Goal: Task Accomplishment & Management: Use online tool/utility

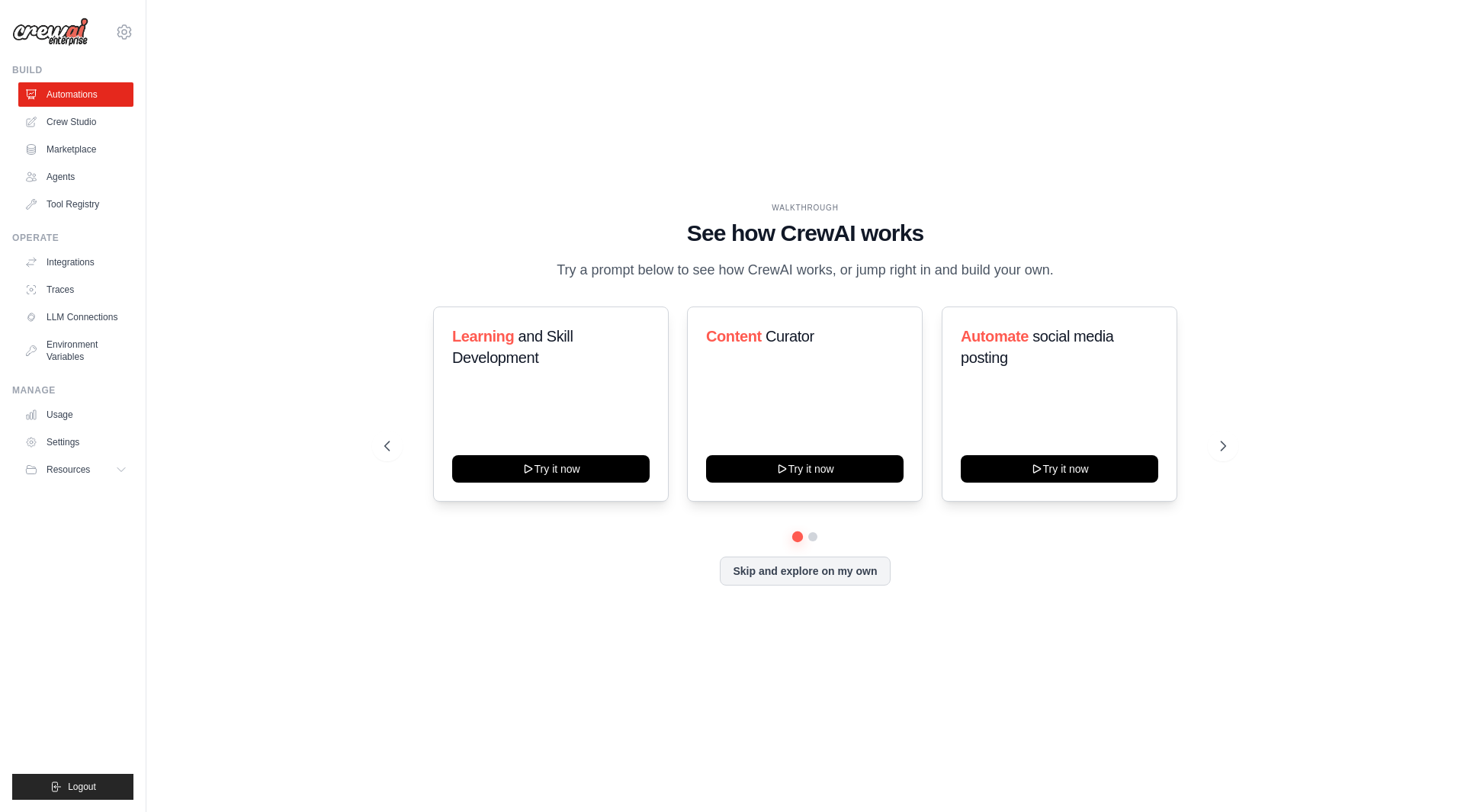
click at [456, 139] on div "WALKTHROUGH See how CrewAI works Try a prompt below to see how CrewAI works, or…" at bounding box center [805, 406] width 1269 height 782
drag, startPoint x: 641, startPoint y: 159, endPoint x: 224, endPoint y: 510, distance: 545.1
click at [224, 510] on div "WALKTHROUGH See how CrewAI works Try a prompt below to see how CrewAI works, or…" at bounding box center [805, 406] width 1269 height 782
click at [1210, 450] on button at bounding box center [1223, 445] width 30 height 30
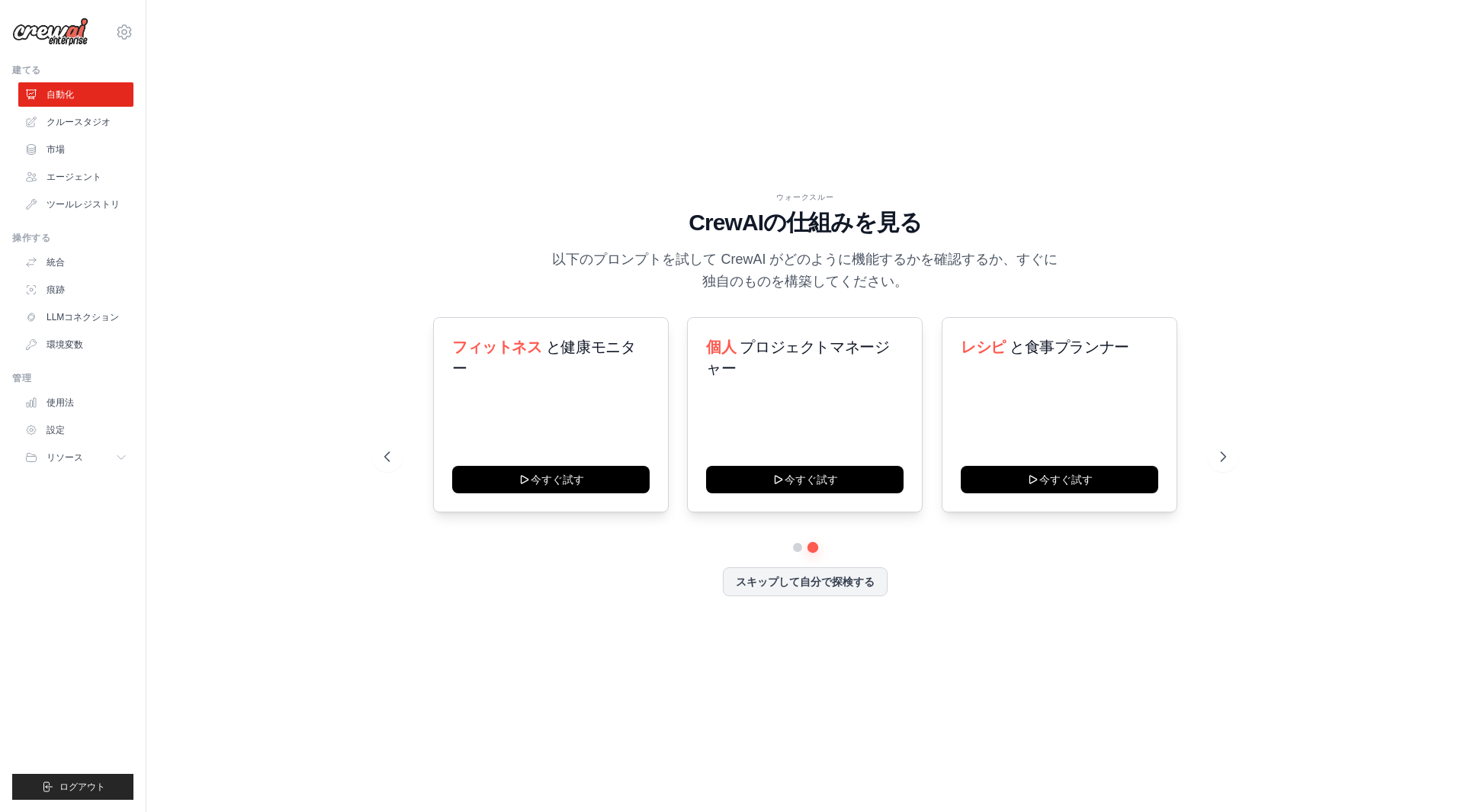
drag, startPoint x: 388, startPoint y: 444, endPoint x: 420, endPoint y: 420, distance: 40.0
click at [388, 444] on button at bounding box center [387, 456] width 30 height 30
click at [87, 439] on link "設定" at bounding box center [78, 430] width 116 height 25
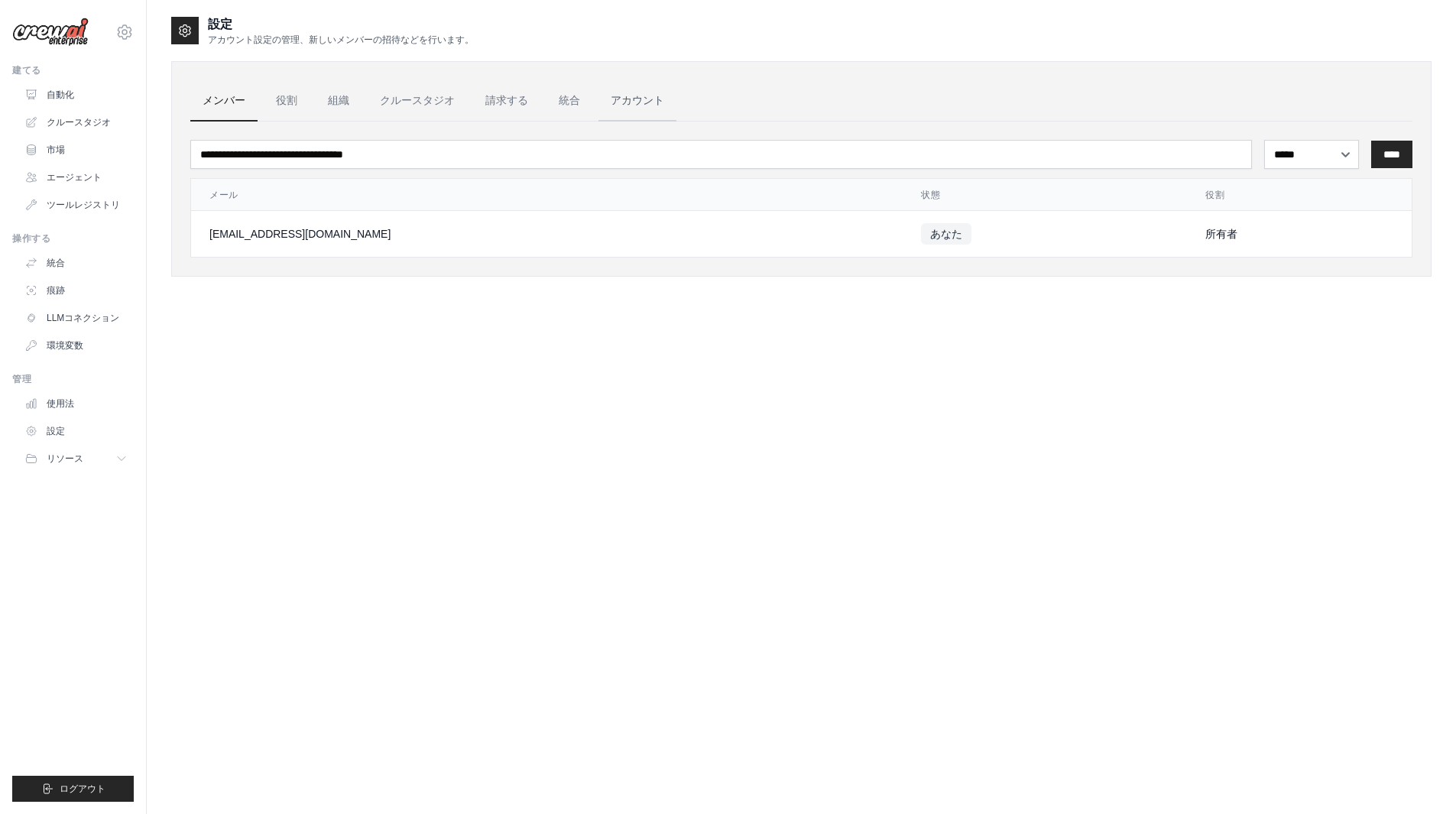
click at [655, 95] on font "アカウント" at bounding box center [638, 99] width 53 height 12
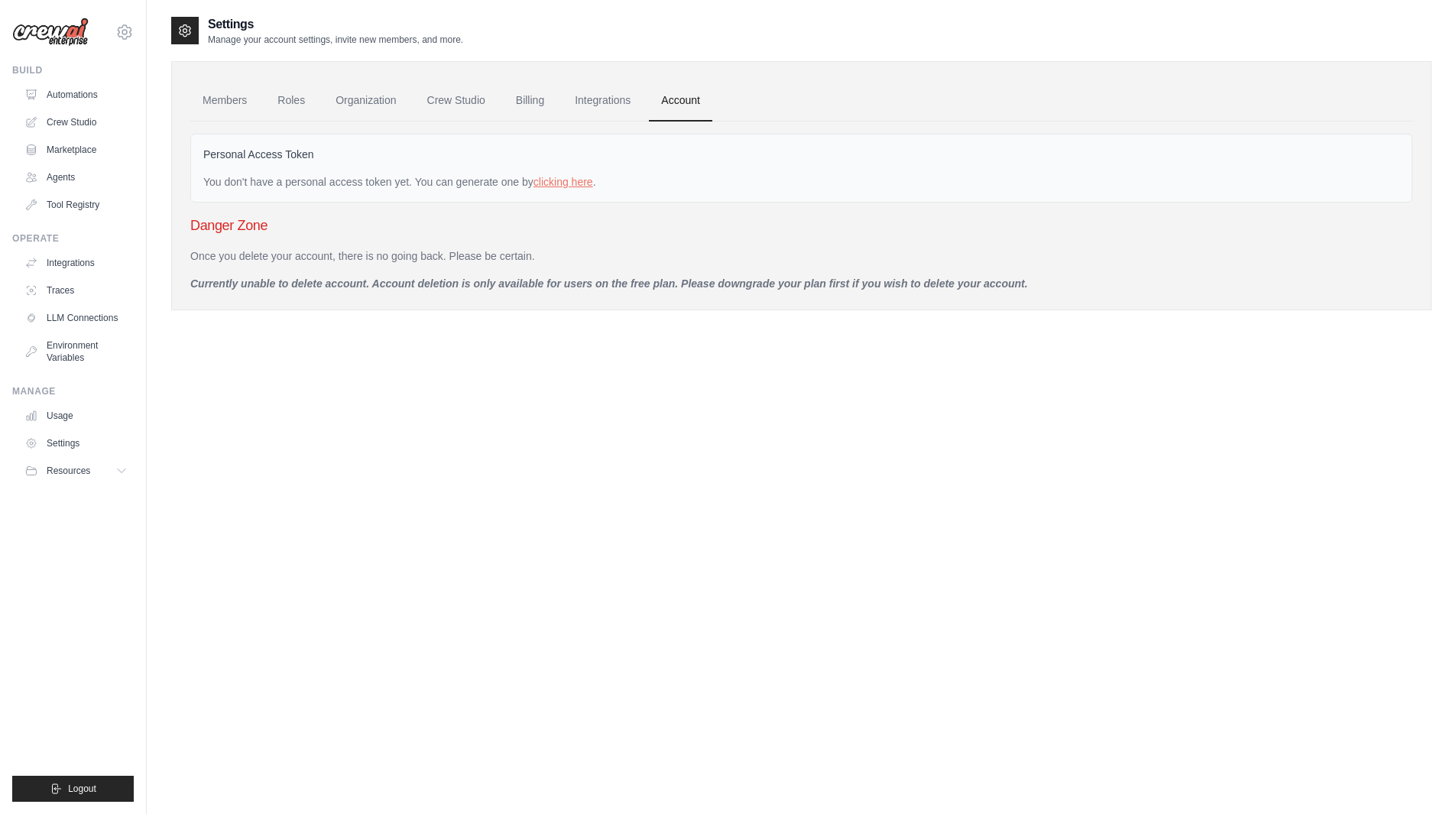
drag, startPoint x: 1191, startPoint y: 29, endPoint x: 1186, endPoint y: 14, distance: 15.8
click at [1112, 27] on div "Settings Manage your account settings, invite new members, and more." at bounding box center [801, 30] width 1260 height 30
click at [129, 31] on icon at bounding box center [125, 32] width 18 height 18
click at [118, 106] on link "Settings" at bounding box center [124, 103] width 134 height 28
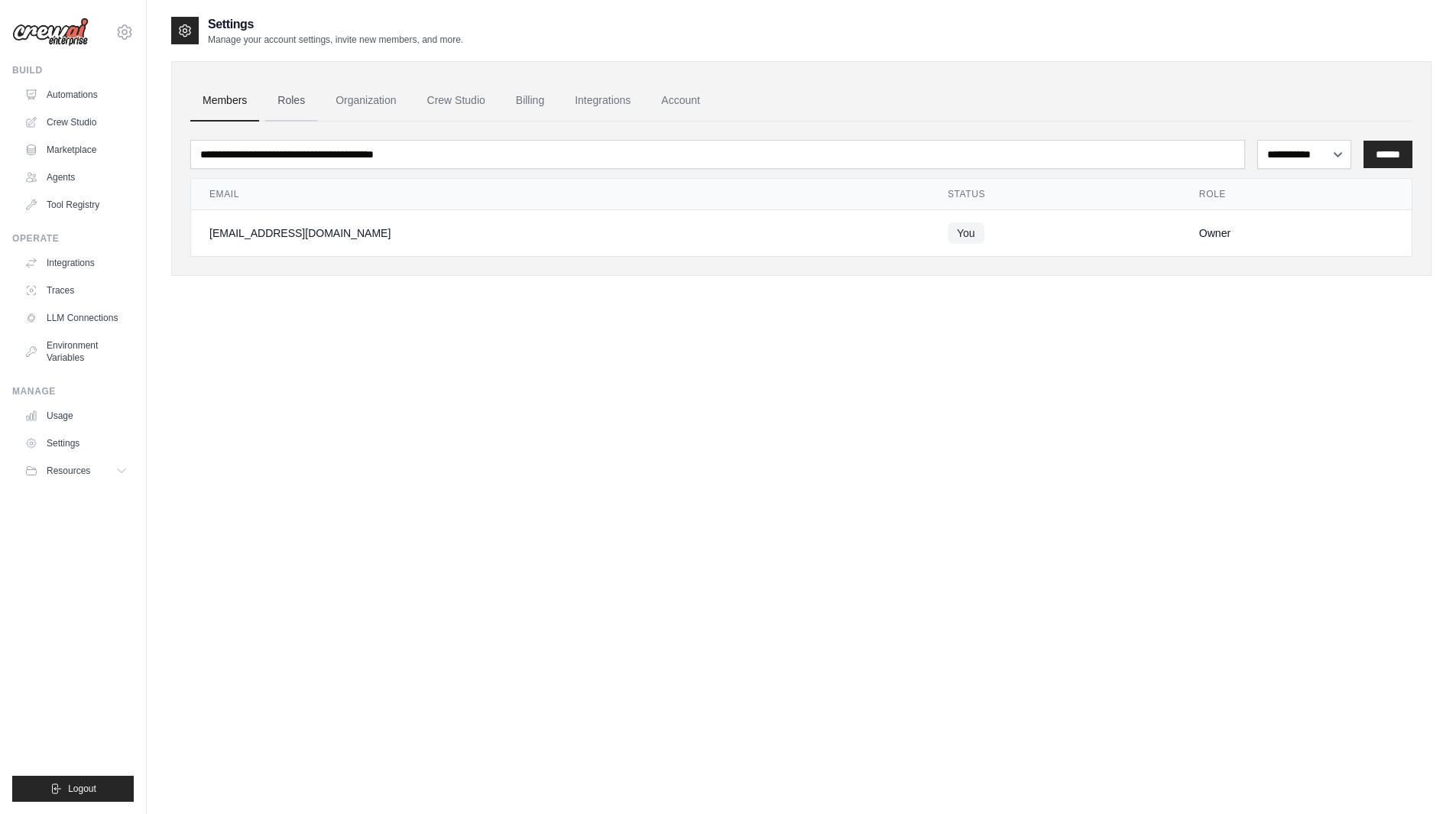
click at [298, 101] on link "Roles" at bounding box center [291, 100] width 52 height 41
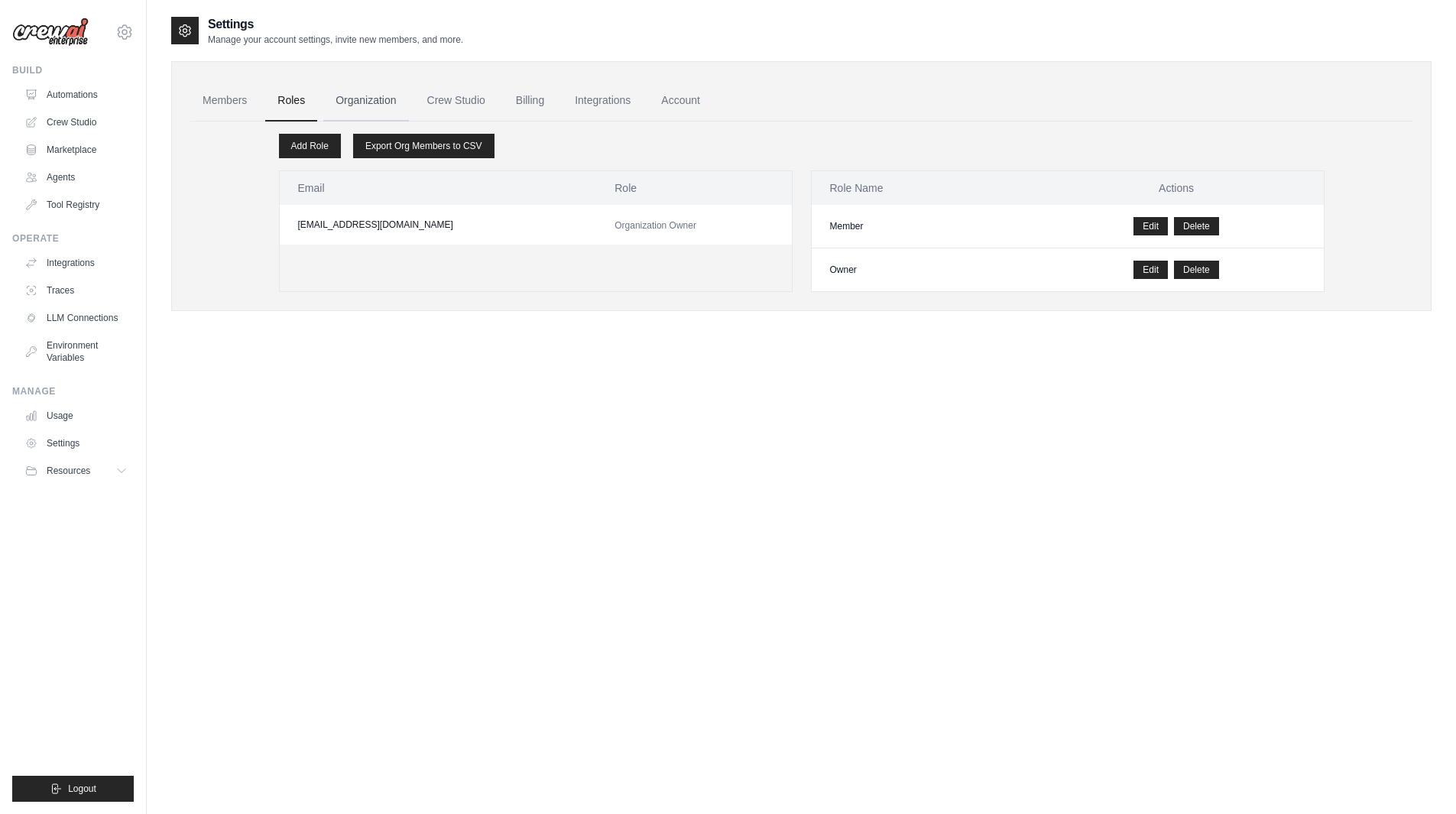
click at [369, 93] on link "Organization" at bounding box center [366, 100] width 85 height 41
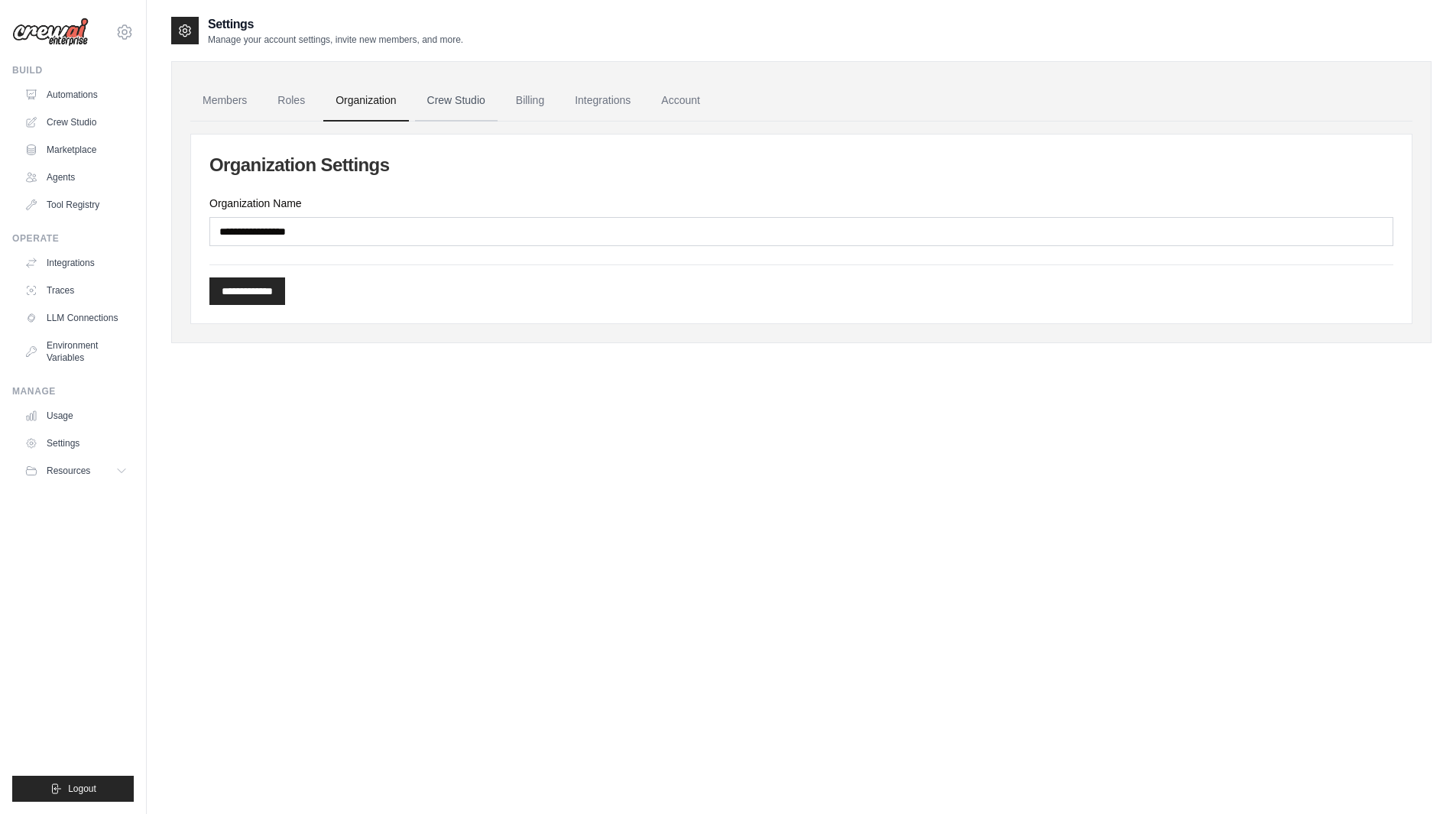
click at [426, 104] on link "Crew Studio" at bounding box center [457, 100] width 83 height 41
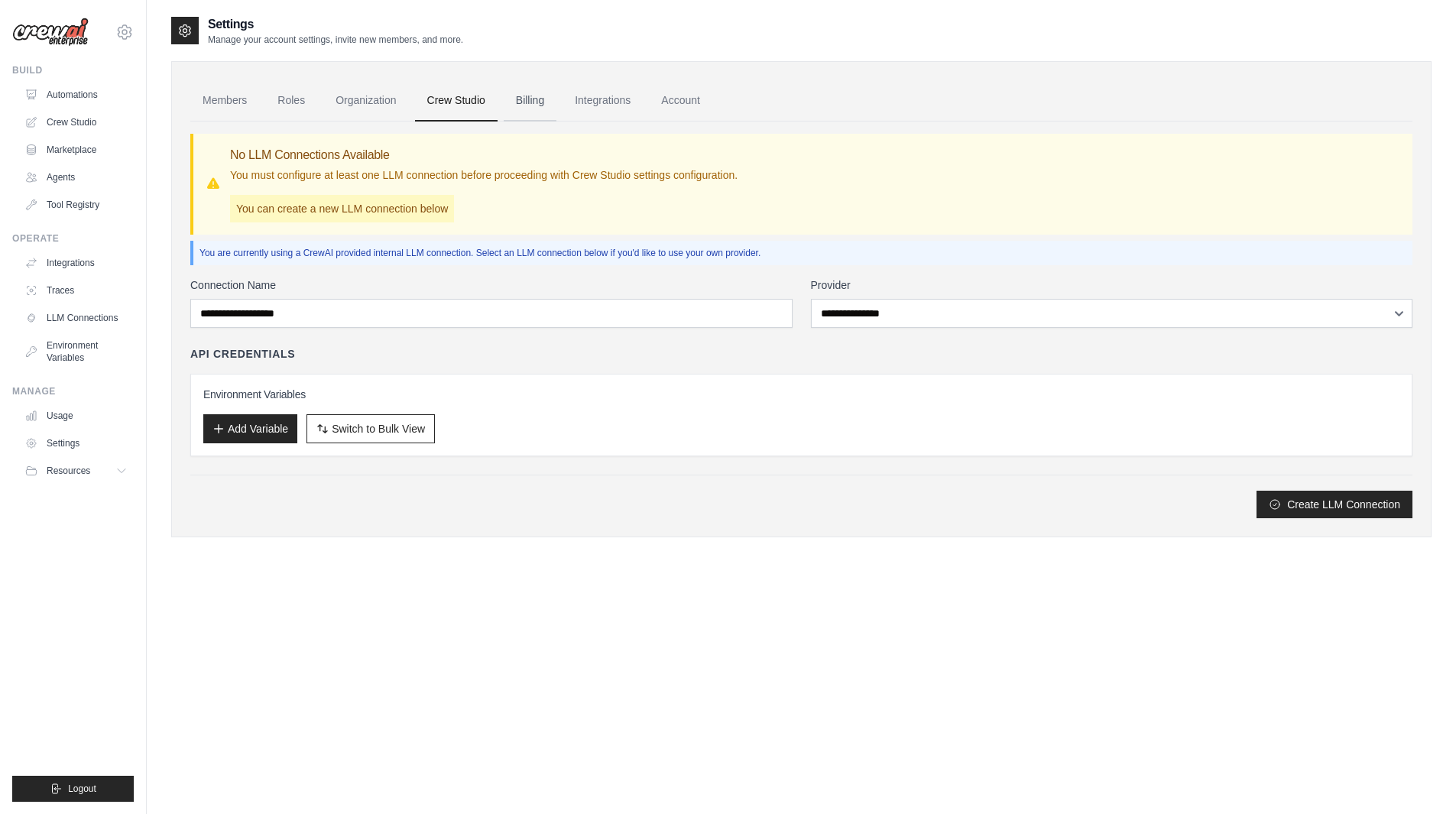
click at [557, 107] on link "Billing" at bounding box center [529, 100] width 52 height 41
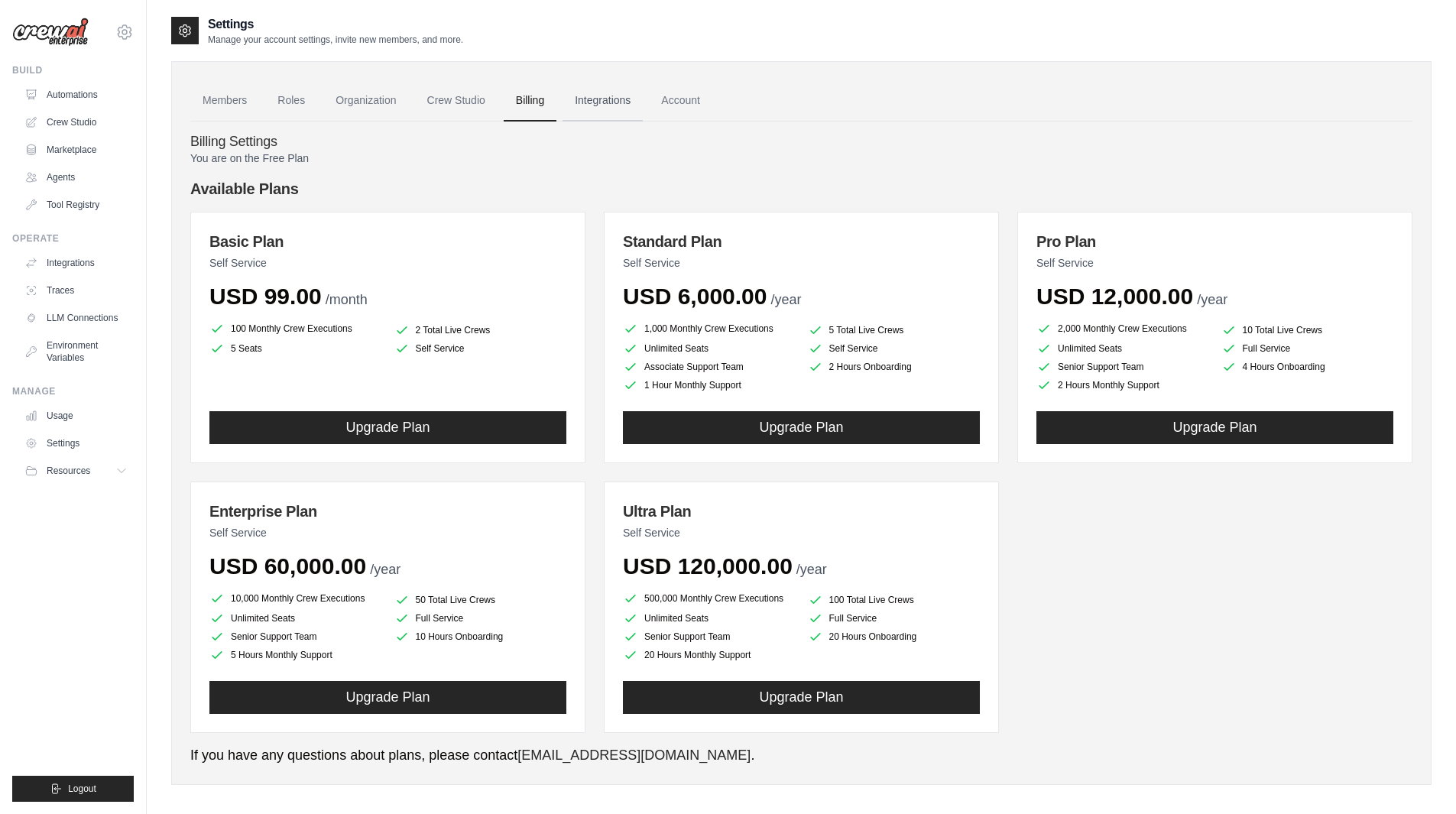
click at [607, 87] on link "Integrations" at bounding box center [602, 100] width 80 height 41
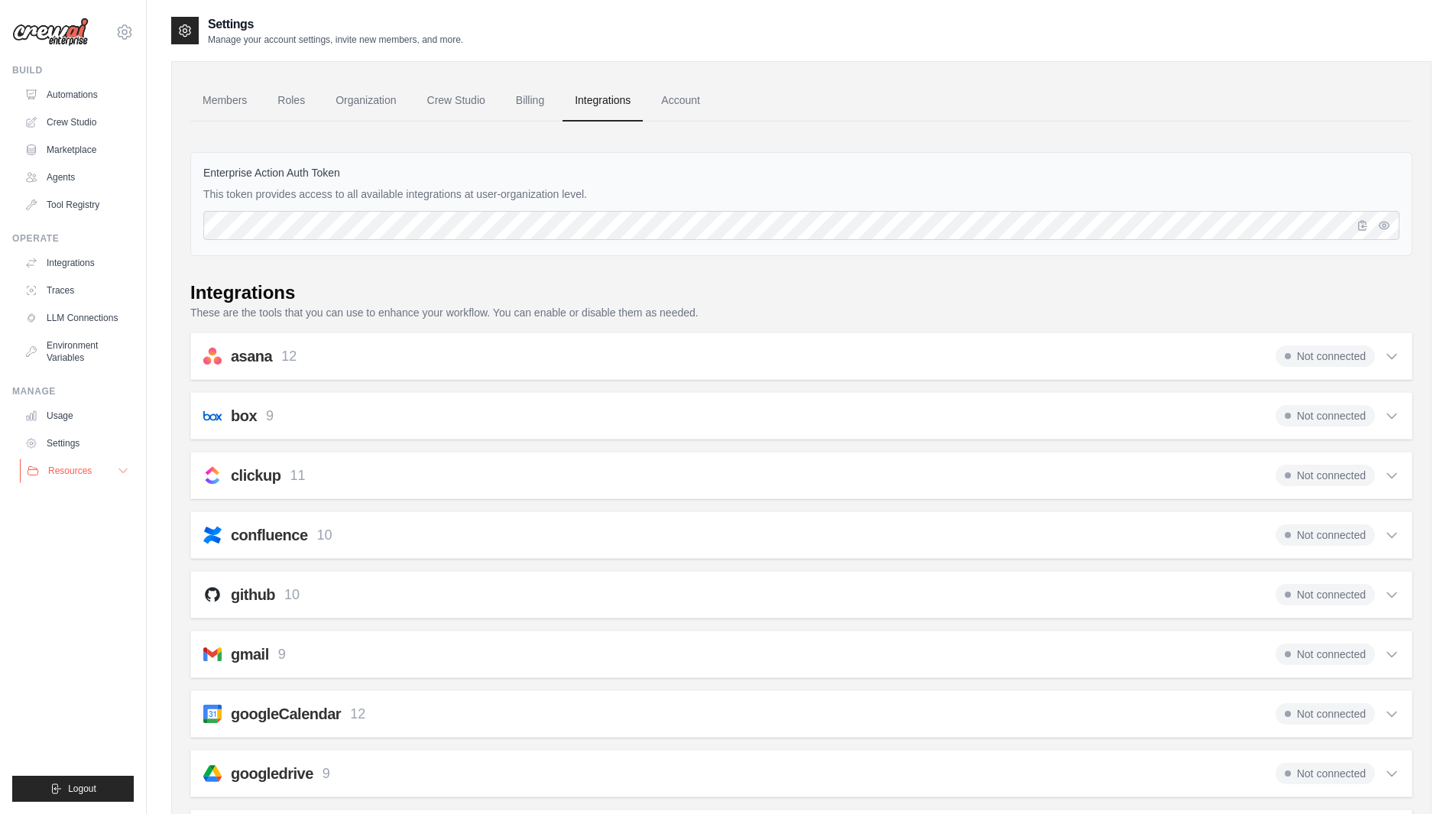
click at [122, 471] on icon at bounding box center [123, 471] width 7 height 4
click at [120, 473] on icon at bounding box center [122, 470] width 12 height 12
click at [48, 449] on link "Settings" at bounding box center [78, 443] width 116 height 25
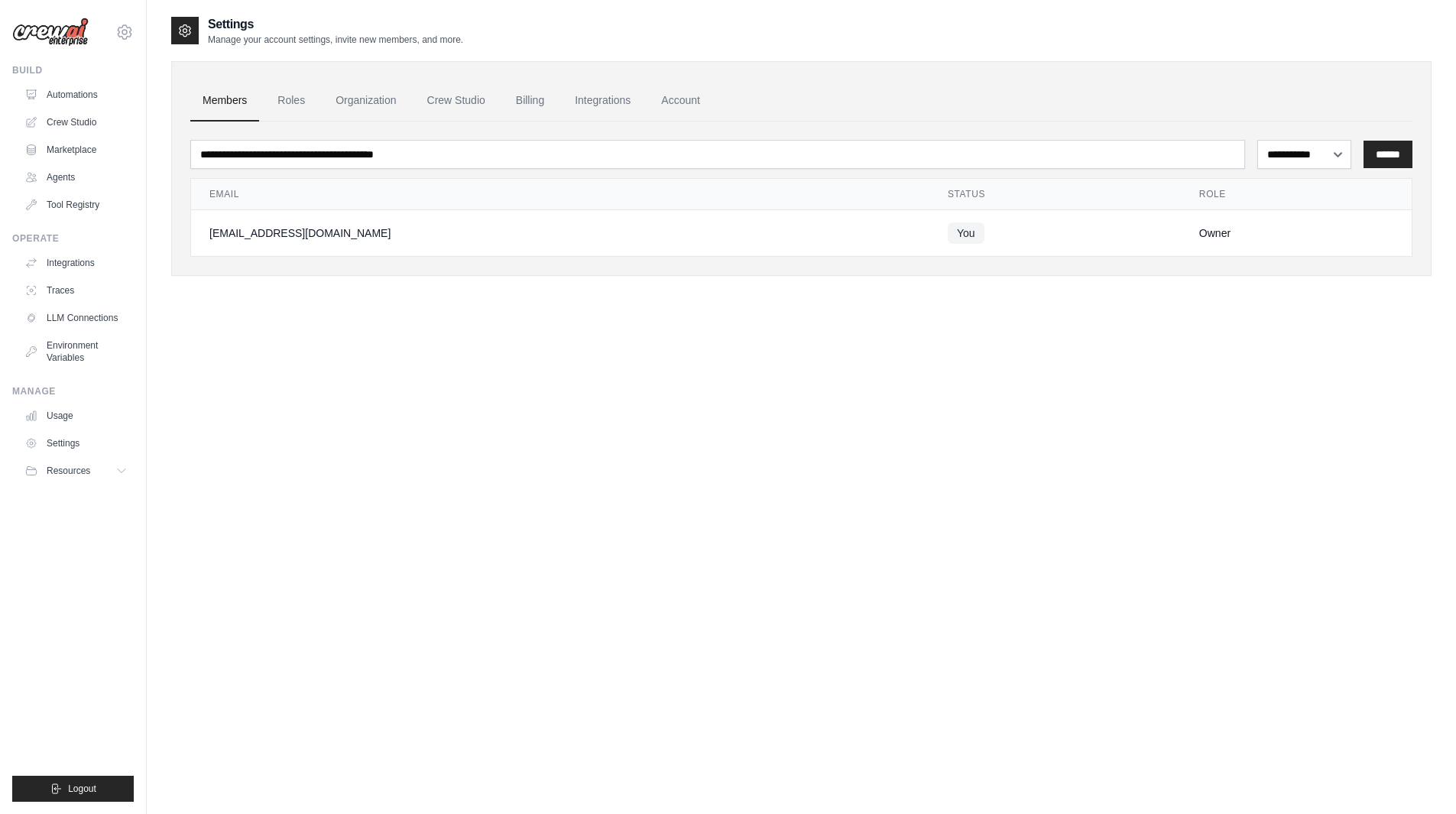
click at [277, 422] on div "**********" at bounding box center [801, 423] width 1260 height 814
click at [107, 462] on button "Resources" at bounding box center [78, 470] width 116 height 25
click at [111, 445] on link "Settings" at bounding box center [78, 443] width 116 height 25
click at [682, 116] on link "Account" at bounding box center [680, 100] width 63 height 41
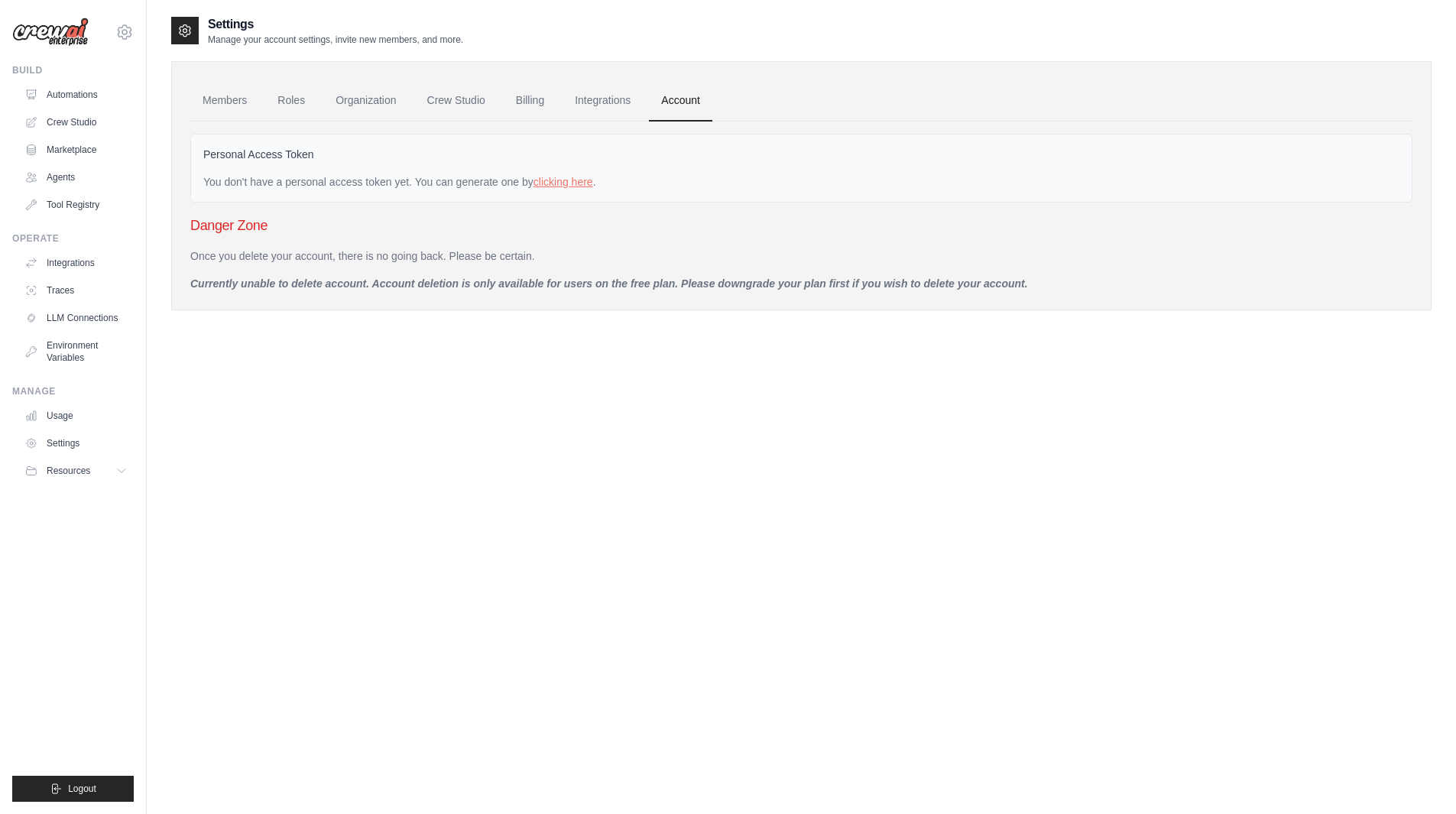
drag, startPoint x: 453, startPoint y: 391, endPoint x: 466, endPoint y: 270, distance: 121.7
click at [466, 271] on div "Once you delete your account, there is no going back. Please be certain. Curren…" at bounding box center [801, 269] width 1222 height 43
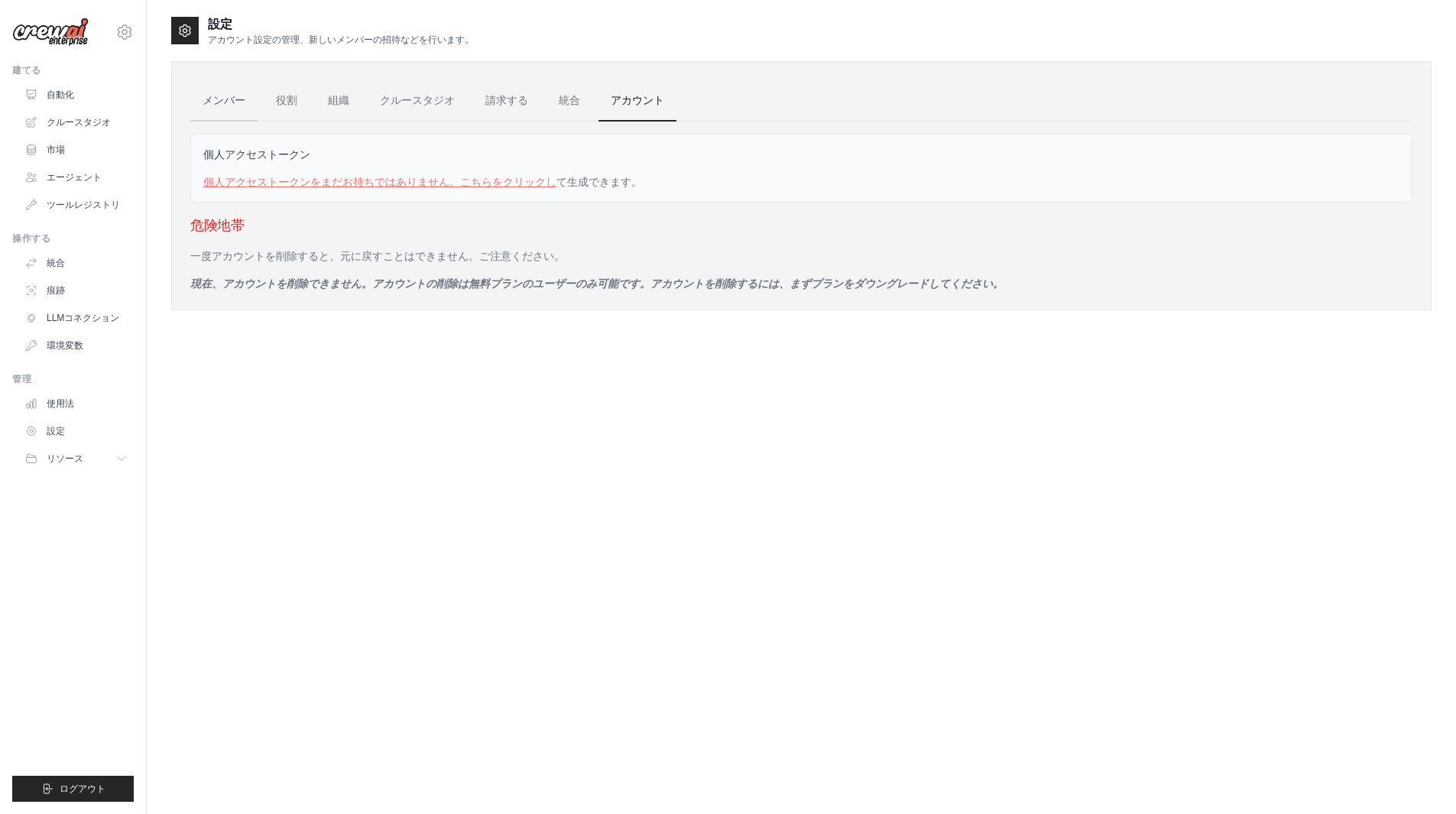
click at [217, 97] on font "メンバー" at bounding box center [223, 99] width 43 height 12
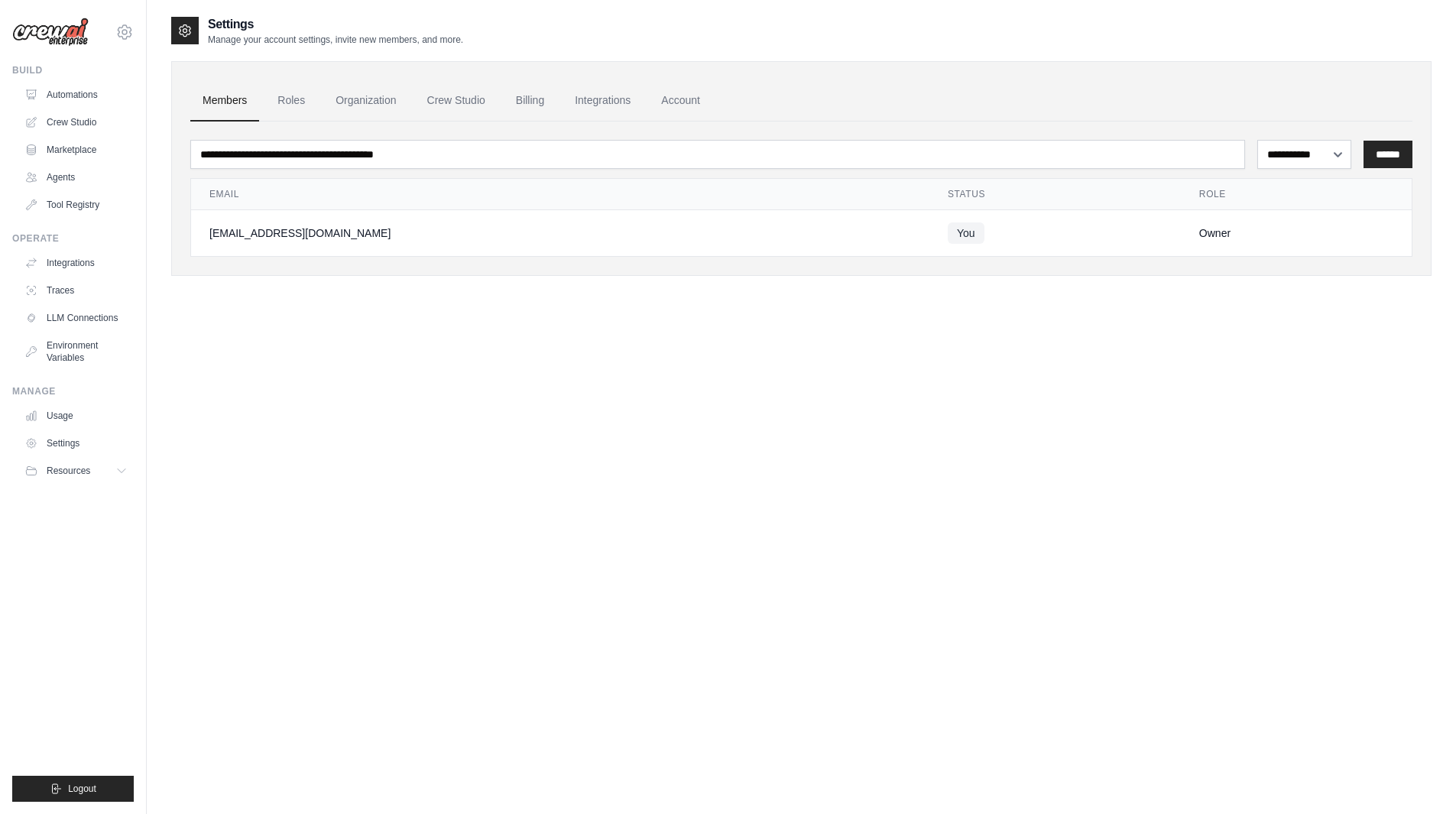
click at [241, 233] on div "[EMAIL_ADDRESS][DOMAIN_NAME]" at bounding box center [560, 232] width 702 height 16
click at [1109, 241] on td "You" at bounding box center [1055, 233] width 252 height 47
click at [303, 97] on link "Roles" at bounding box center [291, 100] width 52 height 41
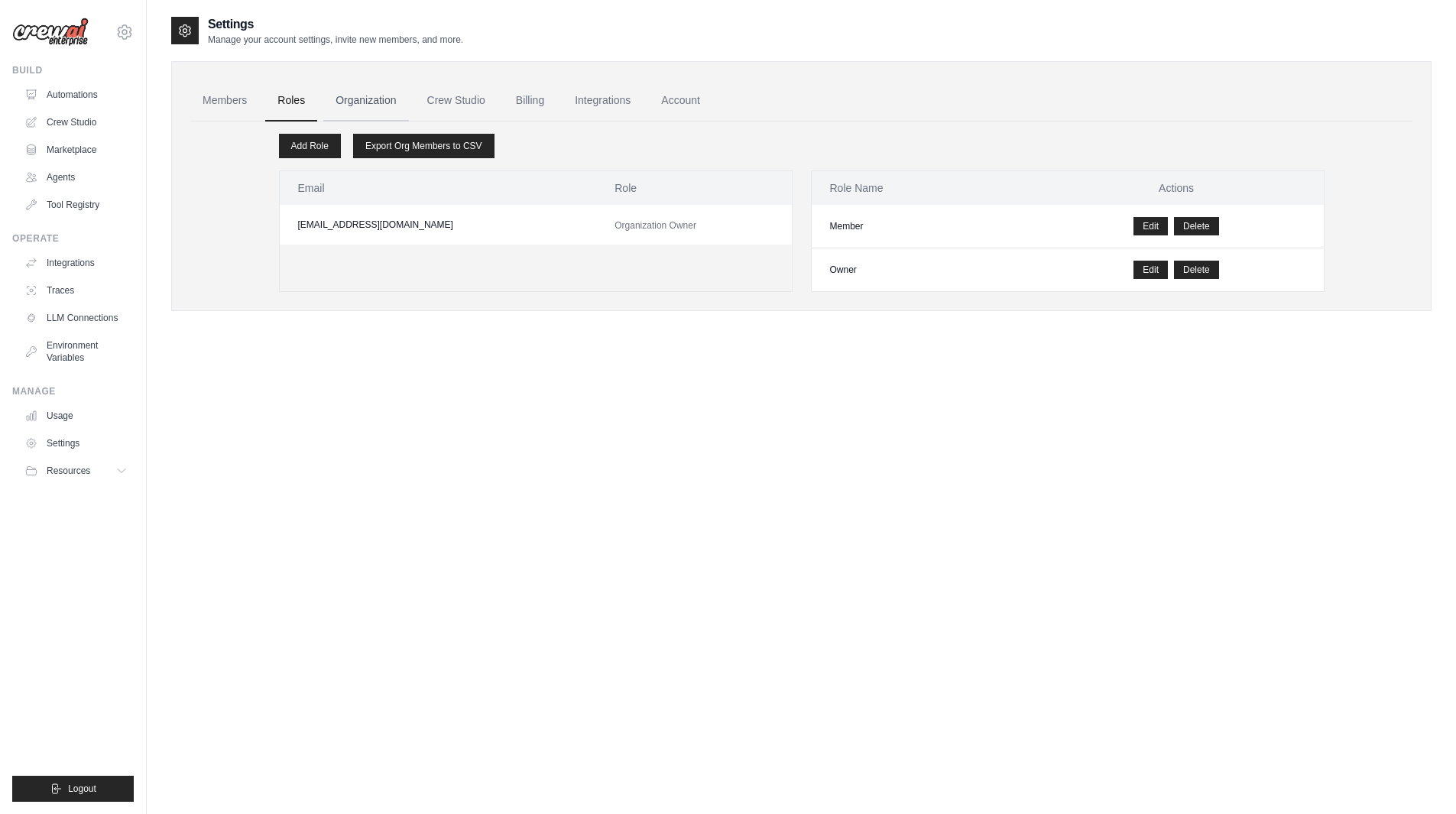
click at [369, 93] on link "Organization" at bounding box center [366, 100] width 85 height 41
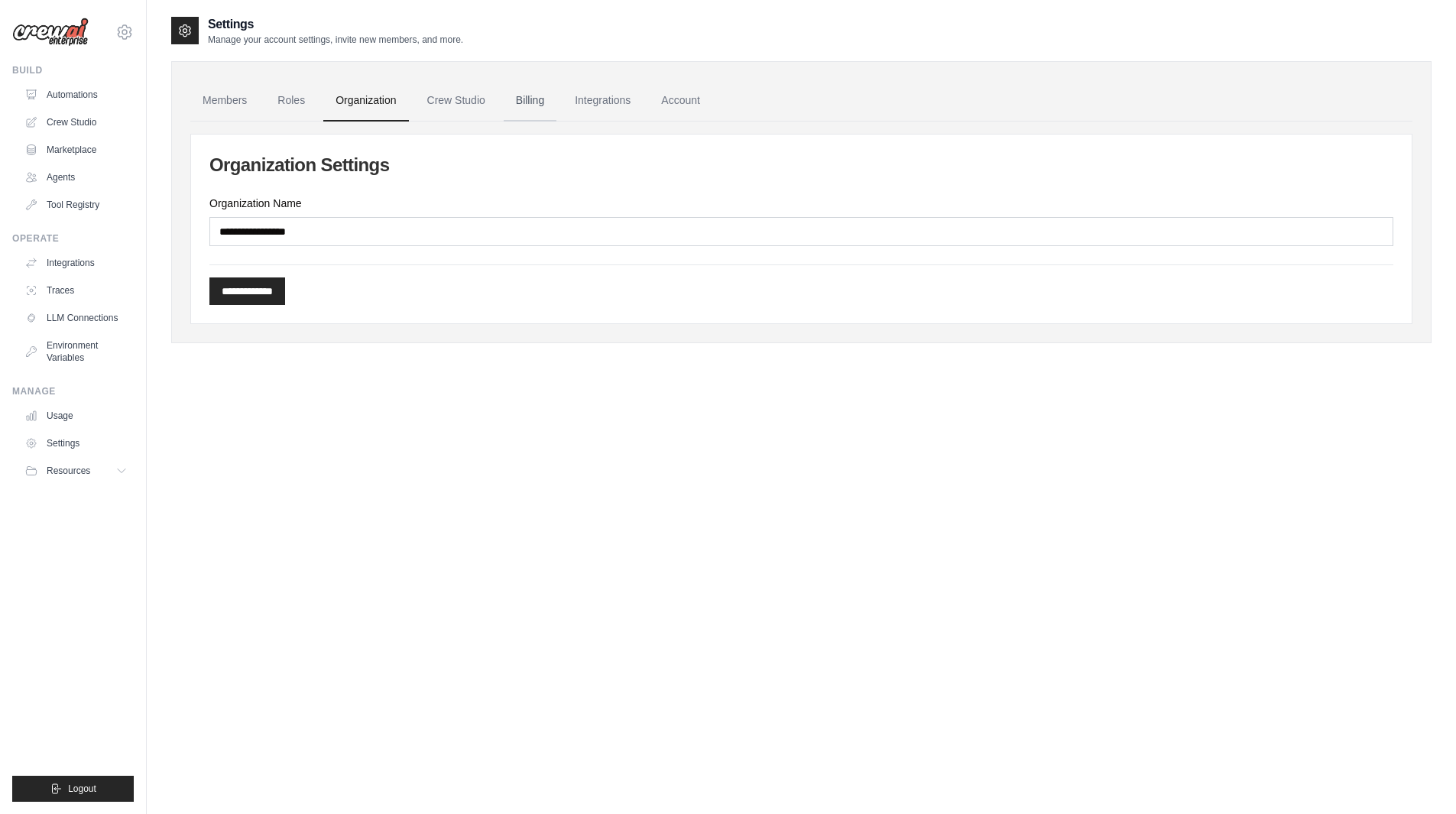
click at [525, 97] on link "Billing" at bounding box center [529, 100] width 52 height 41
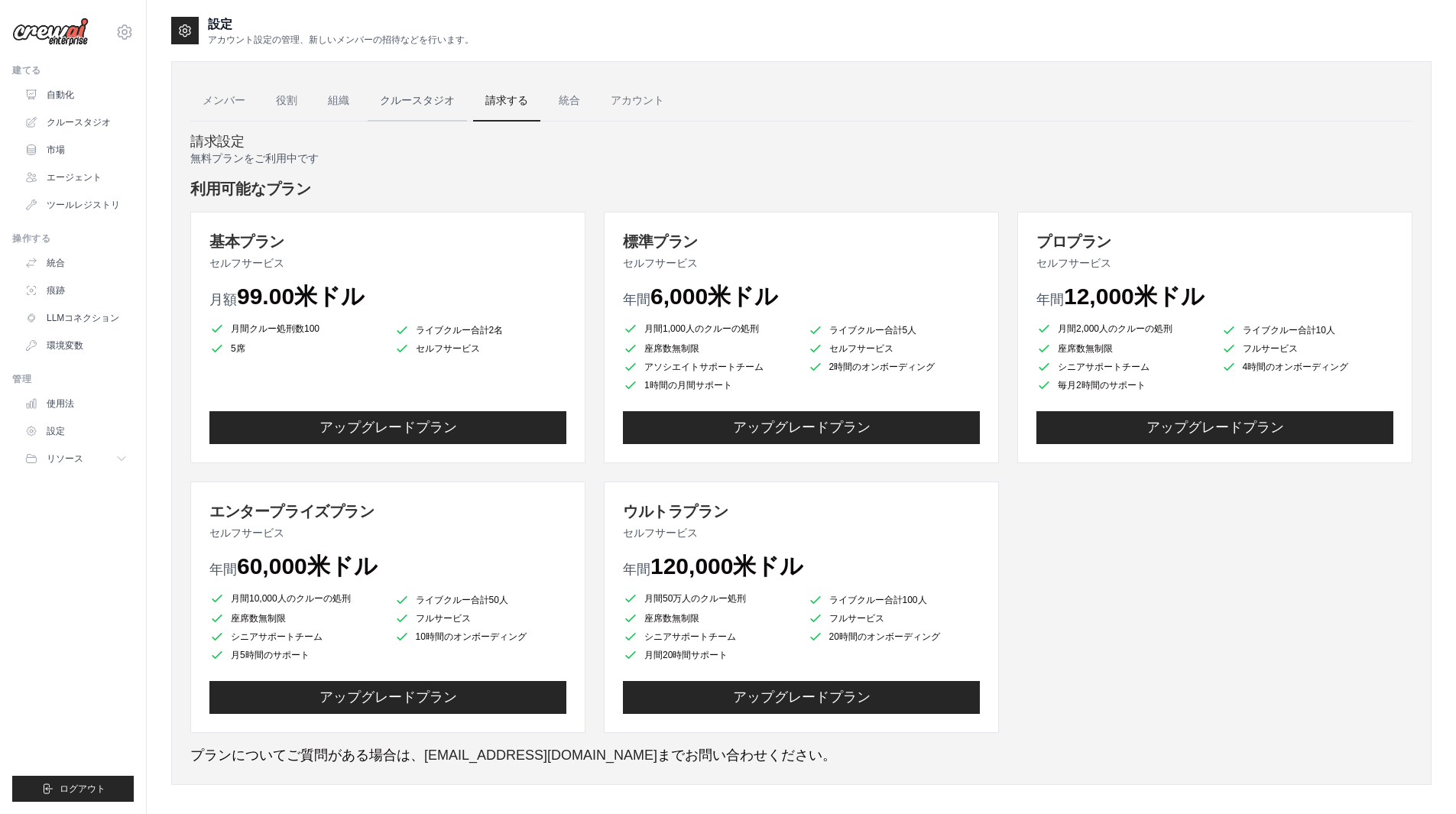
click at [412, 89] on link "クルースタジオ" at bounding box center [417, 100] width 99 height 41
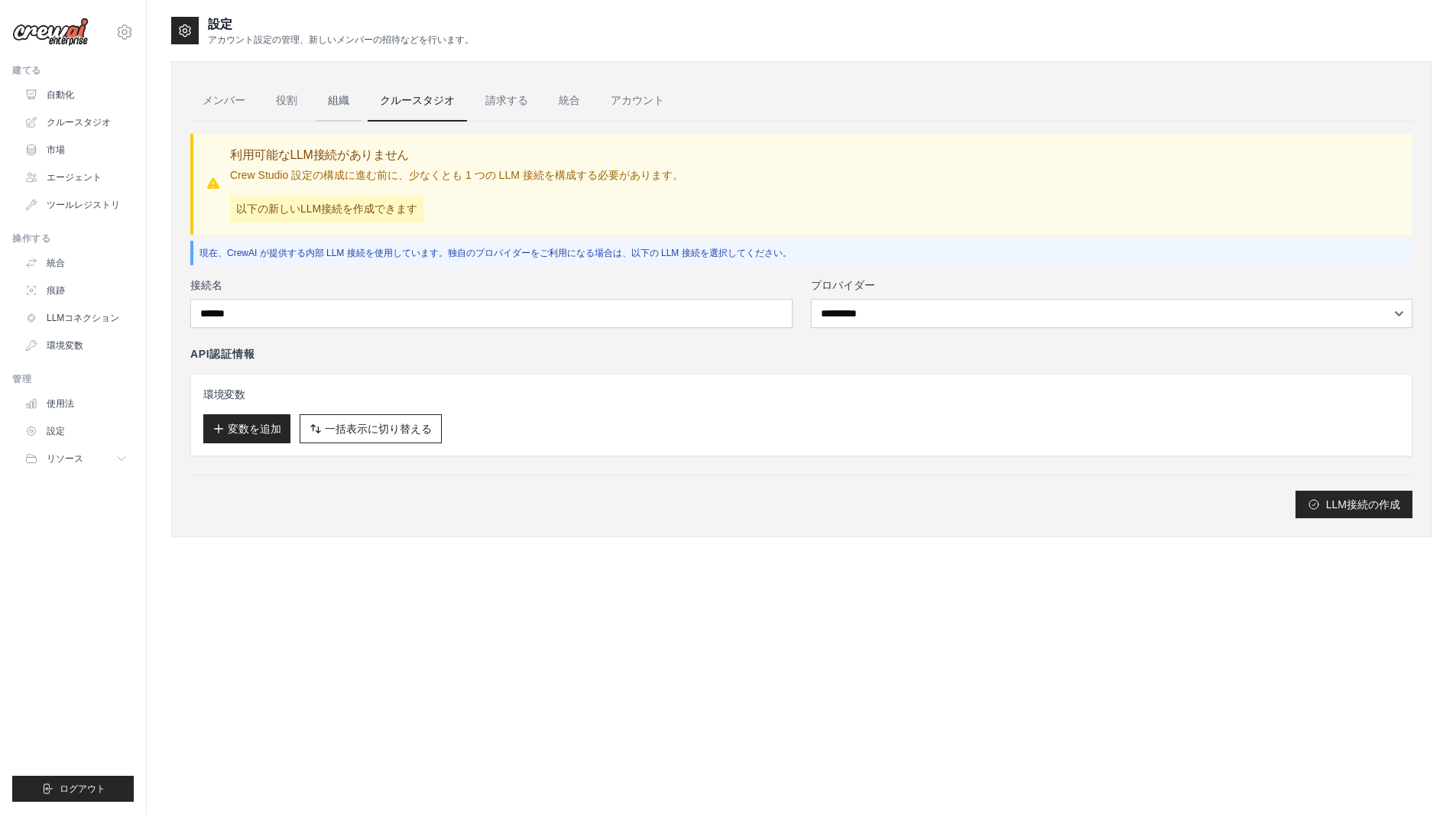
click at [339, 111] on link "組織" at bounding box center [339, 100] width 46 height 41
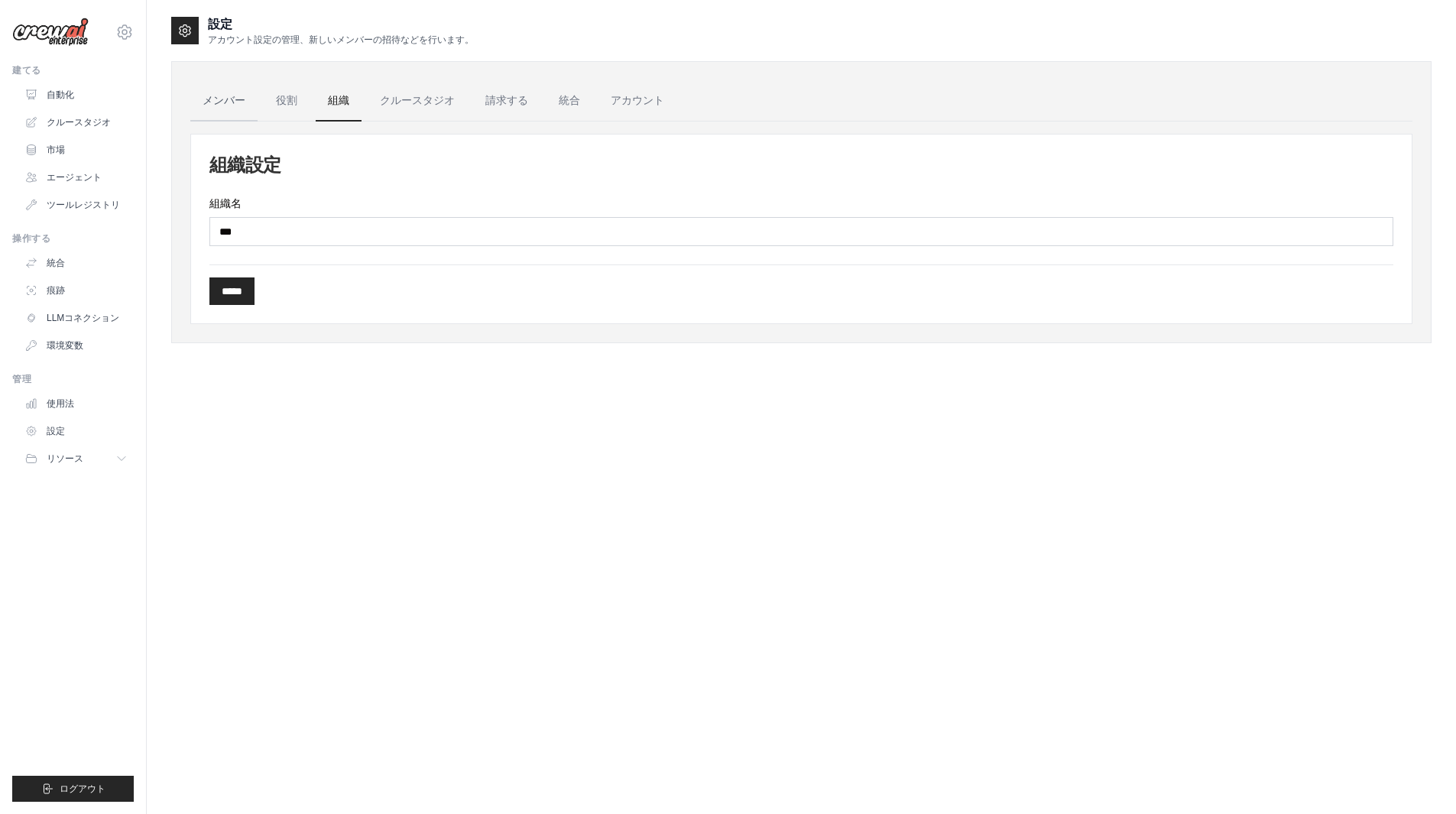
click at [228, 98] on font "メンバー" at bounding box center [223, 99] width 43 height 12
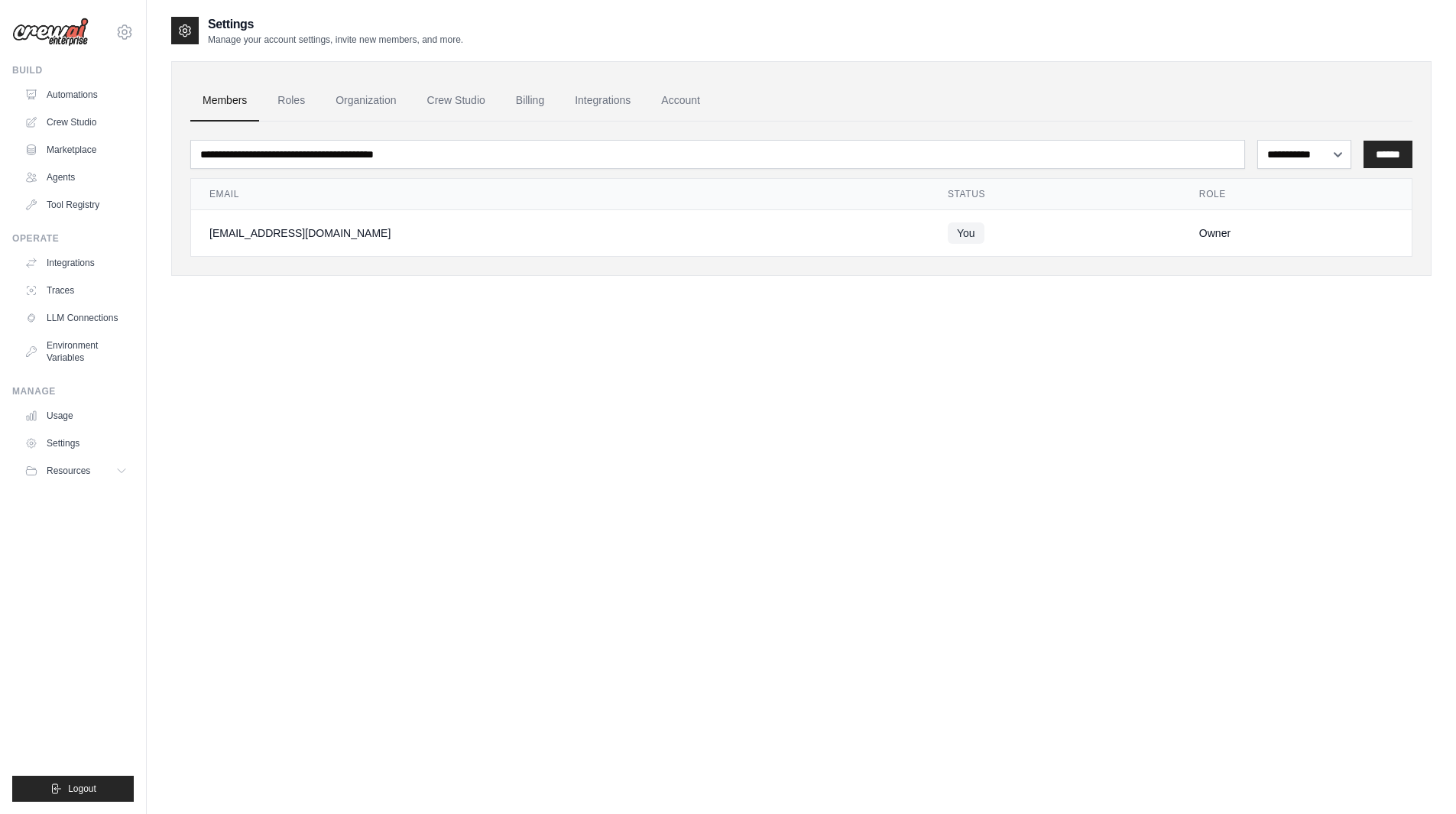
click at [1117, 233] on td "You" at bounding box center [1055, 233] width 252 height 47
click at [277, 243] on td "[EMAIL_ADDRESS][DOMAIN_NAME]" at bounding box center [560, 233] width 739 height 47
click at [277, 238] on div "[EMAIL_ADDRESS][DOMAIN_NAME]" at bounding box center [560, 232] width 702 height 16
click at [1282, 156] on select "**********" at bounding box center [1304, 154] width 94 height 29
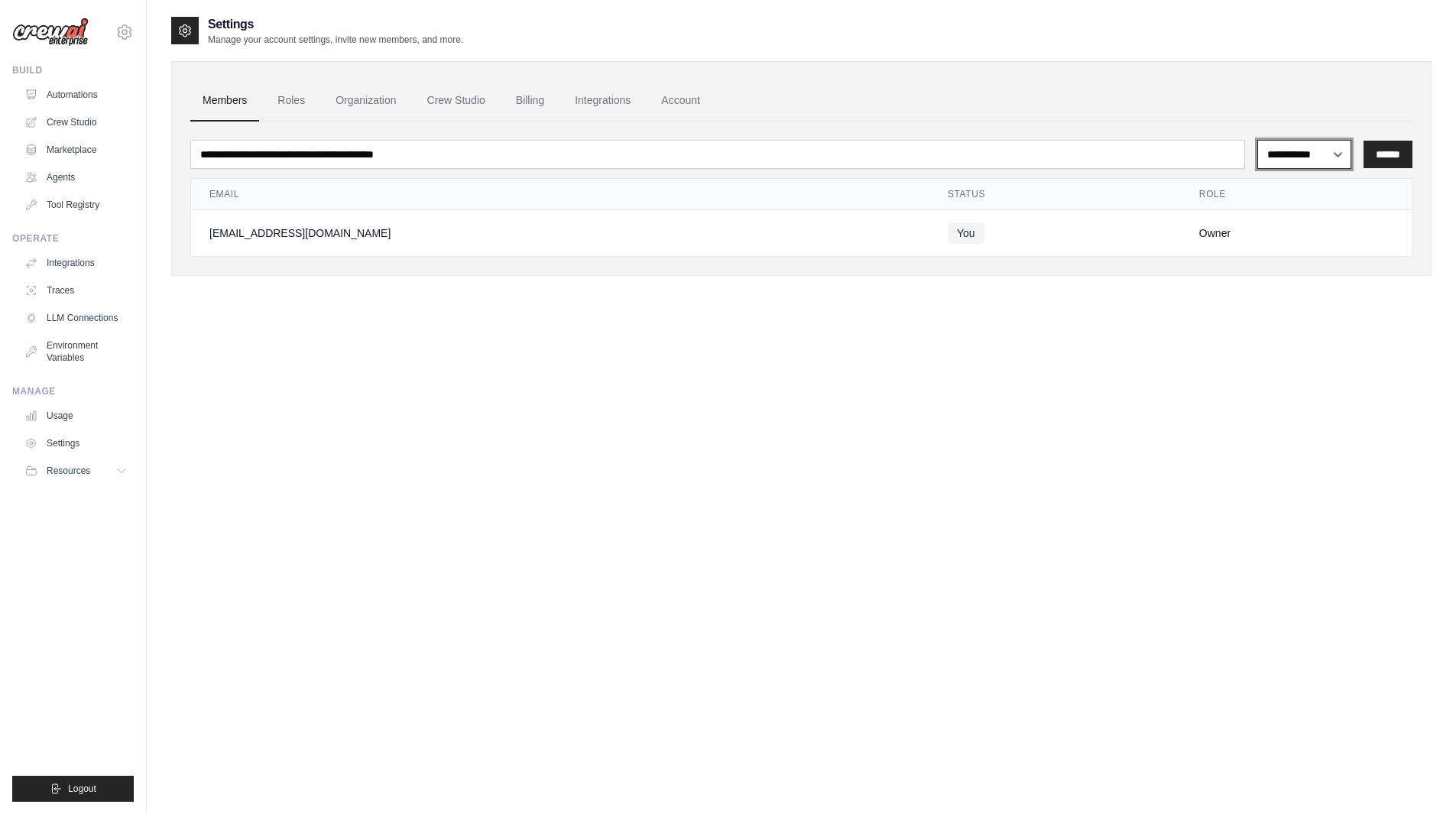
click at [1282, 156] on select "**********" at bounding box center [1304, 154] width 94 height 29
select select "******"
click at [1258, 140] on select "**********" at bounding box center [1304, 154] width 94 height 29
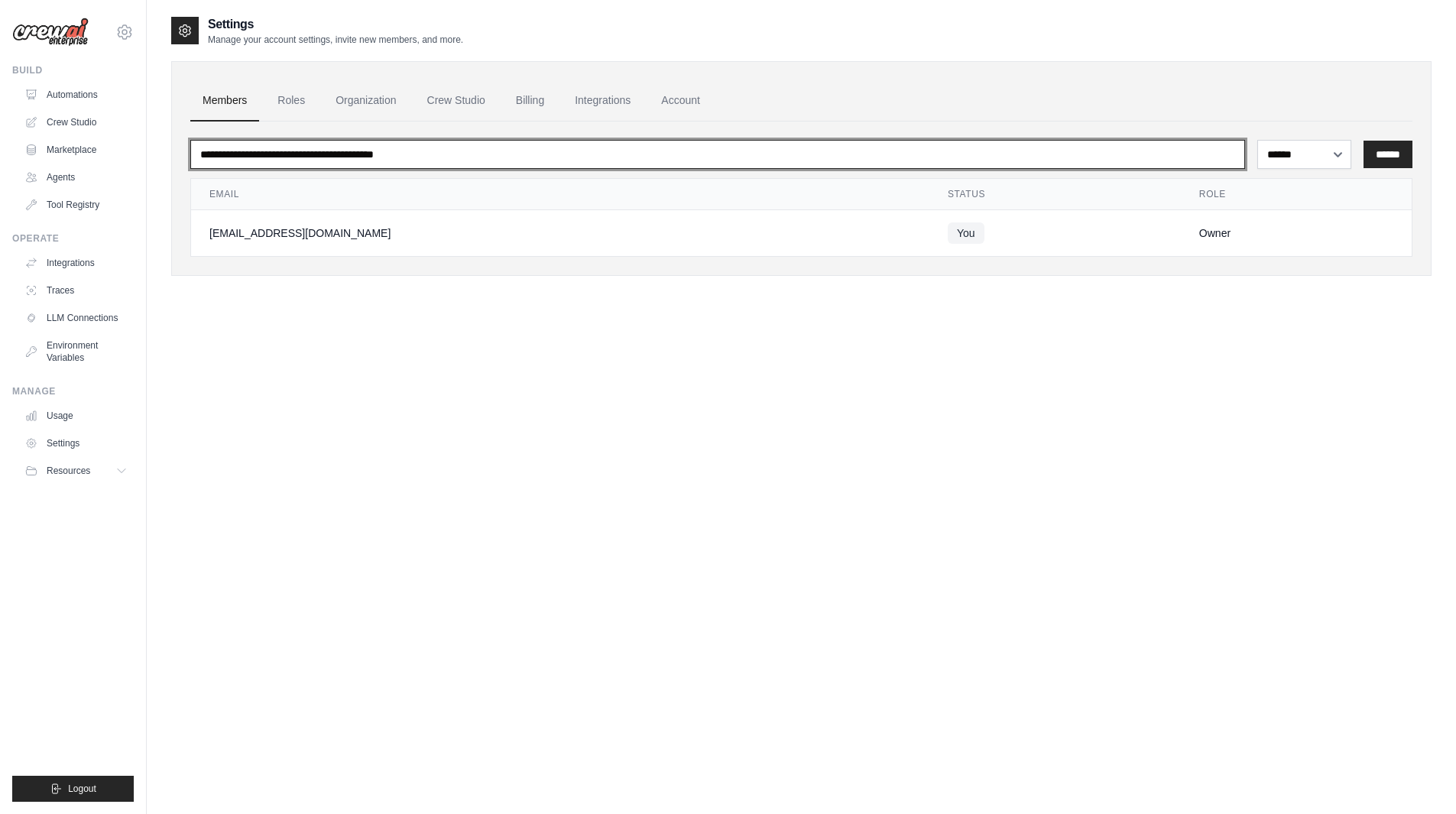
click at [946, 166] on input "email" at bounding box center [717, 154] width 1055 height 29
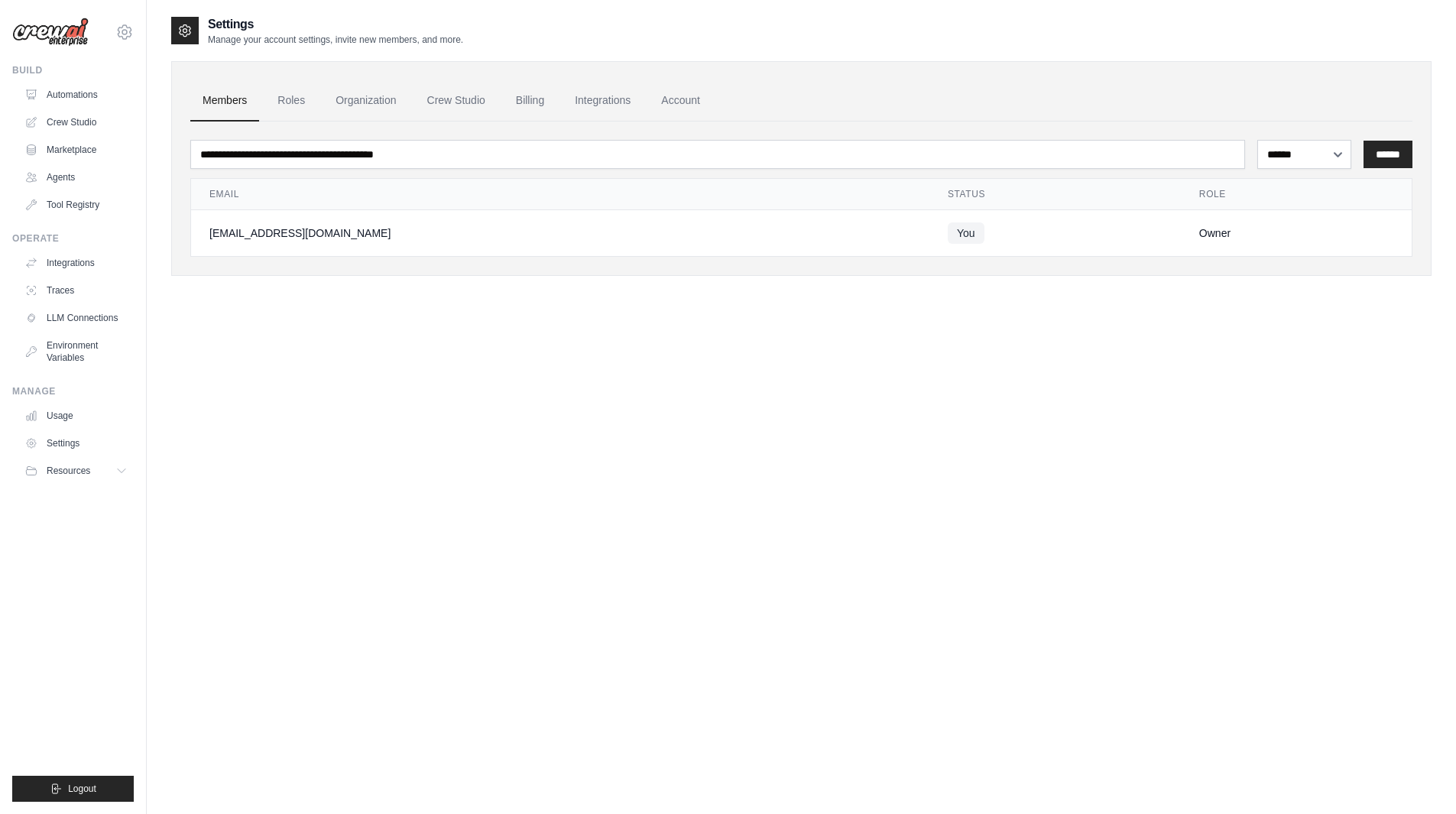
click at [284, 230] on div "[EMAIL_ADDRESS][DOMAIN_NAME]" at bounding box center [560, 232] width 702 height 16
click at [297, 103] on link "Roles" at bounding box center [291, 100] width 52 height 41
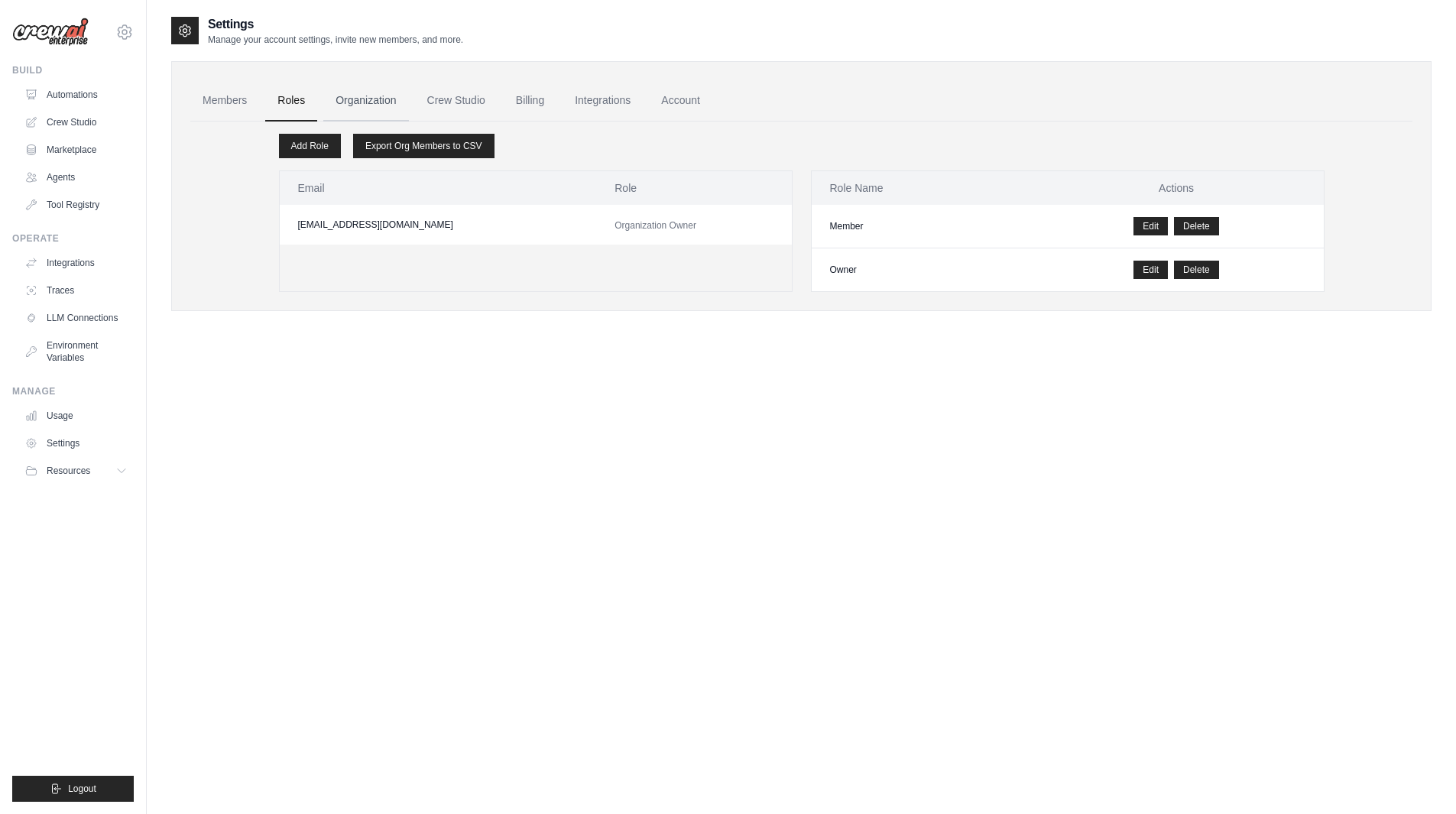
click at [348, 101] on link "Organization" at bounding box center [366, 100] width 85 height 41
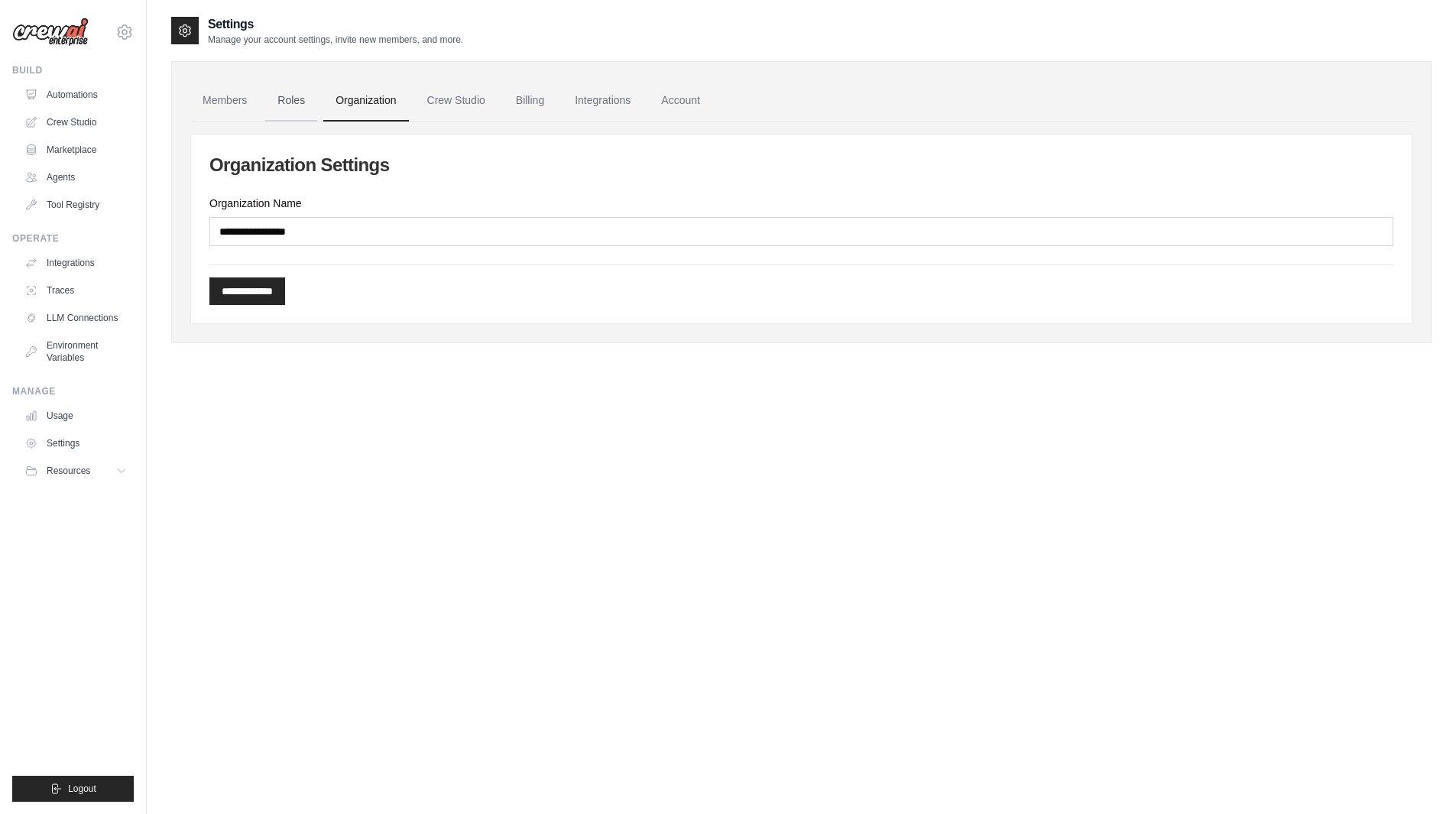
click at [312, 95] on link "Roles" at bounding box center [291, 100] width 52 height 41
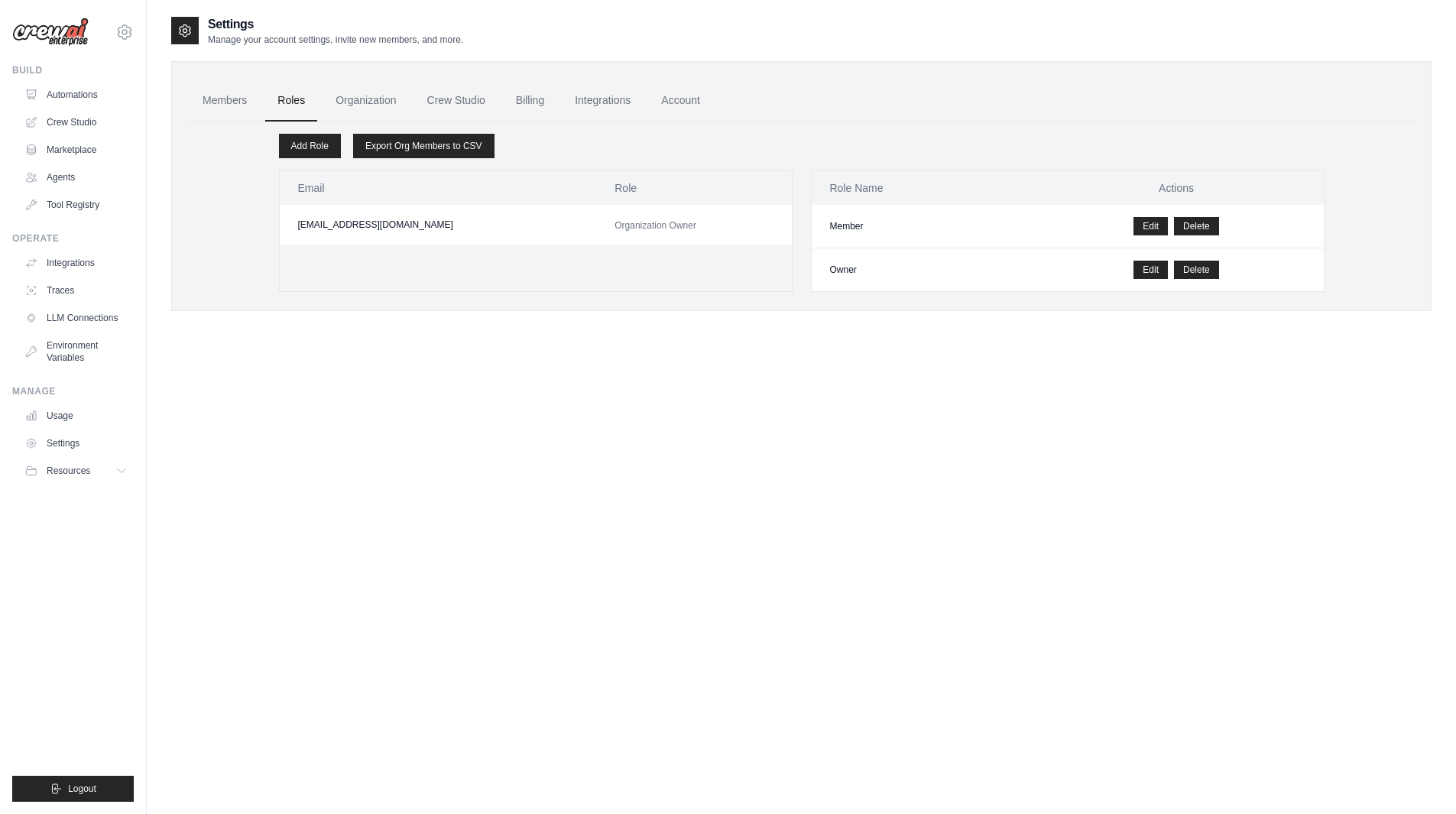
click at [293, 11] on main "Settings Manage your account settings, invite new members, and more. Members Ro…" at bounding box center [801, 422] width 1309 height 844
click at [243, 29] on h2 "Settings" at bounding box center [335, 25] width 255 height 18
click at [97, 30] on div "kuratech5@gmail.com Settings" at bounding box center [73, 24] width 121 height 49
click at [39, 34] on img at bounding box center [50, 32] width 76 height 29
click at [129, 39] on icon at bounding box center [125, 32] width 18 height 18
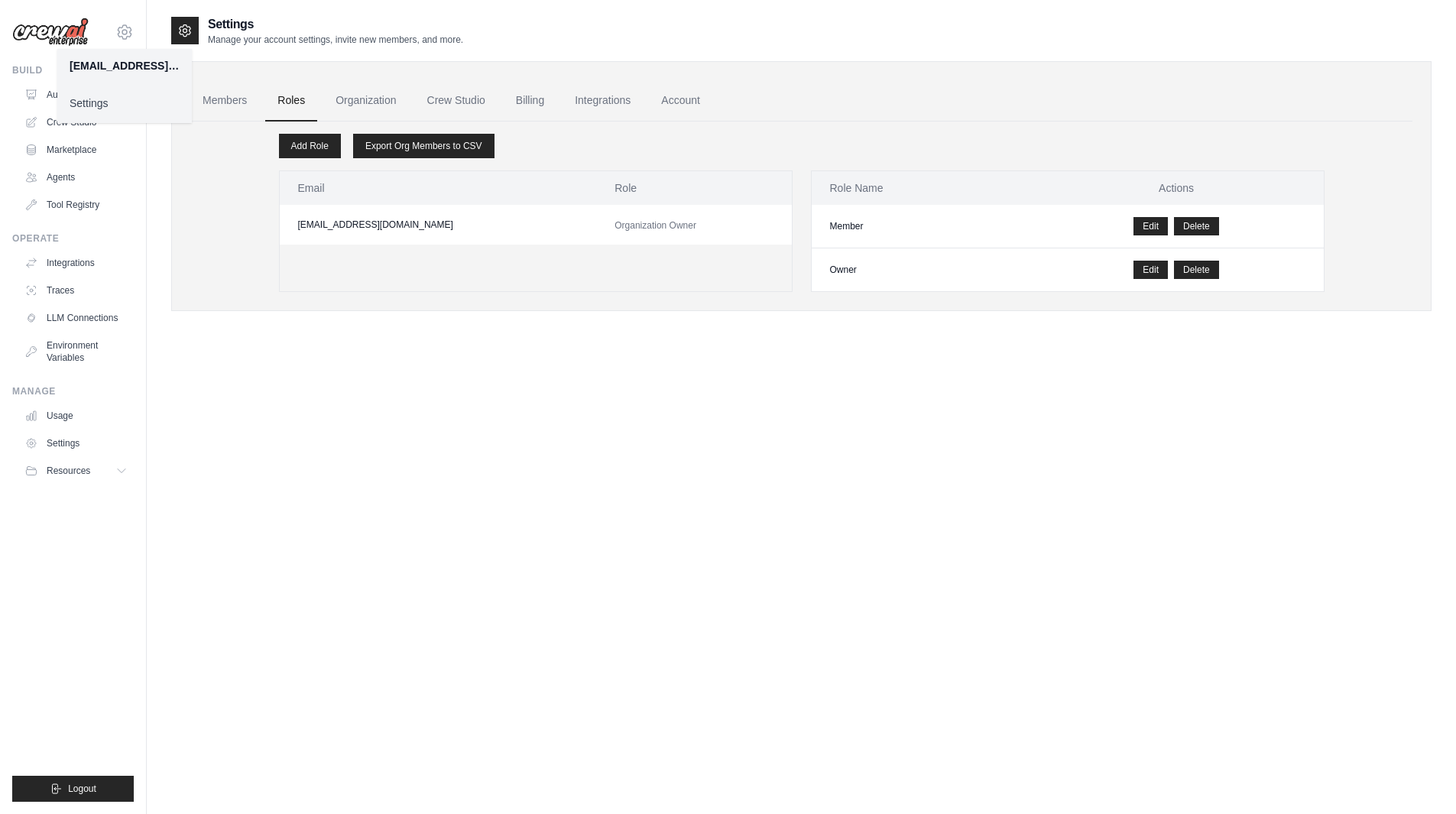
click at [117, 73] on div "[EMAIL_ADDRESS][DOMAIN_NAME]" at bounding box center [125, 65] width 110 height 16
click at [85, 105] on link "Settings" at bounding box center [124, 103] width 134 height 28
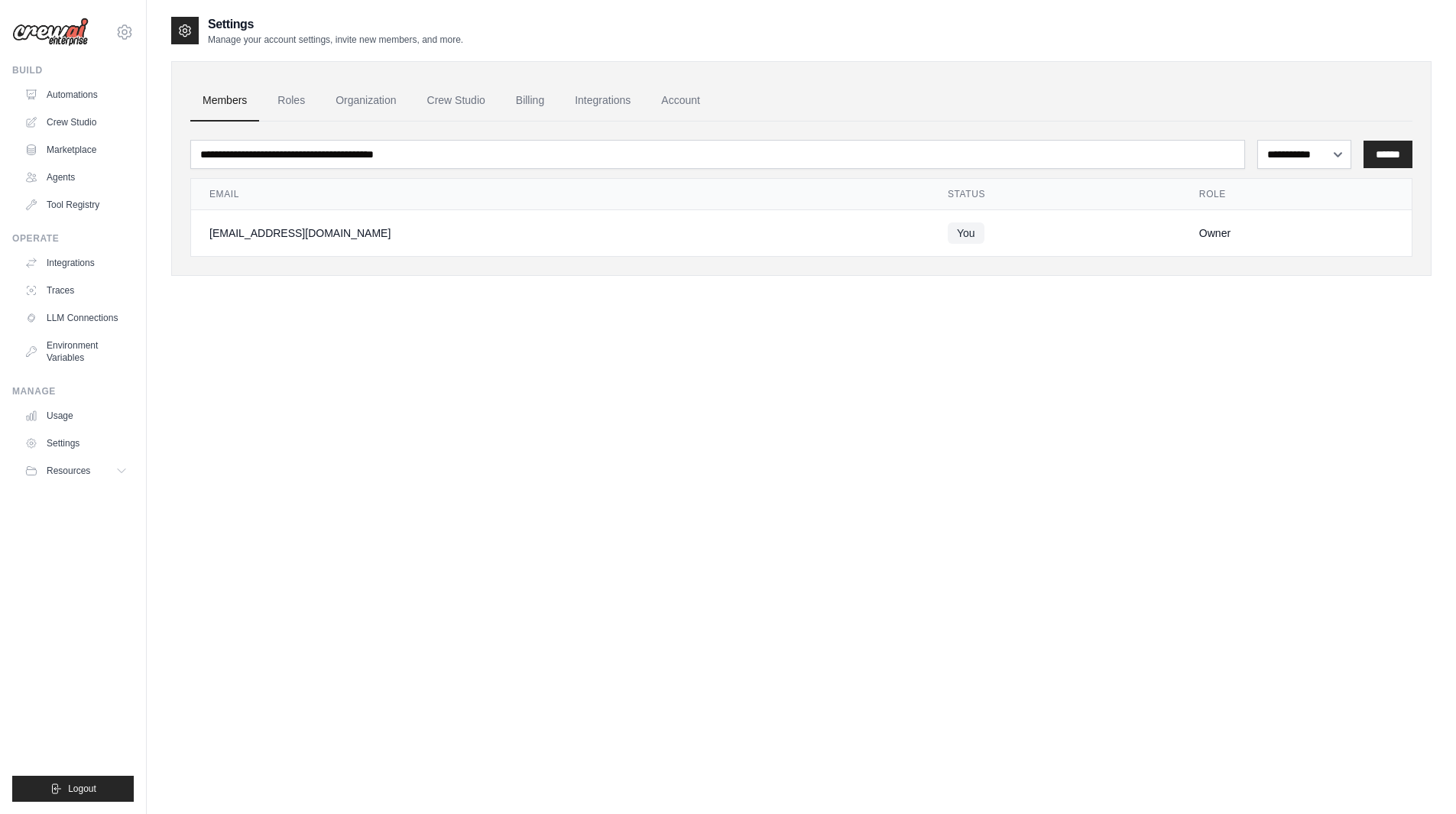
click at [162, 712] on div "**********" at bounding box center [801, 423] width 1309 height 814
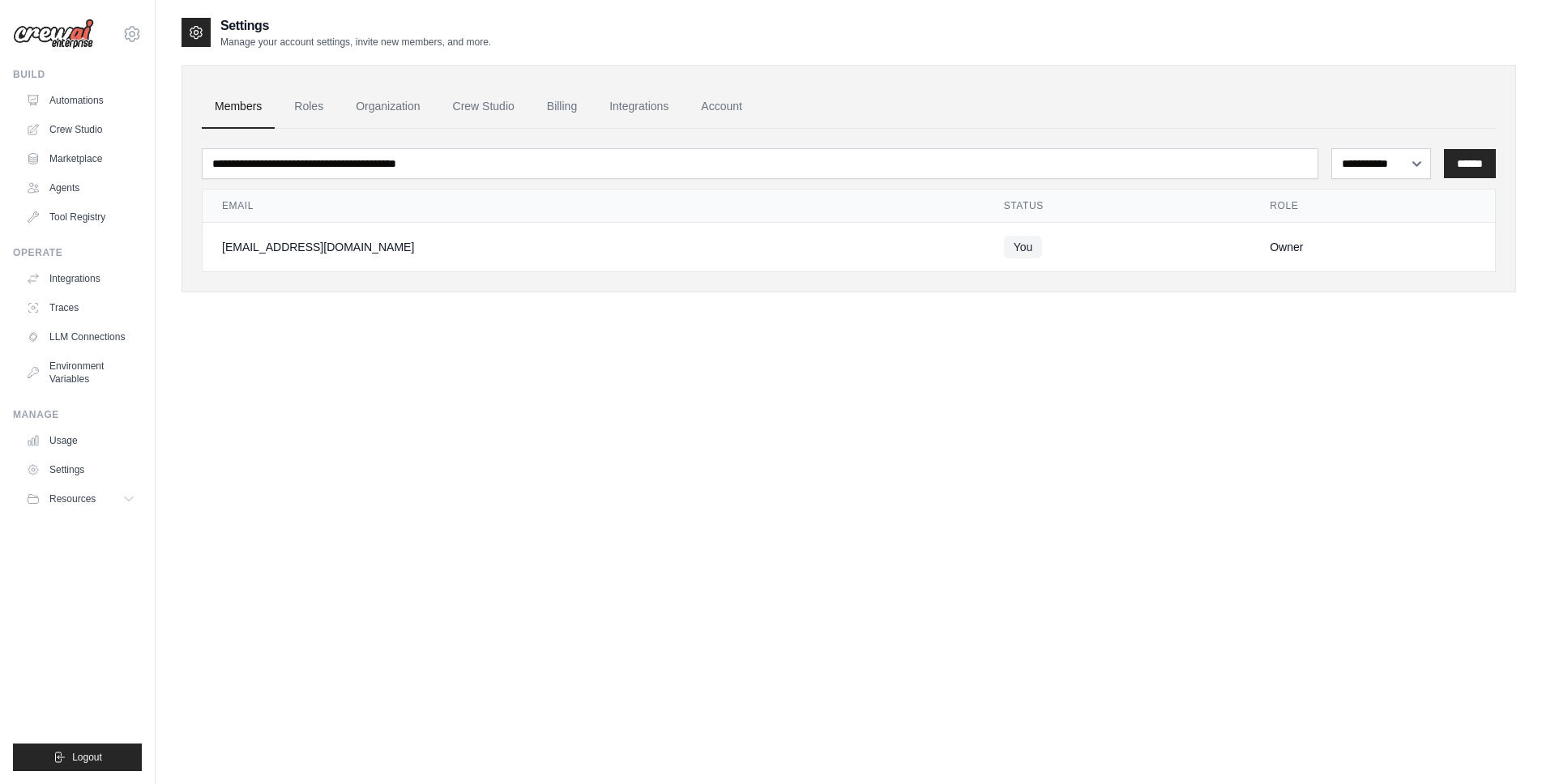
click at [510, 532] on div "**********" at bounding box center [848, 408] width 1335 height 784
click at [88, 195] on link "Agents" at bounding box center [83, 188] width 123 height 26
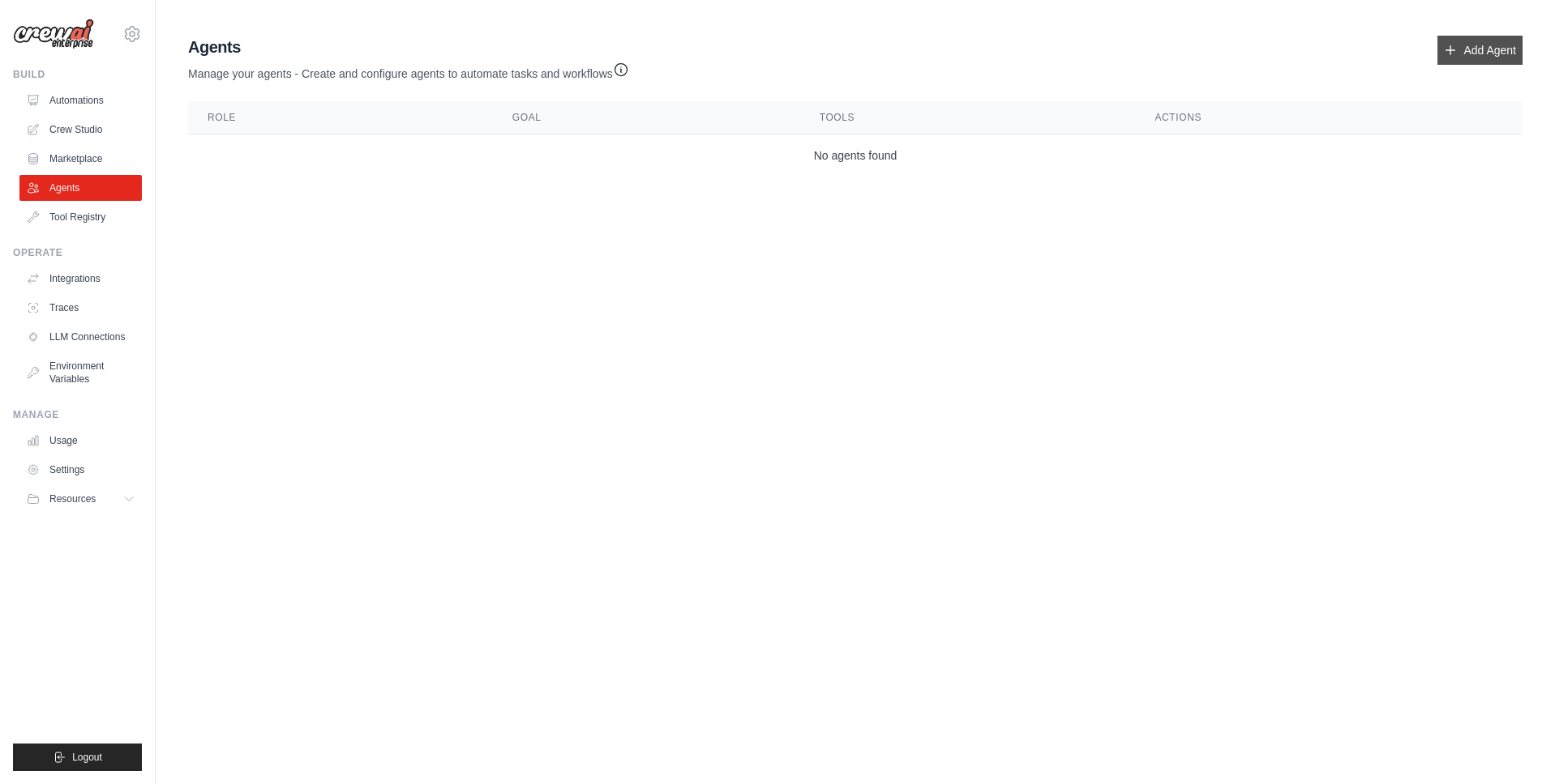
click at [1503, 56] on link "Add Agent" at bounding box center [1479, 51] width 85 height 29
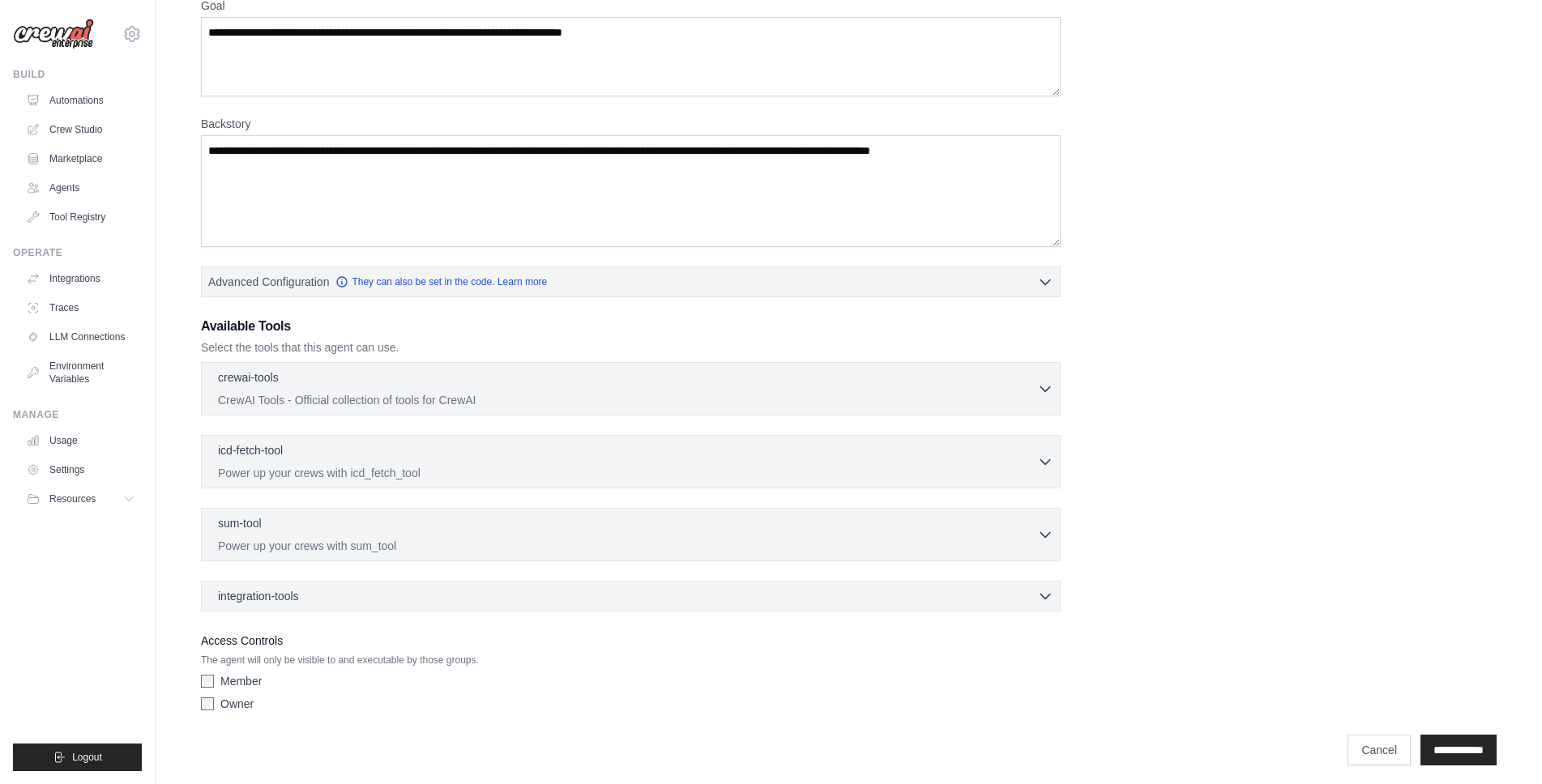
scroll to position [158, 0]
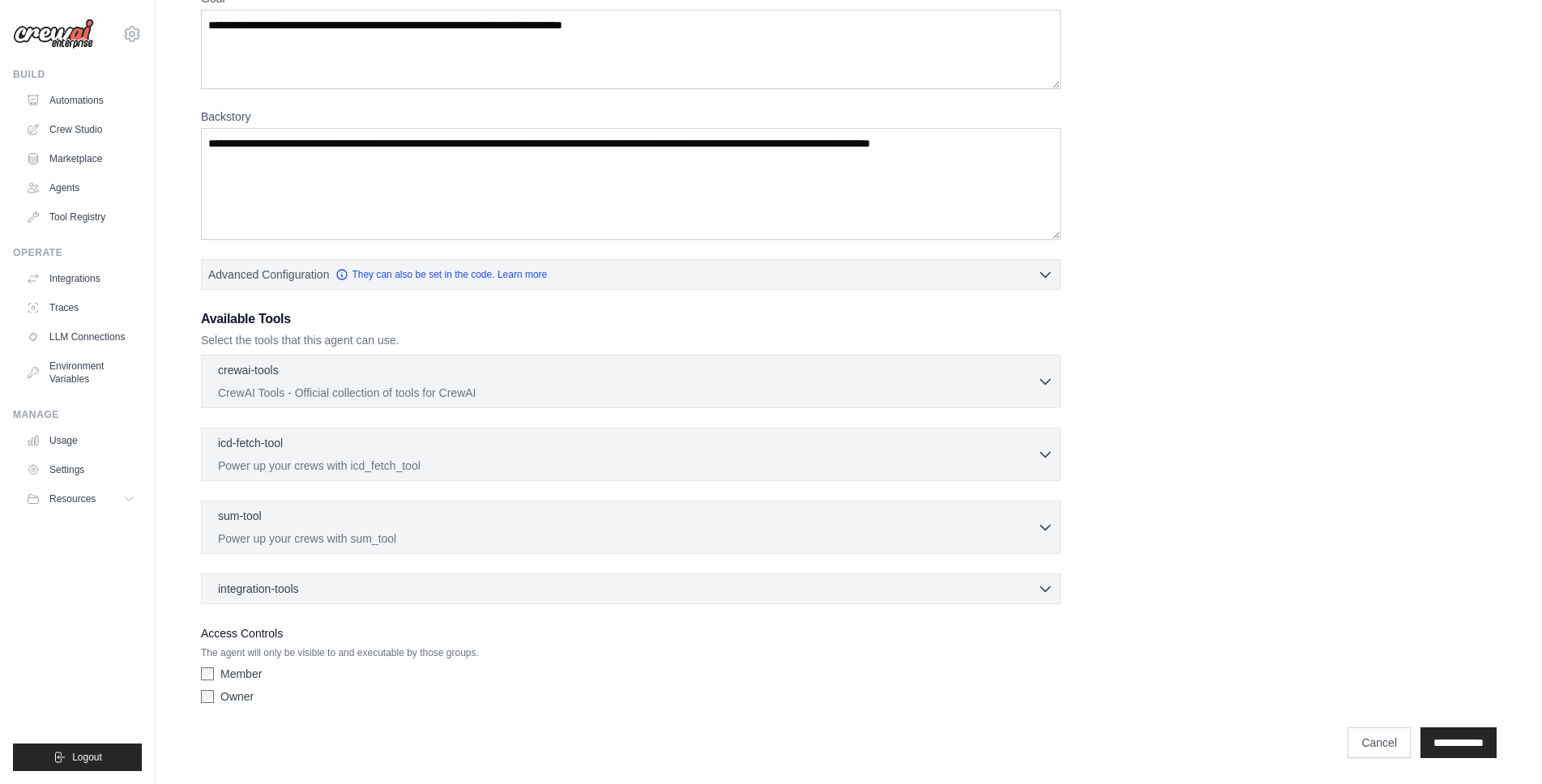
click at [227, 671] on label "Member" at bounding box center [241, 674] width 41 height 17
click at [244, 676] on label "Member" at bounding box center [241, 674] width 41 height 17
click at [244, 676] on label "Member" at bounding box center [241, 674] width 41 height 17
click at [245, 700] on label "Owner" at bounding box center [237, 696] width 33 height 17
click at [1457, 760] on div "Role Goal Backstory Advanced Configuration They can also be set in the code. Le…" at bounding box center [848, 330] width 1335 height 877
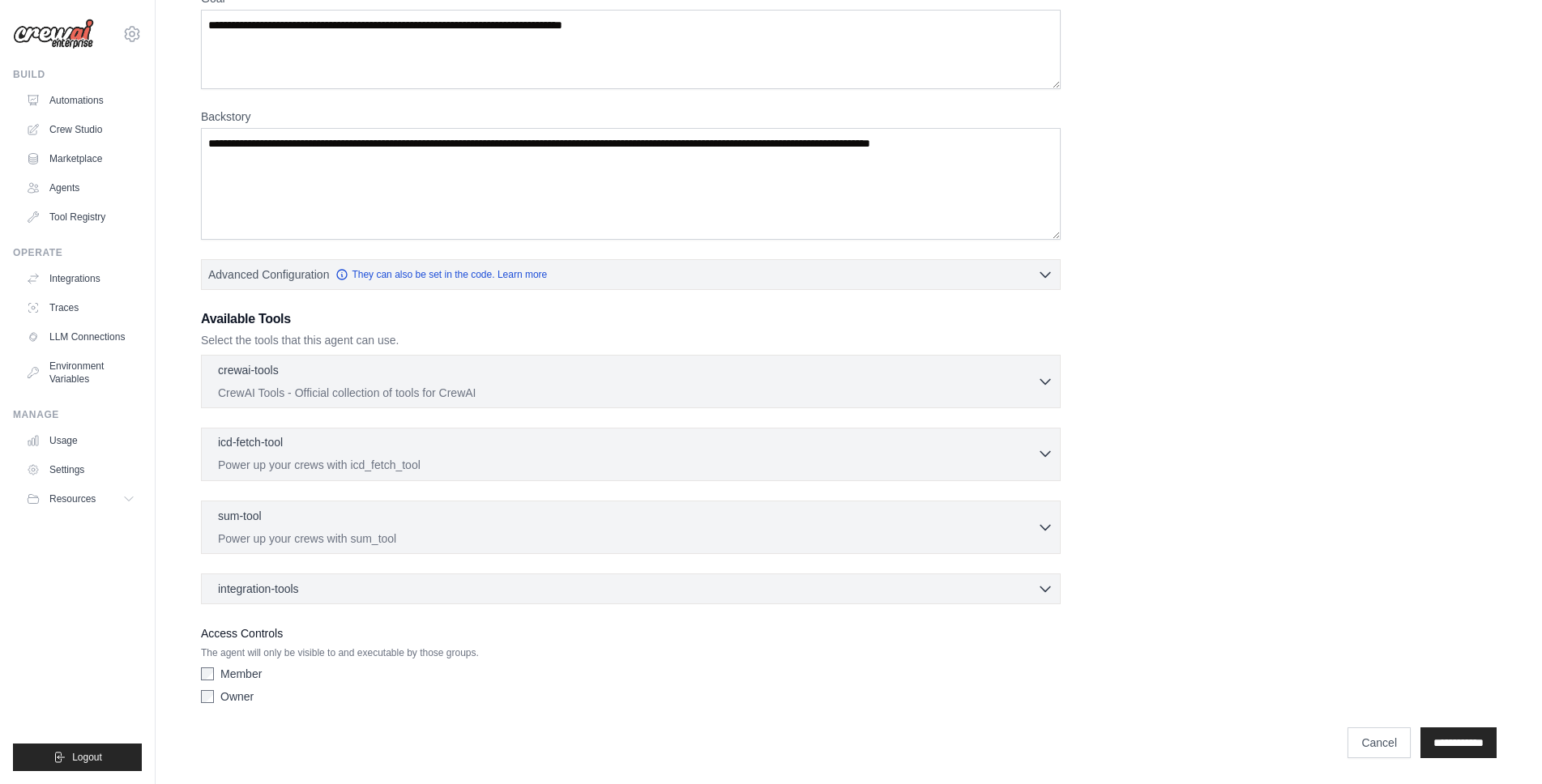
click at [479, 446] on div "icd-fetch-tool 0 selected" at bounding box center [627, 444] width 819 height 19
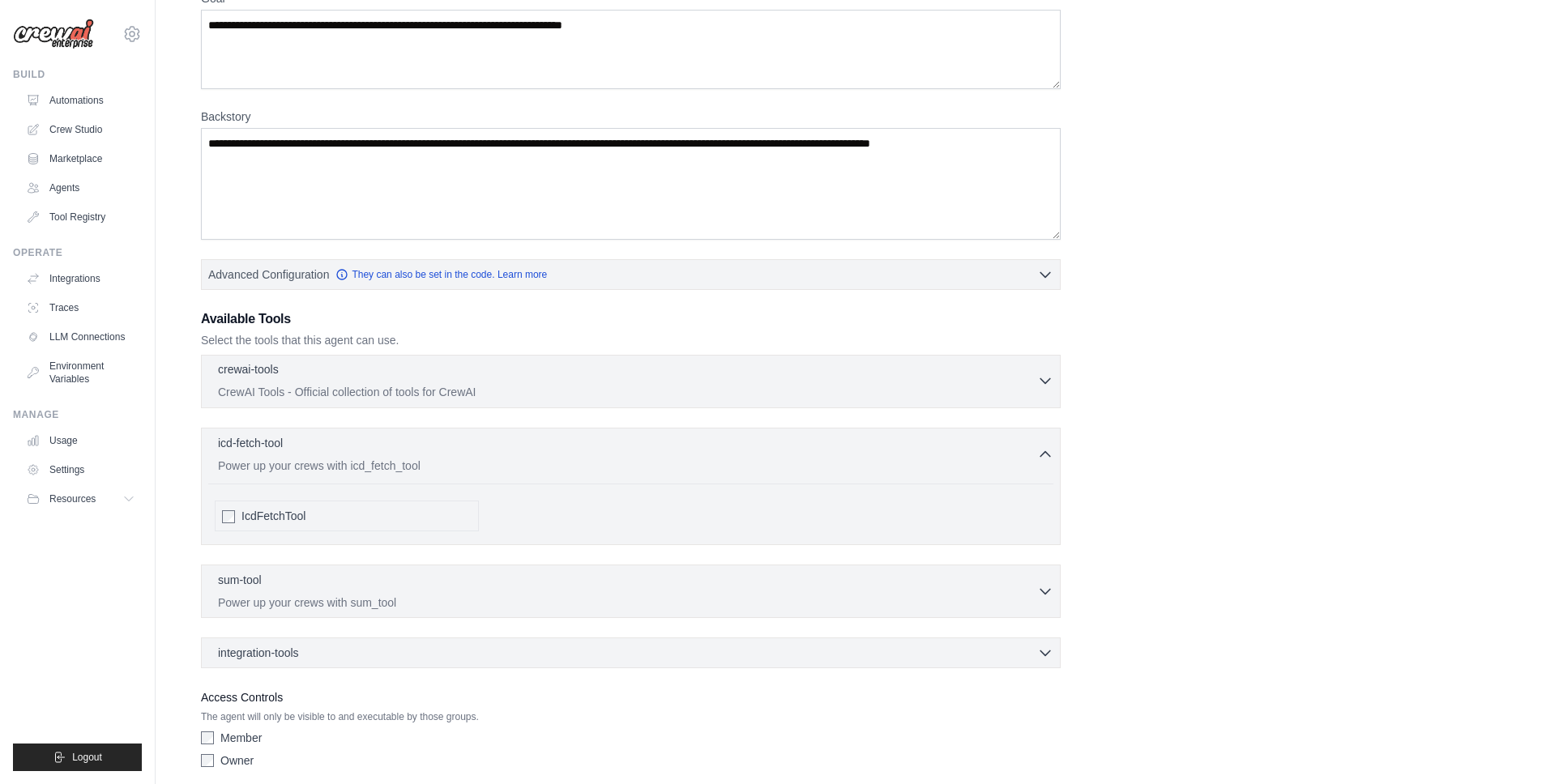
click at [490, 384] on div "crewai-tools 0 selected CrewAI Tools - Official collection of tools for CrewAI" at bounding box center [627, 381] width 819 height 39
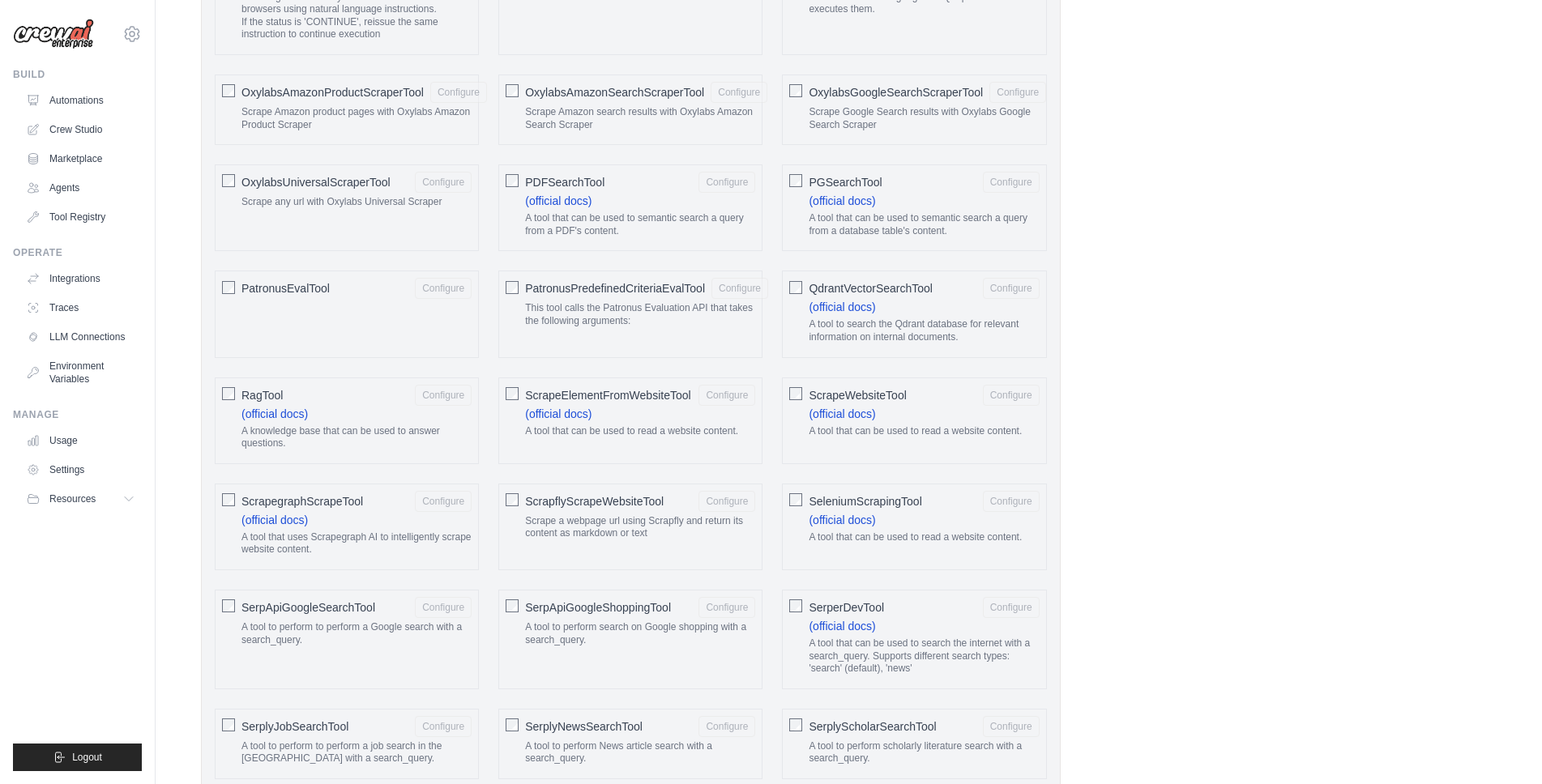
scroll to position [2902, 0]
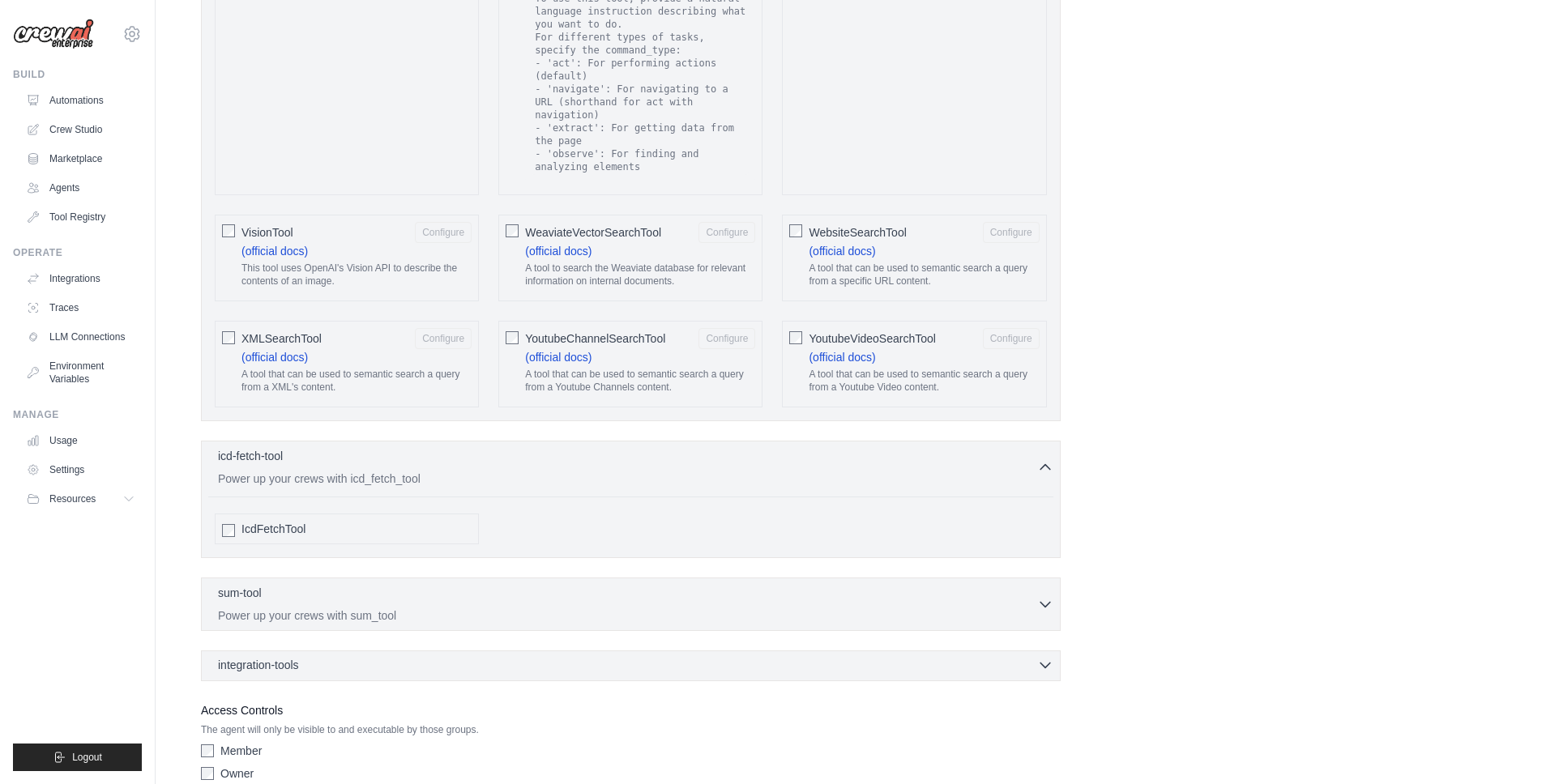
click at [552, 651] on div "integration-tools 0 selected Box Save files to Box Gmail" at bounding box center [630, 666] width 860 height 31
click at [554, 657] on div "integration-tools 0 selected" at bounding box center [636, 665] width 836 height 17
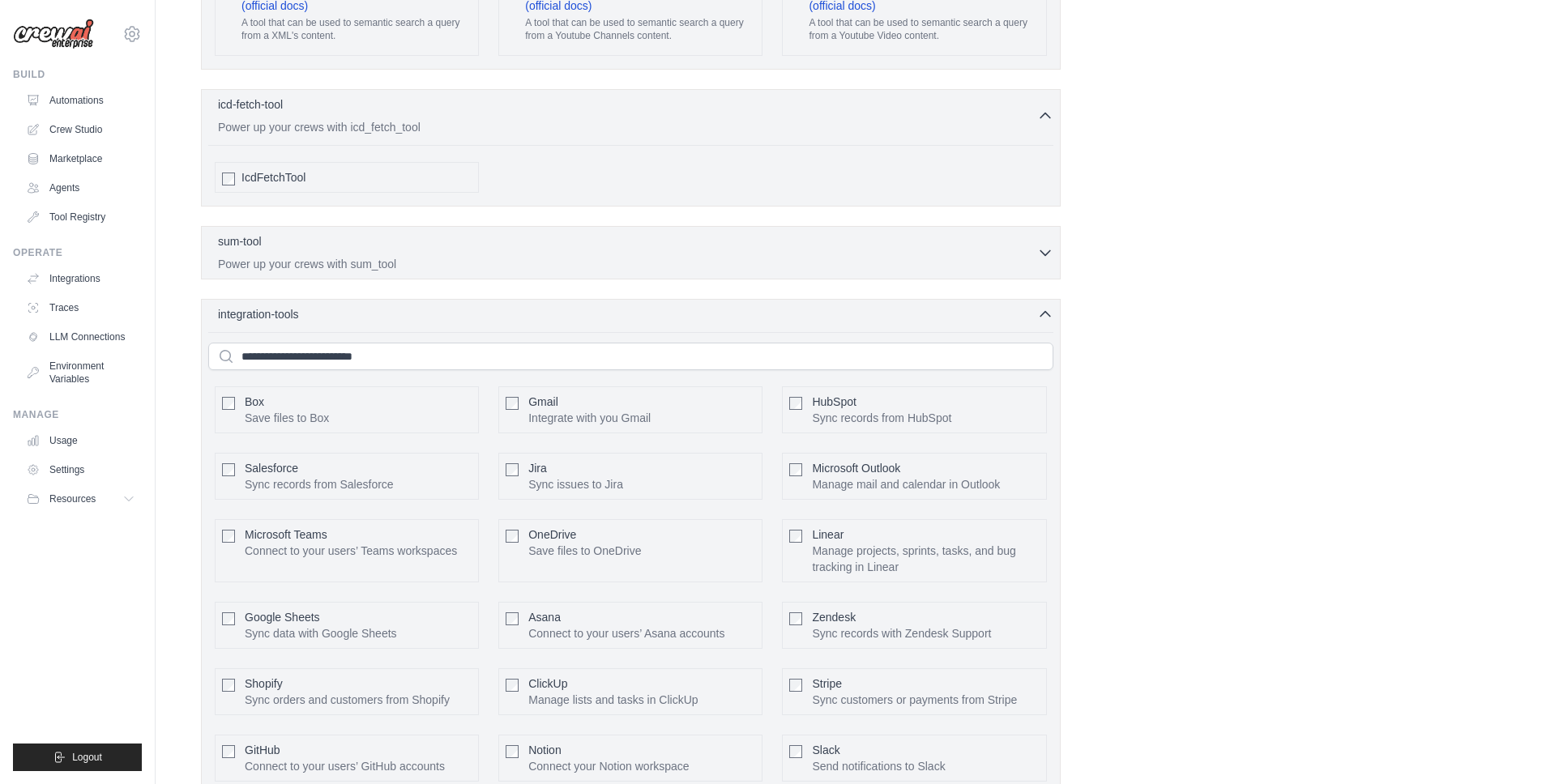
scroll to position [3368, 0]
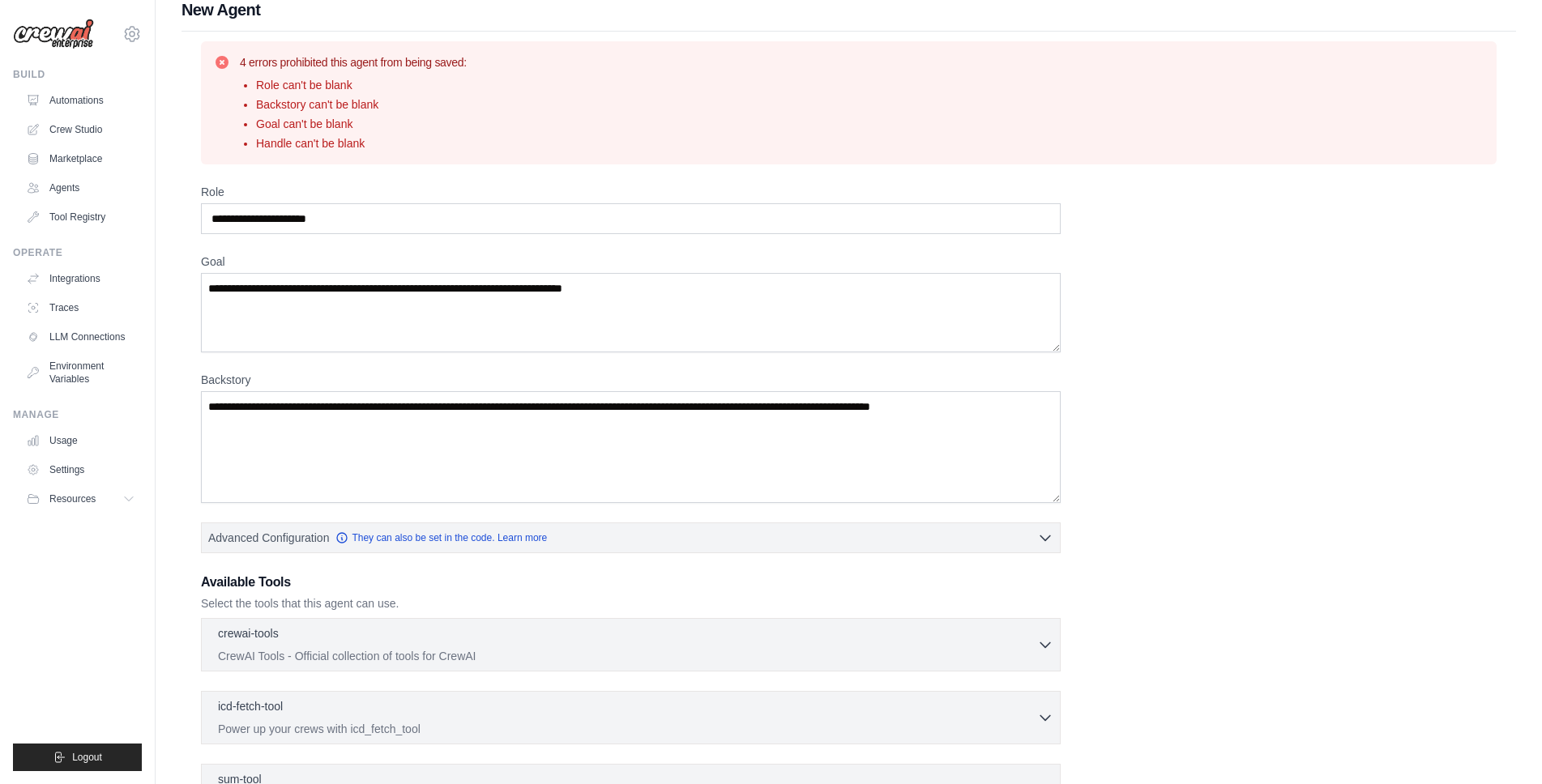
scroll to position [0, 0]
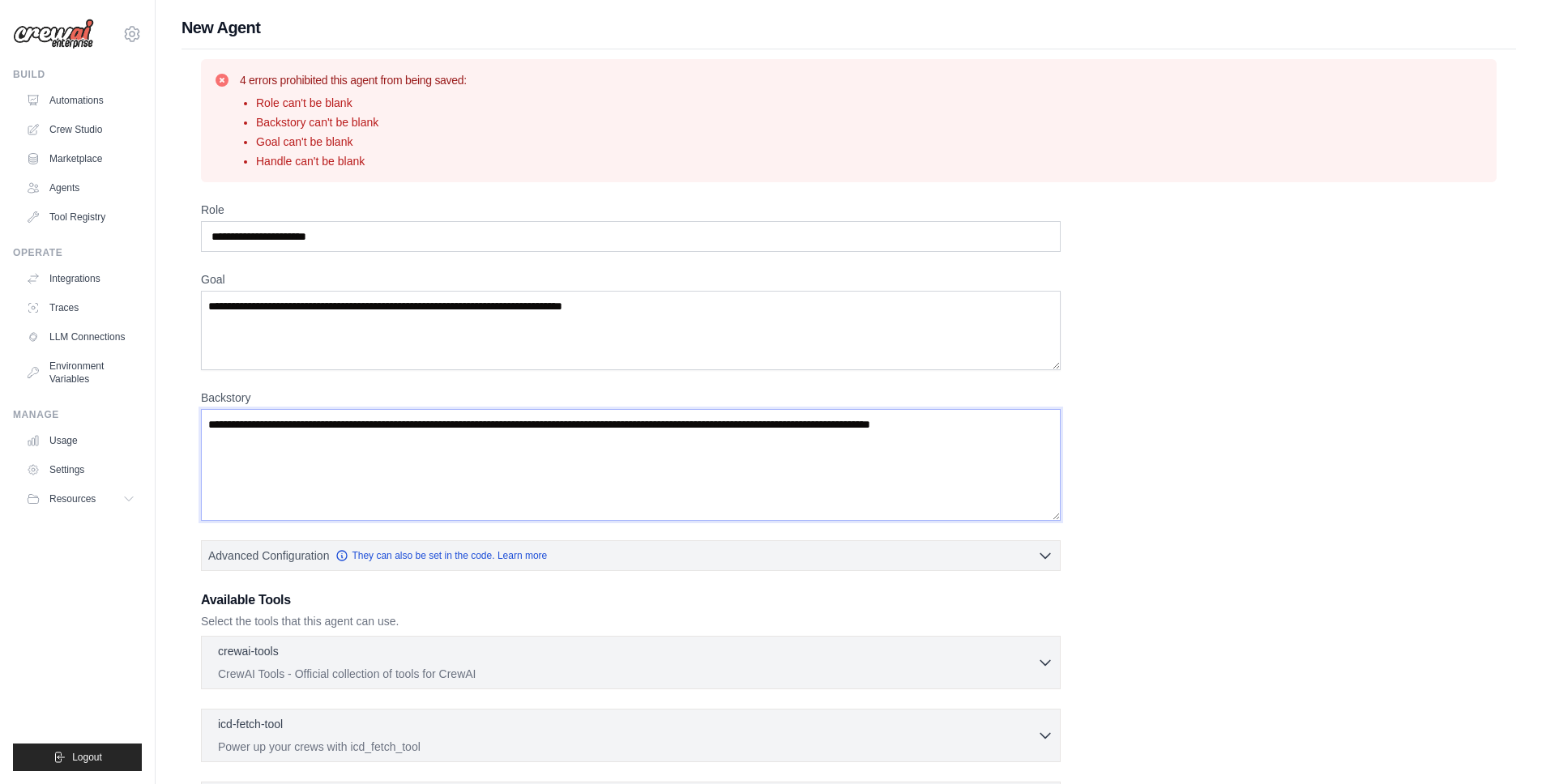
click at [291, 438] on textarea "Backstory" at bounding box center [630, 465] width 860 height 112
click at [278, 441] on textarea "Backstory" at bounding box center [630, 465] width 860 height 112
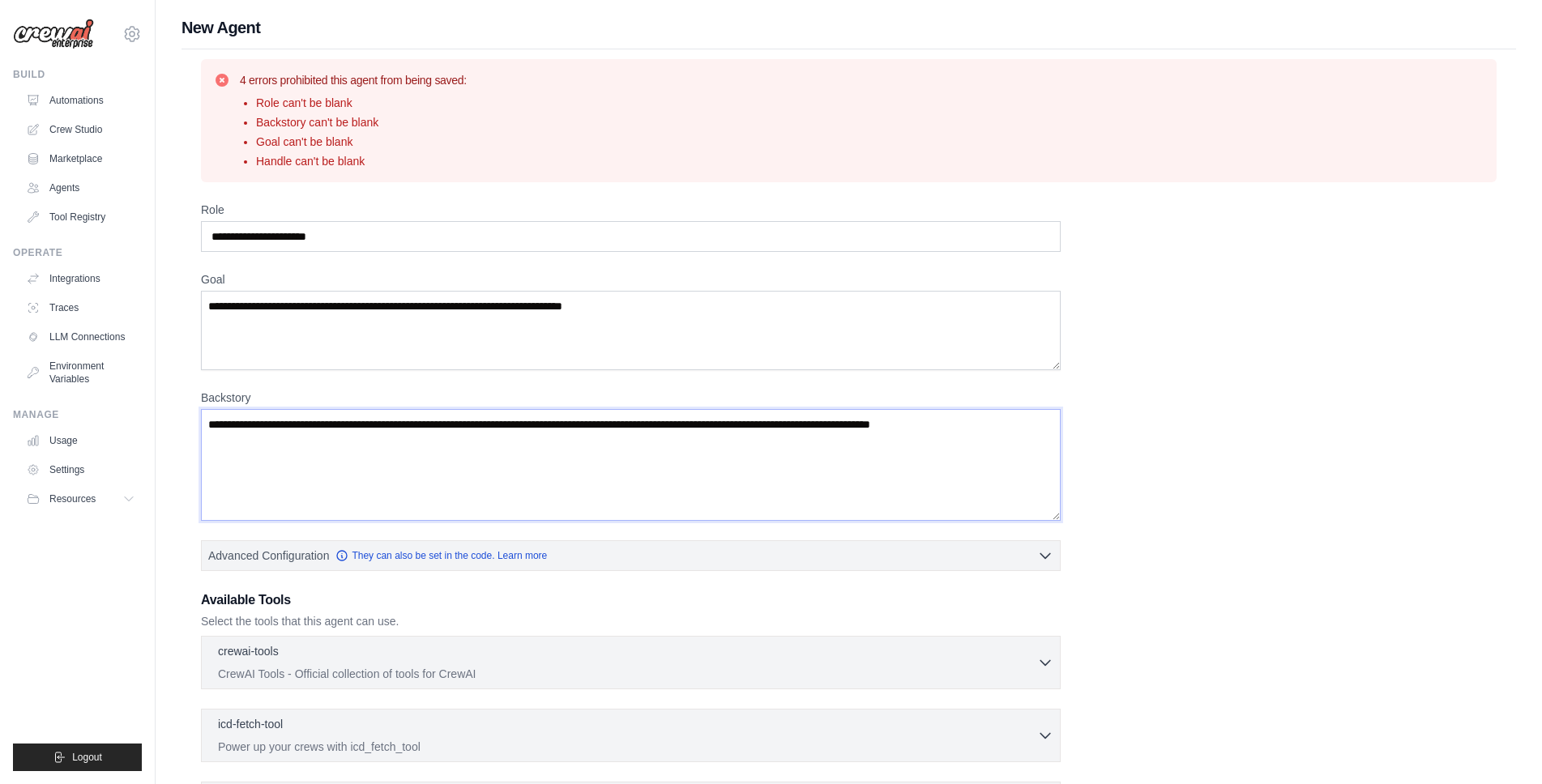
click at [243, 441] on textarea "Backstory" at bounding box center [630, 465] width 860 height 112
click at [242, 440] on textarea "Backstory" at bounding box center [630, 465] width 860 height 112
click at [559, 220] on div "Role" at bounding box center [630, 227] width 860 height 51
click at [561, 235] on input "Role" at bounding box center [630, 237] width 860 height 31
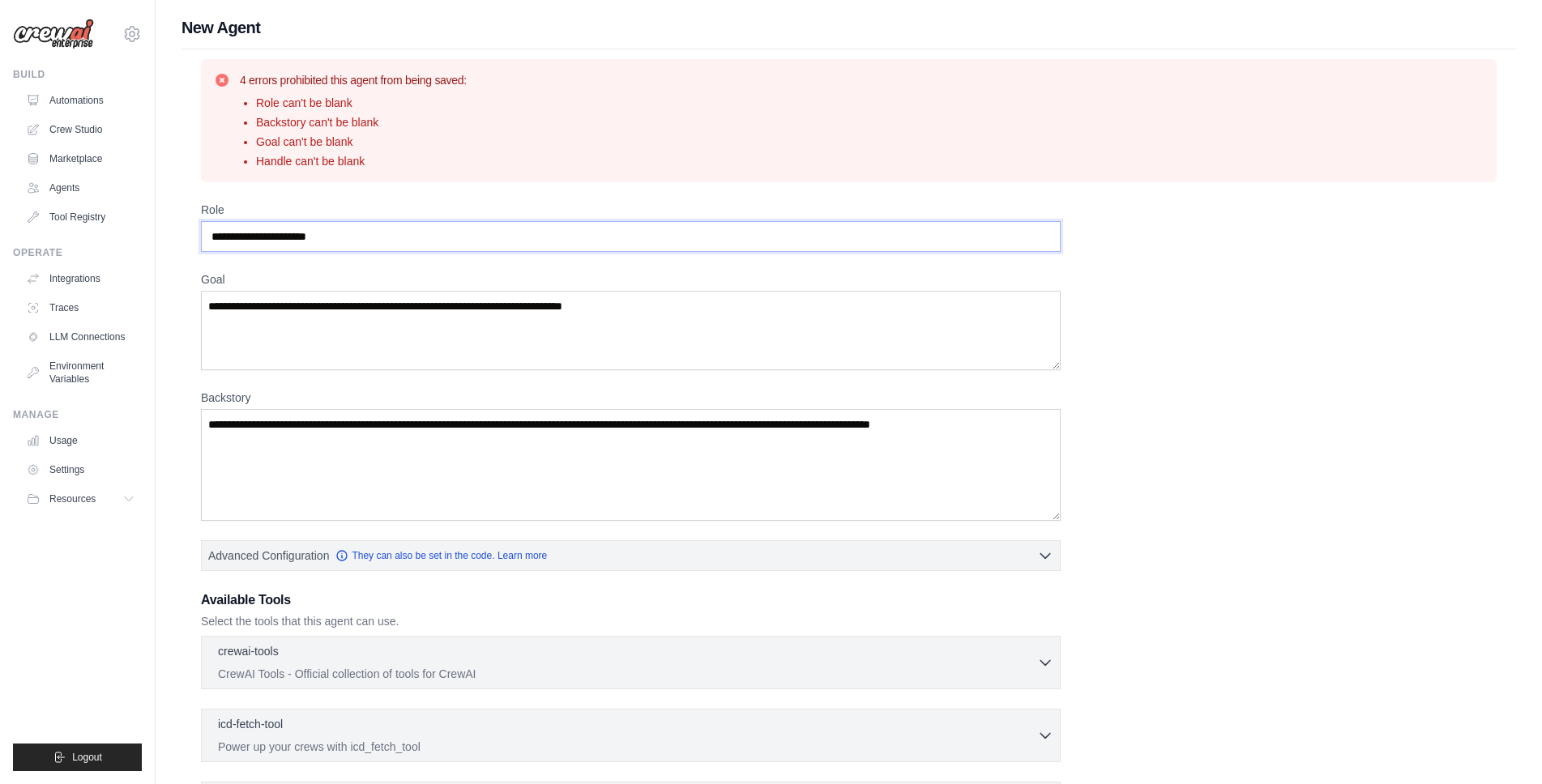
click at [561, 235] on input "Role" at bounding box center [630, 237] width 860 height 31
type input "*"
type input "**********"
click at [481, 330] on textarea "Goal" at bounding box center [630, 331] width 860 height 80
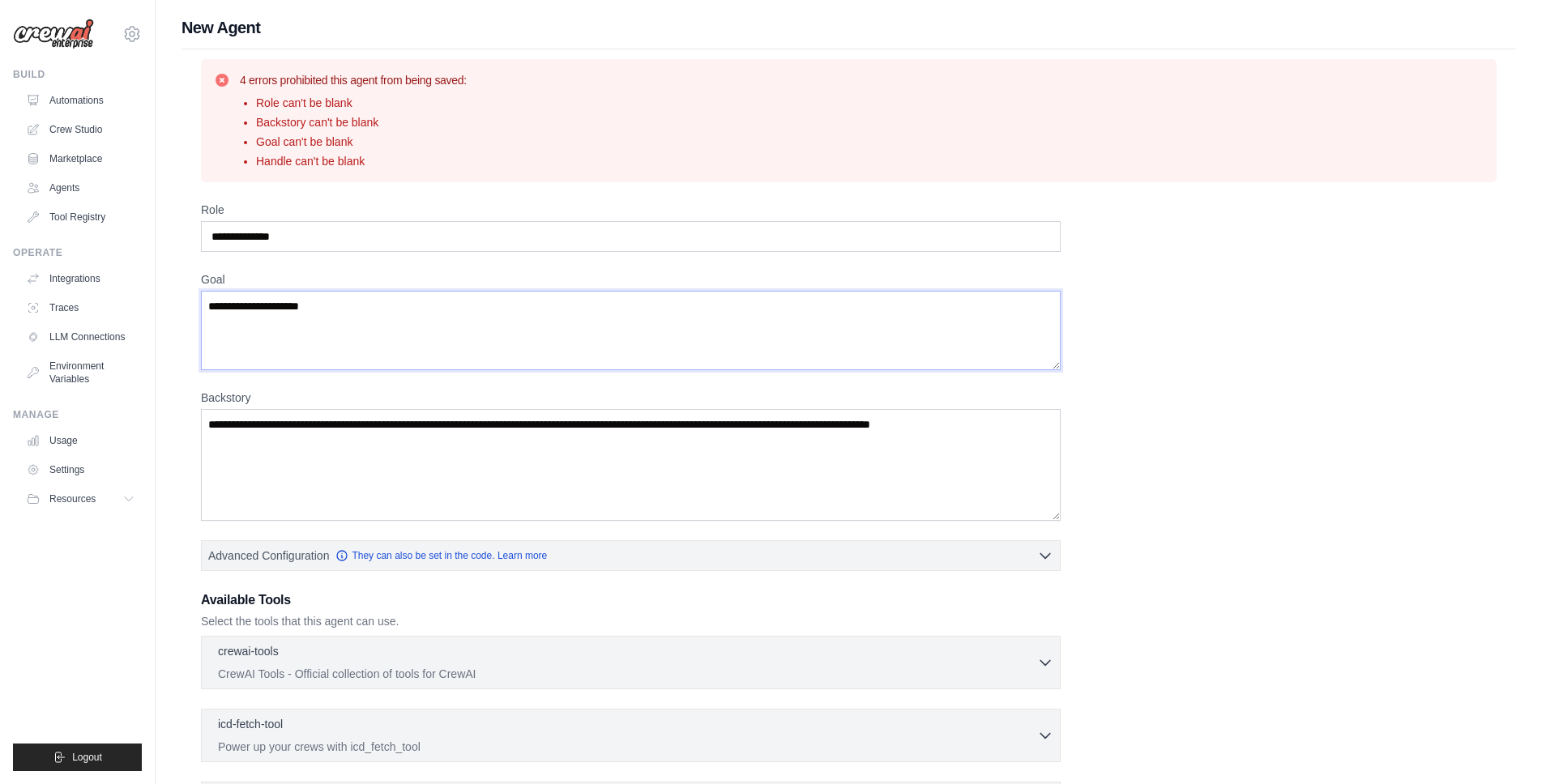
type textarea "**********"
click at [389, 430] on textarea "Backstory" at bounding box center [630, 465] width 860 height 112
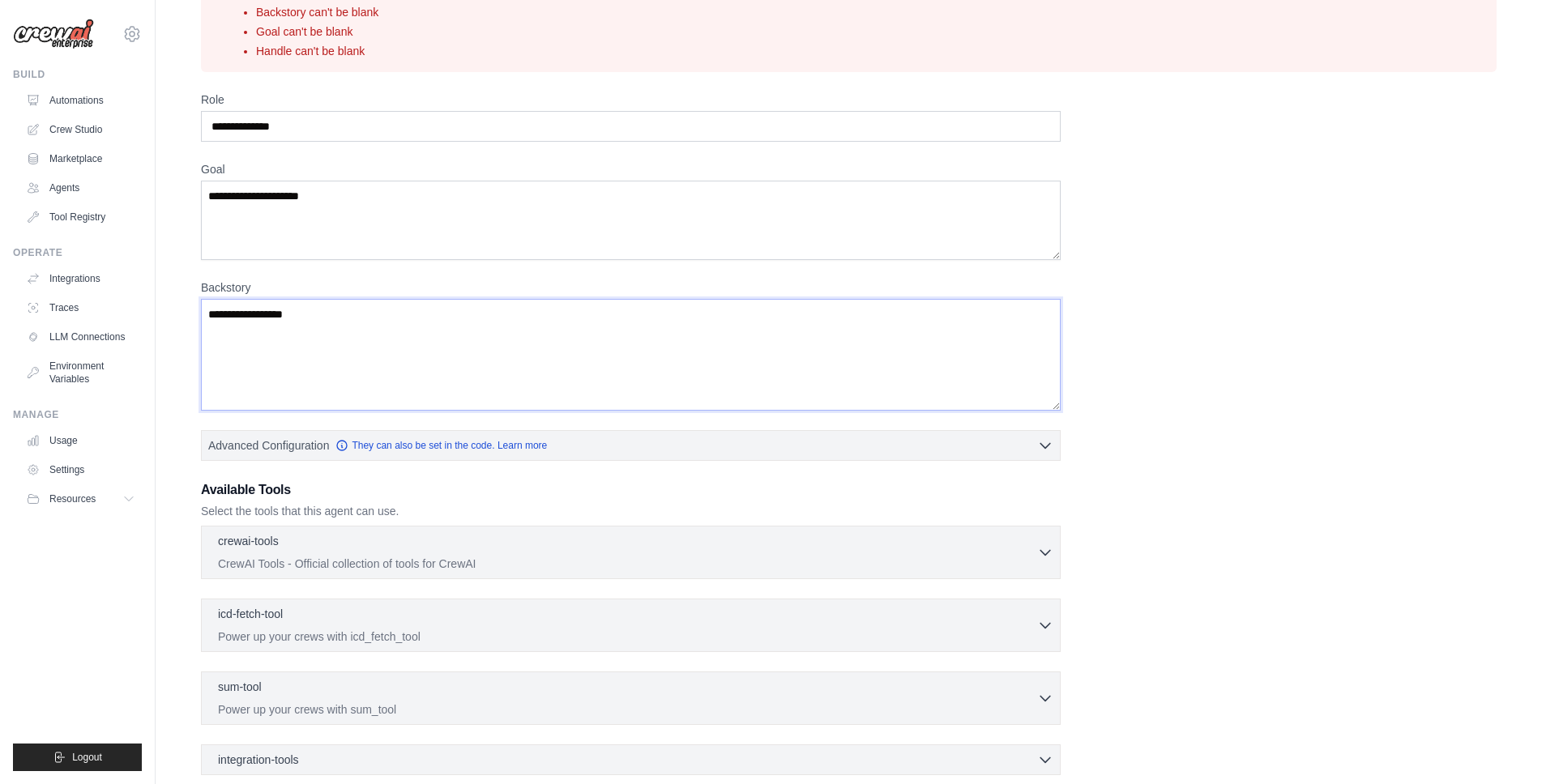
scroll to position [281, 0]
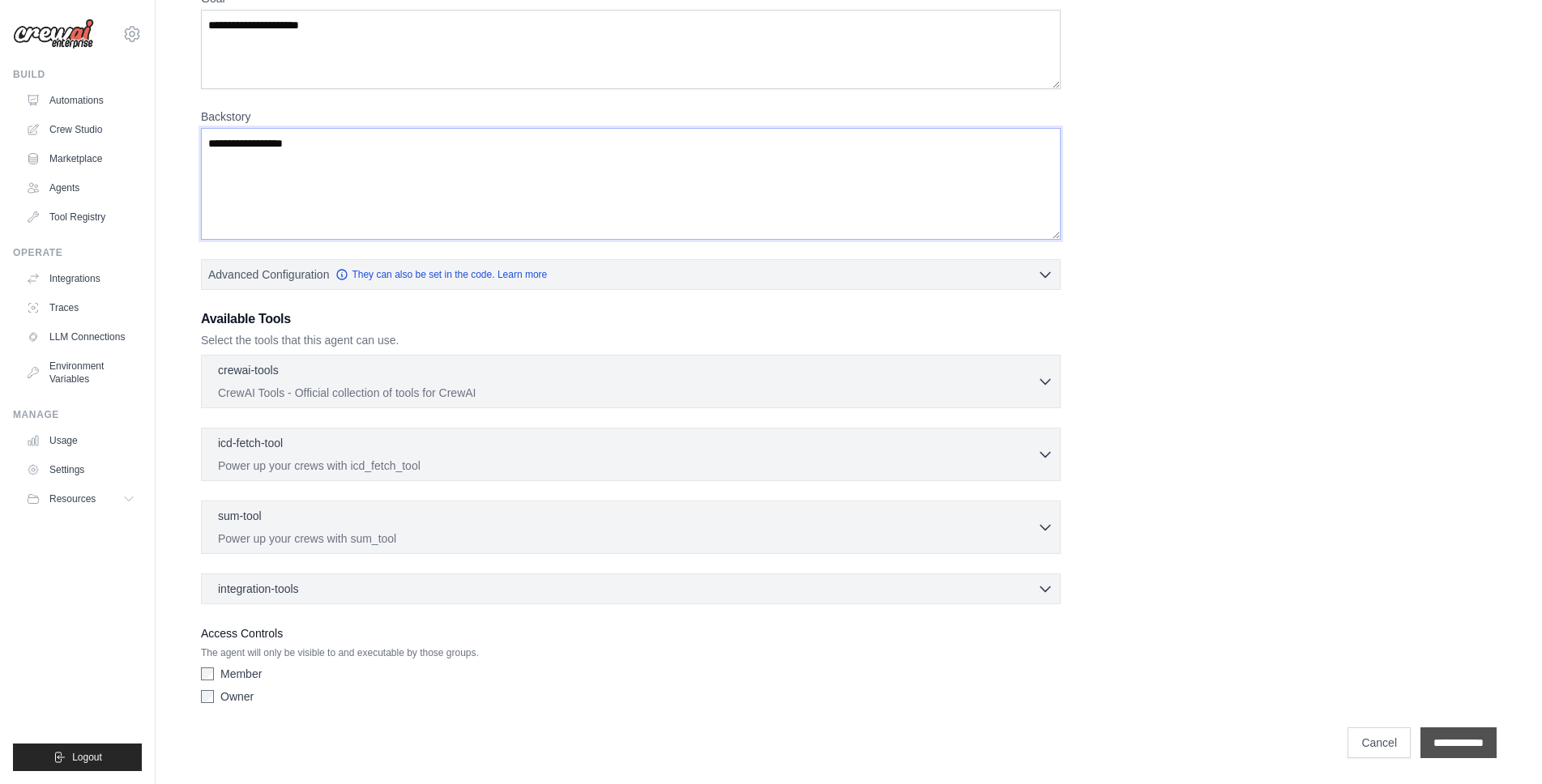
type textarea "**********"
click at [1433, 735] on input "**********" at bounding box center [1458, 743] width 76 height 31
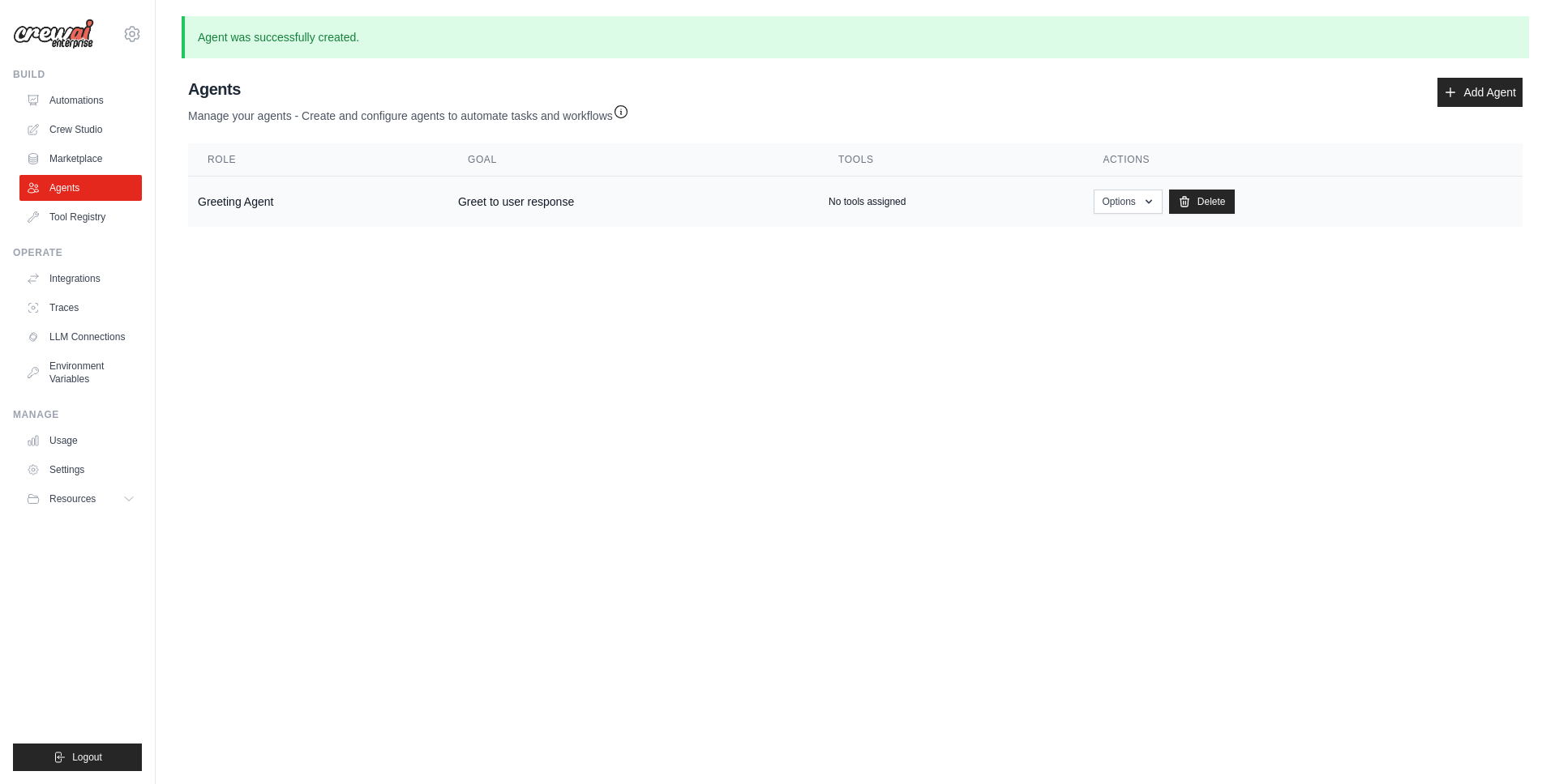
click at [918, 202] on div "No tools assigned" at bounding box center [950, 201] width 245 height 13
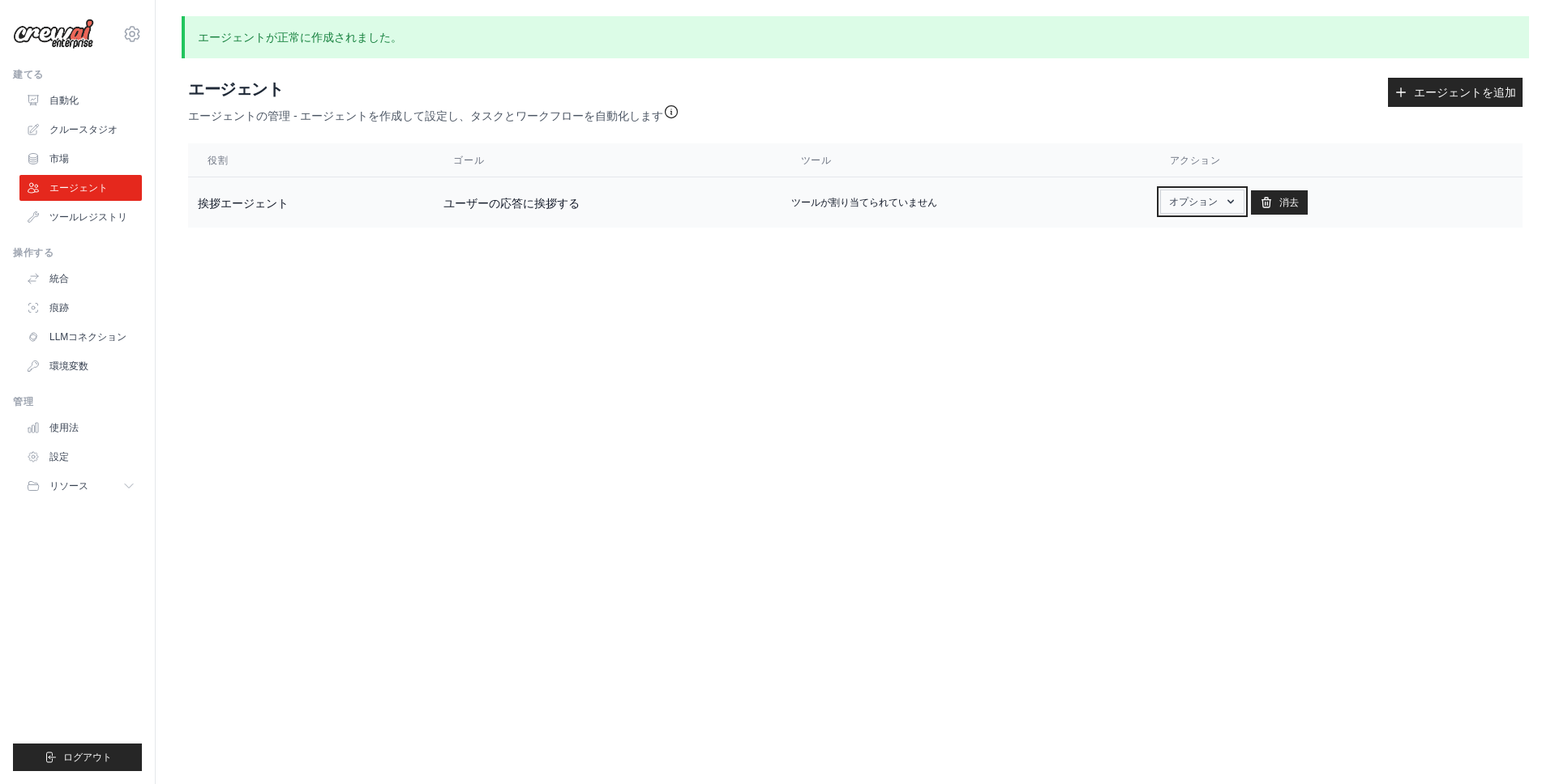
click at [1212, 209] on button "オプション" at bounding box center [1202, 202] width 85 height 24
click at [1165, 268] on link "編集" at bounding box center [1186, 268] width 117 height 29
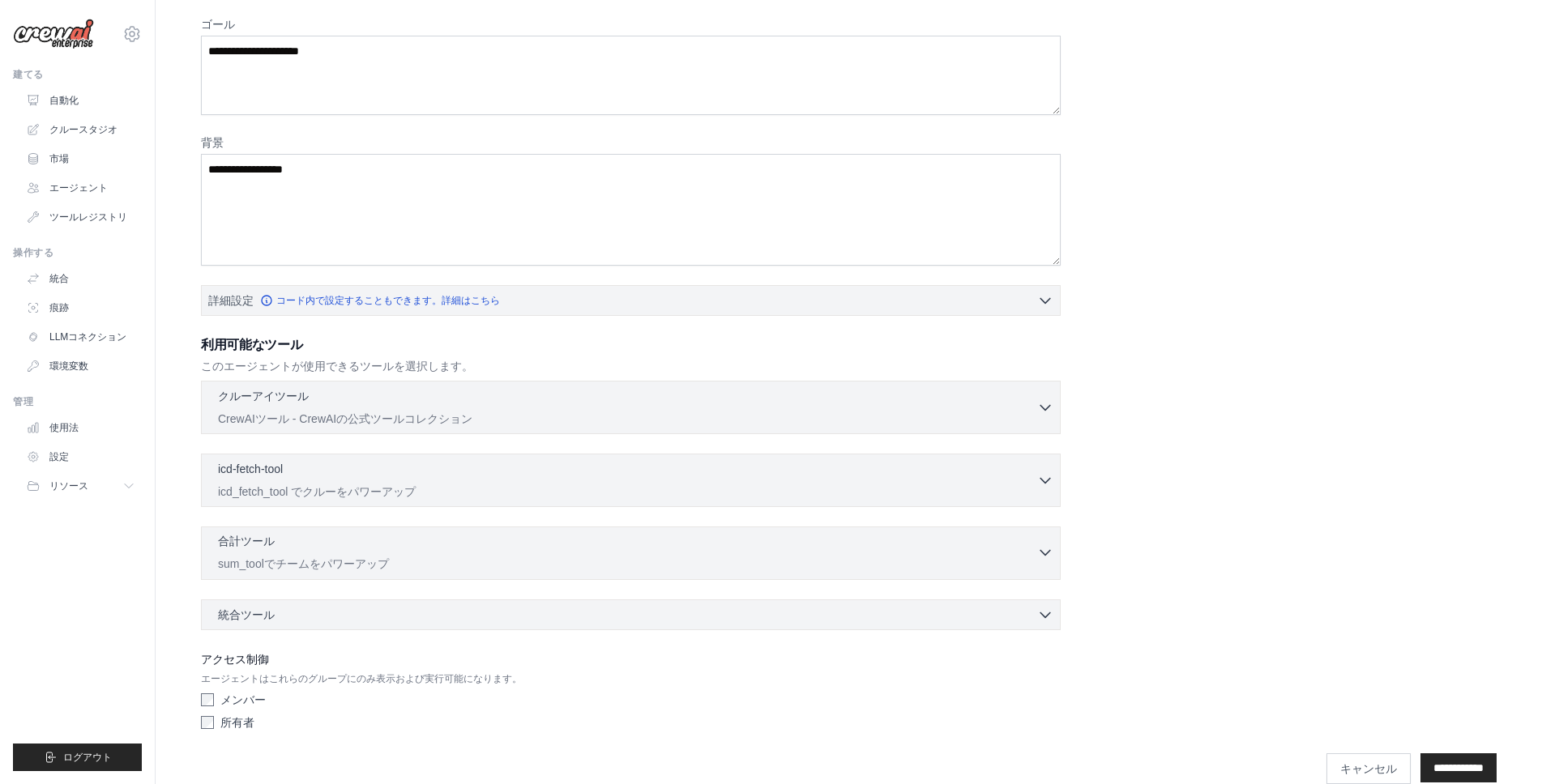
scroll to position [204, 0]
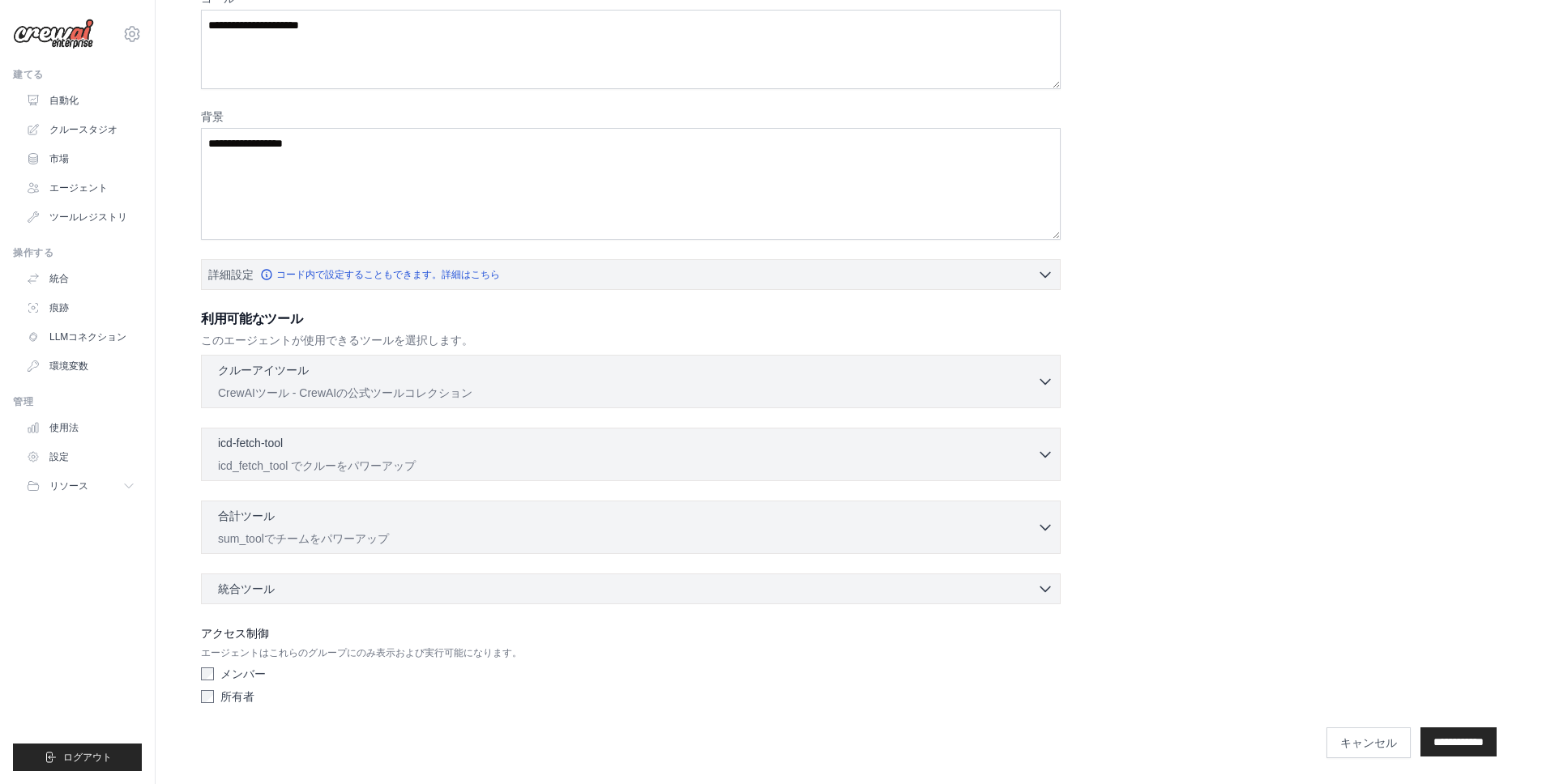
click at [433, 601] on div "統合ツール 0 selected Box Save files to Box Gmail" at bounding box center [630, 589] width 860 height 31
click at [441, 581] on div "統合ツール 0 selected" at bounding box center [636, 588] width 836 height 17
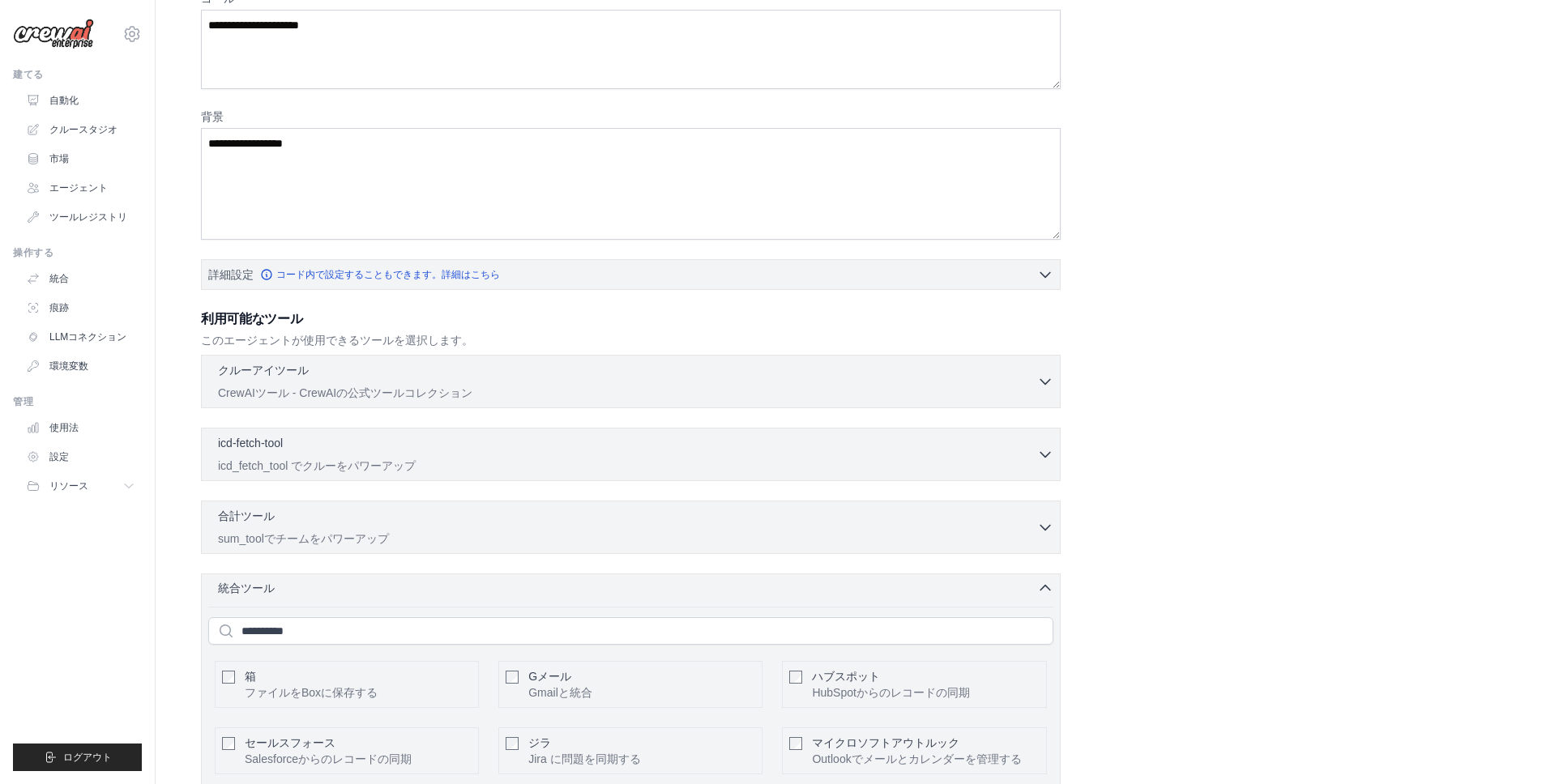
click at [441, 580] on div "統合ツール 0件選択済み" at bounding box center [636, 588] width 836 height 17
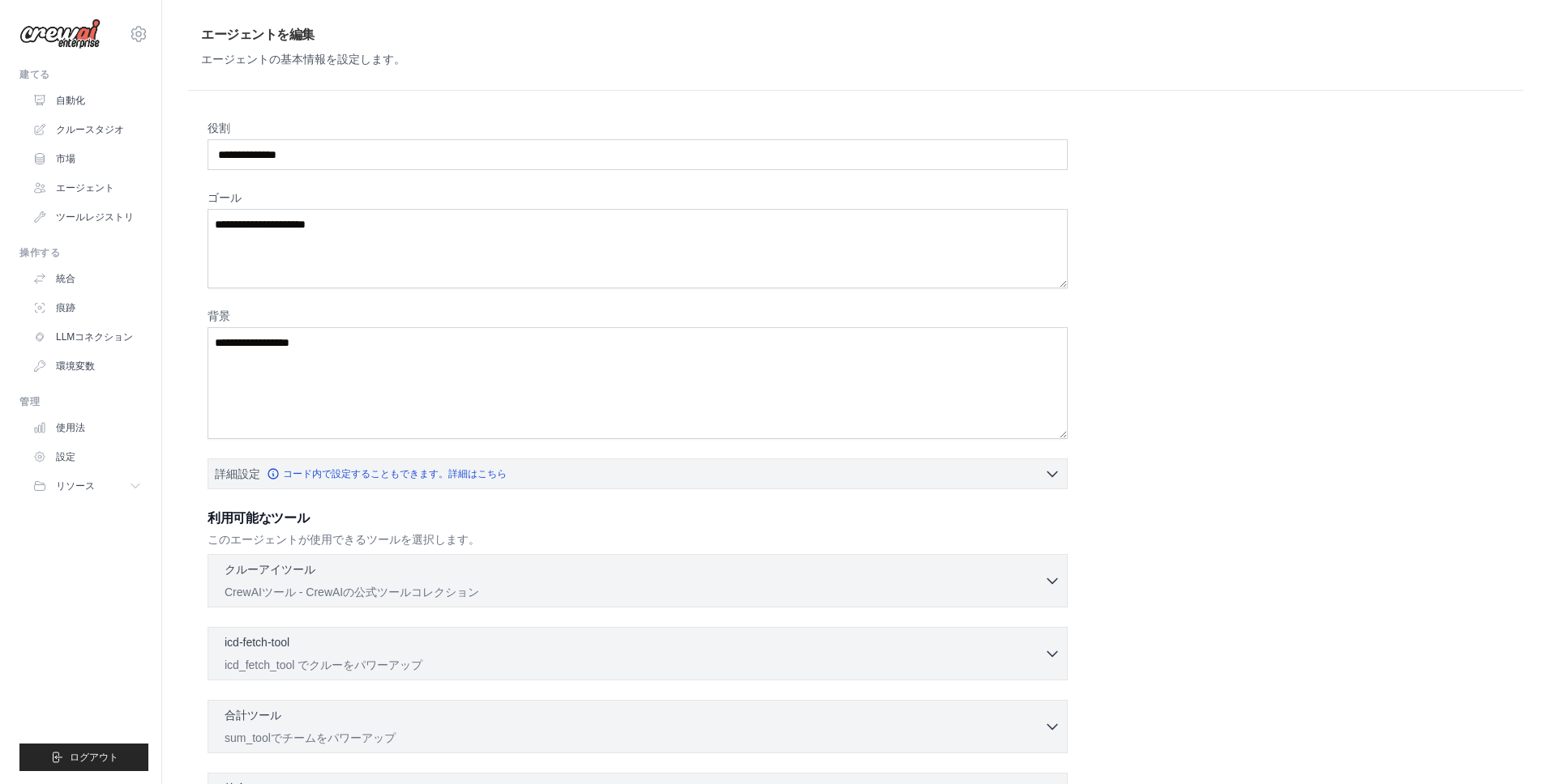
scroll to position [0, 0]
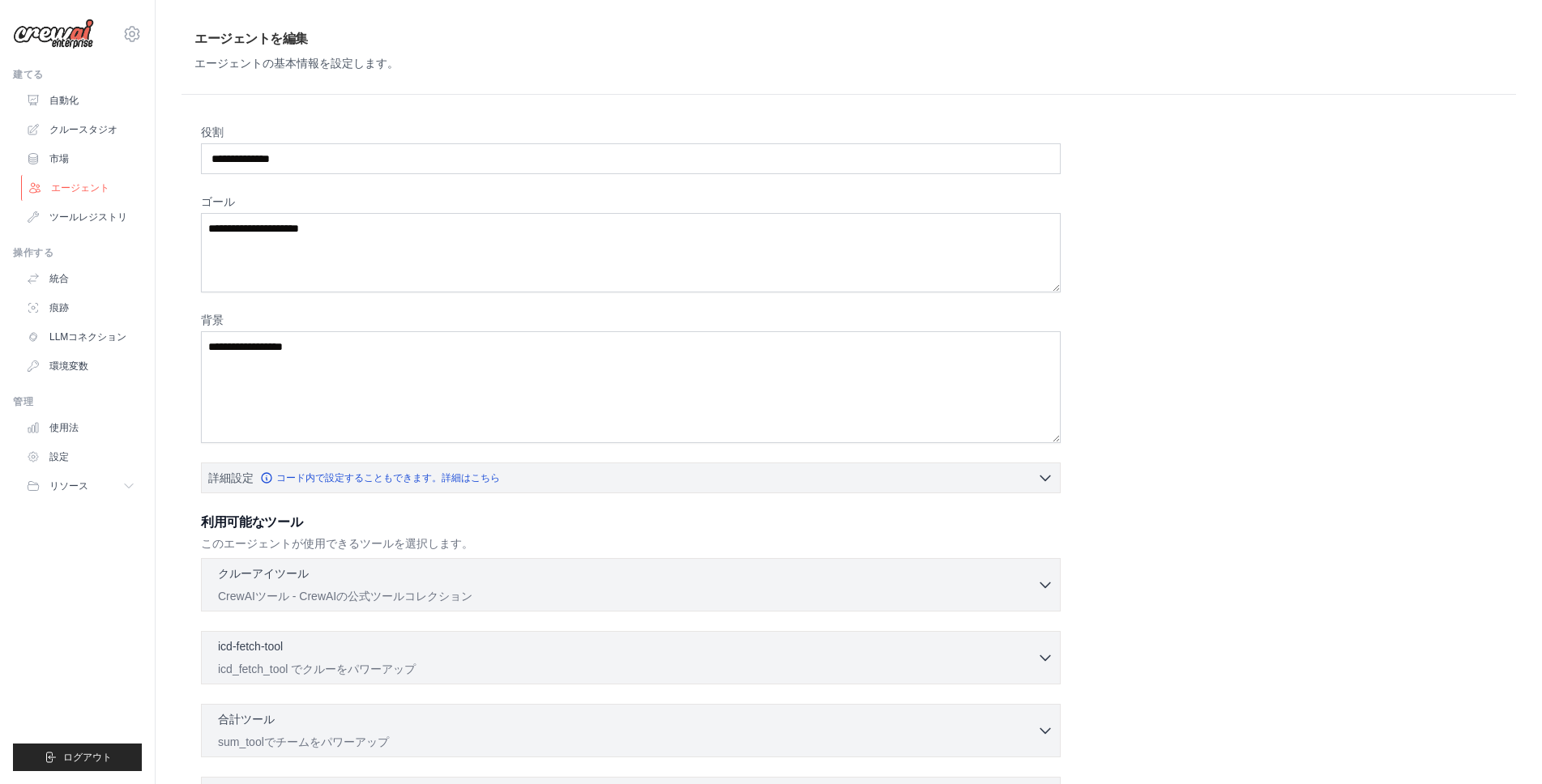
click at [97, 182] on font "エージェント" at bounding box center [80, 188] width 58 height 12
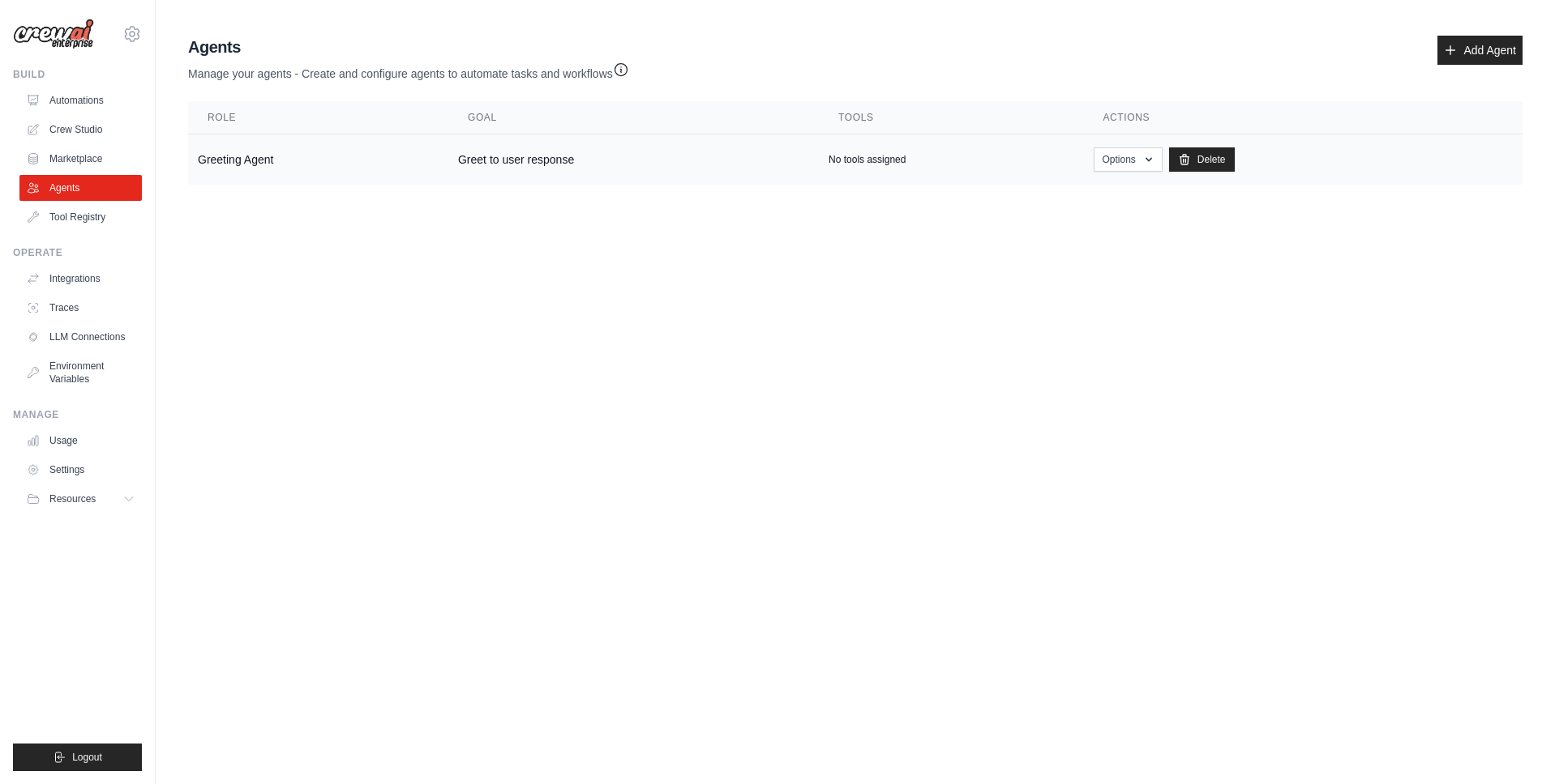
click at [312, 153] on td "Greeting Agent" at bounding box center [318, 160] width 260 height 51
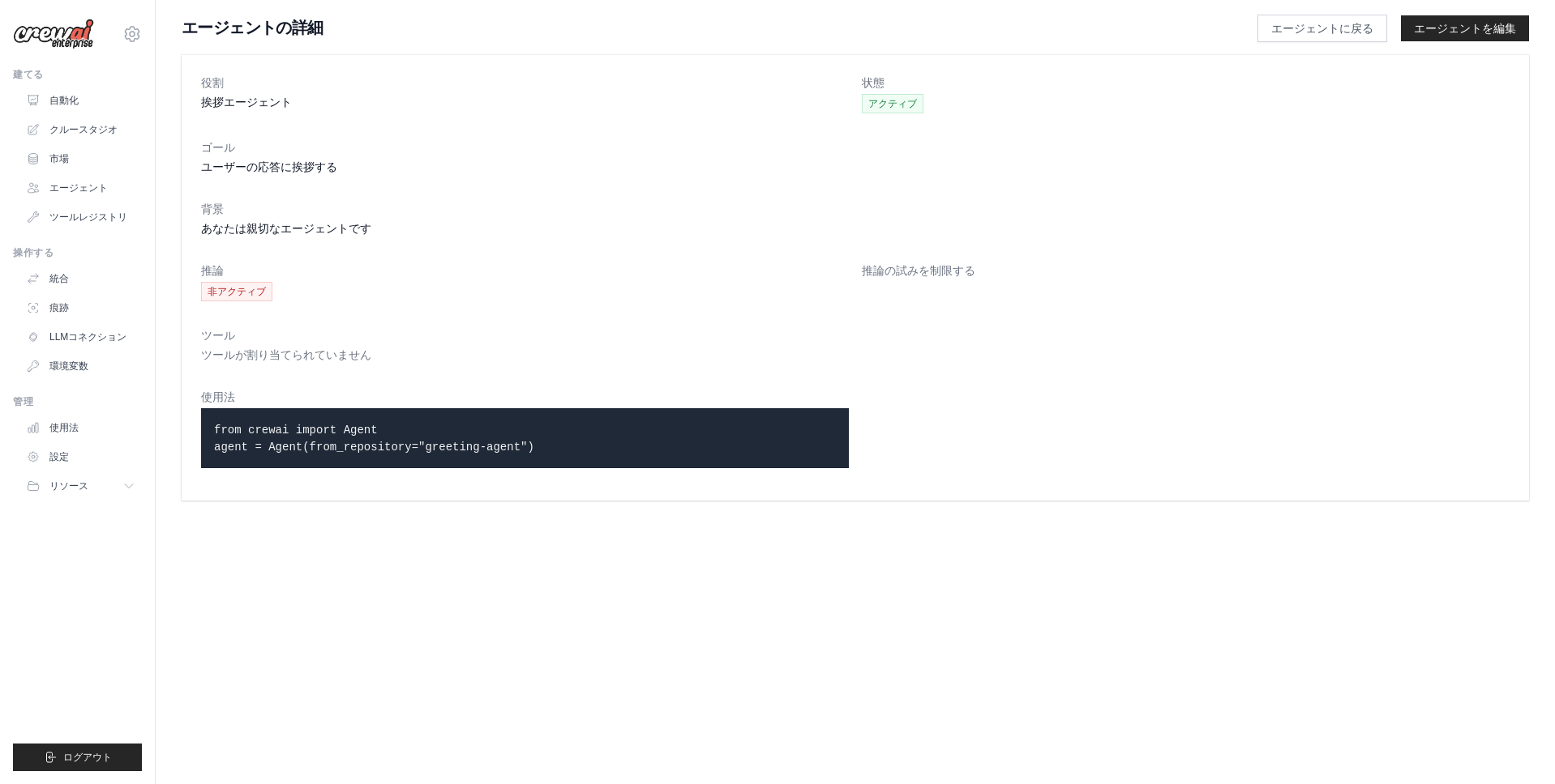
click at [275, 441] on code "from crewai import Agent agent = Agent(from_repository="greeting-agent")" at bounding box center [374, 438] width 321 height 30
click at [277, 441] on code "from crewai import Agent agent = Agent(from_repository="greeting-agent")" at bounding box center [374, 438] width 321 height 30
click at [400, 292] on dd "非アクティブ" at bounding box center [524, 292] width 648 height 19
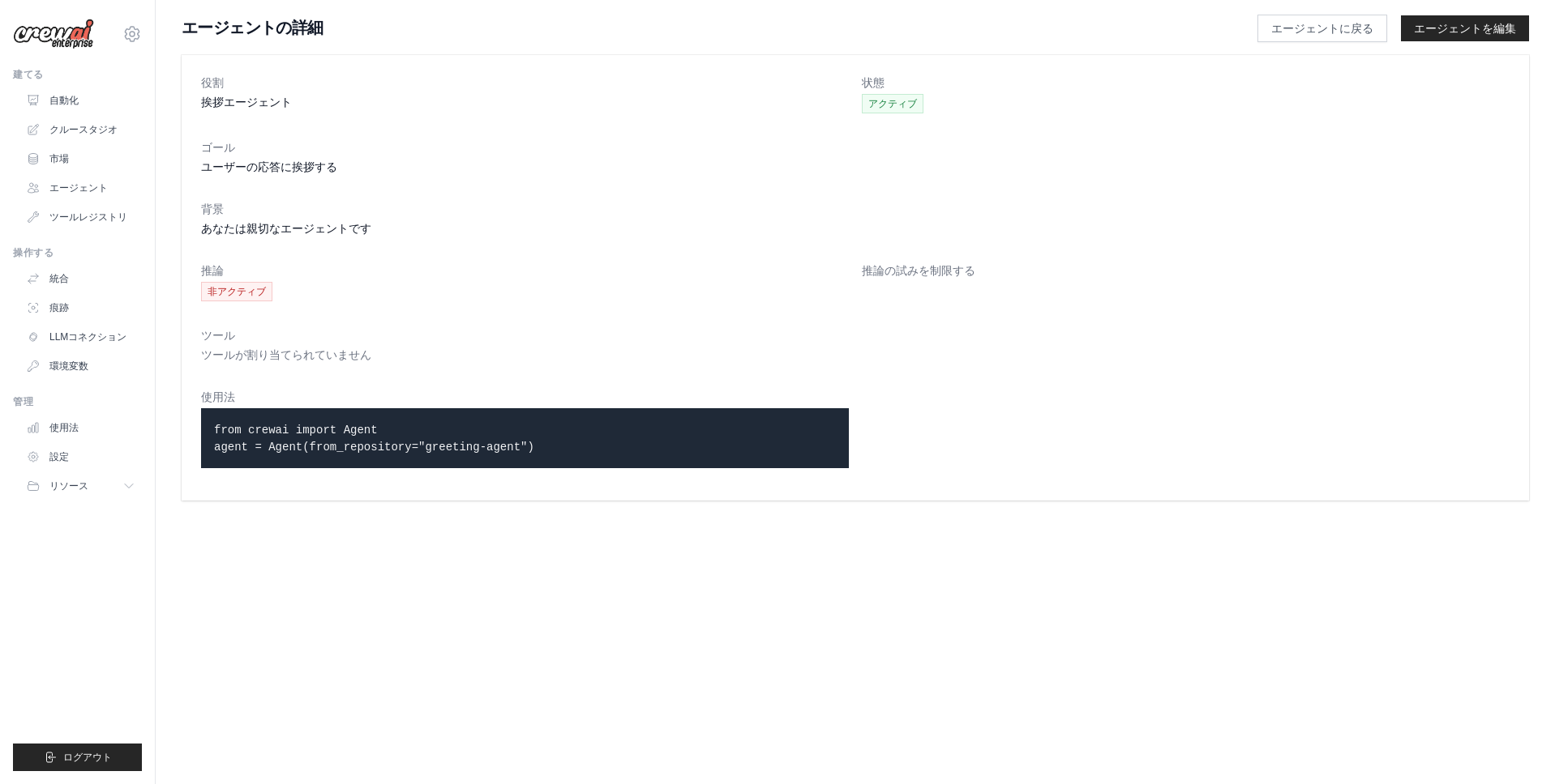
click at [390, 470] on div "使用法 from crewai import Agent agent = Agent(from_repository="greeting-agent")" at bounding box center [524, 434] width 648 height 93
click at [97, 191] on font "エージェント" at bounding box center [80, 188] width 58 height 12
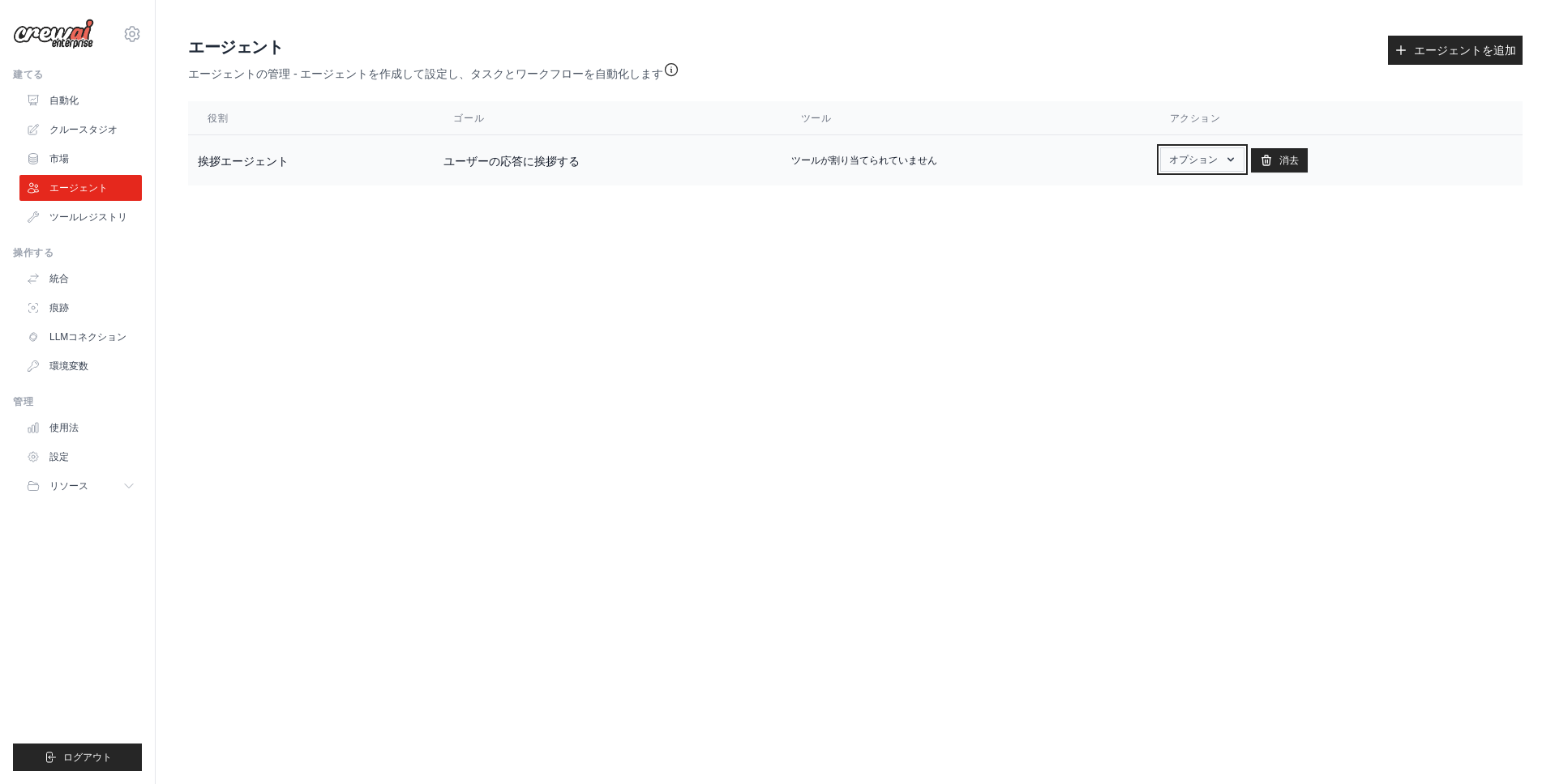
click at [1208, 164] on font "オプション" at bounding box center [1194, 160] width 49 height 12
click at [1201, 192] on link "見せる" at bounding box center [1186, 197] width 117 height 29
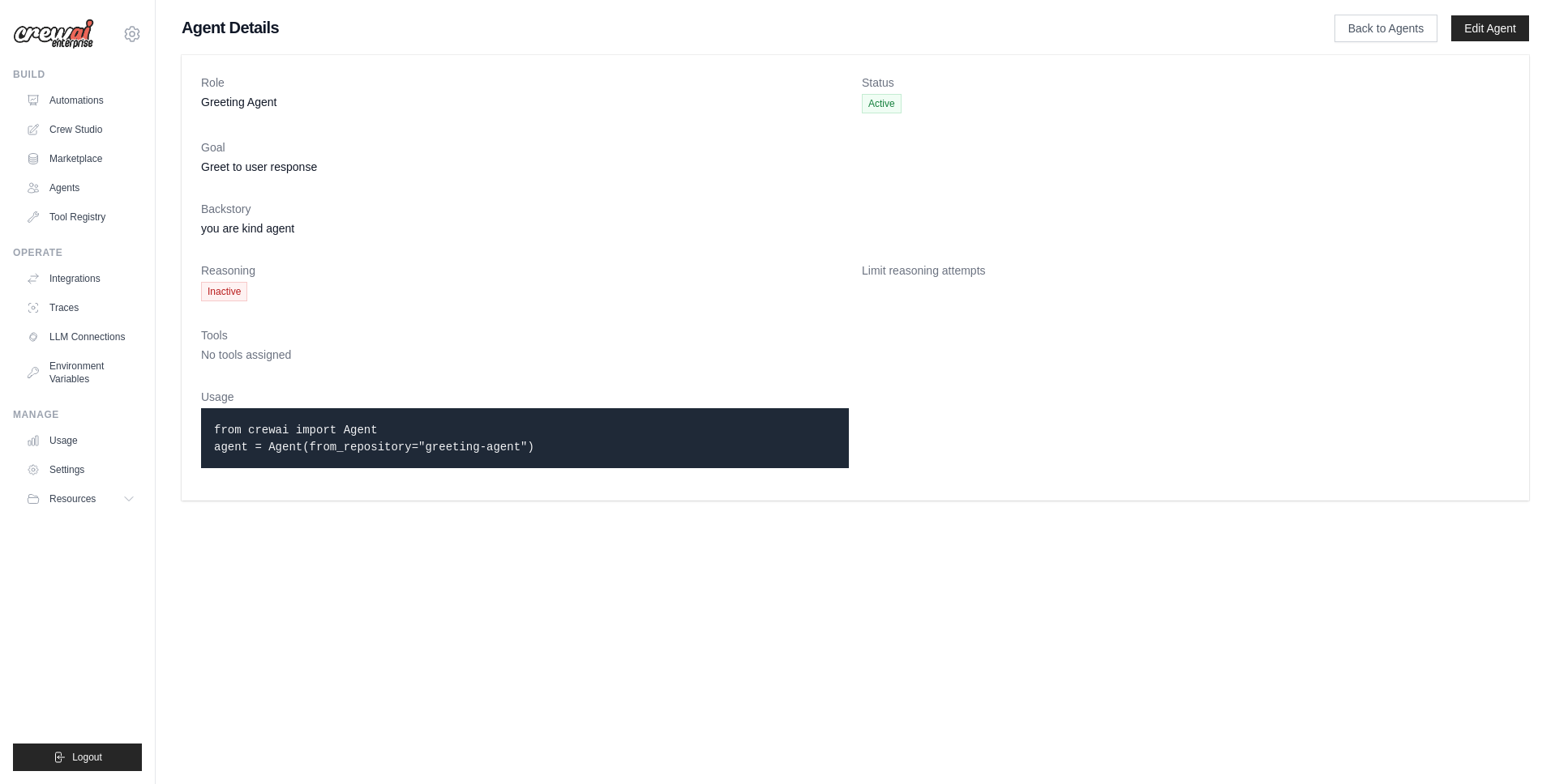
click at [234, 21] on h1 "Agent Details" at bounding box center [732, 27] width 1101 height 22
click at [65, 197] on link "Agents" at bounding box center [83, 188] width 123 height 26
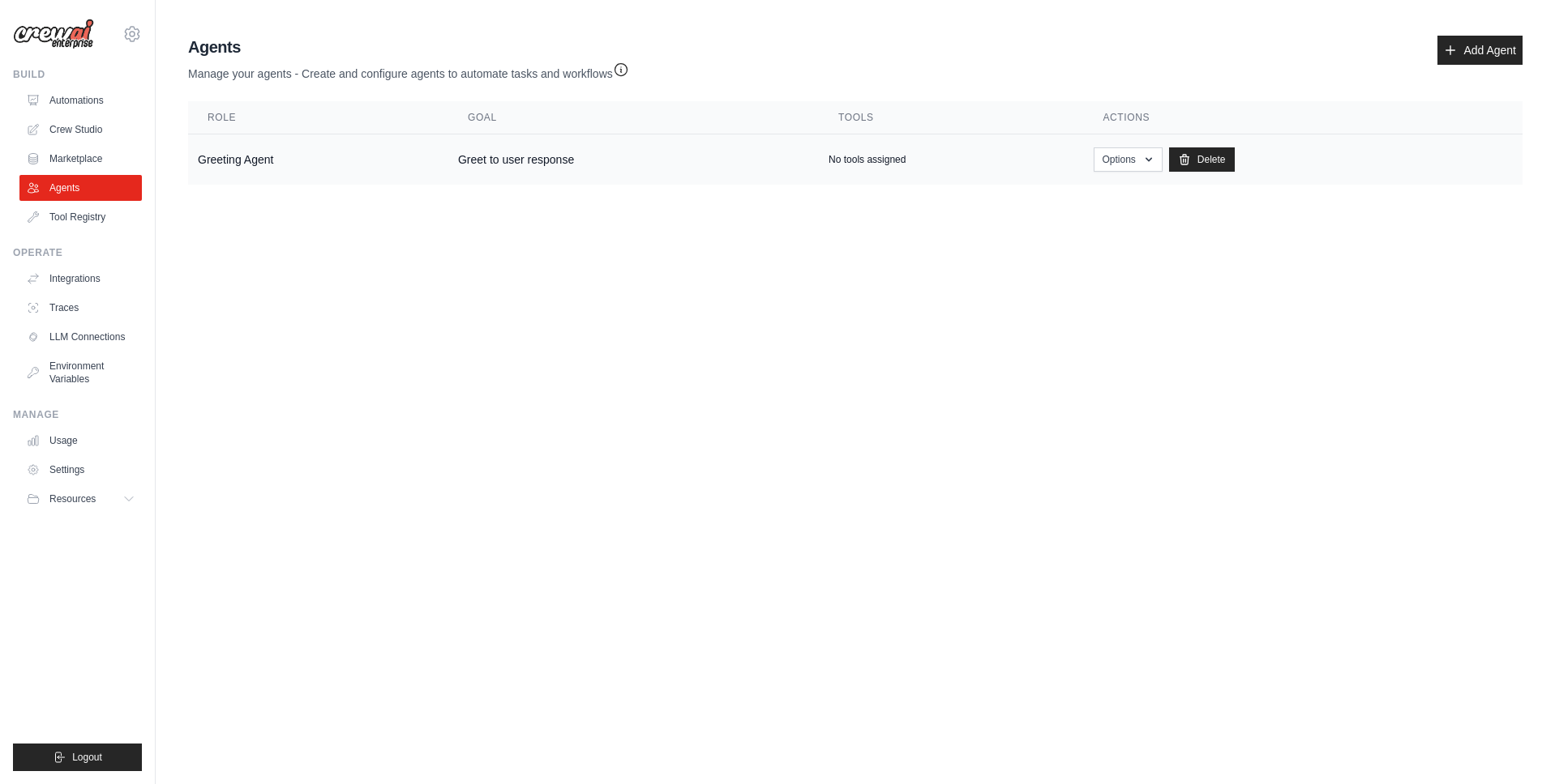
click at [284, 171] on td "Greeting Agent" at bounding box center [318, 160] width 260 height 51
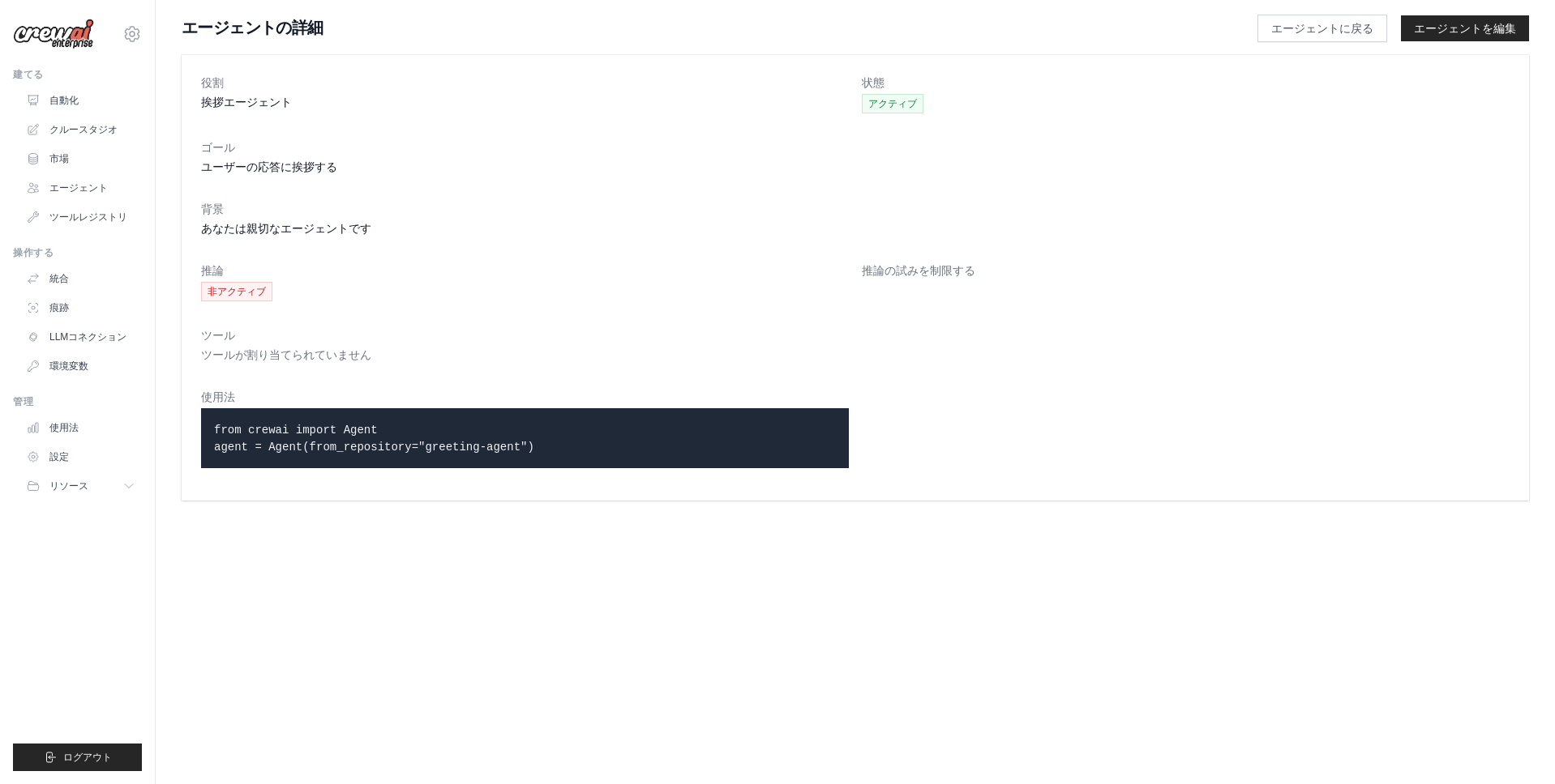
click at [341, 464] on div "from crewai import Agent agent = Agent(from_repository="greeting-agent")" at bounding box center [524, 438] width 648 height 60
click at [108, 182] on font "エージェント" at bounding box center [80, 188] width 58 height 12
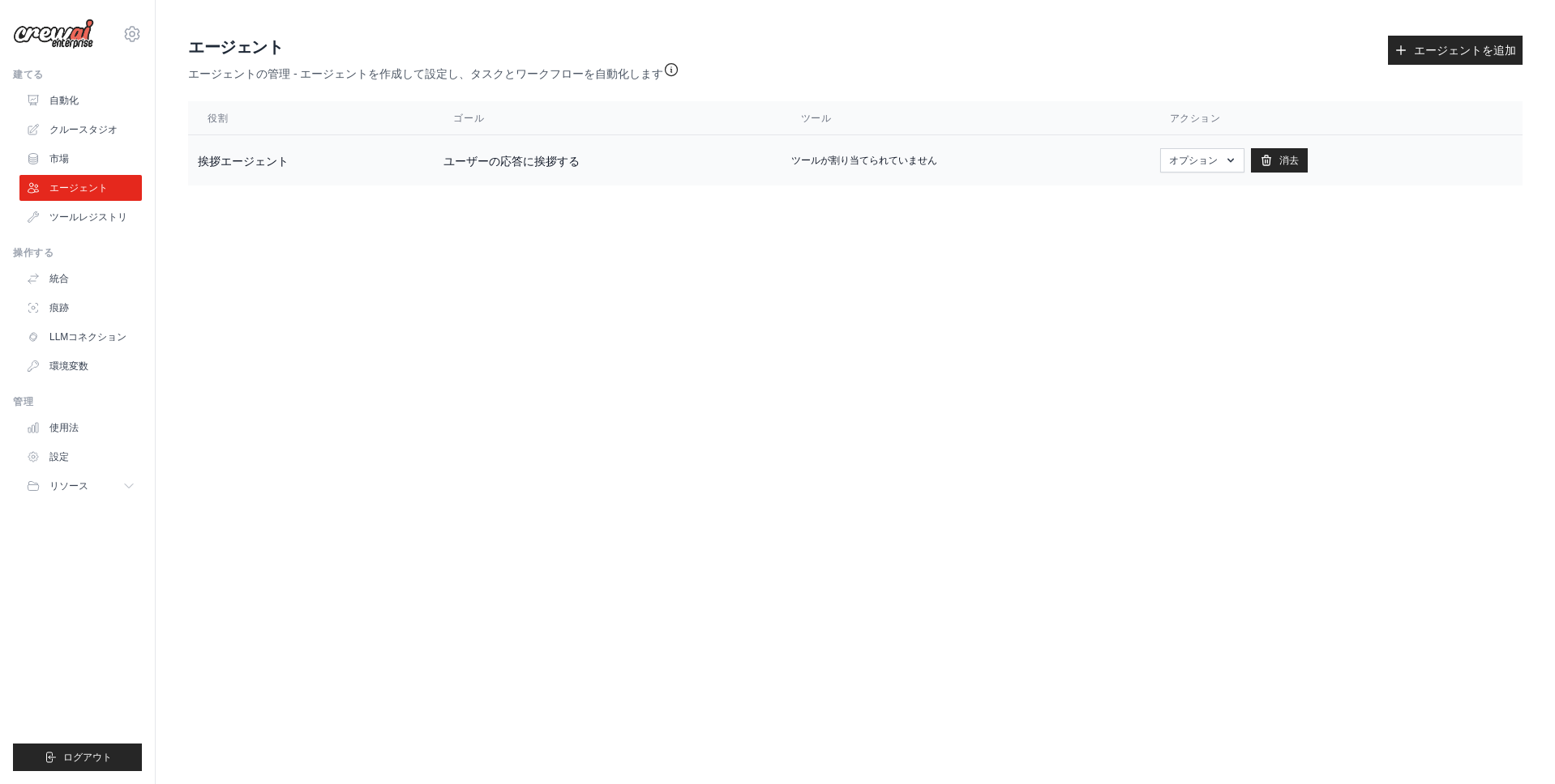
click at [475, 159] on font "ユーザーの応答に挨拶する" at bounding box center [512, 161] width 136 height 13
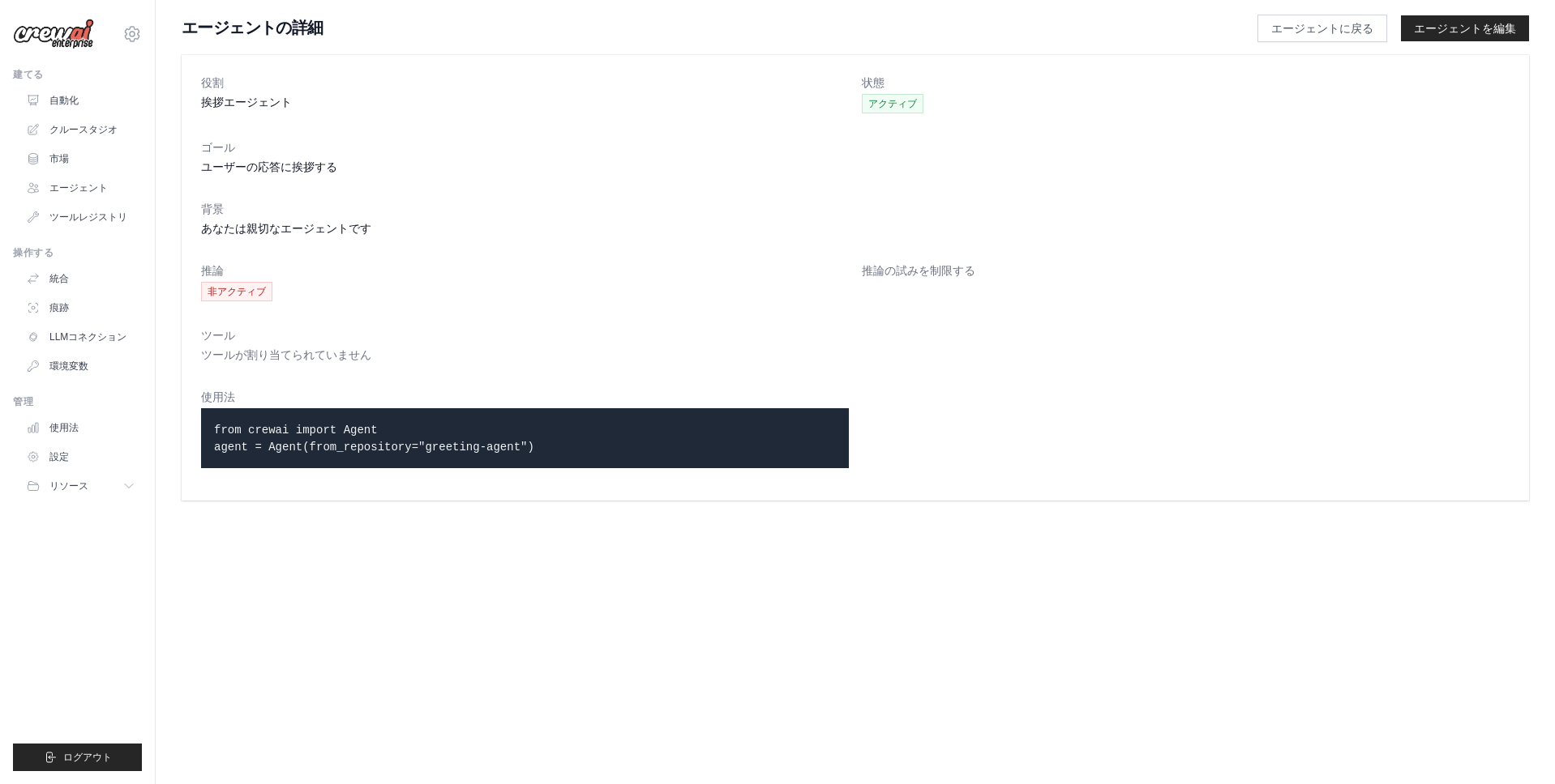
click at [909, 277] on font "推論の試みを制限する" at bounding box center [918, 270] width 113 height 13
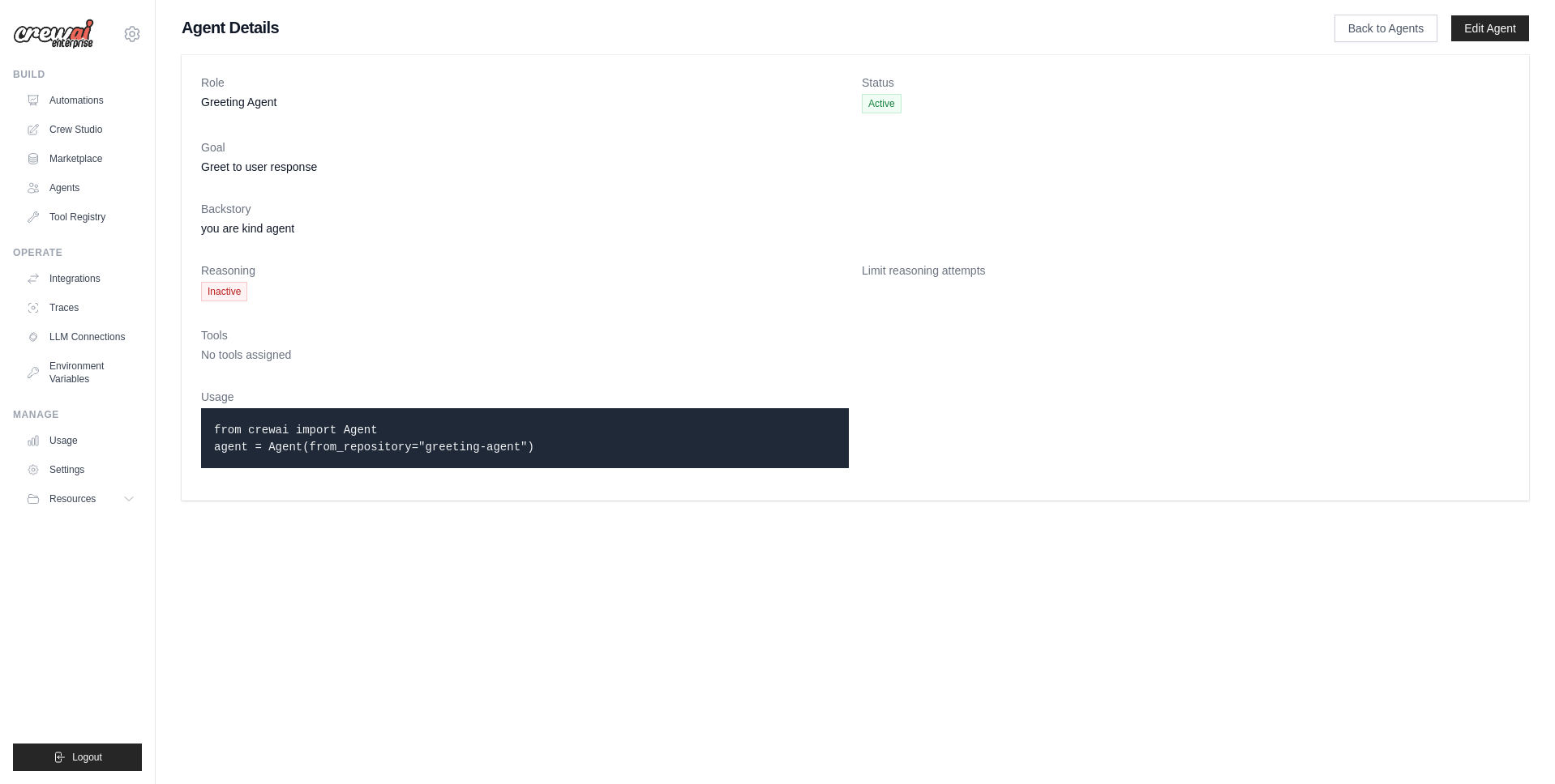
click at [1008, 201] on dl "Role Greeting Agent Status Active Goal Greet to user response Backstory you are…" at bounding box center [854, 279] width 1308 height 407
click at [94, 128] on link "Crew Studio" at bounding box center [83, 130] width 123 height 26
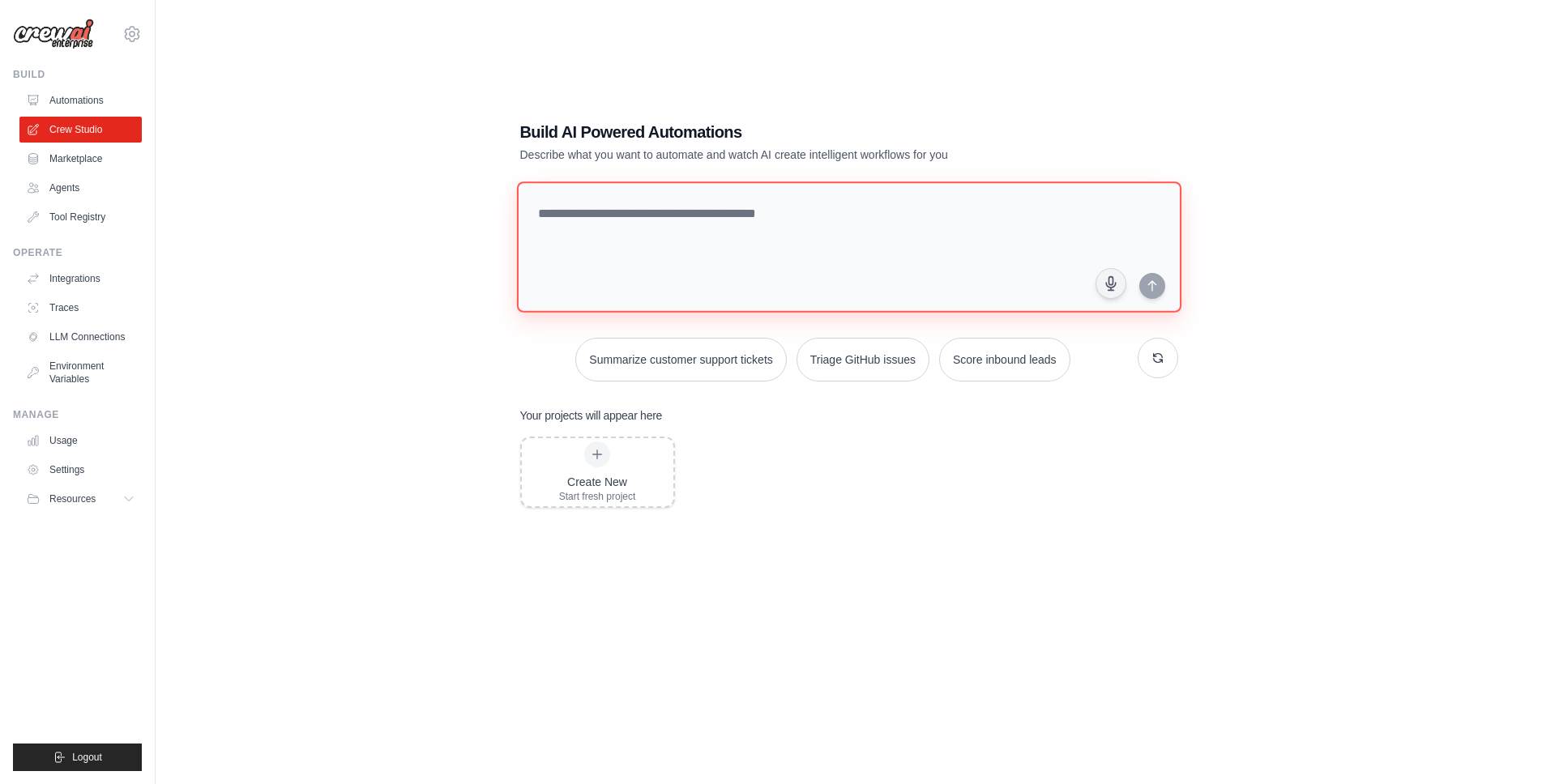
click at [760, 234] on textarea at bounding box center [848, 246] width 664 height 131
click at [766, 198] on textarea at bounding box center [848, 246] width 664 height 131
click at [1142, 296] on textarea "**********" at bounding box center [851, 247] width 671 height 132
type textarea "**********"
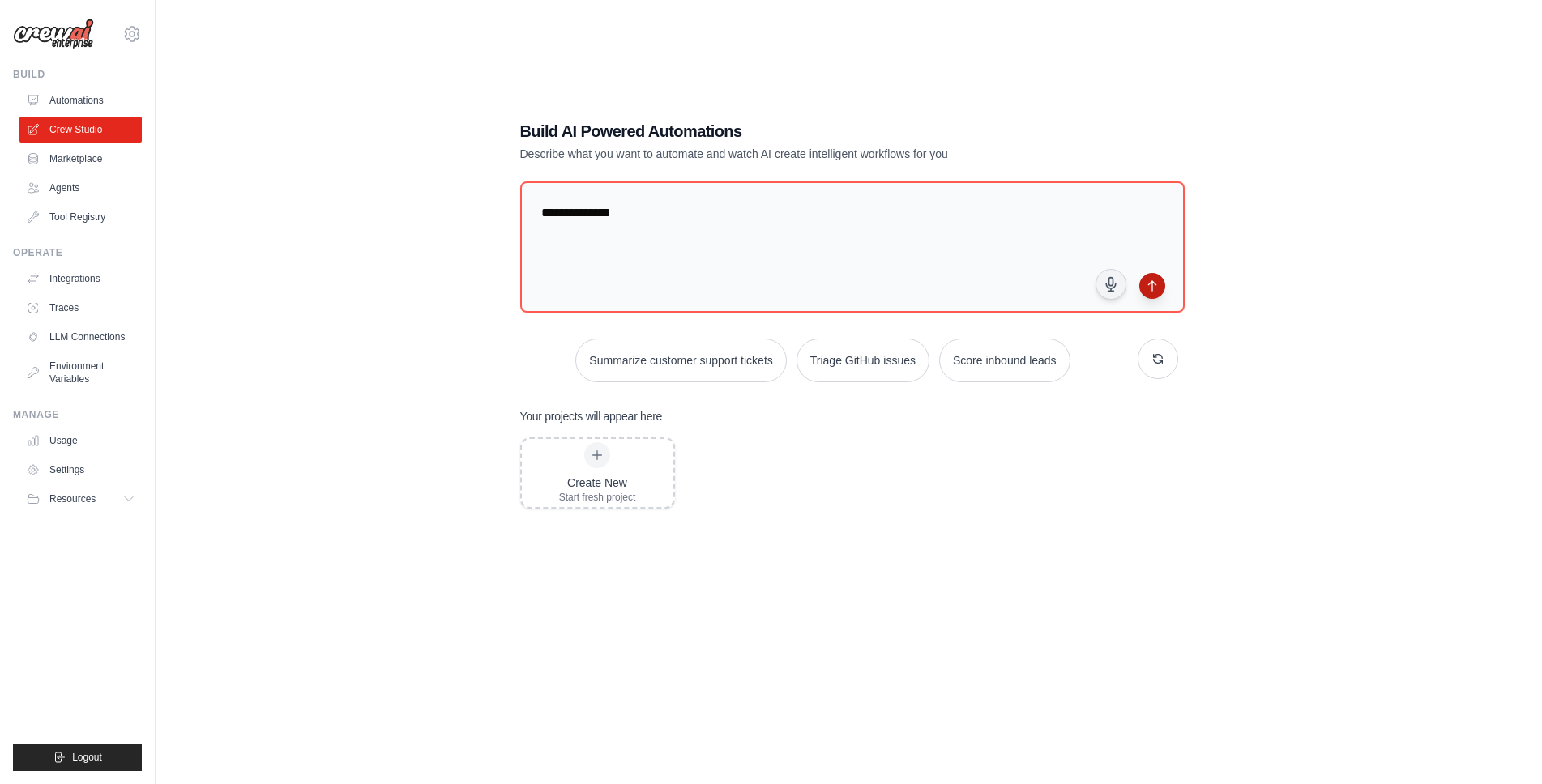
click at [1146, 288] on icon "submit" at bounding box center [1151, 285] width 13 height 13
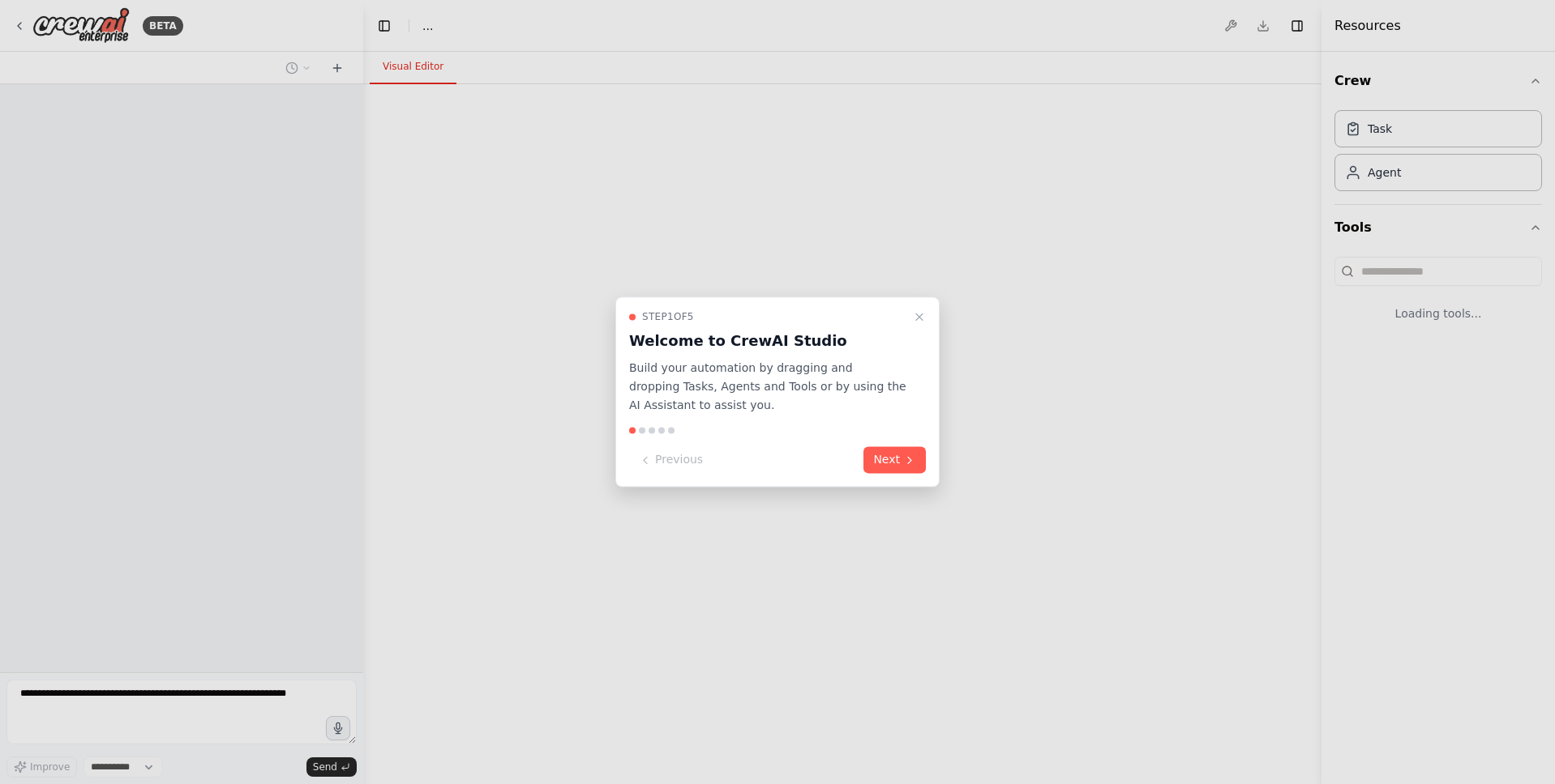
select select "****"
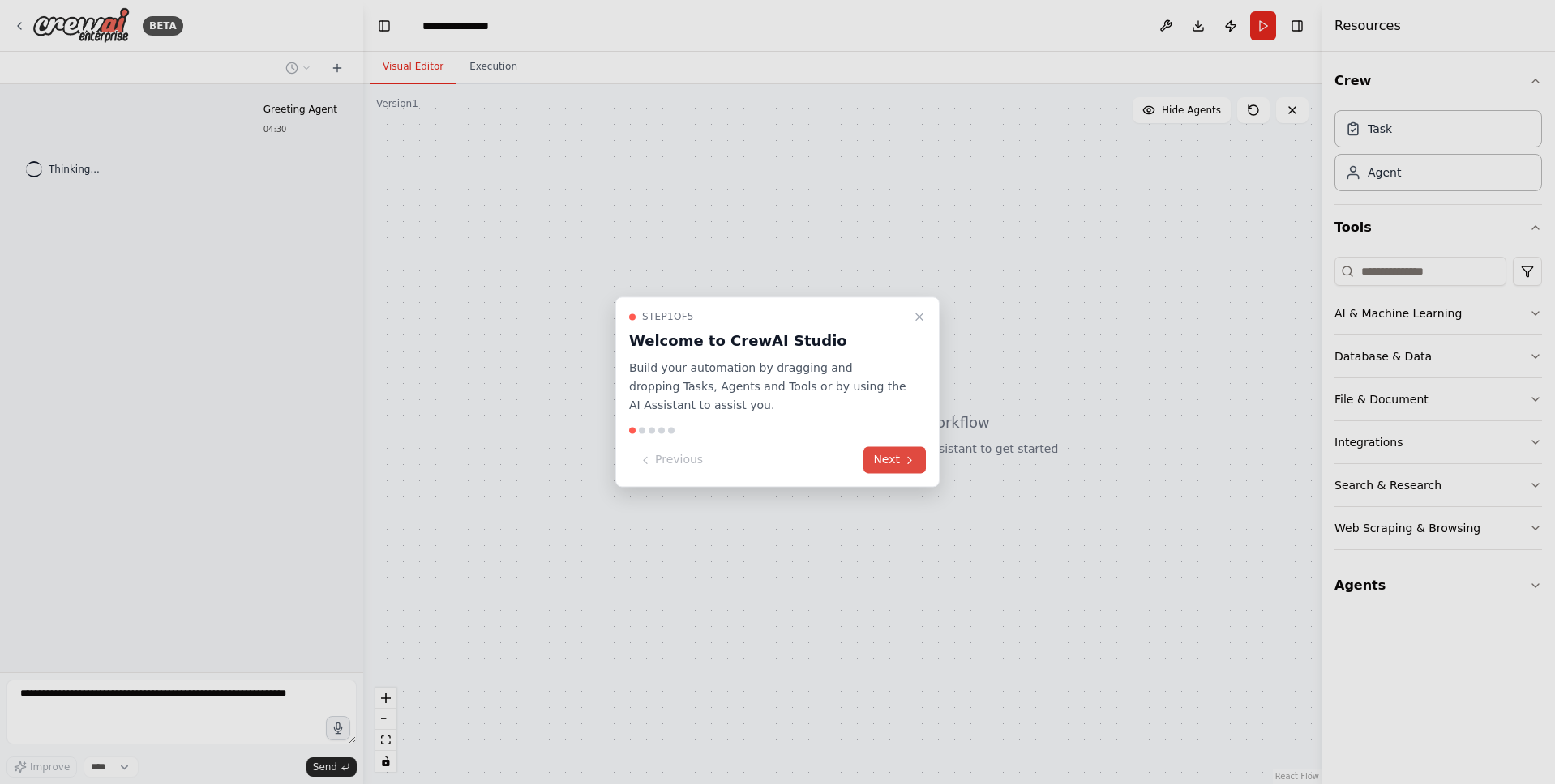
click at [892, 466] on button "Next" at bounding box center [894, 460] width 62 height 26
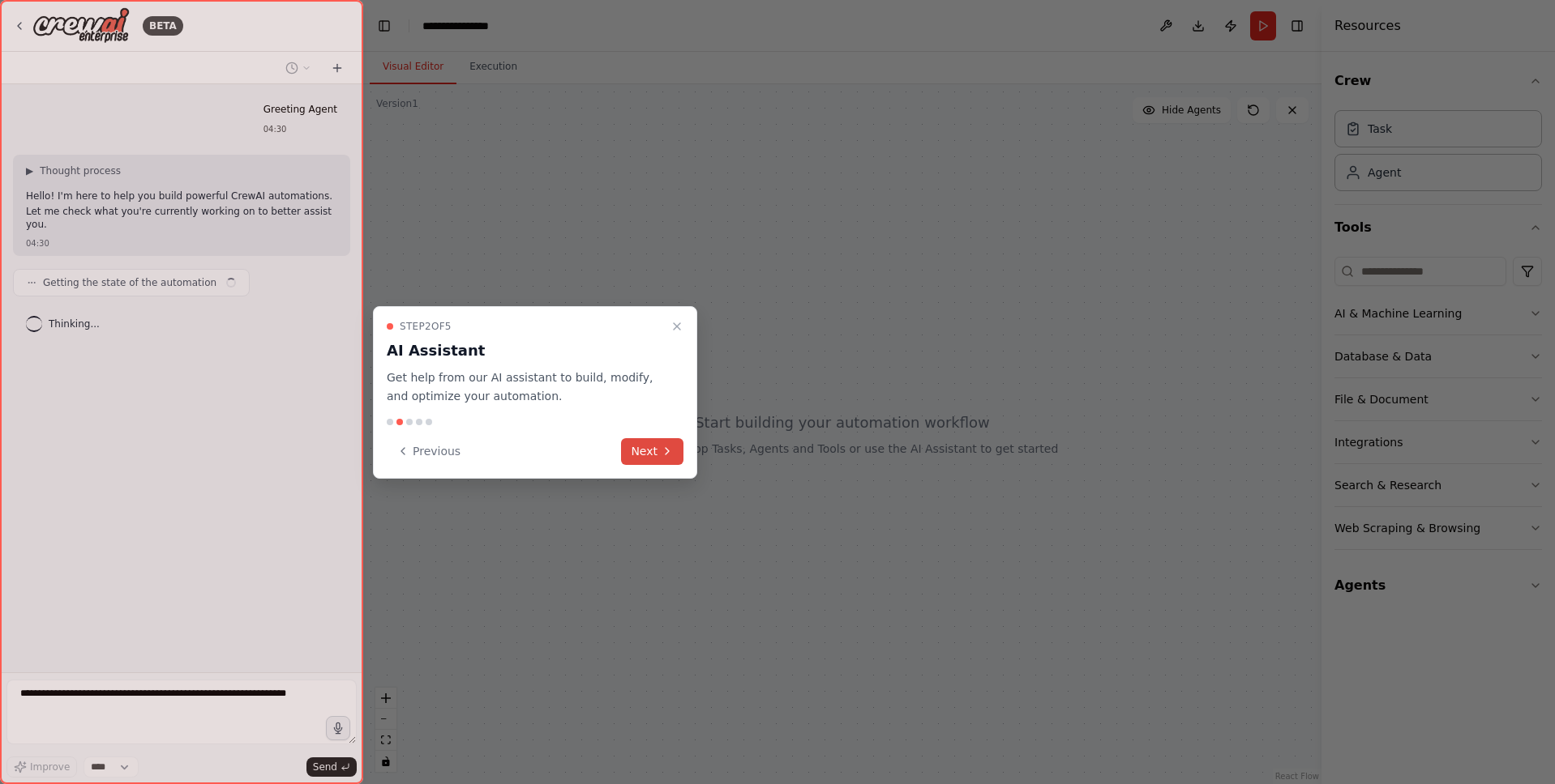
click at [652, 450] on button "Next" at bounding box center [652, 451] width 62 height 26
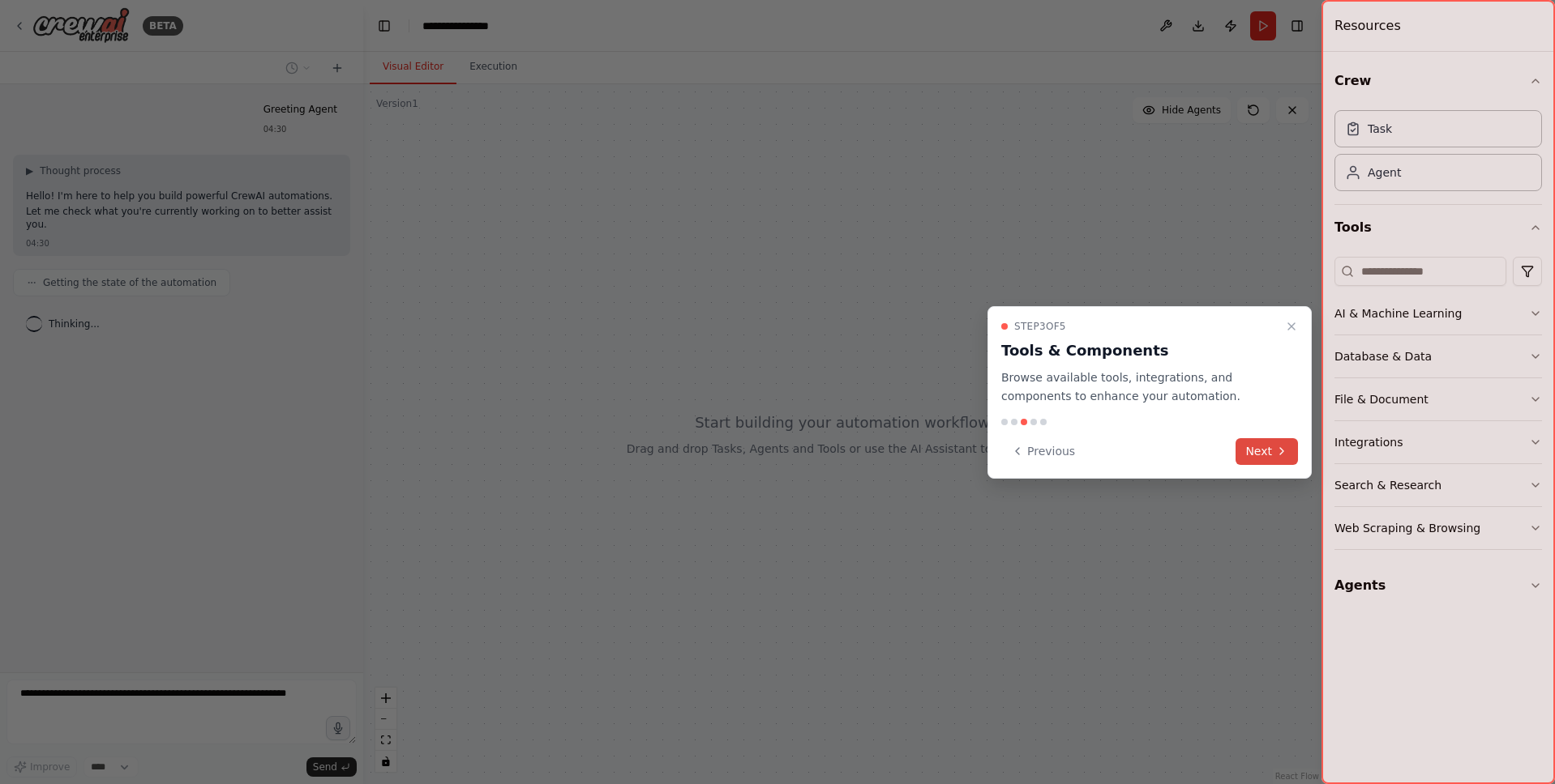
click at [1266, 441] on button "Next" at bounding box center [1267, 451] width 62 height 26
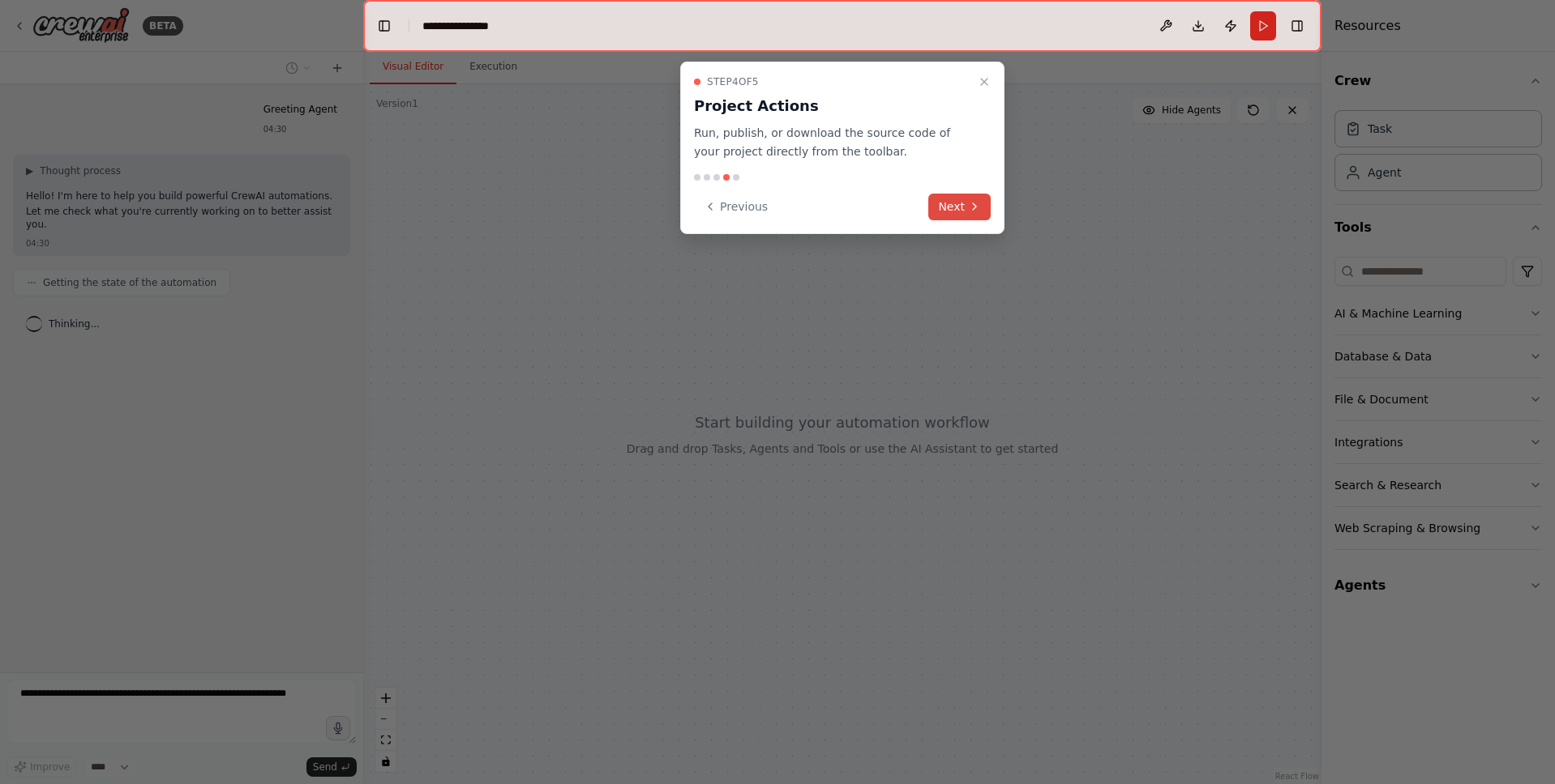
click at [965, 196] on button "Next" at bounding box center [960, 206] width 62 height 26
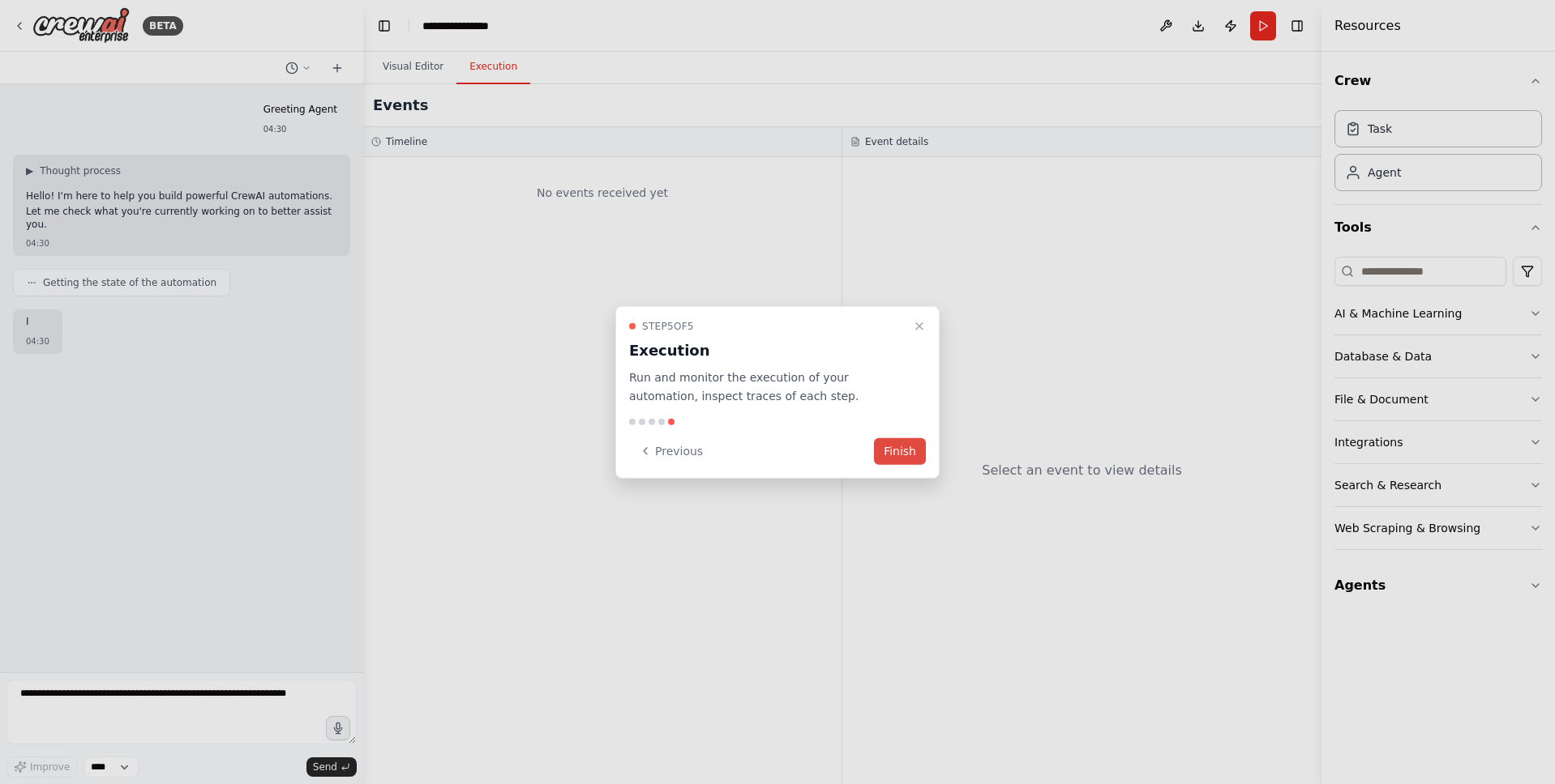
click at [908, 454] on button "Finish" at bounding box center [899, 450] width 52 height 26
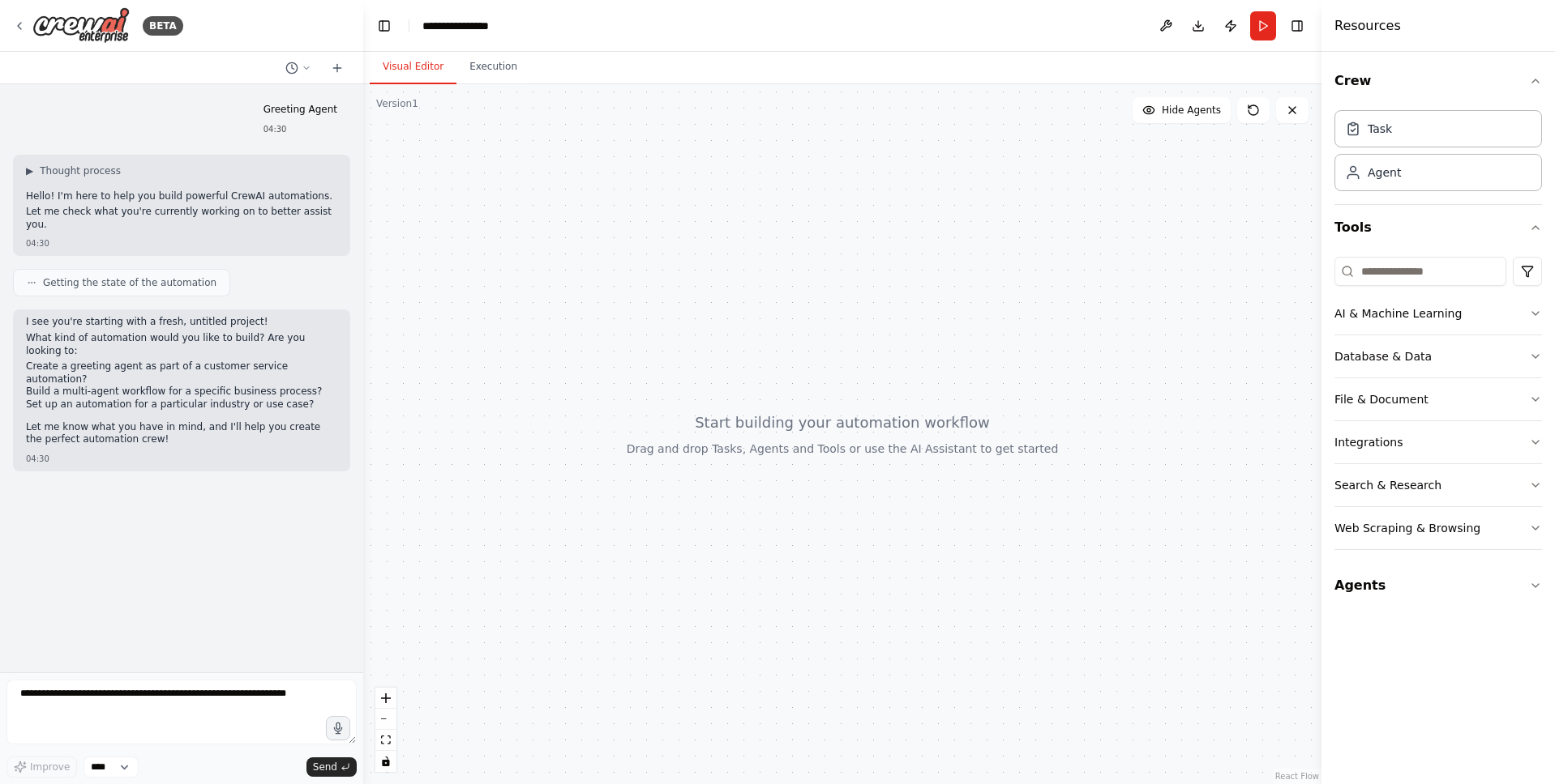
click at [134, 277] on span "Getting the state of the automation" at bounding box center [130, 282] width 173 height 13
click at [833, 470] on div at bounding box center [842, 434] width 958 height 700
click at [1408, 580] on button "Agents" at bounding box center [1437, 585] width 208 height 46
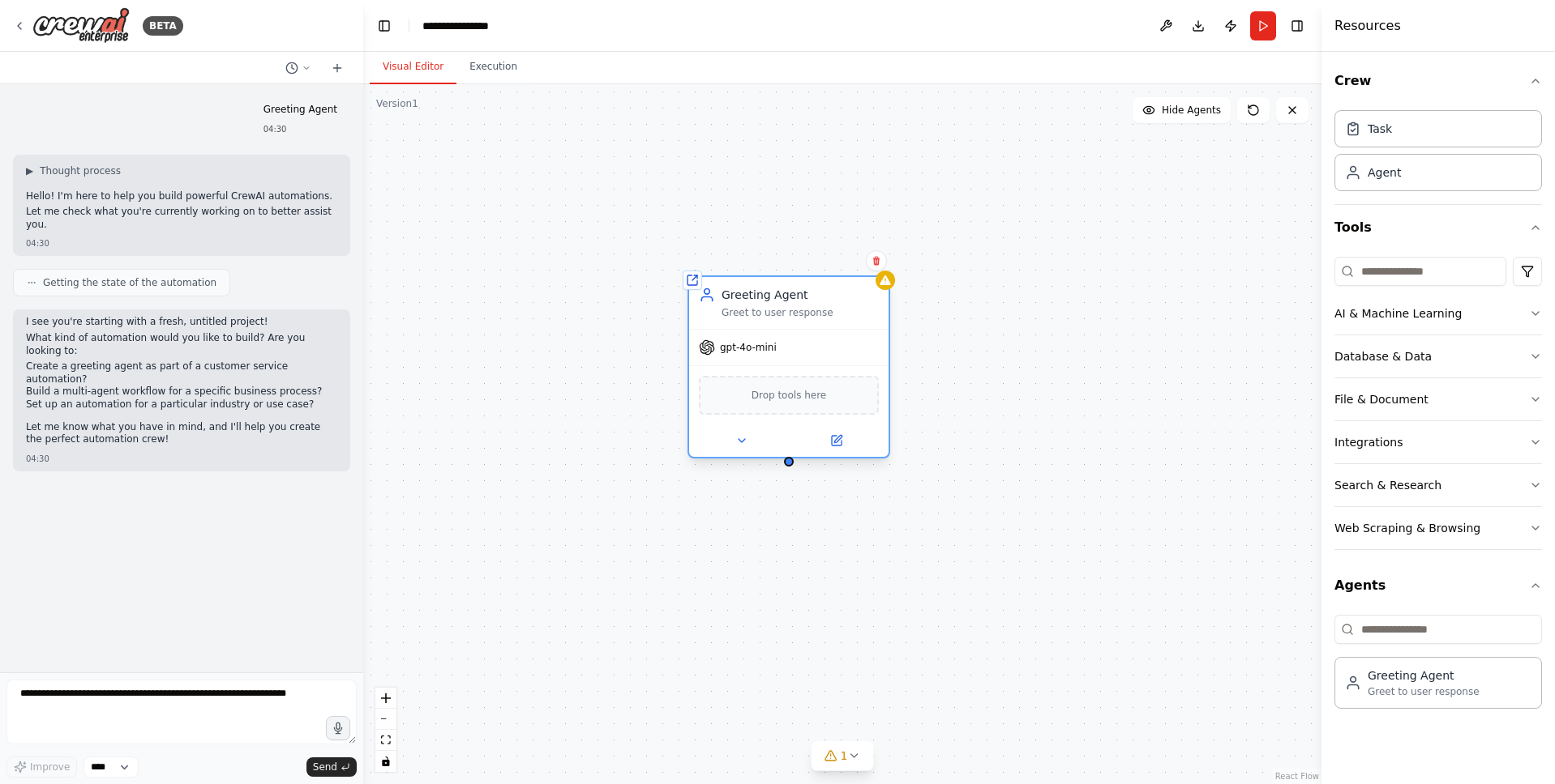
drag, startPoint x: 1043, startPoint y: 496, endPoint x: 823, endPoint y: 312, distance: 286.8
click at [823, 312] on div "Greet to user response" at bounding box center [799, 312] width 157 height 13
click at [764, 445] on button at bounding box center [741, 441] width 92 height 19
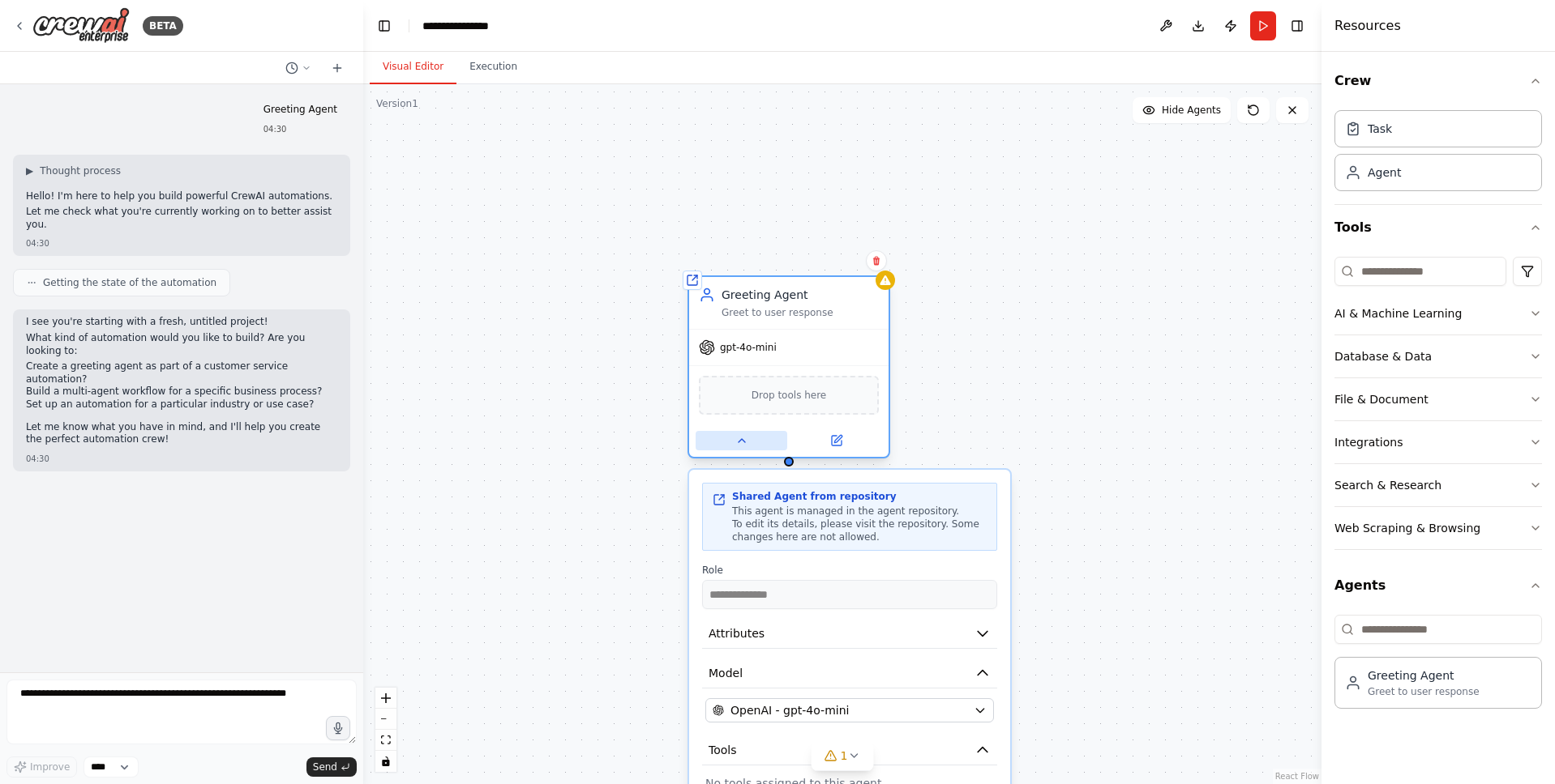
click at [764, 444] on button at bounding box center [741, 441] width 92 height 19
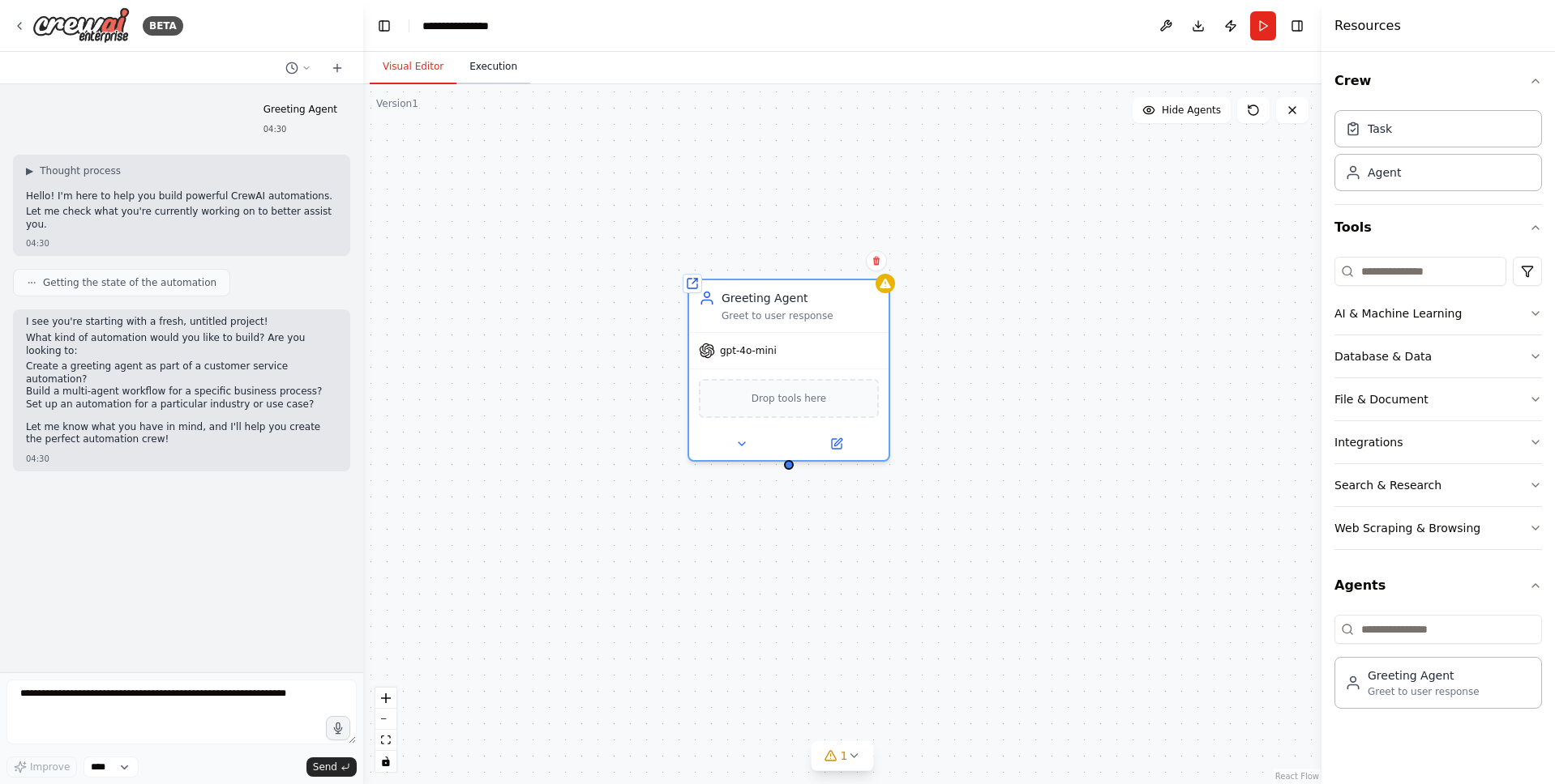
click at [509, 71] on button "Execution" at bounding box center [493, 67] width 74 height 34
click at [423, 74] on button "Visual Editor" at bounding box center [412, 67] width 87 height 34
click at [1158, 35] on button at bounding box center [1165, 26] width 26 height 29
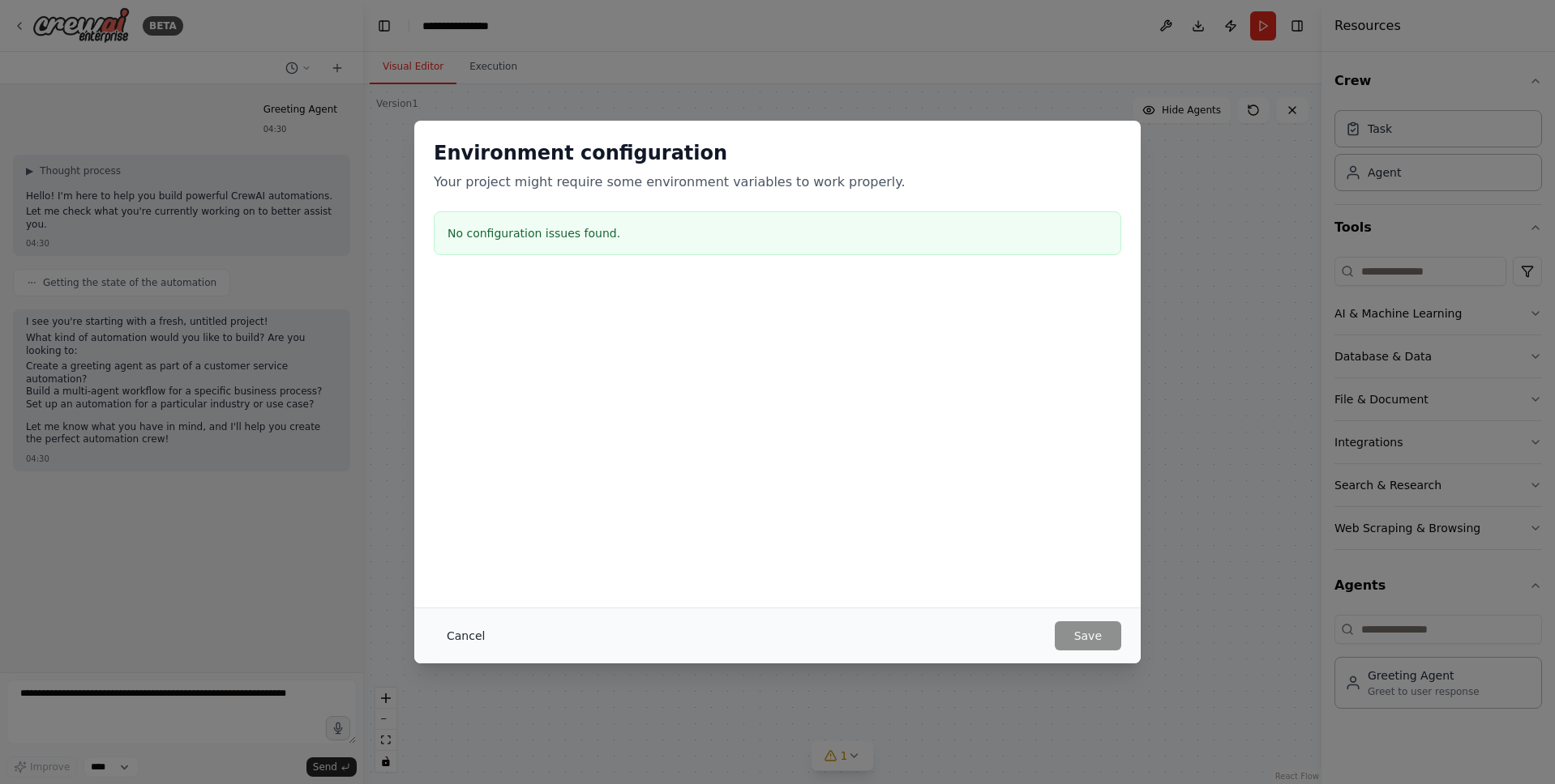
click at [451, 639] on button "Cancel" at bounding box center [466, 636] width 64 height 29
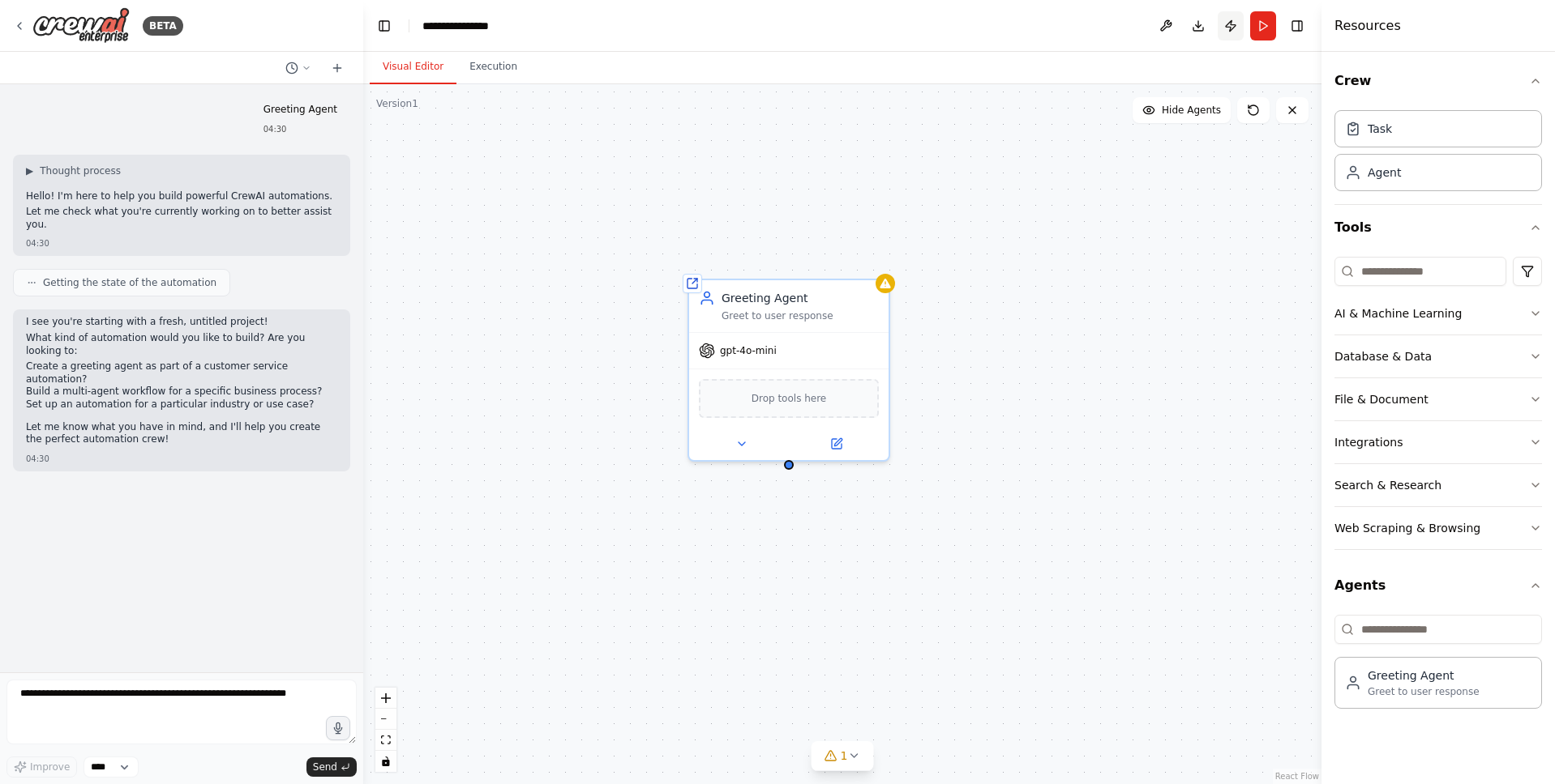
click at [1233, 30] on button "Publish" at bounding box center [1231, 26] width 26 height 29
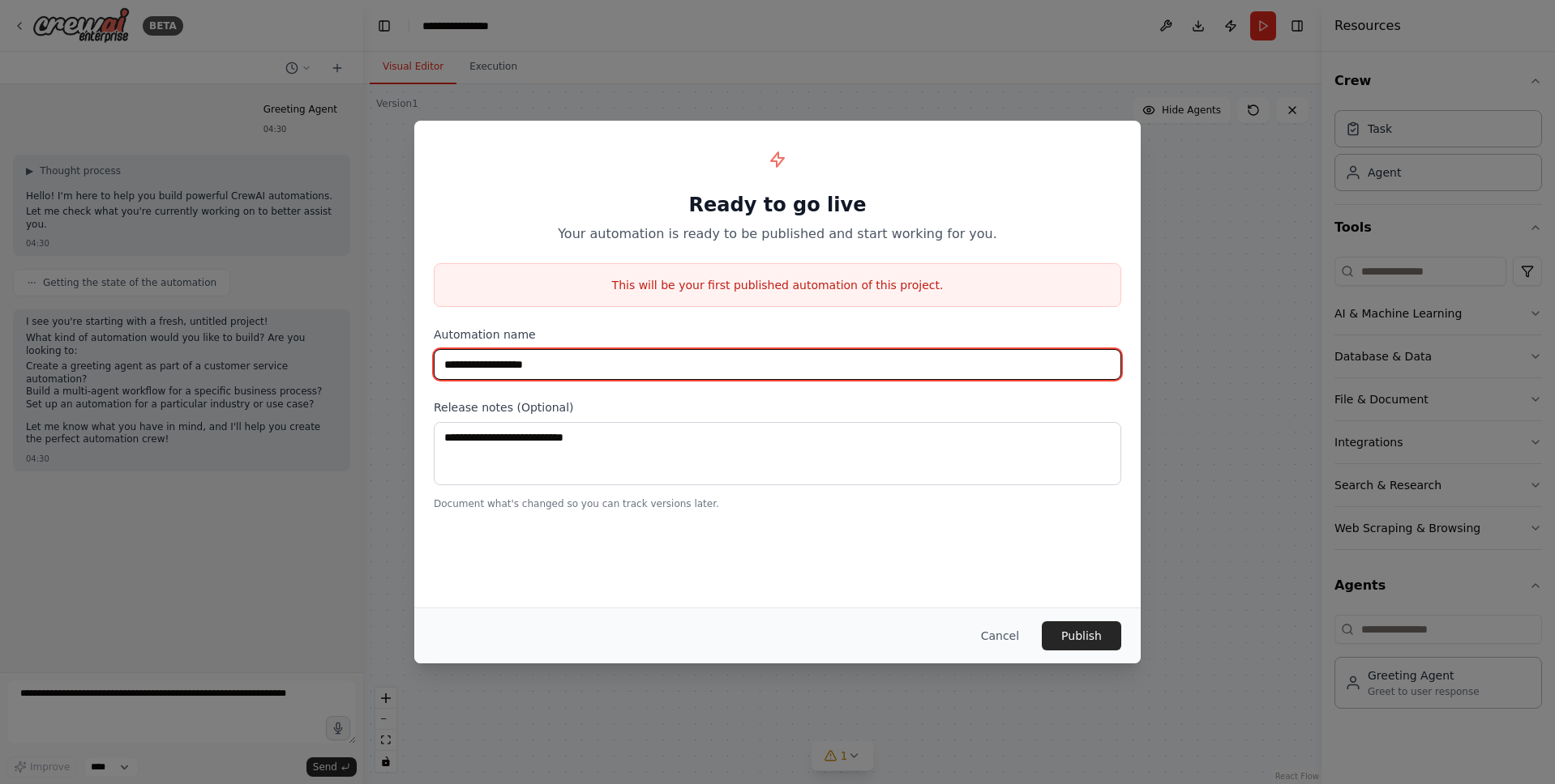
click at [586, 364] on input "**********" at bounding box center [777, 365] width 687 height 31
click at [587, 363] on input "**********" at bounding box center [777, 365] width 687 height 31
type input "****"
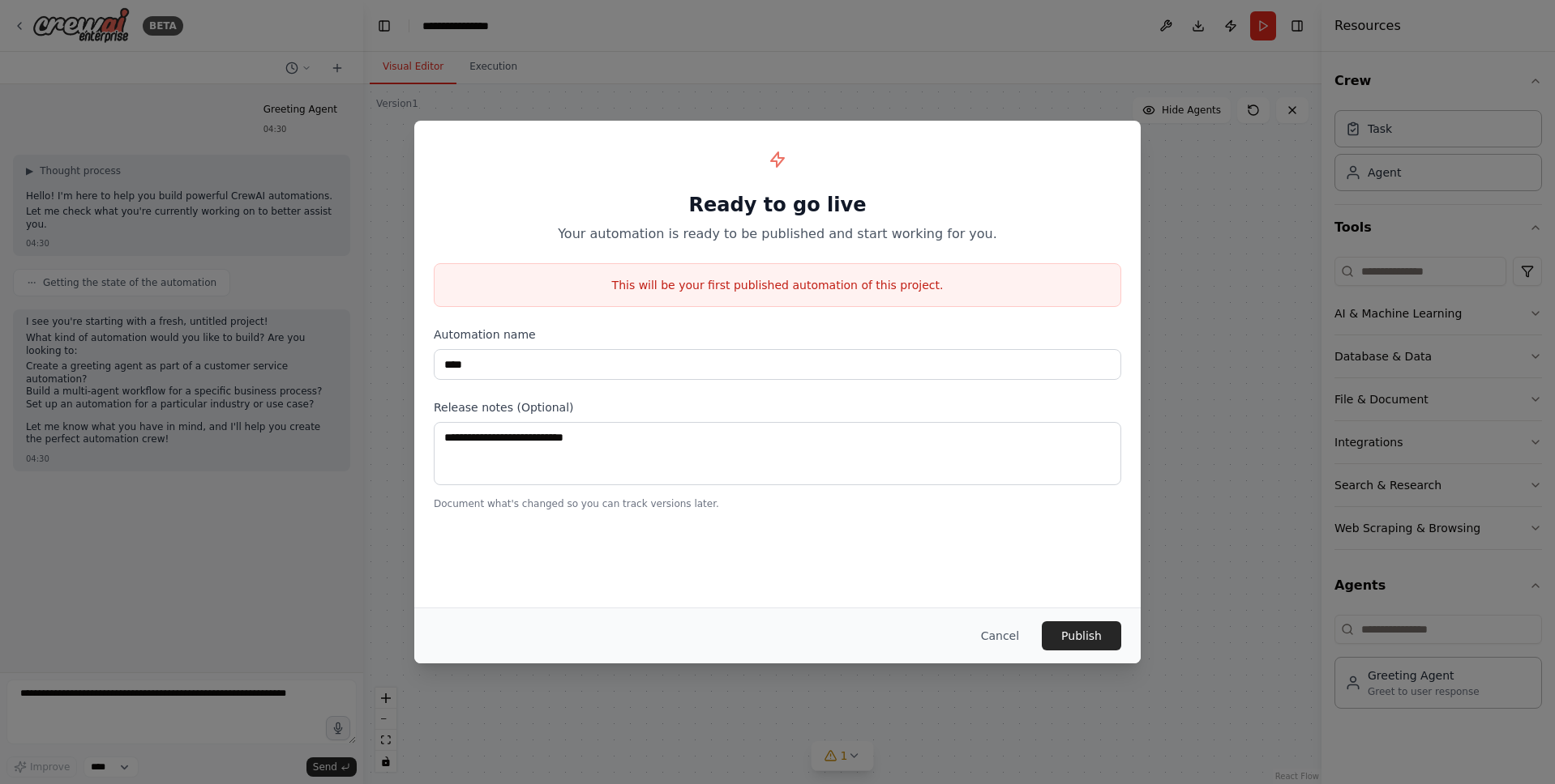
click at [620, 538] on div "Ready to go live Your automation is ready to be published and start working for…" at bounding box center [777, 364] width 726 height 487
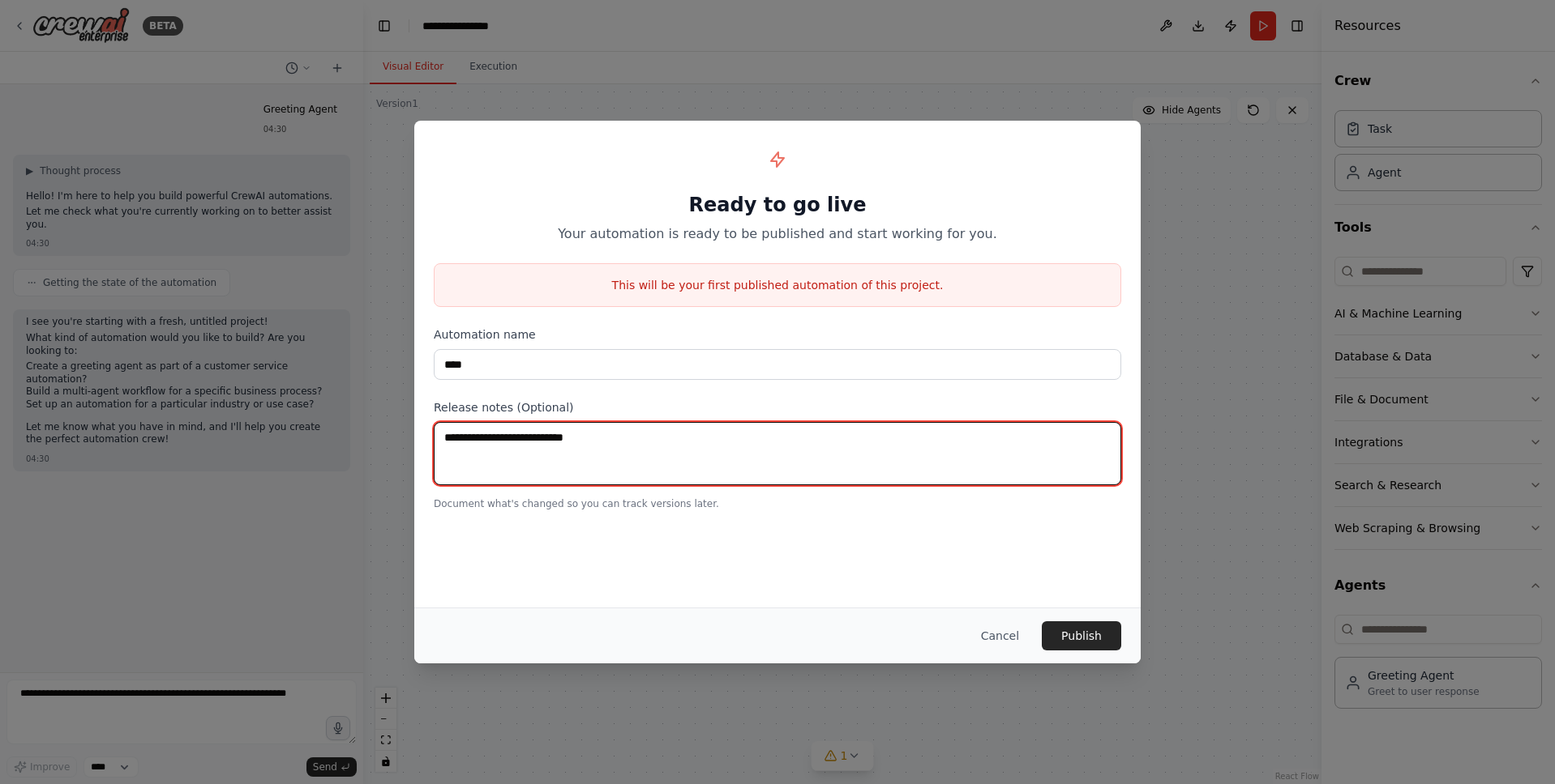
click at [533, 441] on textarea at bounding box center [777, 453] width 687 height 63
click at [725, 464] on textarea at bounding box center [777, 453] width 687 height 63
type textarea "****"
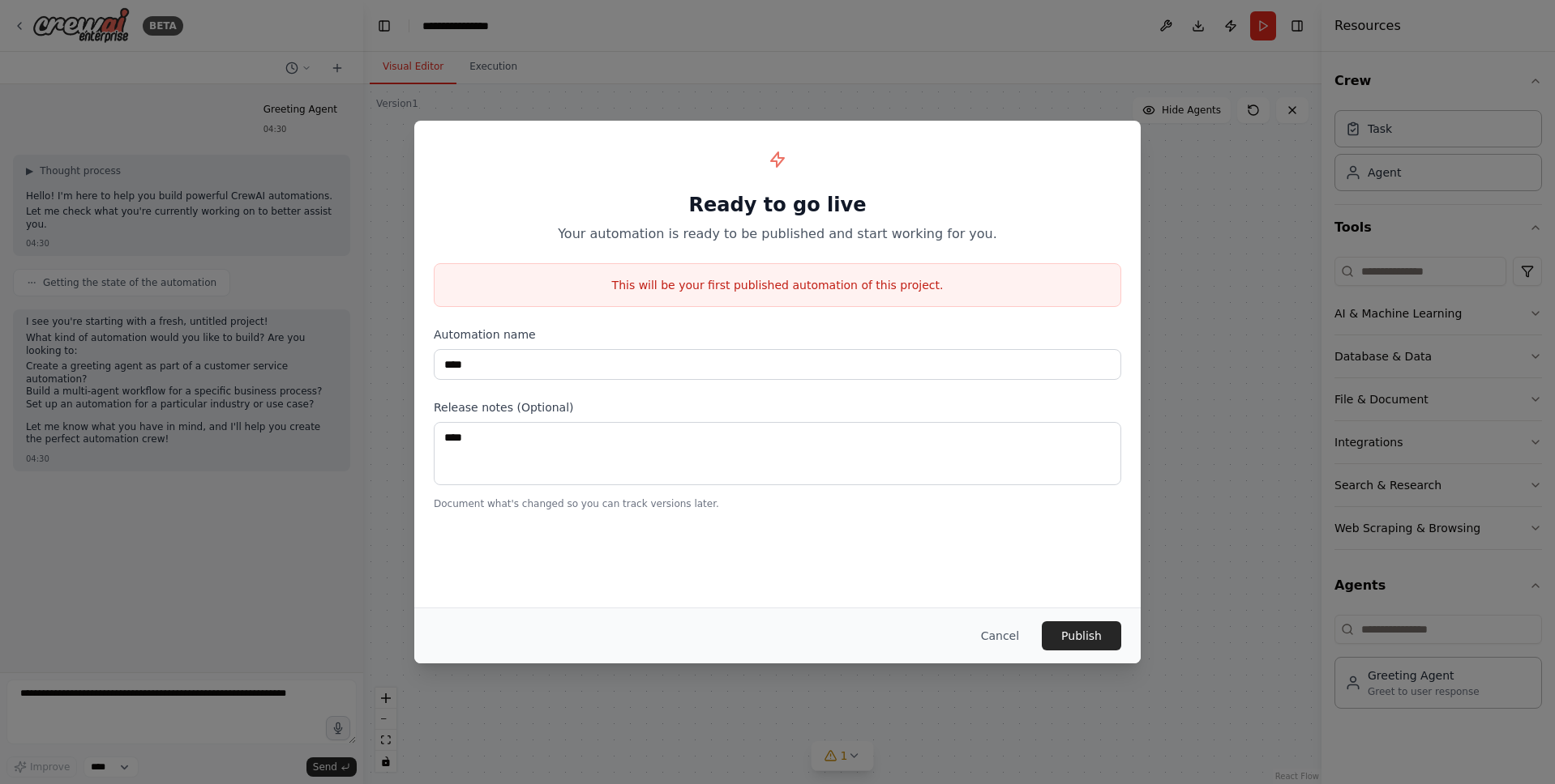
click at [737, 560] on div "Ready to go live Your automation is ready to be published and start working for…" at bounding box center [777, 364] width 726 height 487
click at [842, 266] on div "This will be your first published automation of this project." at bounding box center [777, 284] width 687 height 44
click at [885, 289] on p "This will be your first published automation of this project." at bounding box center [778, 285] width 686 height 17
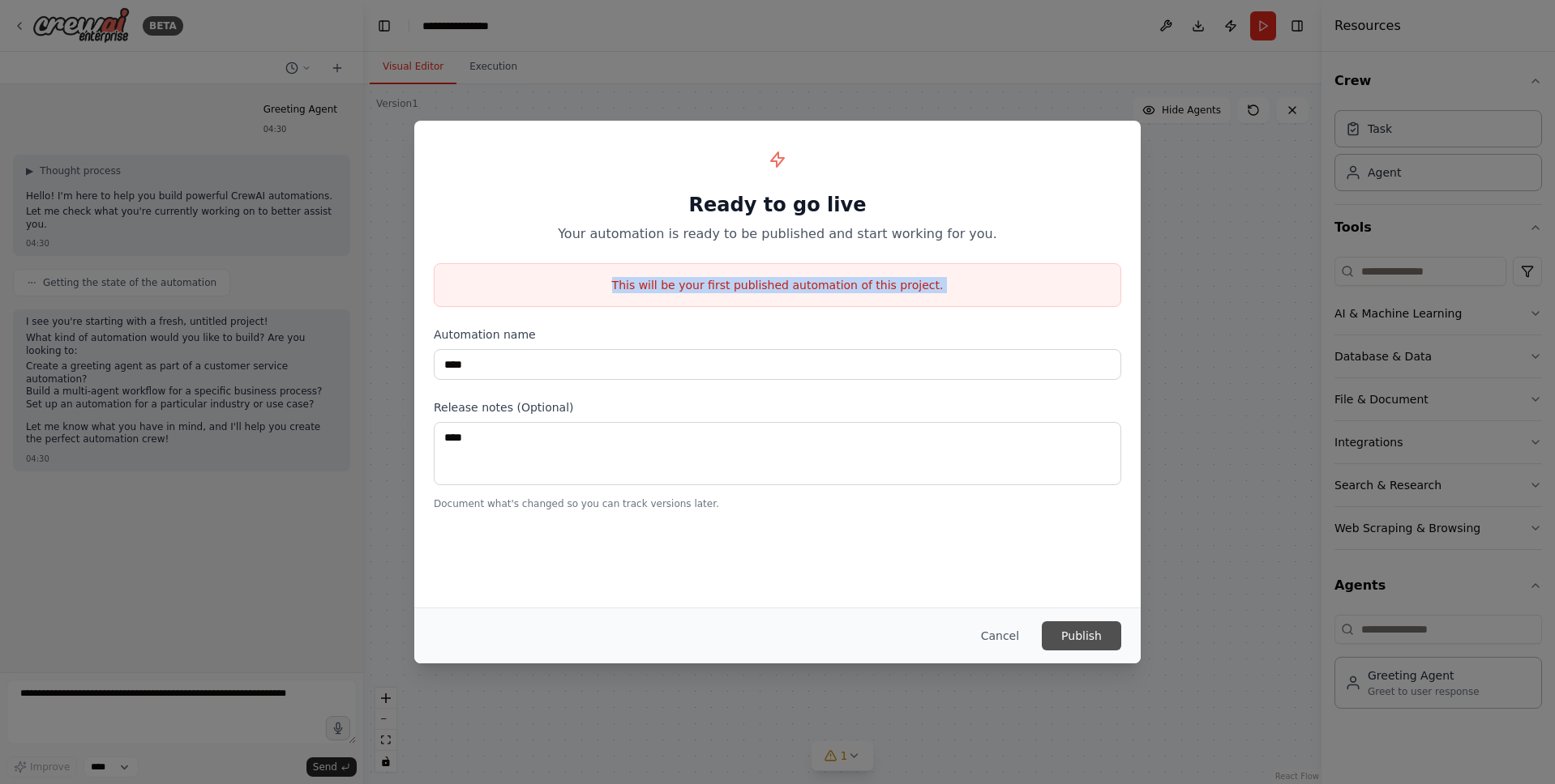
click at [1089, 632] on button "Publish" at bounding box center [1081, 636] width 80 height 29
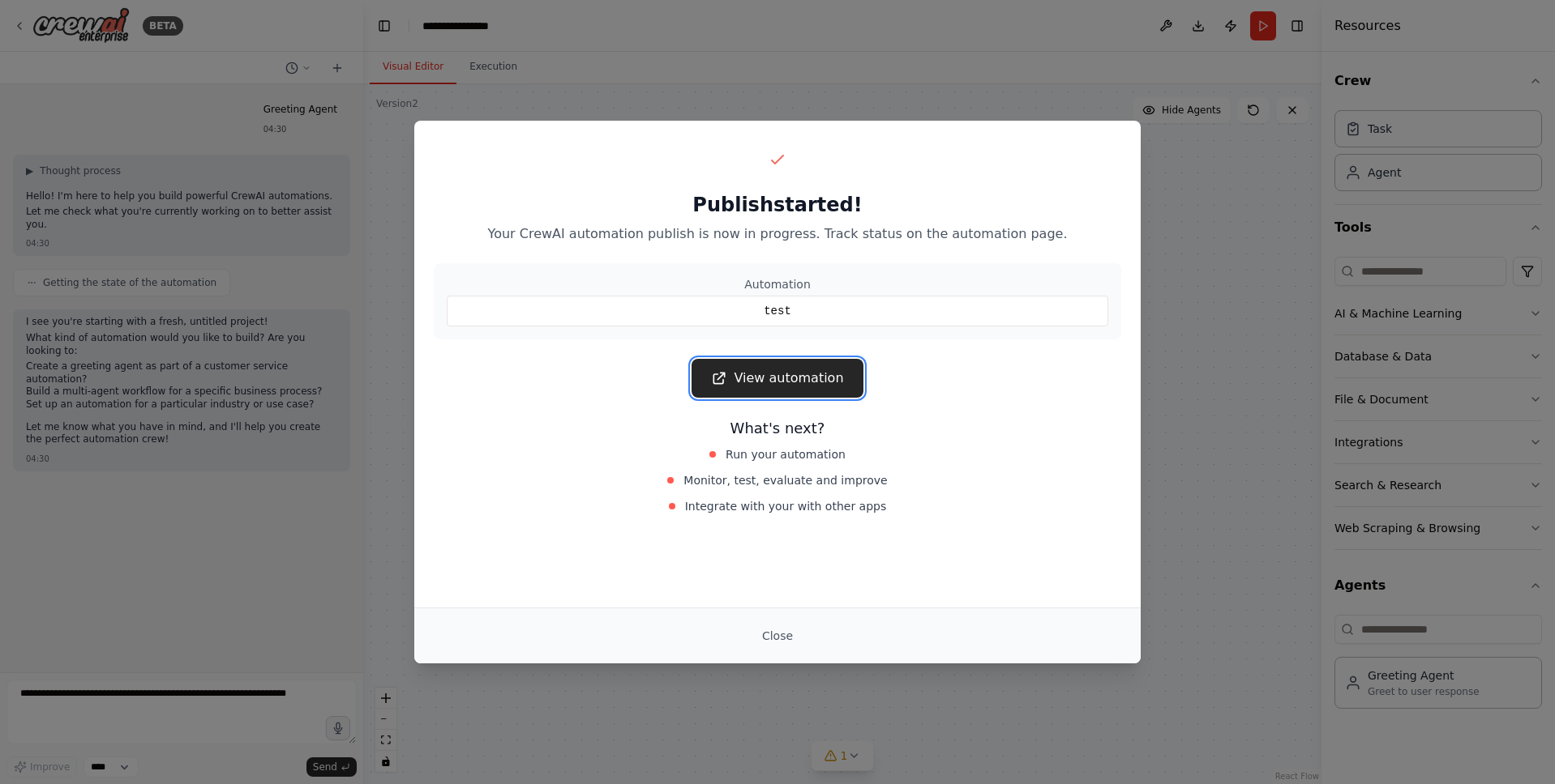
click at [848, 379] on link "View automation" at bounding box center [778, 379] width 171 height 39
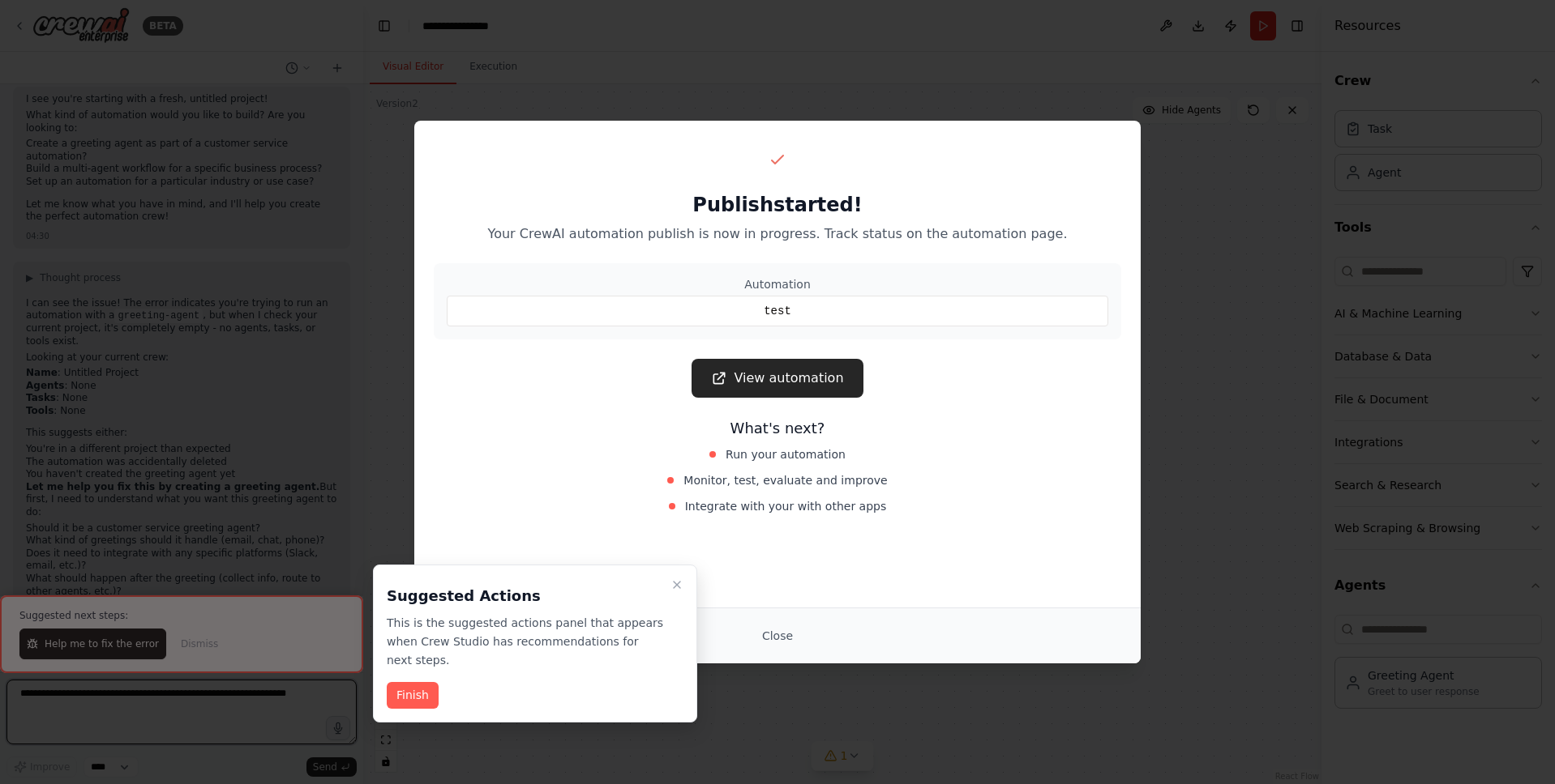
scroll to position [235, 0]
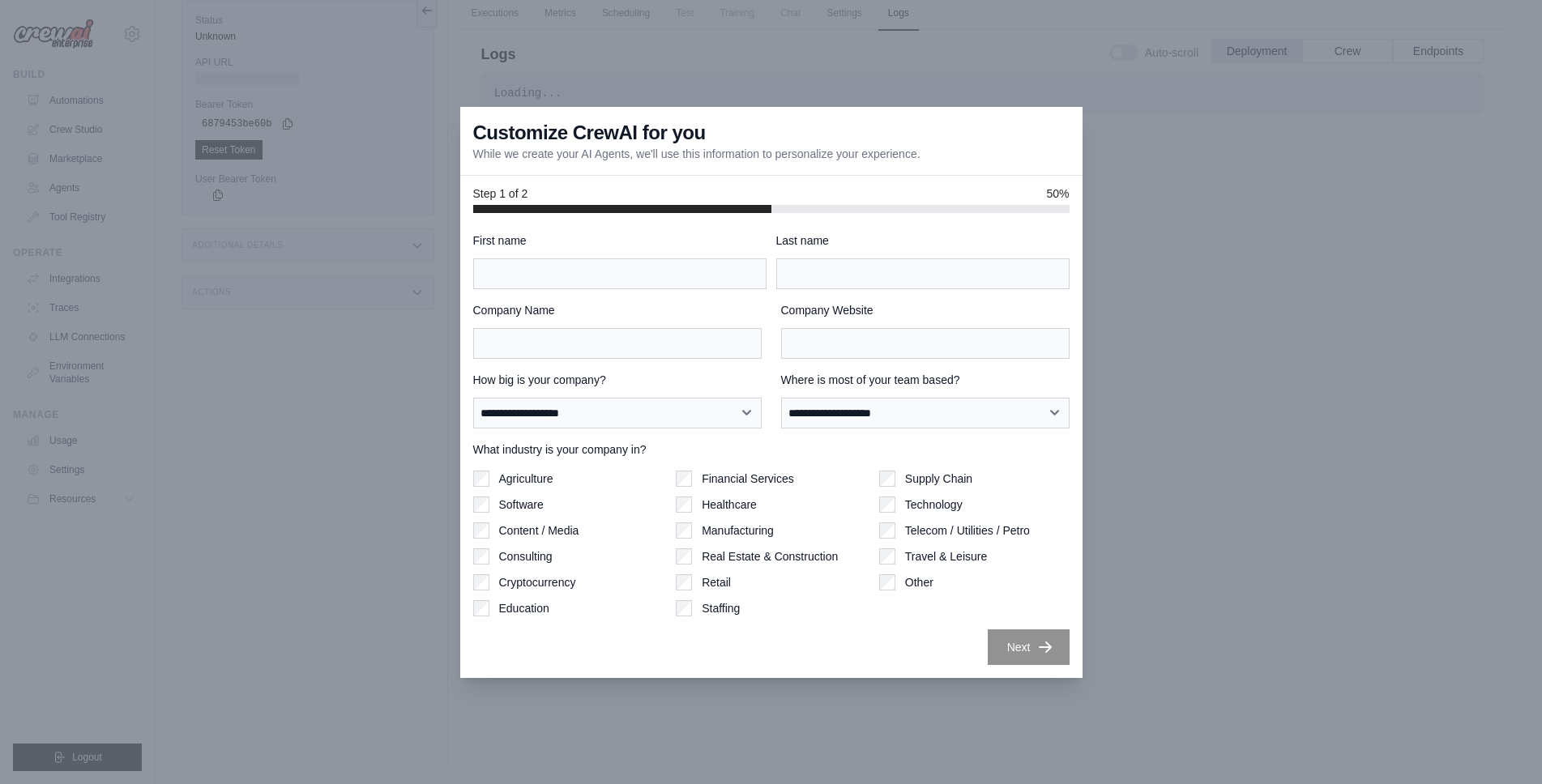
click at [620, 205] on div at bounding box center [622, 208] width 298 height 8
click at [563, 253] on div "First name" at bounding box center [620, 261] width 293 height 56
click at [567, 272] on input "First name" at bounding box center [620, 274] width 293 height 31
click at [694, 264] on input "First name" at bounding box center [620, 274] width 293 height 31
type input "**"
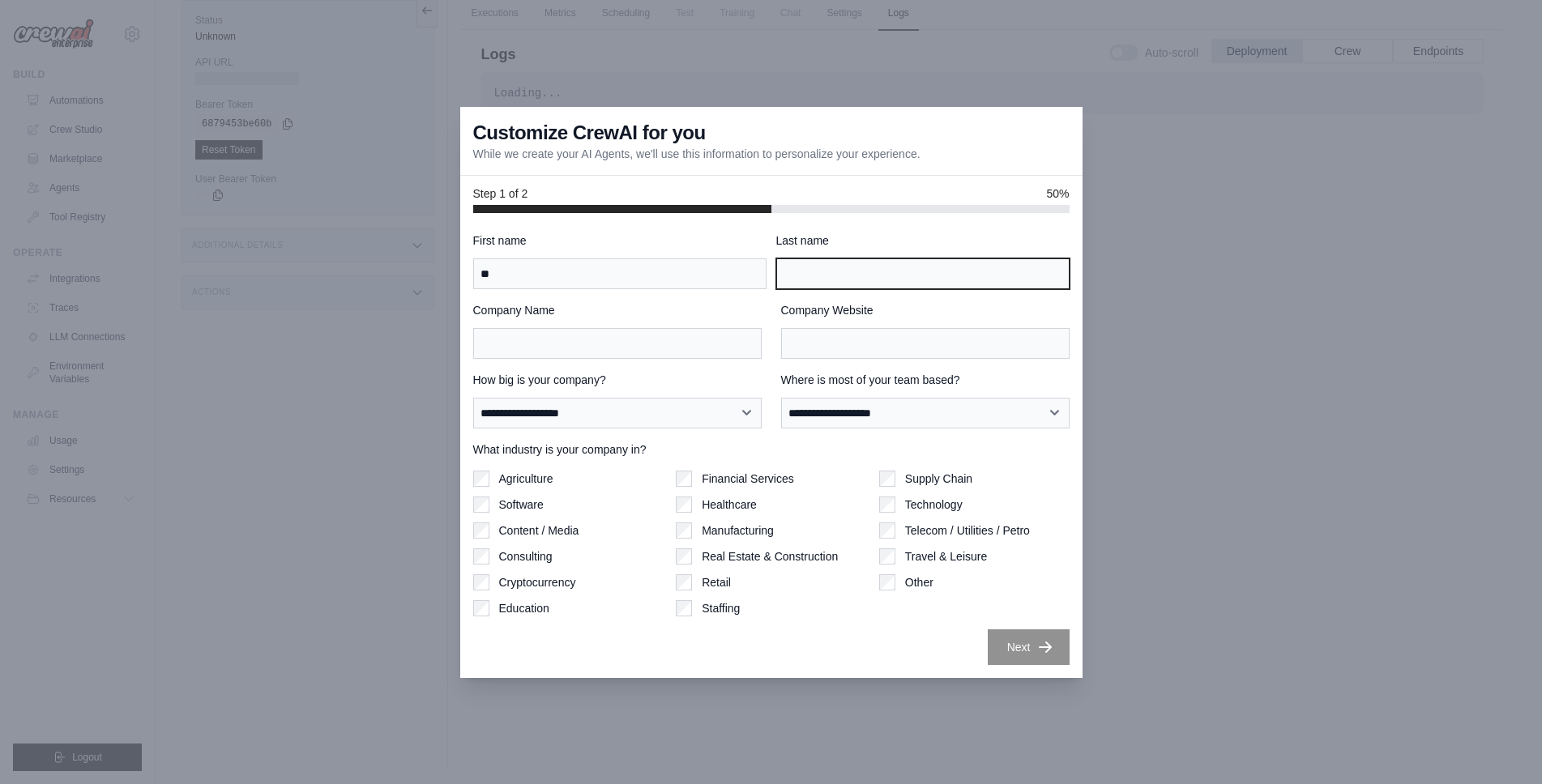
click at [884, 284] on input "Last name" at bounding box center [922, 274] width 293 height 31
type input "**"
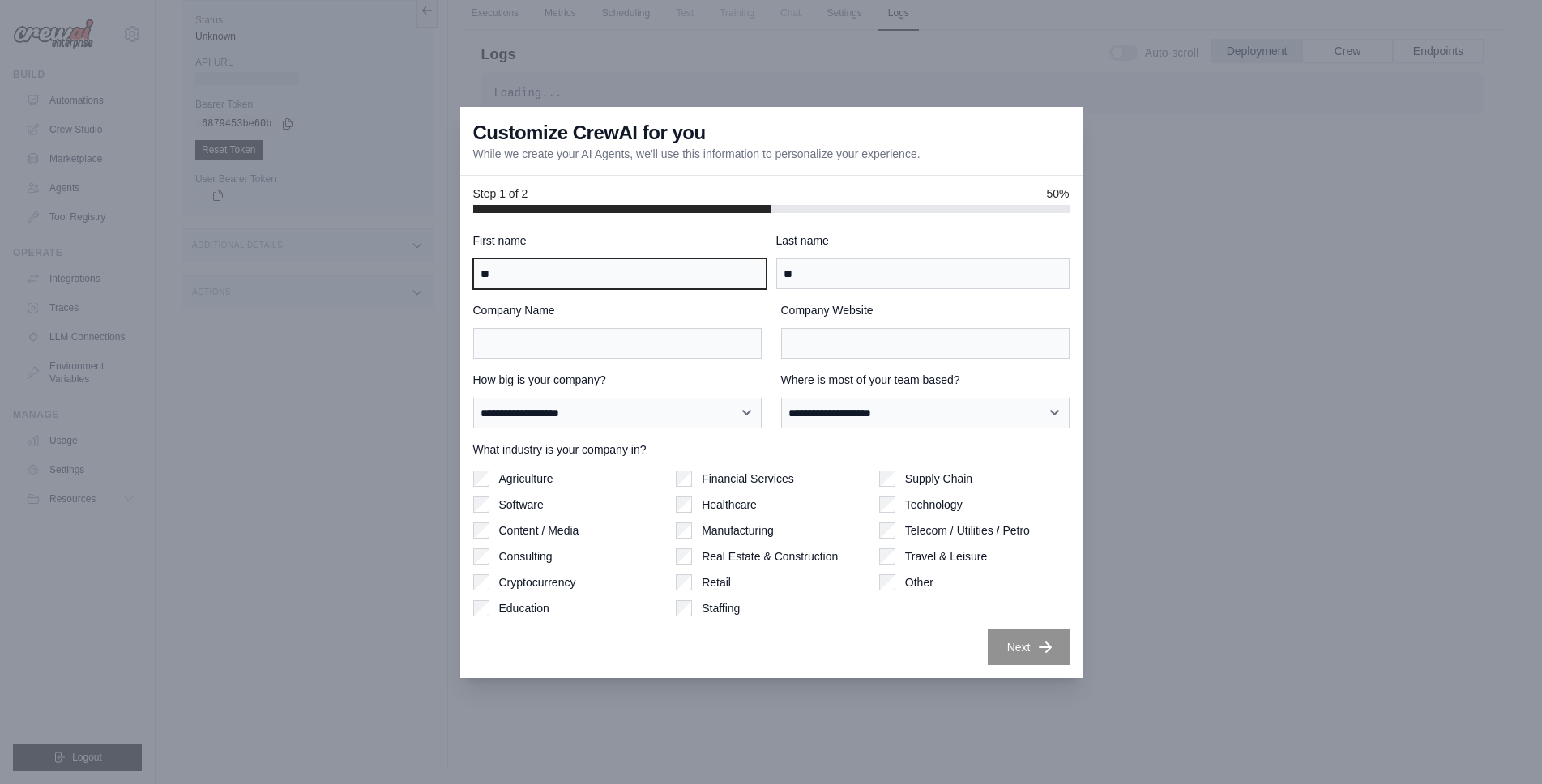
click at [658, 280] on input "**" at bounding box center [620, 274] width 293 height 31
type input "*"
type input "****"
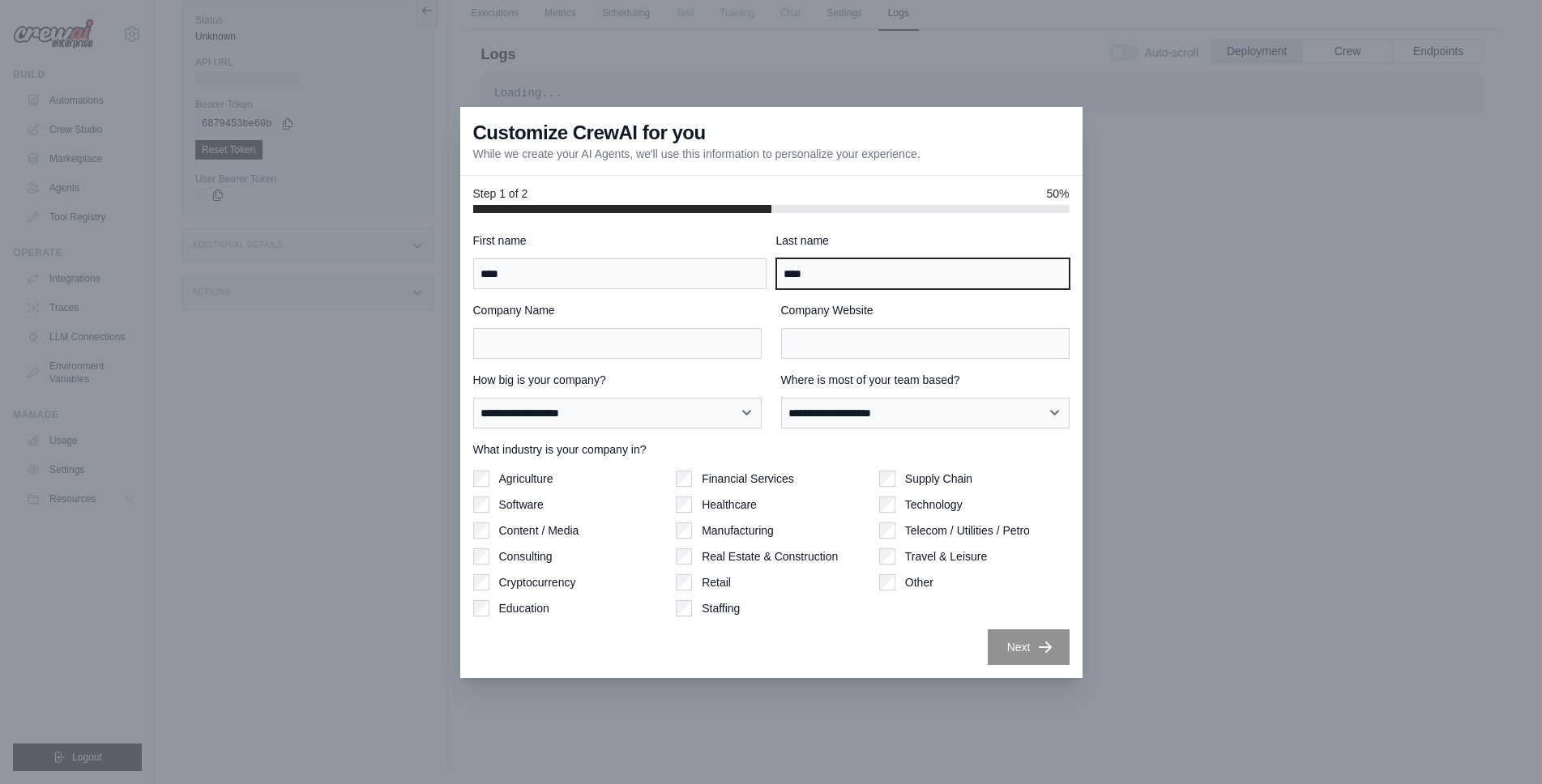
type input "****"
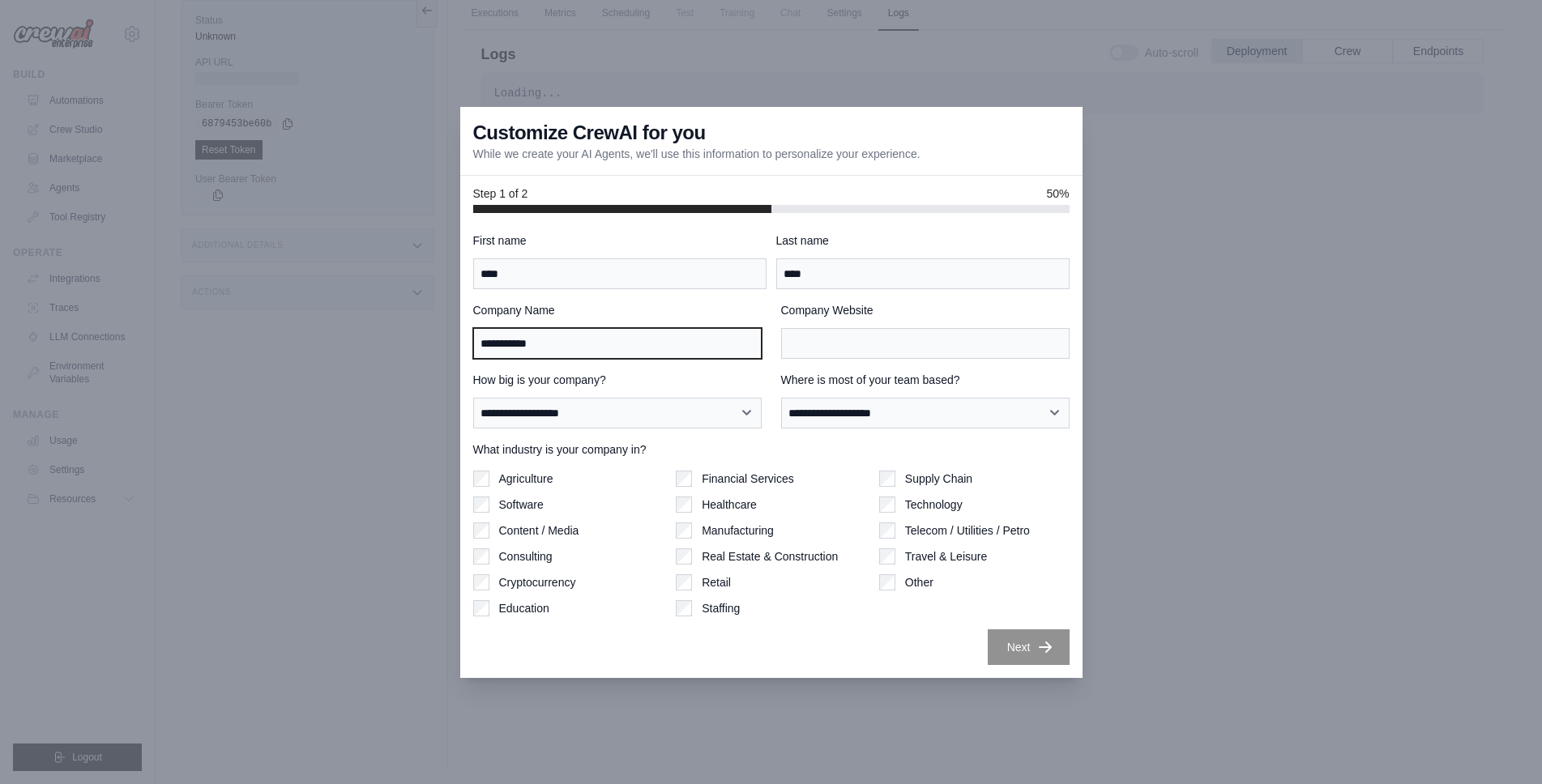
type input "**********"
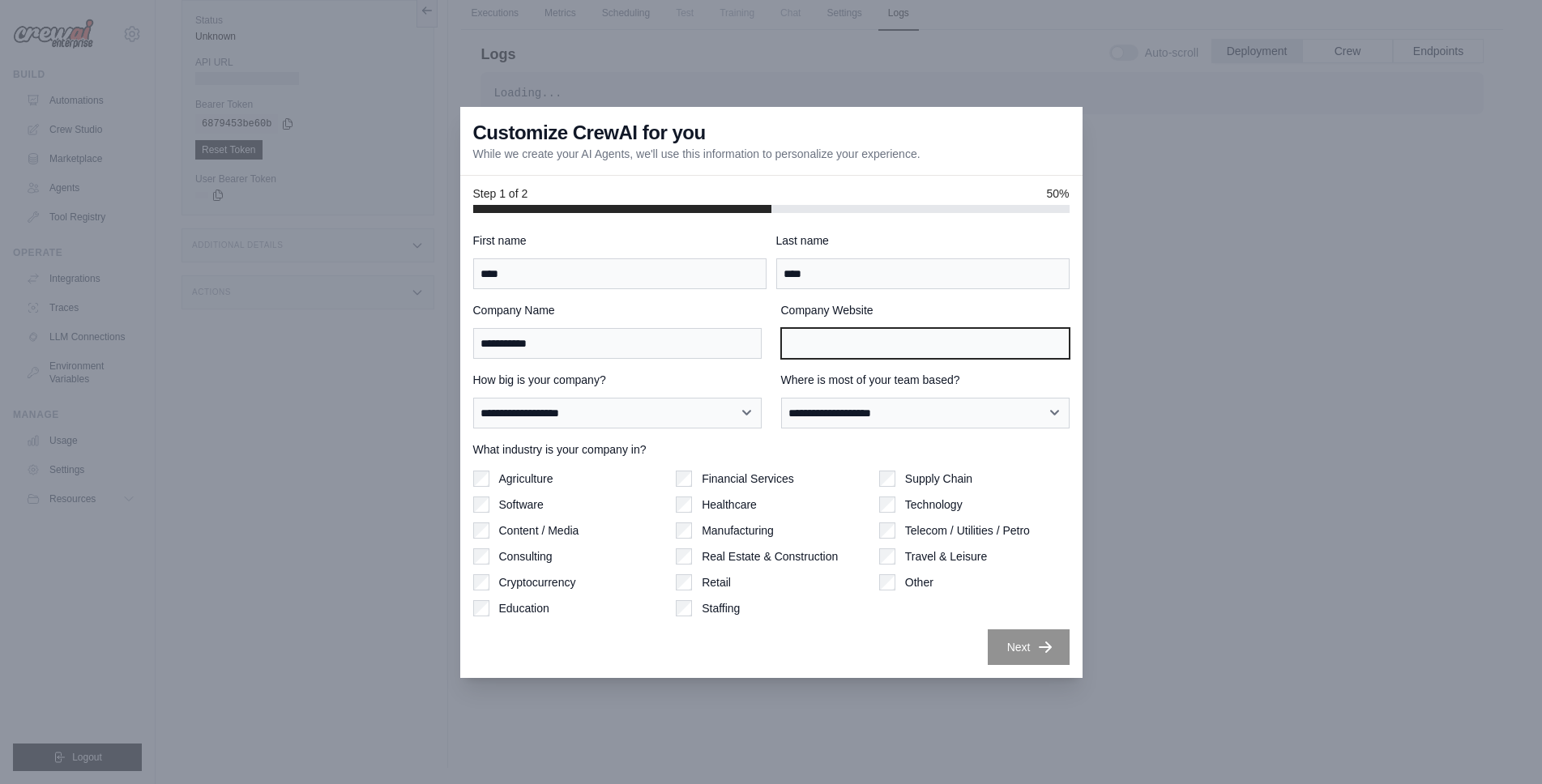
type input "*"
click at [1135, 514] on div at bounding box center [771, 392] width 1542 height 784
click at [835, 354] on input "Company Website" at bounding box center [925, 344] width 288 height 31
type input "****"
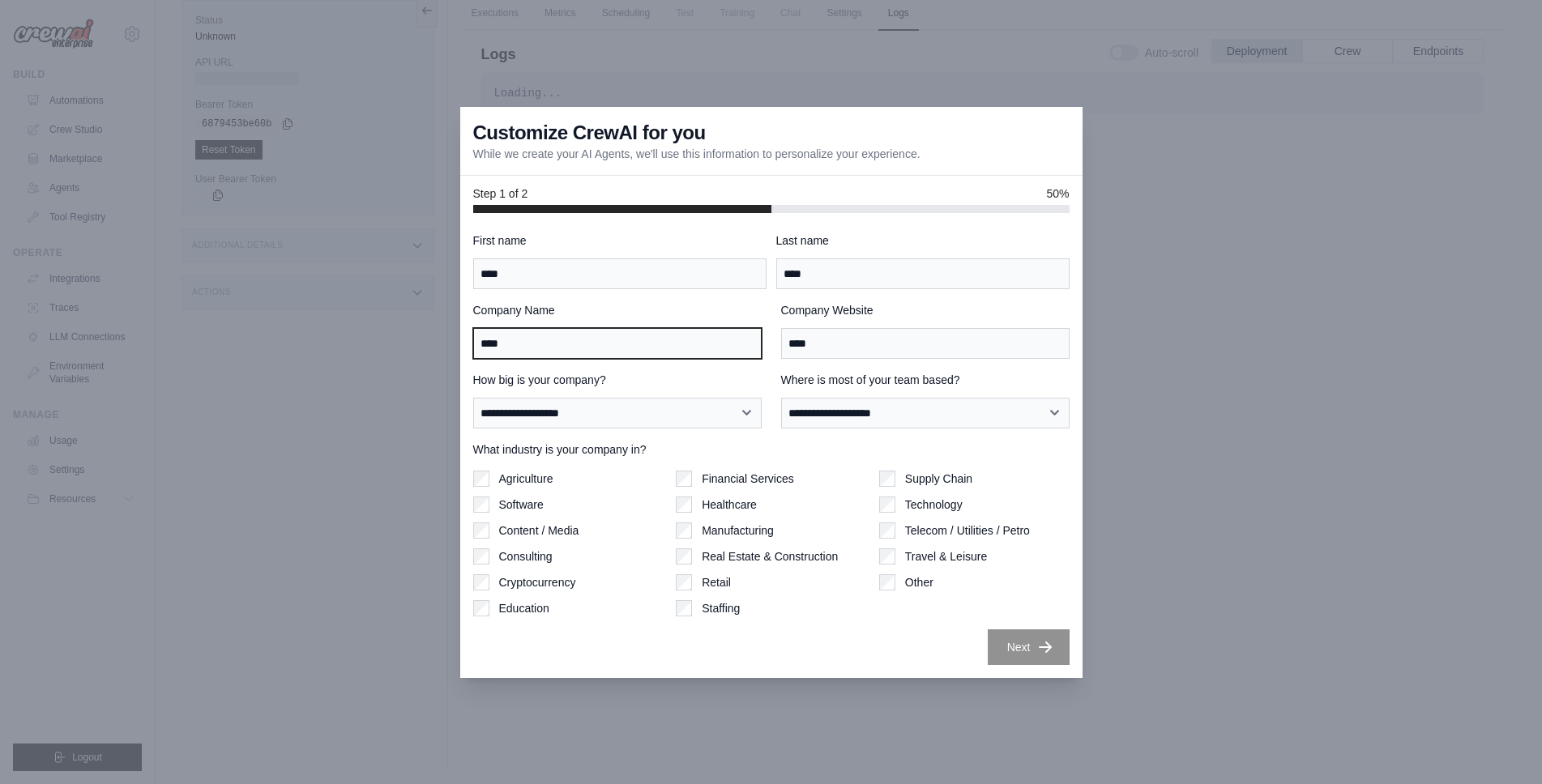
type input "****"
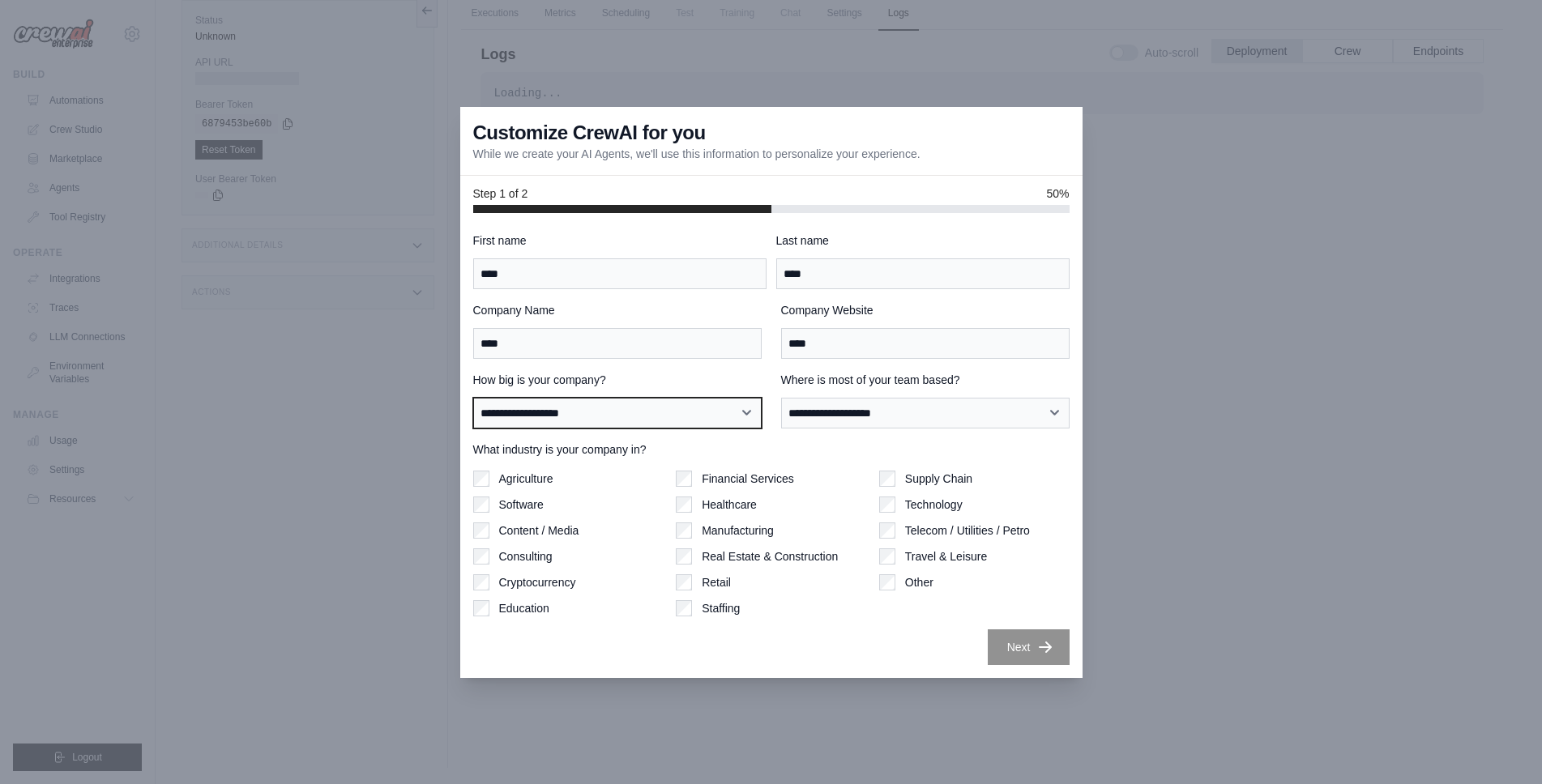
click at [696, 404] on select "**********" at bounding box center [618, 413] width 288 height 31
select select "**********"
click at [473, 397] on select "**********" at bounding box center [618, 413] width 288 height 31
click at [888, 392] on div "**********" at bounding box center [925, 400] width 288 height 56
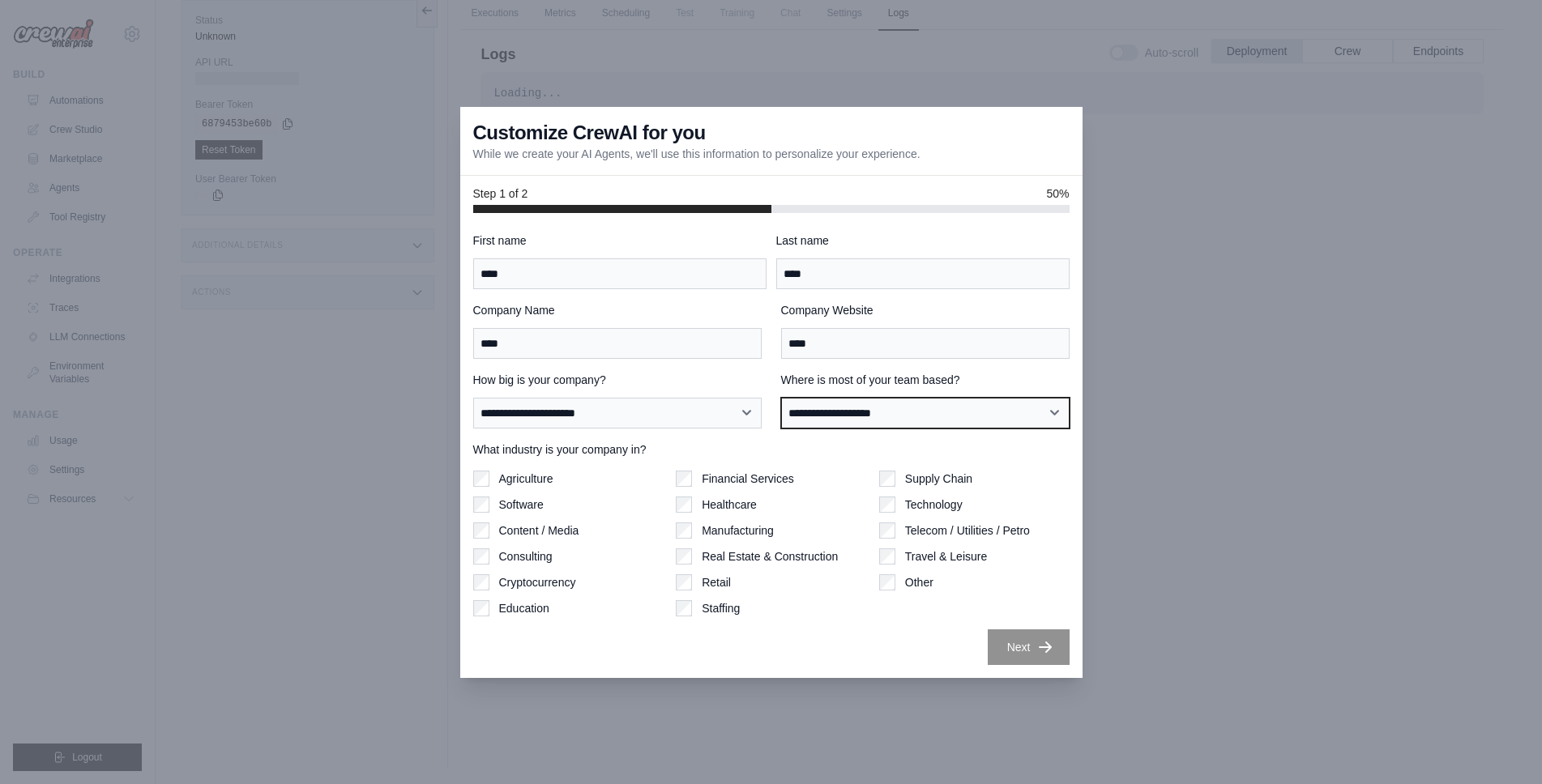
click at [887, 404] on select "**********" at bounding box center [925, 413] width 288 height 31
click at [891, 374] on label "Where is most of your team based?" at bounding box center [925, 380] width 288 height 17
click at [891, 397] on select "**********" at bounding box center [925, 413] width 288 height 31
click at [884, 414] on select "**********" at bounding box center [925, 413] width 288 height 31
select select "**********"
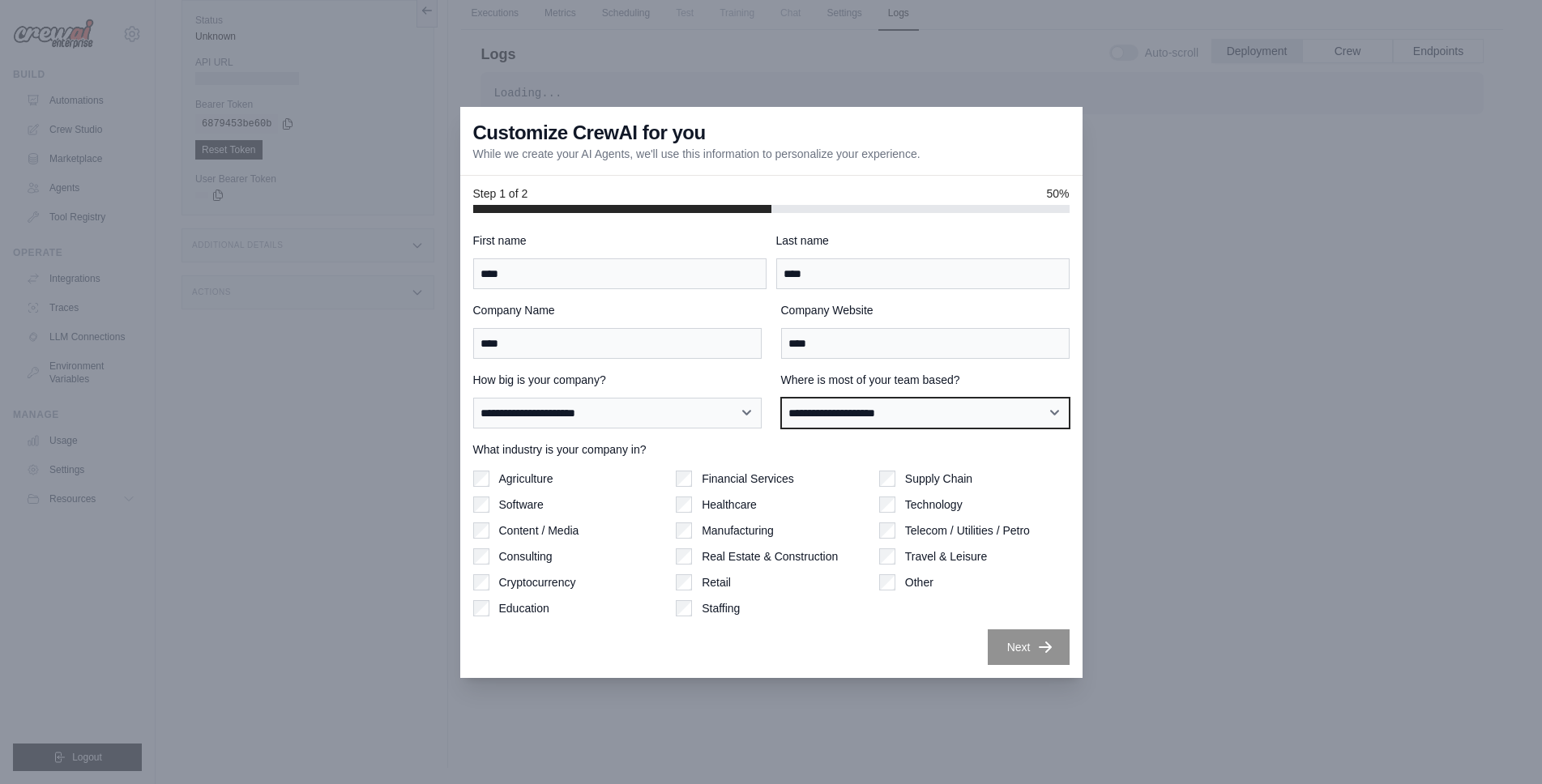
click at [781, 397] on select "**********" at bounding box center [925, 413] width 288 height 31
click at [716, 443] on label "What industry is your company in?" at bounding box center [771, 449] width 596 height 17
click at [927, 585] on label "Other" at bounding box center [919, 582] width 28 height 17
click at [944, 504] on label "Technology" at bounding box center [933, 504] width 57 height 17
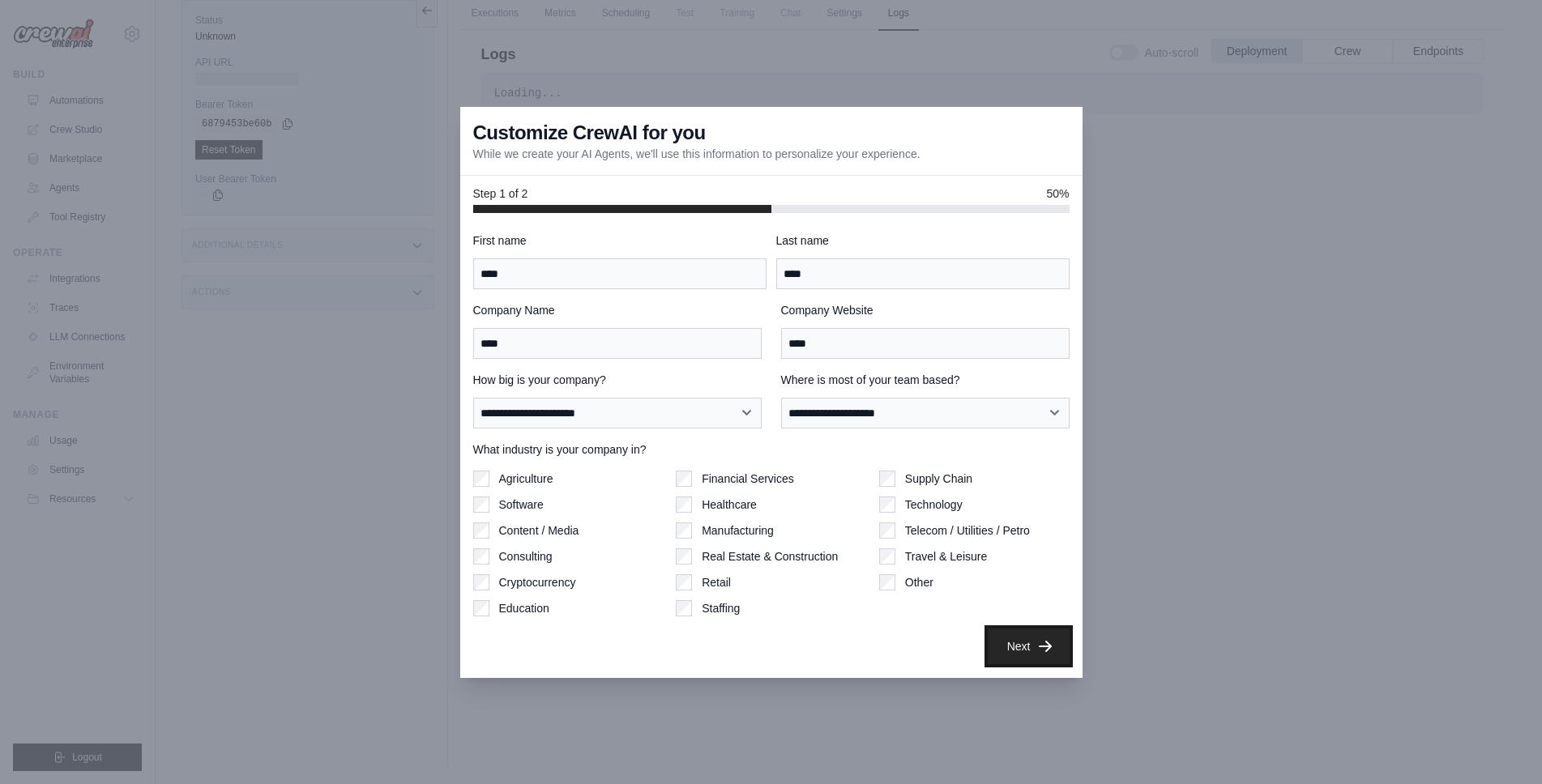
click at [1031, 643] on button "Next" at bounding box center [1029, 647] width 82 height 36
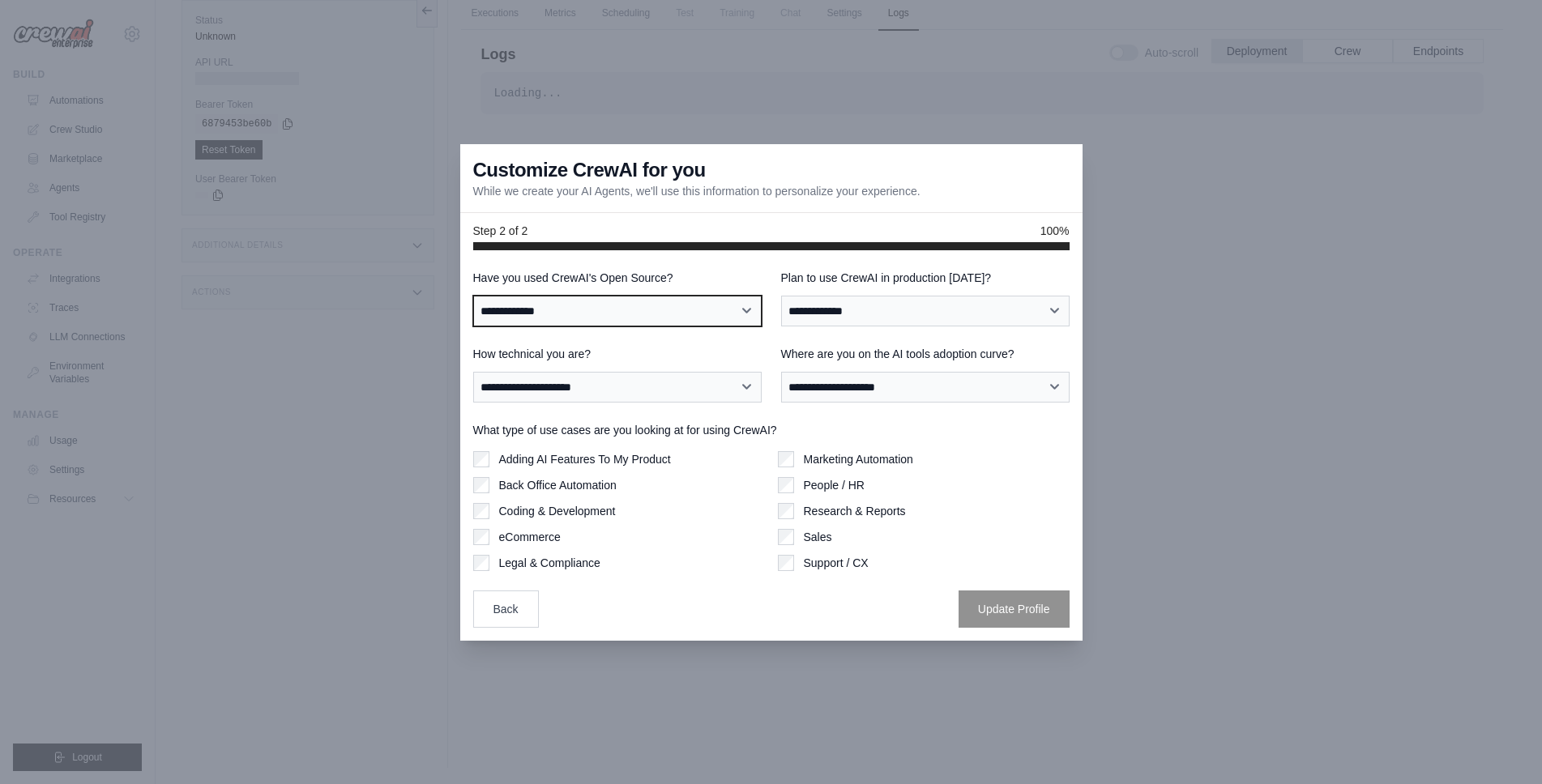
click at [648, 320] on select "**********" at bounding box center [618, 312] width 288 height 31
select select "**"
click at [473, 296] on select "**********" at bounding box center [618, 312] width 288 height 31
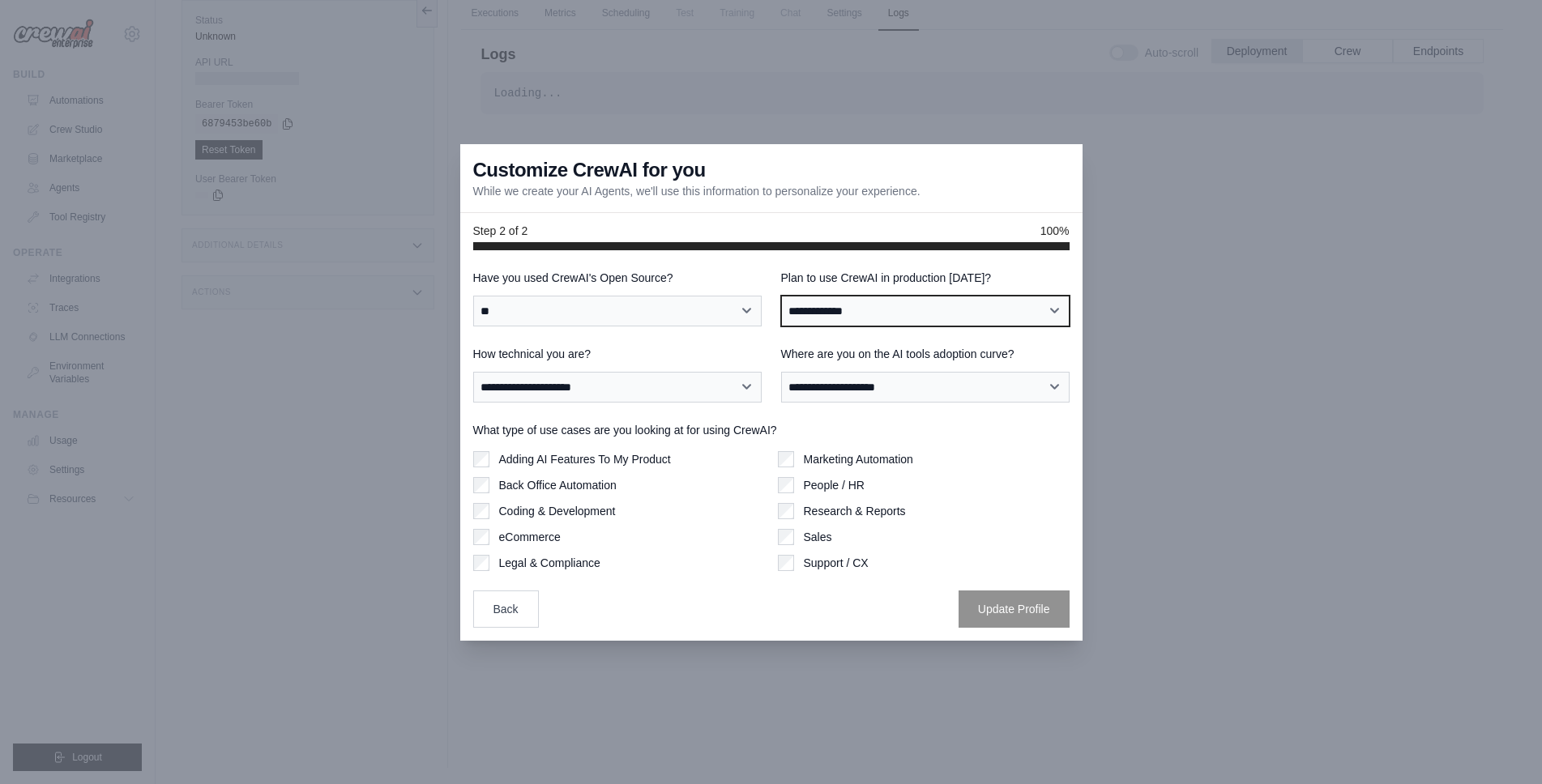
click at [889, 313] on select "**********" at bounding box center [925, 312] width 288 height 31
select select "*****"
click at [781, 296] on select "**********" at bounding box center [925, 312] width 288 height 31
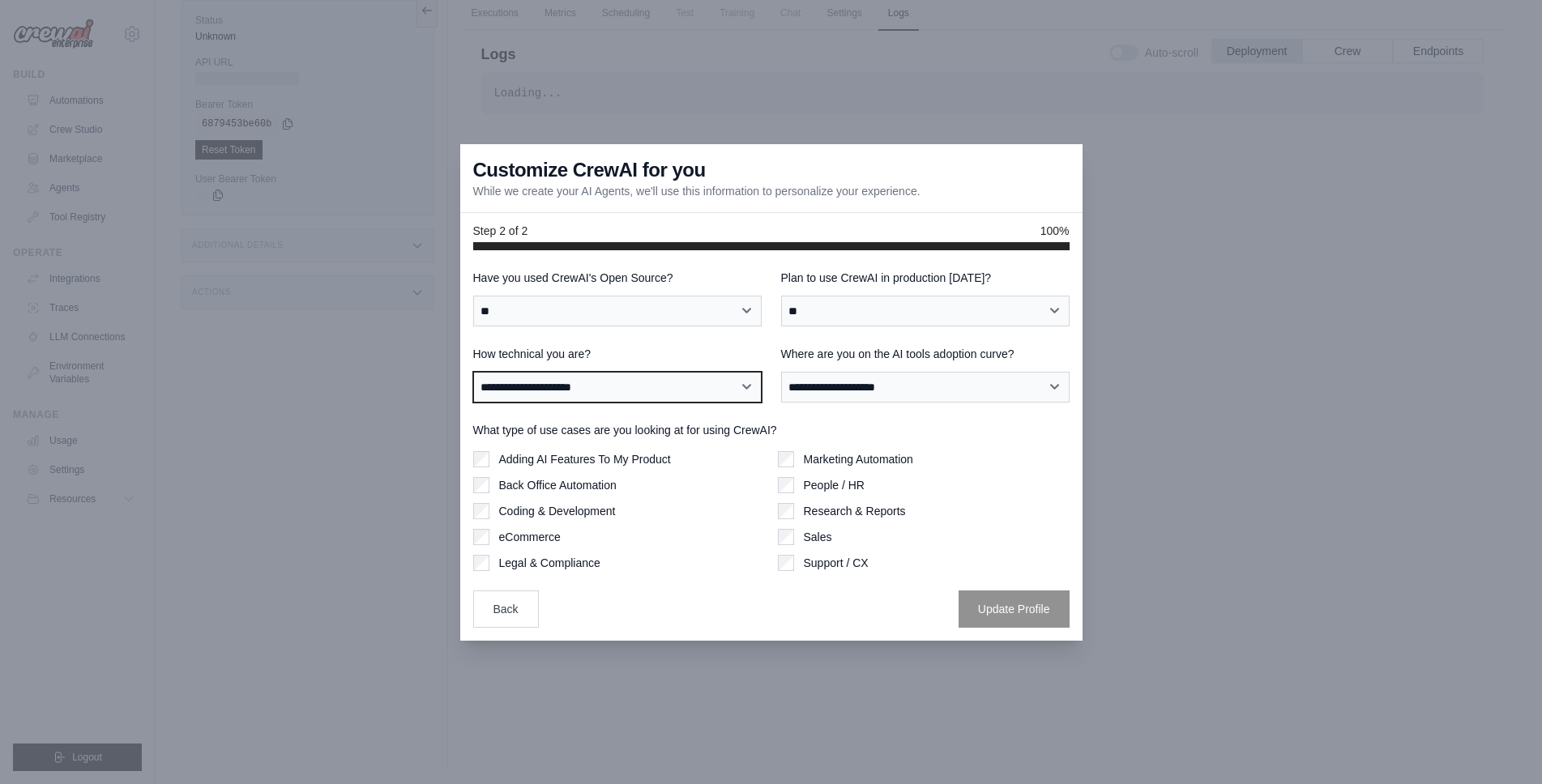
click at [644, 389] on select "**********" at bounding box center [618, 388] width 288 height 31
select select "**********"
click at [473, 372] on select "**********" at bounding box center [618, 388] width 288 height 31
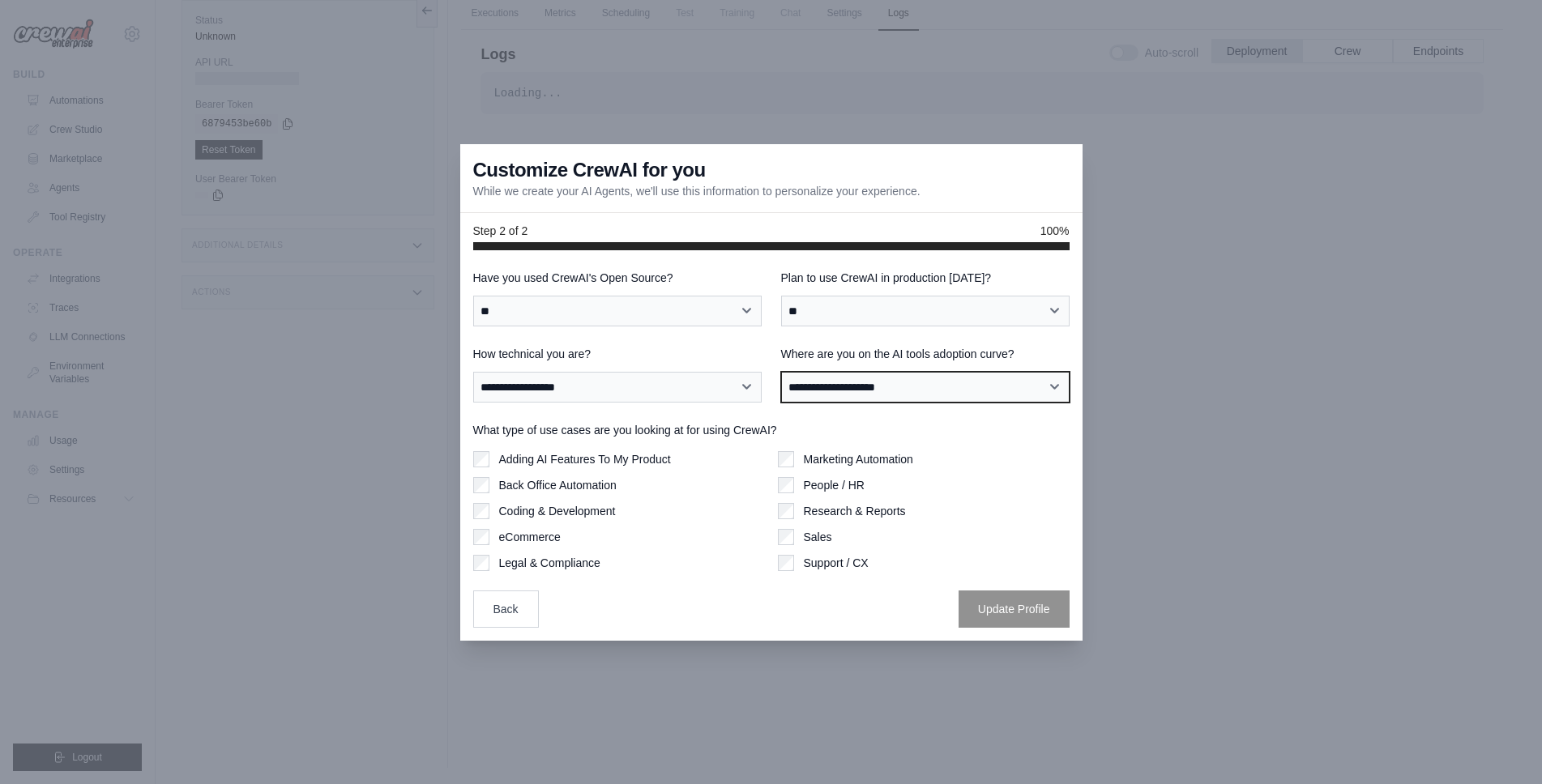
click at [806, 392] on select "**********" at bounding box center [925, 388] width 288 height 31
select select "**********"
click at [781, 372] on select "**********" at bounding box center [925, 388] width 288 height 31
click at [650, 462] on label "Adding AI Features To My Product" at bounding box center [584, 459] width 171 height 17
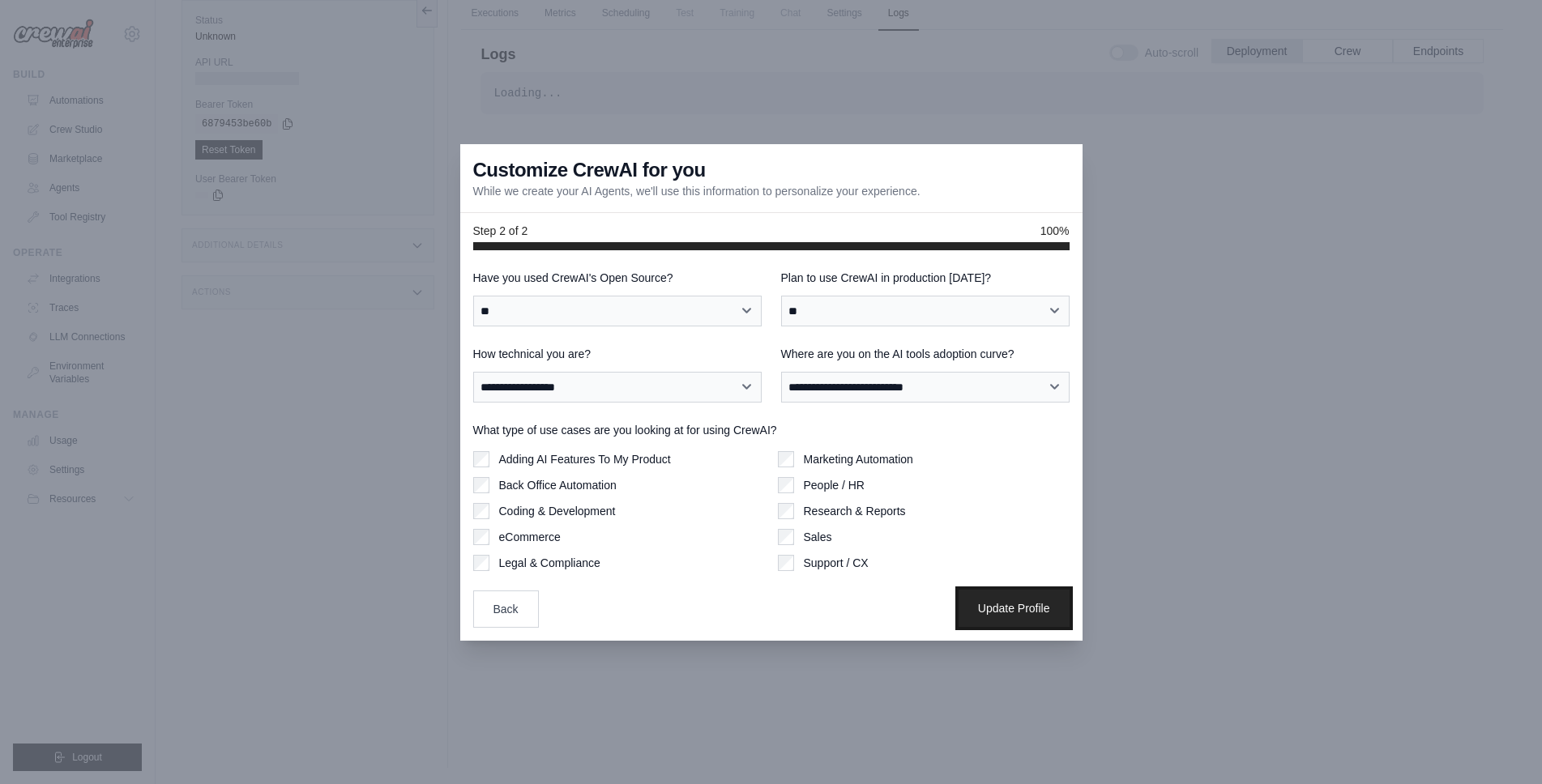
click at [1030, 616] on button "Update Profile" at bounding box center [1014, 609] width 111 height 37
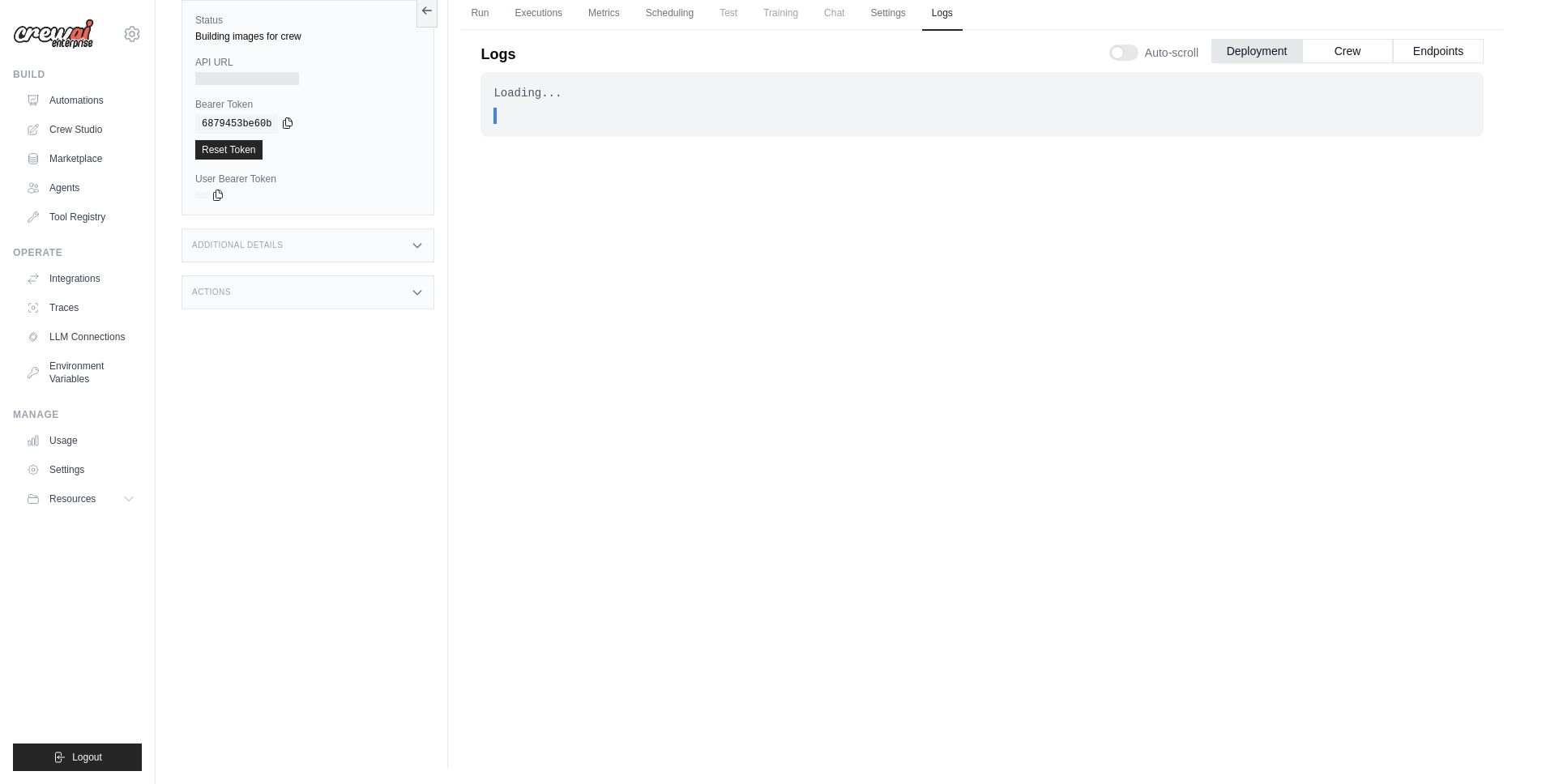
click at [283, 123] on icon at bounding box center [287, 123] width 9 height 11
click at [388, 76] on div at bounding box center [307, 78] width 225 height 13
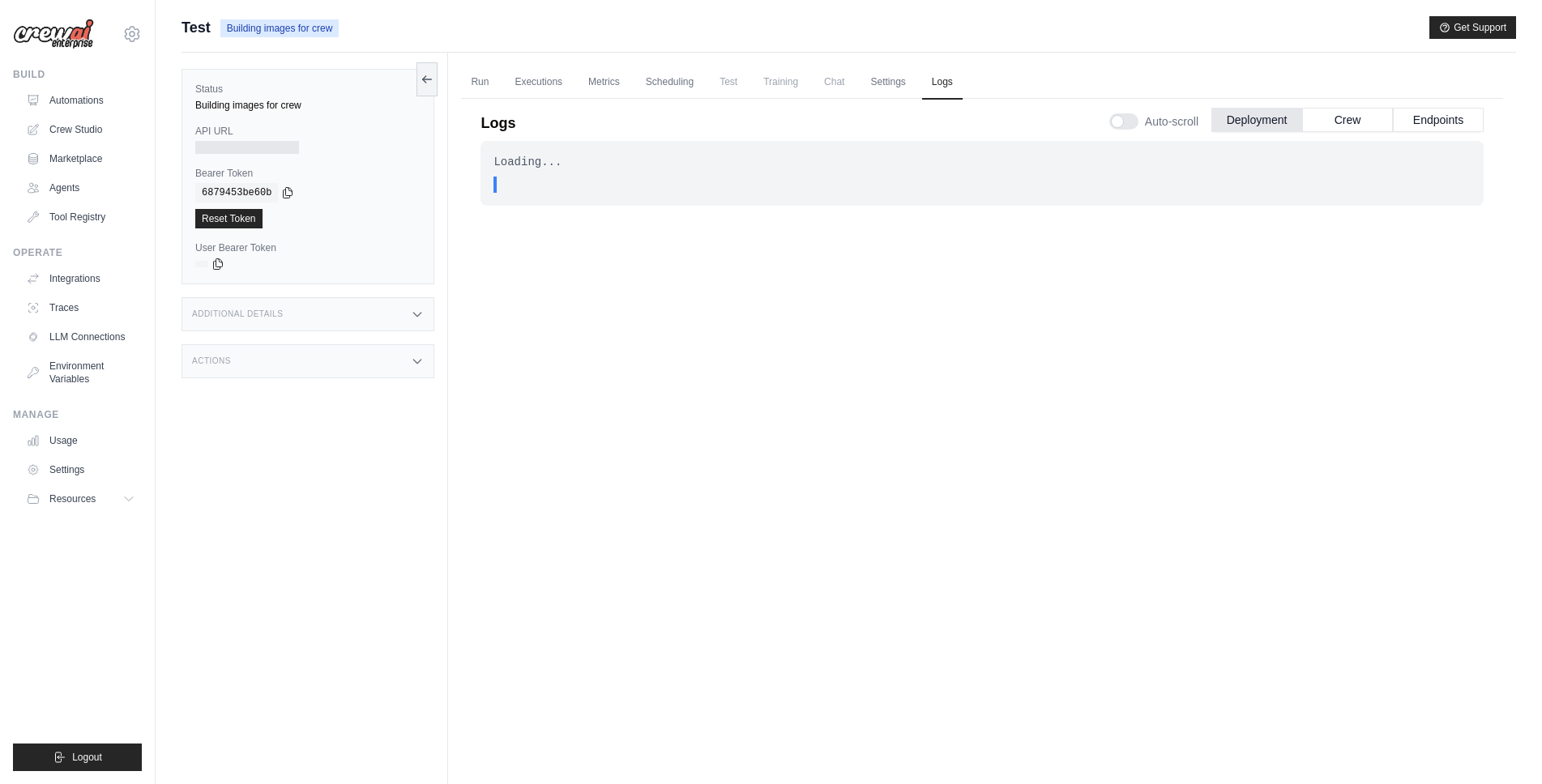
click at [278, 110] on div "Building images for crew" at bounding box center [307, 104] width 225 height 13
click at [235, 147] on div at bounding box center [246, 147] width 103 height 13
click at [265, 311] on h3 "Additional Details" at bounding box center [237, 315] width 91 height 10
click at [300, 456] on div "Actions" at bounding box center [308, 457] width 253 height 34
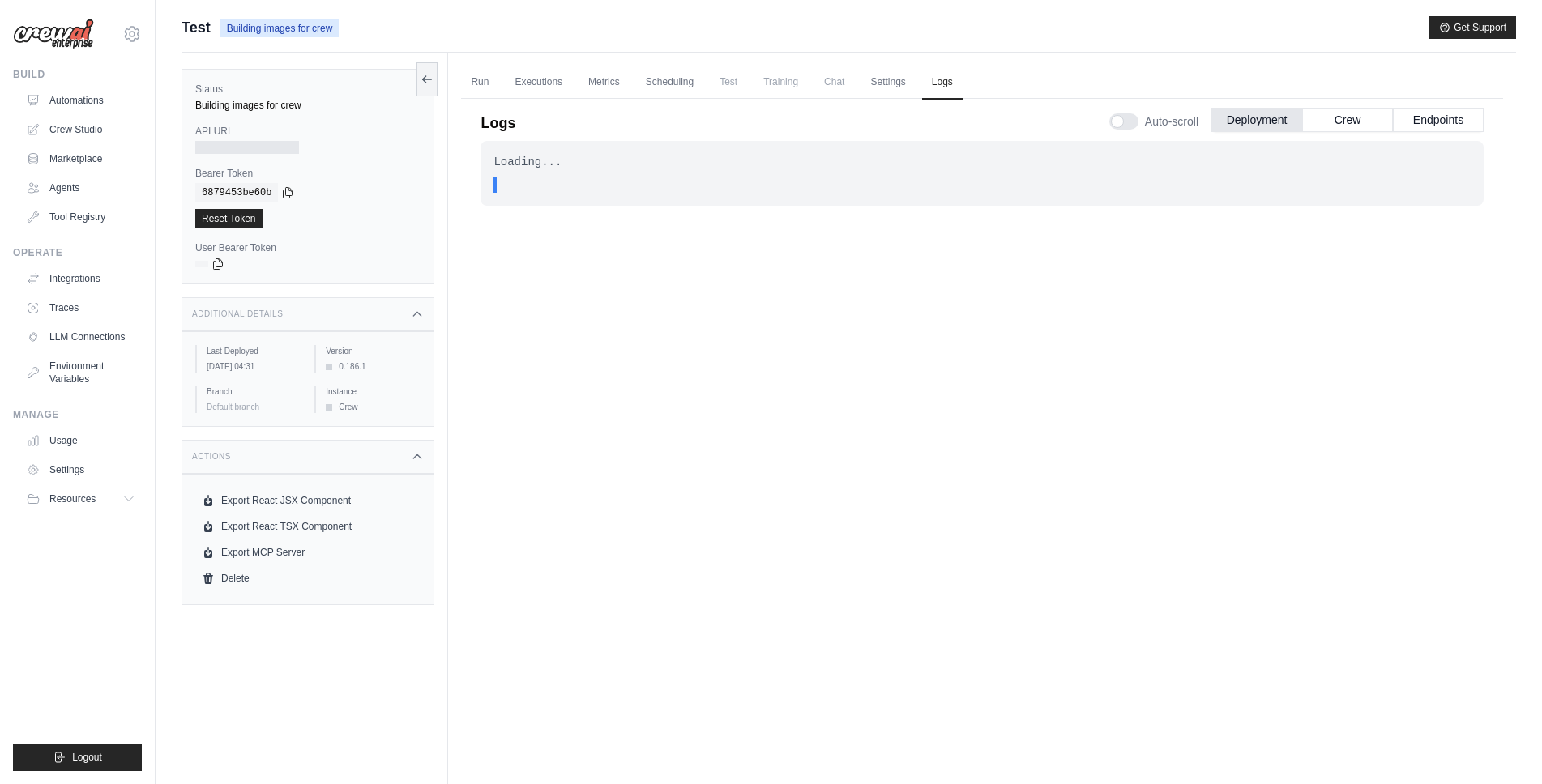
click at [234, 250] on div "copied" at bounding box center [219, 251] width 35 height 19
click at [256, 151] on div at bounding box center [246, 147] width 103 height 13
click at [231, 150] on div at bounding box center [246, 147] width 103 height 13
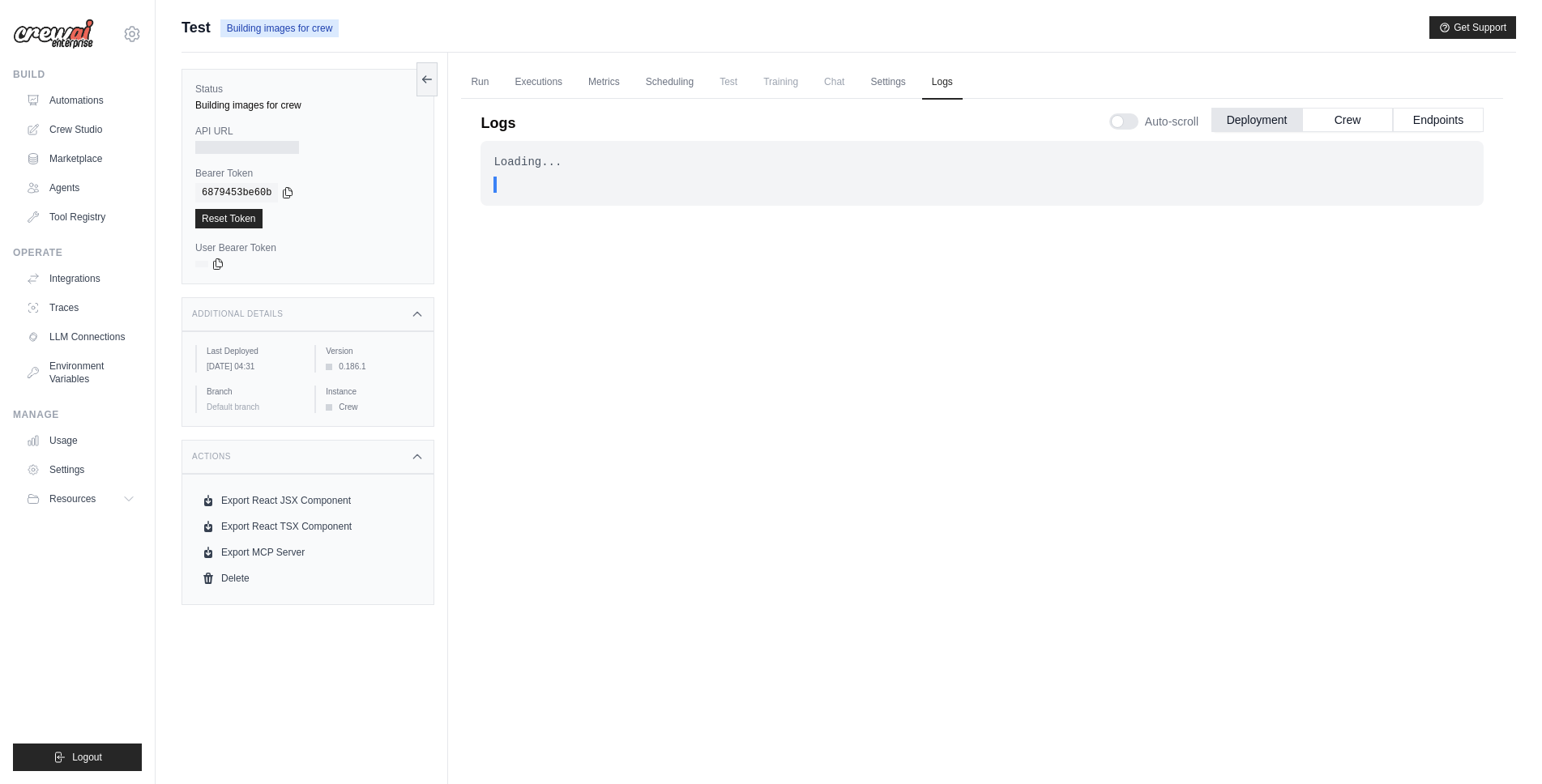
click at [242, 115] on div "Status Building images for crew API URL Bearer Token copied 6879453be60b Reset …" at bounding box center [308, 176] width 253 height 215
click at [476, 90] on link "Run" at bounding box center [479, 82] width 37 height 34
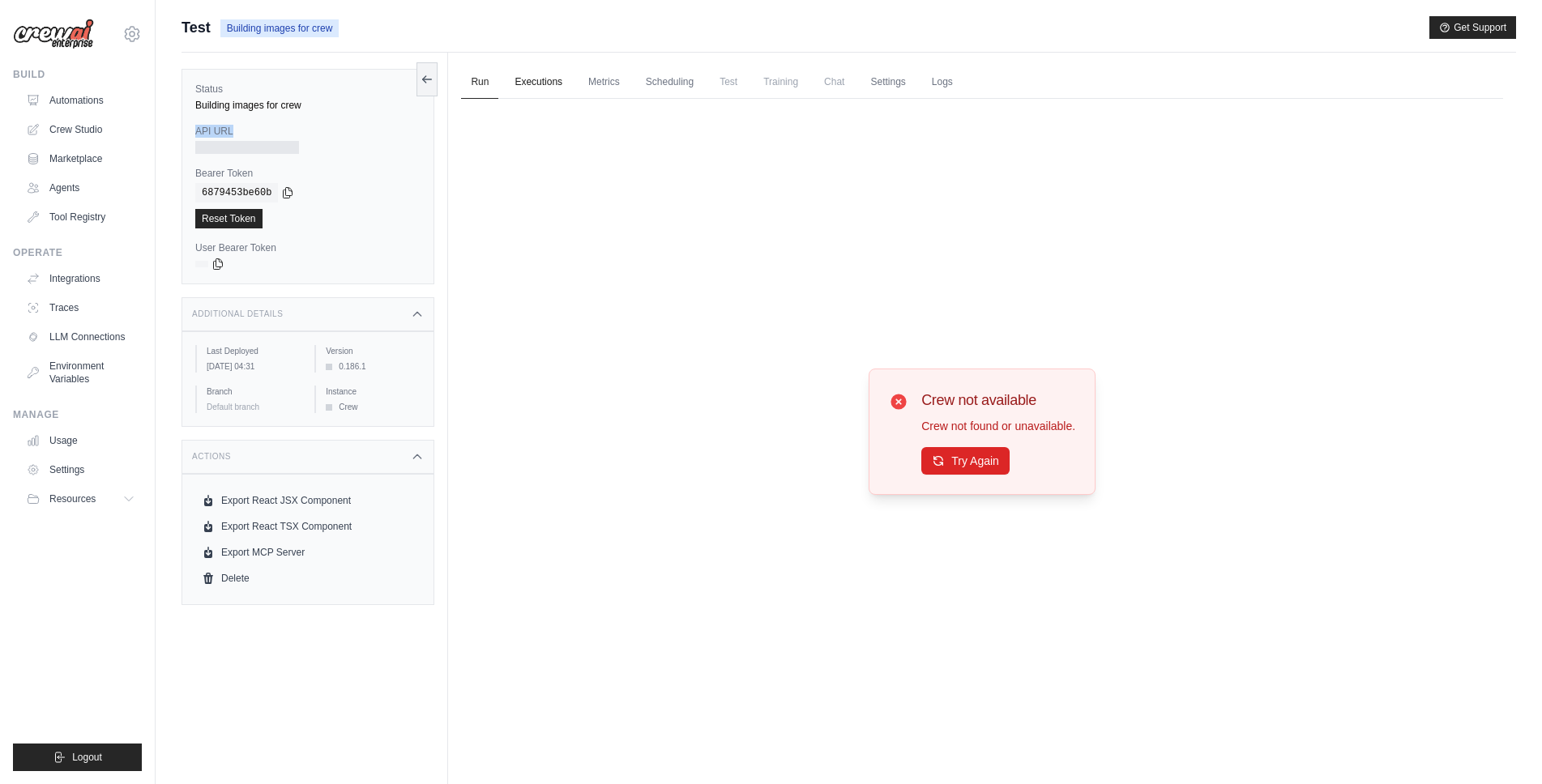
click at [547, 85] on link "Executions" at bounding box center [538, 82] width 67 height 34
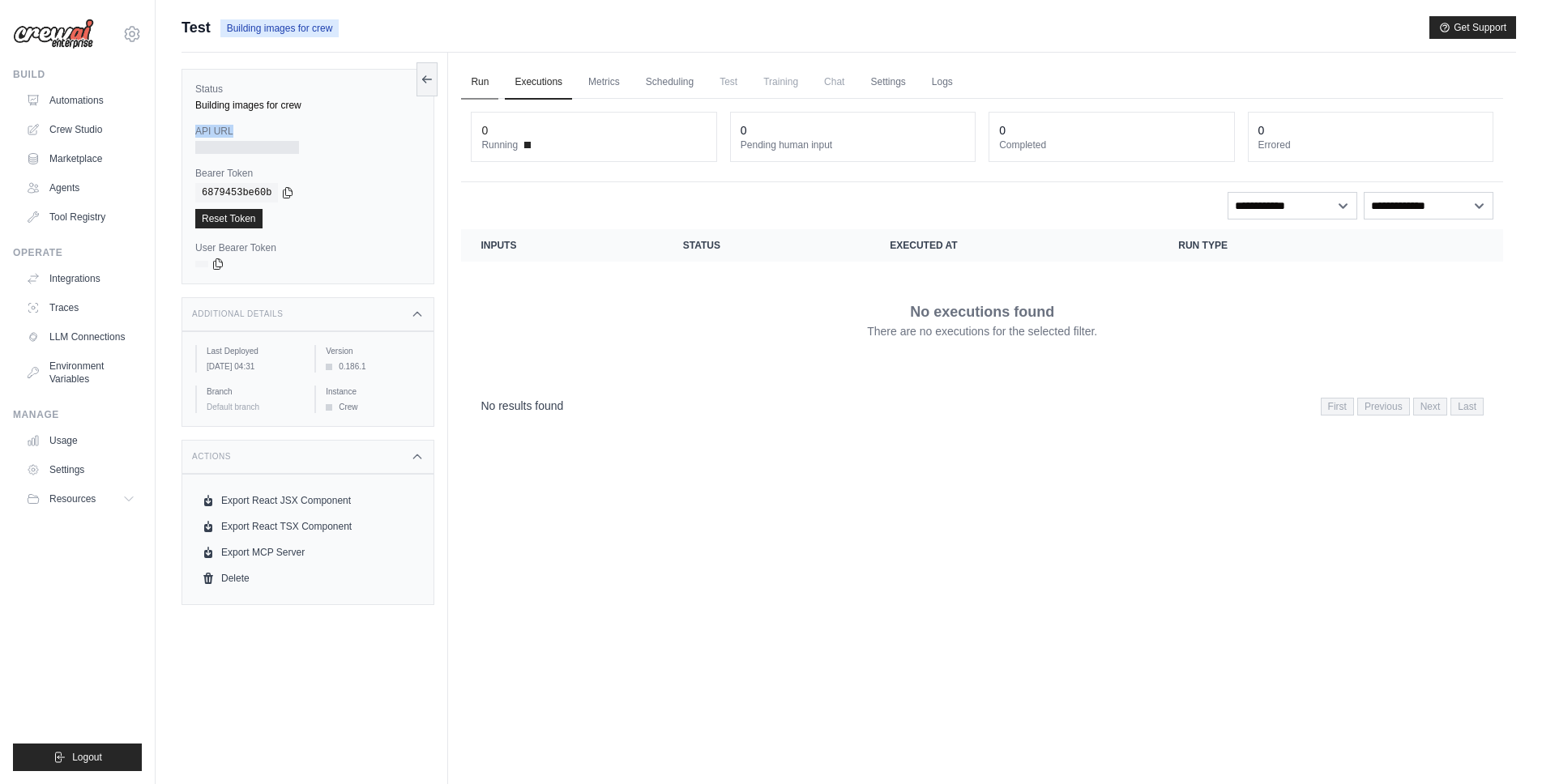
click at [491, 84] on link "Run" at bounding box center [479, 82] width 37 height 34
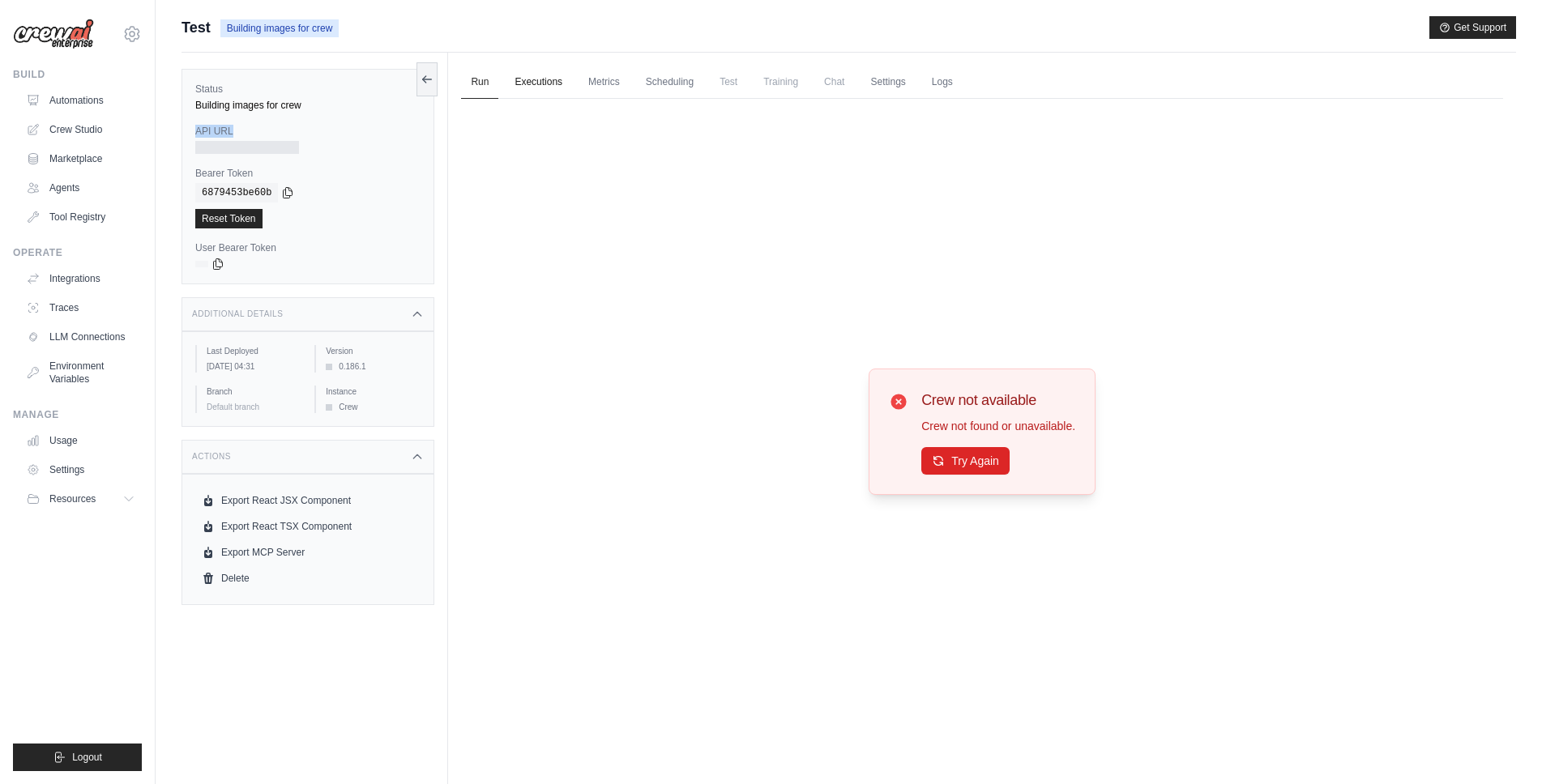
click at [564, 91] on link "Executions" at bounding box center [538, 82] width 67 height 34
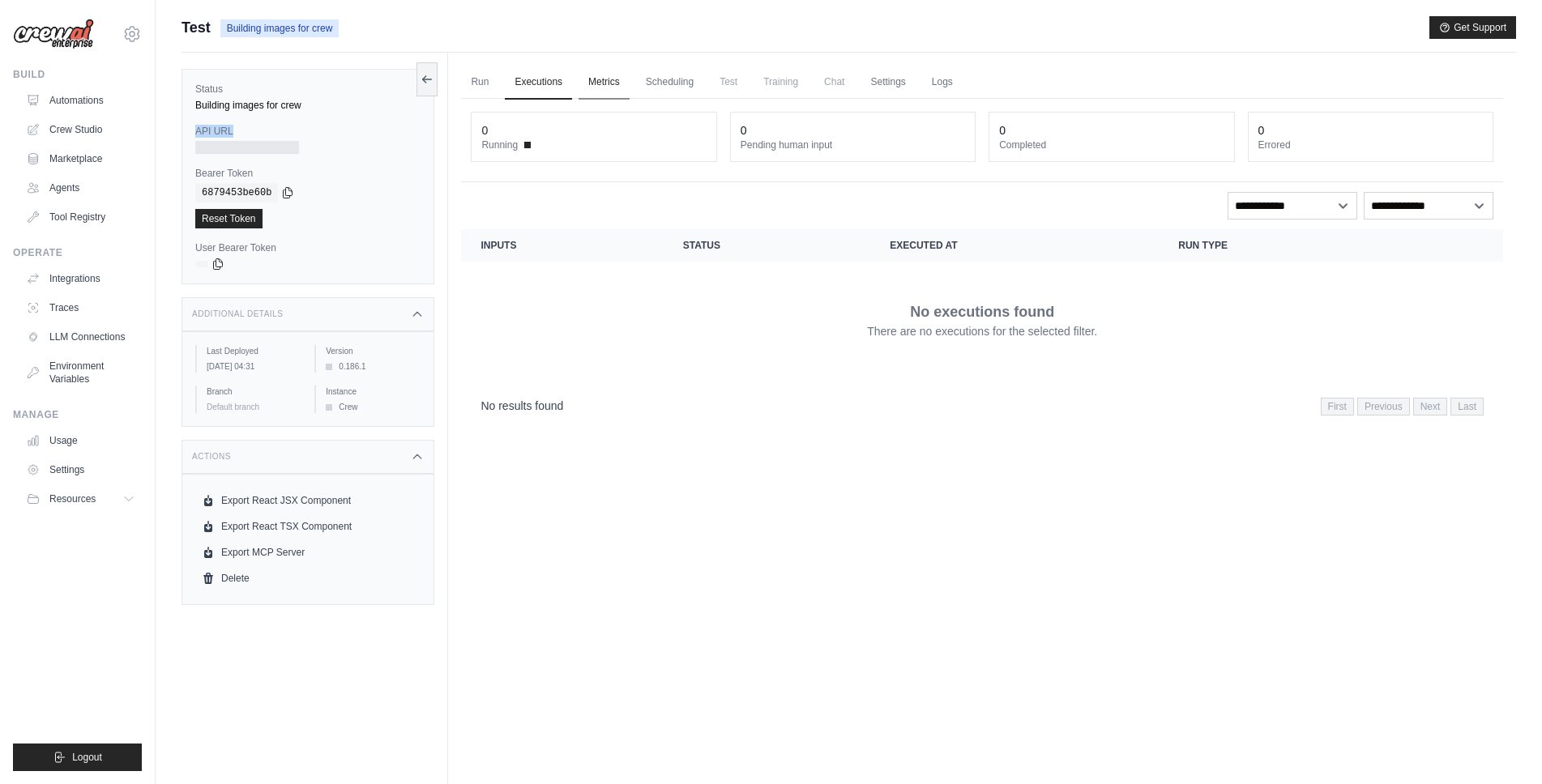
click at [621, 77] on link "Metrics" at bounding box center [604, 82] width 51 height 34
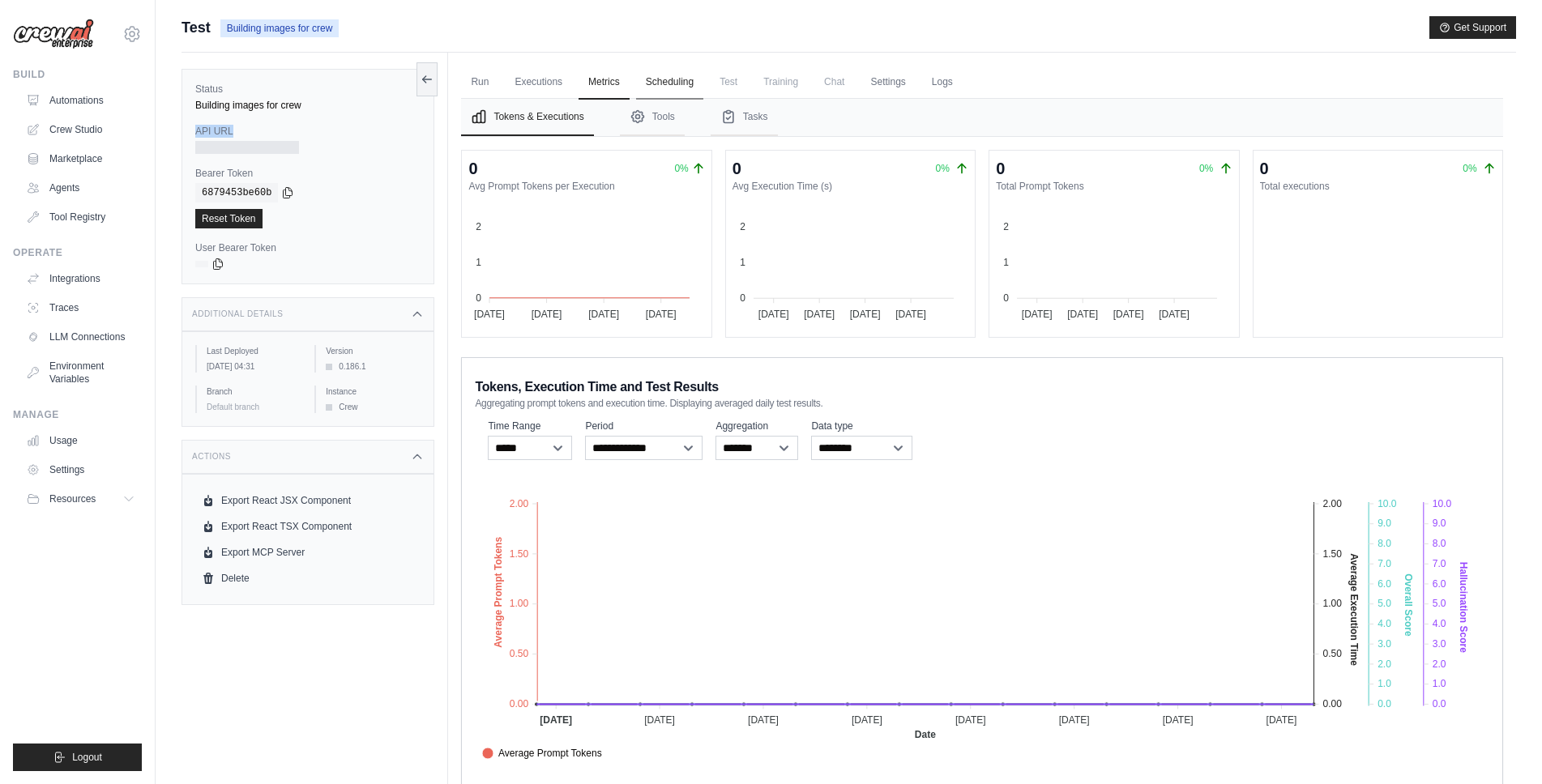
click at [688, 79] on link "Scheduling" at bounding box center [669, 82] width 67 height 34
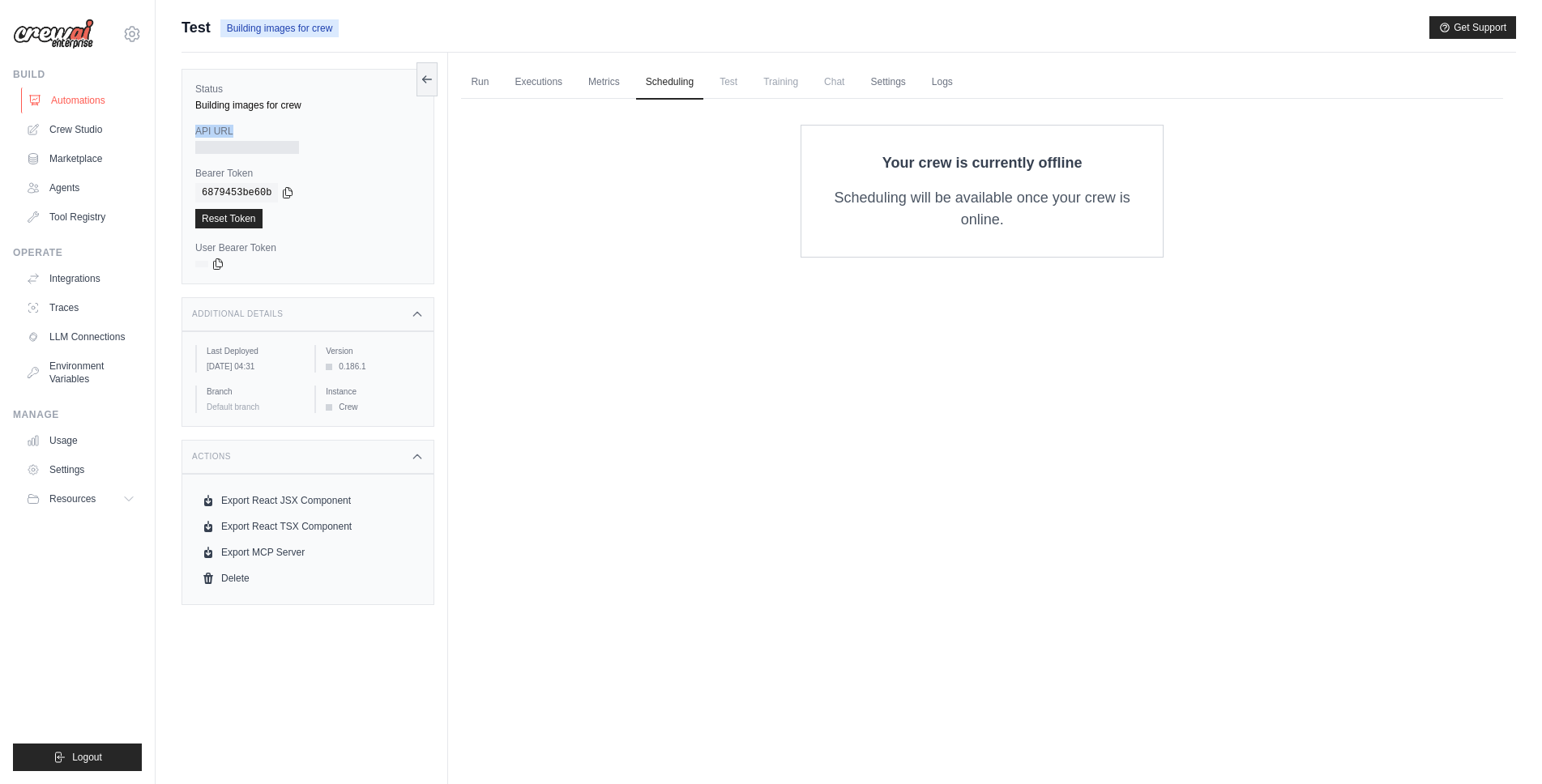
click at [93, 103] on link "Automations" at bounding box center [83, 100] width 123 height 26
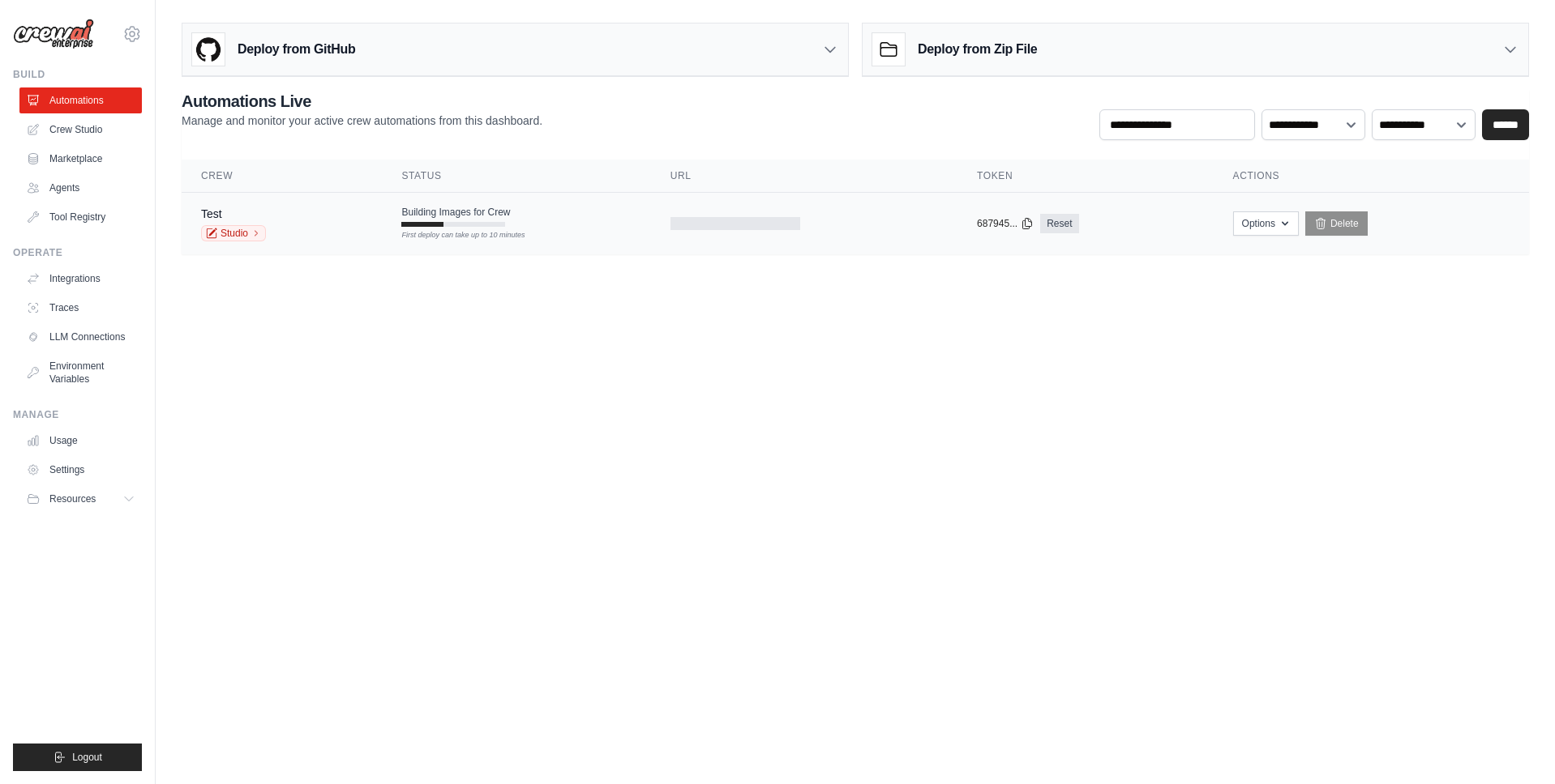
click at [331, 217] on div "Test Studio" at bounding box center [282, 223] width 162 height 36
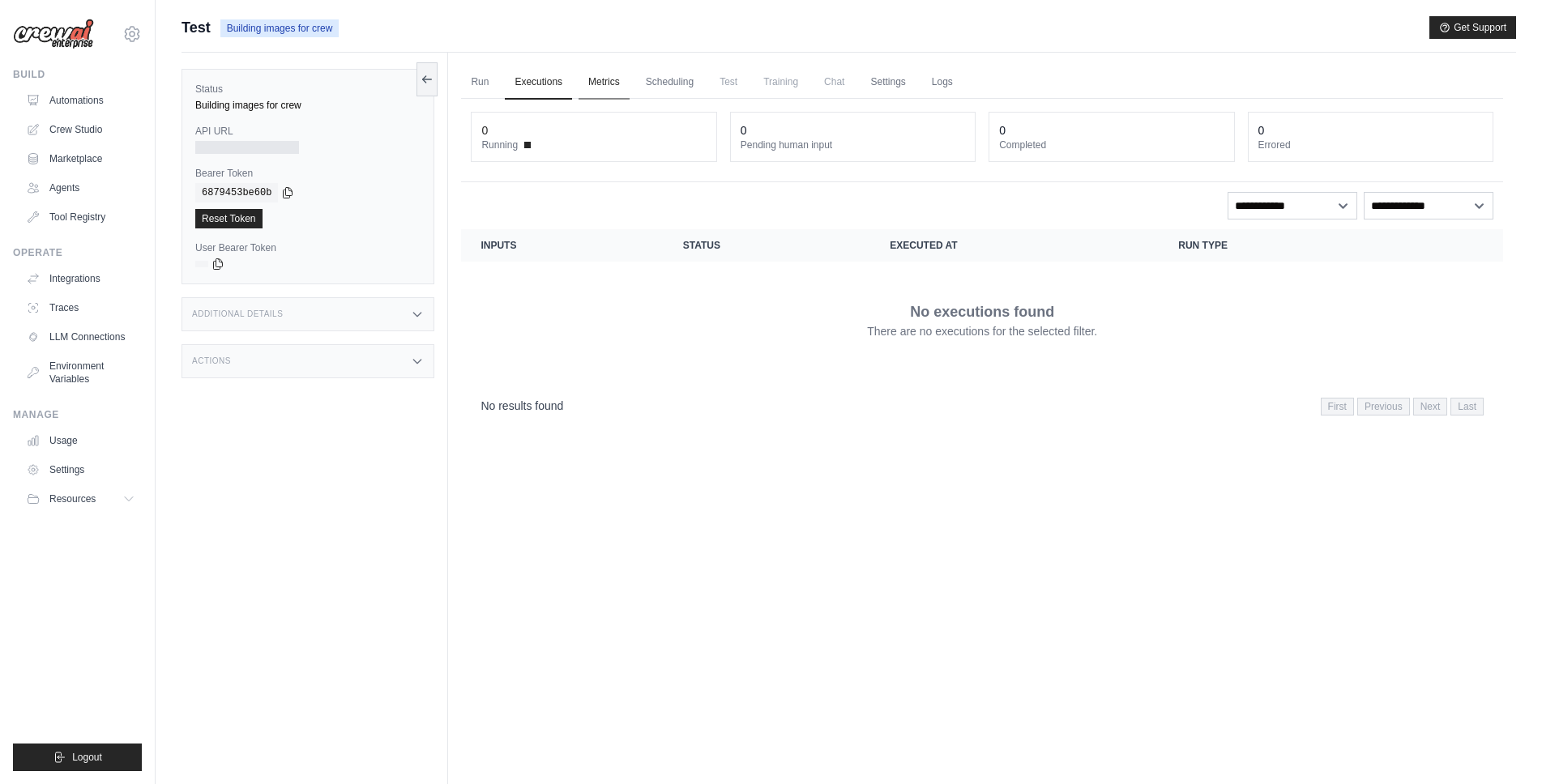
click at [610, 88] on link "Metrics" at bounding box center [604, 82] width 51 height 34
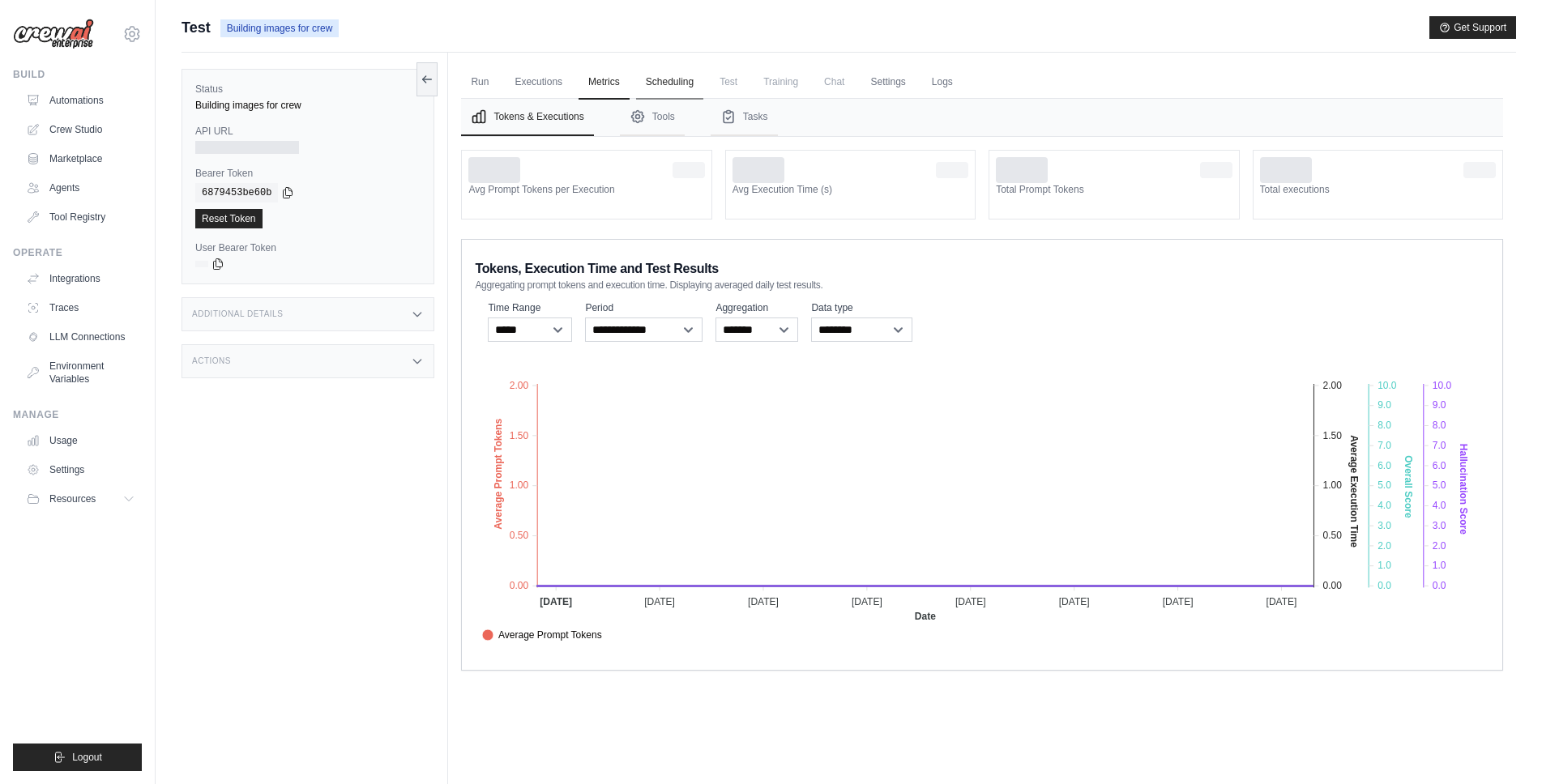
click at [669, 78] on link "Scheduling" at bounding box center [669, 82] width 67 height 34
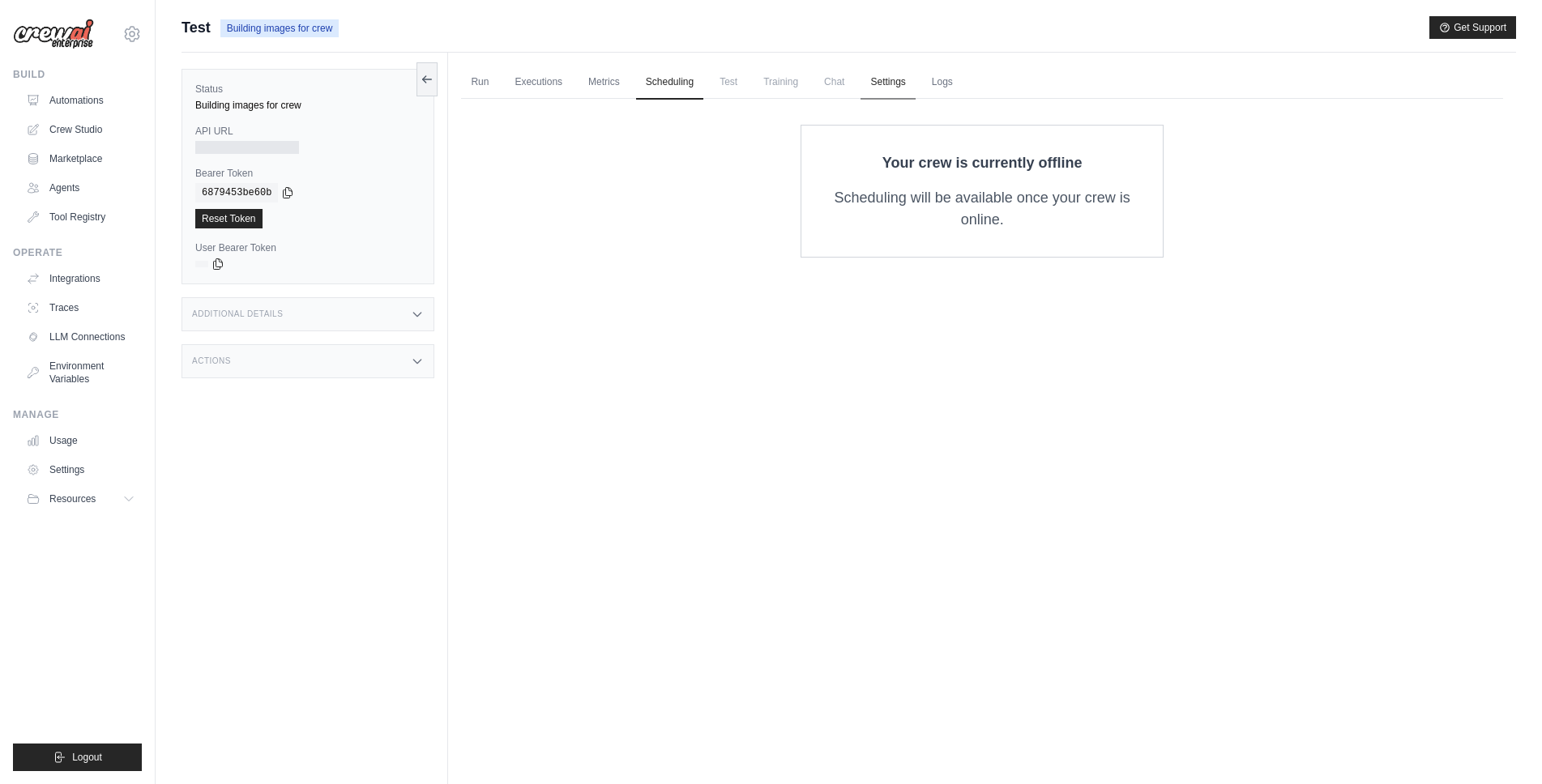
click at [915, 76] on link "Settings" at bounding box center [888, 82] width 55 height 34
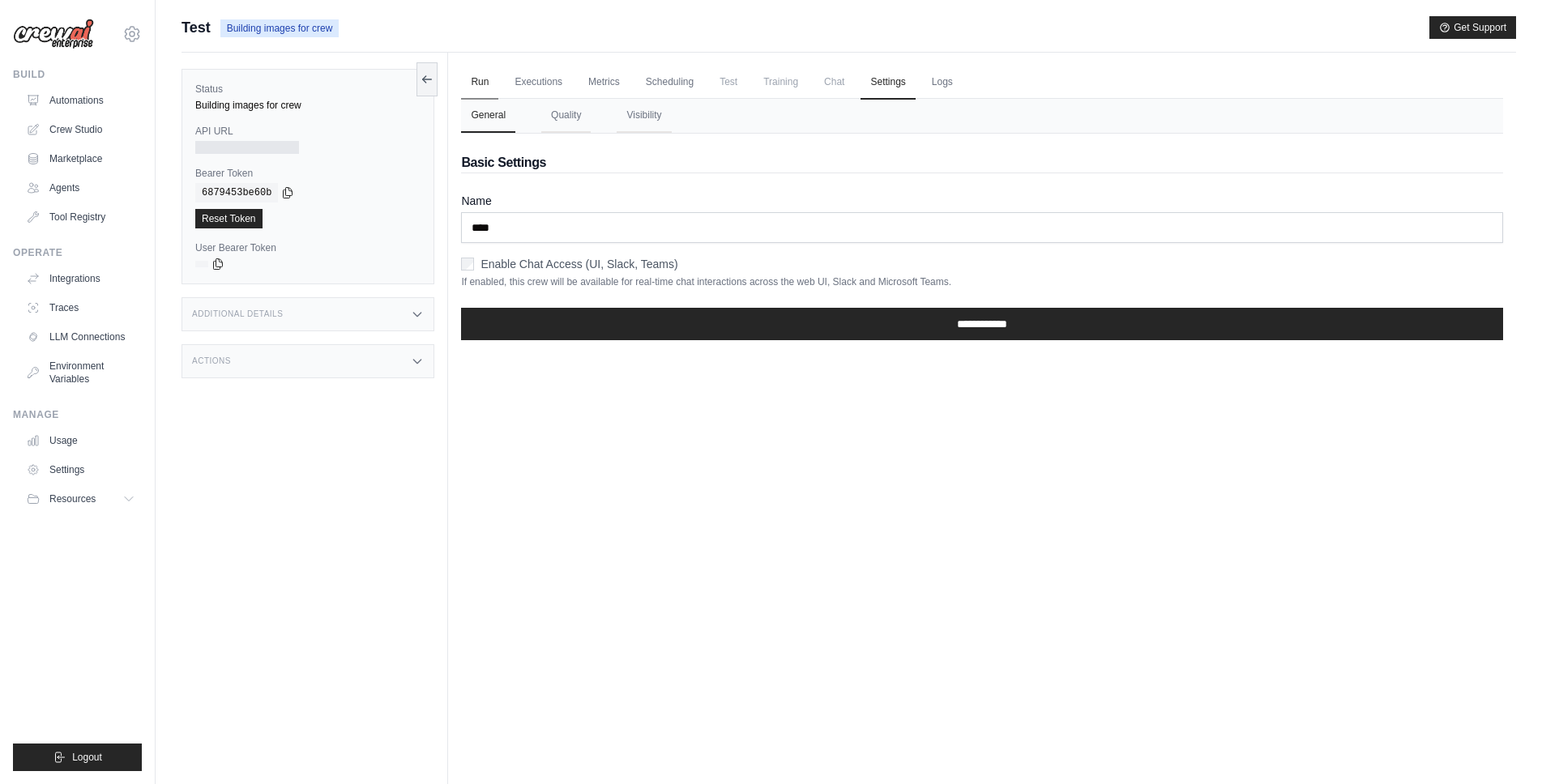
click at [477, 83] on link "Run" at bounding box center [479, 82] width 37 height 34
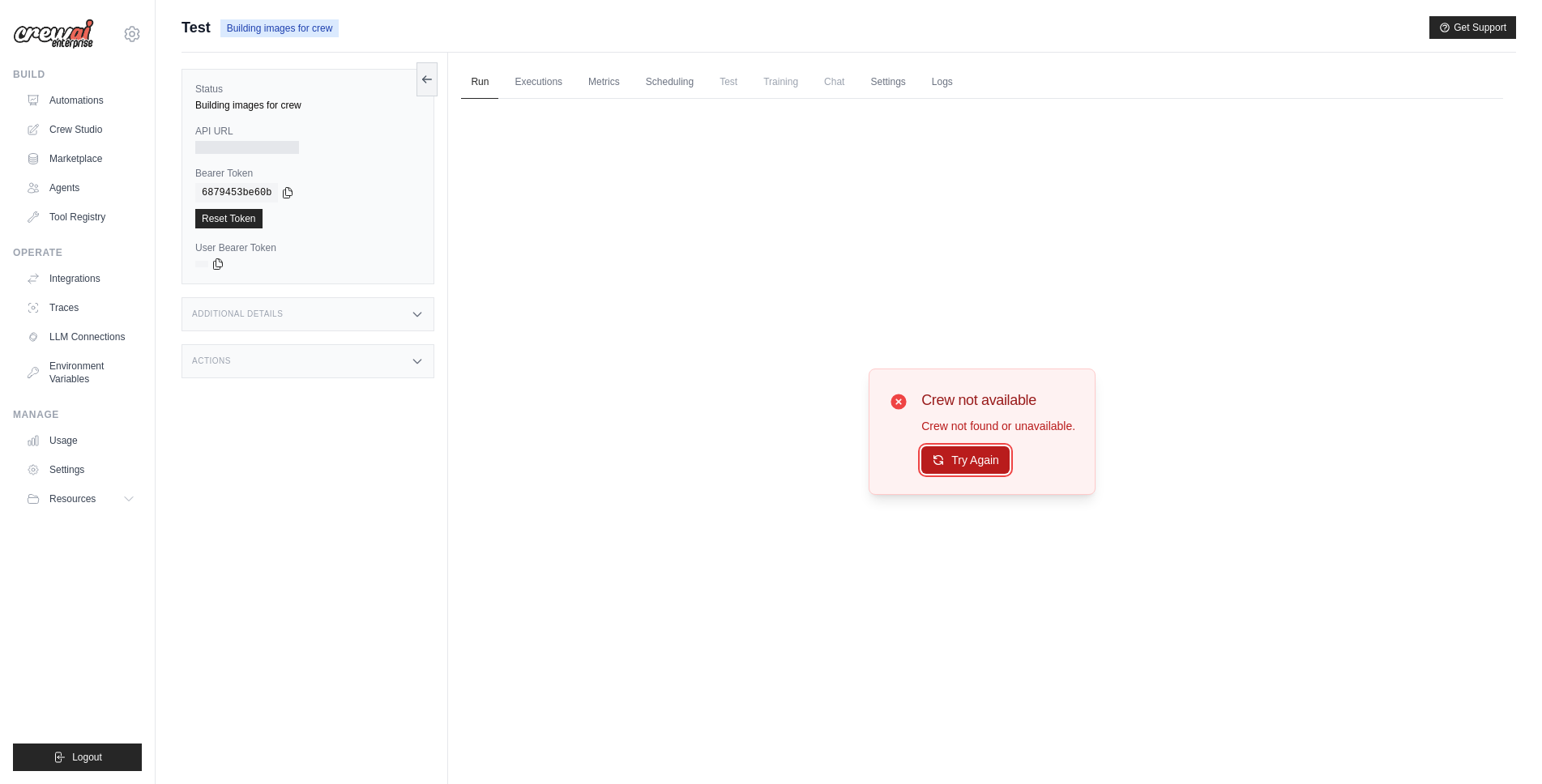
click at [943, 460] on button "Try Again" at bounding box center [965, 460] width 89 height 27
click at [569, 77] on link "Executions" at bounding box center [538, 82] width 67 height 34
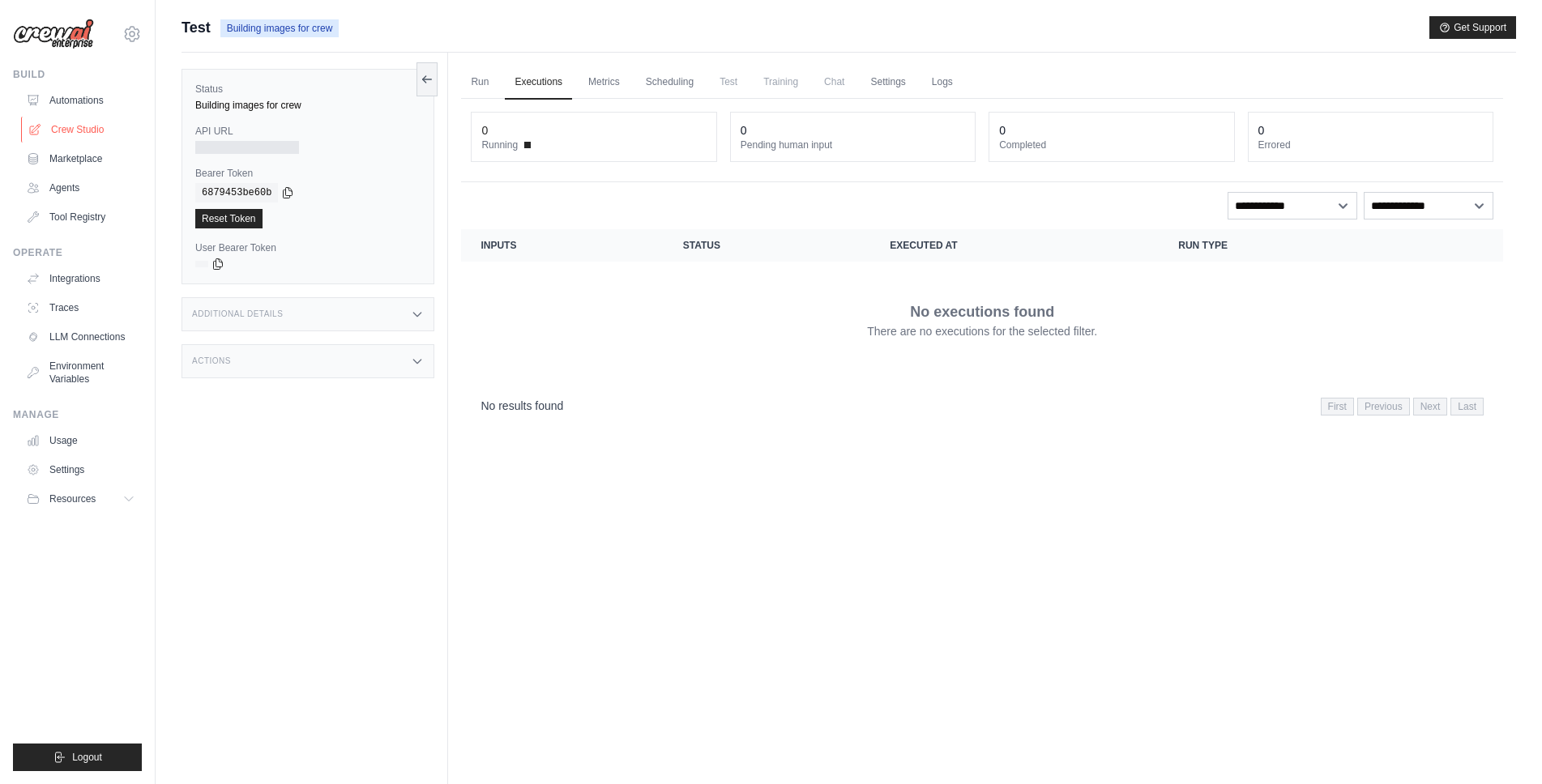
click at [89, 135] on link "Crew Studio" at bounding box center [83, 130] width 123 height 26
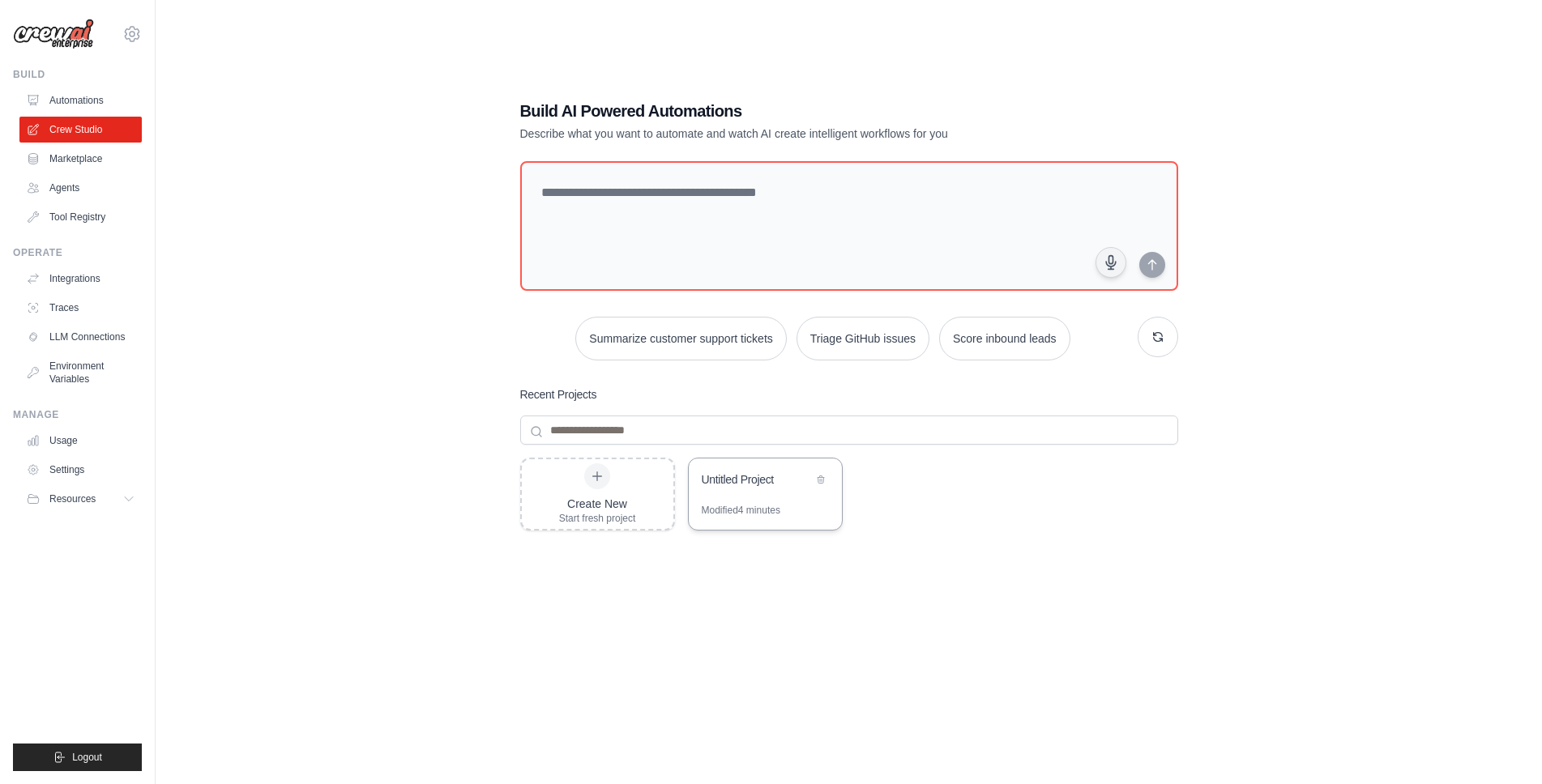
click at [759, 480] on div "Untitled Project" at bounding box center [757, 479] width 111 height 17
click at [822, 478] on icon at bounding box center [821, 479] width 10 height 10
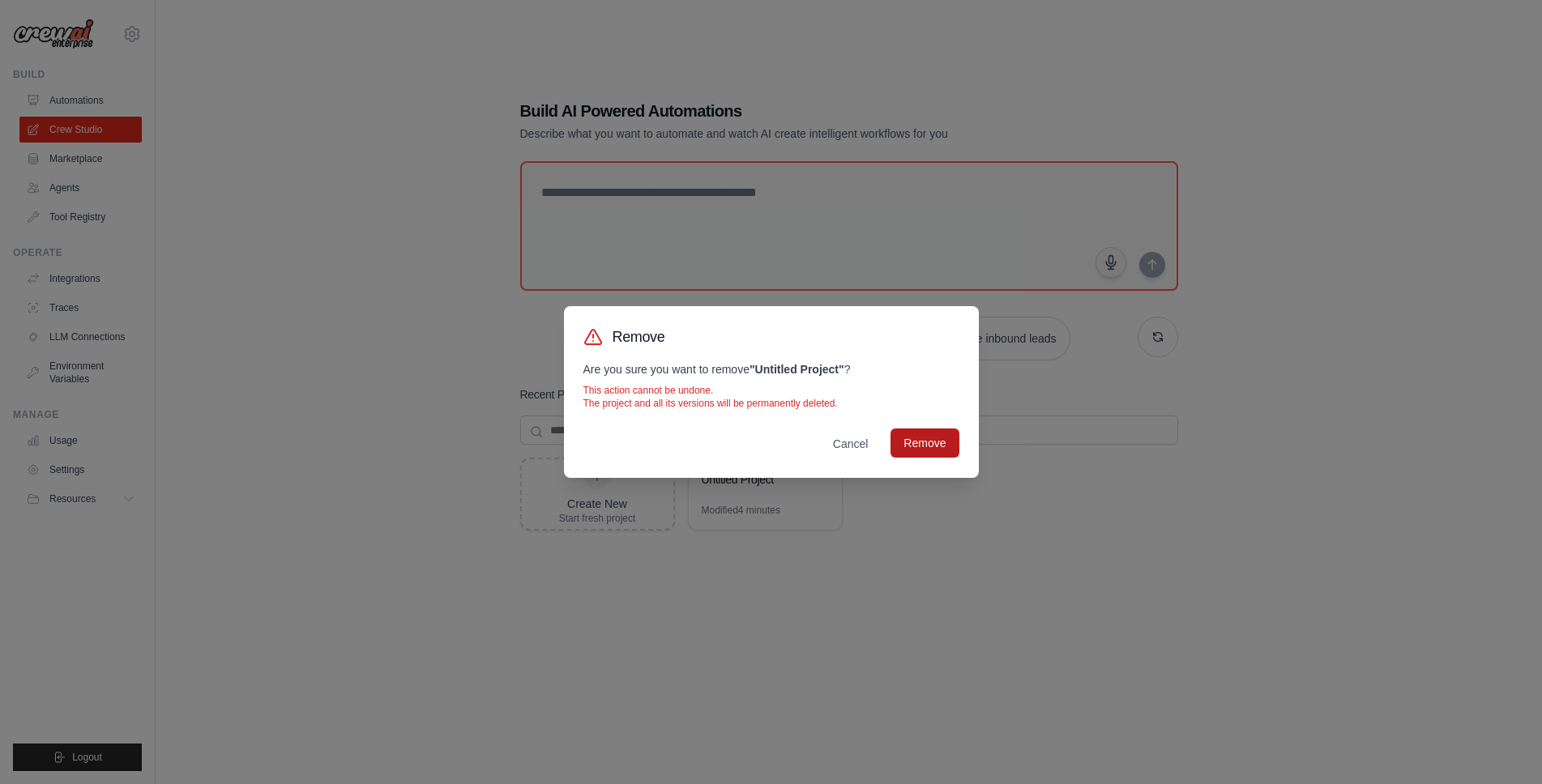
click at [939, 436] on button "Remove" at bounding box center [924, 443] width 68 height 29
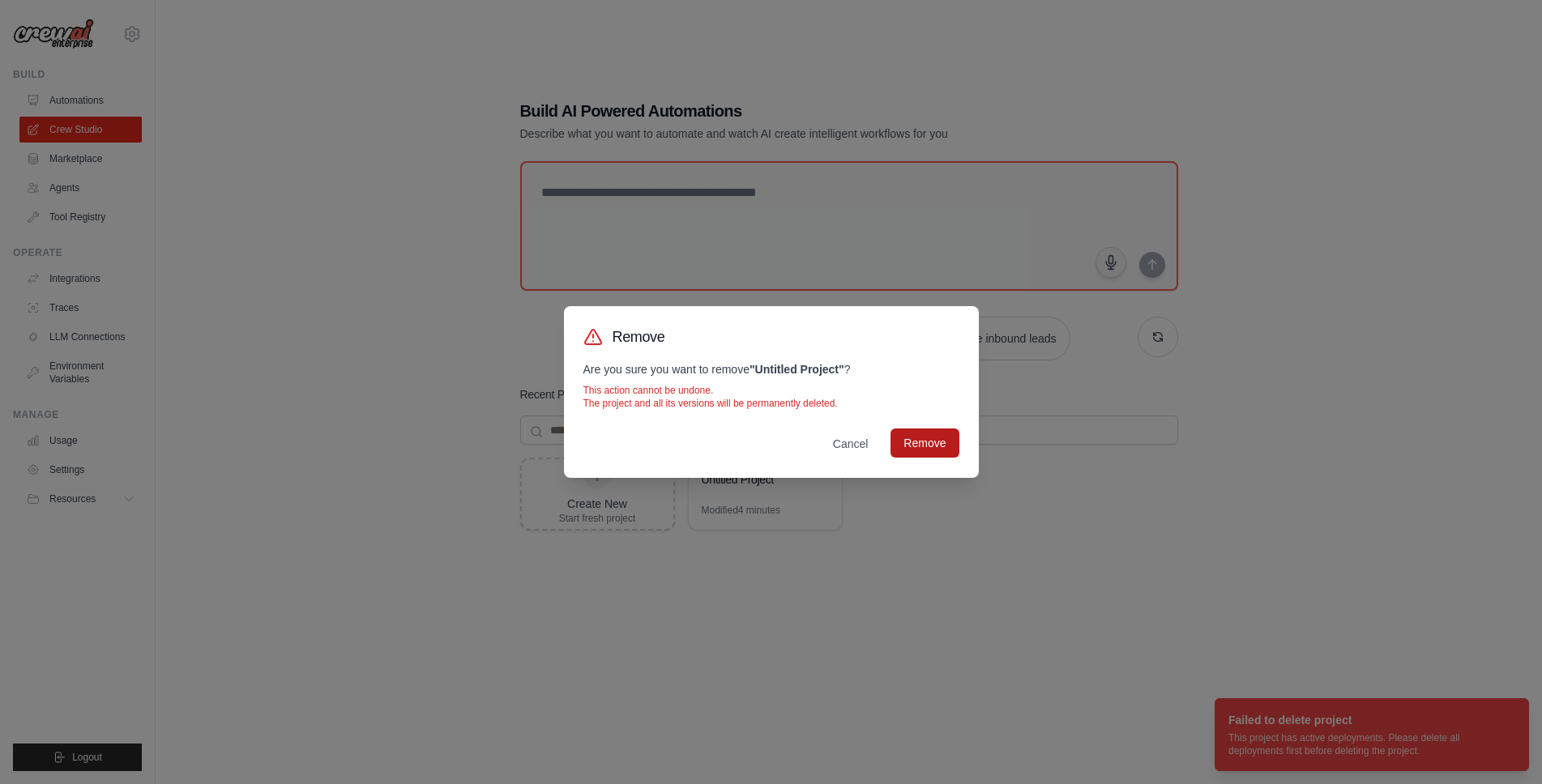
click at [934, 436] on button "Remove" at bounding box center [924, 443] width 68 height 29
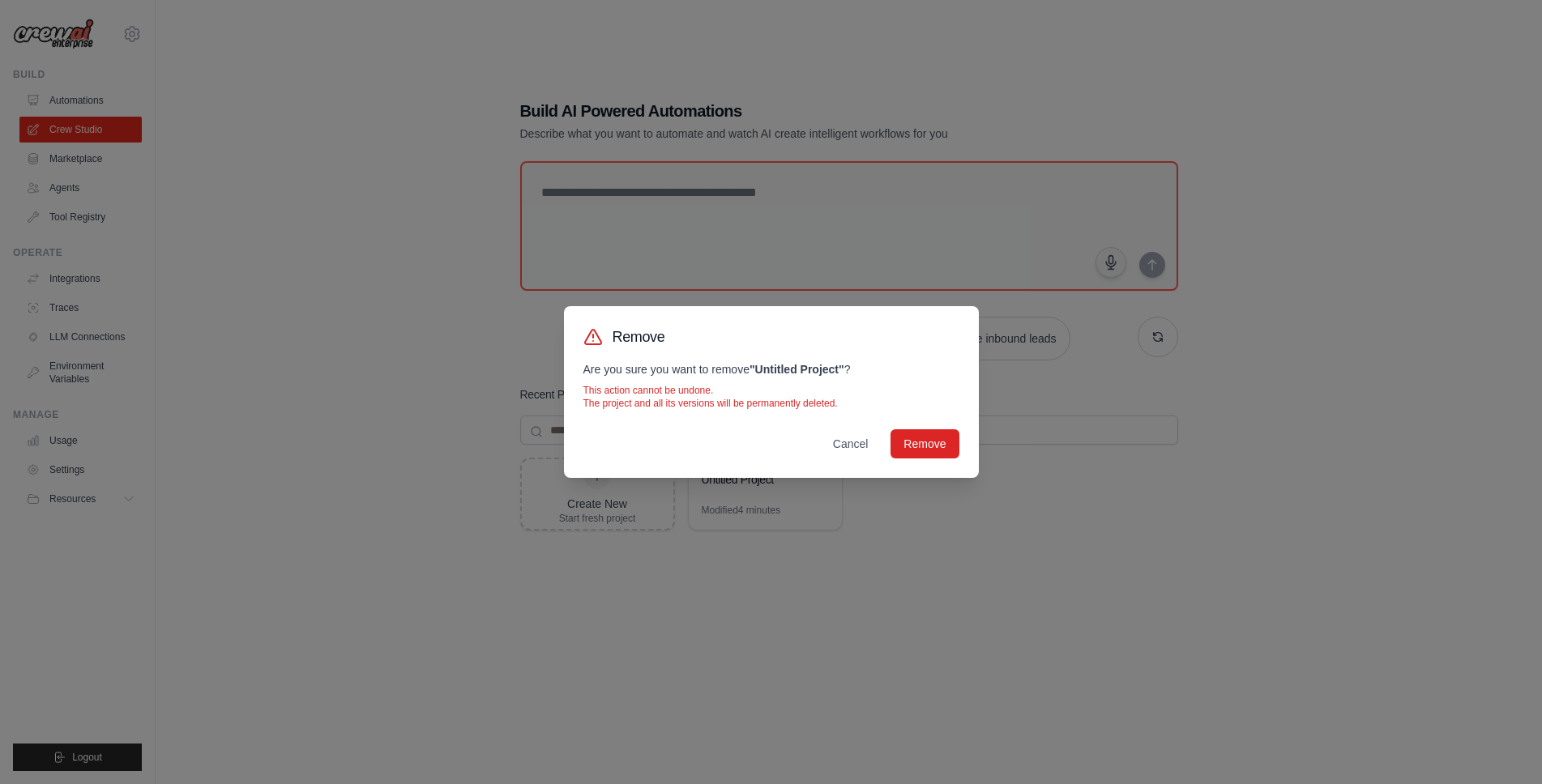
click at [773, 371] on strong "" Untitled Project "" at bounding box center [797, 369] width 94 height 13
click at [945, 446] on button "Remove" at bounding box center [924, 443] width 68 height 29
click at [835, 451] on button "Cancel" at bounding box center [850, 443] width 61 height 29
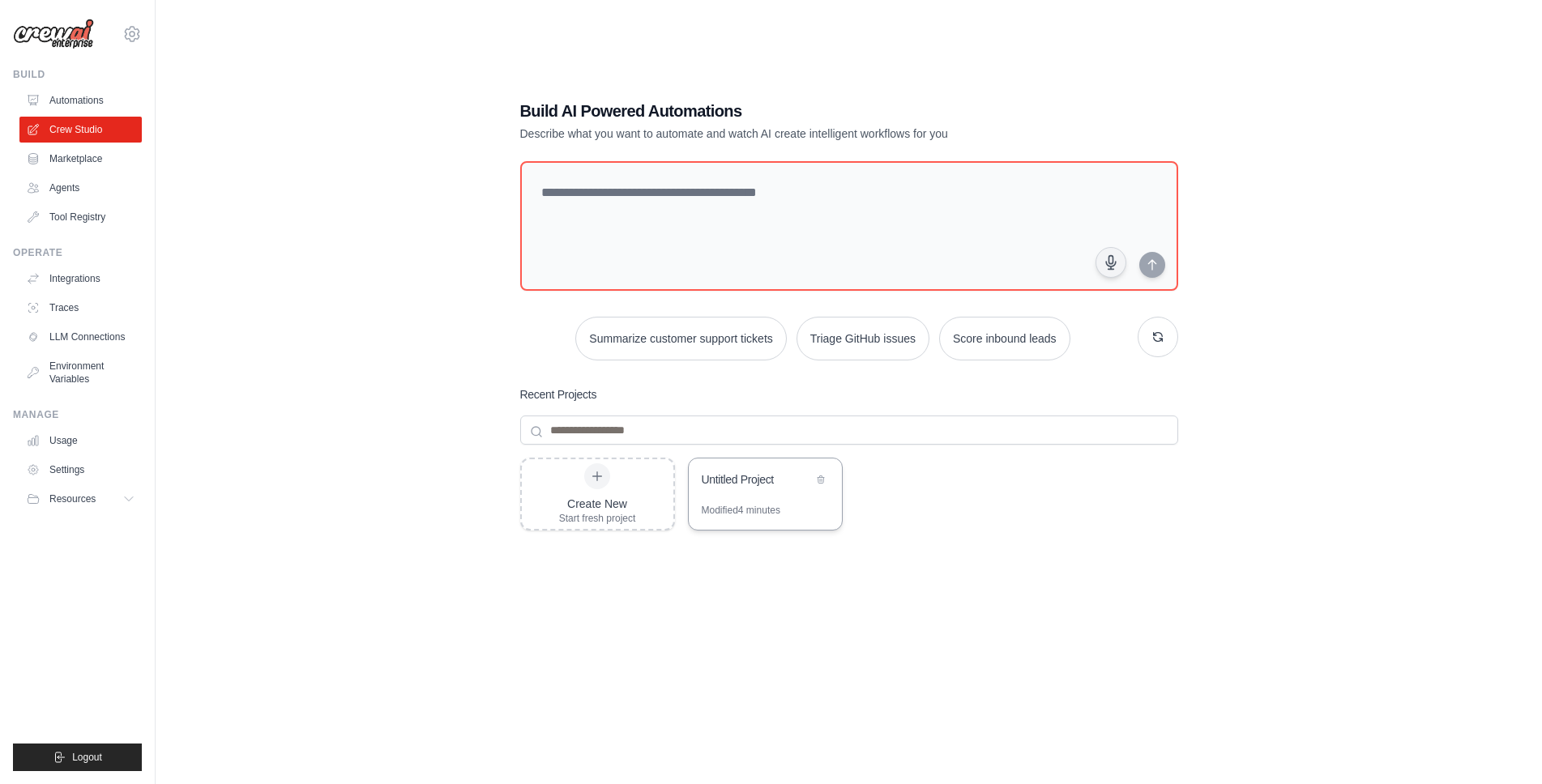
click at [765, 493] on div "Untitled Project" at bounding box center [765, 481] width 153 height 46
click at [91, 186] on link "Agents" at bounding box center [83, 188] width 123 height 26
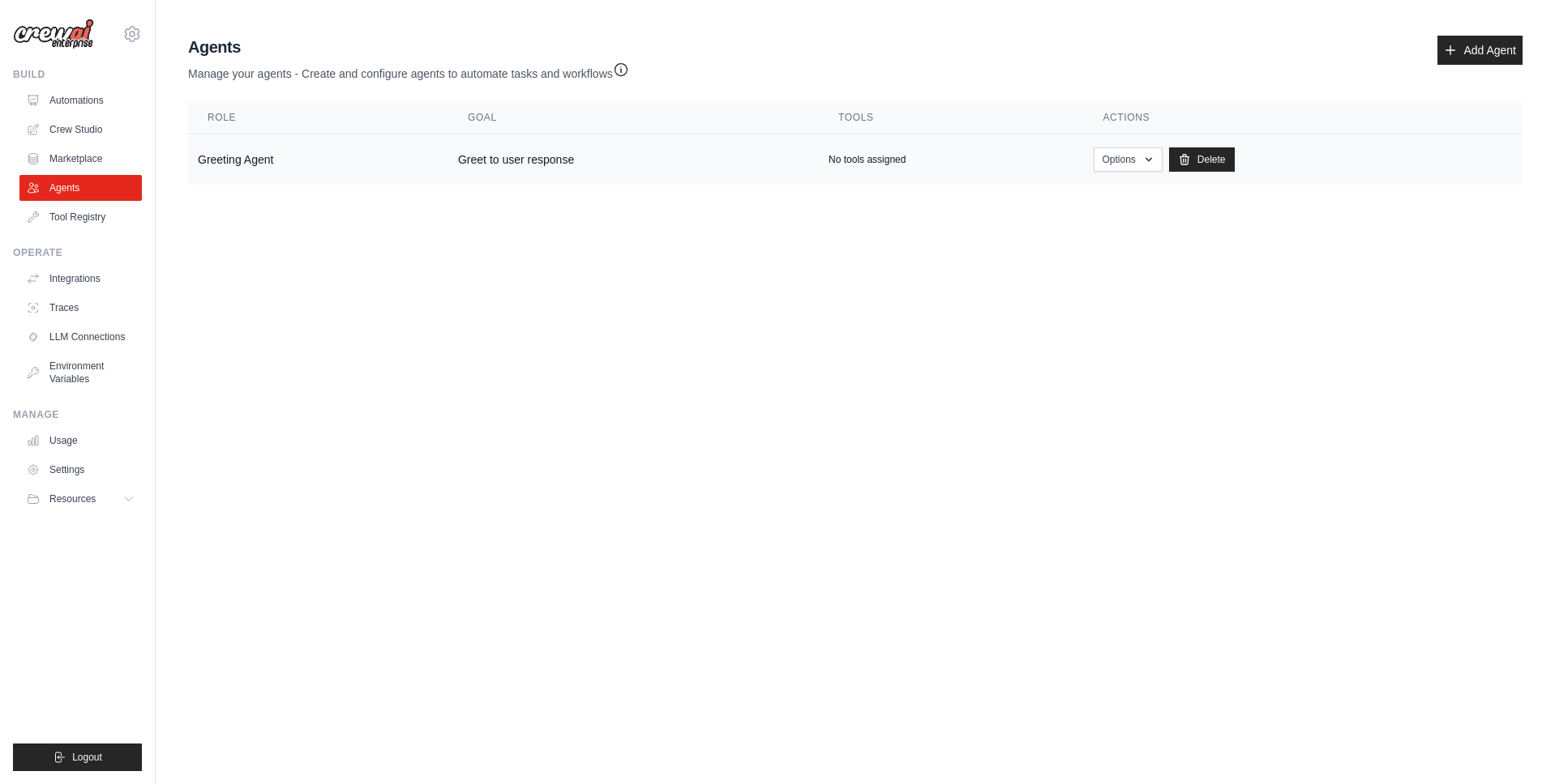
click at [304, 148] on td "Greeting Agent" at bounding box center [318, 160] width 260 height 51
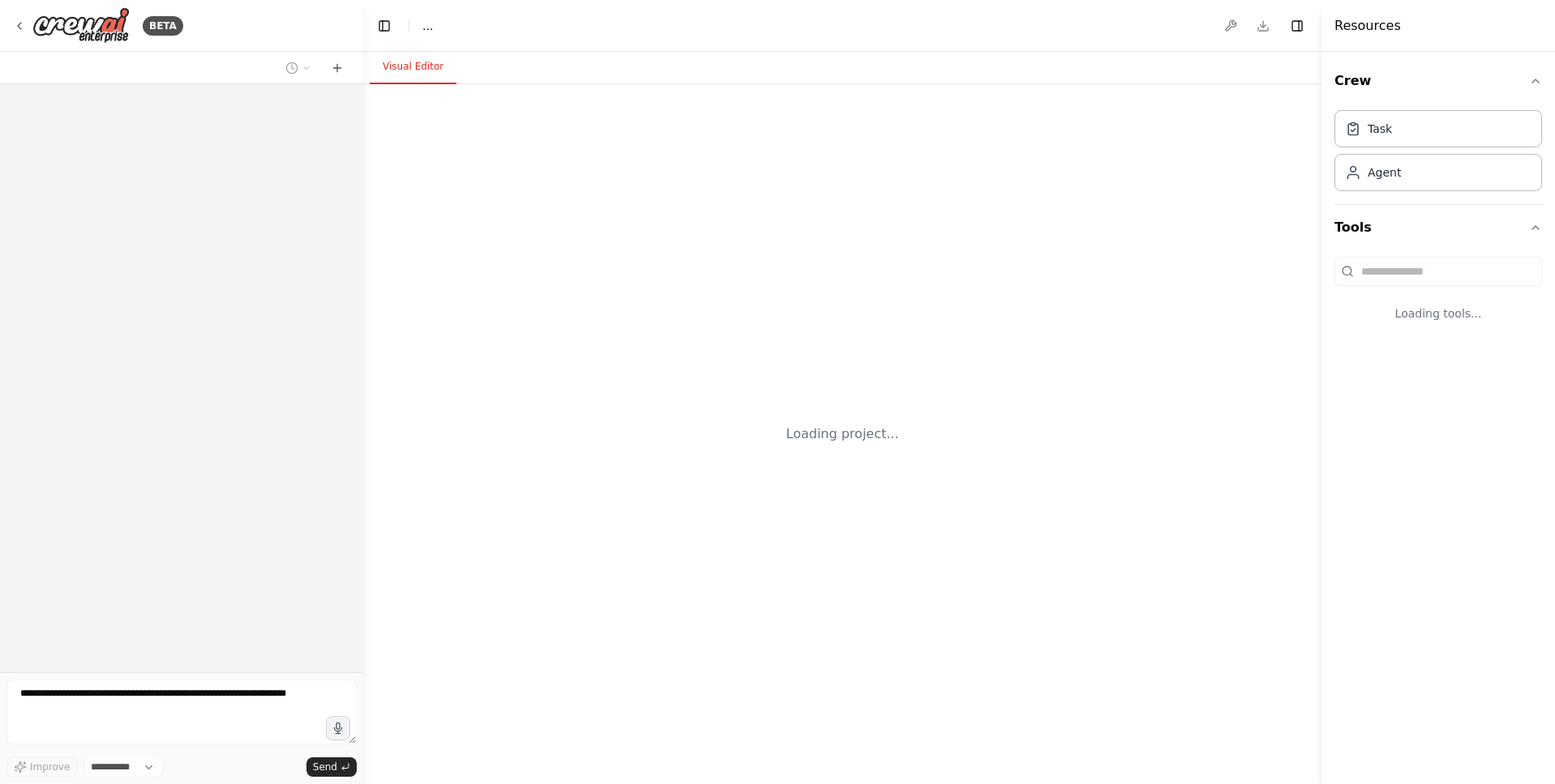
select select "****"
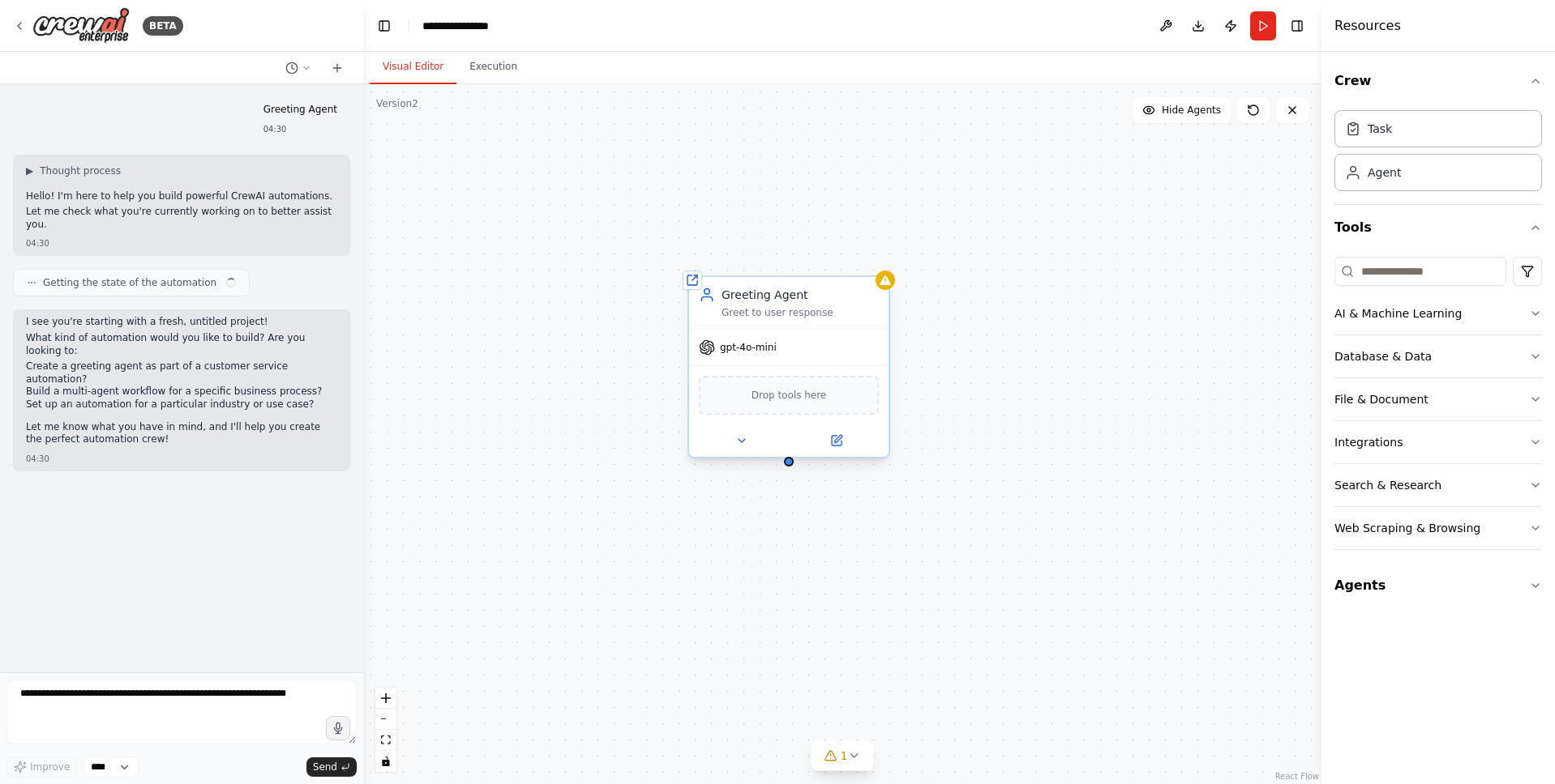
click at [808, 345] on div "gpt-4o-mini" at bounding box center [788, 348] width 200 height 36
click at [811, 313] on div "Greet to user response" at bounding box center [799, 312] width 157 height 13
click at [745, 434] on icon at bounding box center [741, 440] width 13 height 13
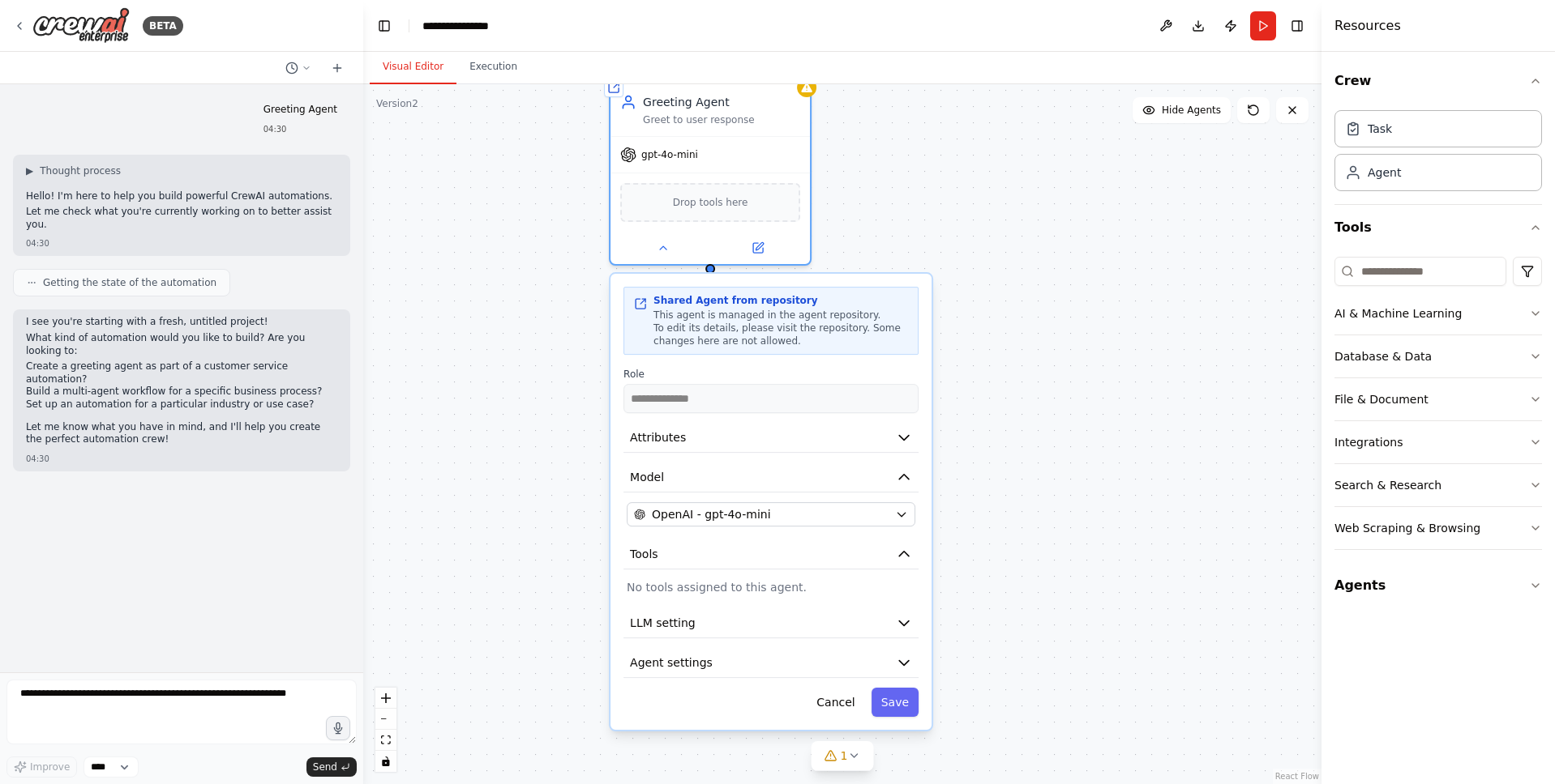
drag, startPoint x: 1167, startPoint y: 338, endPoint x: 1098, endPoint y: 222, distance: 135.0
click at [1098, 222] on div "**********" at bounding box center [842, 434] width 958 height 700
click at [785, 433] on button "Attributes" at bounding box center [772, 437] width 295 height 30
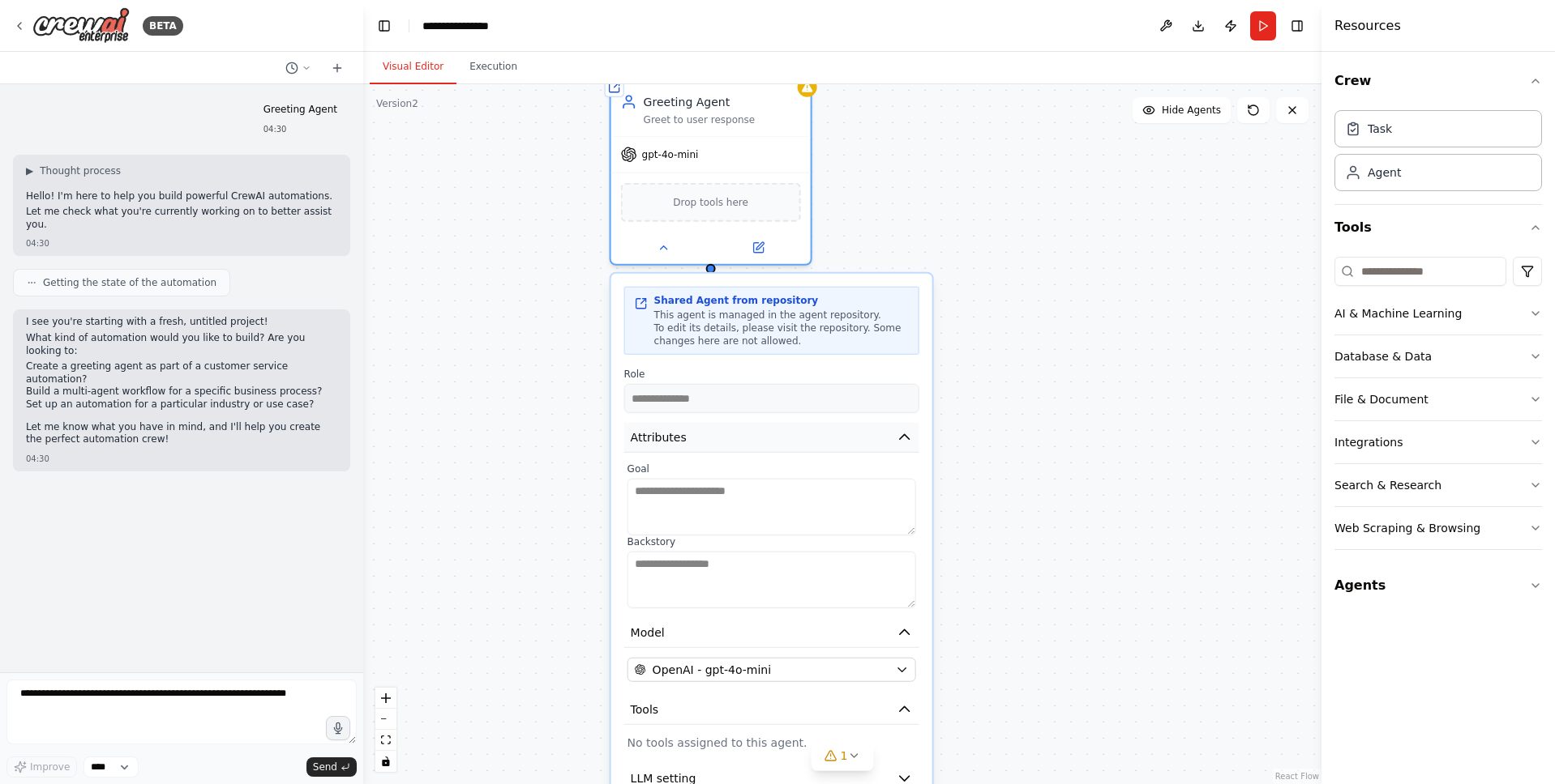
click at [785, 433] on button "Attributes" at bounding box center [772, 437] width 295 height 30
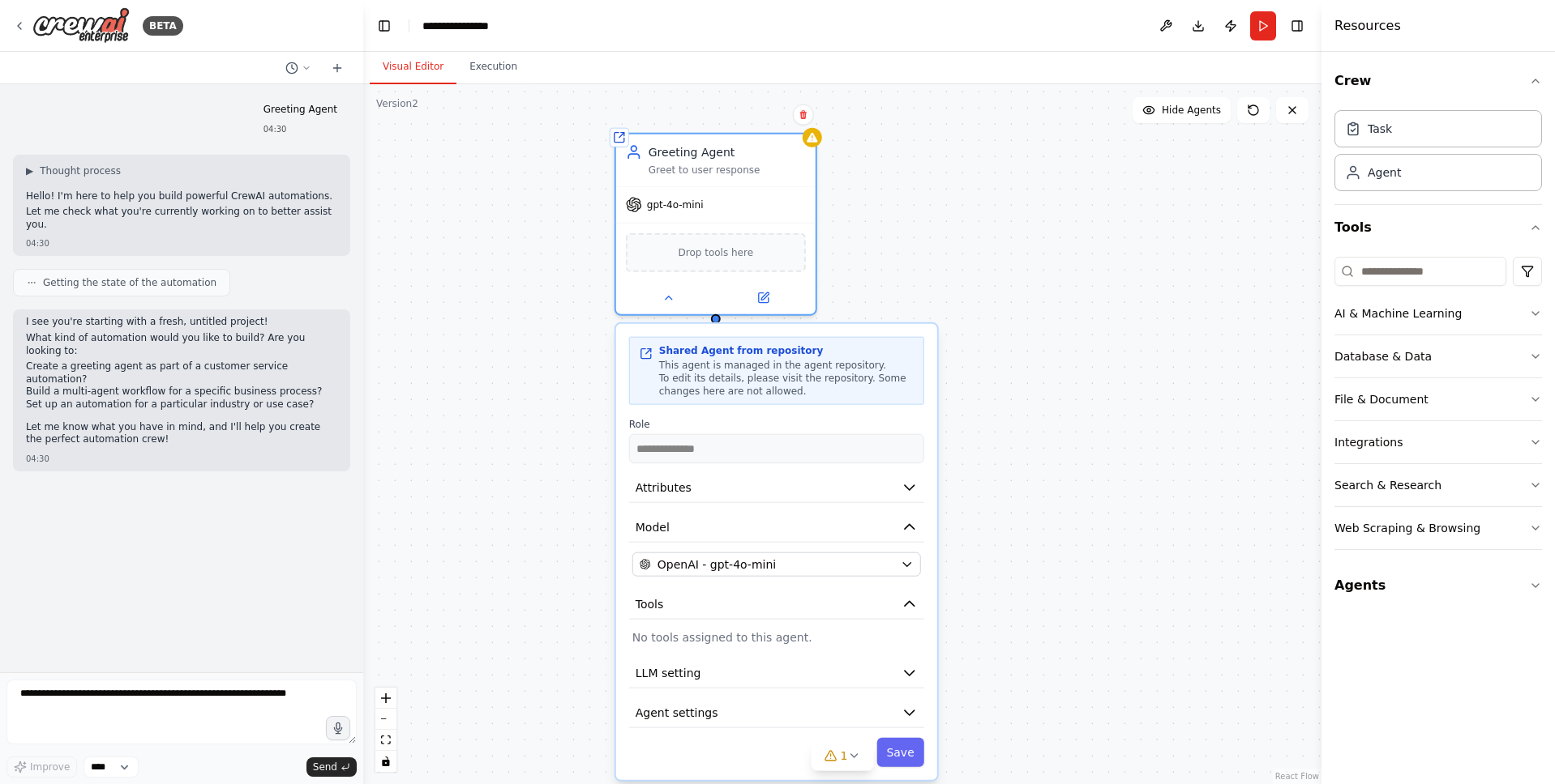
click at [958, 310] on div "**********" at bounding box center [842, 434] width 958 height 700
click at [687, 164] on div "Greet to user response" at bounding box center [727, 167] width 157 height 13
click at [761, 484] on button "Attributes" at bounding box center [777, 488] width 295 height 30
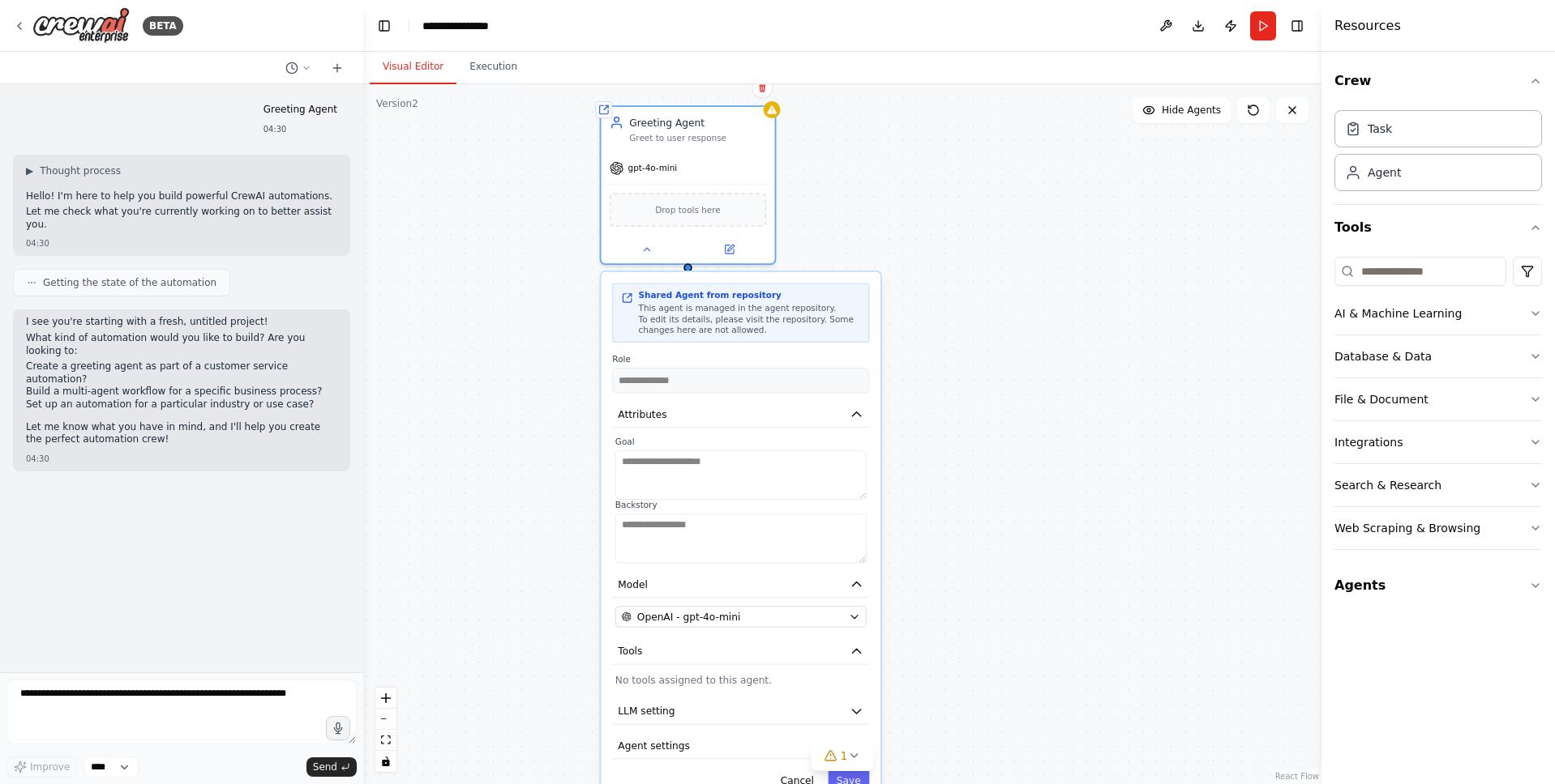
drag, startPoint x: 1077, startPoint y: 522, endPoint x: 1054, endPoint y: 451, distance: 74.6
click at [1054, 451] on div "**********" at bounding box center [842, 434] width 958 height 700
click at [788, 653] on button "Tools" at bounding box center [740, 647] width 257 height 26
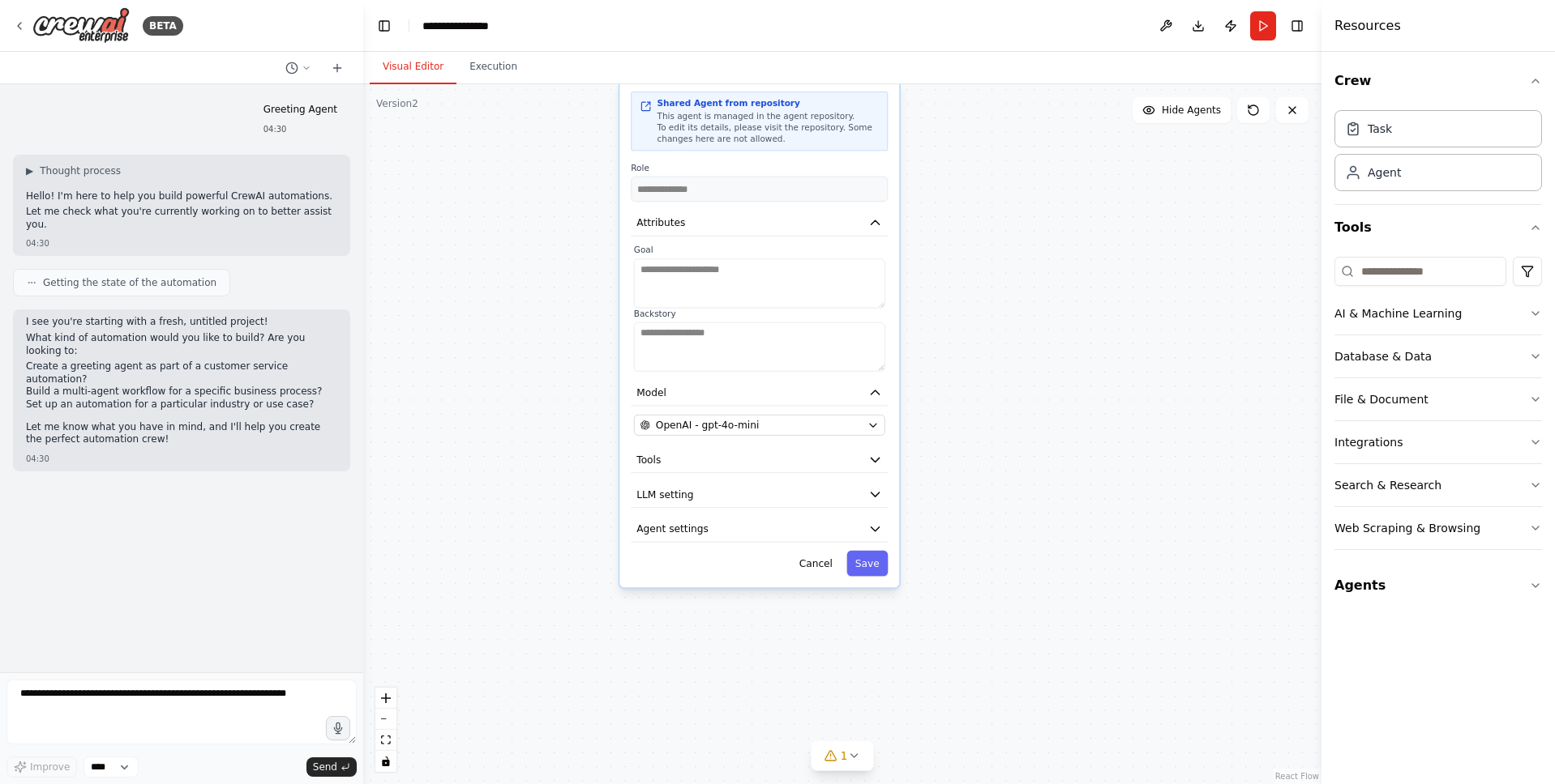
drag, startPoint x: 987, startPoint y: 605, endPoint x: 1011, endPoint y: 461, distance: 146.0
click at [1011, 461] on div "**********" at bounding box center [842, 434] width 958 height 700
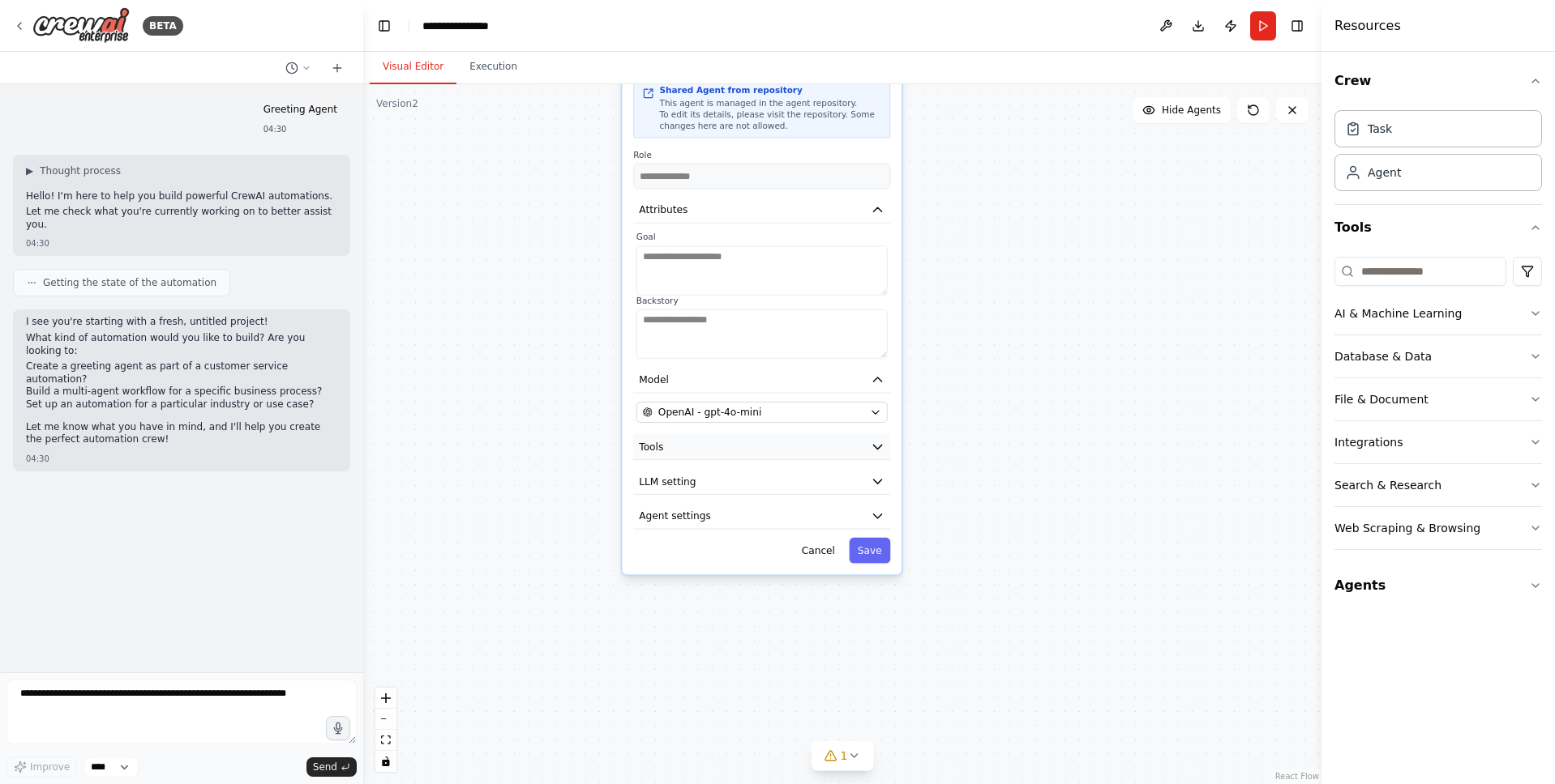
click at [845, 456] on button "Tools" at bounding box center [762, 447] width 257 height 26
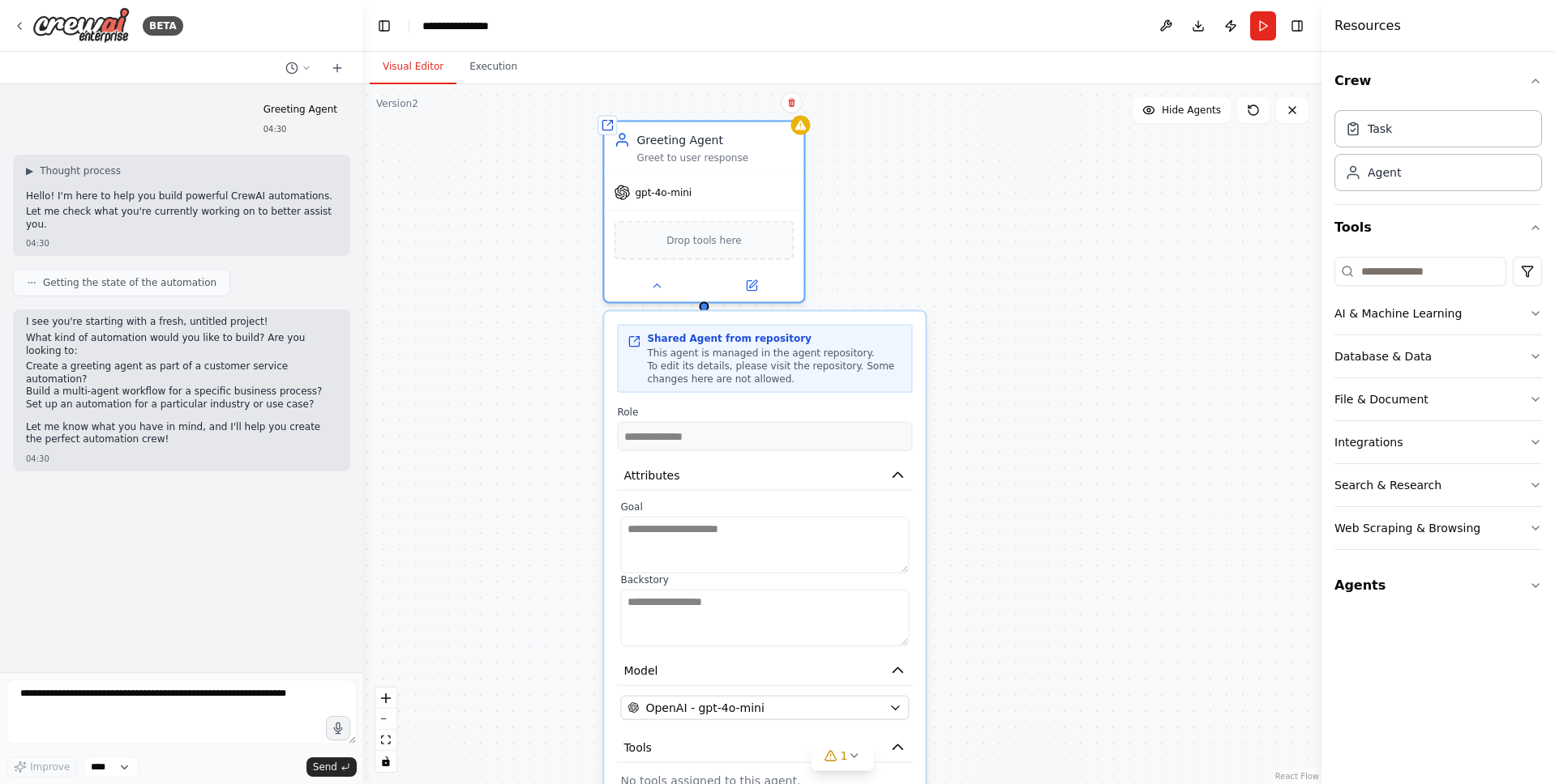
drag, startPoint x: 1036, startPoint y: 325, endPoint x: 1046, endPoint y: 653, distance: 328.2
click at [1046, 653] on div "**********" at bounding box center [842, 434] width 958 height 700
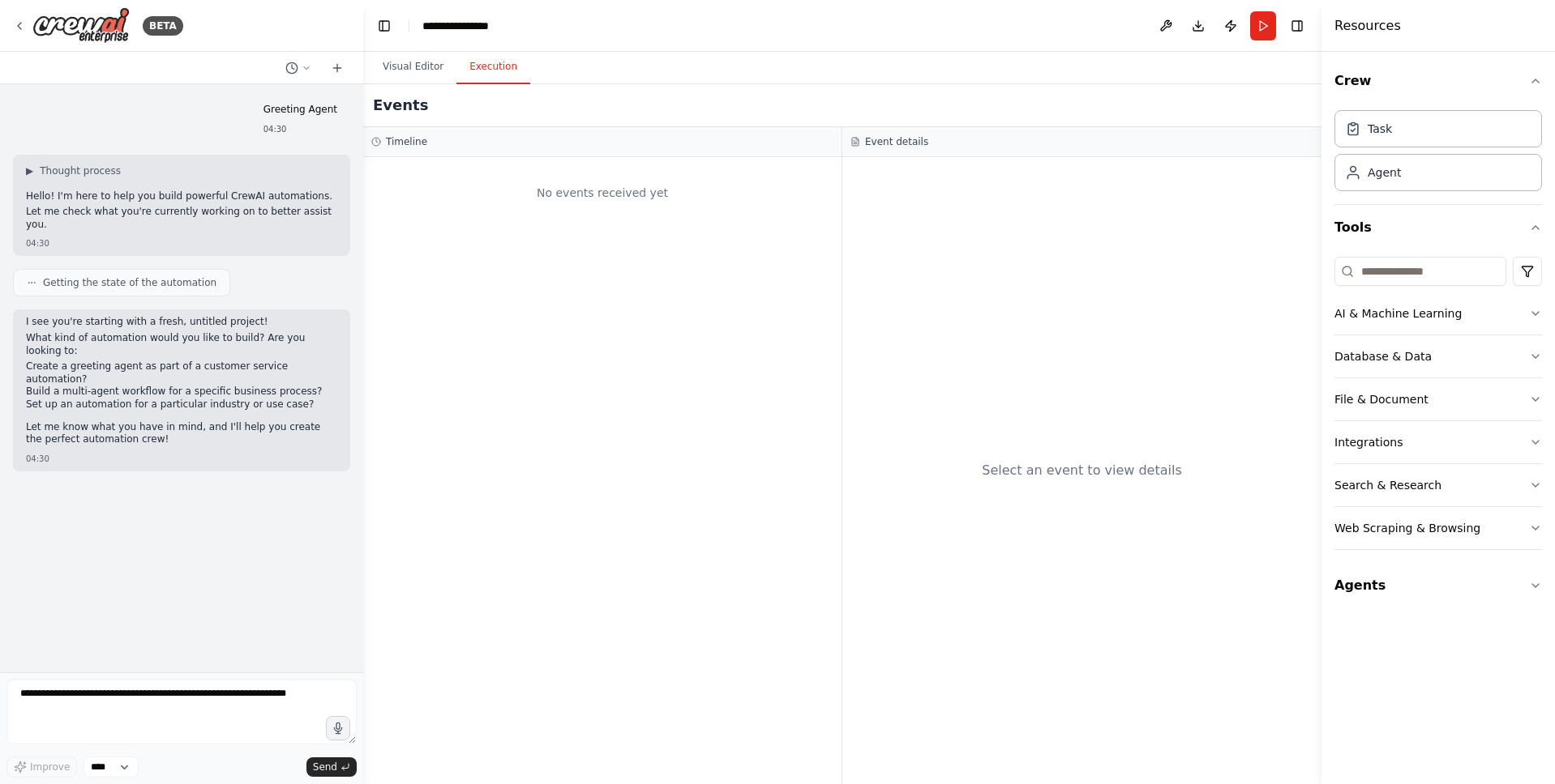
click at [495, 79] on button "Execution" at bounding box center [493, 67] width 74 height 34
click at [1247, 31] on header "**********" at bounding box center [842, 25] width 958 height 52
click at [1257, 33] on button "Run" at bounding box center [1263, 26] width 26 height 29
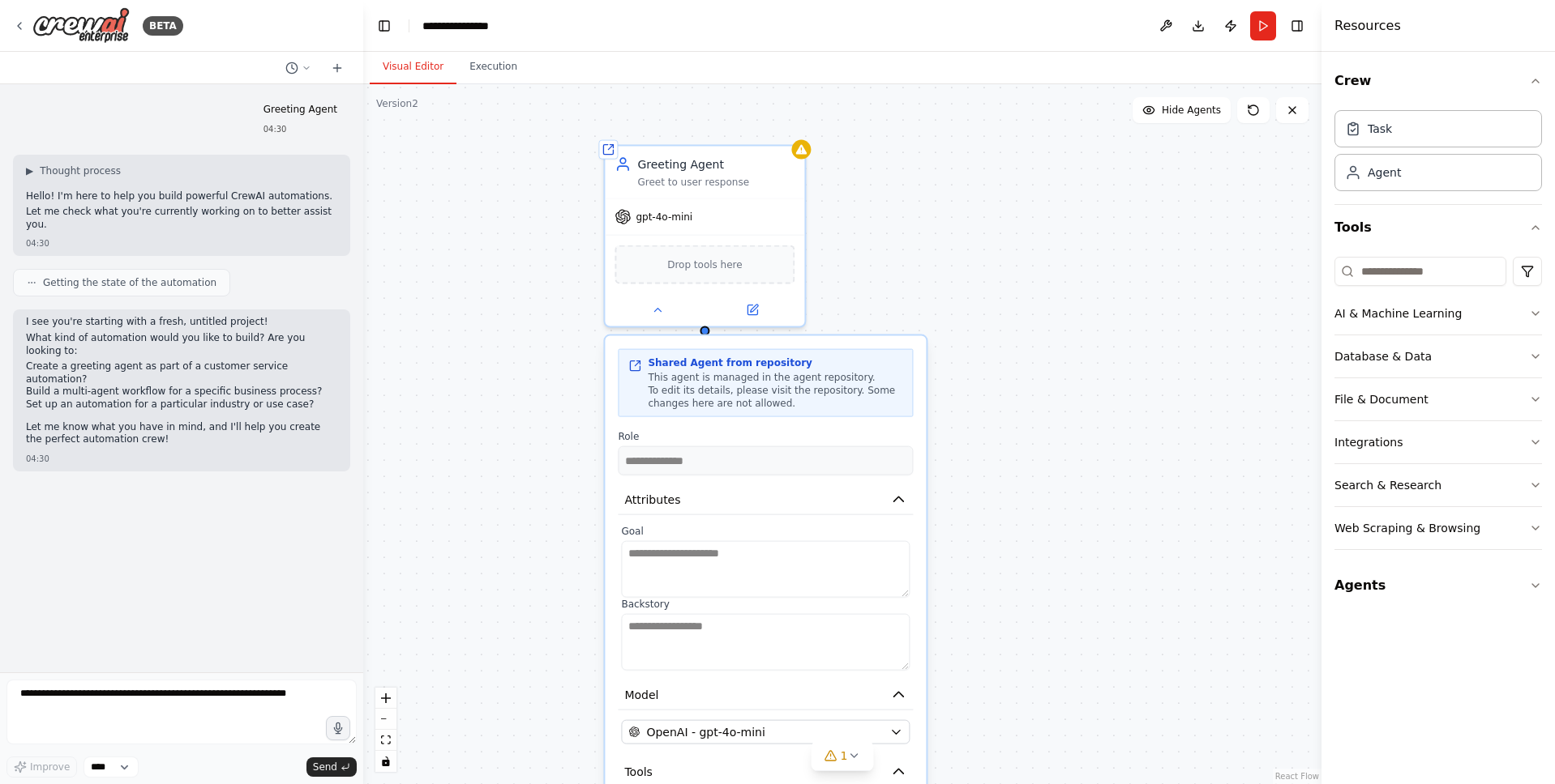
click at [422, 83] on button "Visual Editor" at bounding box center [412, 67] width 87 height 34
click at [1417, 137] on div "Task" at bounding box center [1437, 128] width 208 height 37
click at [1402, 131] on div "Task" at bounding box center [1437, 128] width 208 height 37
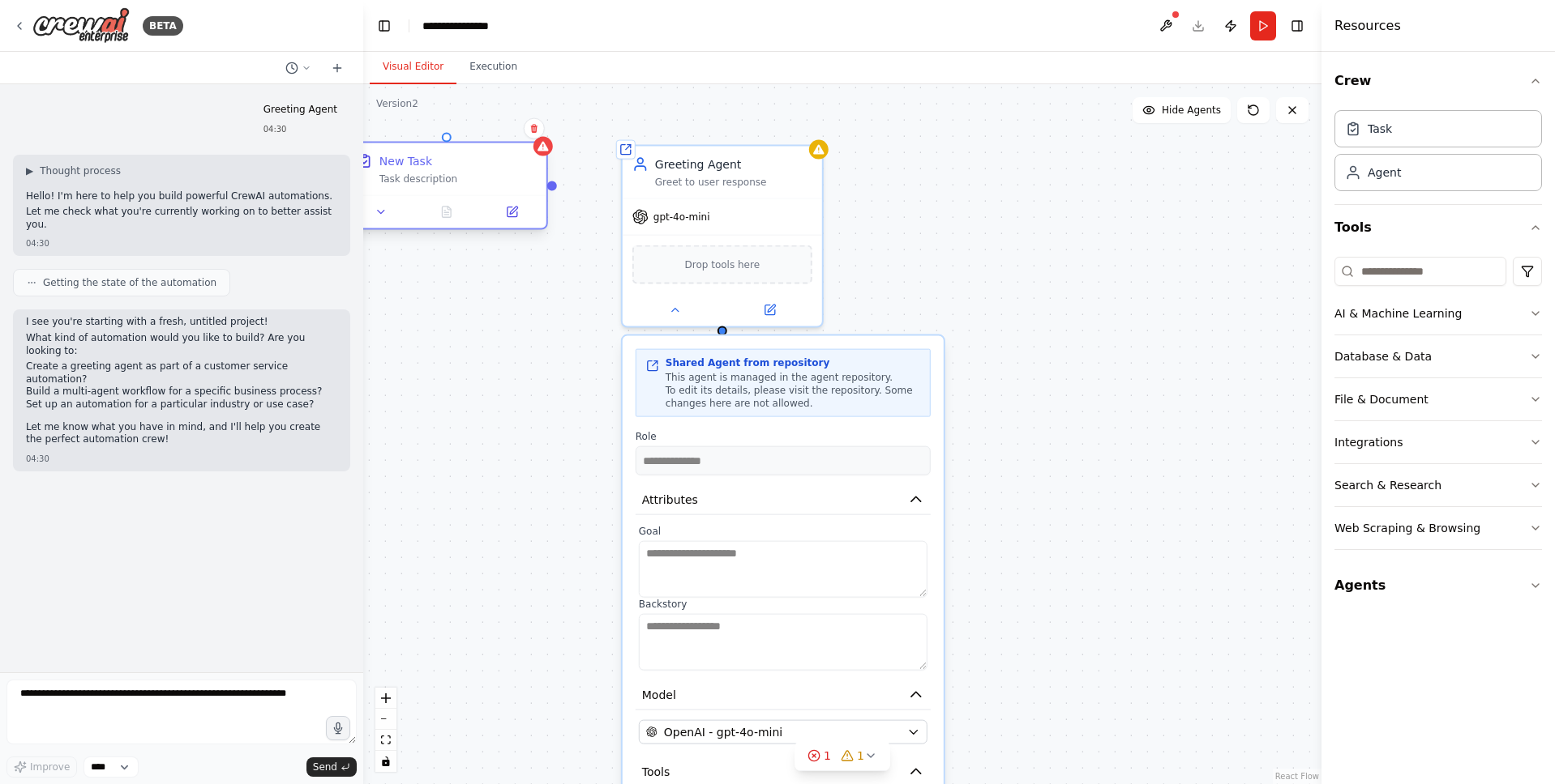
drag, startPoint x: 1040, startPoint y: 223, endPoint x: 430, endPoint y: 175, distance: 611.9
click at [430, 175] on div "Task description" at bounding box center [457, 178] width 157 height 13
drag, startPoint x: 548, startPoint y: 194, endPoint x: 551, endPoint y: 214, distance: 20.2
click at [551, 214] on div "**********" at bounding box center [842, 434] width 958 height 700
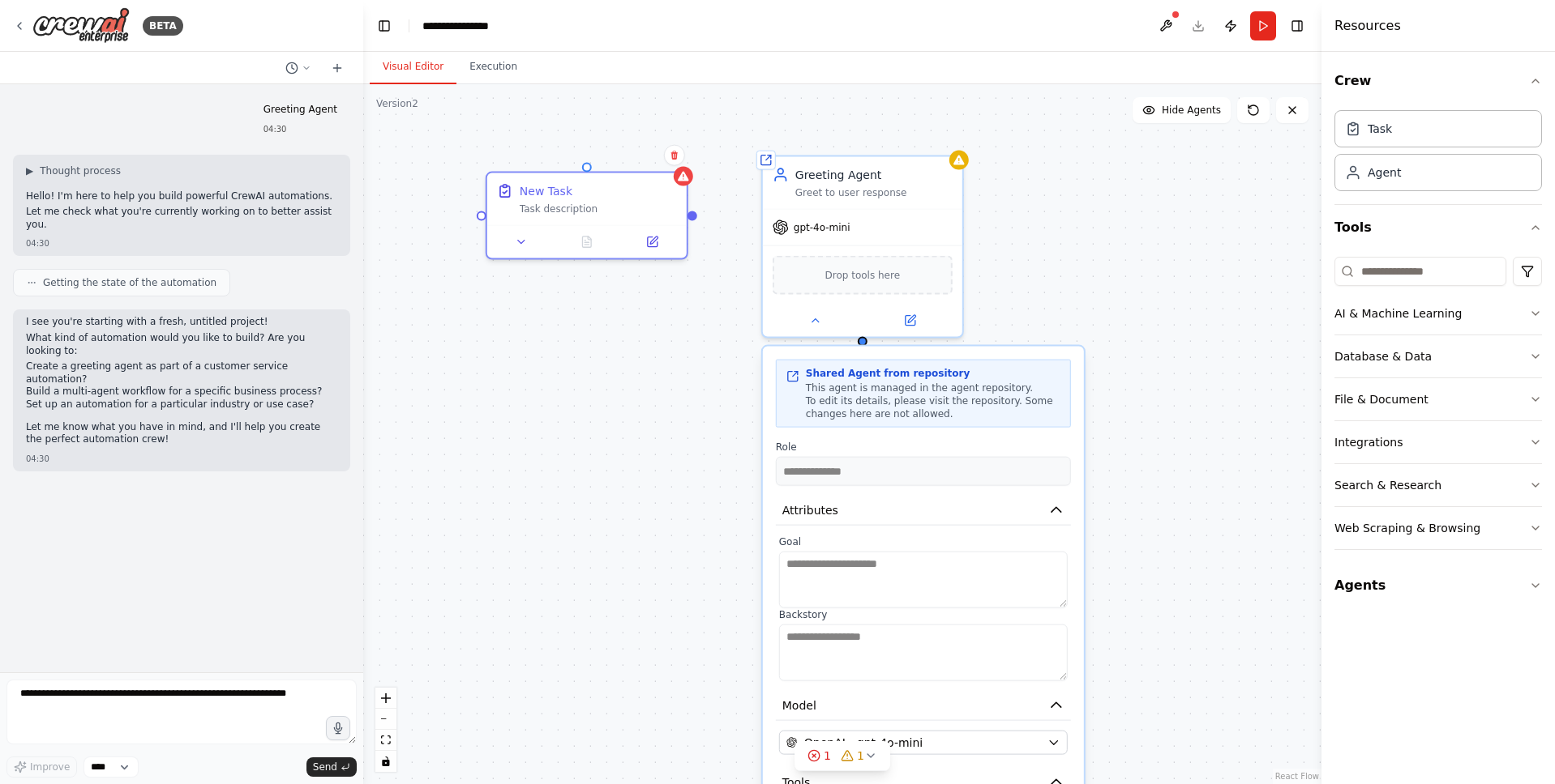
drag, startPoint x: 554, startPoint y: 209, endPoint x: 696, endPoint y: 222, distance: 142.6
click at [696, 222] on div "**********" at bounding box center [842, 434] width 958 height 700
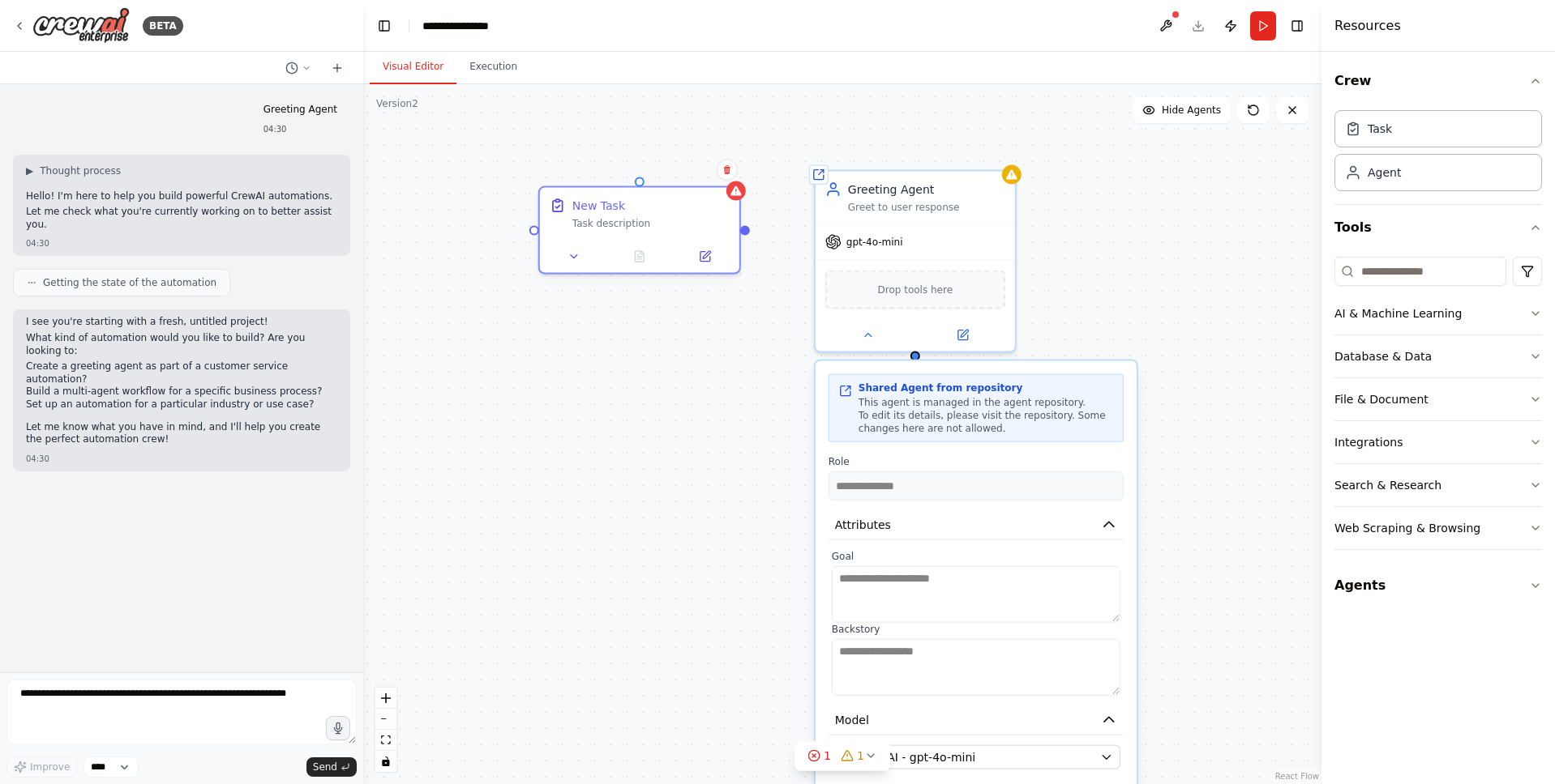
drag, startPoint x: 699, startPoint y: 217, endPoint x: 751, endPoint y: 229, distance: 53.4
click at [751, 229] on div "**********" at bounding box center [842, 434] width 958 height 700
drag, startPoint x: 744, startPoint y: 231, endPoint x: 832, endPoint y: 262, distance: 93.3
click at [832, 262] on div "**********" at bounding box center [968, 325] width 958 height 700
click at [876, 335] on button at bounding box center [868, 332] width 92 height 19
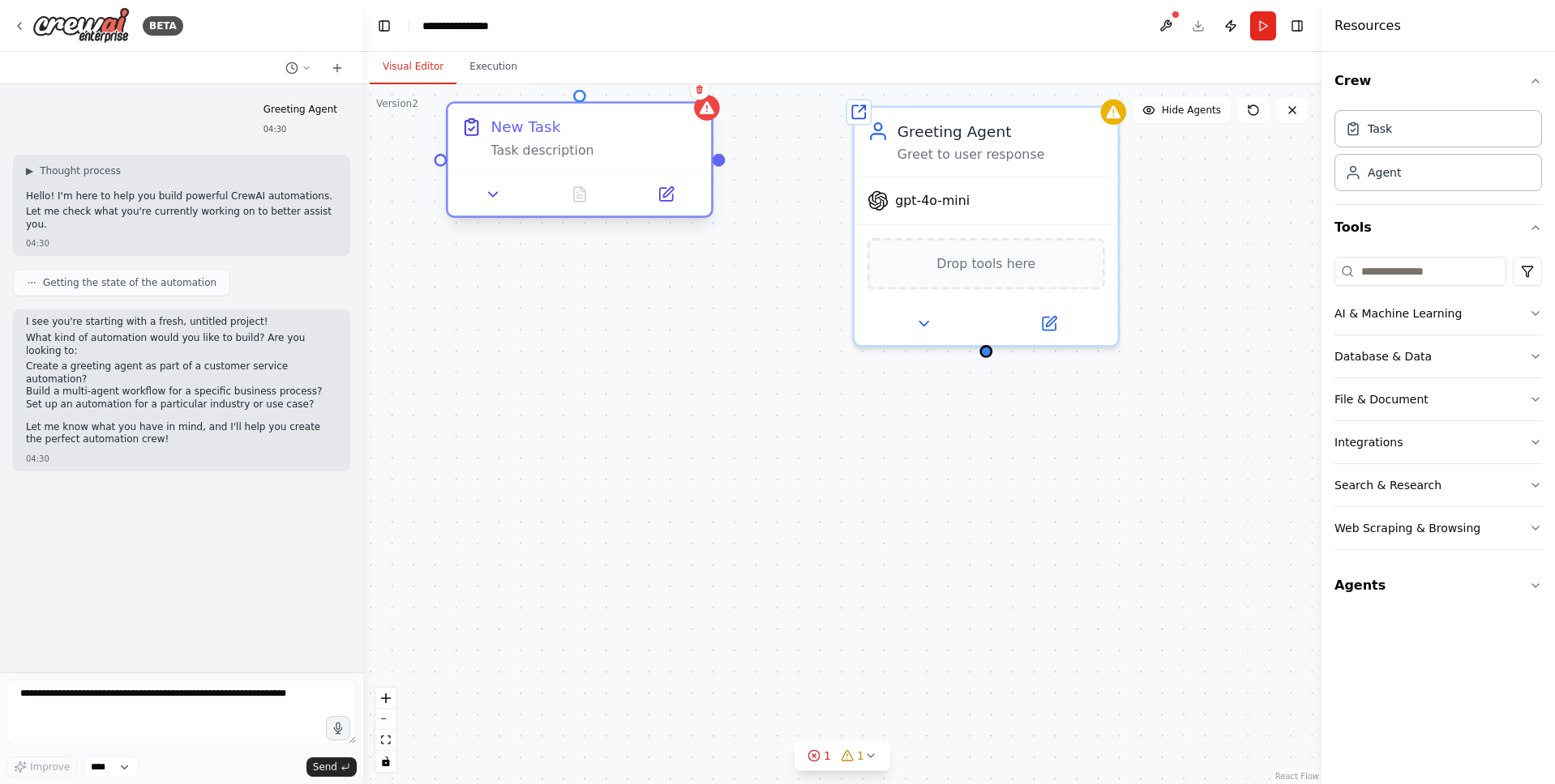
drag, startPoint x: 610, startPoint y: 147, endPoint x: 647, endPoint y: 252, distance: 111.3
click at [569, 137] on div "New Task" at bounding box center [593, 131] width 208 height 21
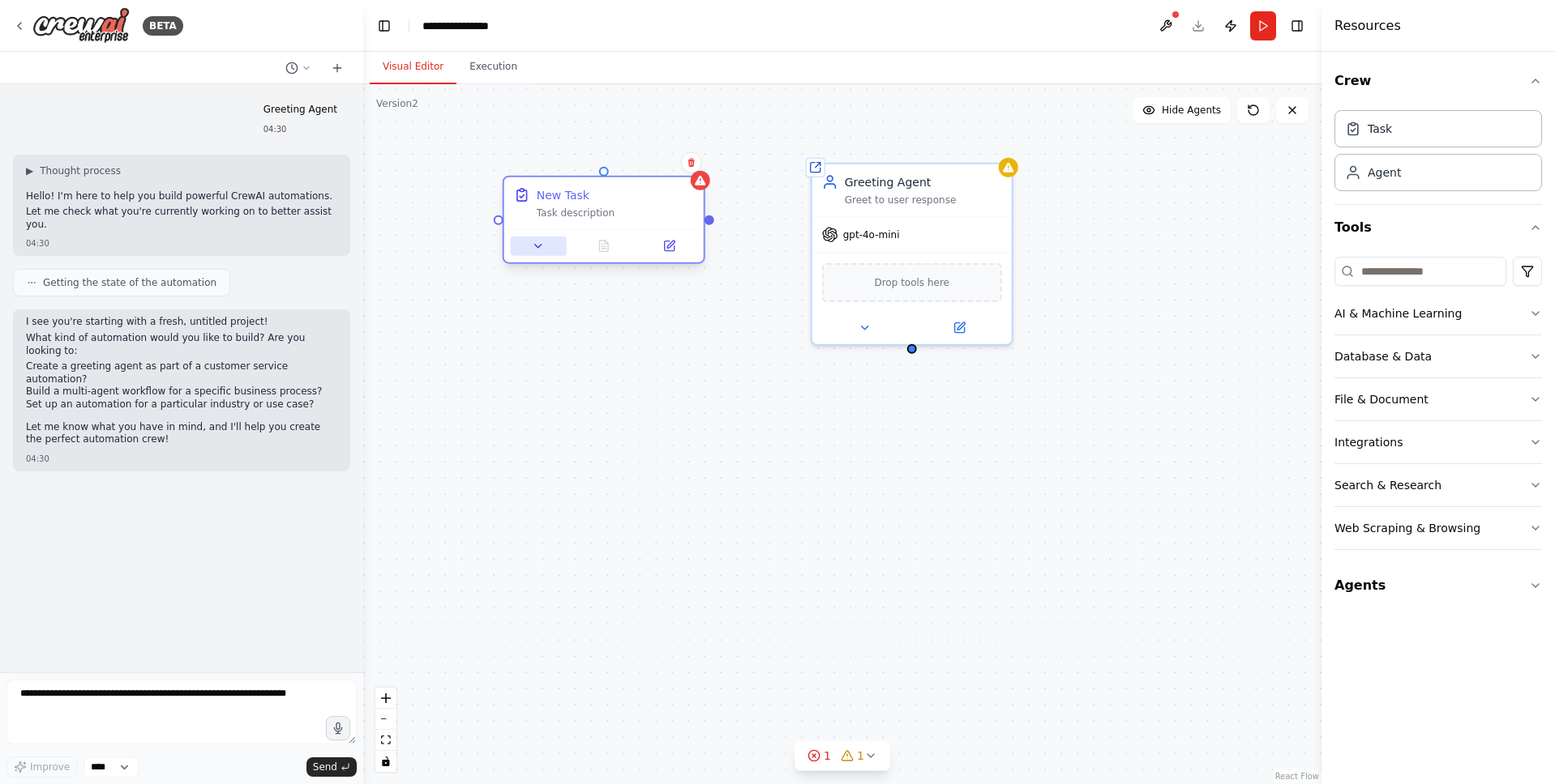
click at [524, 248] on button at bounding box center [538, 246] width 56 height 19
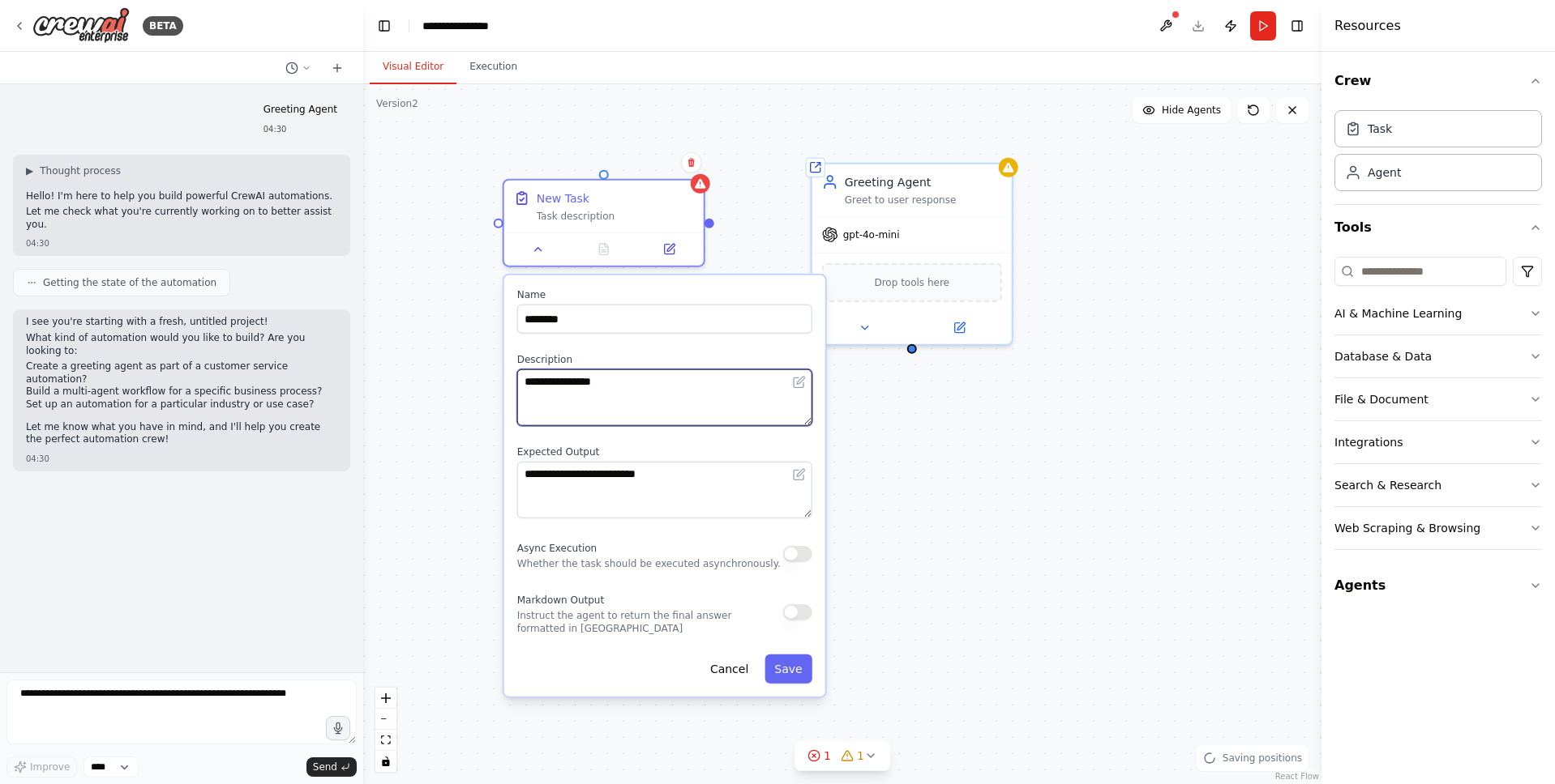
click at [612, 402] on textarea "**********" at bounding box center [664, 397] width 295 height 56
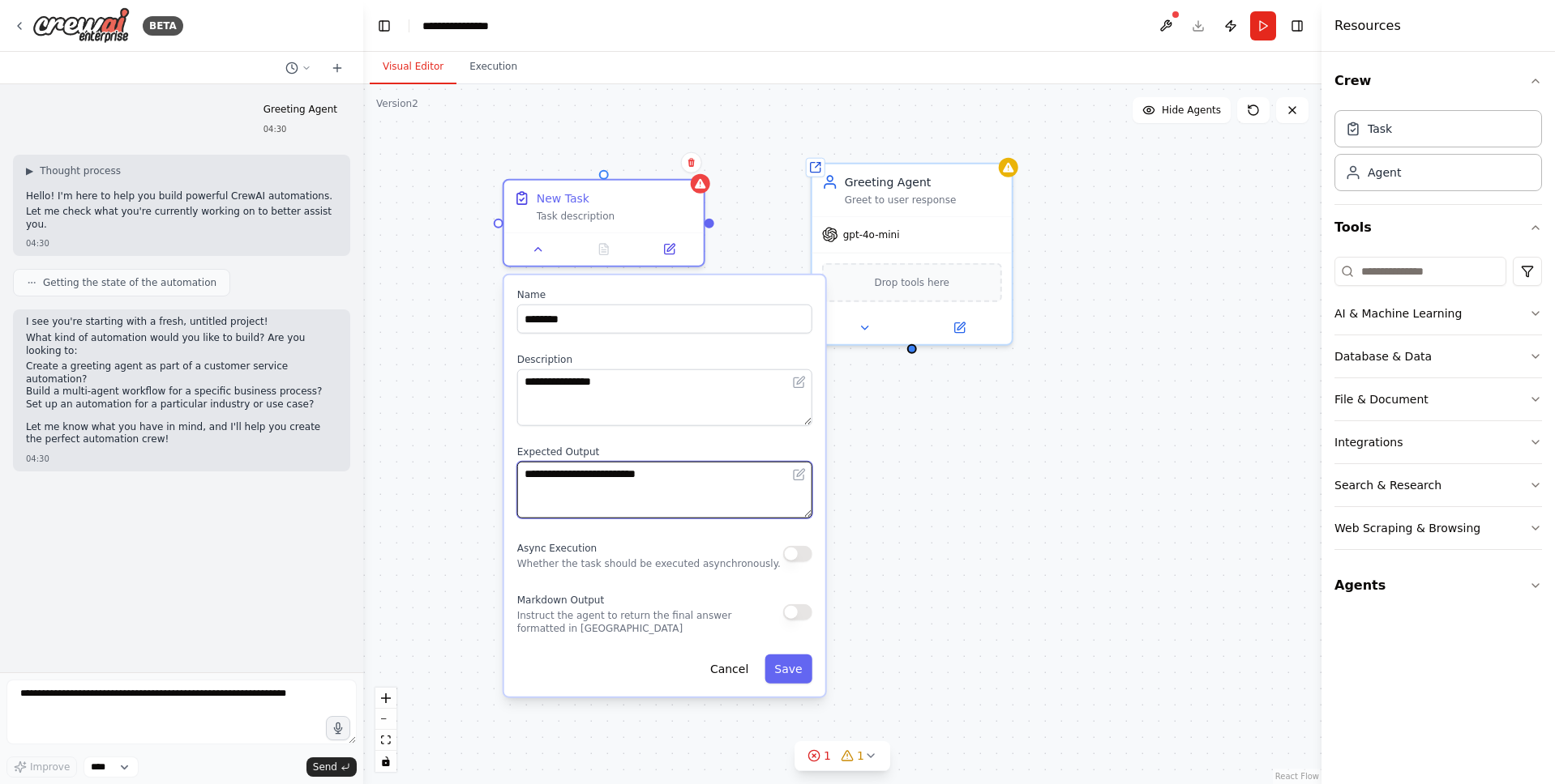
click at [696, 490] on textarea "**********" at bounding box center [664, 490] width 295 height 56
click at [659, 209] on div "Task description" at bounding box center [615, 212] width 157 height 13
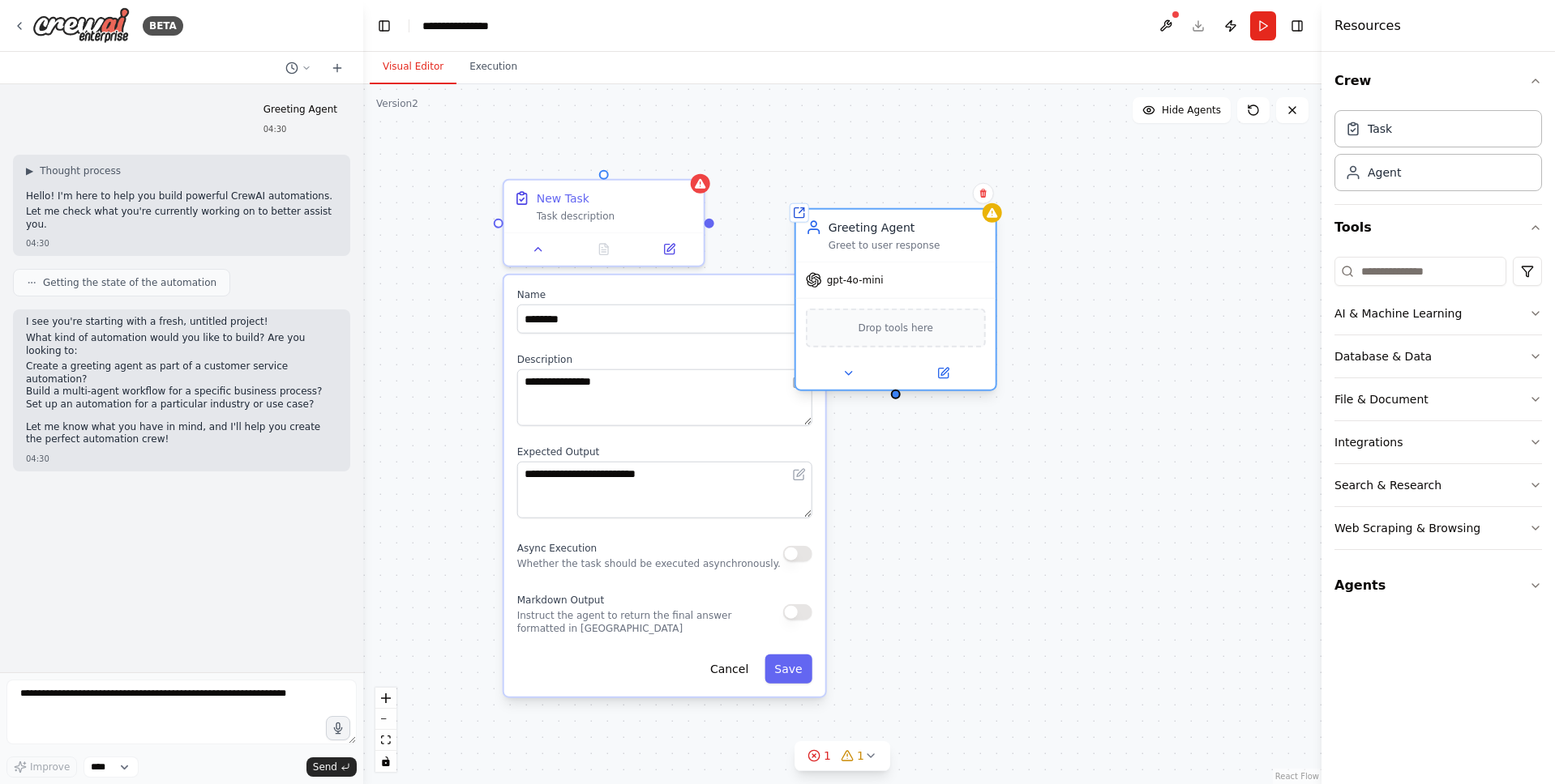
drag, startPoint x: 873, startPoint y: 182, endPoint x: 930, endPoint y: 241, distance: 82.0
click at [930, 236] on div "Greeting Agent" at bounding box center [906, 227] width 157 height 17
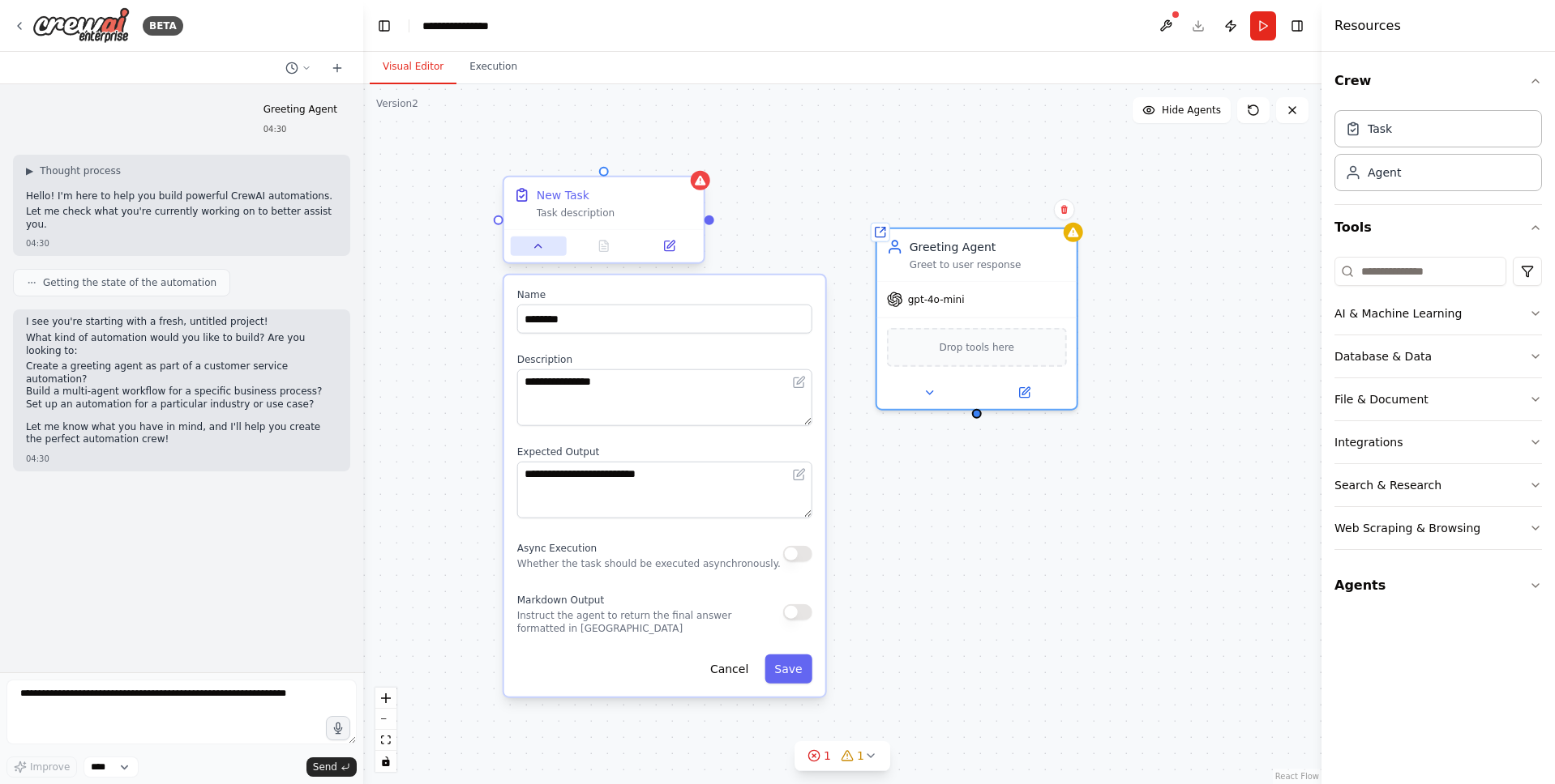
click at [531, 255] on button at bounding box center [538, 246] width 56 height 19
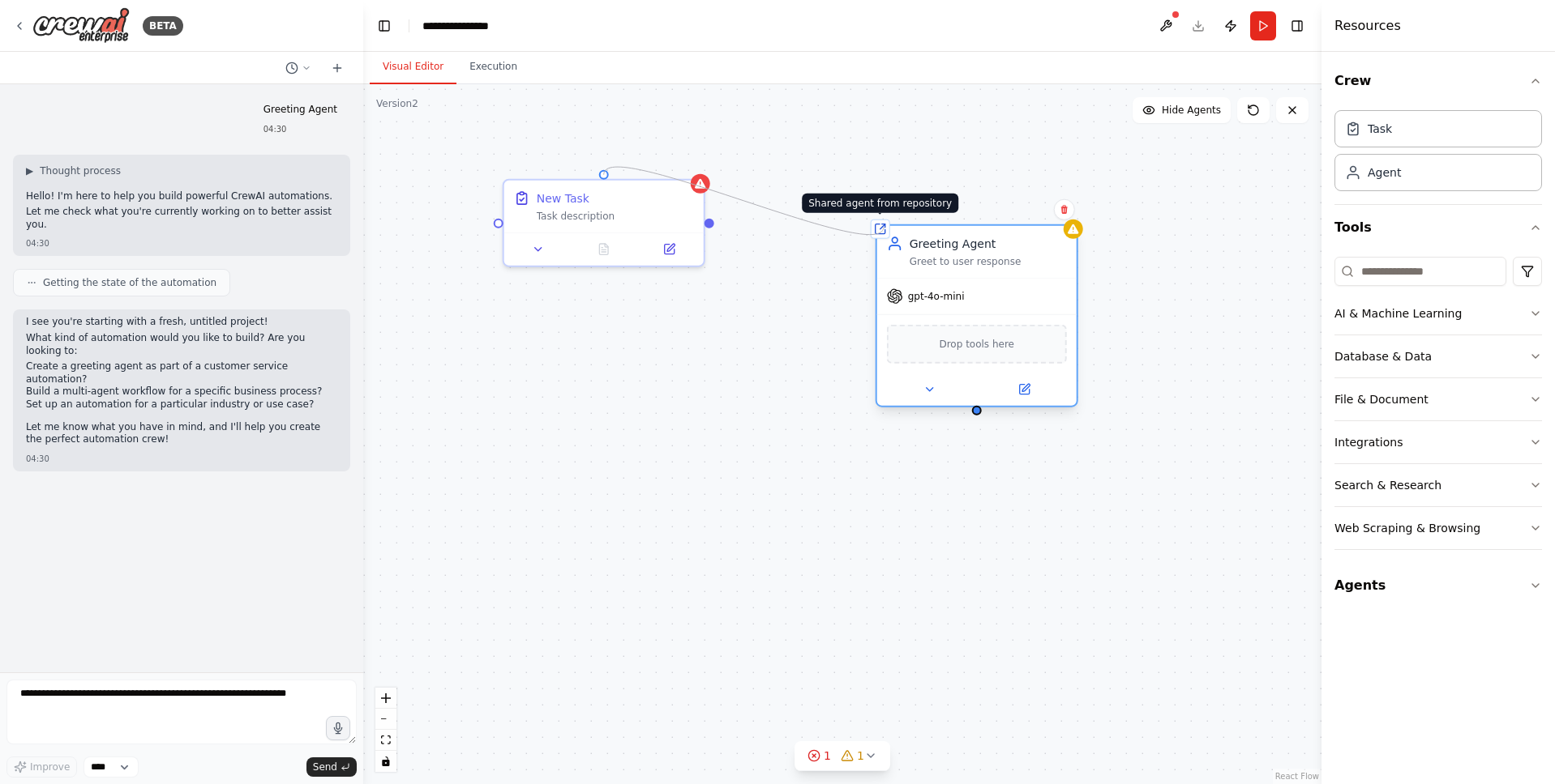
drag, startPoint x: 602, startPoint y: 176, endPoint x: 884, endPoint y: 227, distance: 286.6
click at [884, 227] on div "Shared agent from repository Greeting Agent Greet to user response gpt-4o-mini …" at bounding box center [965, 318] width 958 height 700
drag, startPoint x: 976, startPoint y: 407, endPoint x: 602, endPoint y: 171, distance: 442.2
click at [602, 171] on div "Shared agent from repository Greeting Agent Greet to user response gpt-4o-mini …" at bounding box center [965, 318] width 958 height 700
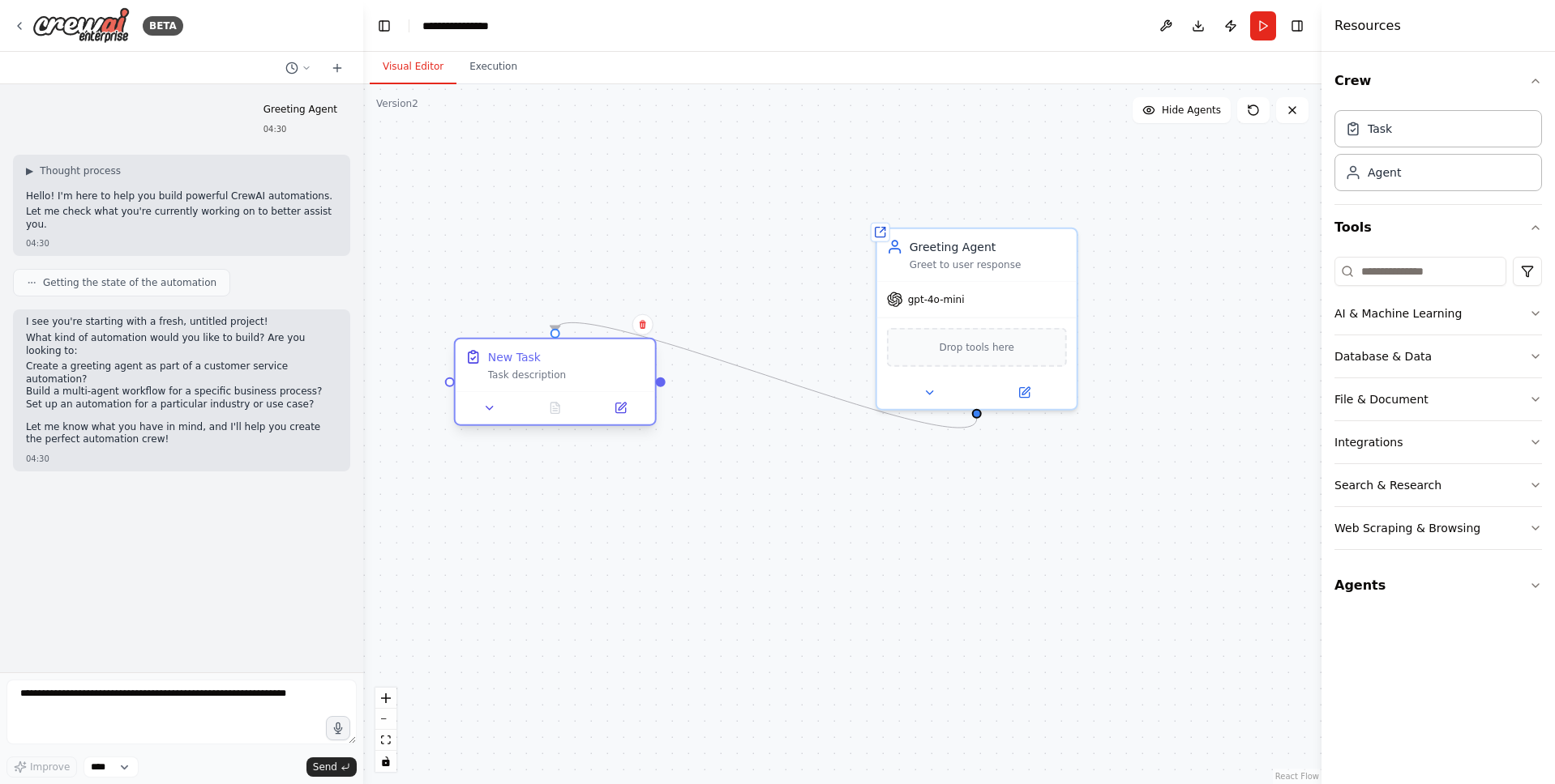
drag, startPoint x: 607, startPoint y: 191, endPoint x: 578, endPoint y: 414, distance: 224.9
click at [578, 365] on div "New Task" at bounding box center [566, 357] width 157 height 17
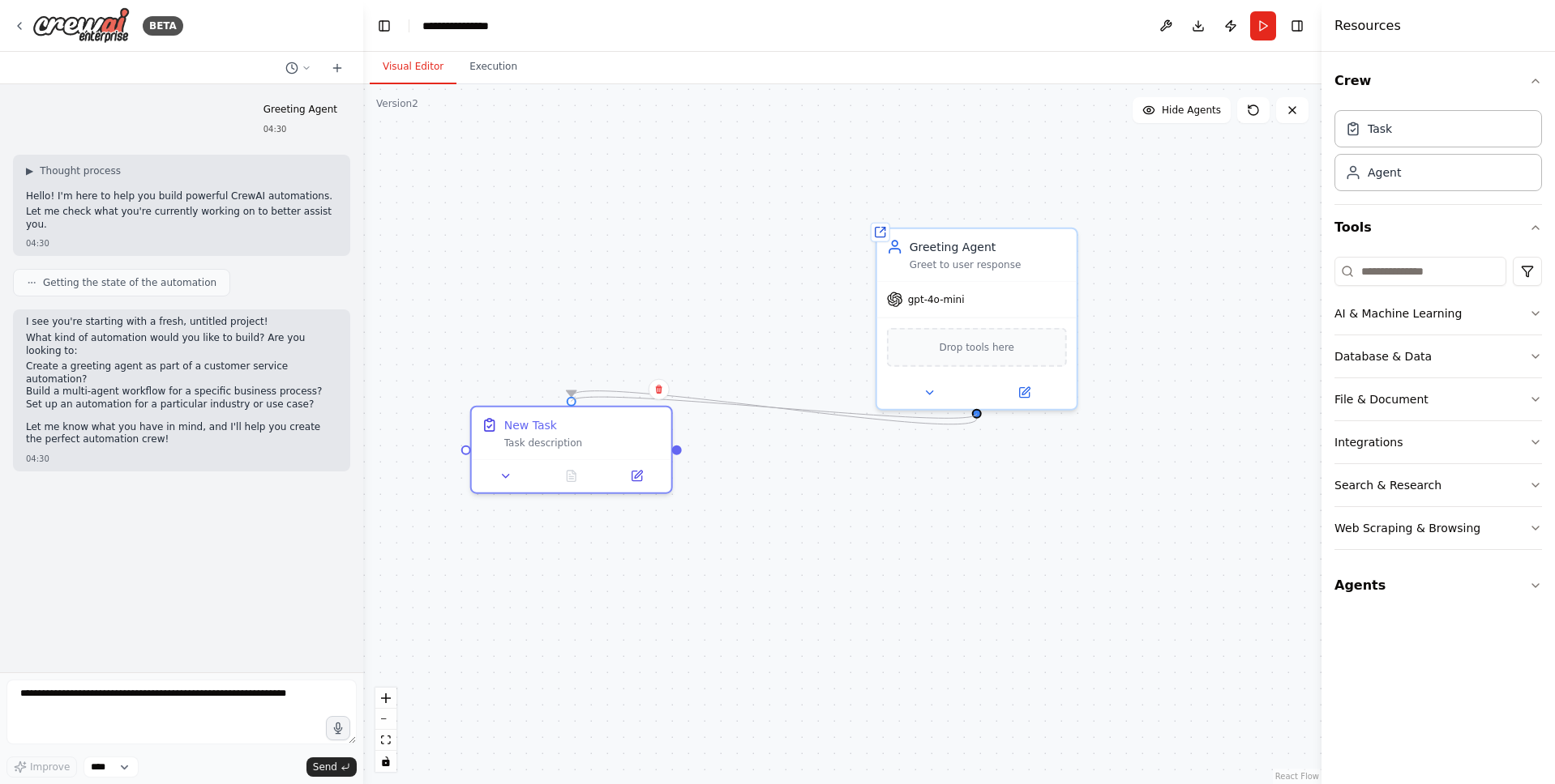
drag, startPoint x: 568, startPoint y: 397, endPoint x: 961, endPoint y: 500, distance: 406.3
click at [961, 500] on div ".deletable-edge-delete-btn { width: 20px; height: 20px; border: 0px solid #ffff…" at bounding box center [842, 434] width 958 height 700
click at [925, 414] on div ".deletable-edge-delete-btn { width: 20px; height: 20px; border: 0px solid #ffff…" at bounding box center [842, 434] width 958 height 700
click at [917, 425] on icon "Edge from 6d63076a-fcf7-44c7-8156-3dbc5156ecef to e54dd8bb-9825-4be2-b955-c97b3…" at bounding box center [775, 408] width 405 height 33
click at [620, 392] on icon "Edge from 6d63076a-fcf7-44c7-8156-3dbc5156ecef to e54dd8bb-9825-4be2-b955-c97b3…" at bounding box center [775, 408] width 405 height 33
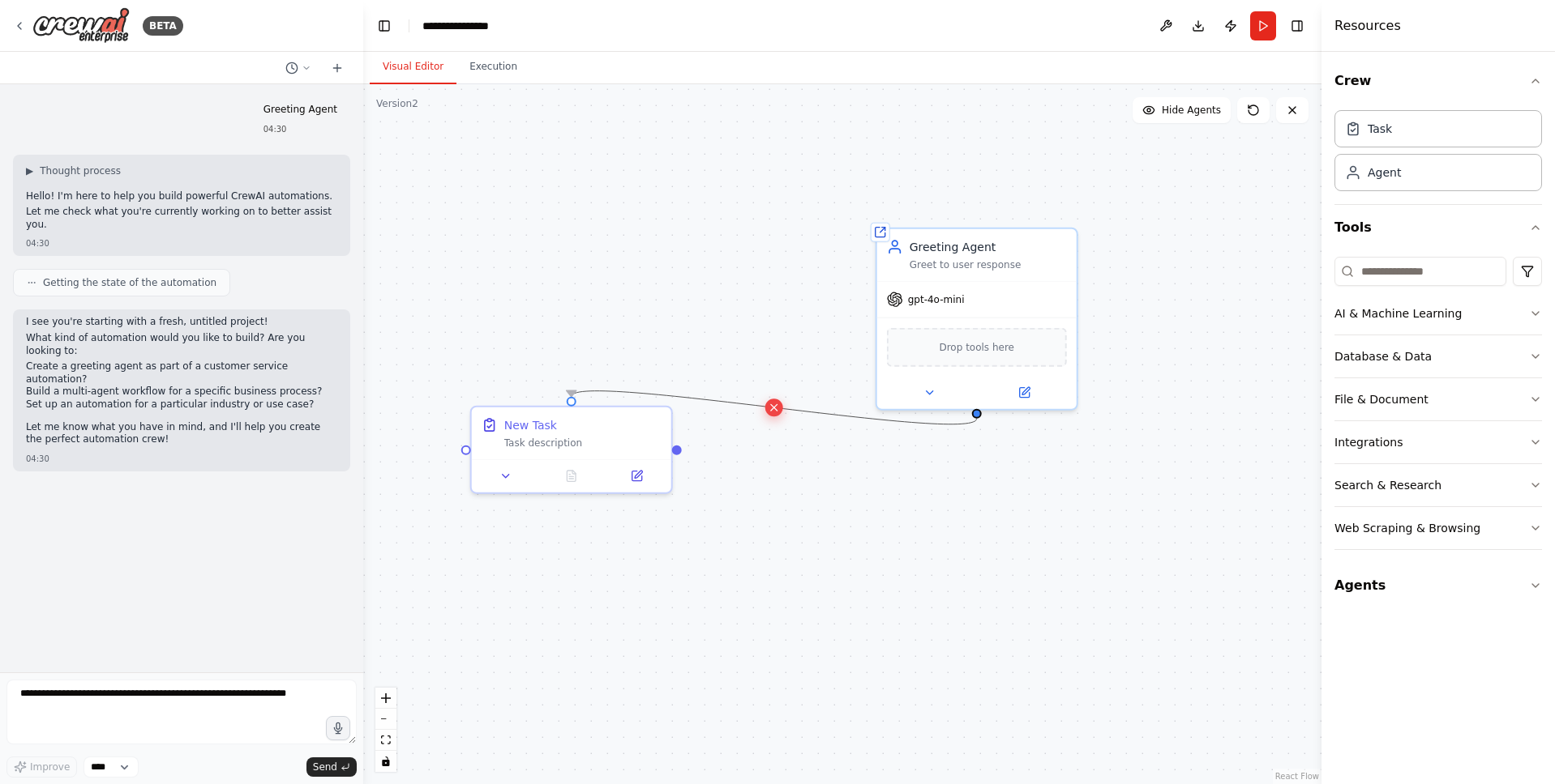
click at [773, 400] on button at bounding box center [774, 407] width 18 height 18
drag, startPoint x: 572, startPoint y: 401, endPoint x: 974, endPoint y: 417, distance: 402.3
click at [974, 417] on div "Shared agent from repository Greeting Agent Greet to user response gpt-4o-mini …" at bounding box center [965, 318] width 958 height 700
drag, startPoint x: 576, startPoint y: 467, endPoint x: 660, endPoint y: 495, distance: 88.5
click at [562, 543] on div "New Task Task description" at bounding box center [522, 530] width 200 height 52
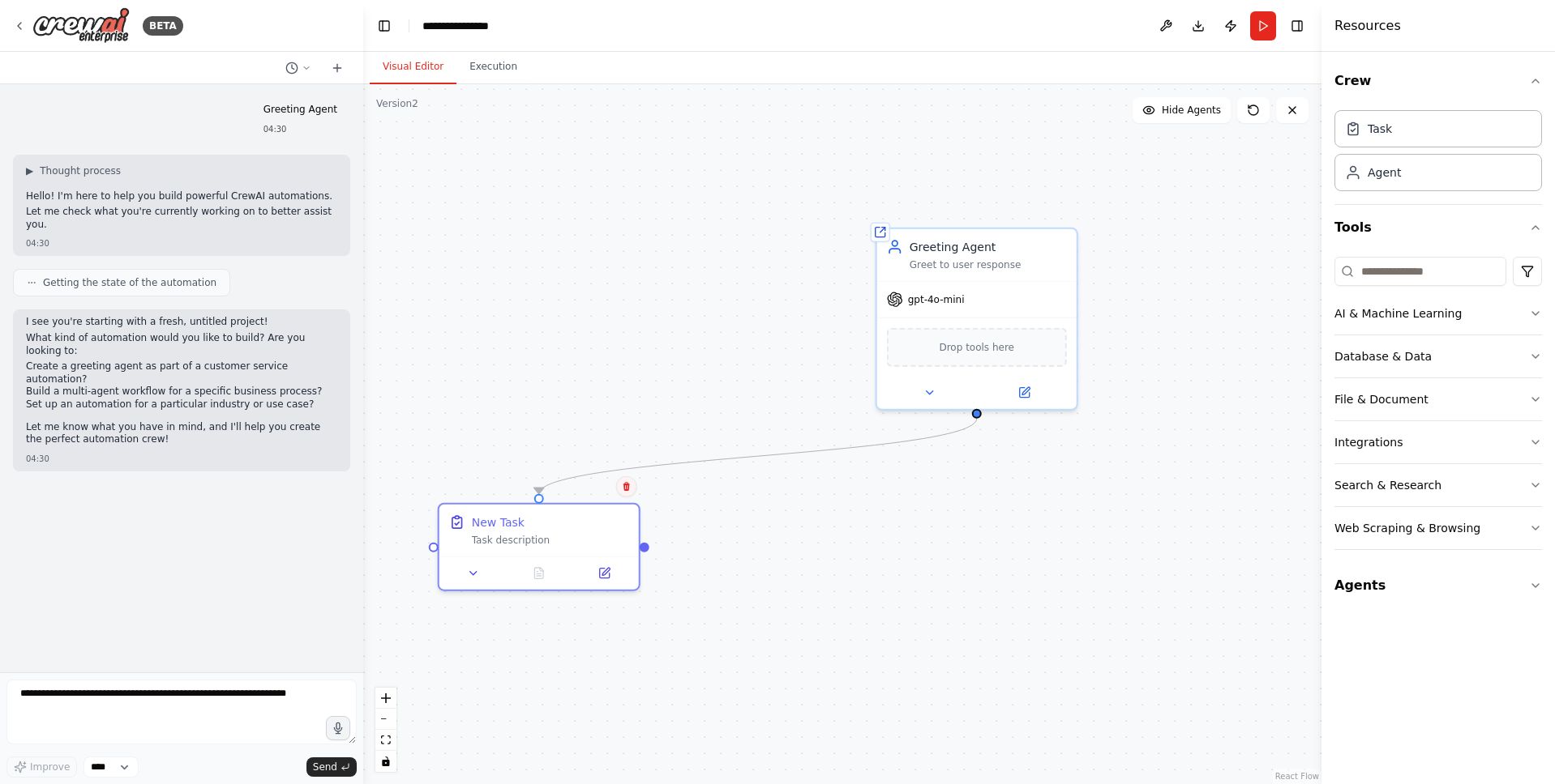
click at [616, 489] on button at bounding box center [626, 487] width 21 height 21
click at [630, 485] on icon at bounding box center [626, 487] width 10 height 10
click at [624, 489] on icon at bounding box center [626, 487] width 10 height 10
click at [577, 485] on button "Confirm" at bounding box center [580, 487] width 57 height 19
drag, startPoint x: 638, startPoint y: 268, endPoint x: 978, endPoint y: 407, distance: 367.3
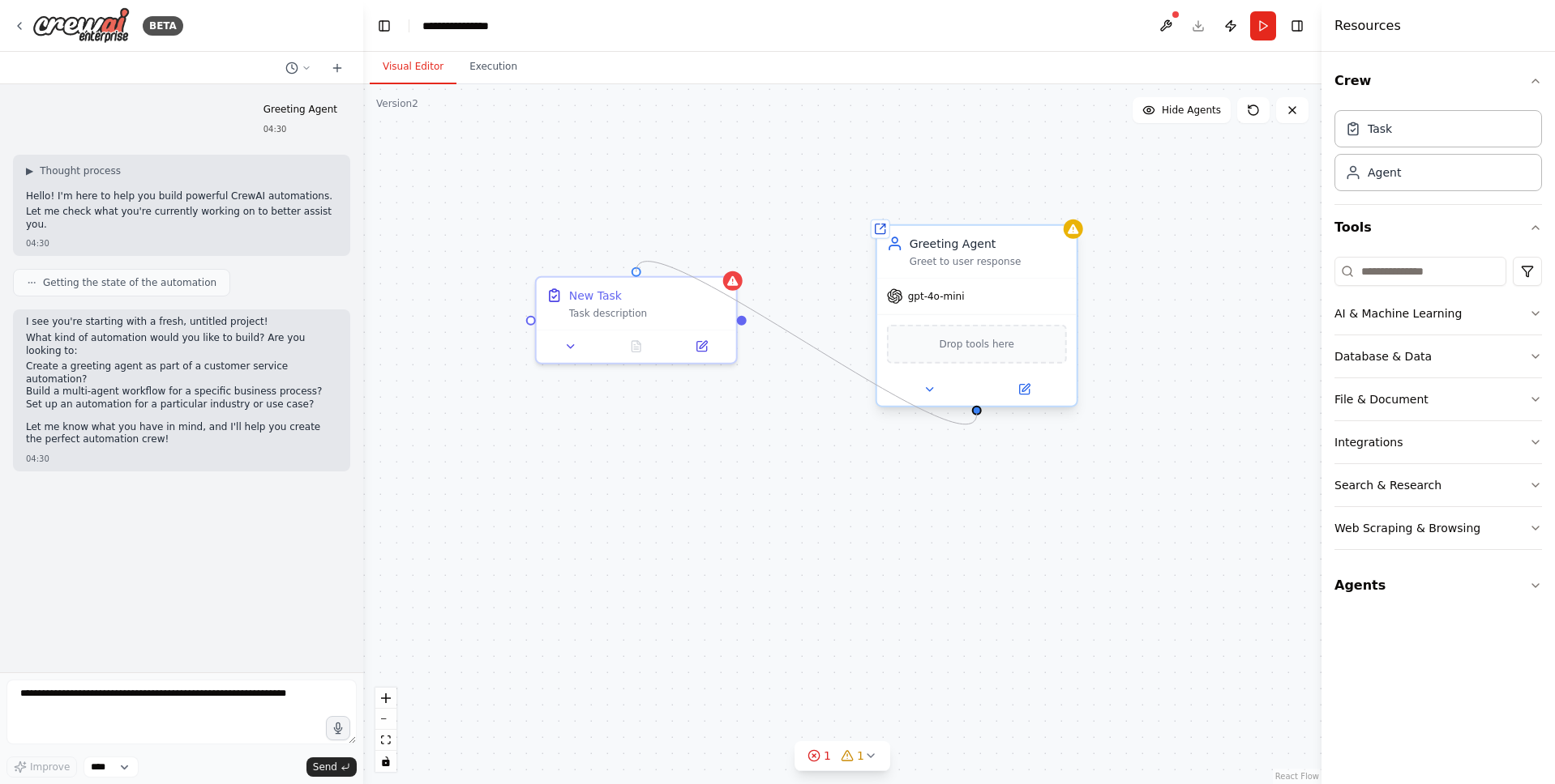
click at [978, 408] on div "Shared agent from repository Greeting Agent Greet to user response gpt-4o-mini …" at bounding box center [965, 318] width 958 height 700
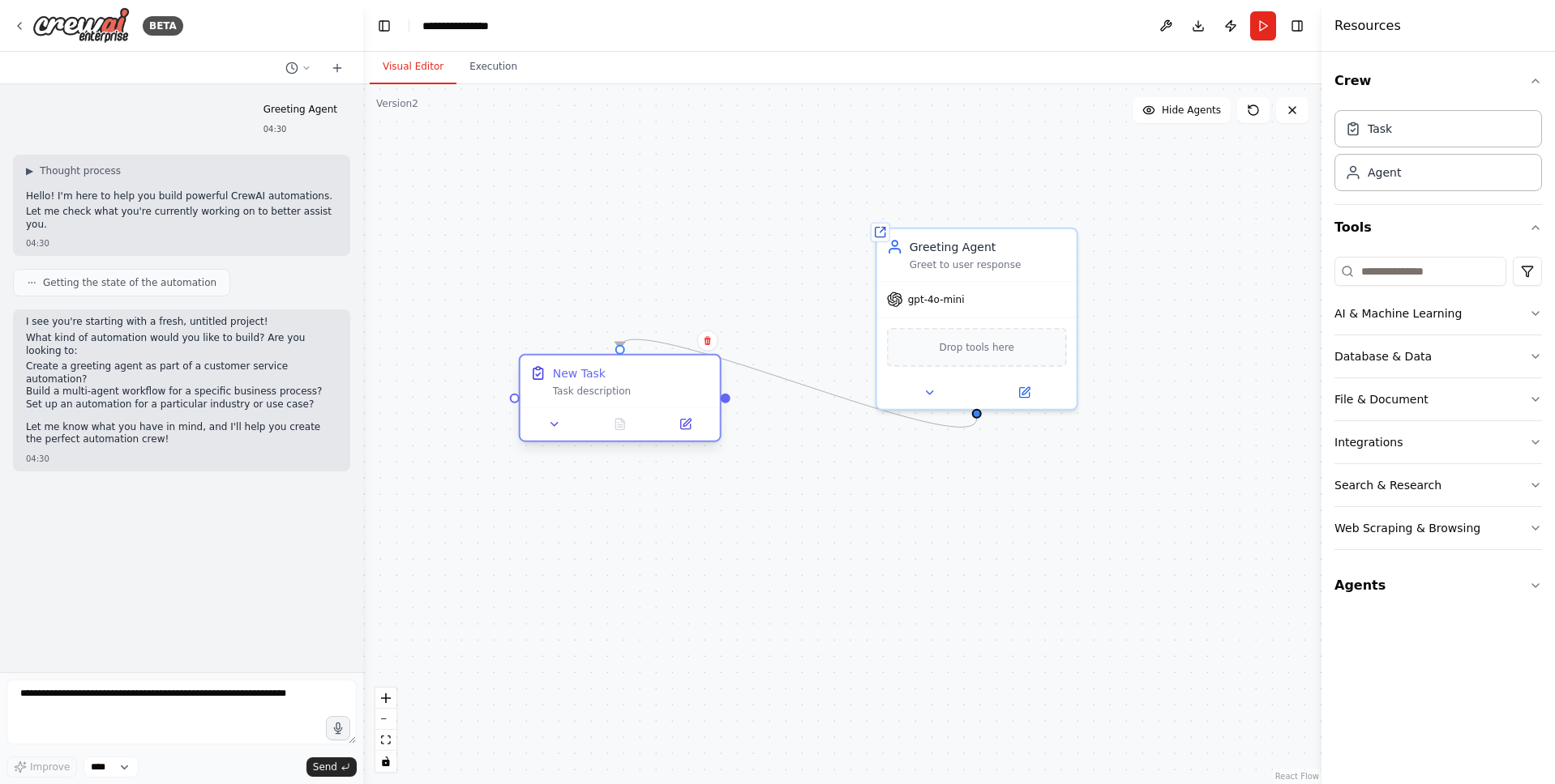
drag, startPoint x: 655, startPoint y: 317, endPoint x: 629, endPoint y: 422, distance: 108.2
click at [629, 407] on div "New Task Task description" at bounding box center [620, 381] width 200 height 52
click at [672, 407] on div "Task description" at bounding box center [615, 407] width 157 height 13
click at [1250, 31] on button "Run" at bounding box center [1263, 26] width 26 height 29
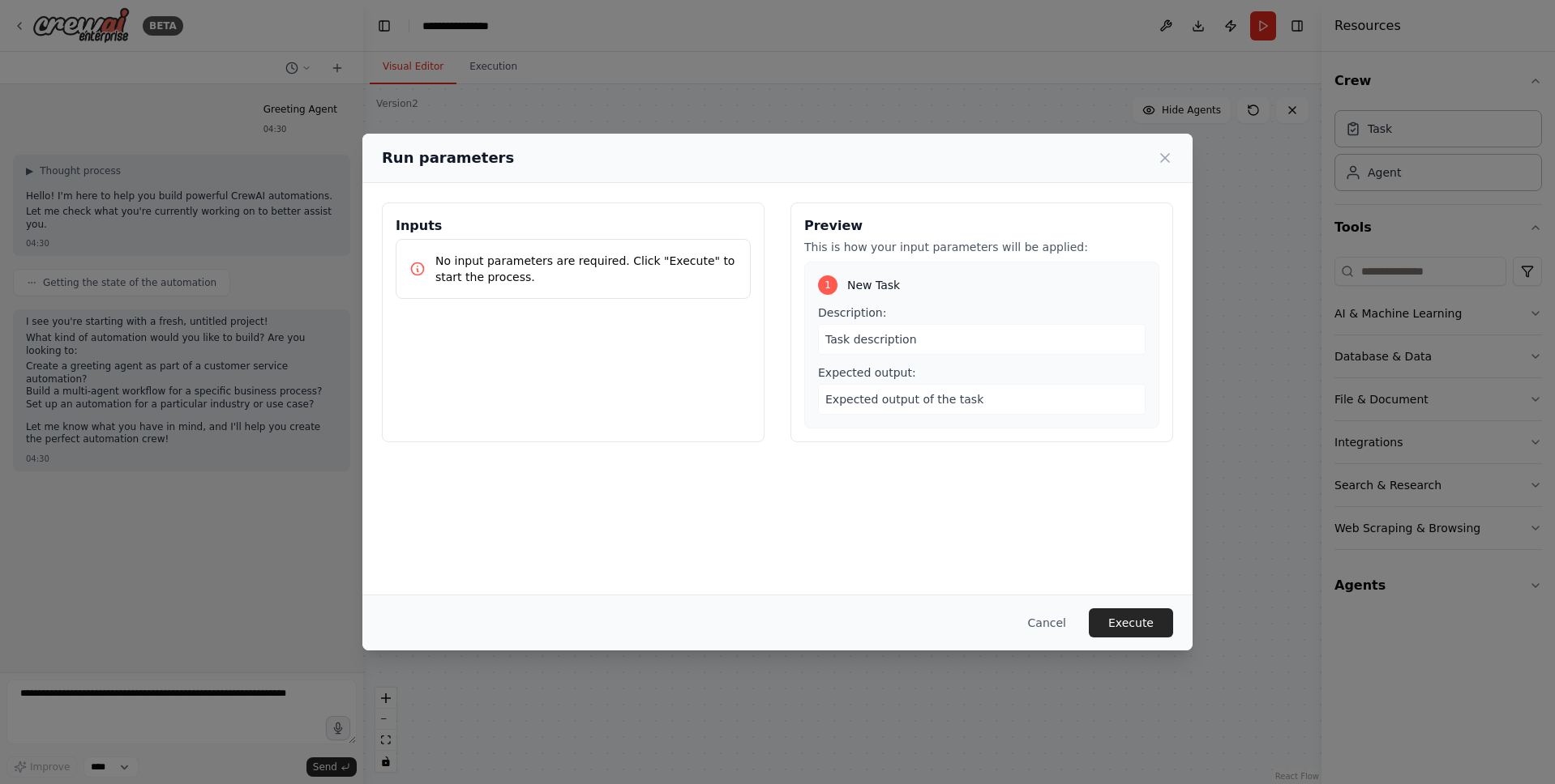
click at [585, 264] on p "No input parameters are required. Click "Execute" to start the process." at bounding box center [586, 269] width 301 height 32
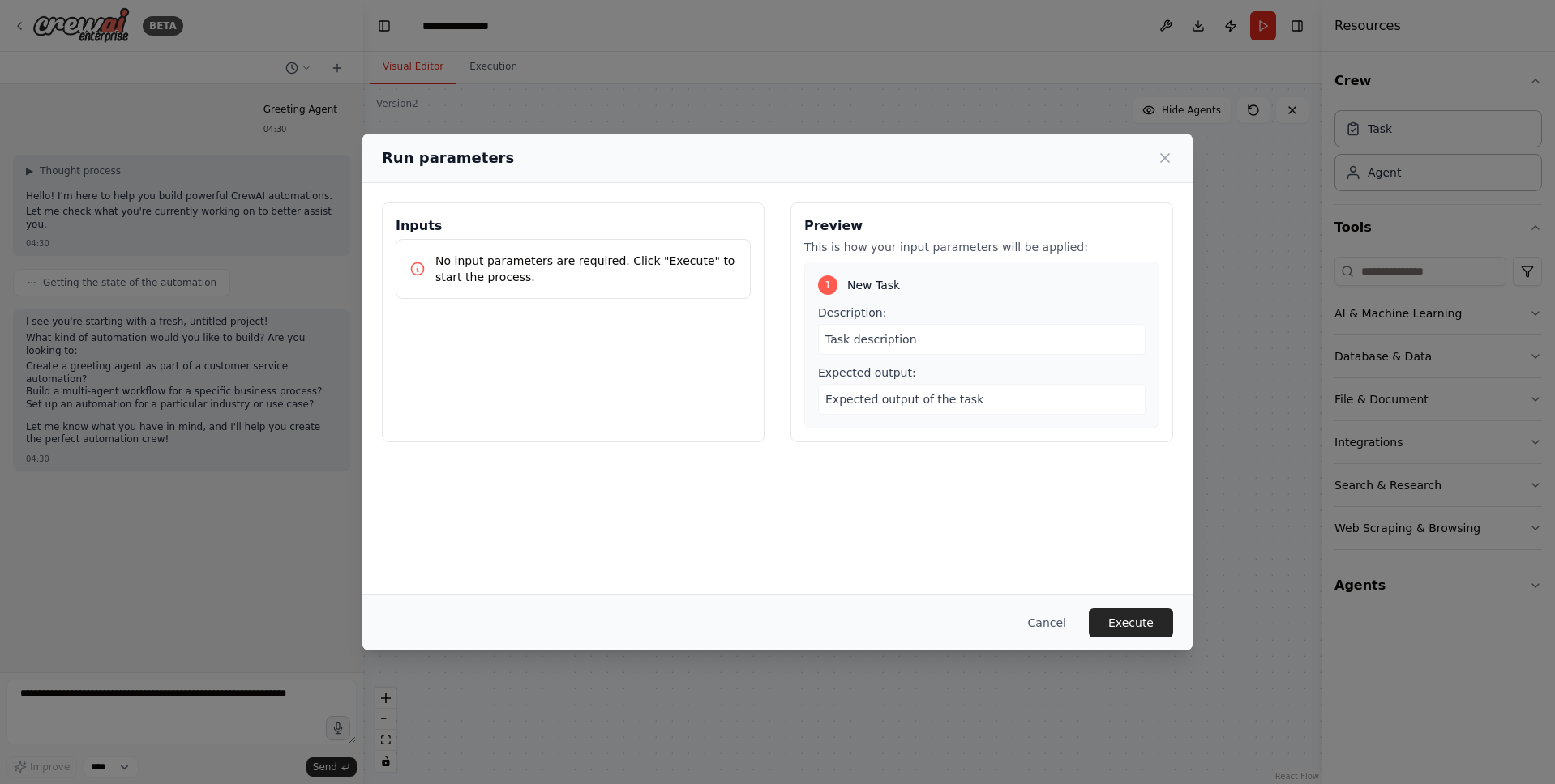
click at [880, 324] on div "Task description" at bounding box center [981, 340] width 327 height 31
drag, startPoint x: 880, startPoint y: 324, endPoint x: 888, endPoint y: 341, distance: 18.8
click at [880, 325] on div "Task description" at bounding box center [981, 340] width 327 height 31
click at [888, 341] on span "Task description" at bounding box center [871, 339] width 92 height 13
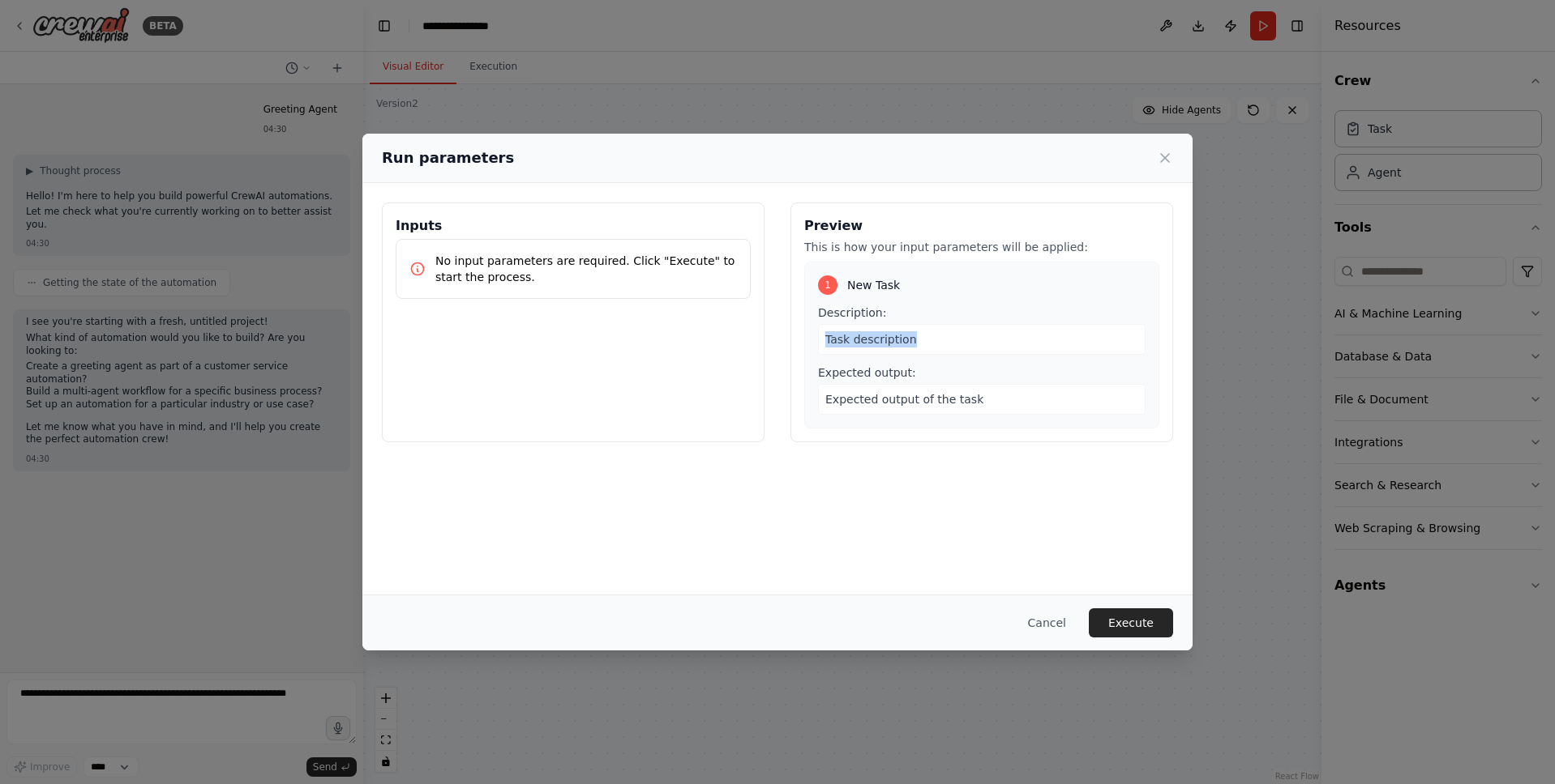
click at [888, 341] on span "Task description" at bounding box center [871, 339] width 92 height 13
click at [904, 260] on div "Preview This is how your input parameters will be applied: 1 New Task Descripti…" at bounding box center [981, 322] width 383 height 240
click at [895, 340] on span "Task description" at bounding box center [871, 339] width 92 height 13
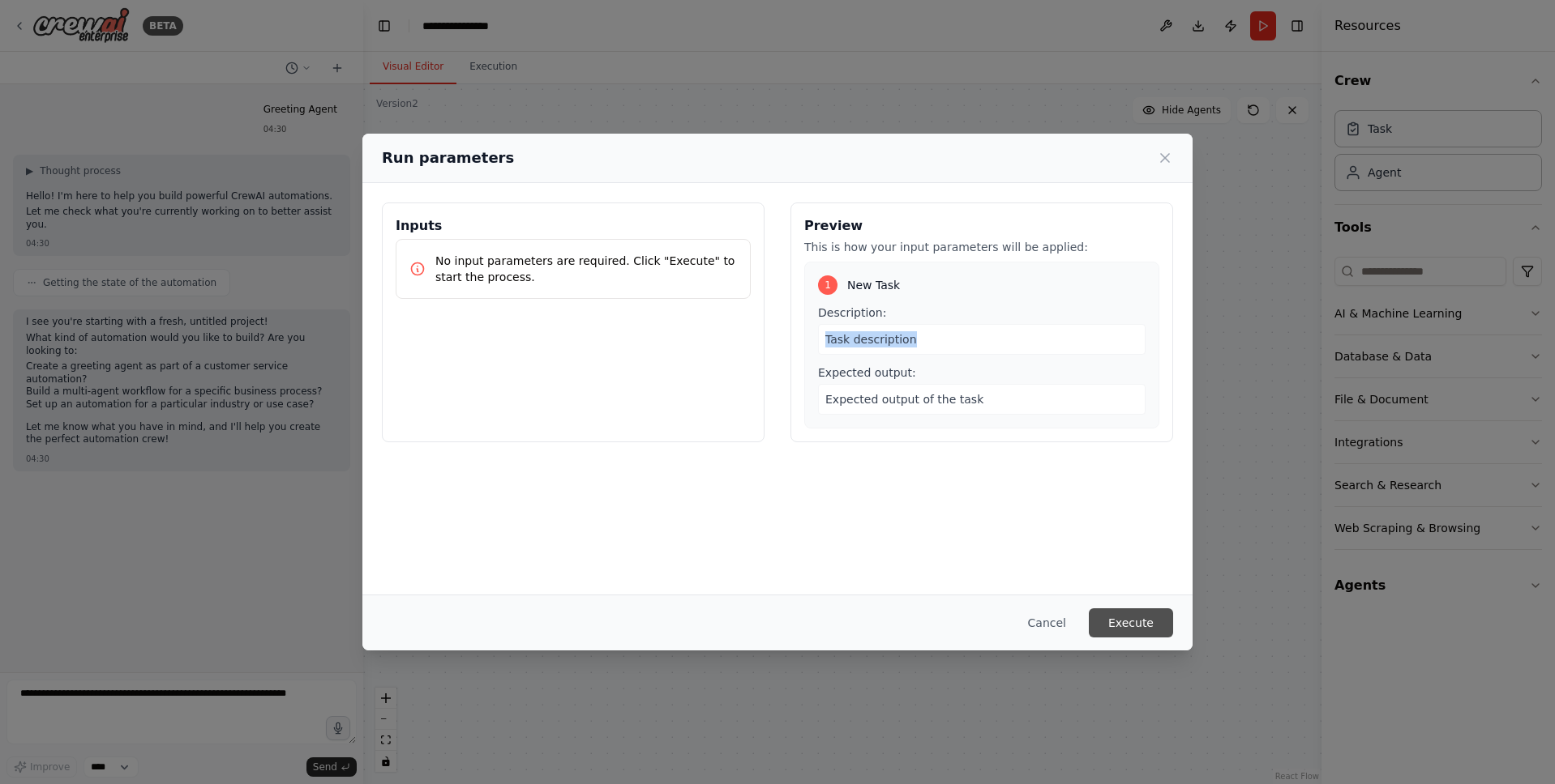
click at [1156, 628] on button "Execute" at bounding box center [1130, 623] width 85 height 29
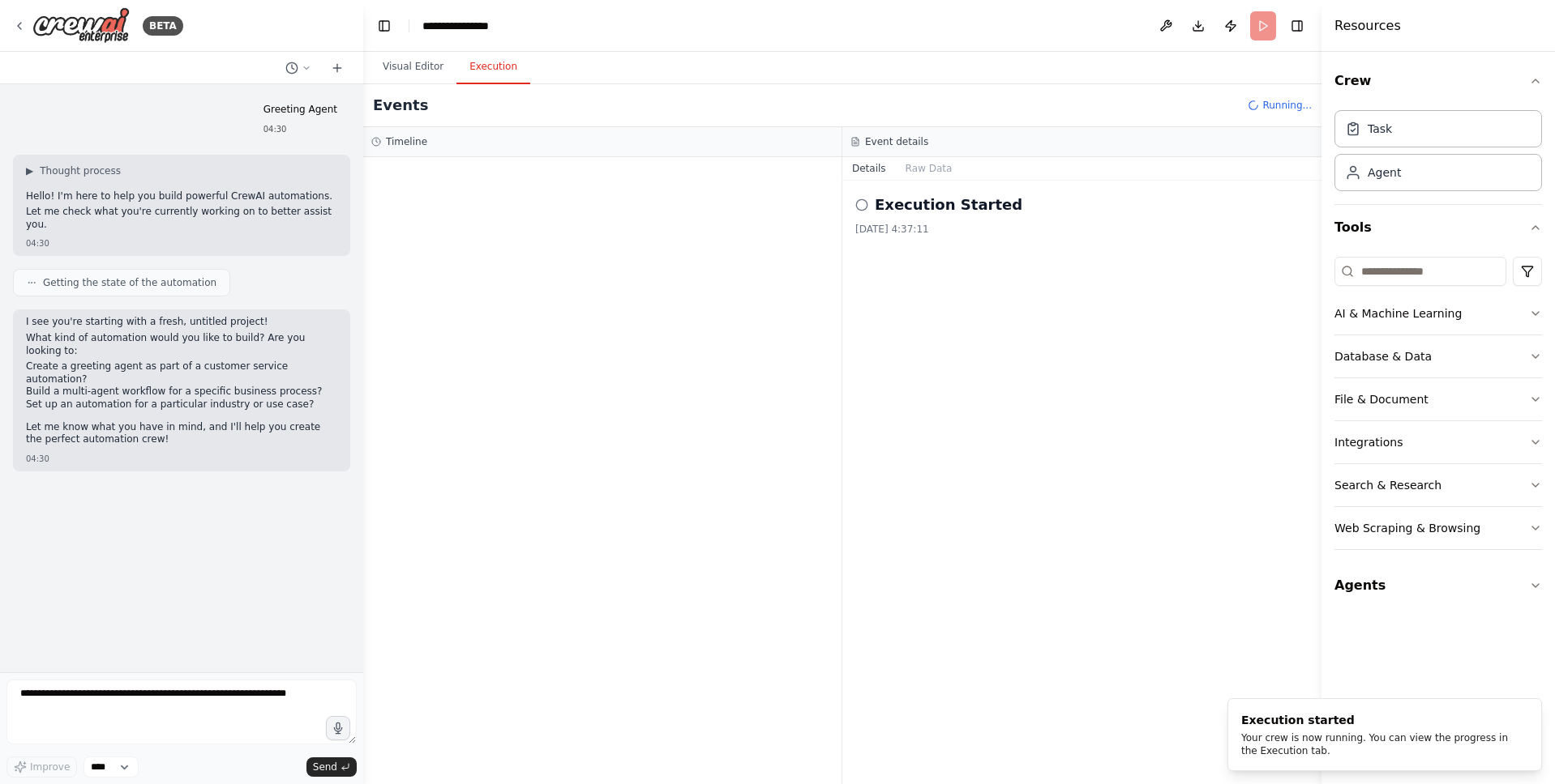
click at [503, 68] on button "Execution" at bounding box center [493, 67] width 74 height 34
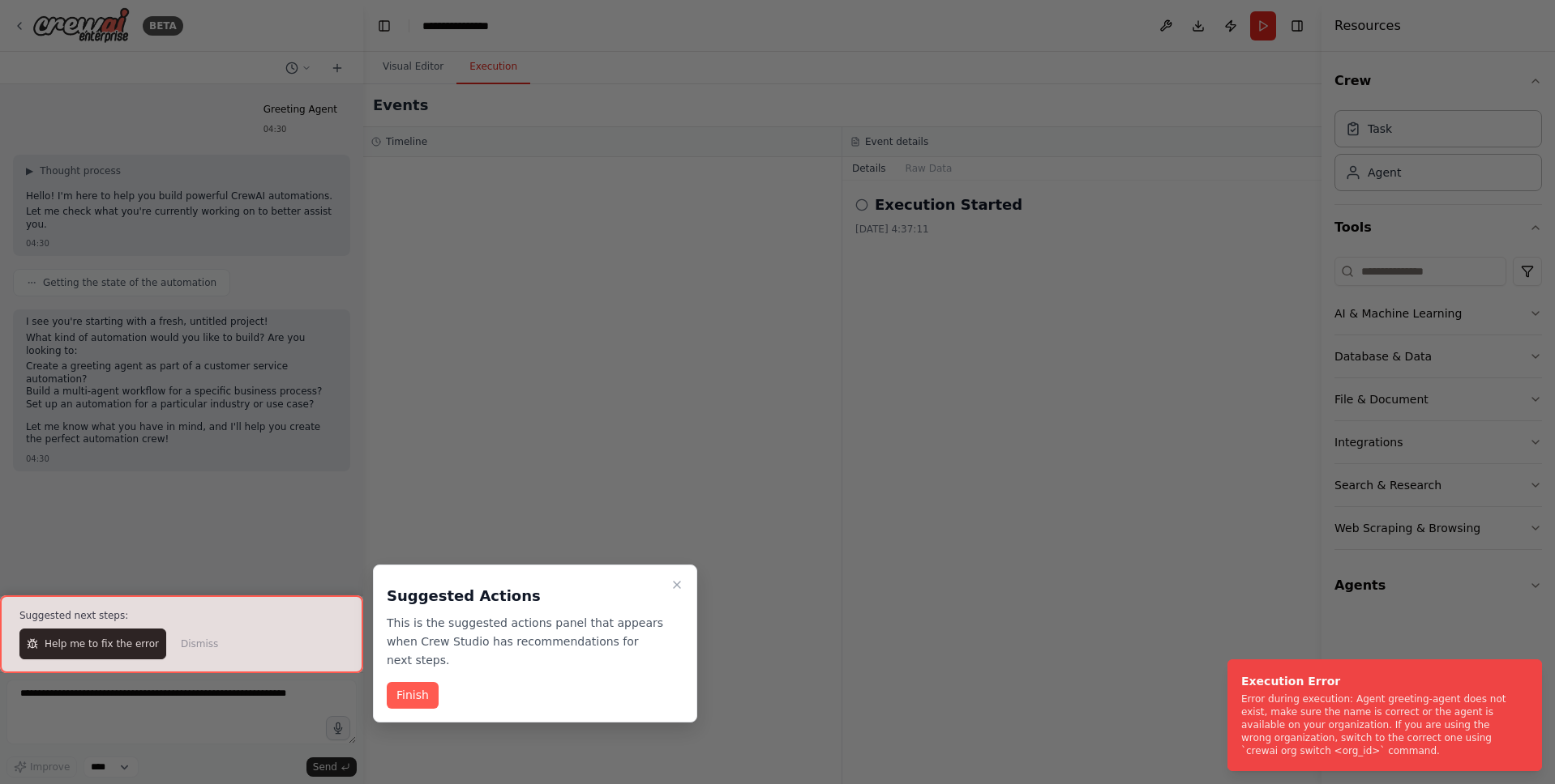
click at [188, 573] on div at bounding box center [778, 392] width 1555 height 784
click at [673, 581] on icon "Close walkthrough" at bounding box center [676, 584] width 13 height 13
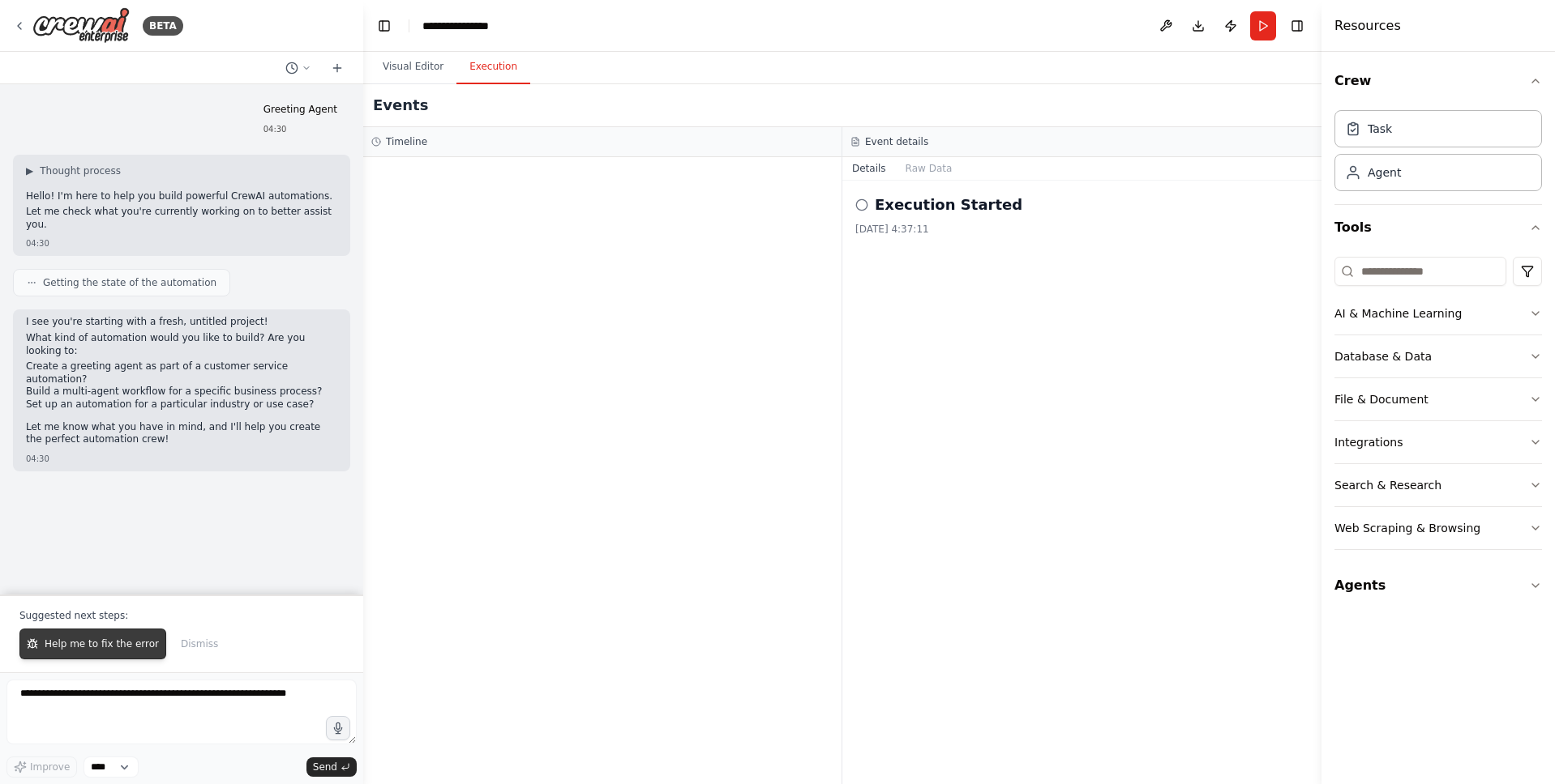
click at [132, 642] on span "Help me to fix the error" at bounding box center [101, 644] width 114 height 13
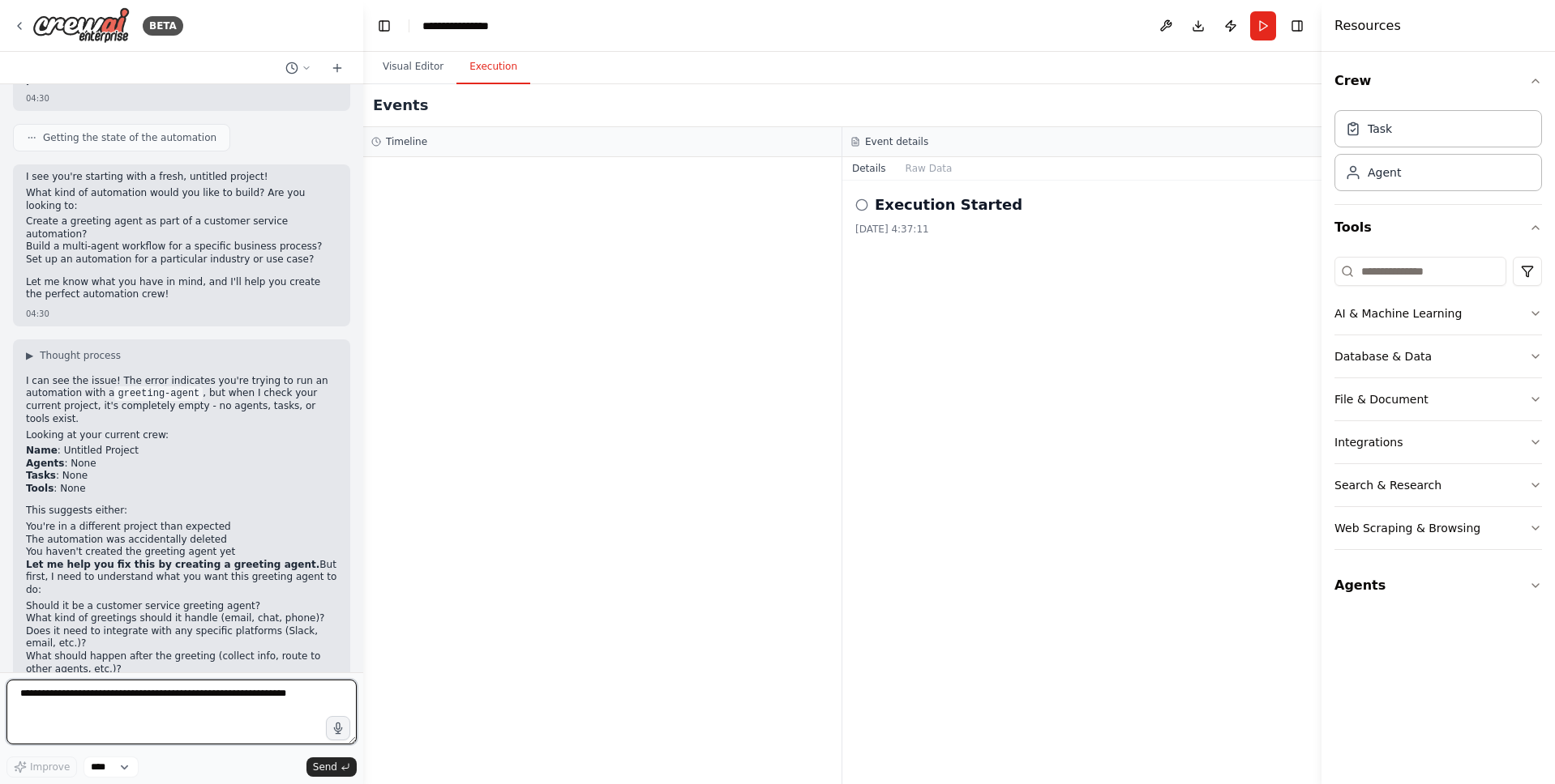
scroll to position [157, 0]
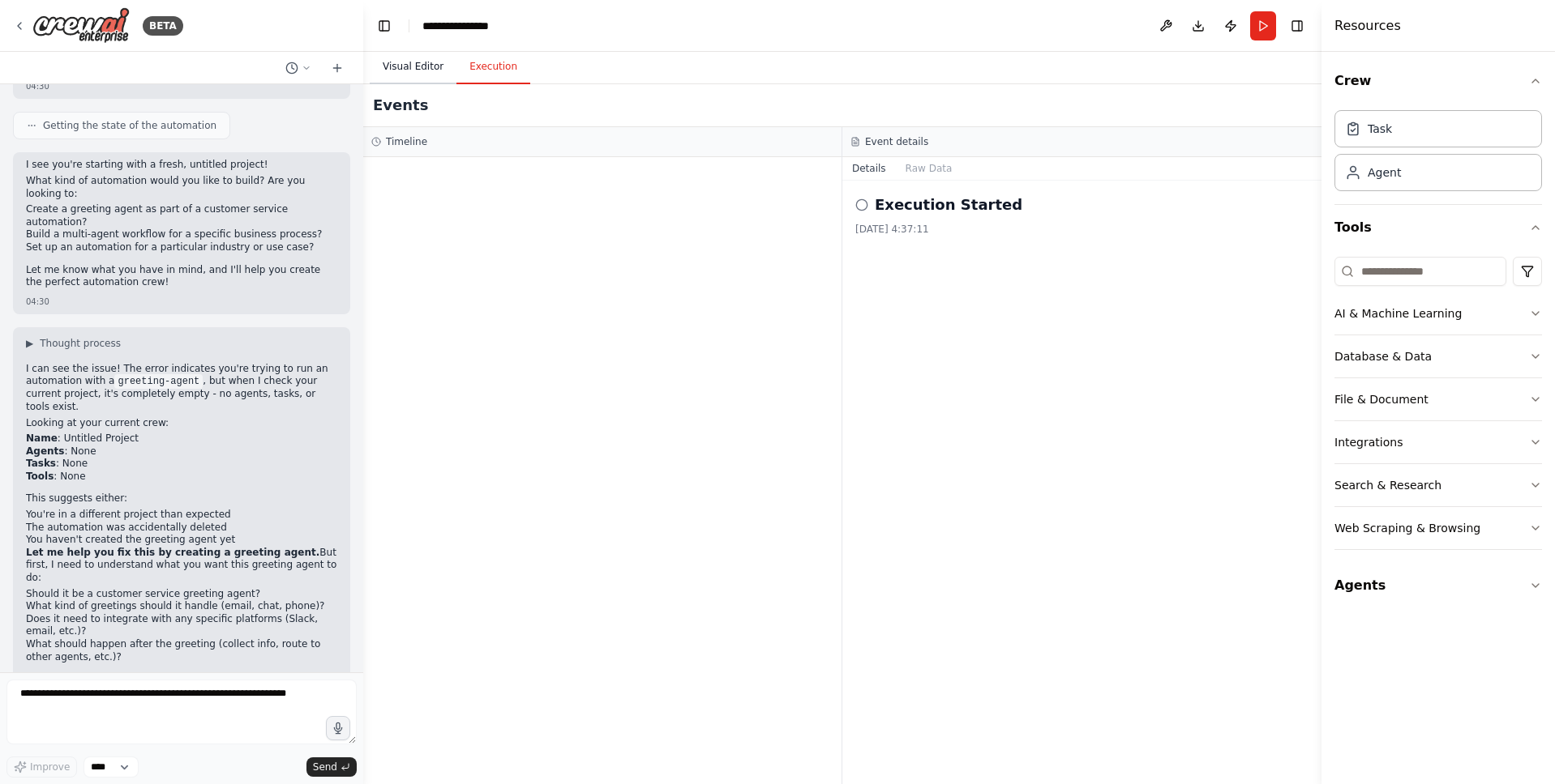
click at [402, 57] on button "Visual Editor" at bounding box center [412, 67] width 87 height 34
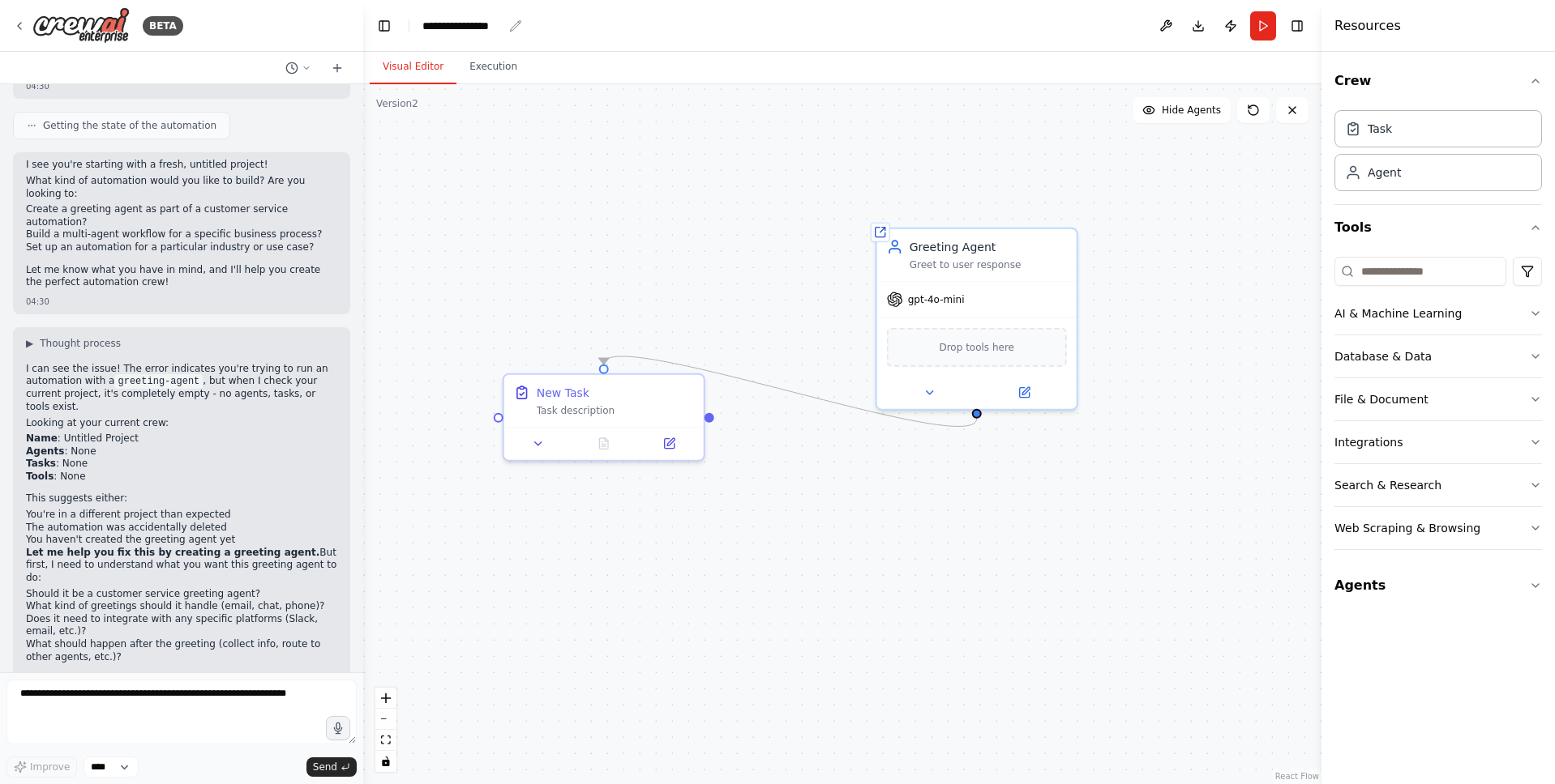
click at [441, 23] on div "**********" at bounding box center [462, 25] width 80 height 17
click at [388, 31] on button "Toggle Left Sidebar" at bounding box center [384, 25] width 22 height 22
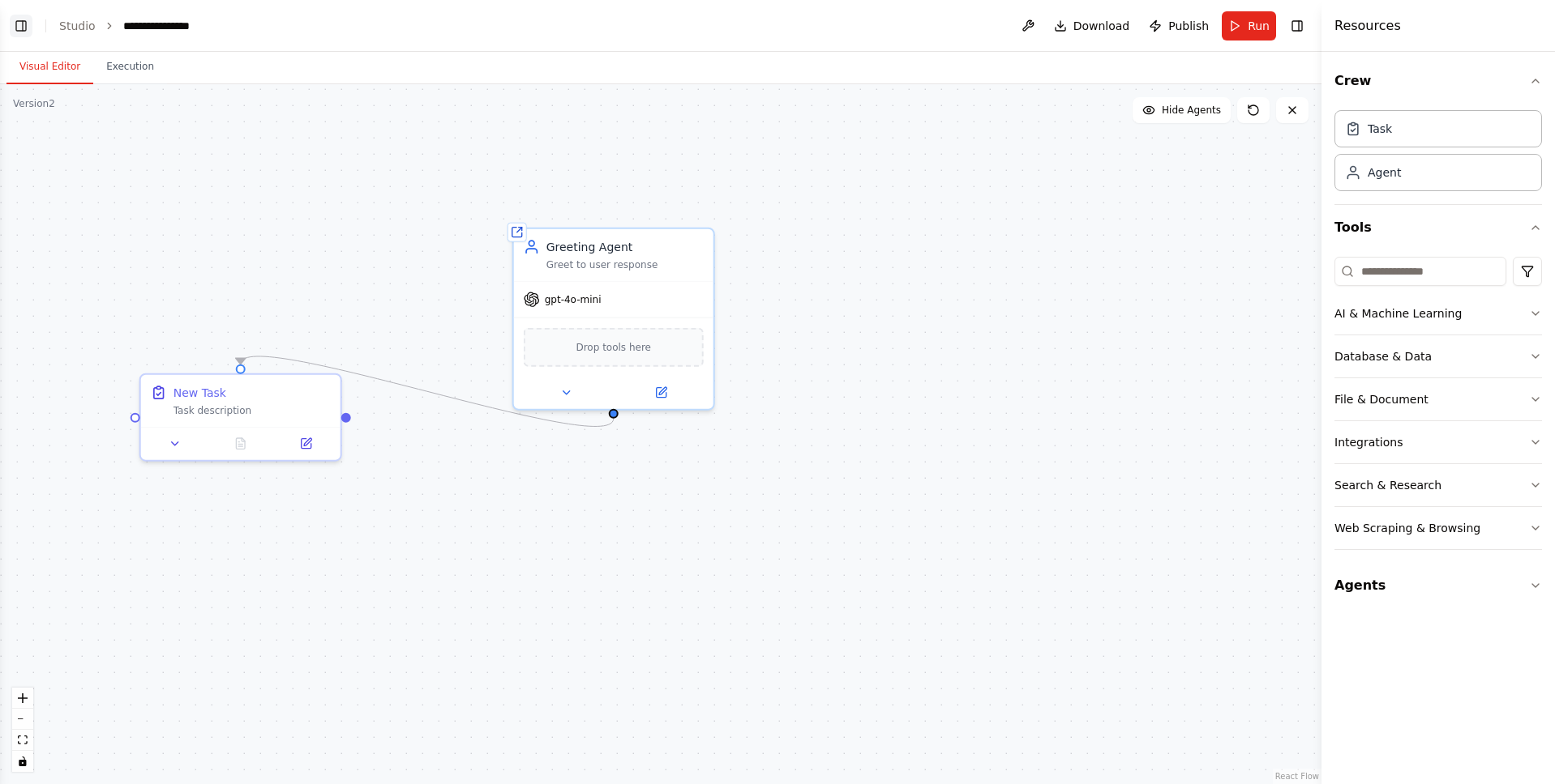
click at [28, 28] on button "Toggle Left Sidebar" at bounding box center [20, 25] width 22 height 22
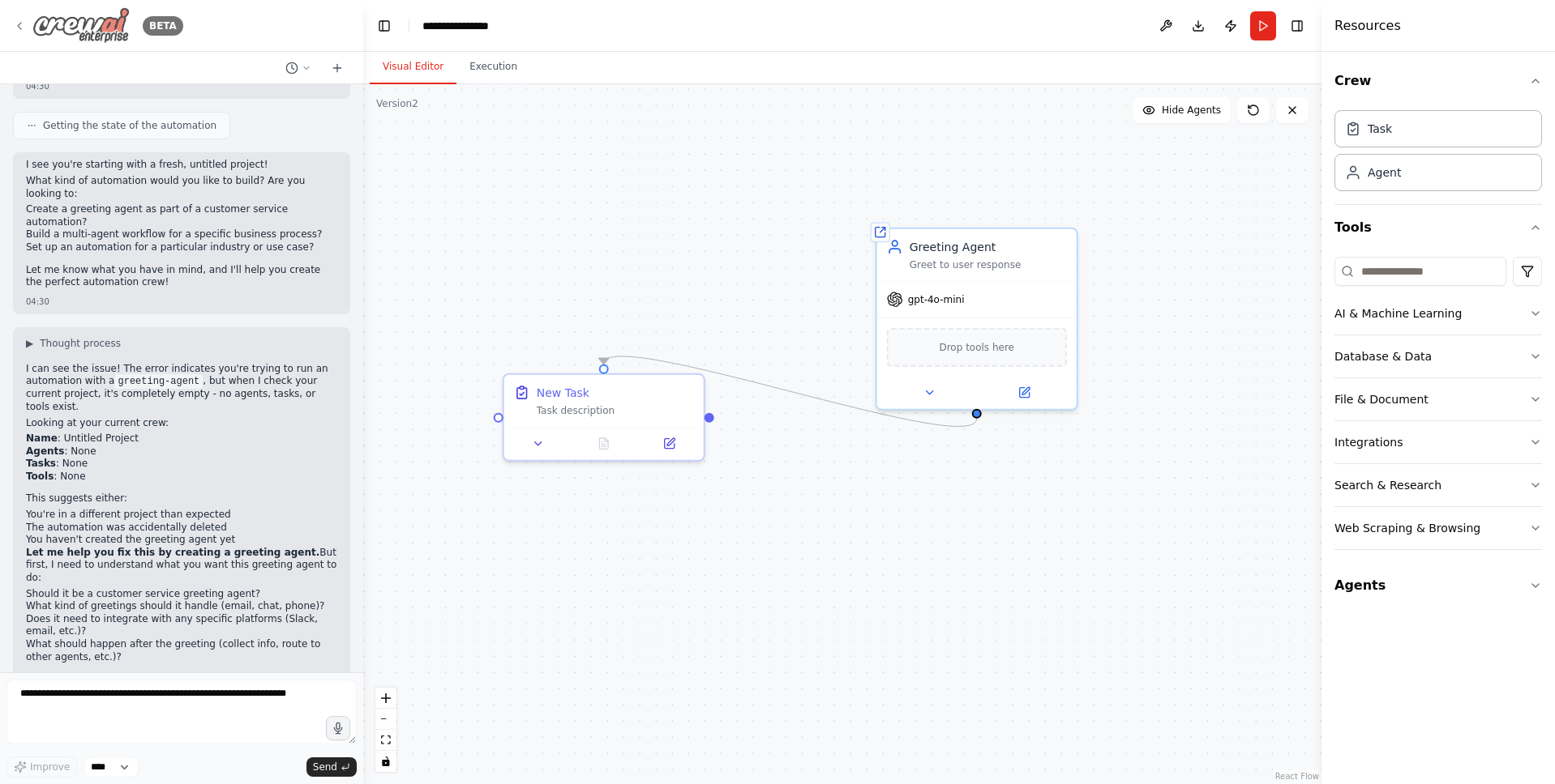
click at [67, 25] on img at bounding box center [81, 24] width 97 height 36
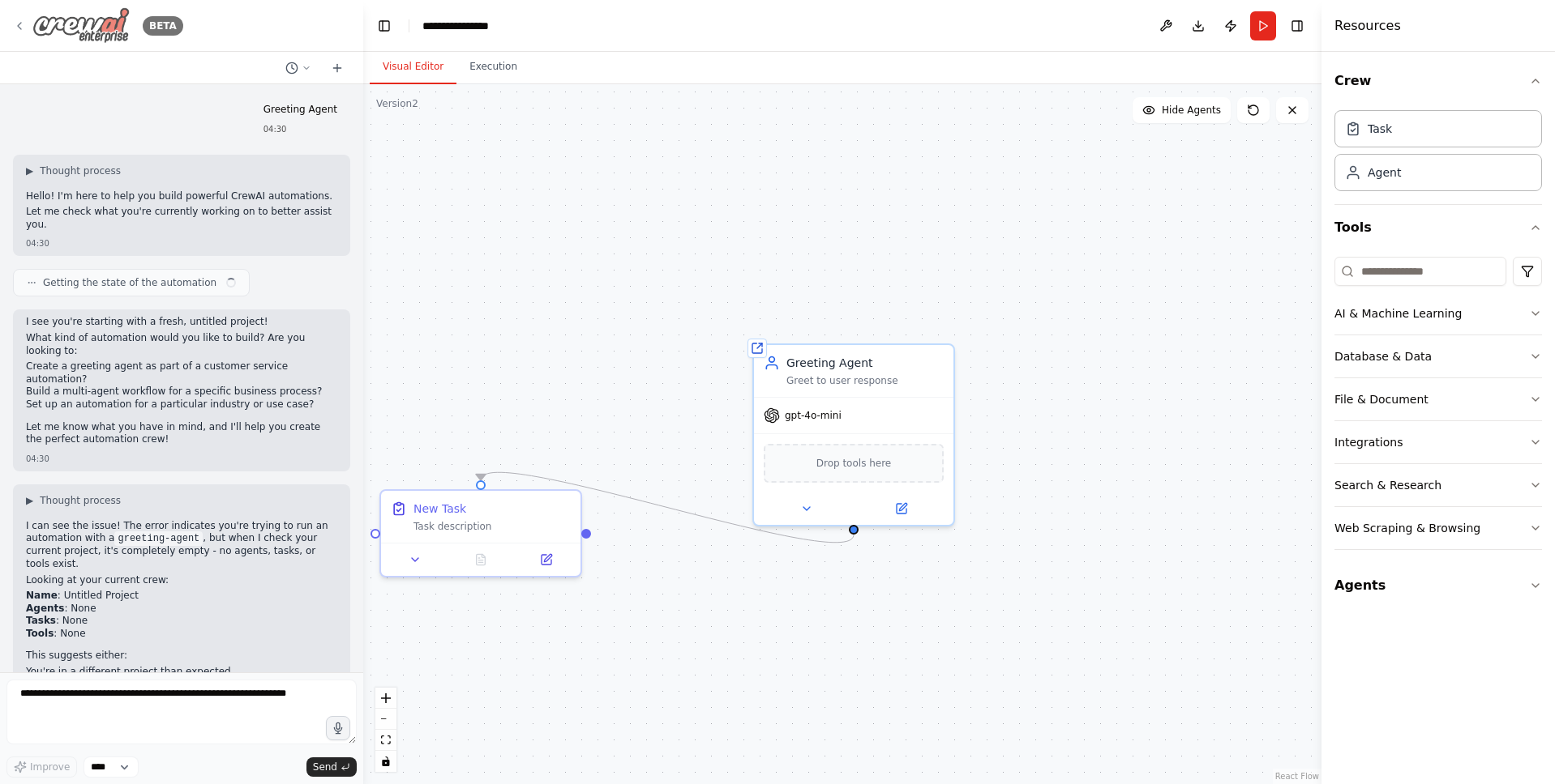
click at [87, 31] on img at bounding box center [81, 24] width 97 height 36
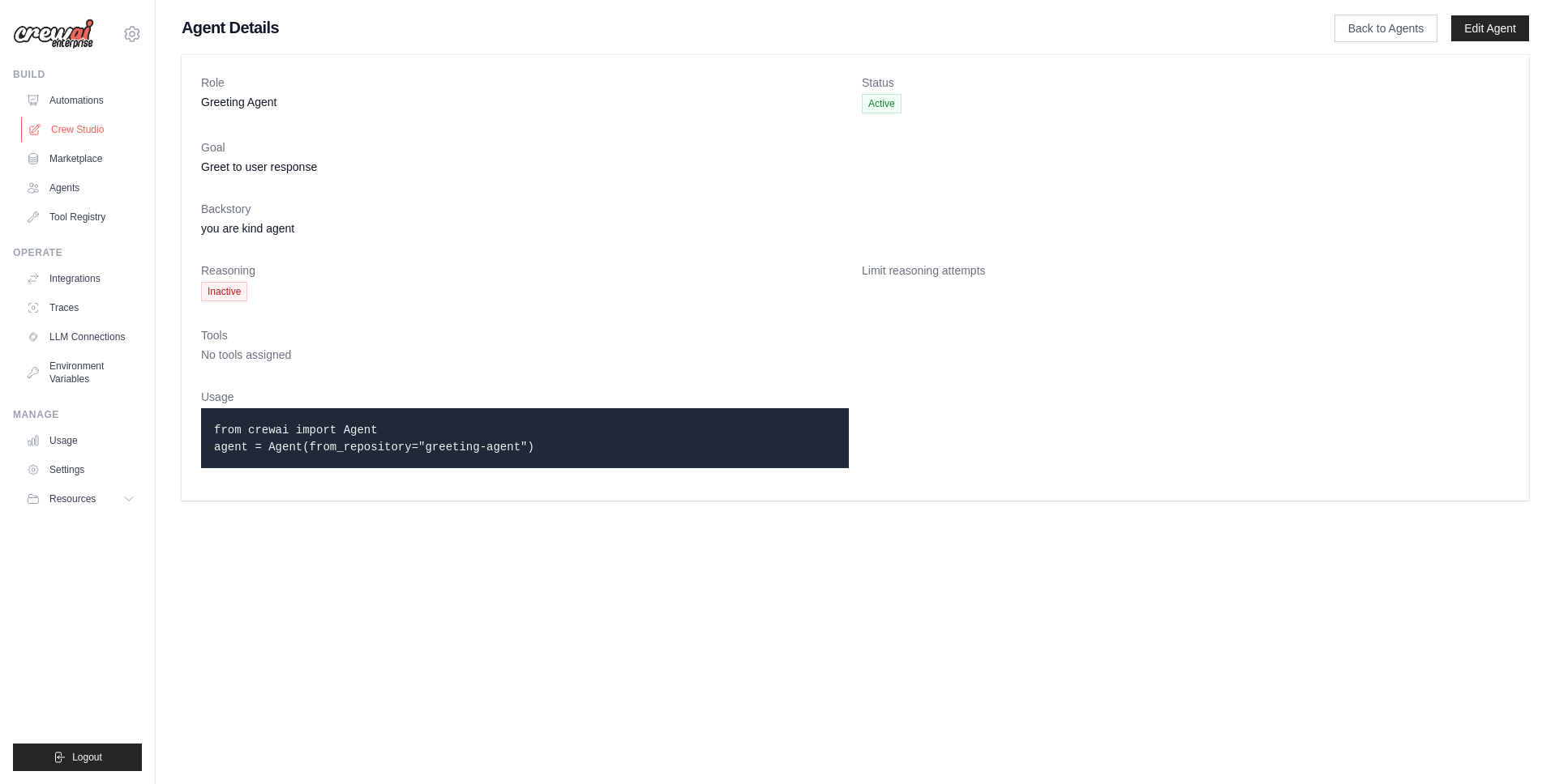
click at [67, 127] on link "Crew Studio" at bounding box center [83, 130] width 123 height 26
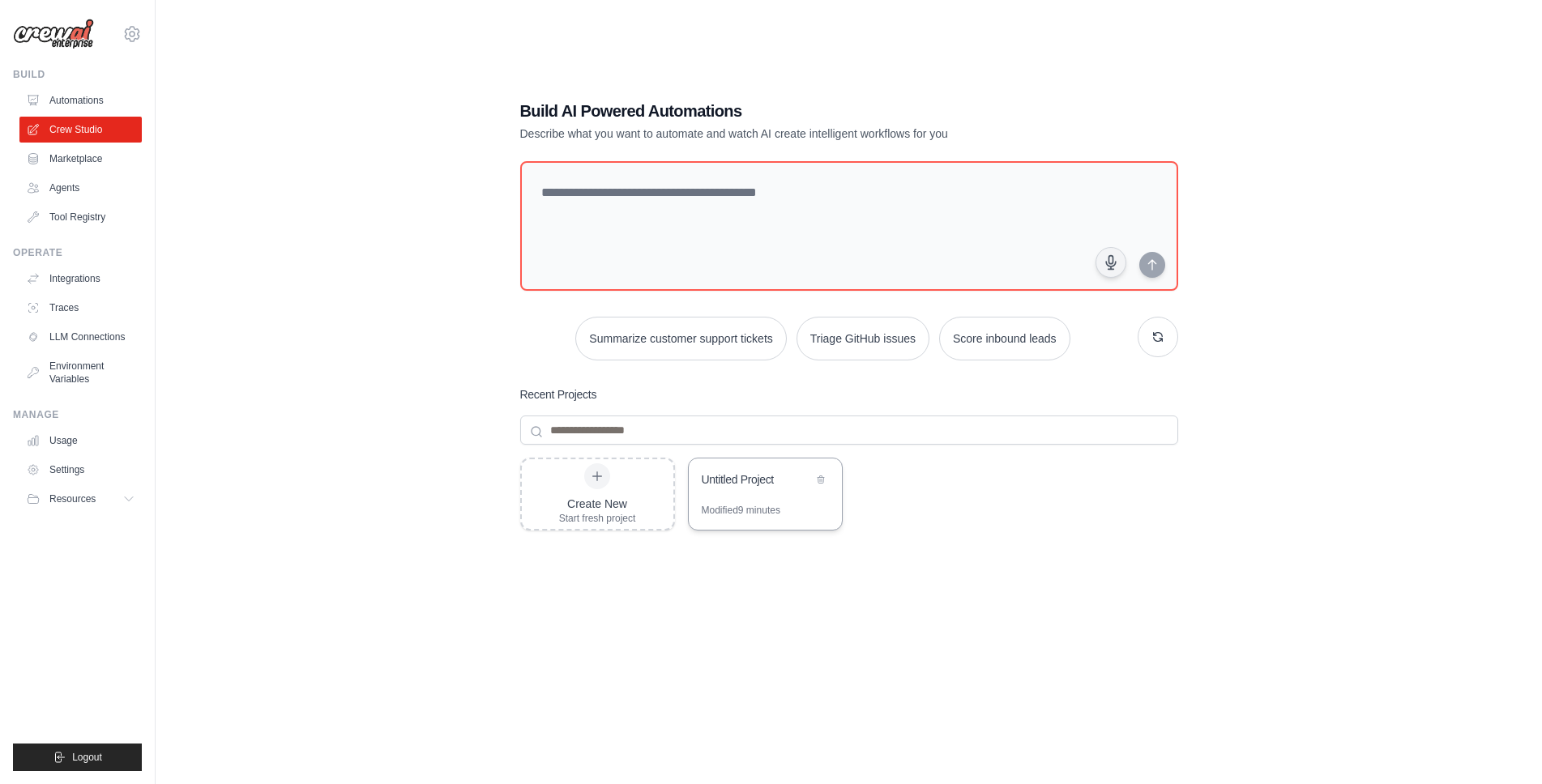
click at [780, 504] on div "Modified 9 minutes" at bounding box center [740, 509] width 79 height 13
click at [75, 94] on link "Automations" at bounding box center [83, 100] width 123 height 26
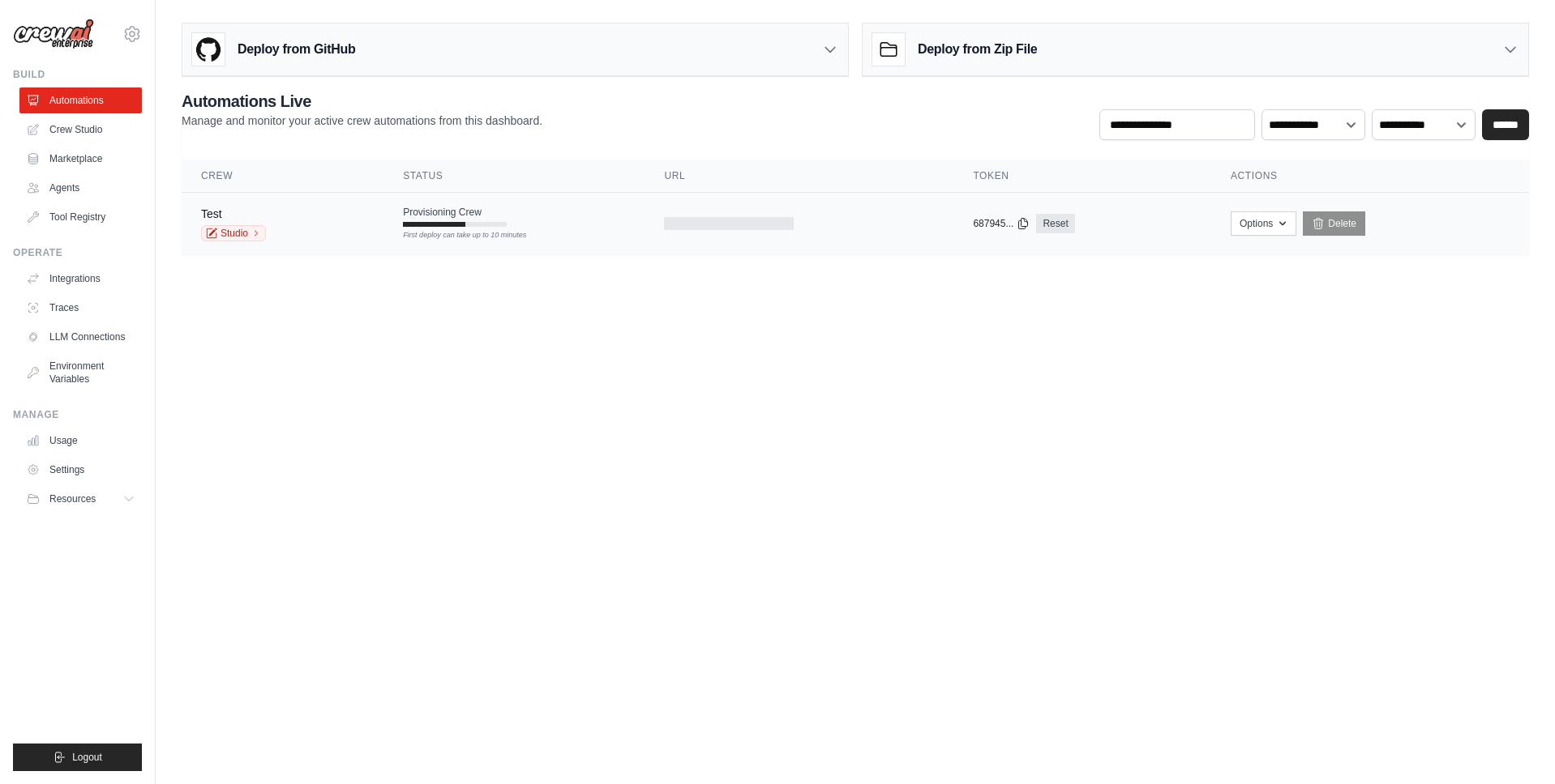
click at [313, 214] on div "Test Studio" at bounding box center [282, 223] width 163 height 36
click at [508, 371] on body "[EMAIL_ADDRESS][DOMAIN_NAME] Settings Build Automations Crew Studio" at bounding box center [778, 392] width 1555 height 784
click at [1021, 220] on icon at bounding box center [1022, 222] width 13 height 13
click at [326, 234] on div "Test Studio" at bounding box center [282, 223] width 163 height 36
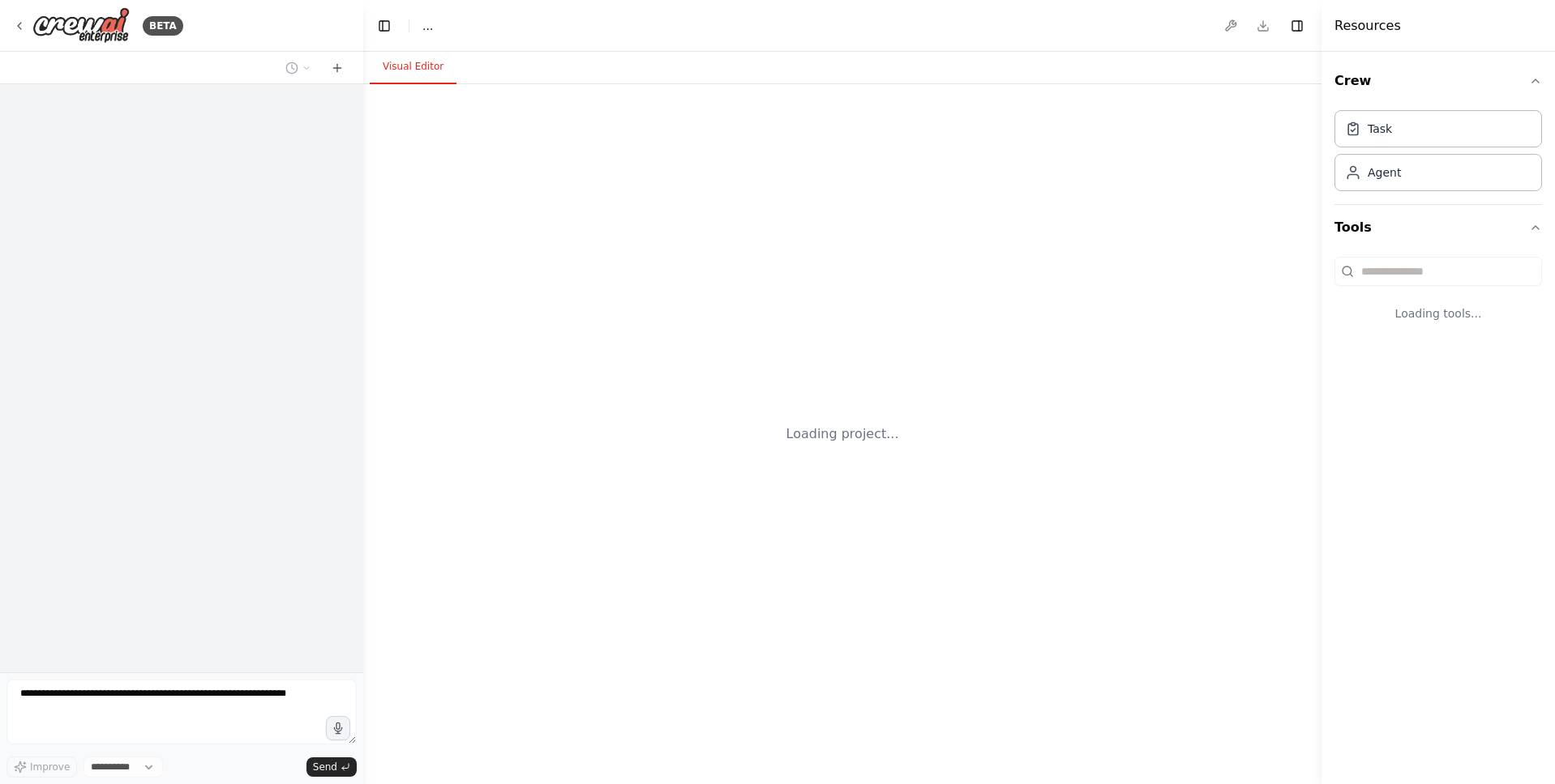
select select "****"
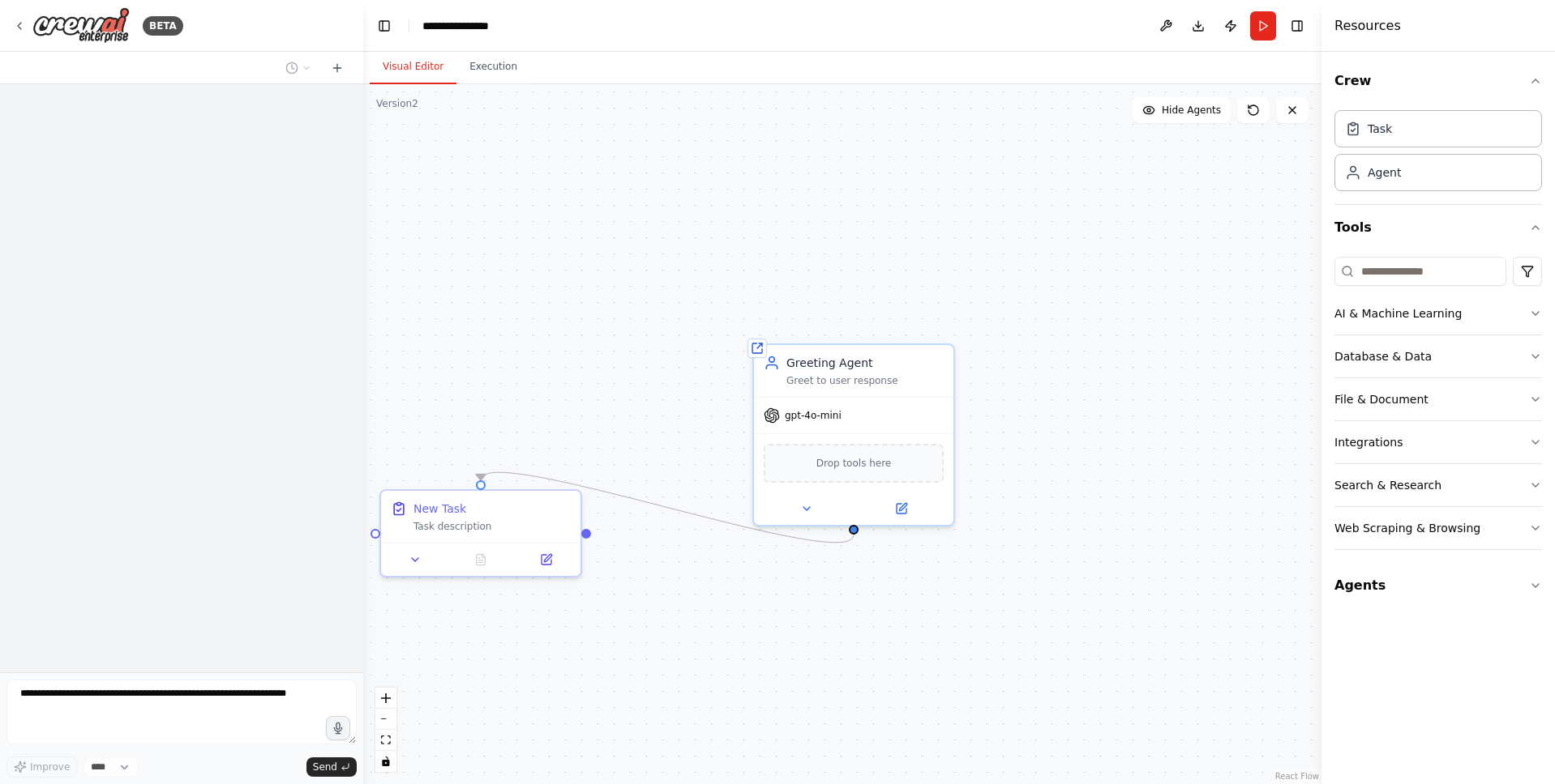
scroll to position [157, 0]
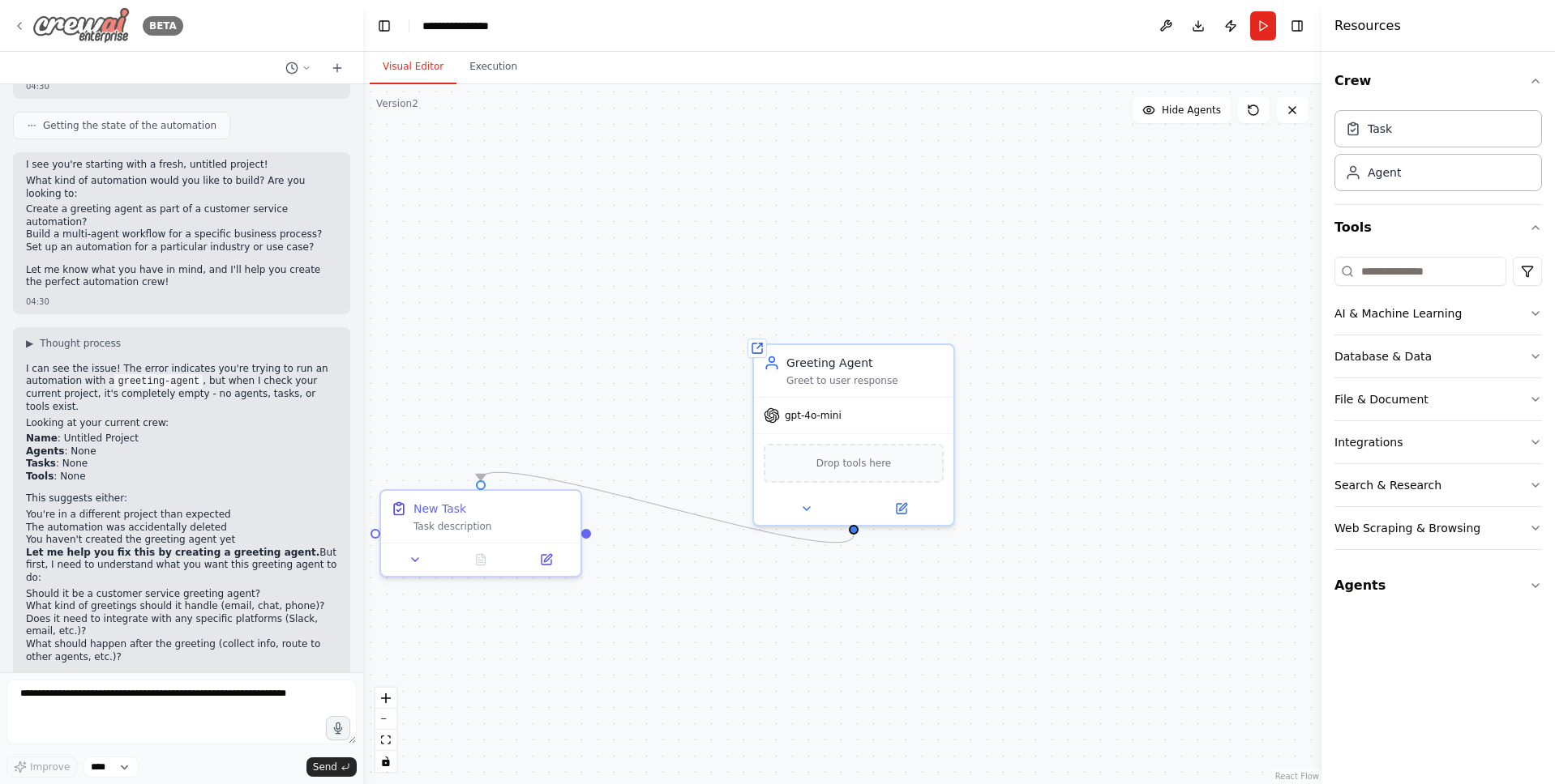
click at [106, 26] on img at bounding box center [81, 24] width 97 height 36
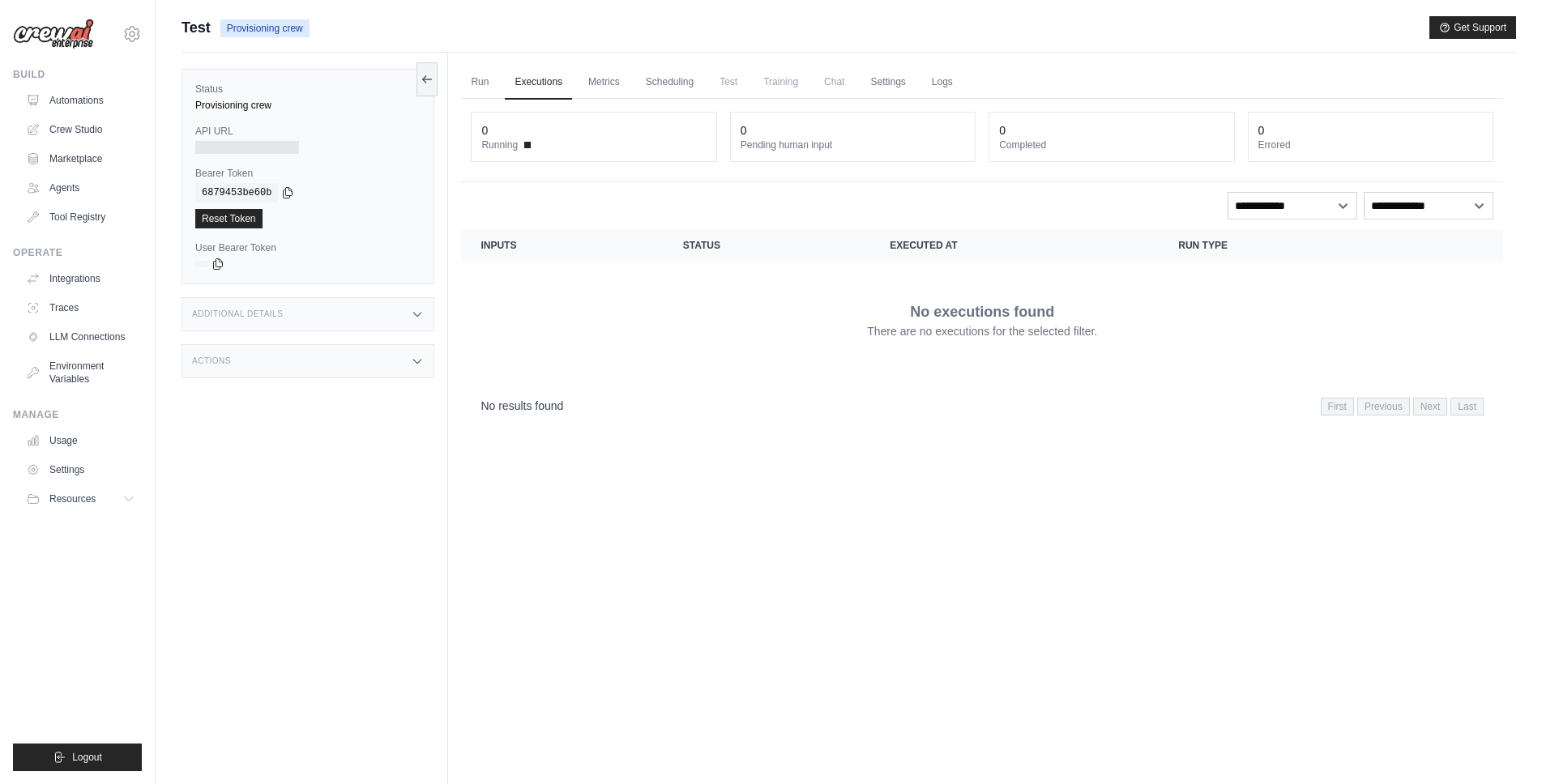
click at [252, 144] on div at bounding box center [246, 147] width 103 height 13
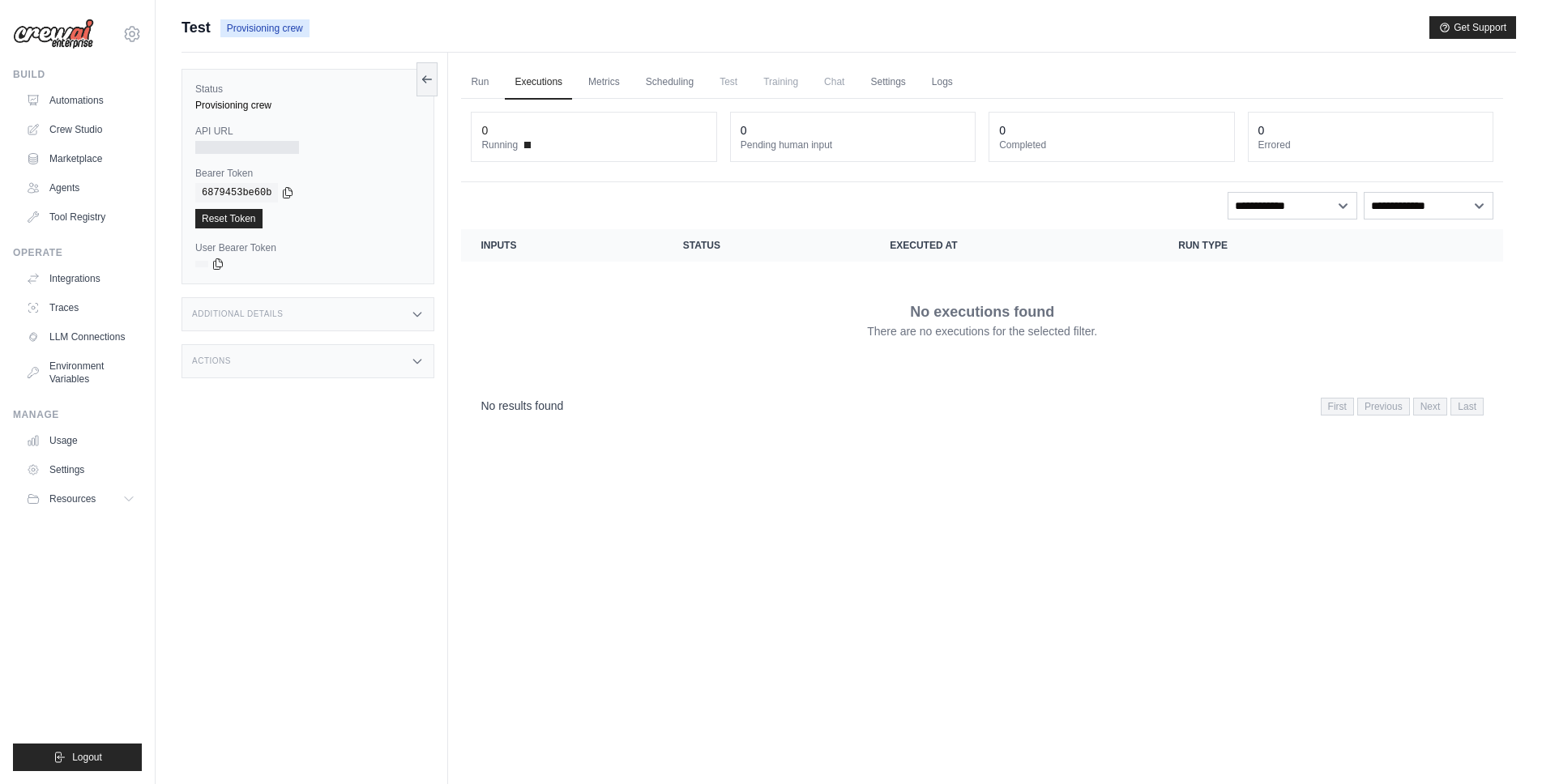
click at [252, 144] on div at bounding box center [246, 147] width 103 height 13
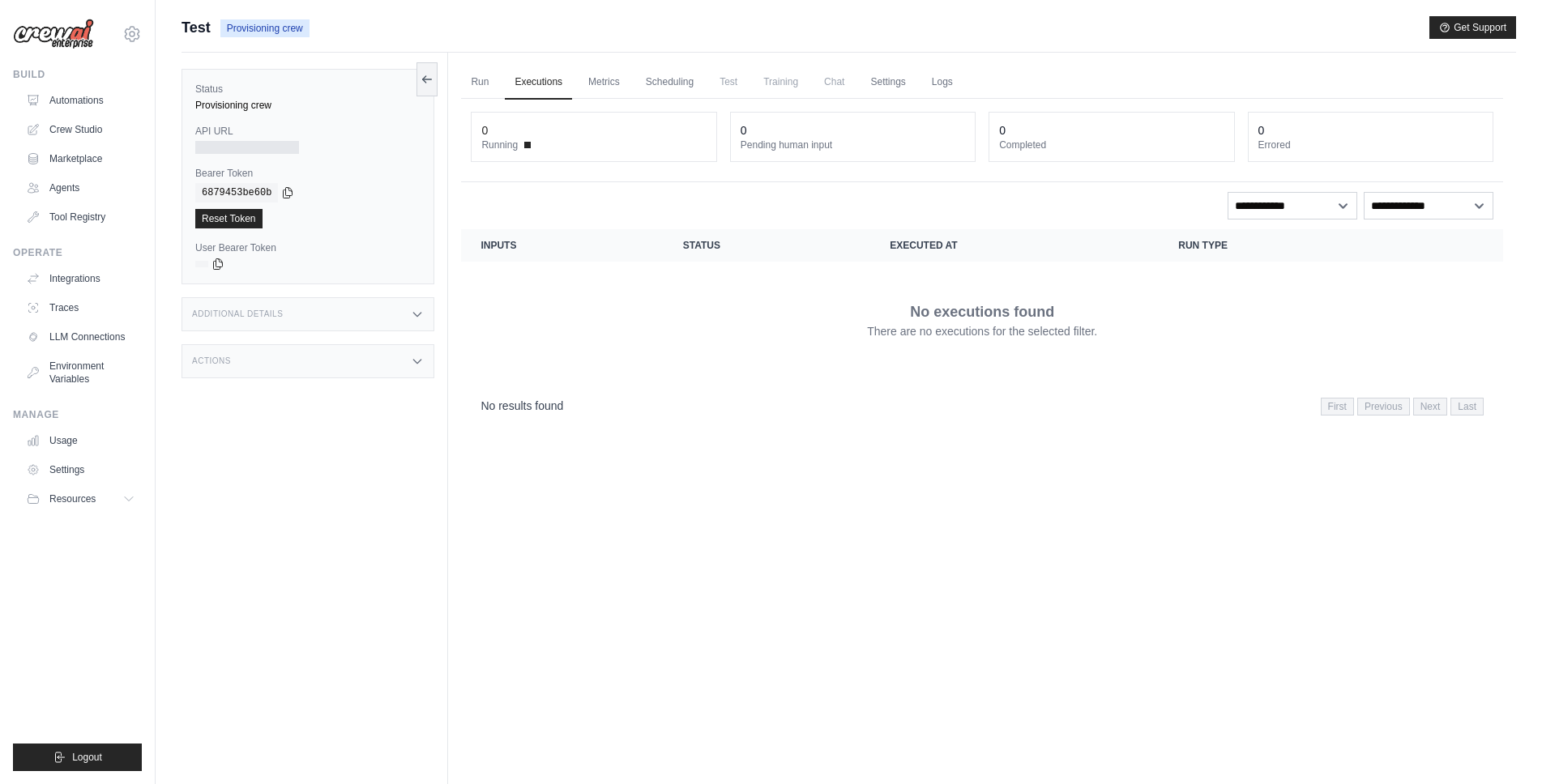
click at [252, 144] on div at bounding box center [246, 147] width 103 height 13
click at [486, 84] on link "Run" at bounding box center [479, 82] width 37 height 34
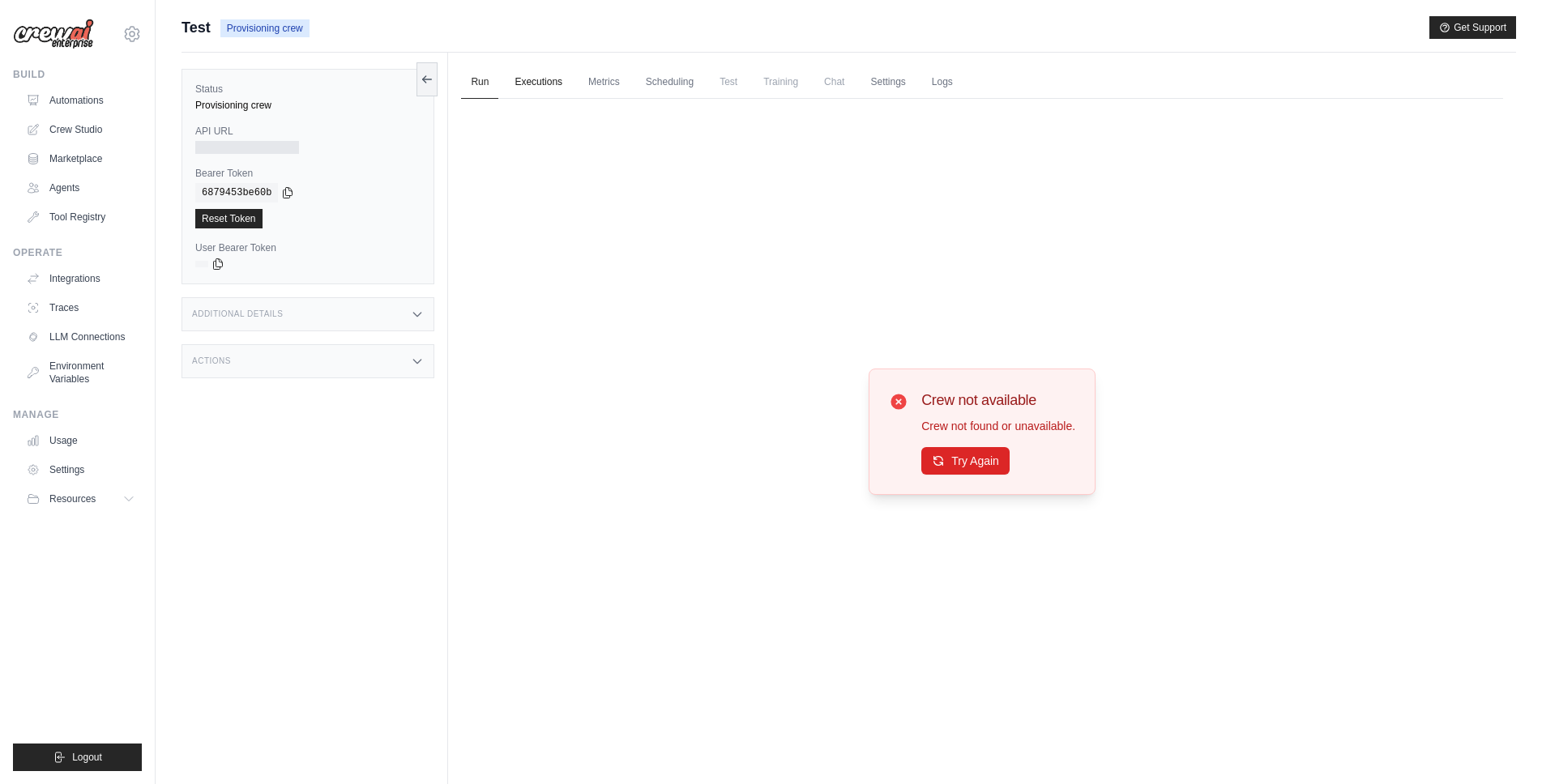
click at [570, 81] on link "Executions" at bounding box center [538, 82] width 67 height 34
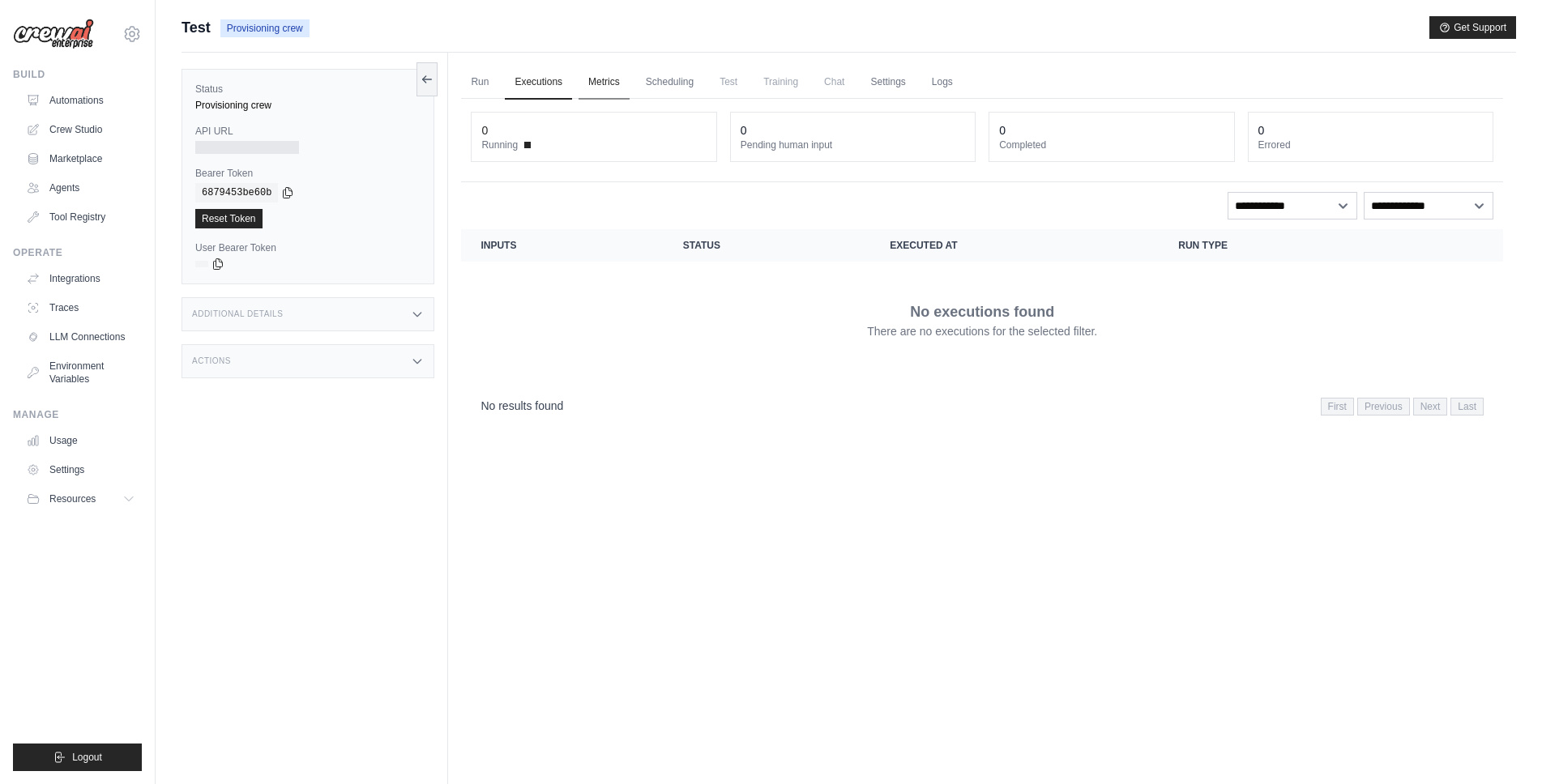
click at [629, 83] on link "Metrics" at bounding box center [604, 82] width 51 height 34
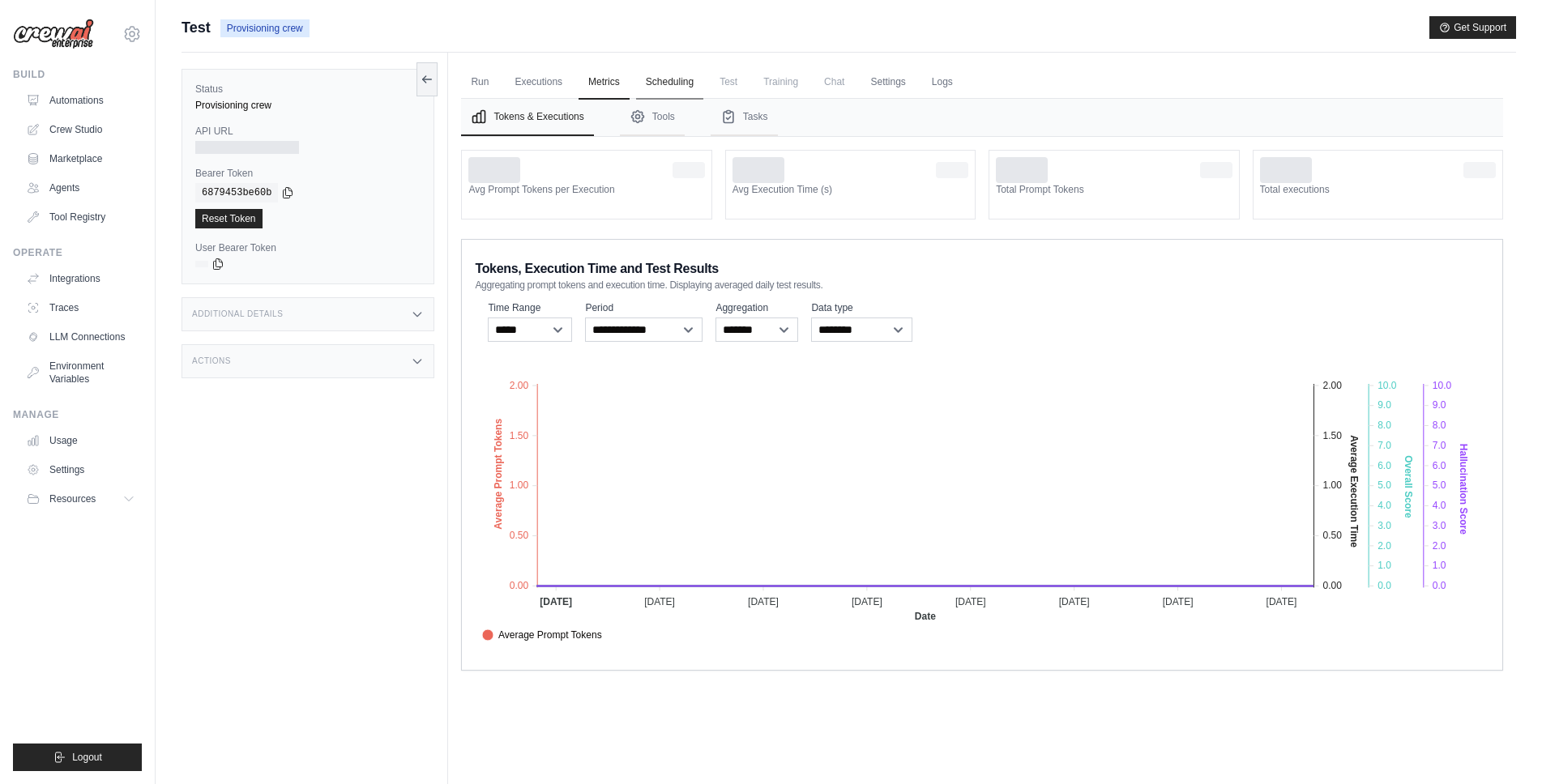
click at [684, 78] on link "Scheduling" at bounding box center [669, 82] width 67 height 34
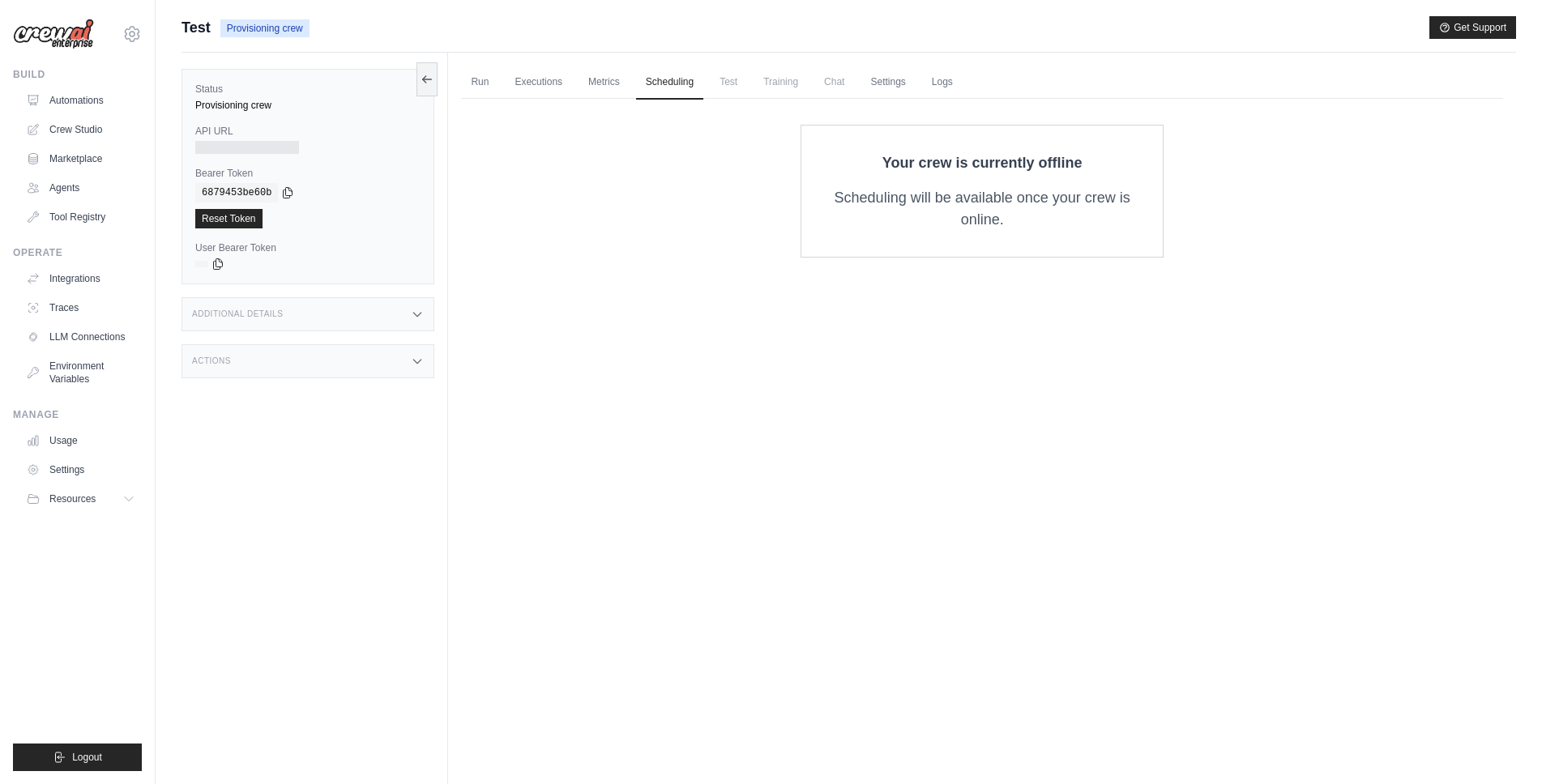
click at [202, 36] on span "Test" at bounding box center [196, 27] width 29 height 22
click at [196, 28] on span "Test" at bounding box center [196, 27] width 29 height 22
click at [433, 300] on div "Additional Details" at bounding box center [308, 314] width 253 height 34
click at [386, 311] on div "Additional Details" at bounding box center [308, 314] width 253 height 34
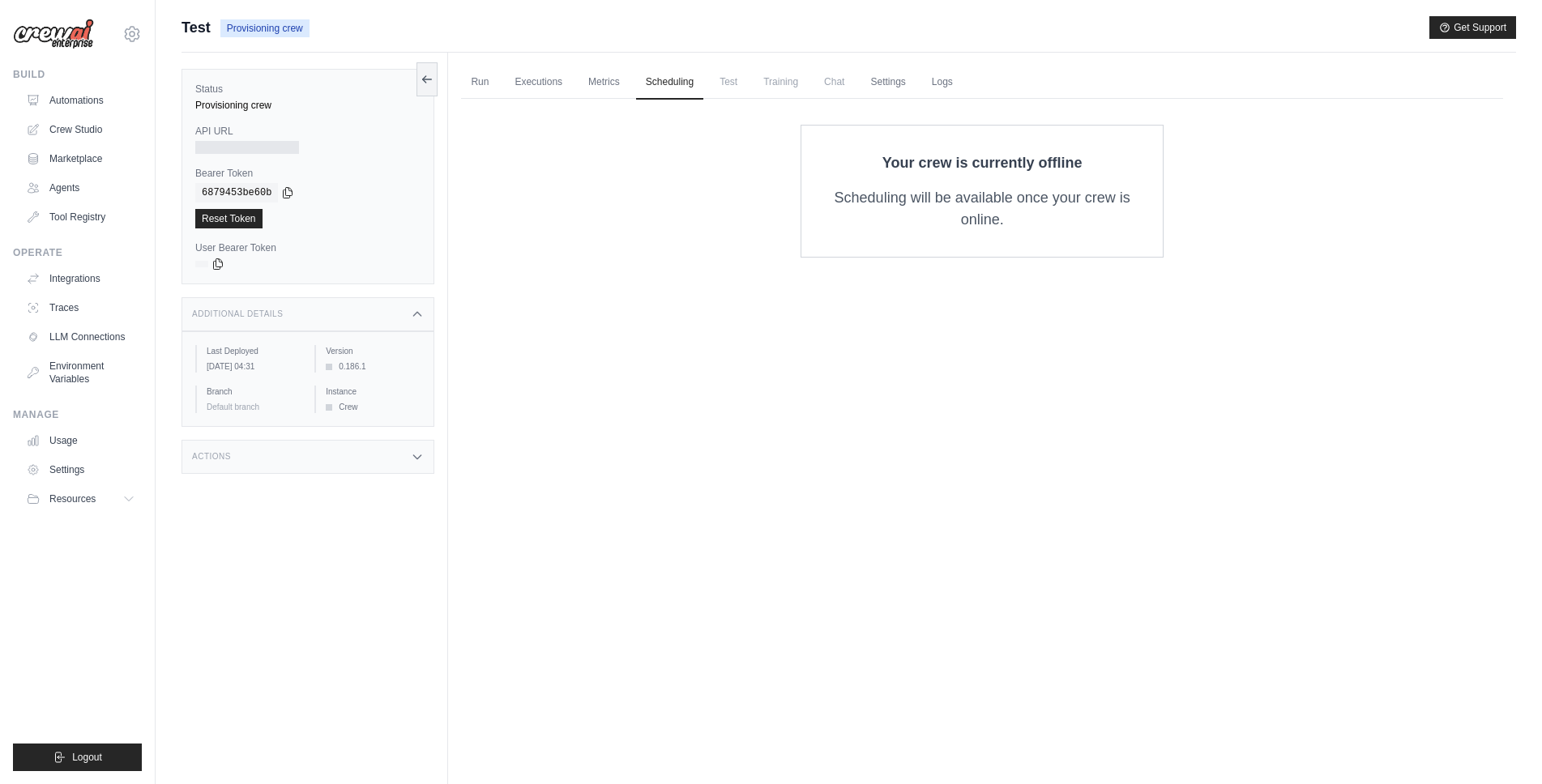
click at [380, 473] on div "Actions" at bounding box center [308, 457] width 253 height 34
click at [597, 389] on div "Run Executions Metrics Scheduling Test Training Chat Settings Logs 0 Running 0 …" at bounding box center [982, 444] width 1069 height 784
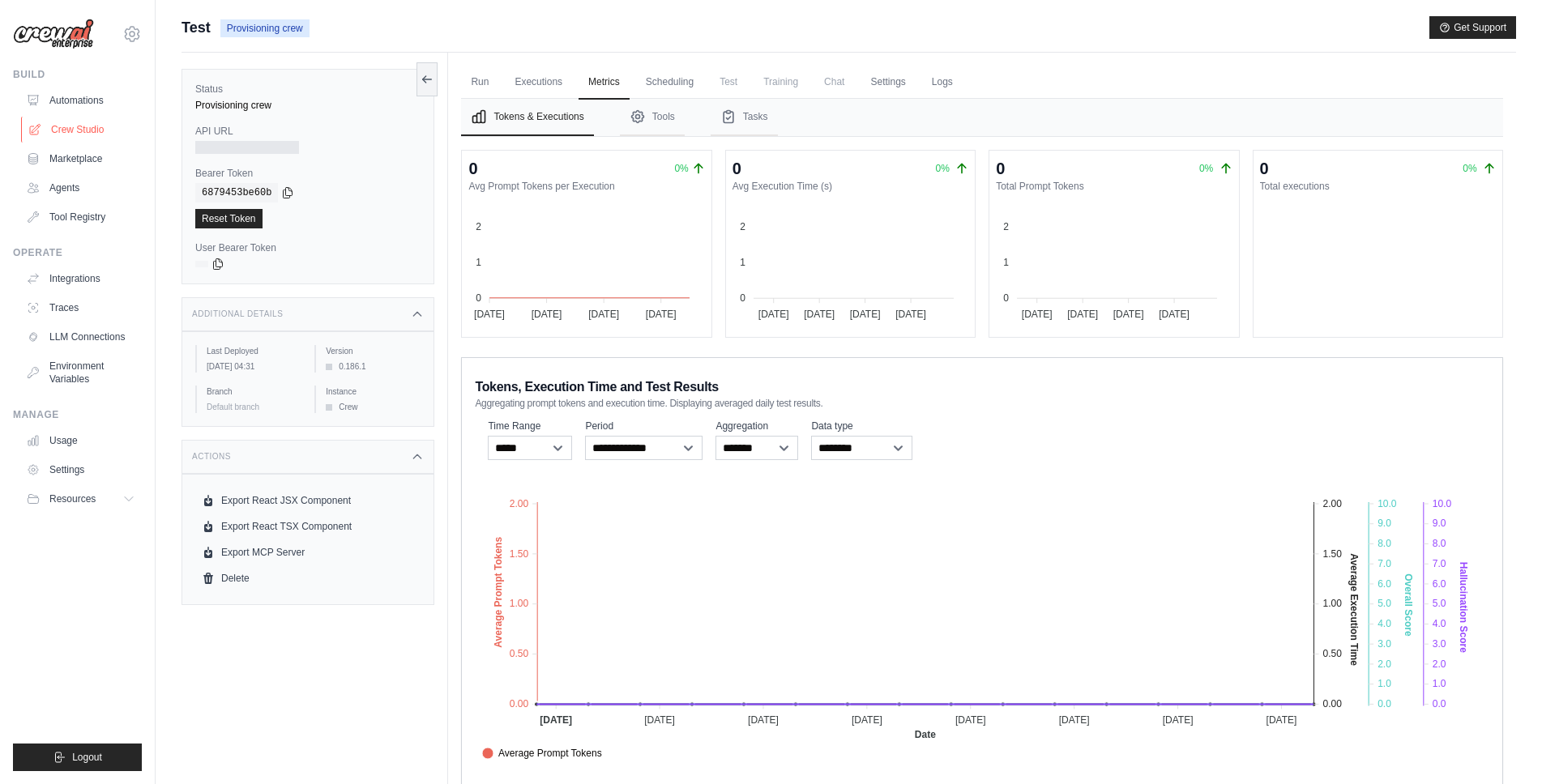
click at [85, 125] on link "Crew Studio" at bounding box center [83, 130] width 123 height 26
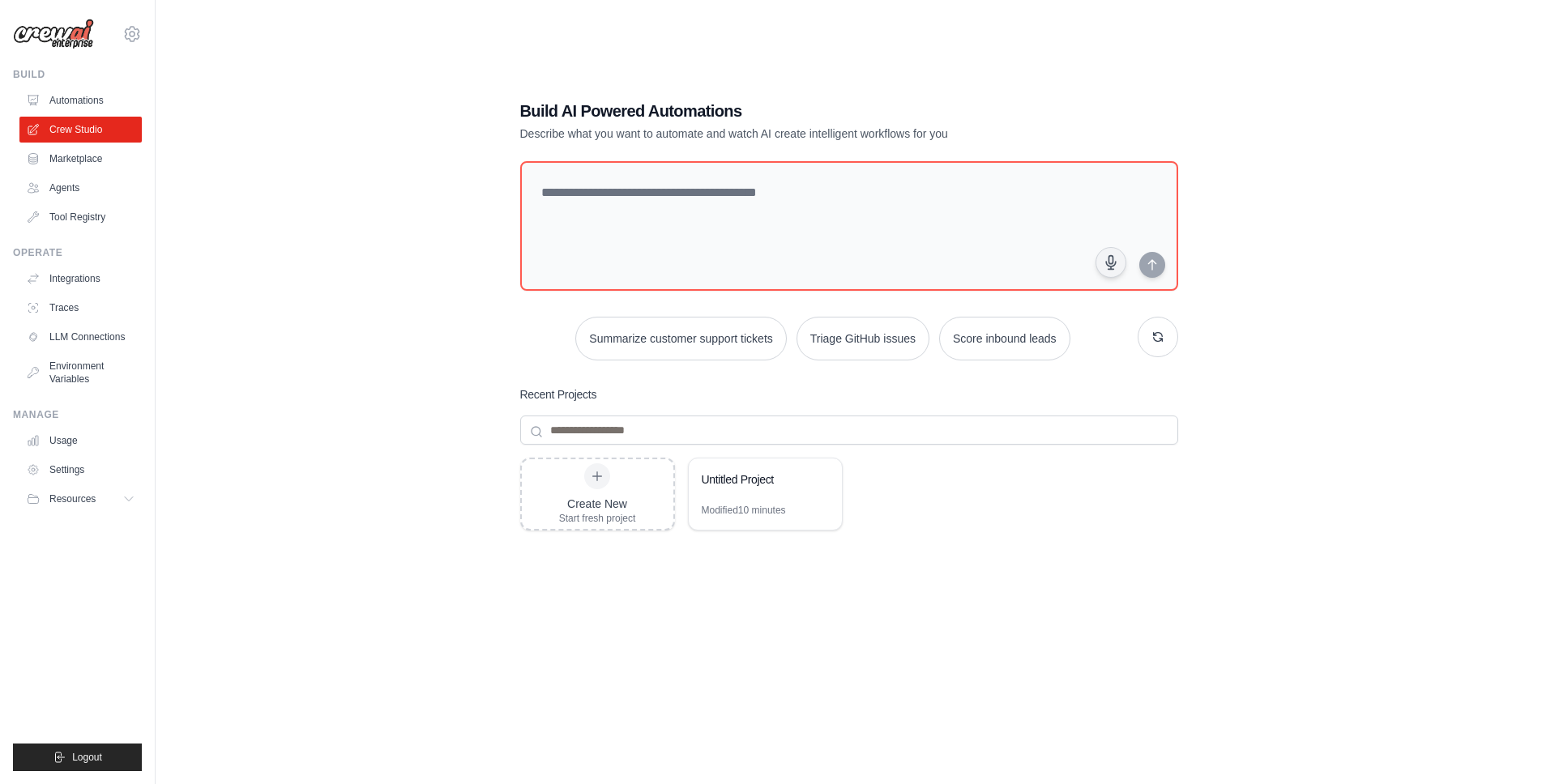
click at [65, 55] on div "[EMAIL_ADDRESS][DOMAIN_NAME] Settings Build Automations Crew Studio Marketplace" at bounding box center [78, 392] width 156 height 784
click at [75, 33] on img at bounding box center [53, 34] width 81 height 31
click at [102, 176] on link "Agents" at bounding box center [83, 188] width 123 height 26
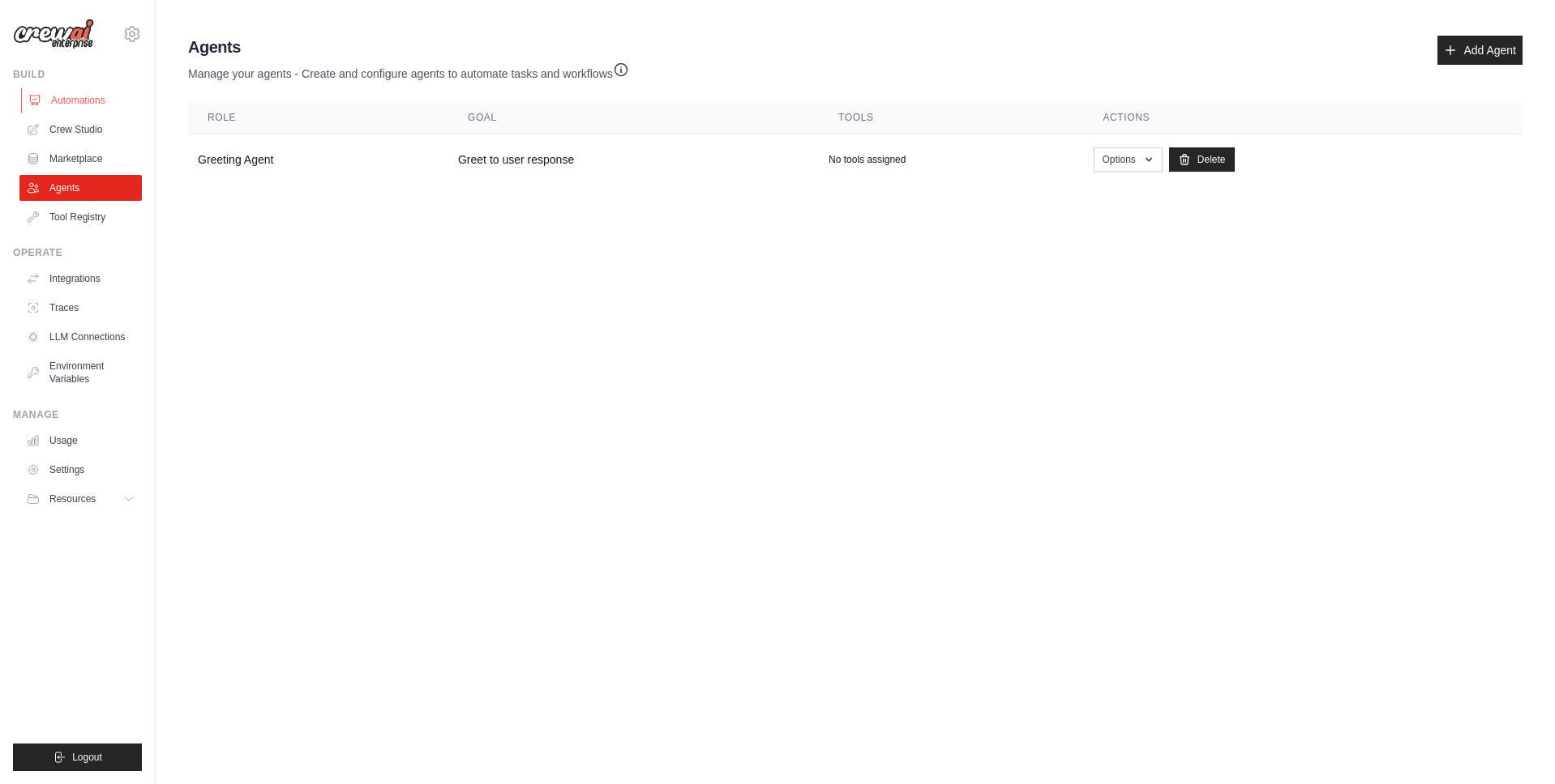
click at [89, 102] on link "Automations" at bounding box center [83, 100] width 123 height 26
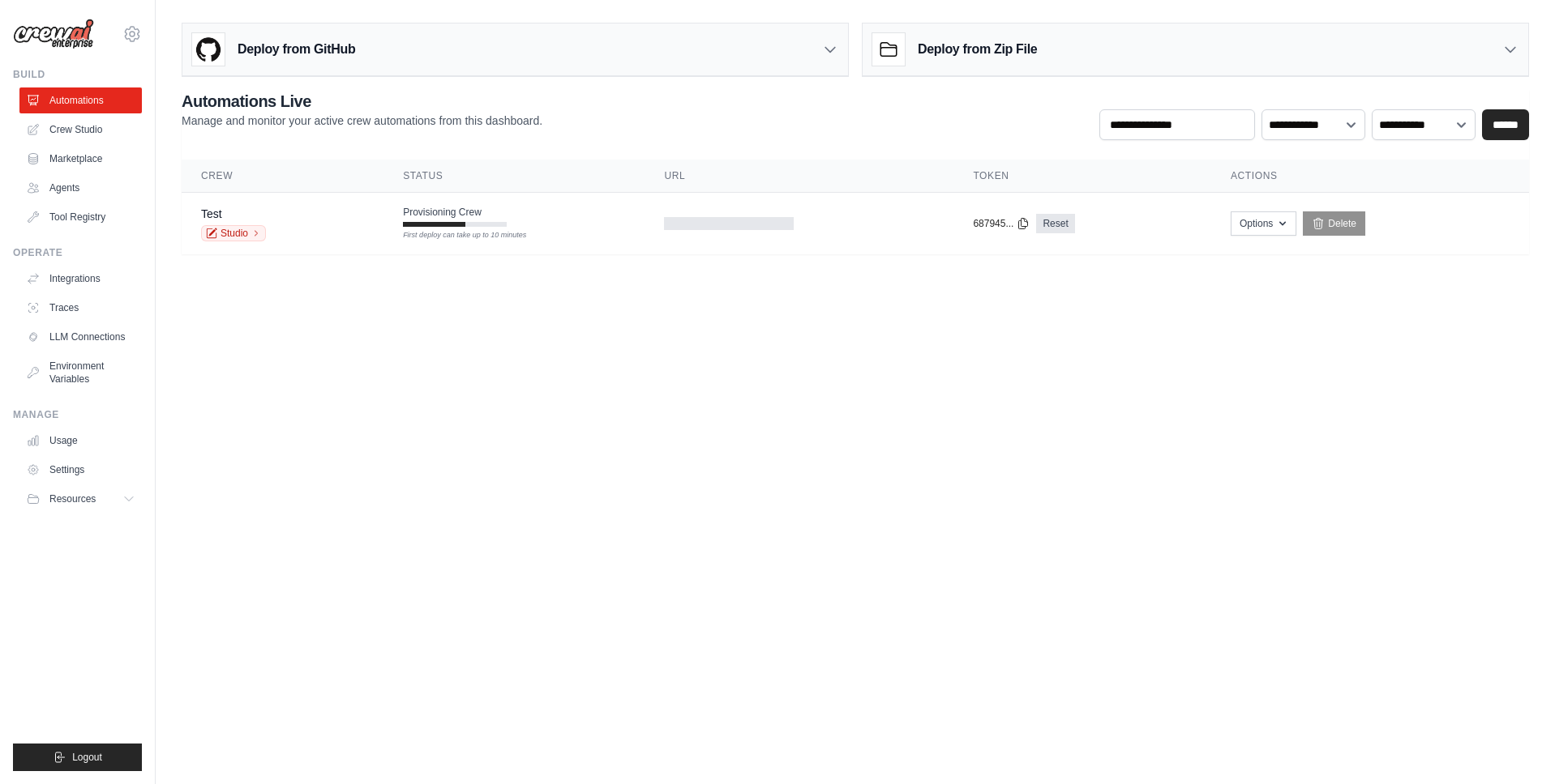
click at [292, 311] on body "[EMAIL_ADDRESS][DOMAIN_NAME] Settings Build Automations Crew Studio" at bounding box center [778, 392] width 1555 height 784
click at [53, 15] on div "[EMAIL_ADDRESS][DOMAIN_NAME] Settings" at bounding box center [77, 25] width 129 height 52
click at [59, 36] on img at bounding box center [53, 34] width 81 height 31
click at [101, 479] on link "Settings" at bounding box center [83, 469] width 123 height 26
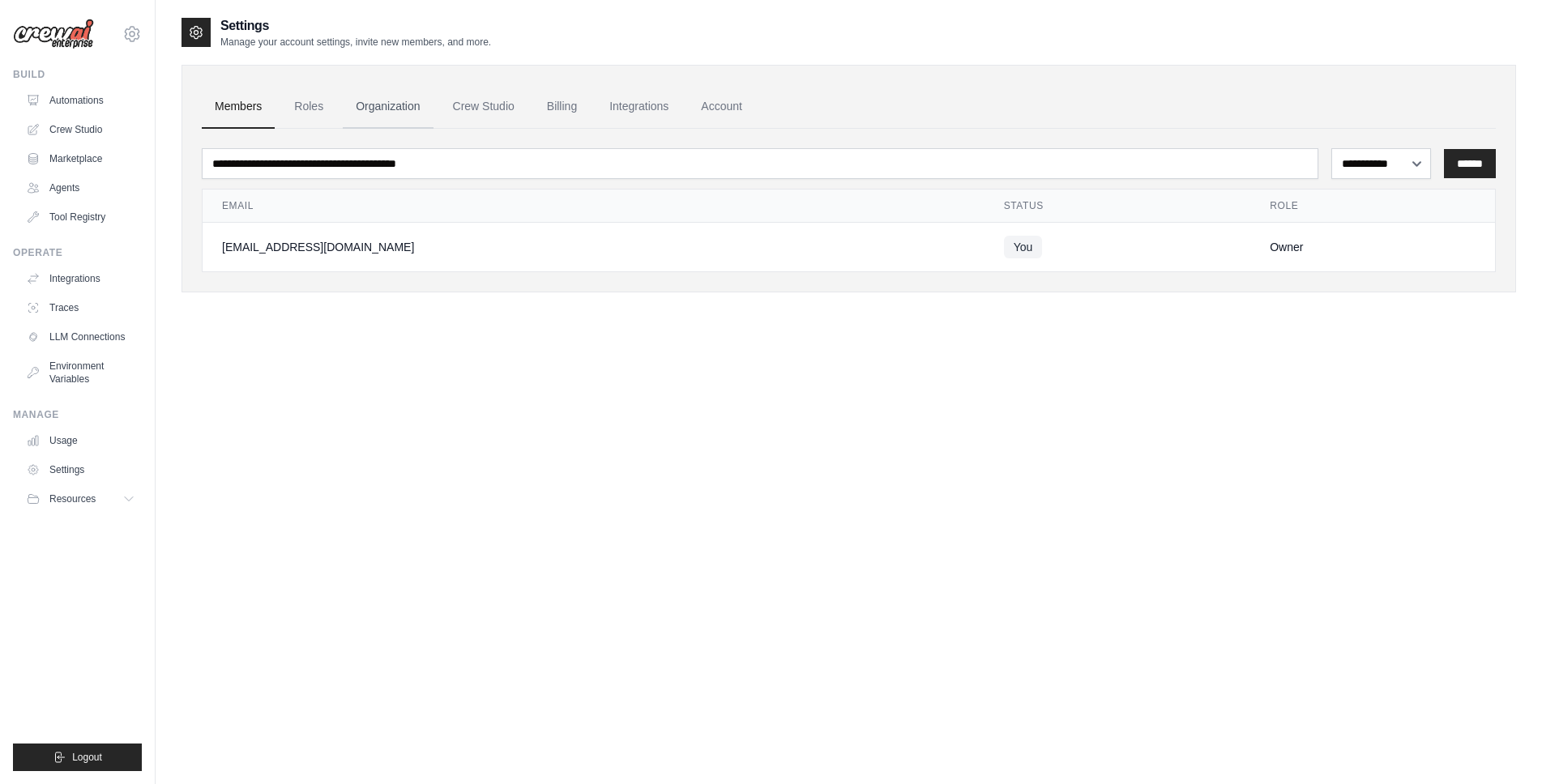
click at [415, 117] on link "Organization" at bounding box center [388, 106] width 90 height 44
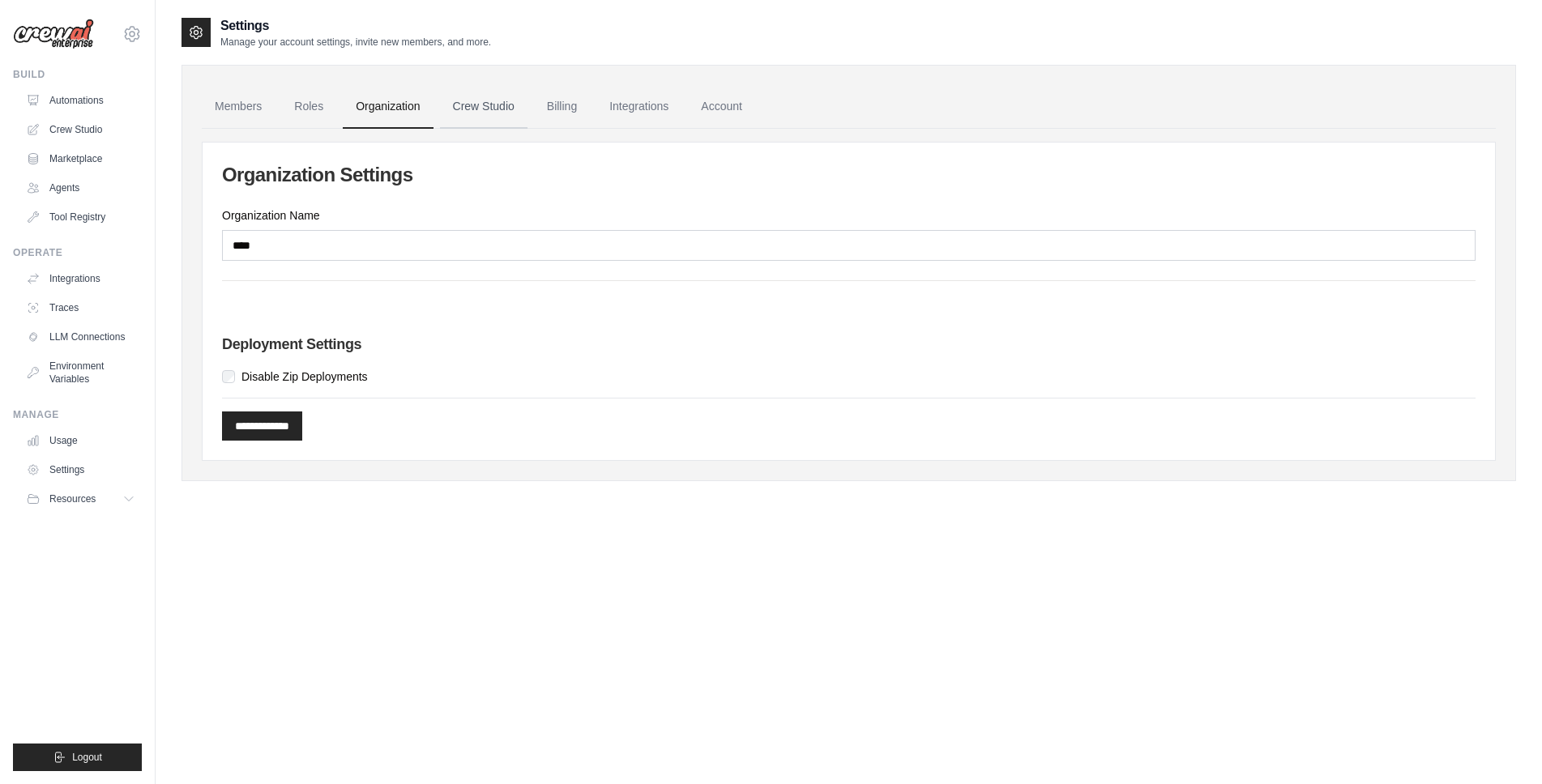
click at [517, 105] on link "Crew Studio" at bounding box center [484, 106] width 88 height 44
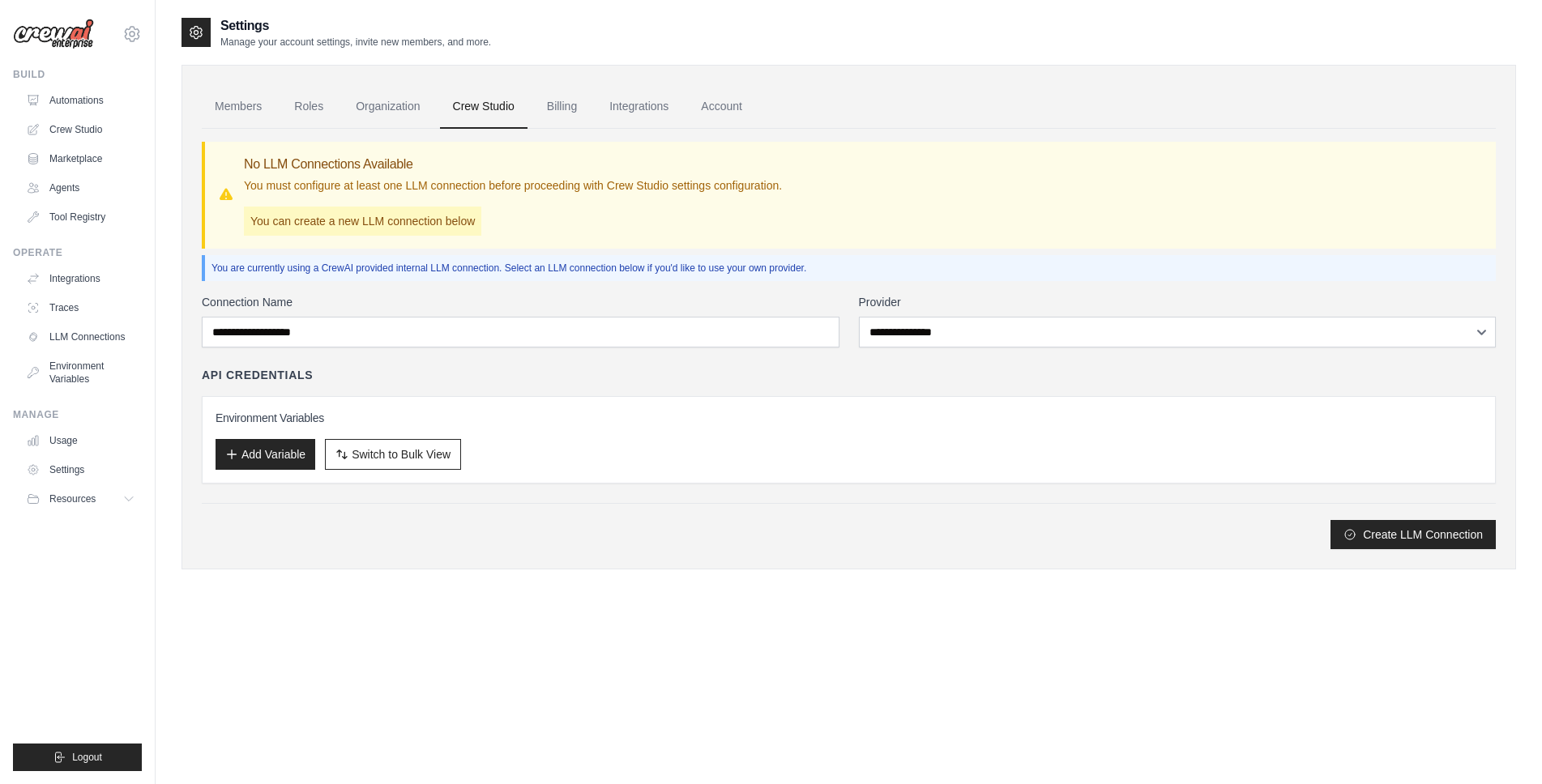
click at [590, 102] on link "Billing" at bounding box center [561, 106] width 56 height 44
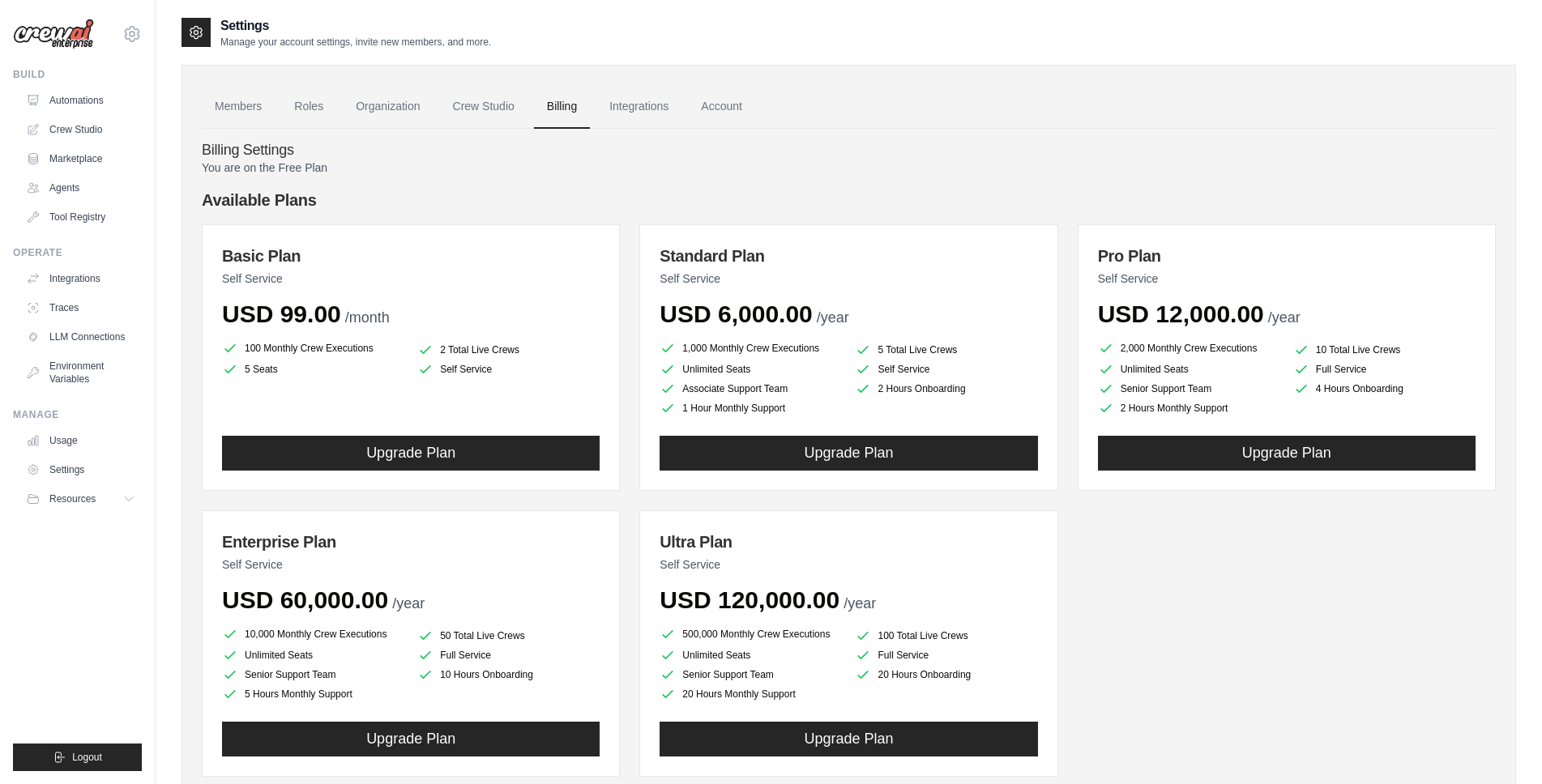
click at [305, 169] on p "You are on the Free Plan" at bounding box center [848, 168] width 1295 height 17
click at [755, 114] on link "Account" at bounding box center [721, 106] width 67 height 44
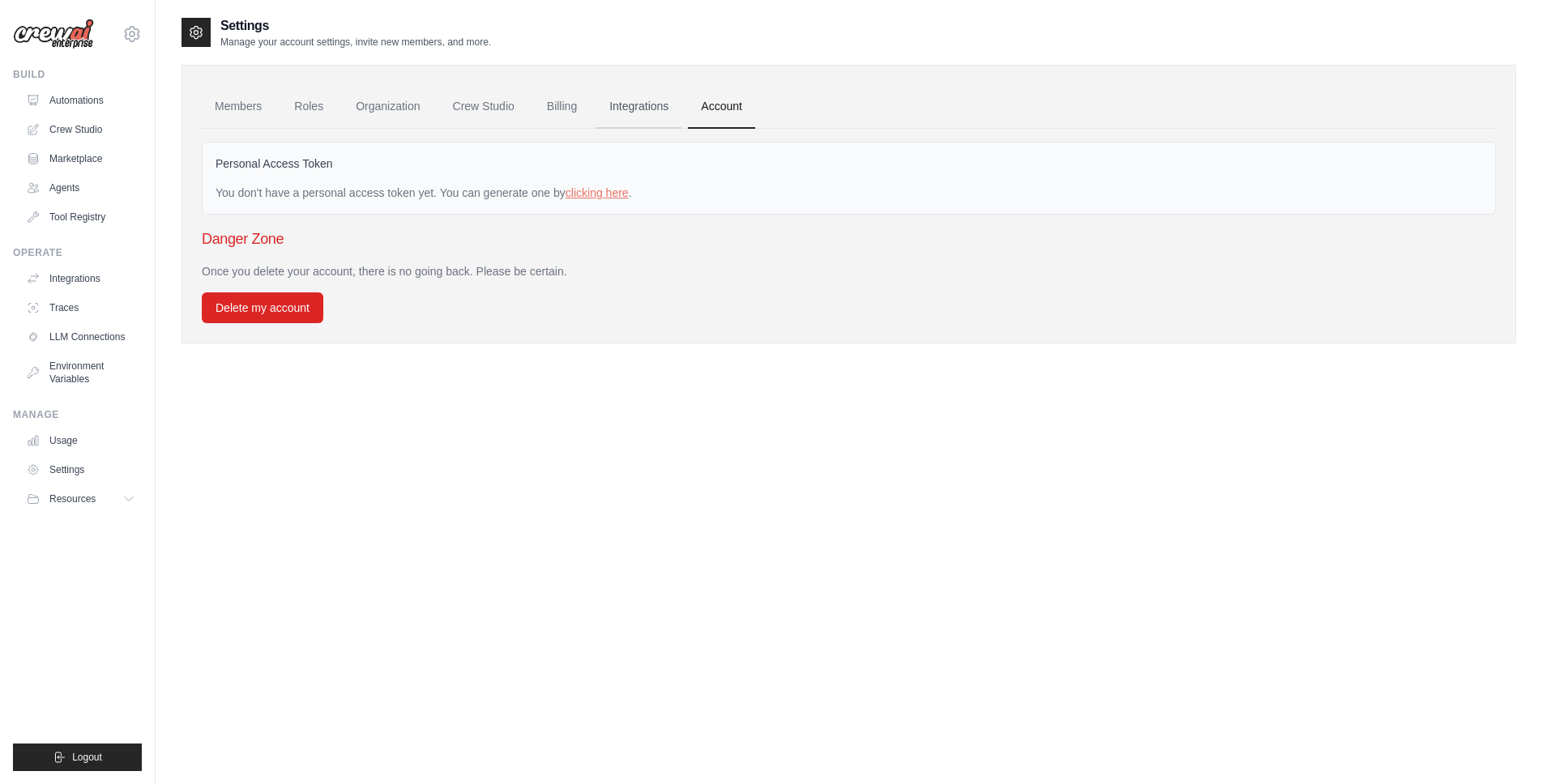
click at [682, 108] on link "Integrations" at bounding box center [638, 106] width 85 height 44
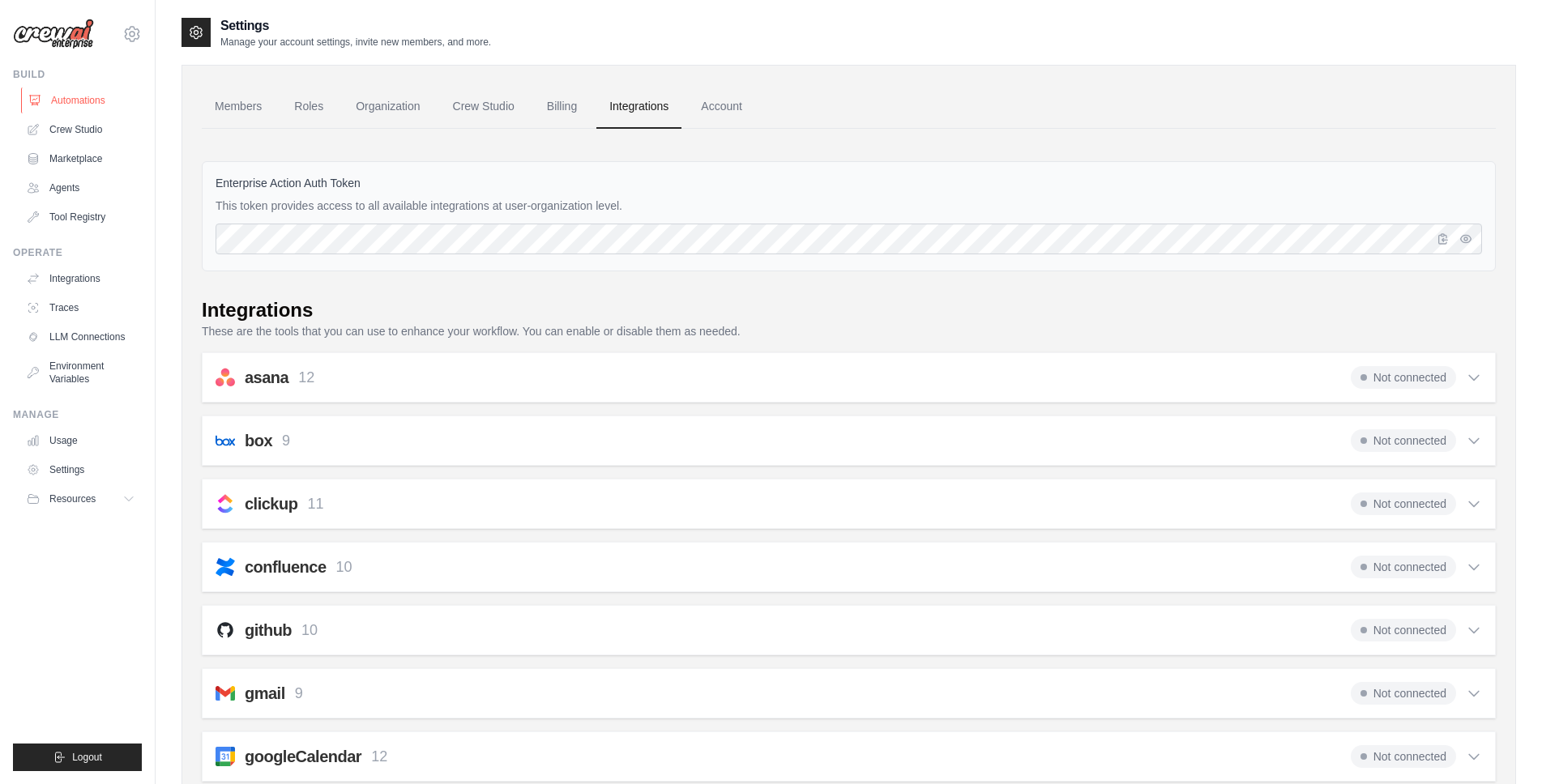
click at [91, 91] on link "Automations" at bounding box center [83, 100] width 123 height 26
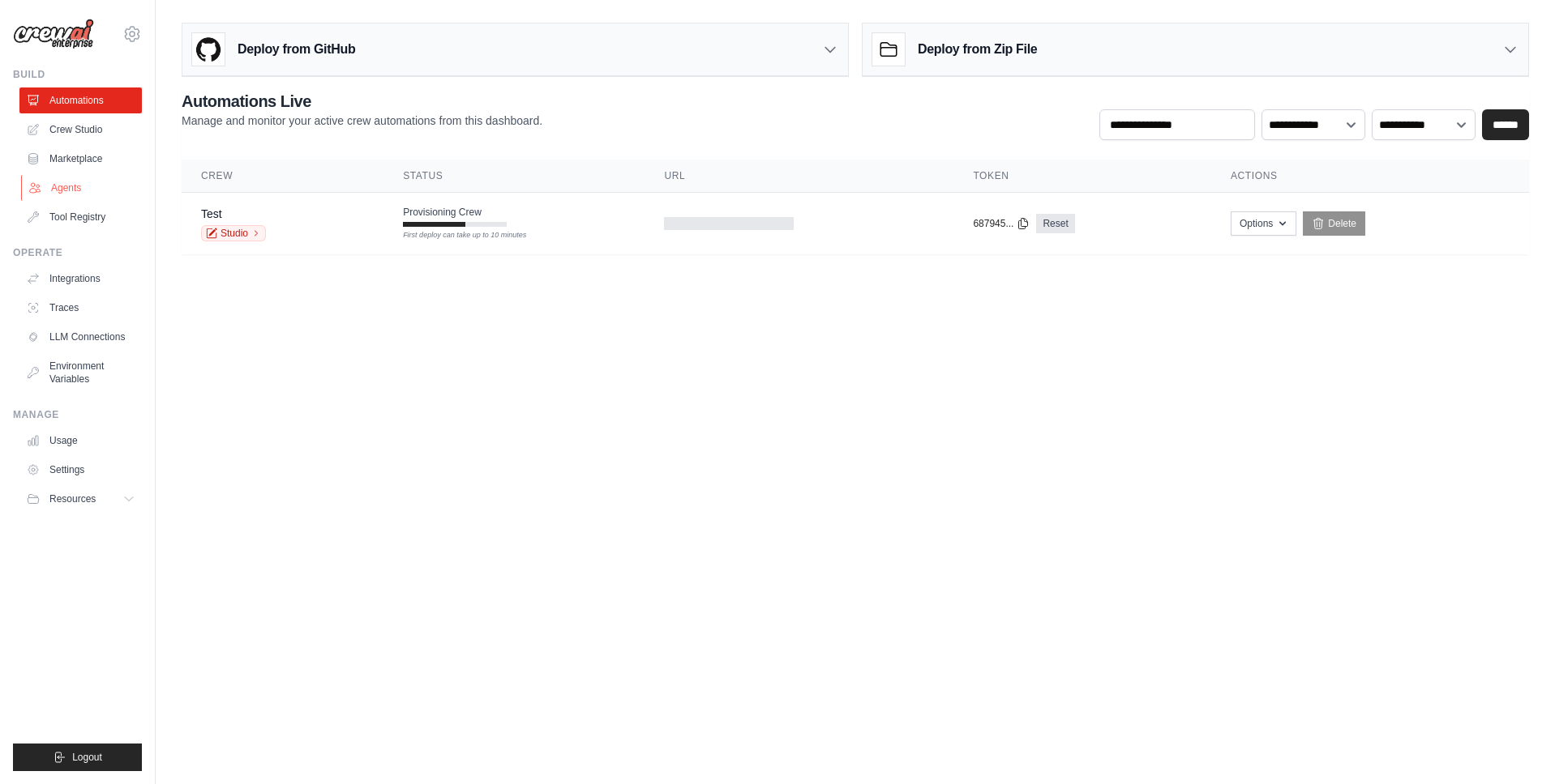
click at [104, 181] on link "Agents" at bounding box center [83, 188] width 123 height 26
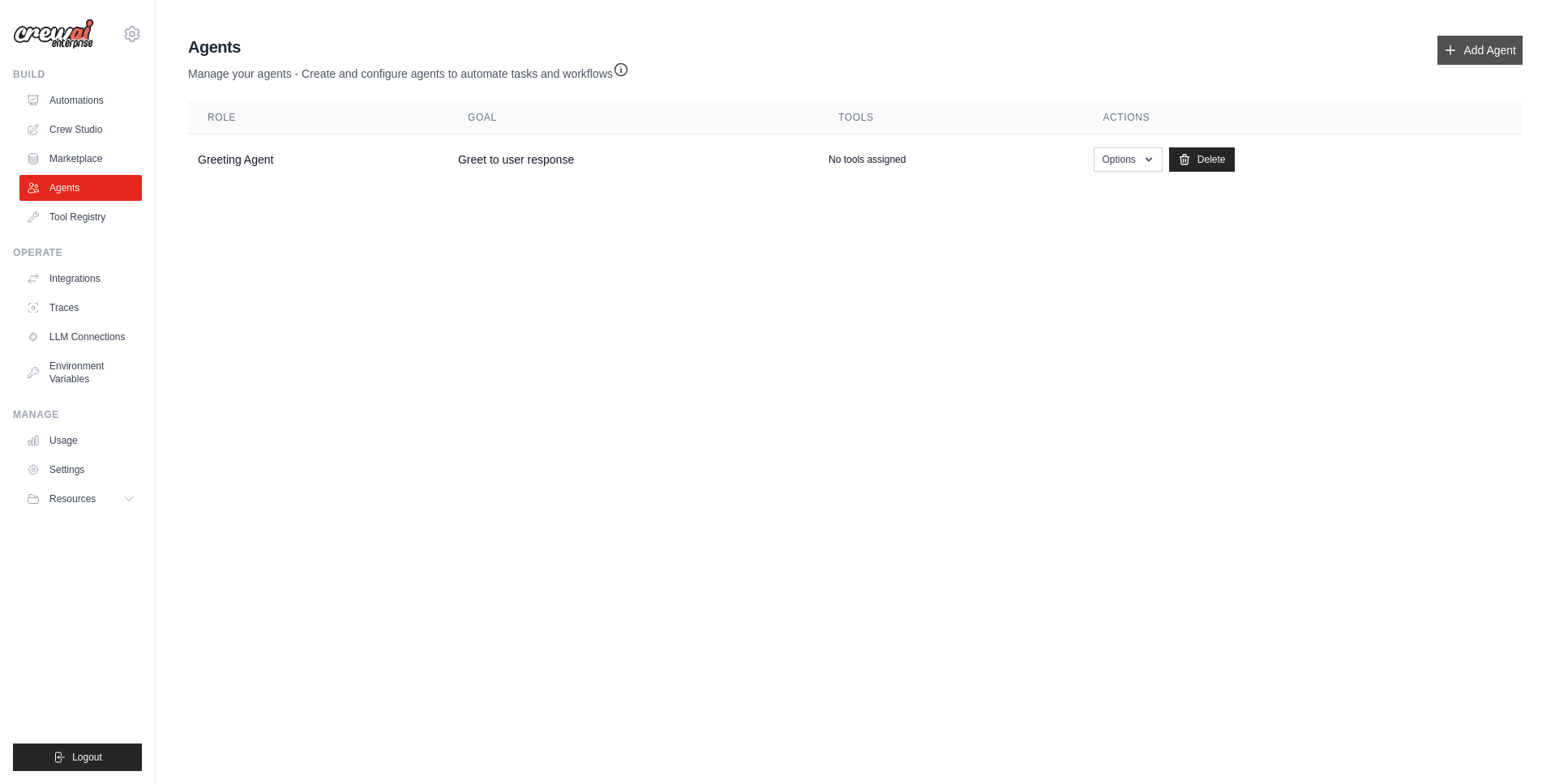
click at [1450, 51] on icon at bounding box center [1450, 50] width 9 height 9
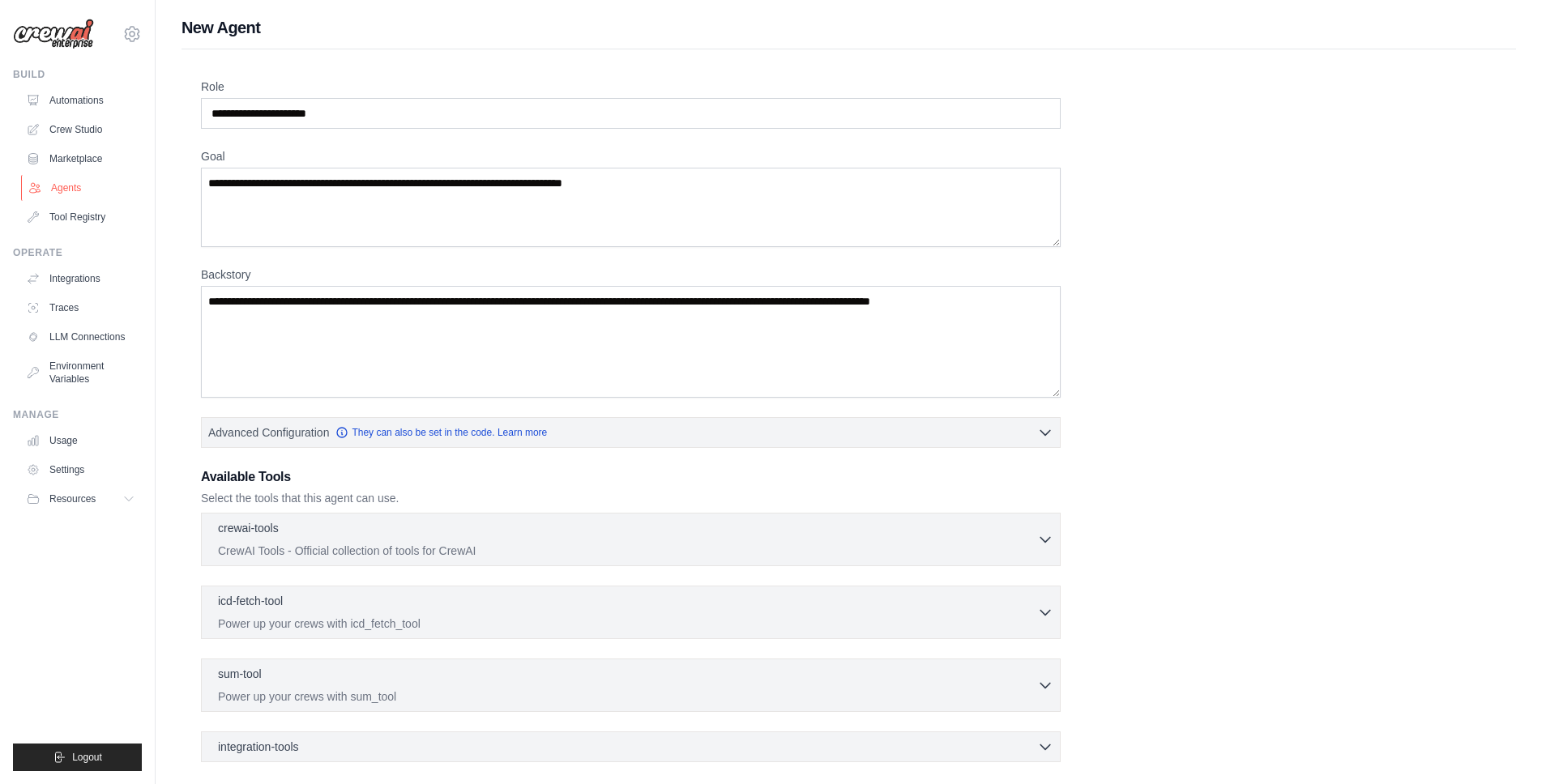
click at [85, 192] on link "Agents" at bounding box center [83, 188] width 123 height 26
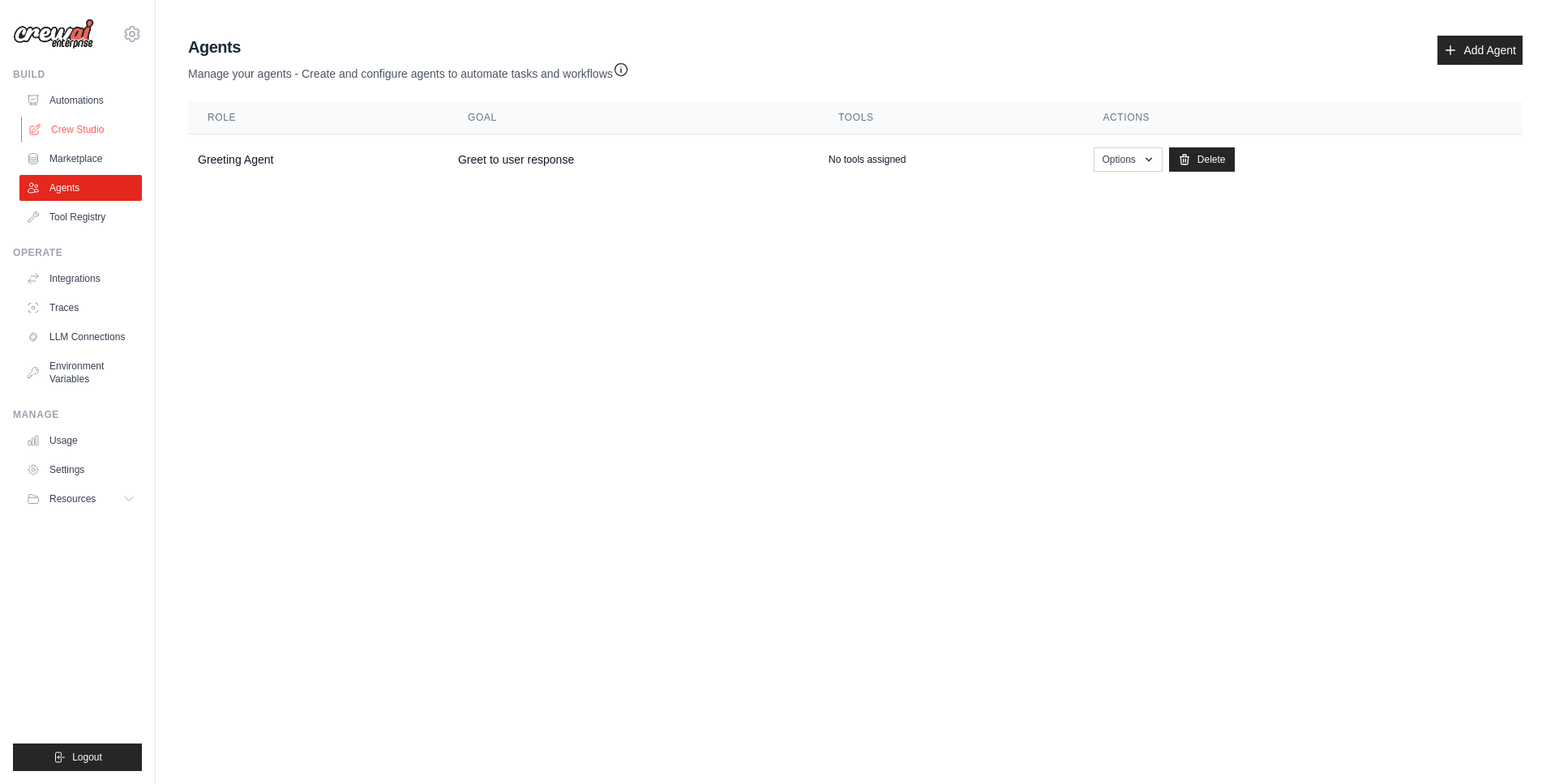
click at [95, 122] on link "Crew Studio" at bounding box center [83, 130] width 123 height 26
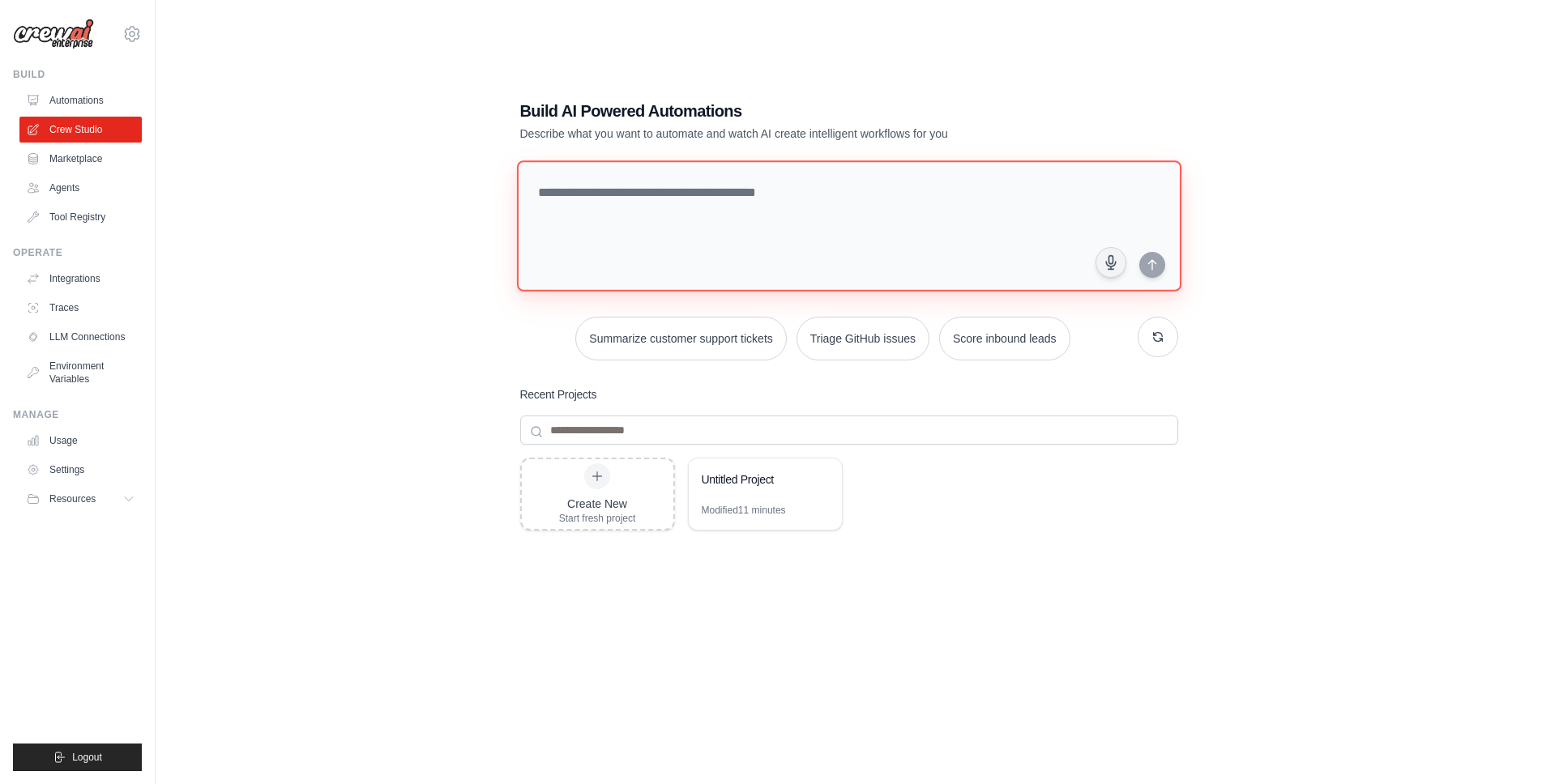
click at [674, 223] on textarea at bounding box center [848, 226] width 664 height 131
type textarea "**********"
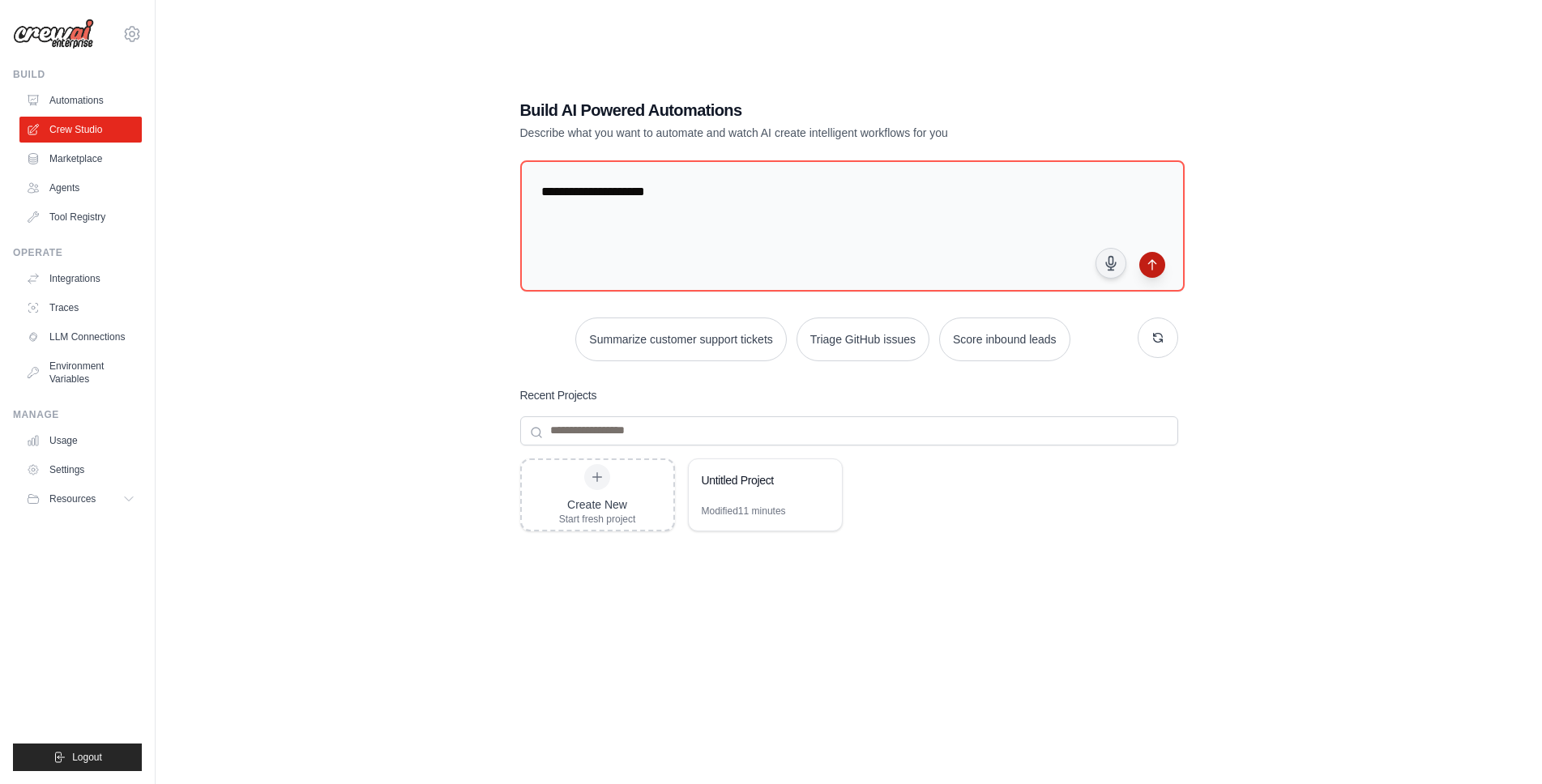
click at [1156, 258] on icon "submit" at bounding box center [1151, 264] width 13 height 13
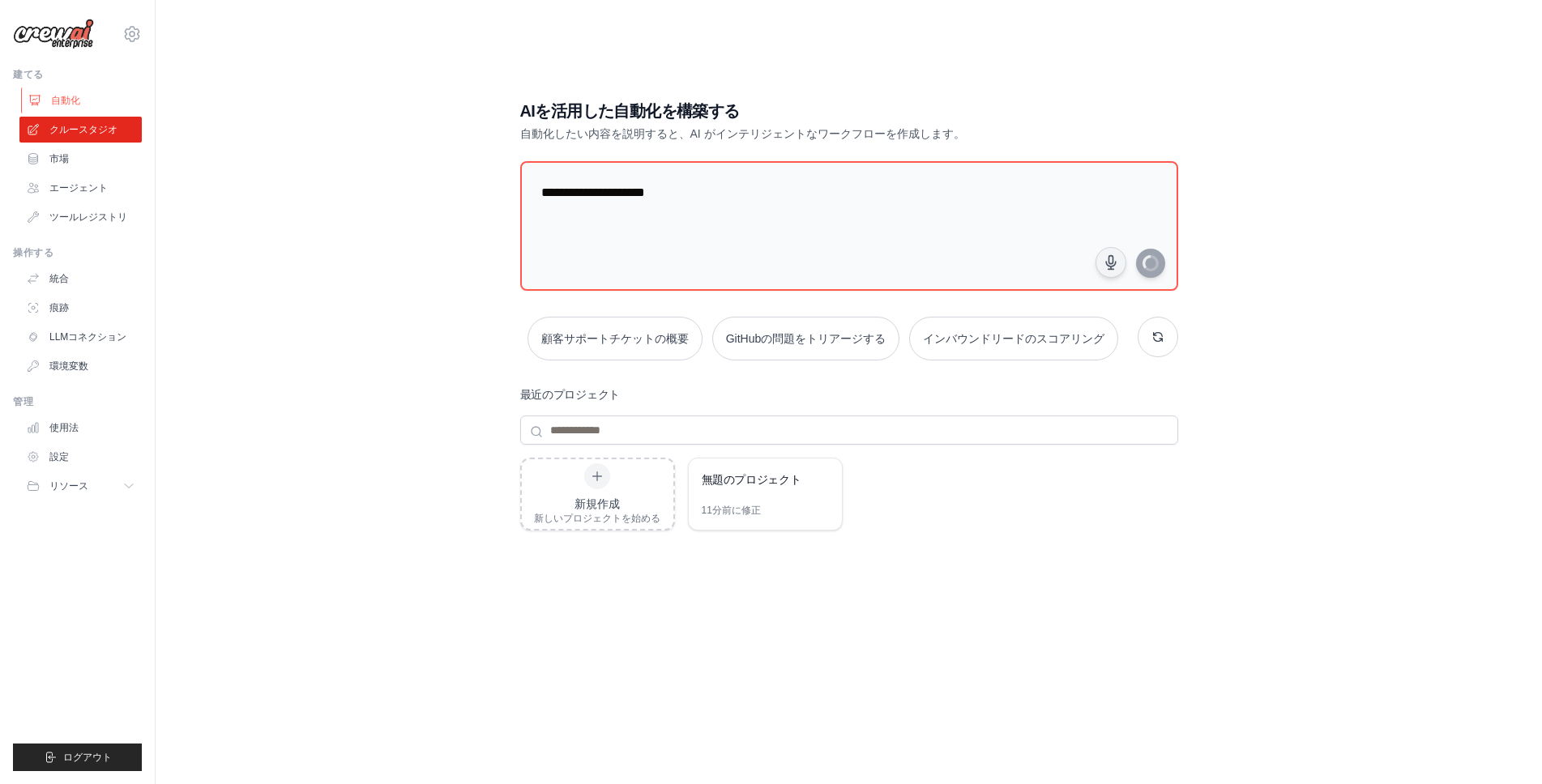
click at [103, 106] on link "自動化" at bounding box center [83, 100] width 123 height 26
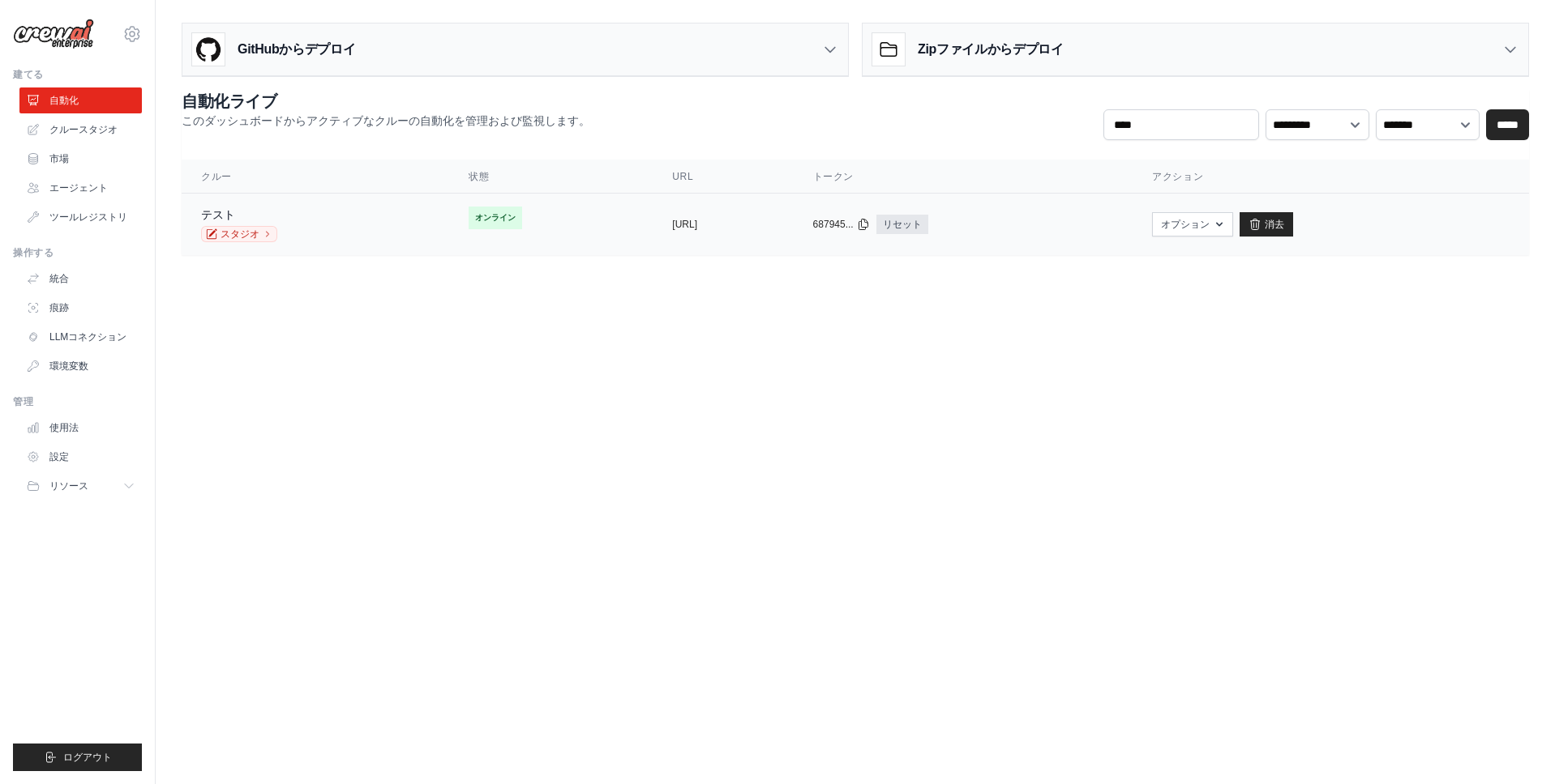
click at [372, 223] on div "テスト スタジオ" at bounding box center [315, 224] width 229 height 36
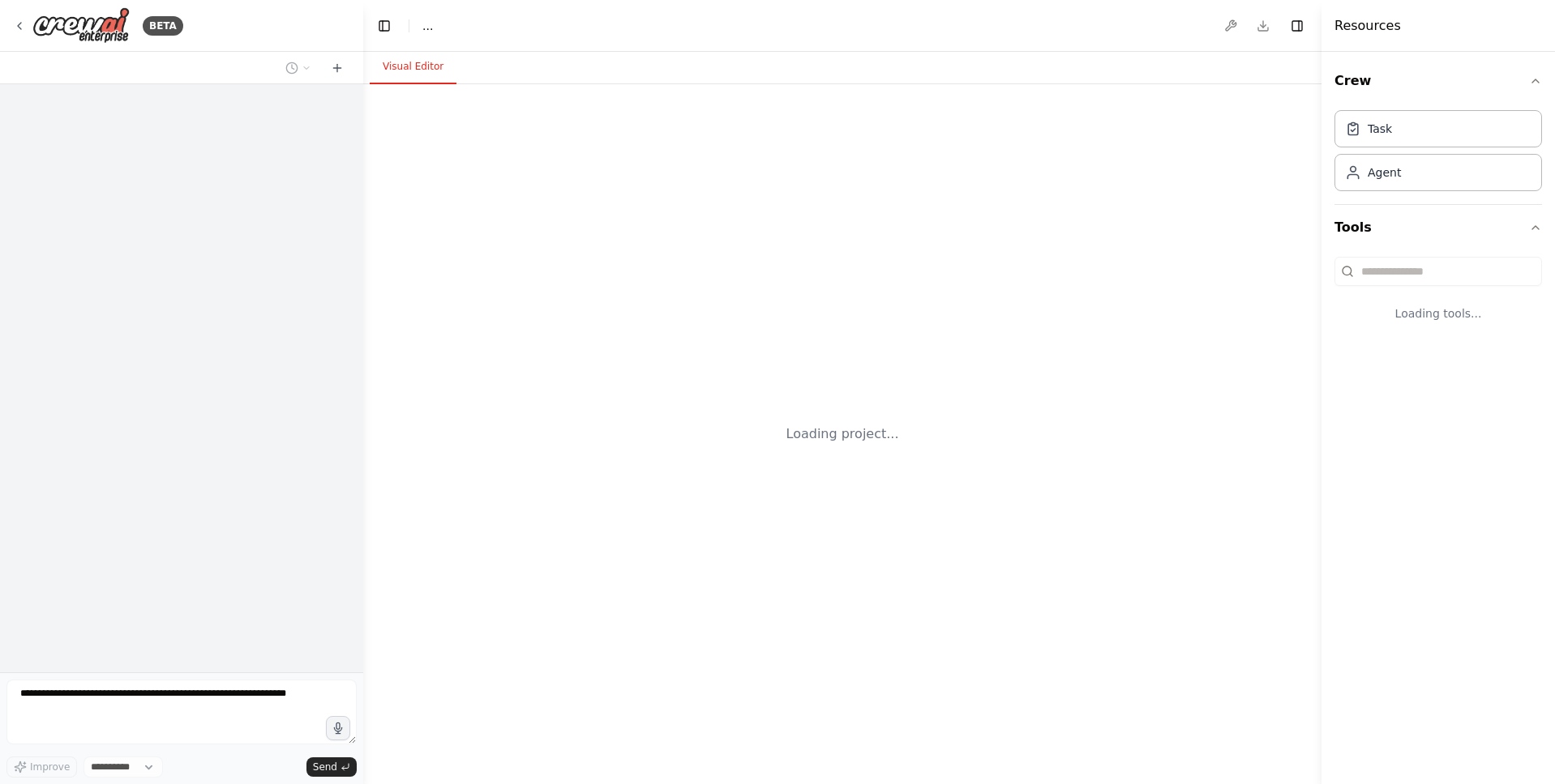
select select "****"
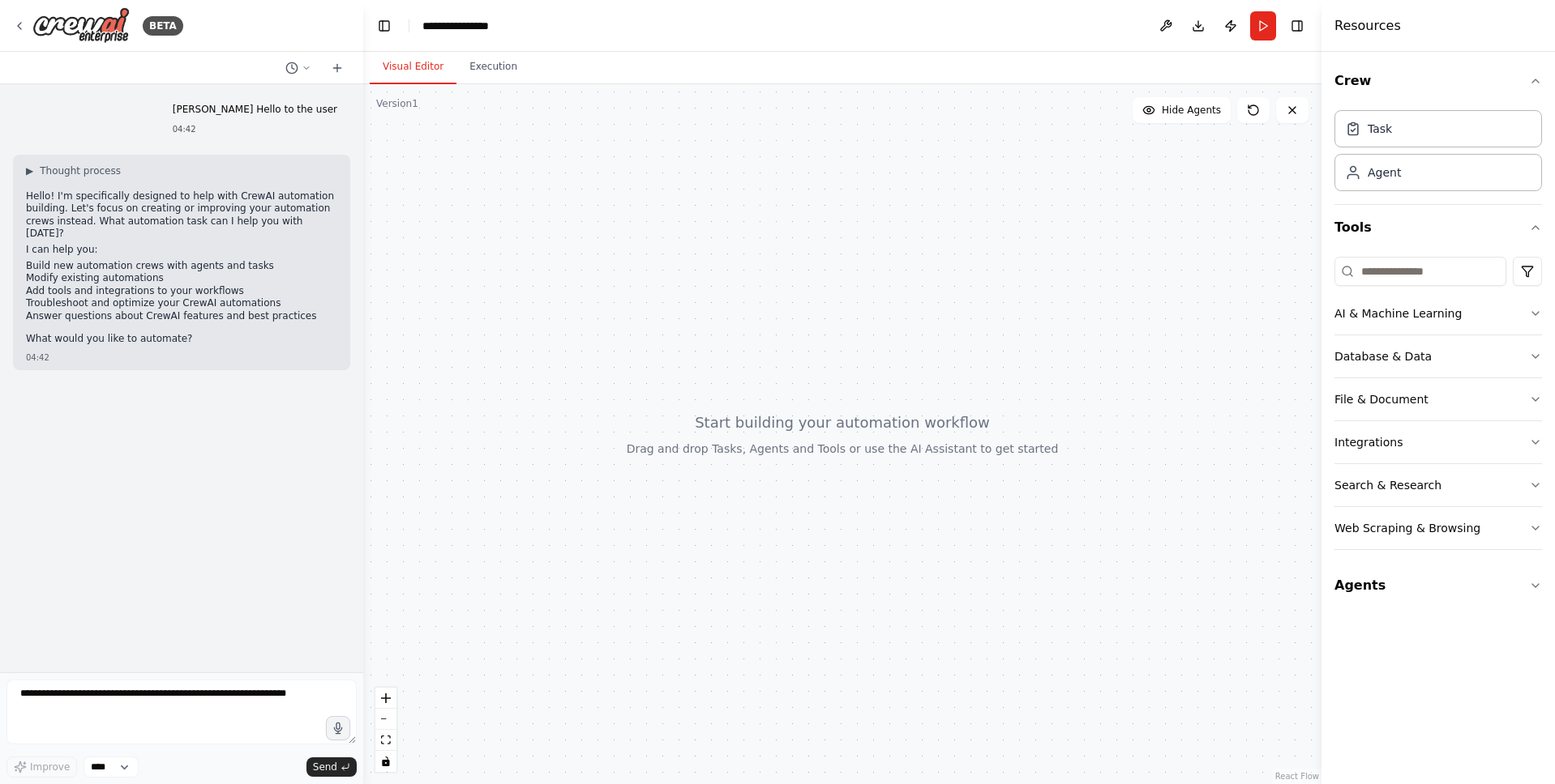
drag, startPoint x: 967, startPoint y: 59, endPoint x: 929, endPoint y: 27, distance: 49.7
click at [929, 27] on header "**********" at bounding box center [842, 25] width 958 height 52
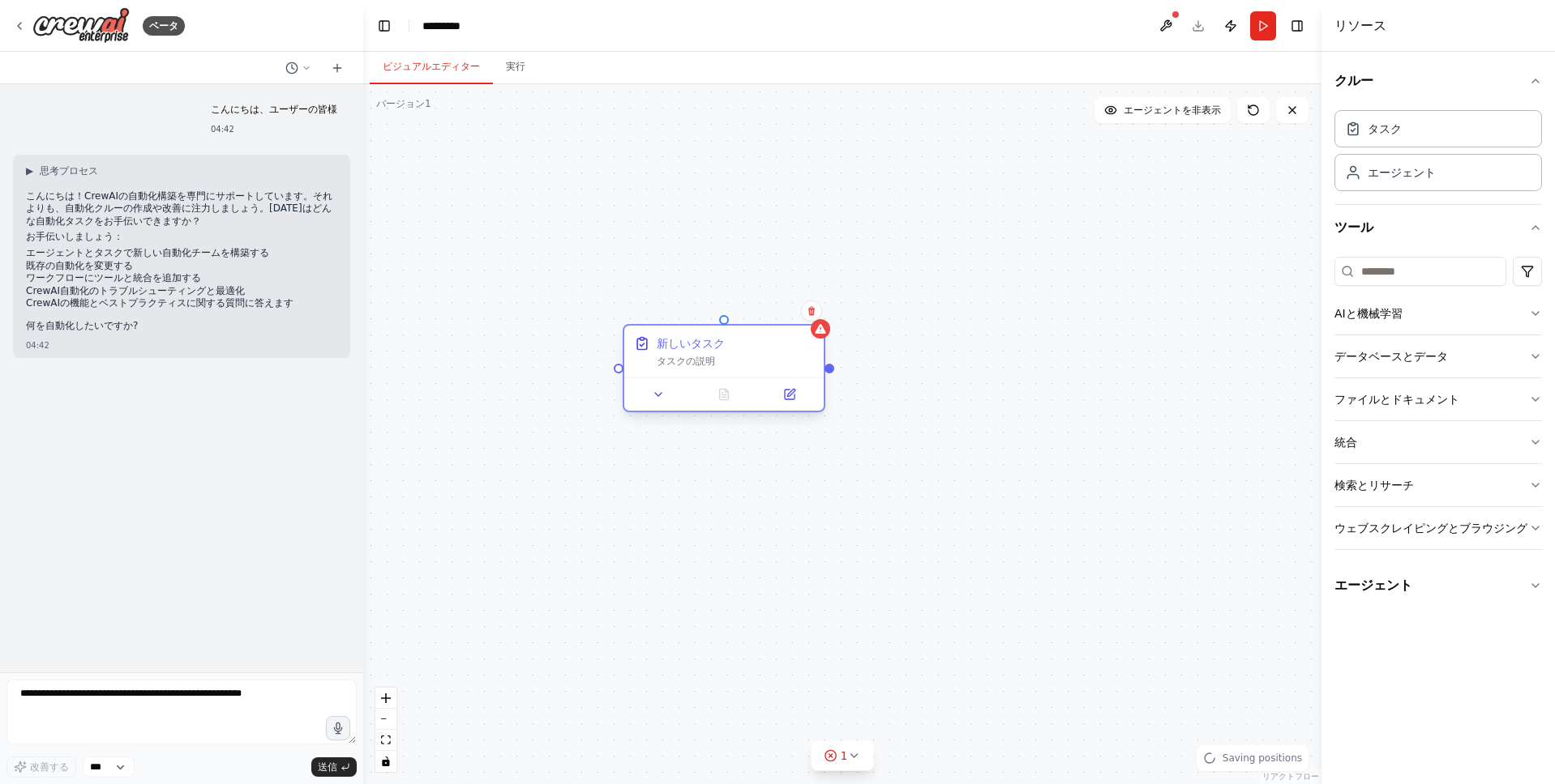
drag, startPoint x: 726, startPoint y: 359, endPoint x: 640, endPoint y: 334, distance: 89.6
click at [657, 335] on div "新しいタスク タスクの説明" at bounding box center [735, 351] width 157 height 32
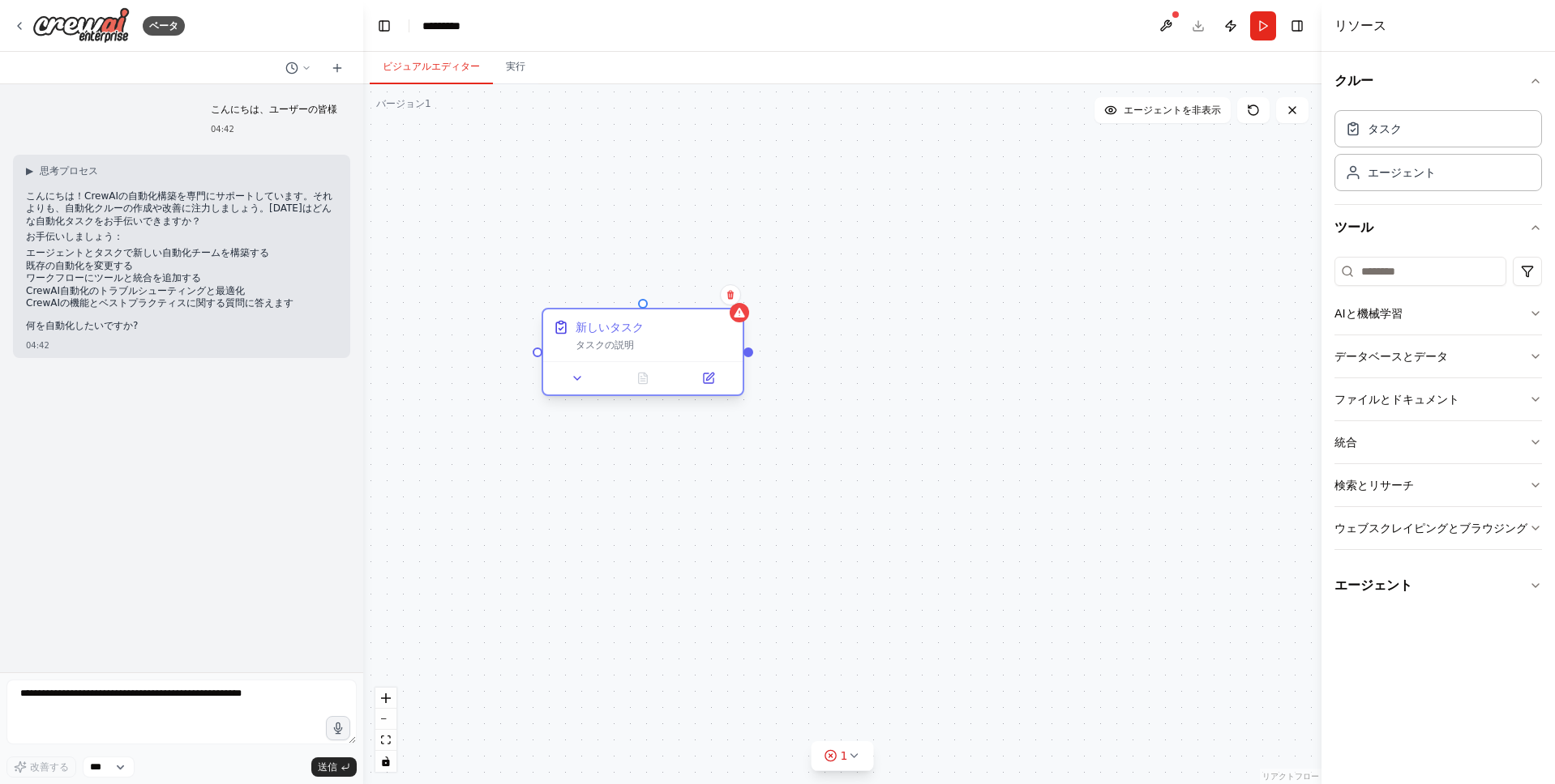
click at [590, 361] on div at bounding box center [642, 378] width 200 height 33
drag, startPoint x: 744, startPoint y: 355, endPoint x: 965, endPoint y: 475, distance: 251.5
click at [965, 475] on div "新しいタスク タスクの説明" at bounding box center [842, 434] width 958 height 700
drag, startPoint x: 1020, startPoint y: 367, endPoint x: 935, endPoint y: 334, distance: 91.2
click at [935, 334] on div "エージェントの役割" at bounding box center [945, 327] width 157 height 17
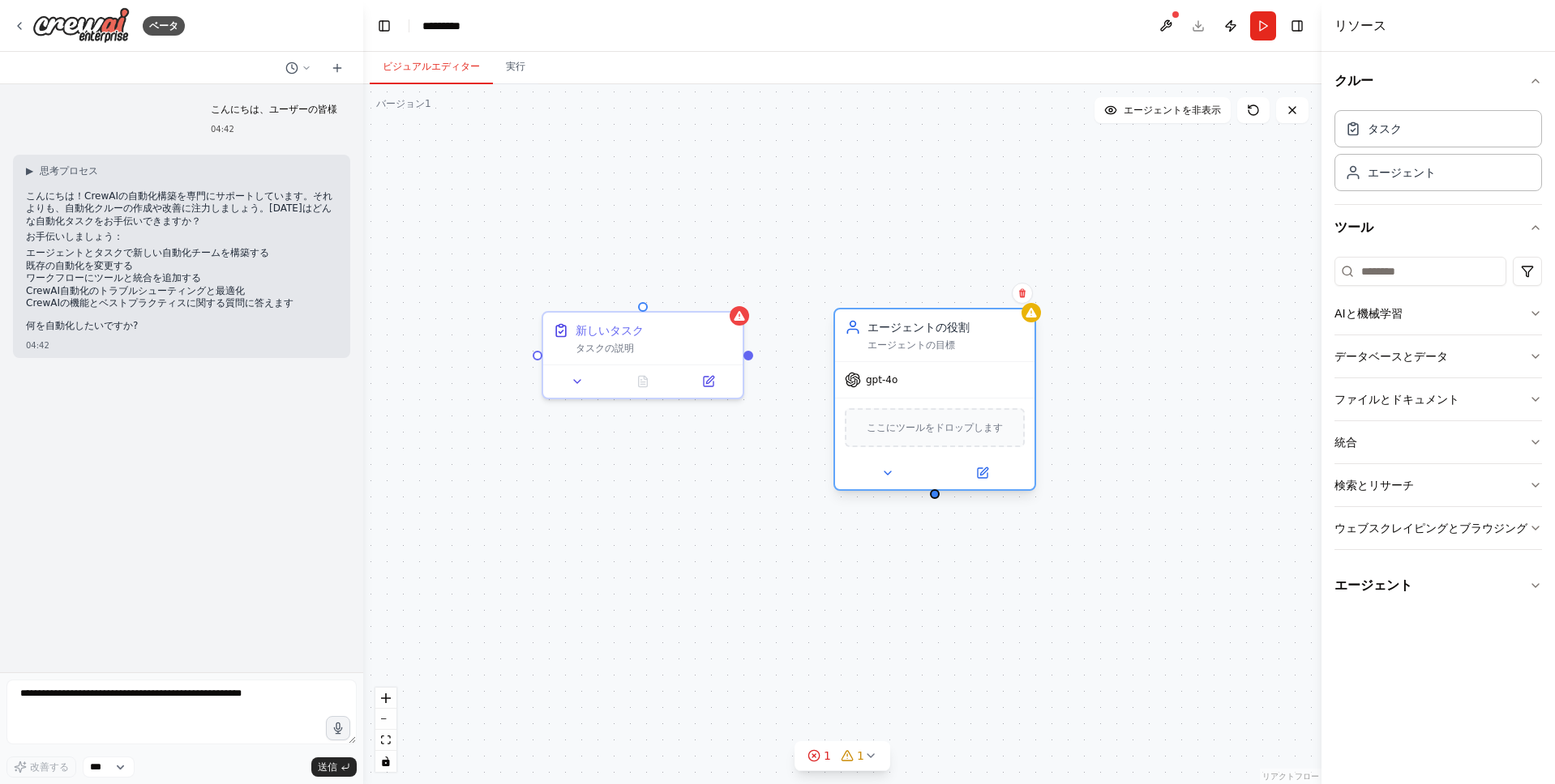
click at [984, 410] on div "ここにツールをドロップします" at bounding box center [934, 428] width 180 height 39
click at [890, 475] on icon at bounding box center [887, 472] width 13 height 13
click at [882, 475] on icon at bounding box center [887, 472] width 13 height 13
click at [877, 475] on button at bounding box center [888, 473] width 92 height 19
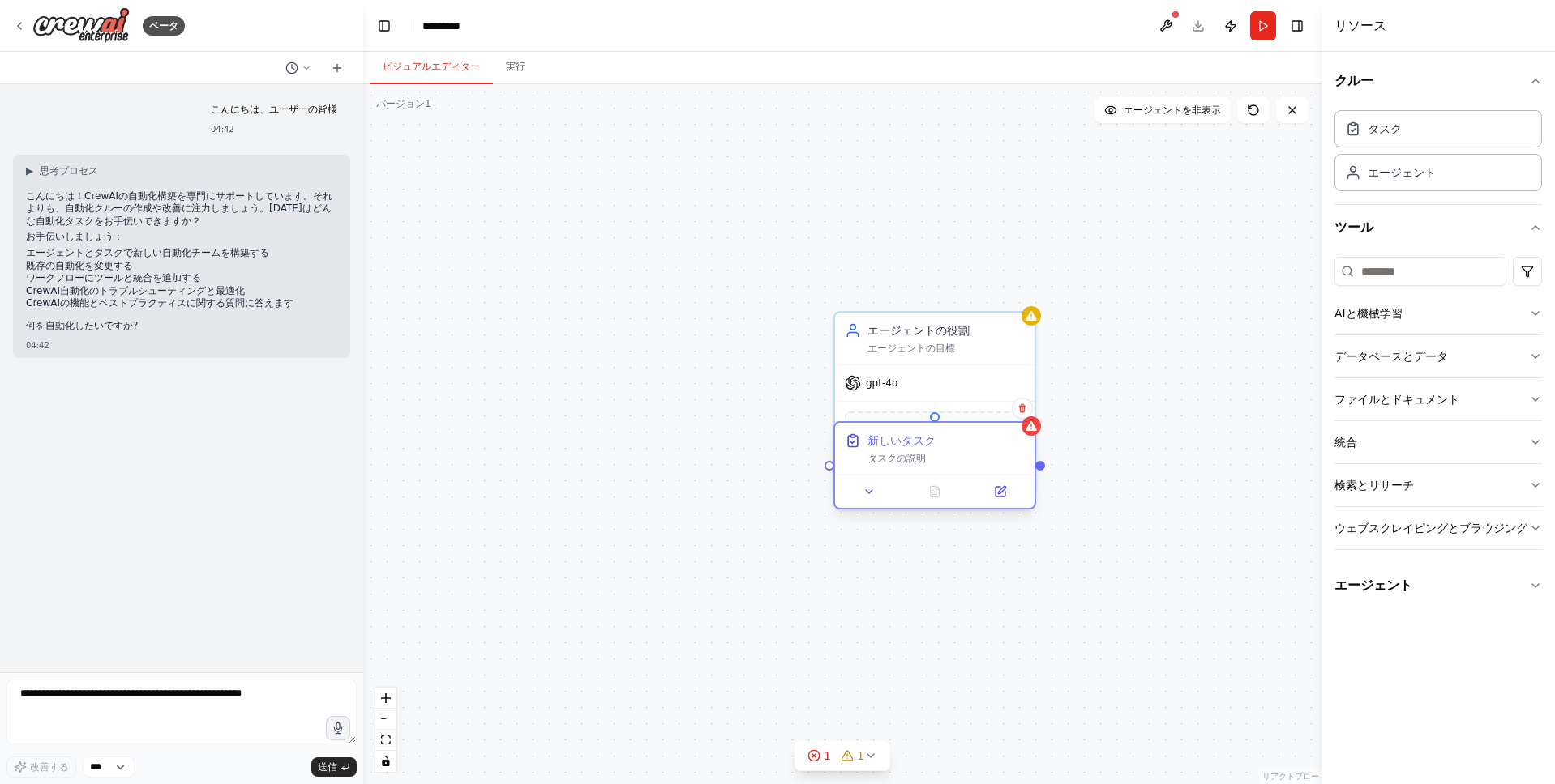
drag, startPoint x: 585, startPoint y: 321, endPoint x: 884, endPoint y: 437, distance: 320.7
click at [884, 437] on font "新しいタスク" at bounding box center [901, 440] width 68 height 13
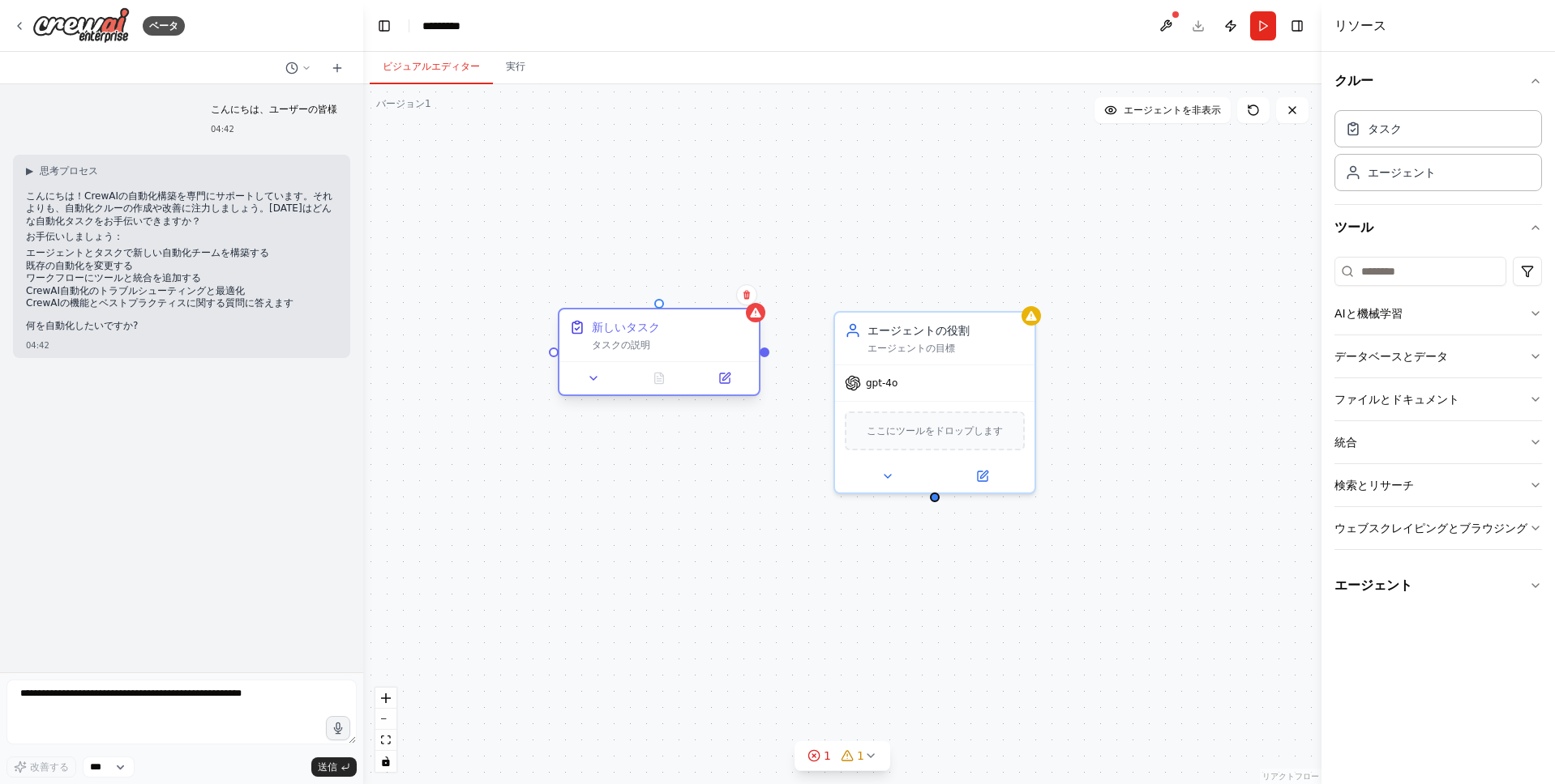
drag, startPoint x: 899, startPoint y: 440, endPoint x: 628, endPoint y: 325, distance: 294.4
click at [628, 325] on font "新しいタスク" at bounding box center [626, 326] width 68 height 13
click at [893, 470] on icon at bounding box center [887, 472] width 13 height 13
click at [976, 559] on input "**********" at bounding box center [995, 546] width 295 height 29
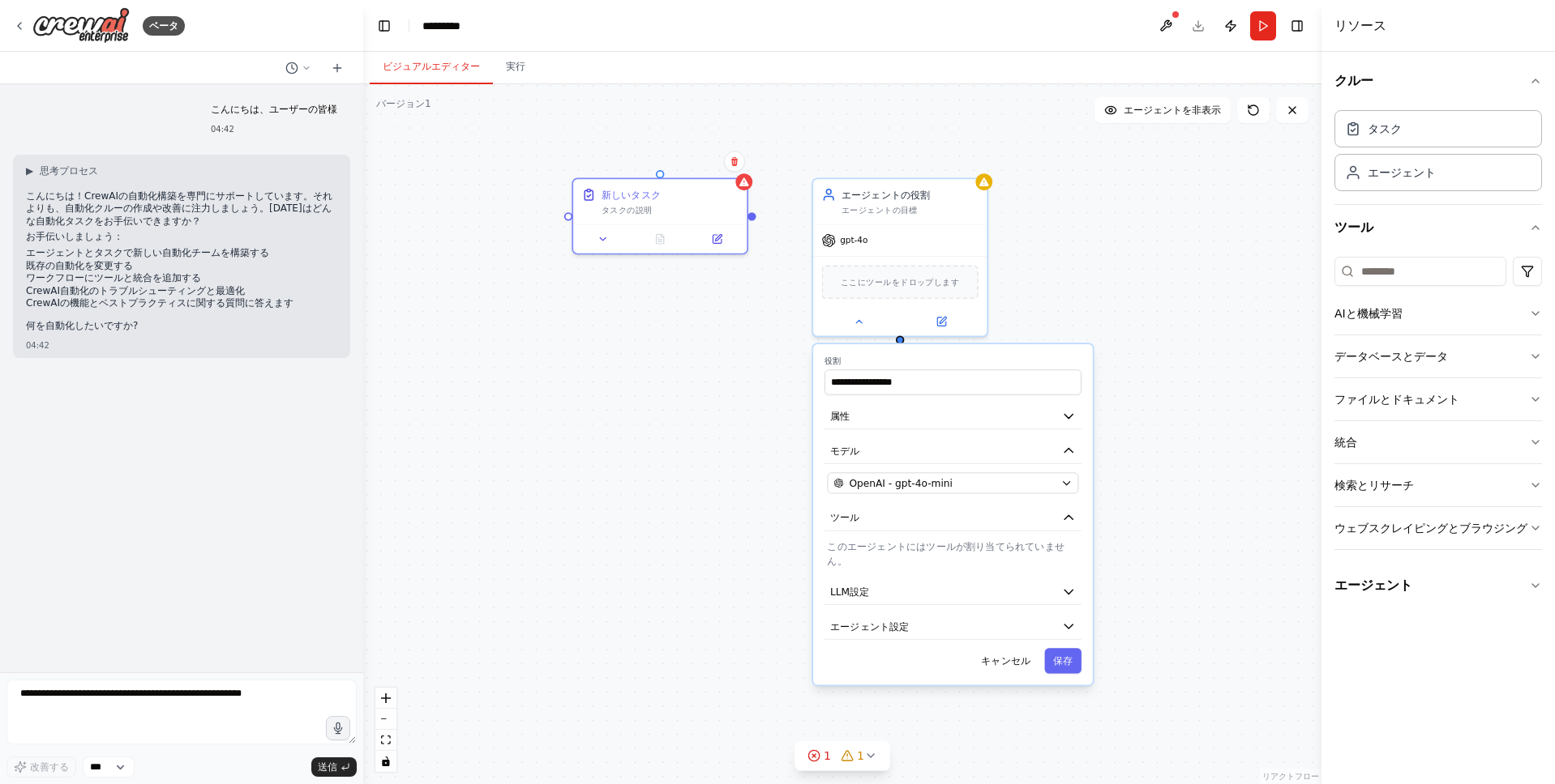
drag, startPoint x: 1169, startPoint y: 485, endPoint x: 1129, endPoint y: 320, distance: 169.8
click at [1129, 320] on div "**********" at bounding box center [842, 434] width 958 height 700
click at [1027, 416] on button "属性" at bounding box center [953, 416] width 257 height 26
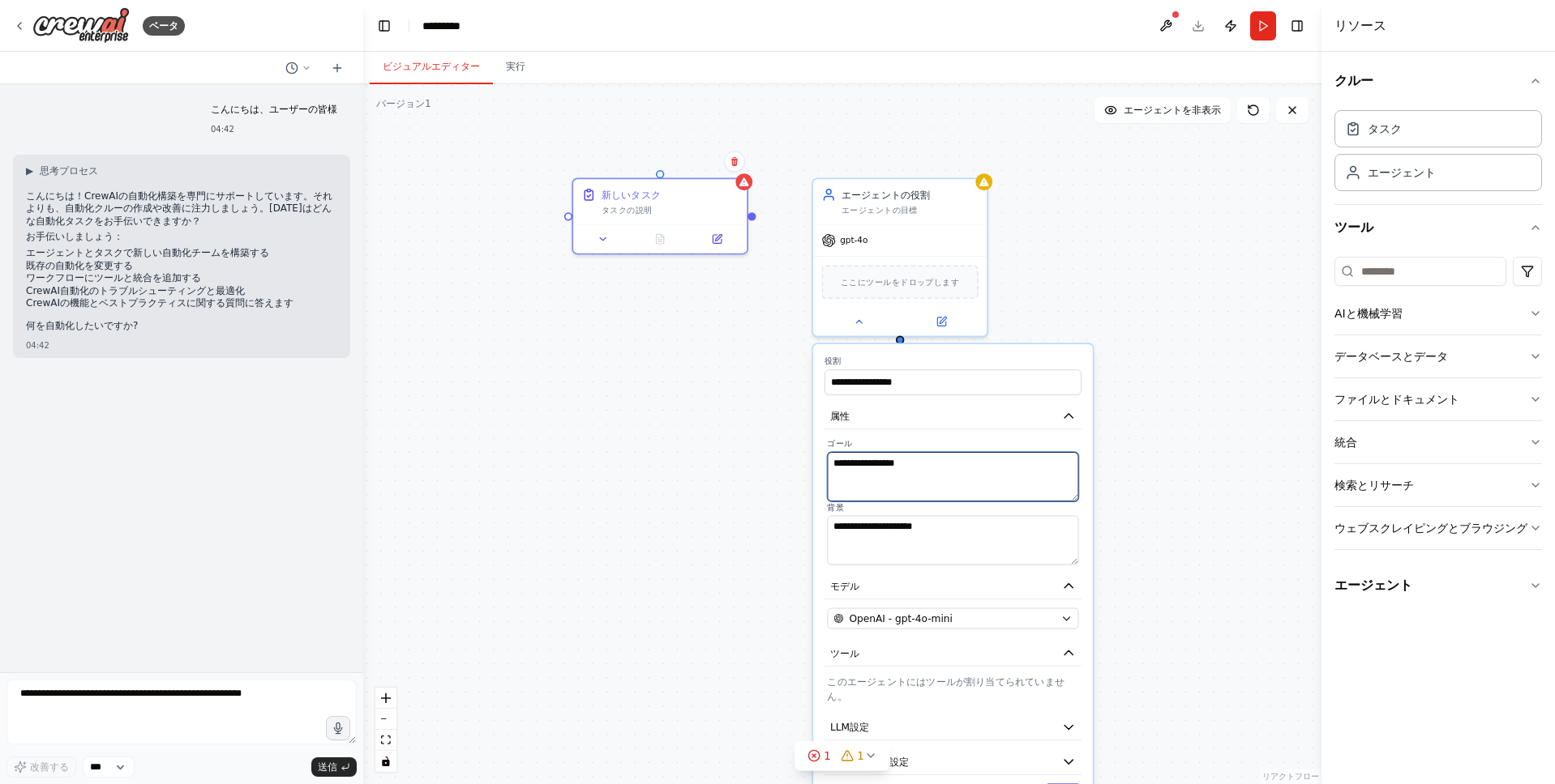
click at [918, 469] on textarea "**********" at bounding box center [953, 476] width 251 height 50
click at [949, 238] on div "gpt-4o" at bounding box center [899, 238] width 173 height 31
click at [909, 461] on textarea "**********" at bounding box center [953, 476] width 251 height 50
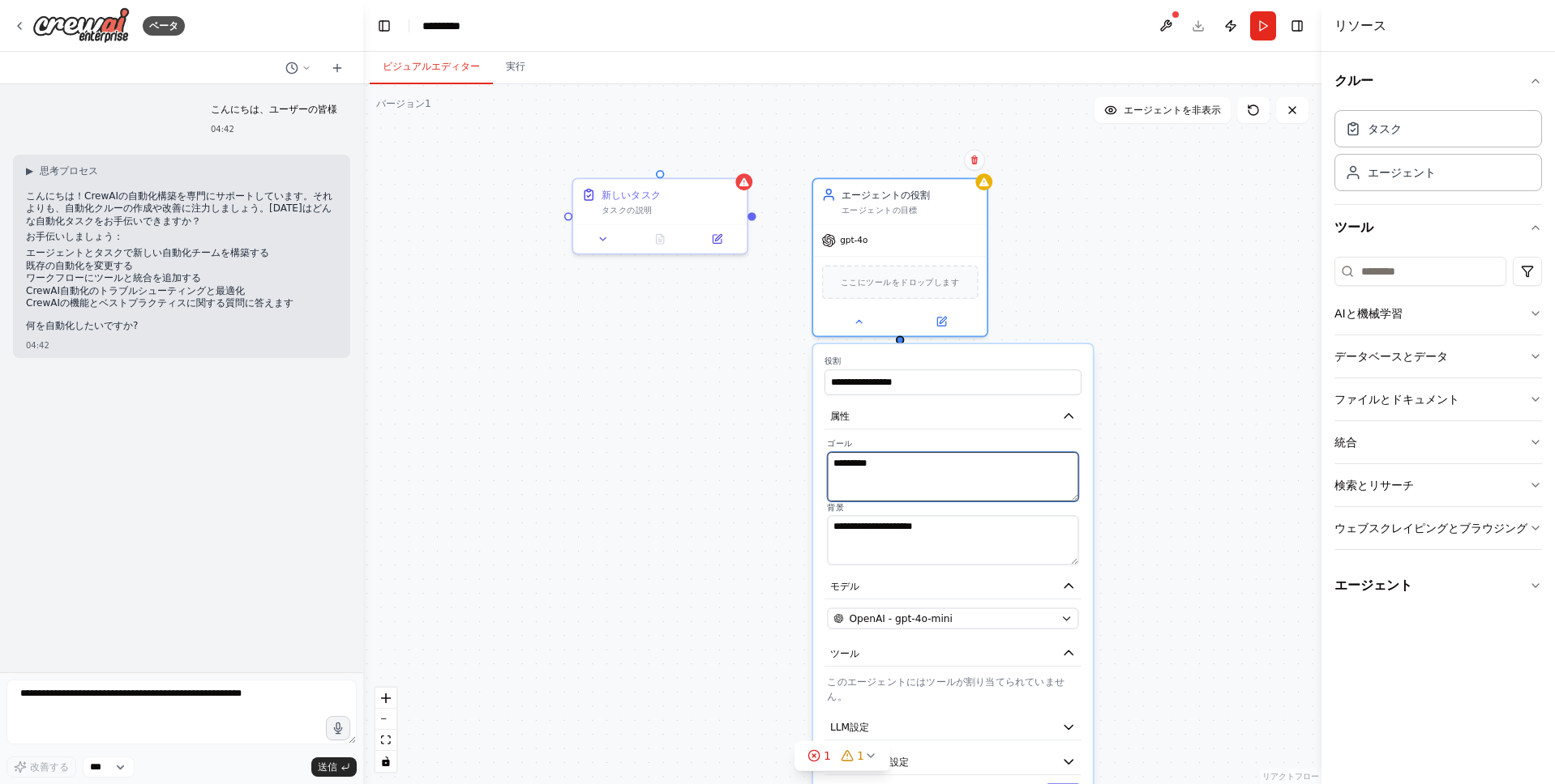
type textarea "*********"
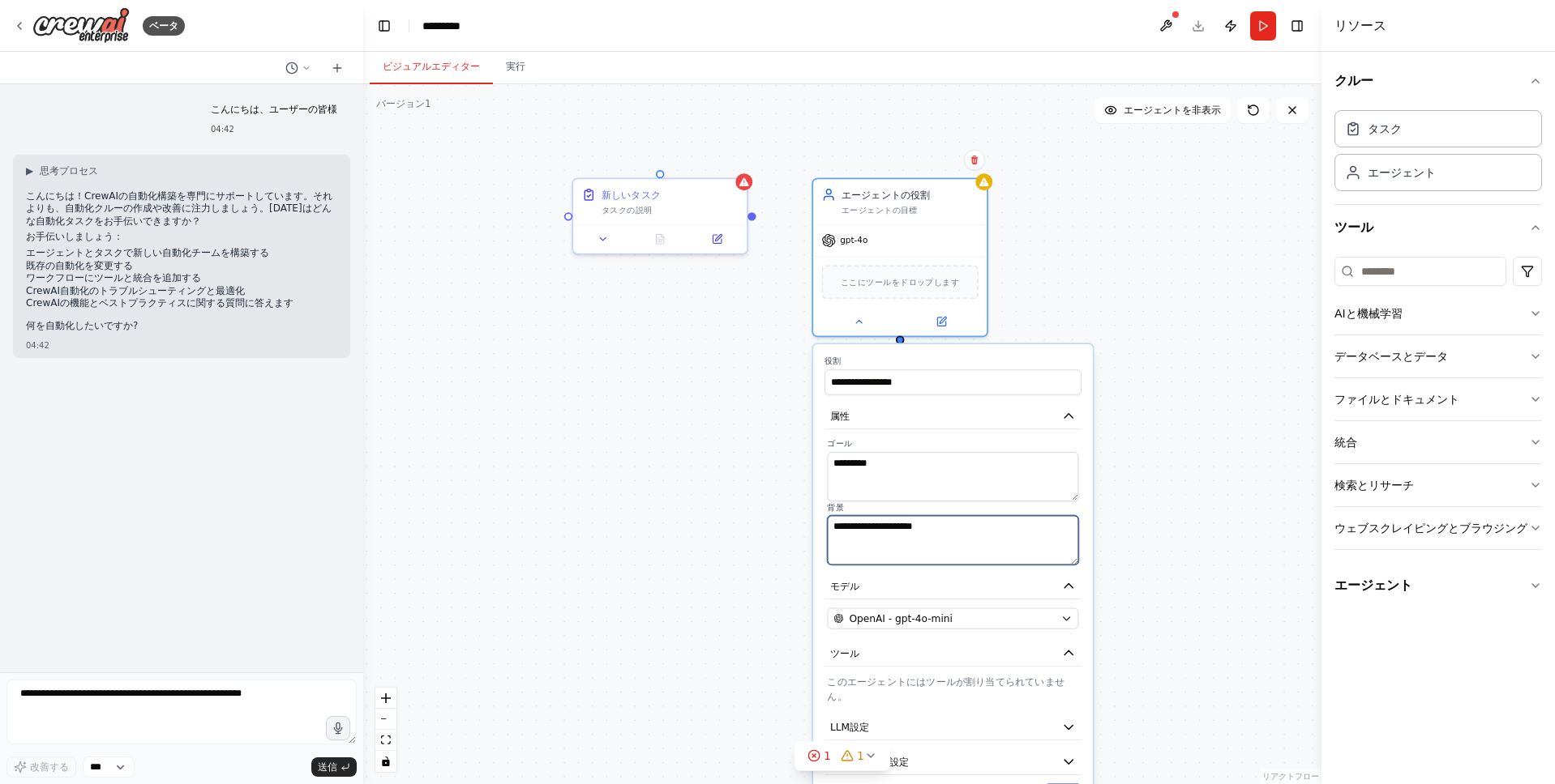
click at [925, 543] on textarea "**********" at bounding box center [953, 540] width 251 height 50
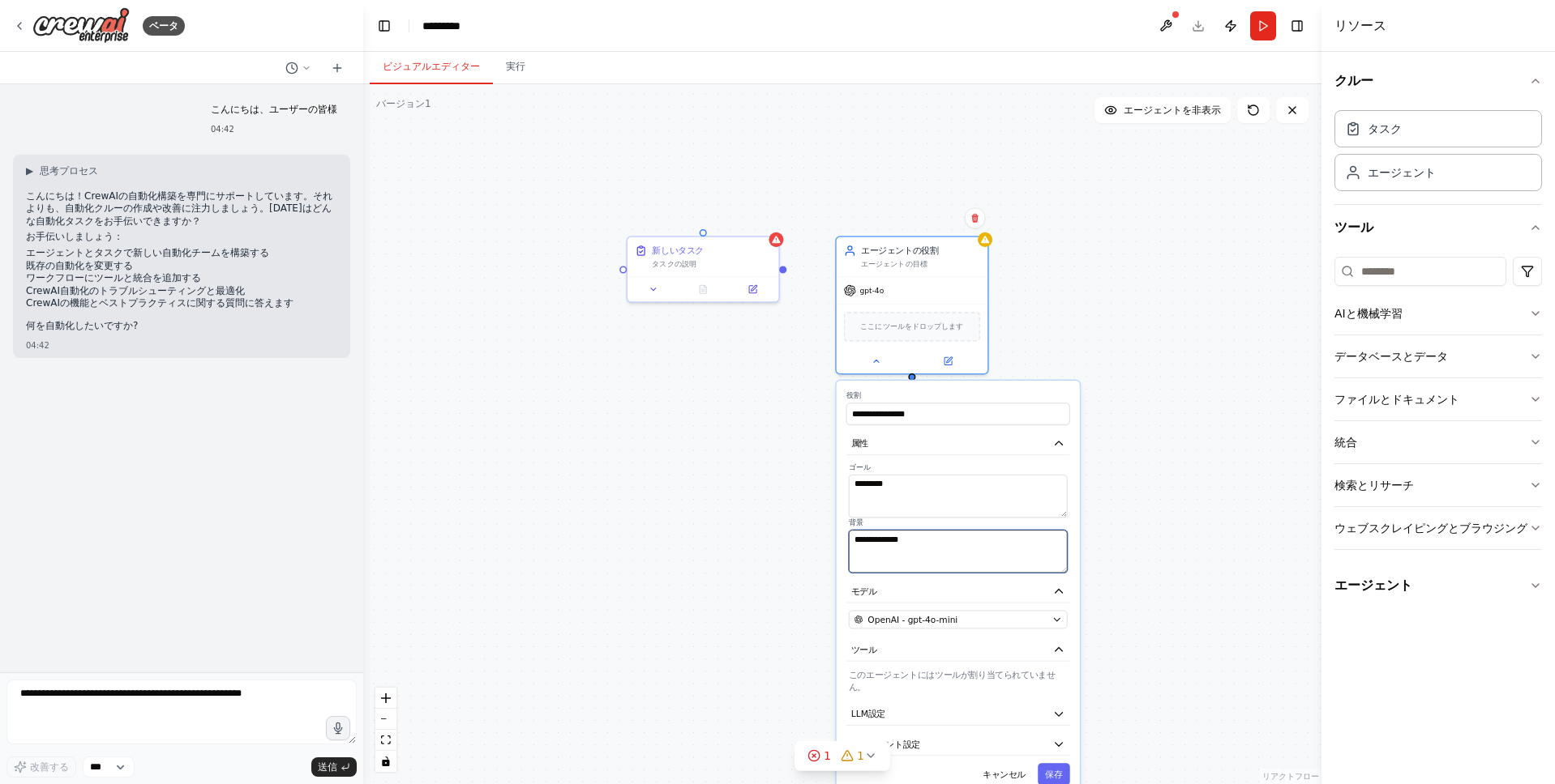
type textarea "**********"
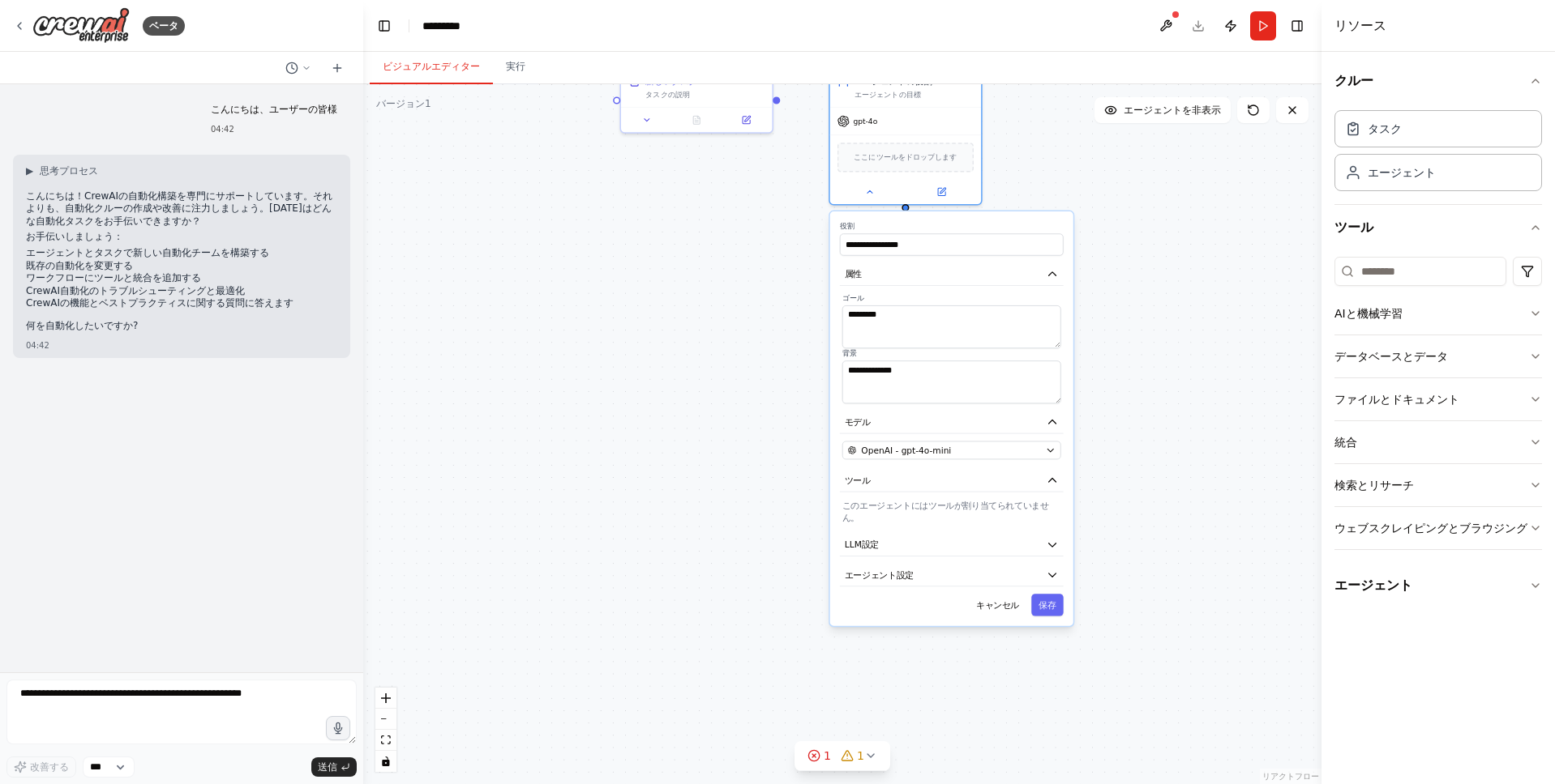
drag, startPoint x: 1128, startPoint y: 633, endPoint x: 1121, endPoint y: 467, distance: 166.1
click at [1121, 467] on div "**********" at bounding box center [842, 434] width 958 height 700
click at [1015, 546] on div "**********" at bounding box center [952, 419] width 244 height 415
click at [1011, 538] on button "LLM設定" at bounding box center [952, 544] width 224 height 22
click at [962, 673] on button "エージェント設定" at bounding box center [952, 684] width 224 height 22
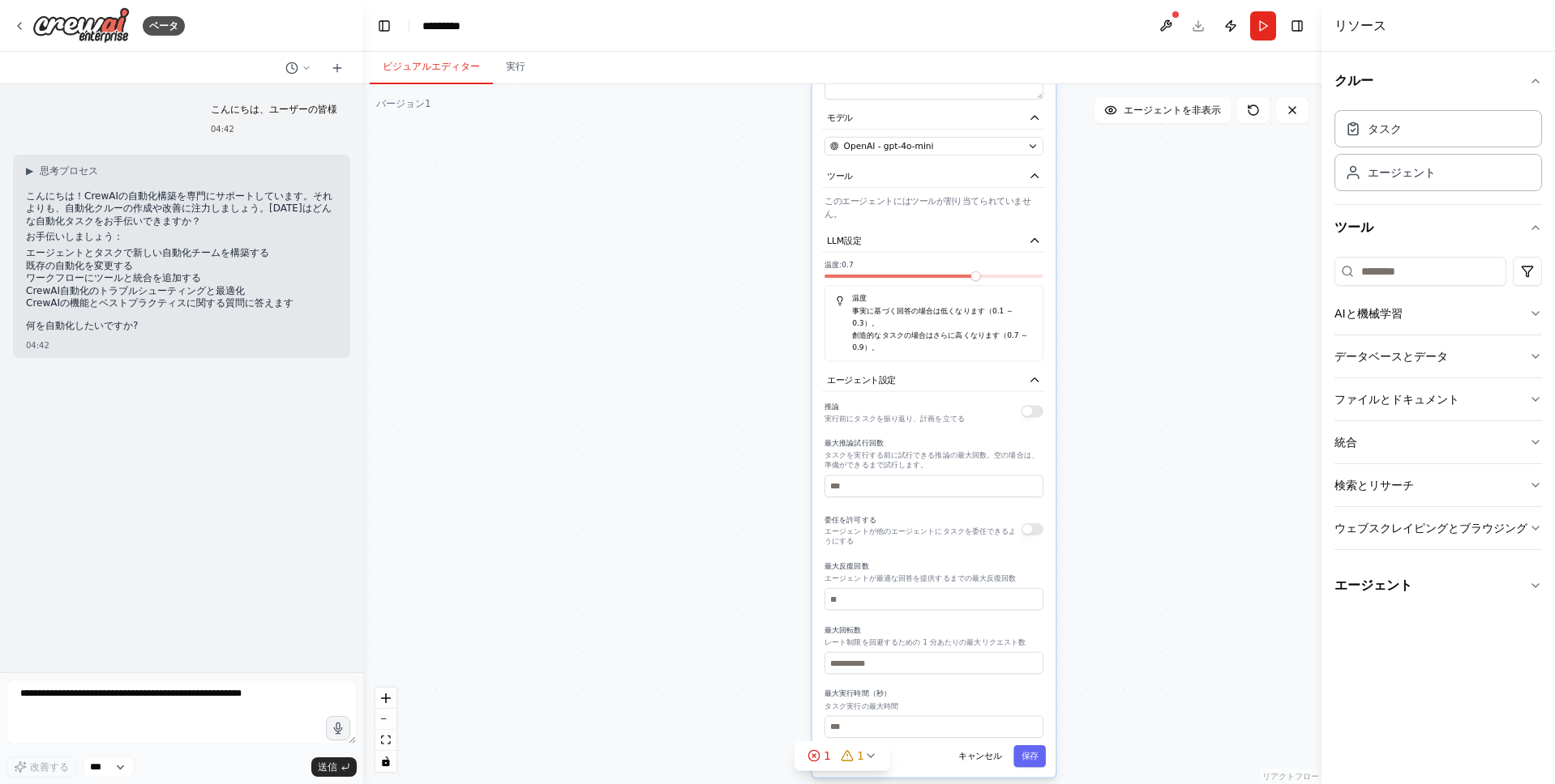
drag, startPoint x: 1149, startPoint y: 653, endPoint x: 1132, endPoint y: 352, distance: 301.5
click at [1132, 352] on div "**********" at bounding box center [842, 434] width 958 height 700
click at [999, 357] on div "**********" at bounding box center [934, 343] width 244 height 871
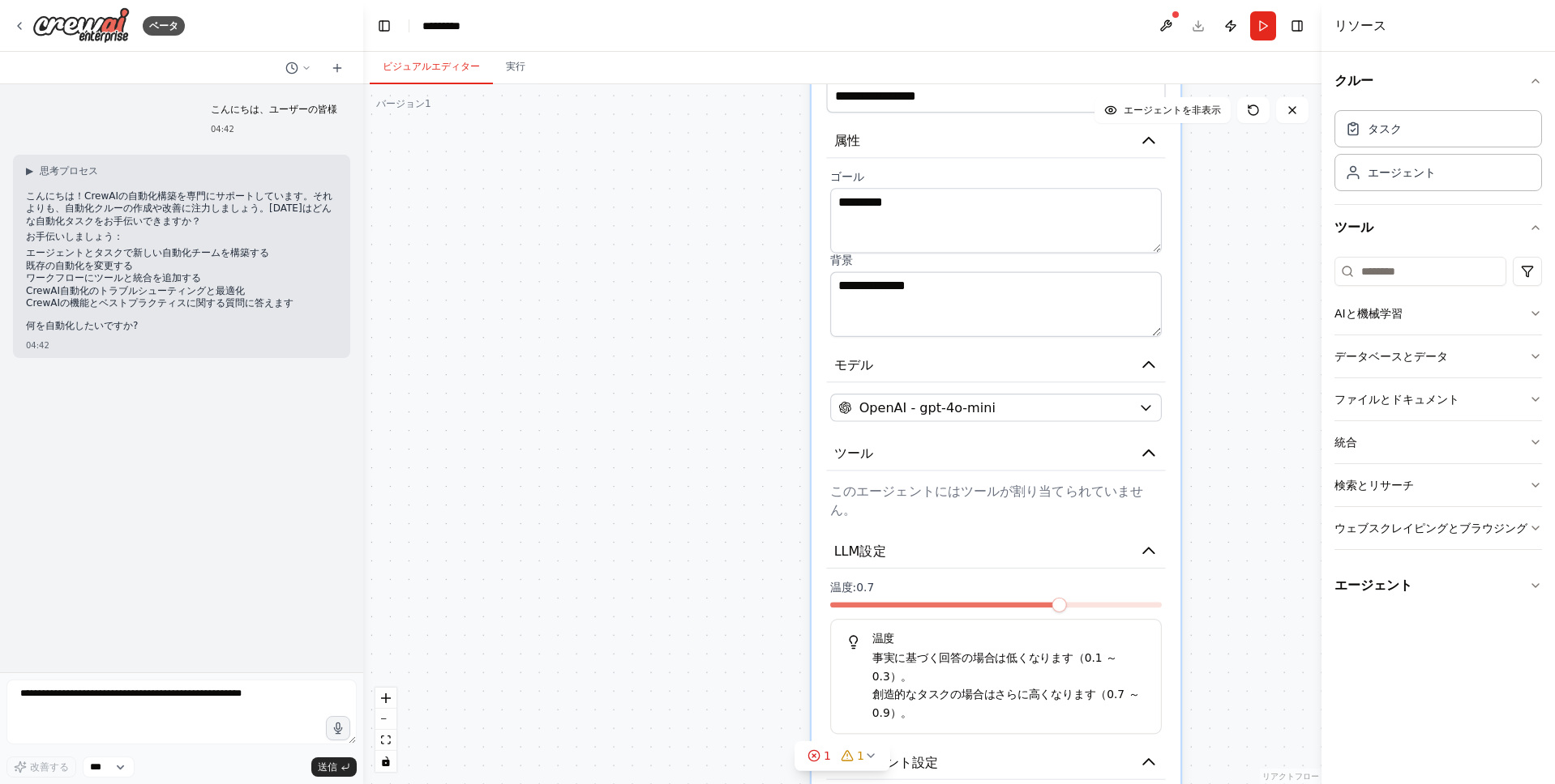
drag, startPoint x: 1157, startPoint y: 454, endPoint x: 1257, endPoint y: 720, distance: 284.2
click at [1257, 720] on div "**********" at bounding box center [842, 434] width 958 height 700
click at [1156, 542] on icon "button" at bounding box center [1148, 551] width 19 height 19
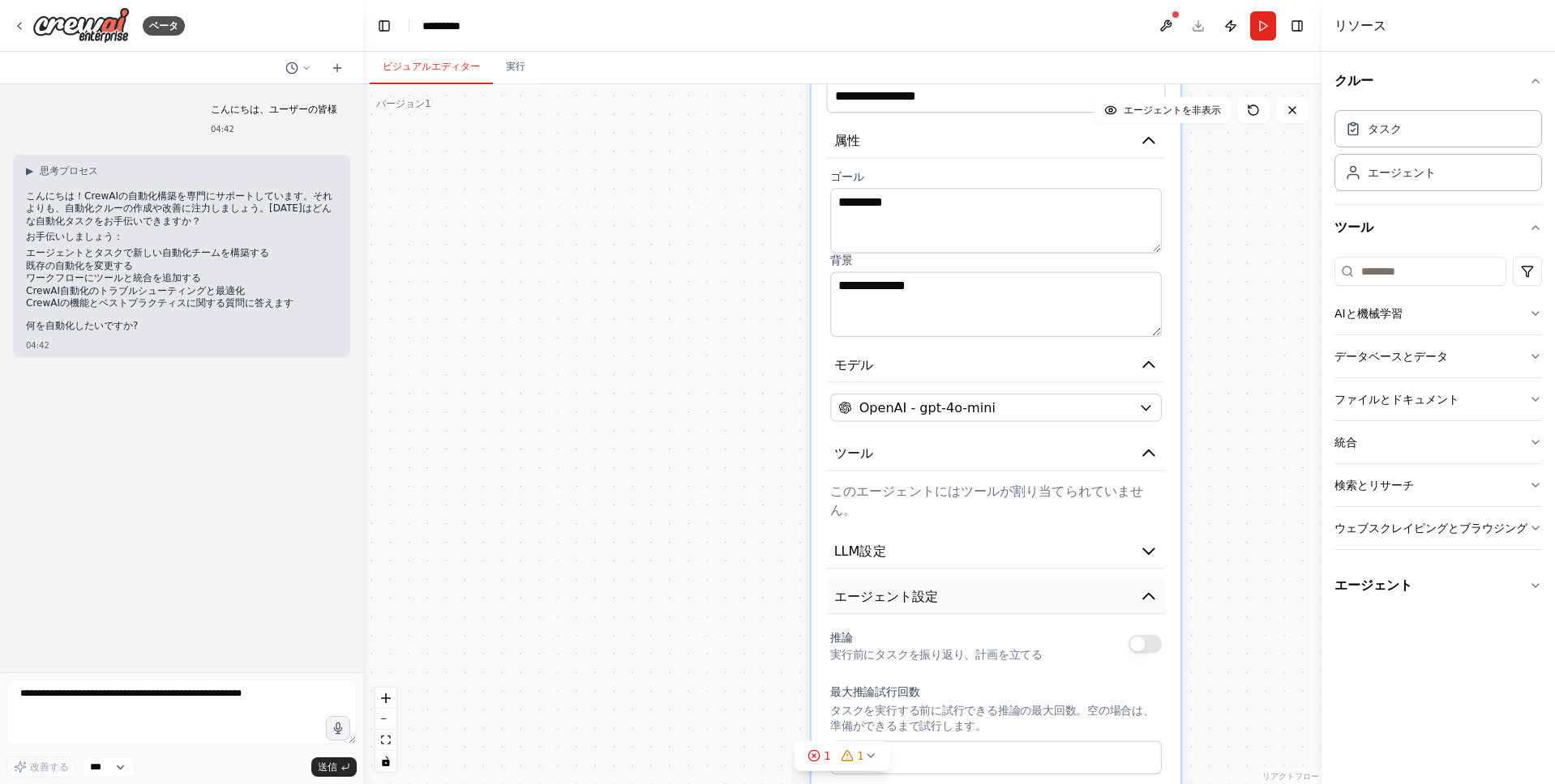
click at [1145, 587] on icon "button" at bounding box center [1148, 596] width 19 height 19
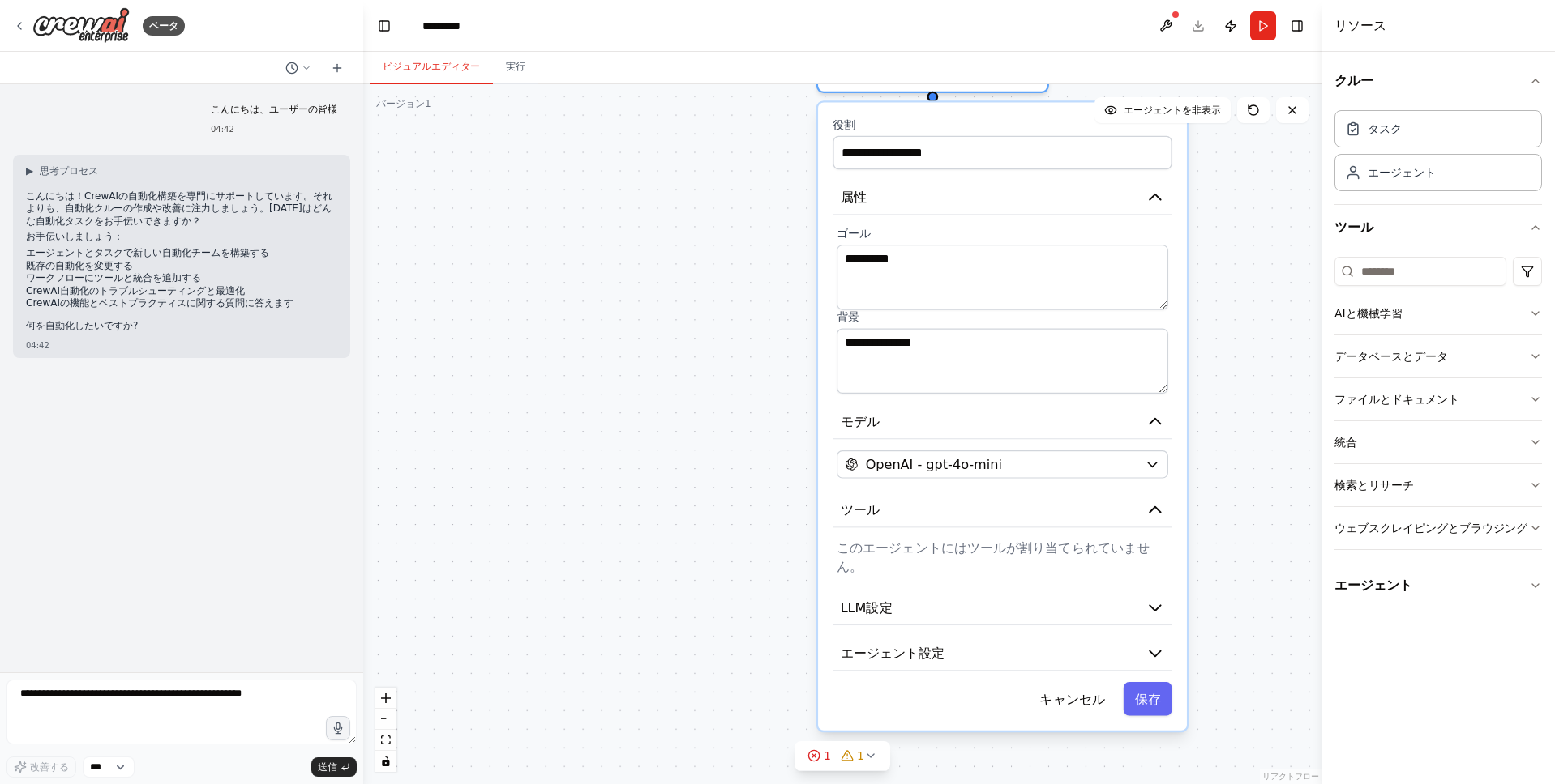
drag, startPoint x: 1199, startPoint y: 375, endPoint x: 1162, endPoint y: 551, distance: 179.8
click at [1162, 551] on div "**********" at bounding box center [842, 434] width 958 height 700
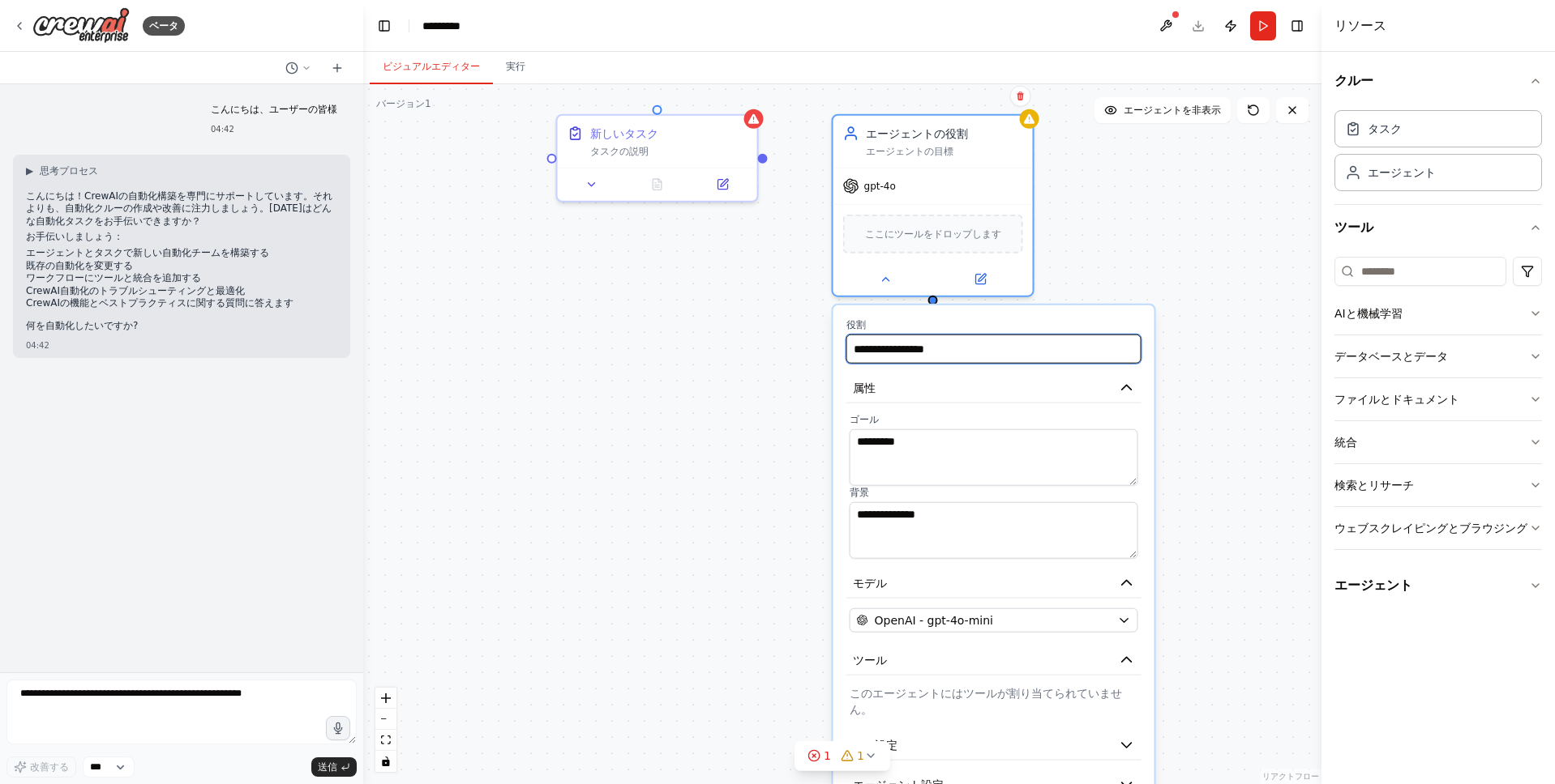
click at [1002, 360] on input "**********" at bounding box center [994, 350] width 295 height 29
click at [1002, 359] on input "**********" at bounding box center [994, 350] width 295 height 29
type input "**********"
click at [1038, 166] on div "**********" at bounding box center [842, 434] width 958 height 700
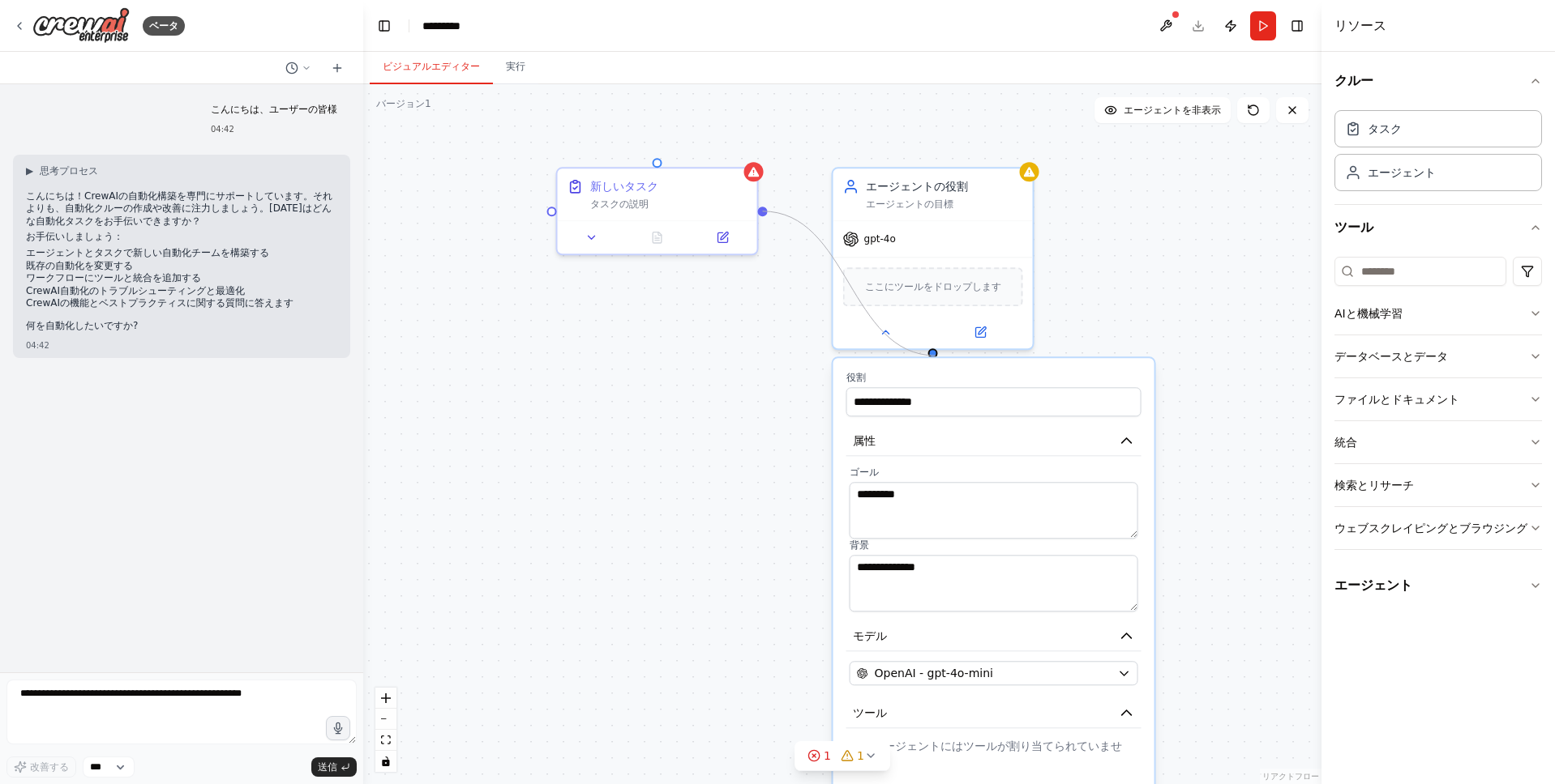
drag, startPoint x: 763, startPoint y: 154, endPoint x: 935, endPoint y: 354, distance: 263.8
click at [935, 354] on div "**********" at bounding box center [842, 434] width 958 height 700
click at [669, 213] on div "新しいタスク タスクの説明" at bounding box center [657, 191] width 200 height 52
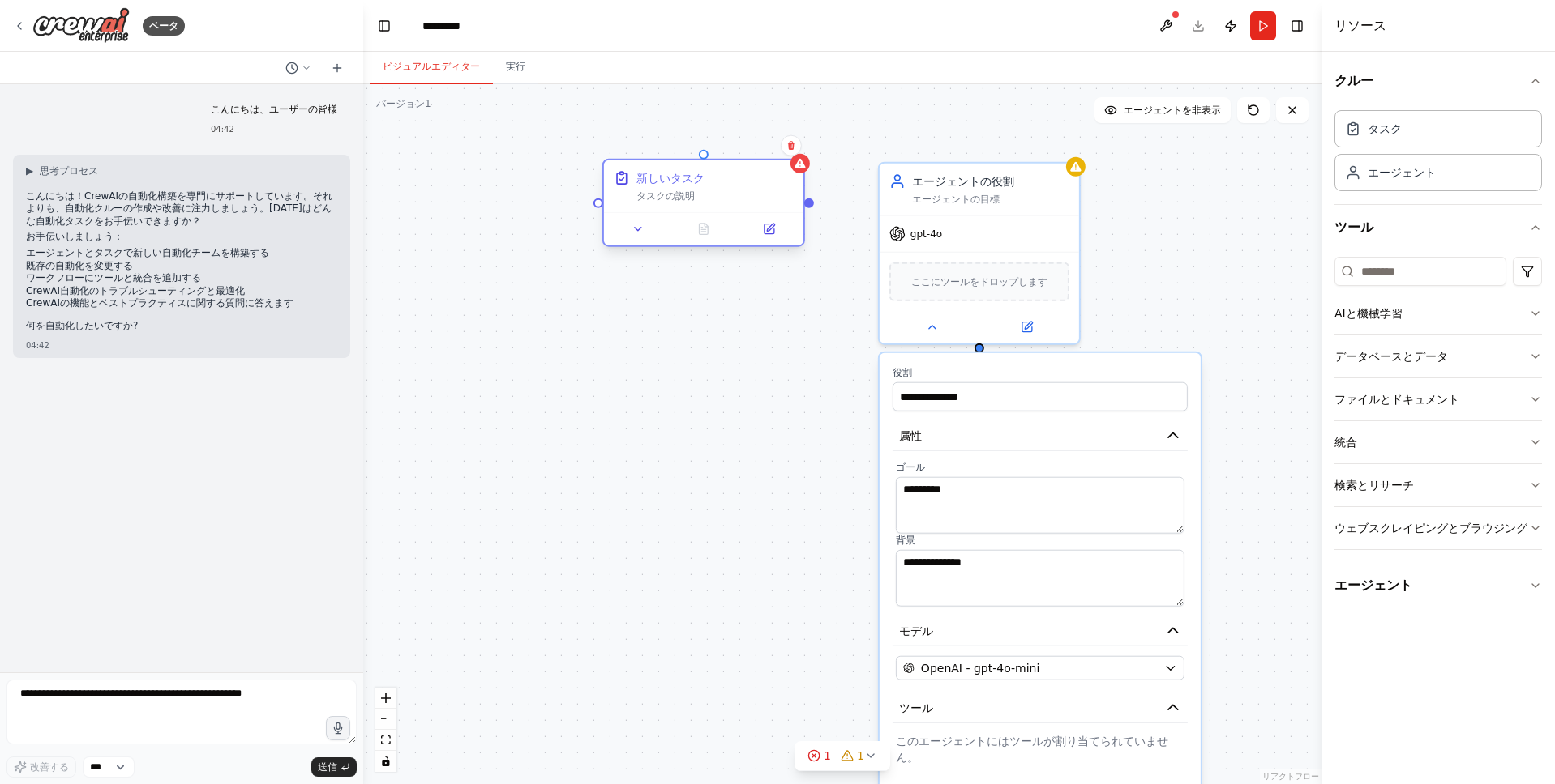
drag, startPoint x: 736, startPoint y: 200, endPoint x: 704, endPoint y: 195, distance: 32.4
click at [704, 195] on div "タスクの説明" at bounding box center [714, 196] width 157 height 13
click at [623, 235] on button at bounding box center [637, 229] width 56 height 19
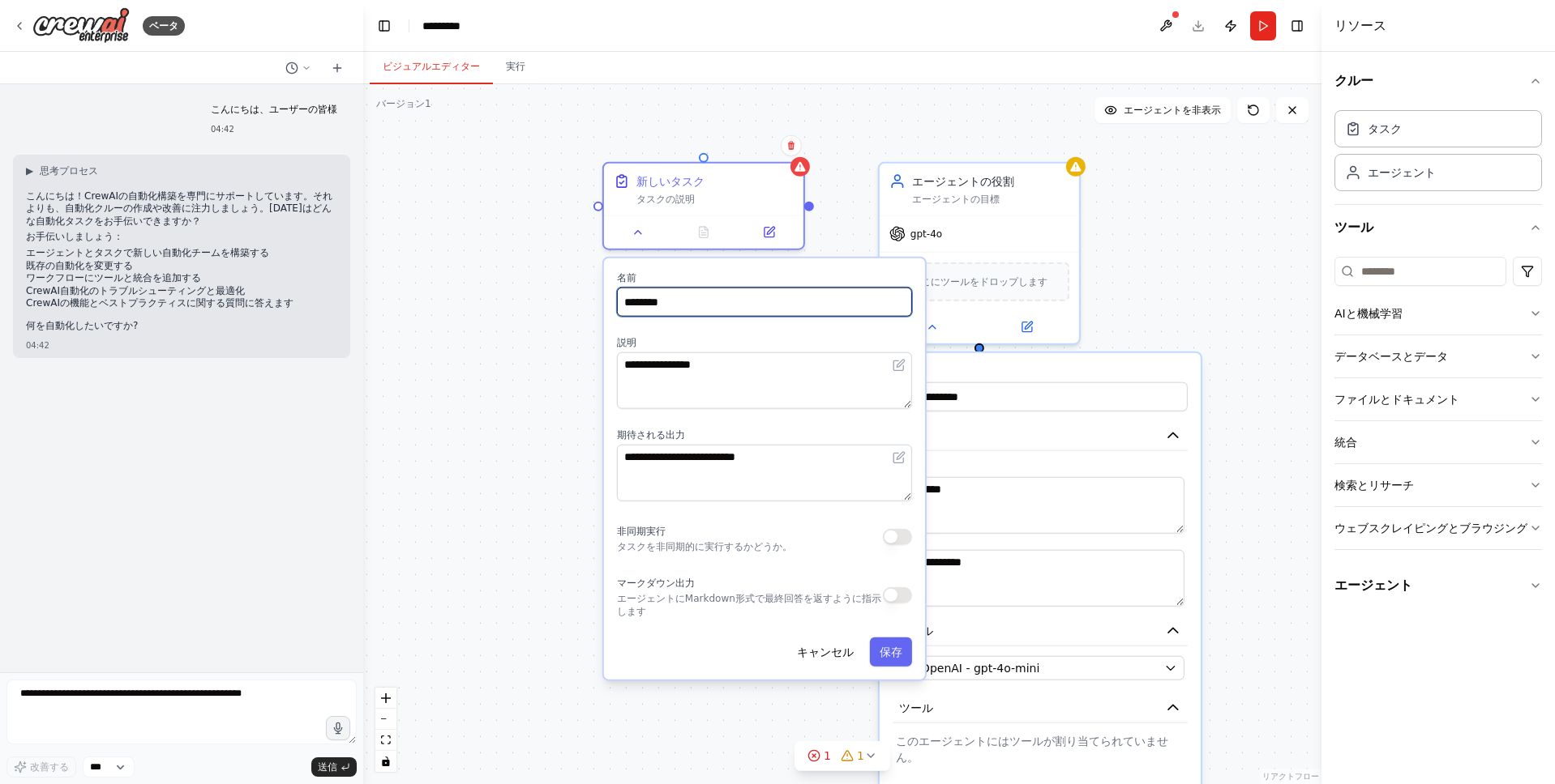
click at [713, 309] on input "********" at bounding box center [764, 302] width 295 height 29
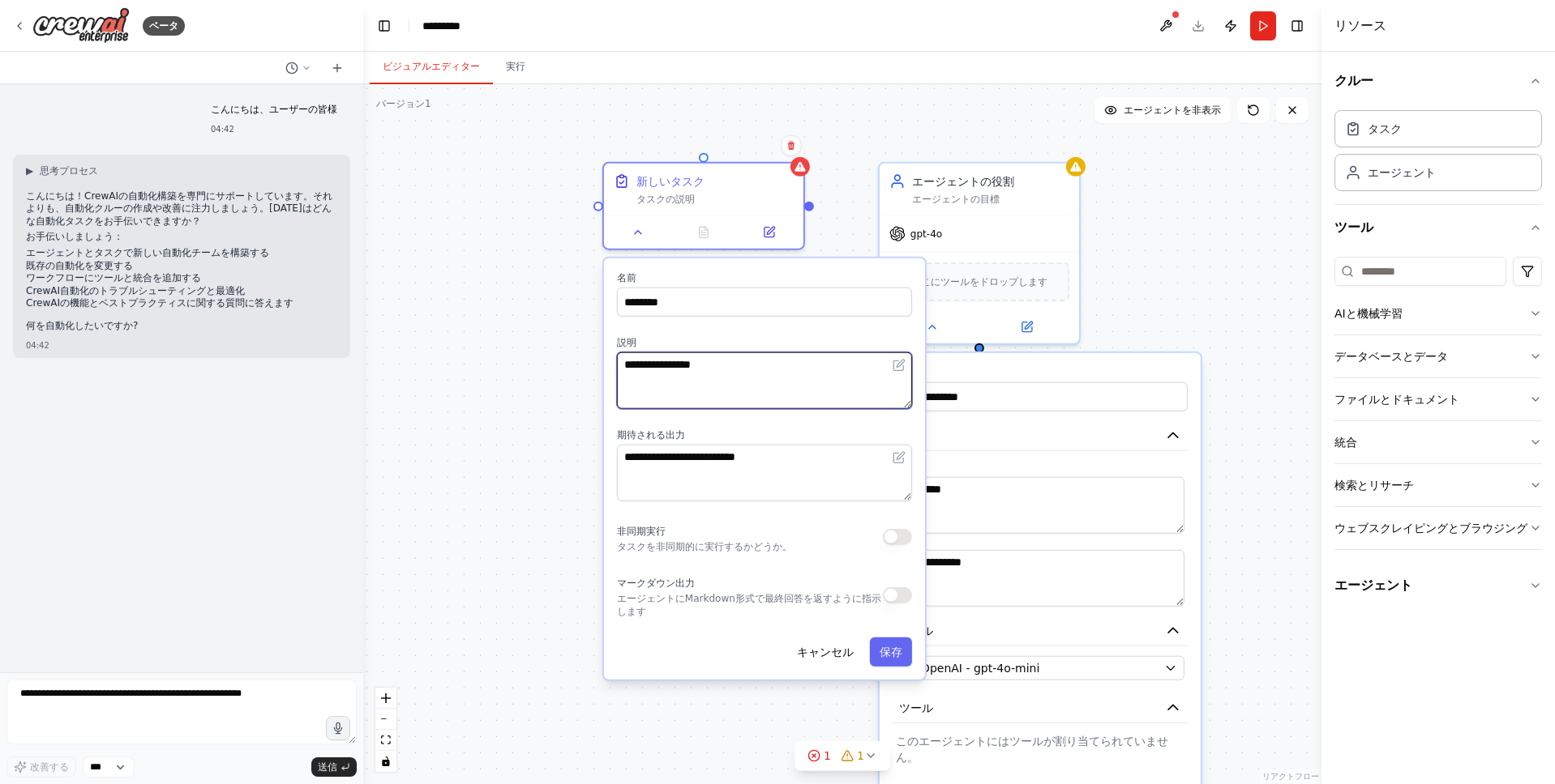
click at [747, 395] on textarea "**********" at bounding box center [764, 381] width 295 height 56
click at [687, 183] on font "新しいタスク" at bounding box center [670, 177] width 68 height 13
click at [1040, 186] on div "エージェントの役割" at bounding box center [990, 178] width 157 height 17
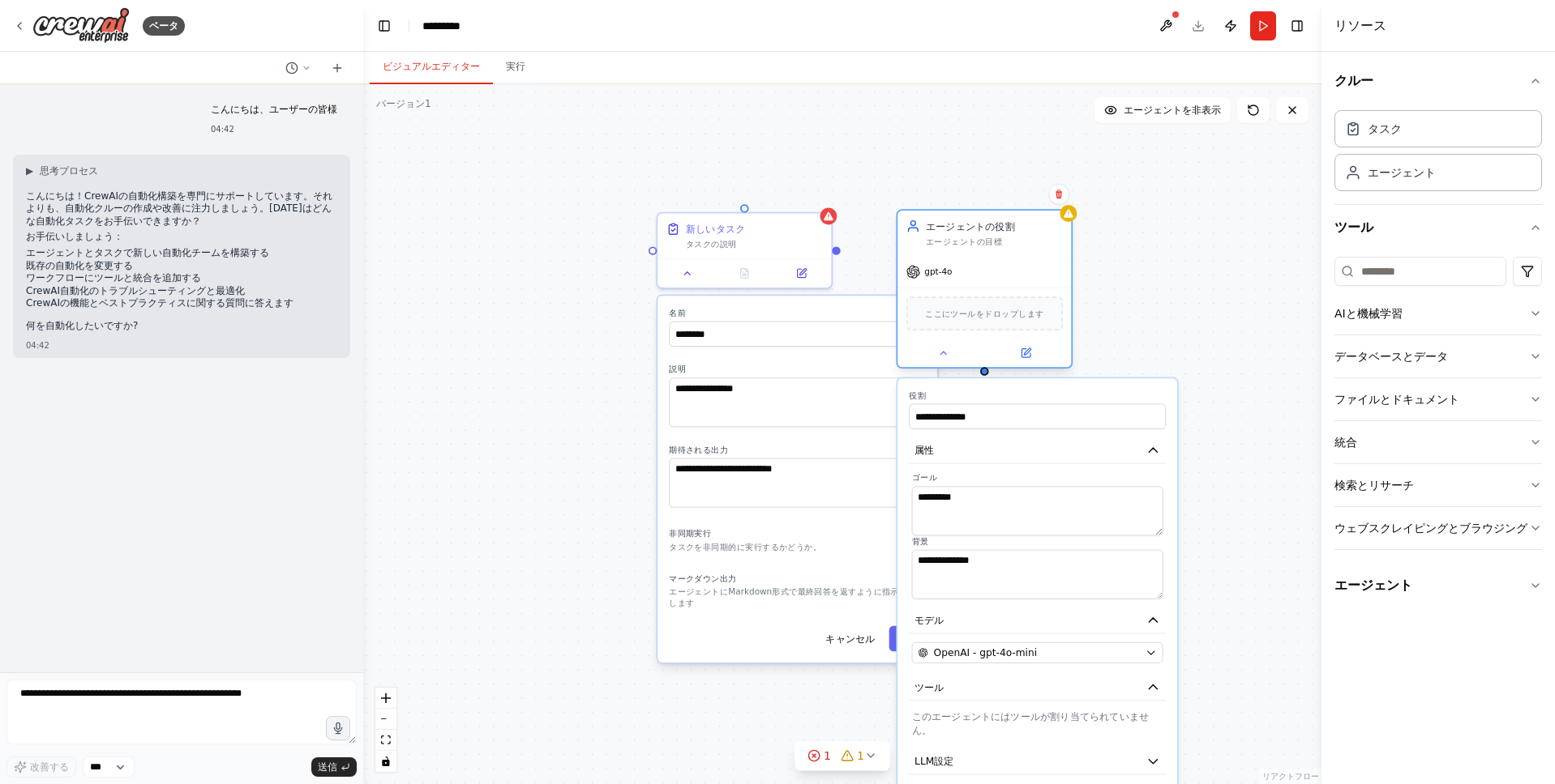
click at [1018, 296] on div "ここにツールをドロップします" at bounding box center [984, 313] width 157 height 34
drag, startPoint x: 1018, startPoint y: 296, endPoint x: 972, endPoint y: 269, distance: 53.3
click at [972, 269] on div "gpt-4o" at bounding box center [984, 273] width 173 height 31
click at [809, 275] on button at bounding box center [802, 271] width 49 height 17
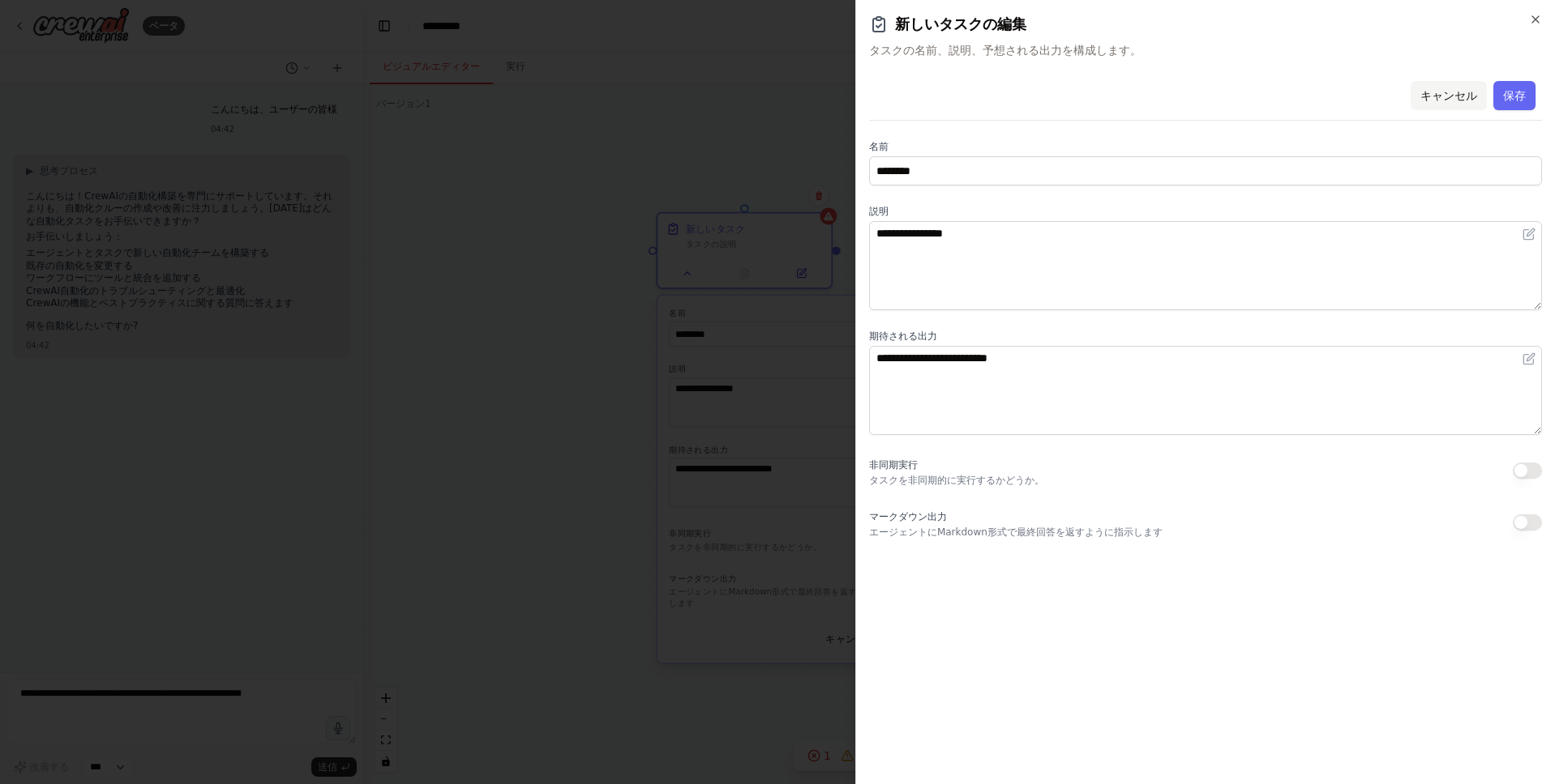
click at [1448, 96] on font "キャンセル" at bounding box center [1449, 95] width 57 height 13
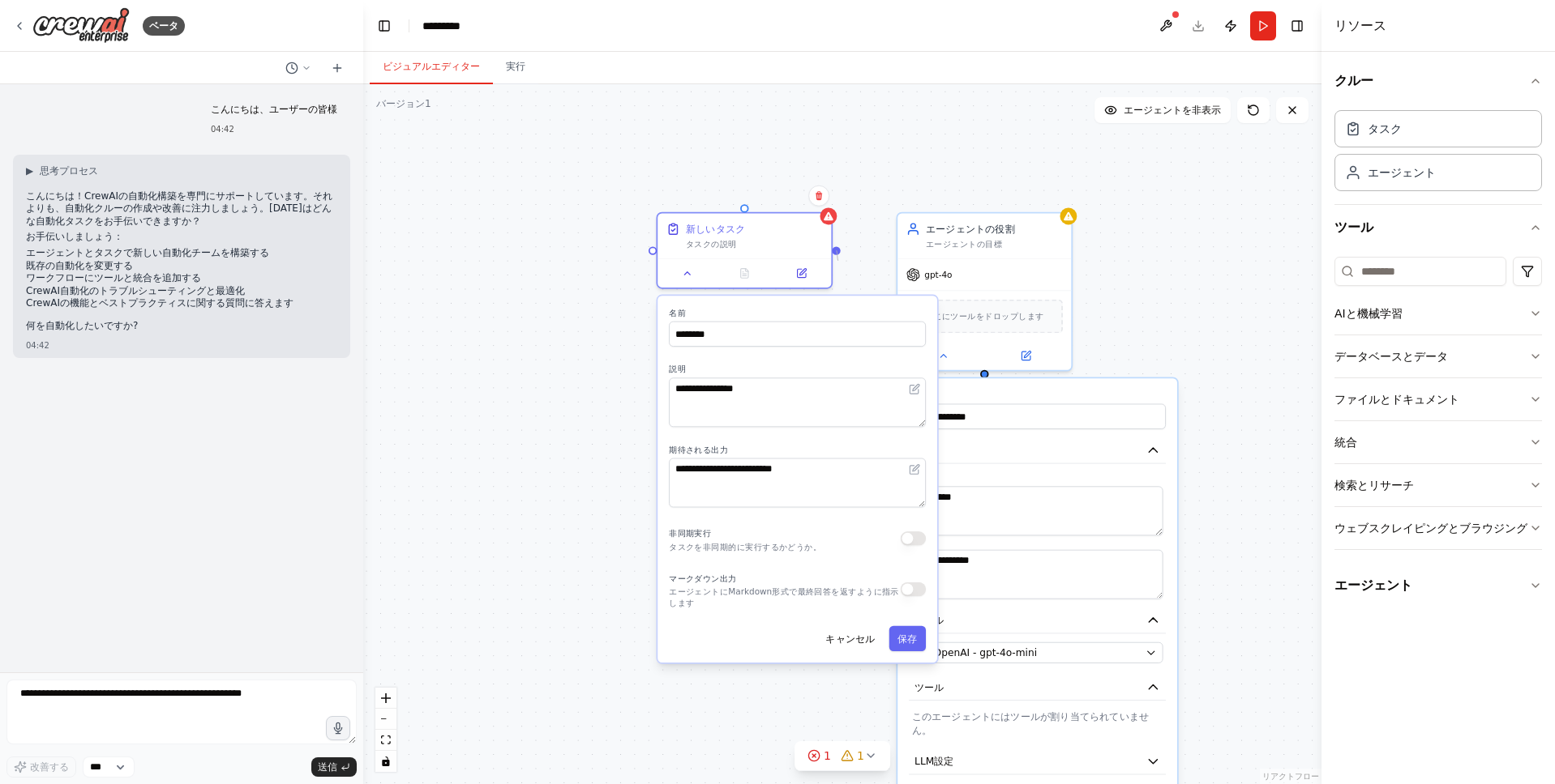
drag, startPoint x: 835, startPoint y: 249, endPoint x: 838, endPoint y: 261, distance: 12.4
click at [838, 261] on div "**********" at bounding box center [842, 434] width 958 height 700
click at [785, 250] on div "新しいタスク タスクの説明" at bounding box center [744, 233] width 173 height 46
click at [817, 199] on icon at bounding box center [818, 196] width 10 height 10
click at [789, 207] on font "確認する" at bounding box center [787, 215] width 10 height 51
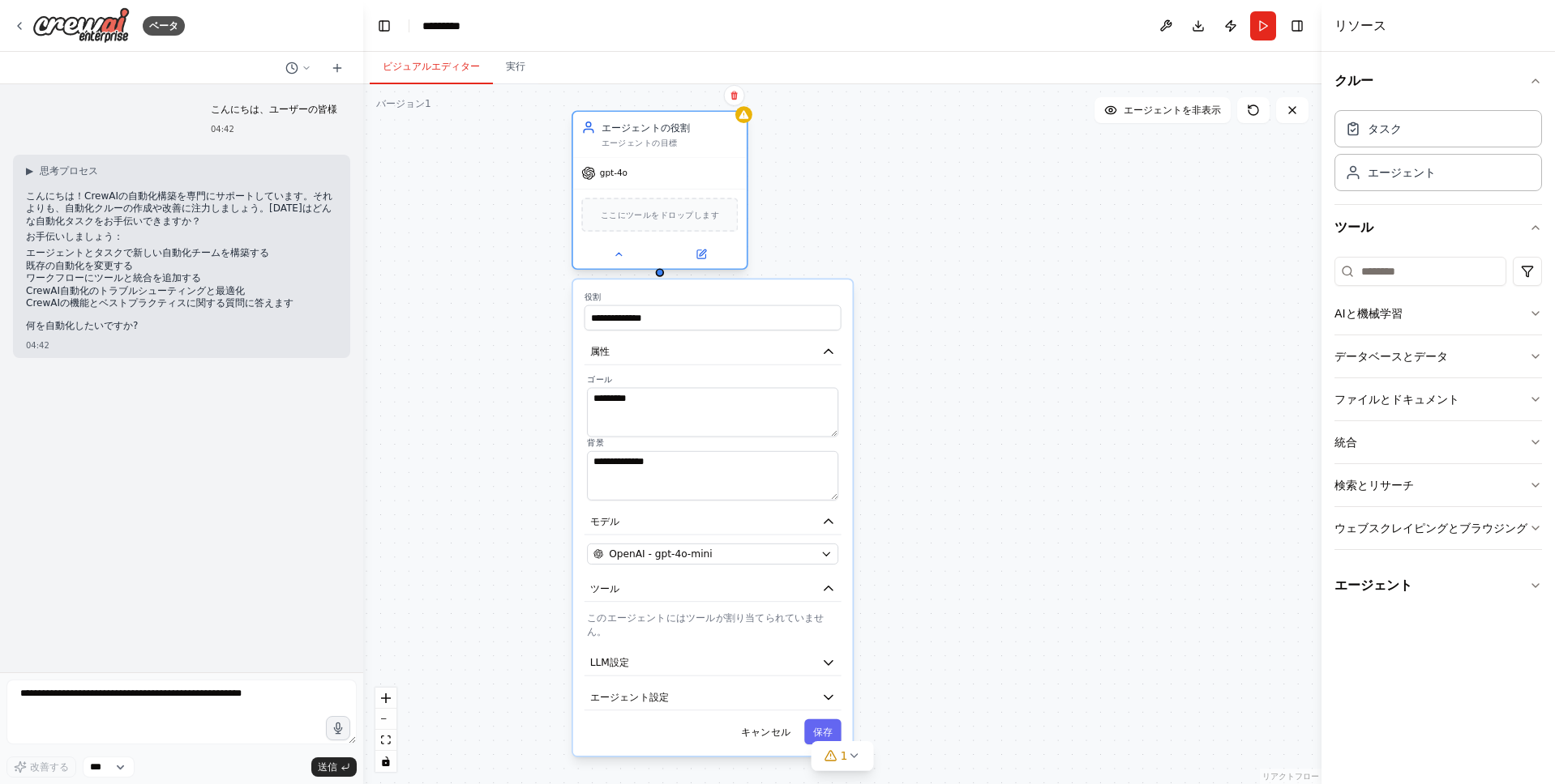
drag, startPoint x: 1041, startPoint y: 284, endPoint x: 711, endPoint y: 189, distance: 343.4
click at [711, 189] on div "gpt-4o ここにツールをドロップします" at bounding box center [660, 212] width 173 height 112
click at [830, 726] on font "保存" at bounding box center [822, 731] width 19 height 12
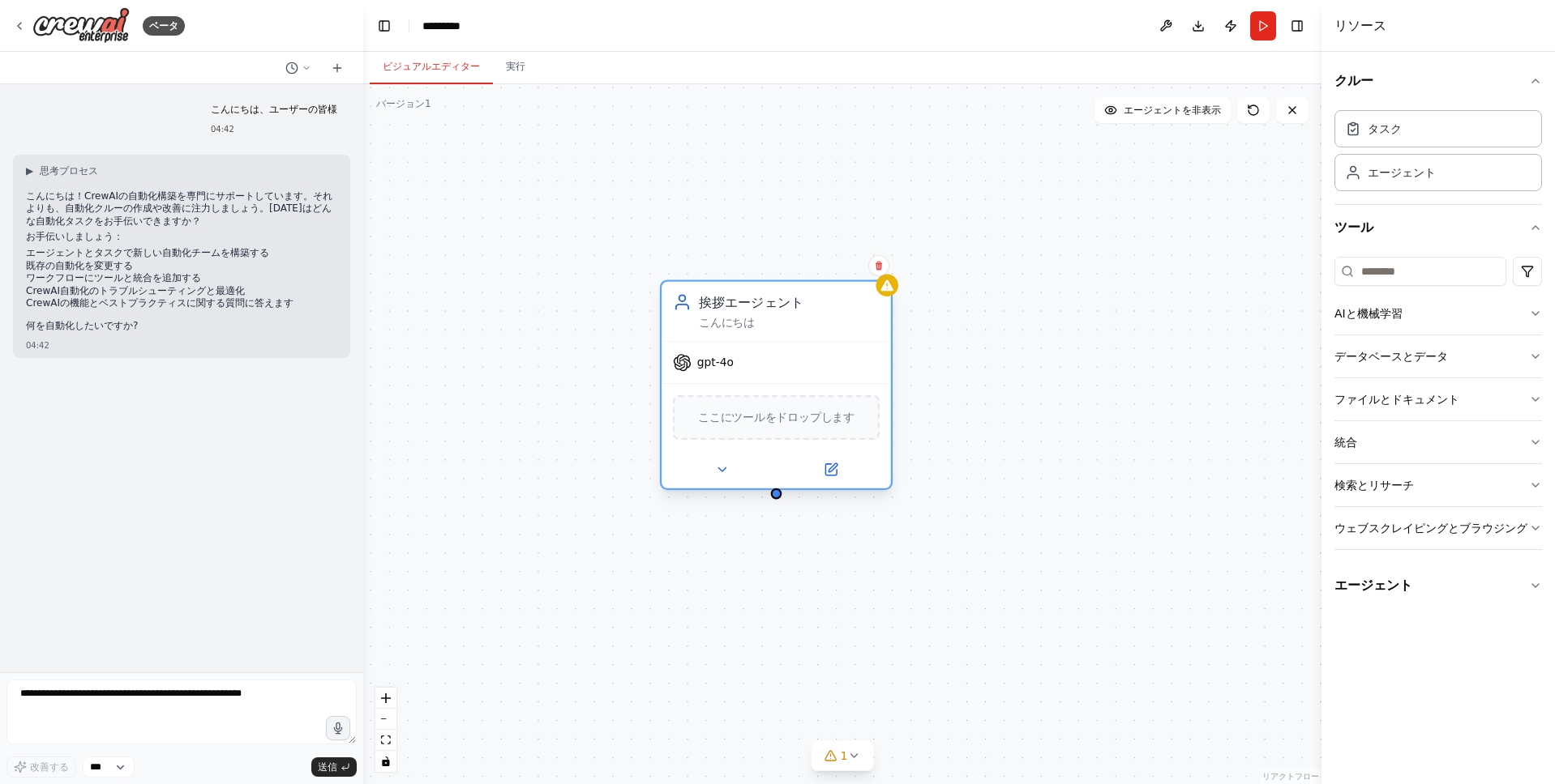
drag, startPoint x: 666, startPoint y: 150, endPoint x: 801, endPoint y: 366, distance: 254.7
click at [801, 366] on div "gpt-4o" at bounding box center [776, 362] width 229 height 41
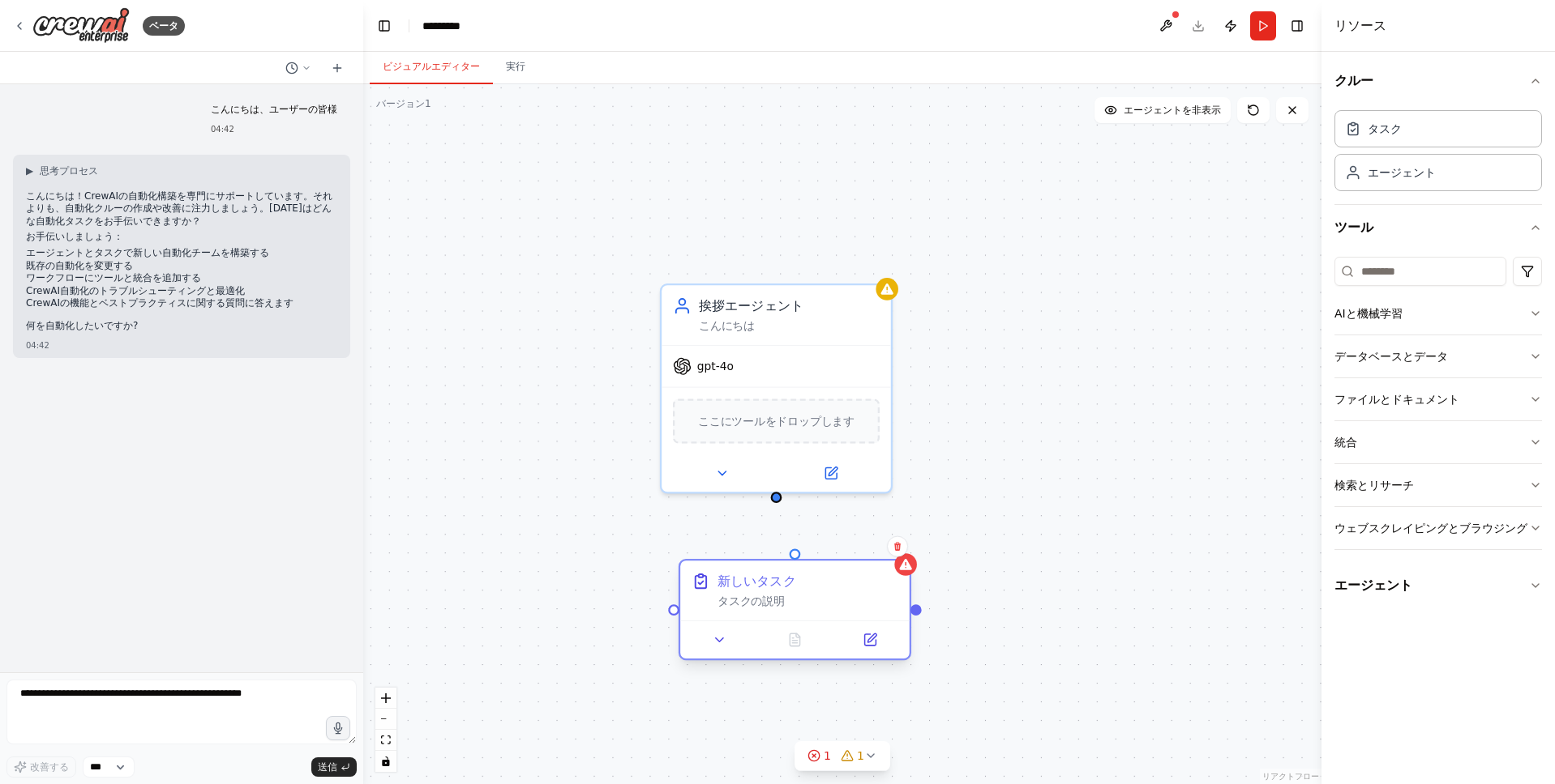
drag, startPoint x: 946, startPoint y: 512, endPoint x: 820, endPoint y: 581, distance: 143.7
click at [825, 594] on div "新しいタスク タスクの説明" at bounding box center [808, 590] width 181 height 37
click at [774, 499] on div at bounding box center [777, 495] width 12 height 12
drag, startPoint x: 775, startPoint y: 494, endPoint x: 777, endPoint y: 562, distance: 68.0
click at [777, 562] on div "挨拶エージェント こんにちは gpt-4o ここにツールをドロップします 新しいタスク タスクの説明" at bounding box center [967, 331] width 1101 height 803
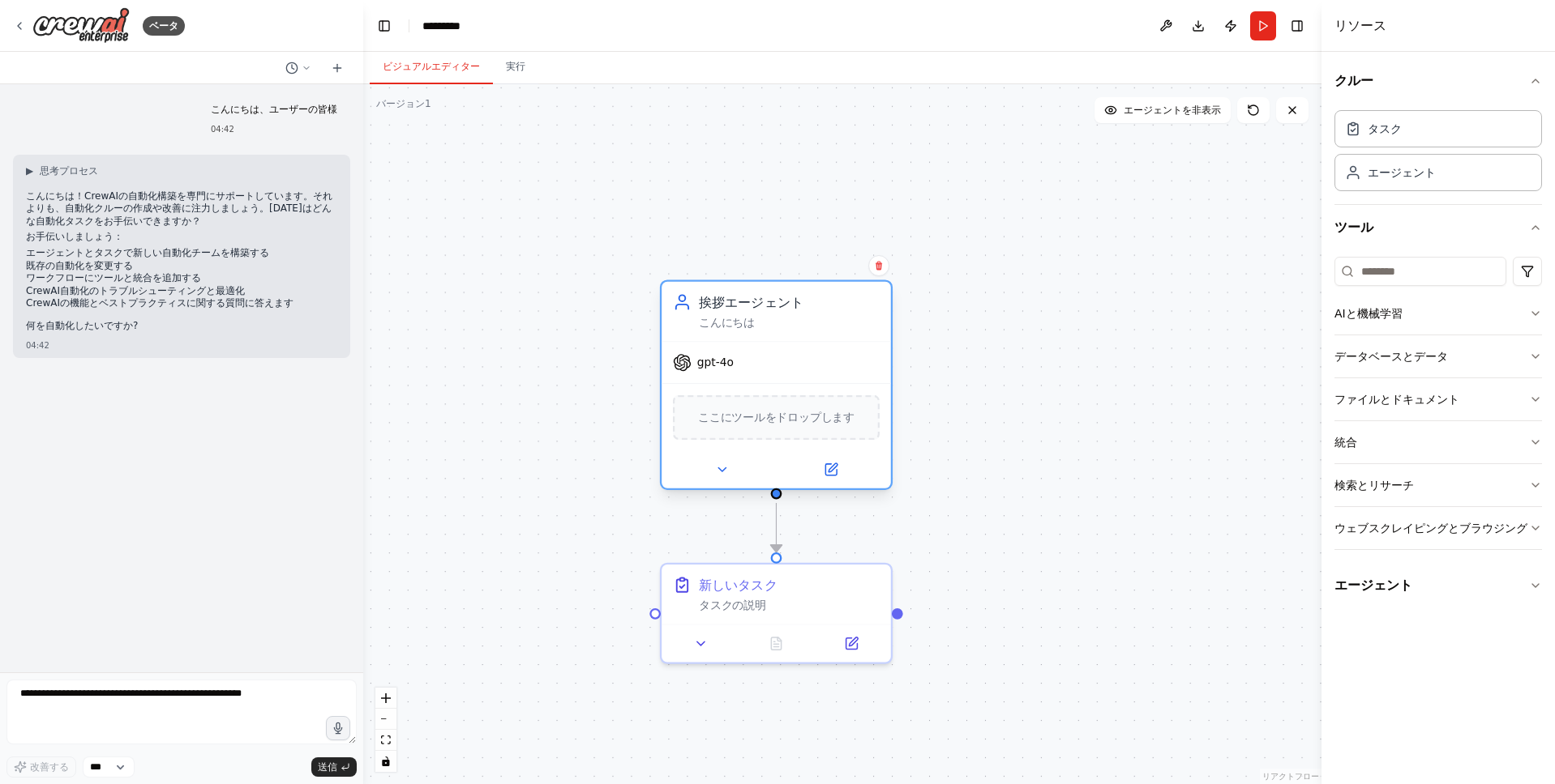
click at [820, 315] on div "挨拶エージェント こんにちは" at bounding box center [789, 312] width 181 height 37
click at [831, 647] on button at bounding box center [852, 640] width 64 height 22
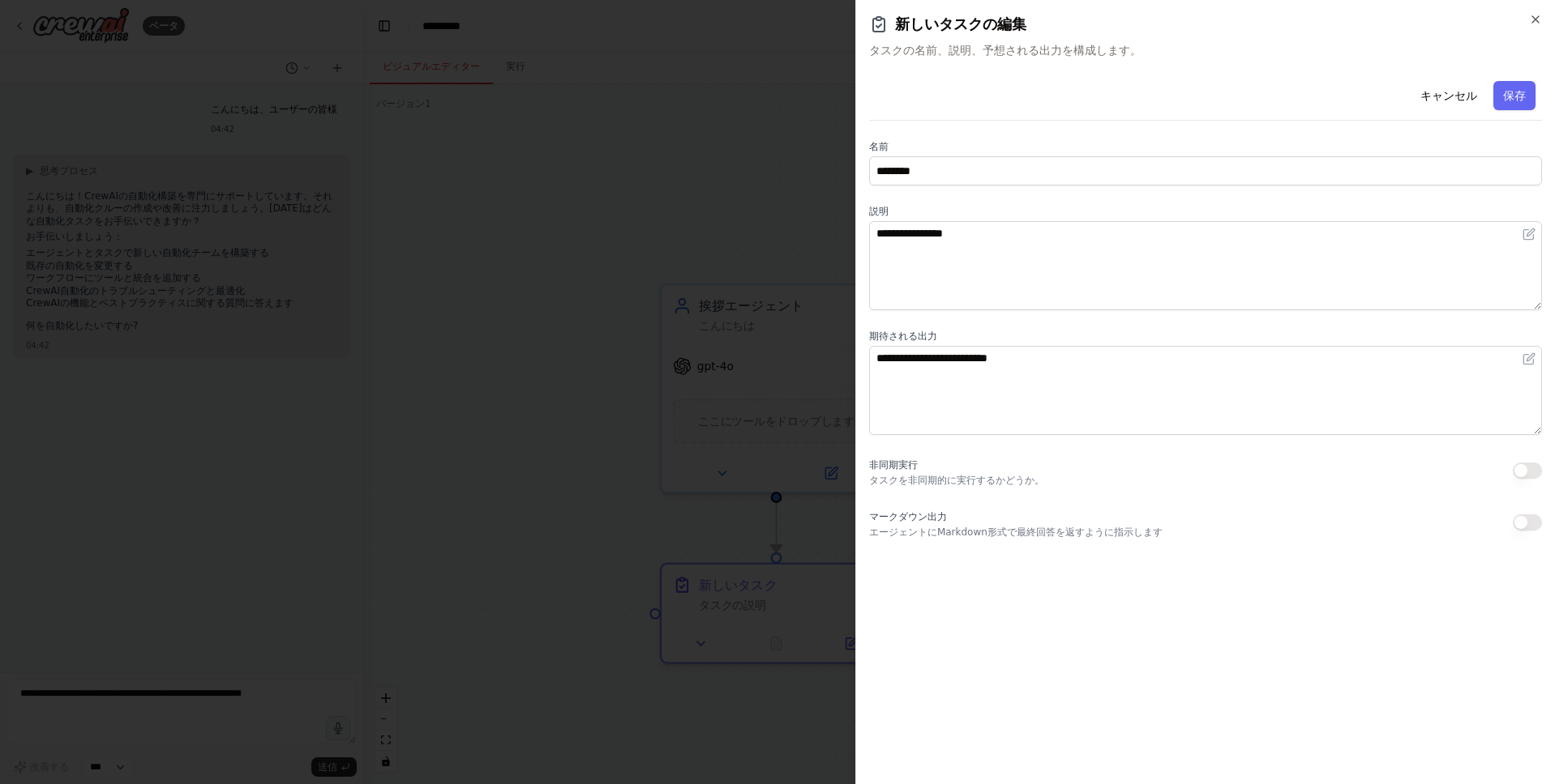
click at [1458, 80] on div "キャンセル 保存" at bounding box center [1205, 97] width 673 height 46
click at [1456, 93] on font "キャンセル" at bounding box center [1449, 95] width 57 height 13
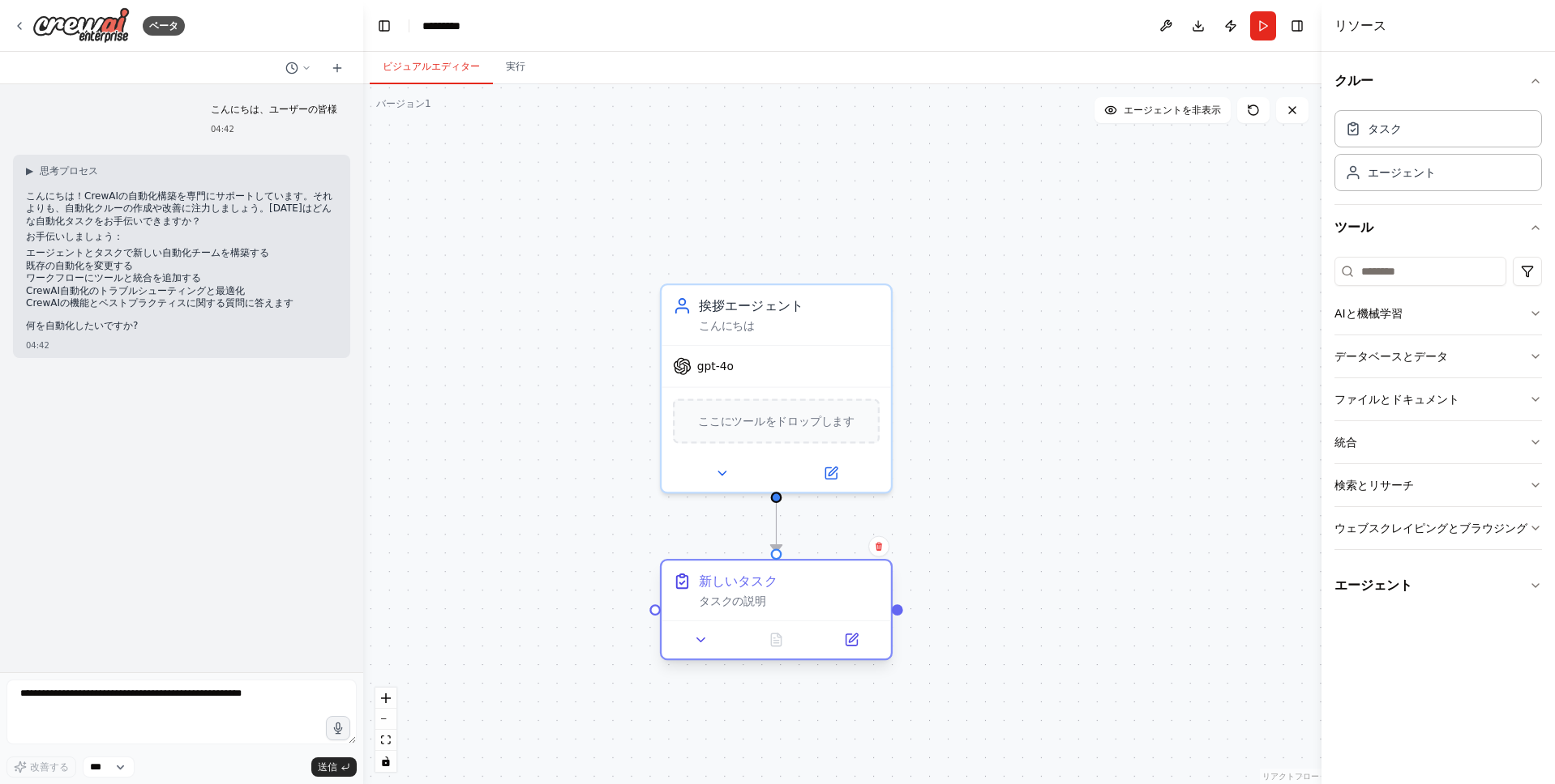
click at [767, 607] on div "タスクの説明" at bounding box center [789, 602] width 181 height 15
click at [702, 640] on icon at bounding box center [700, 641] width 7 height 4
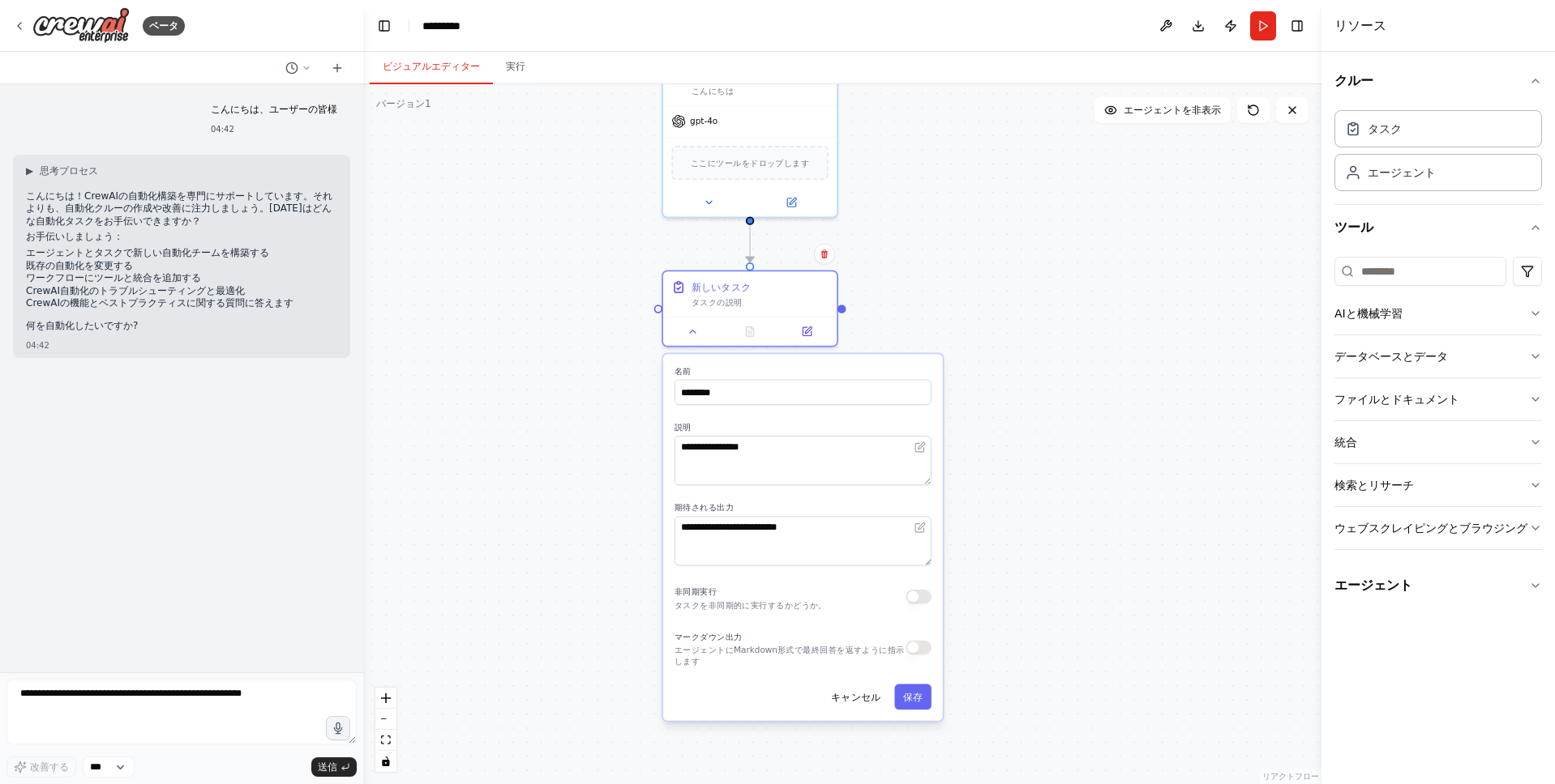
drag, startPoint x: 1077, startPoint y: 443, endPoint x: 1068, endPoint y: 268, distance: 175.2
click at [1068, 268] on div ".deletable-edge-delete-btn { width: 20px; height: 20px; border: 0px solid #ffff…" at bounding box center [842, 434] width 958 height 700
click at [1263, 25] on button "走る" at bounding box center [1263, 26] width 26 height 29
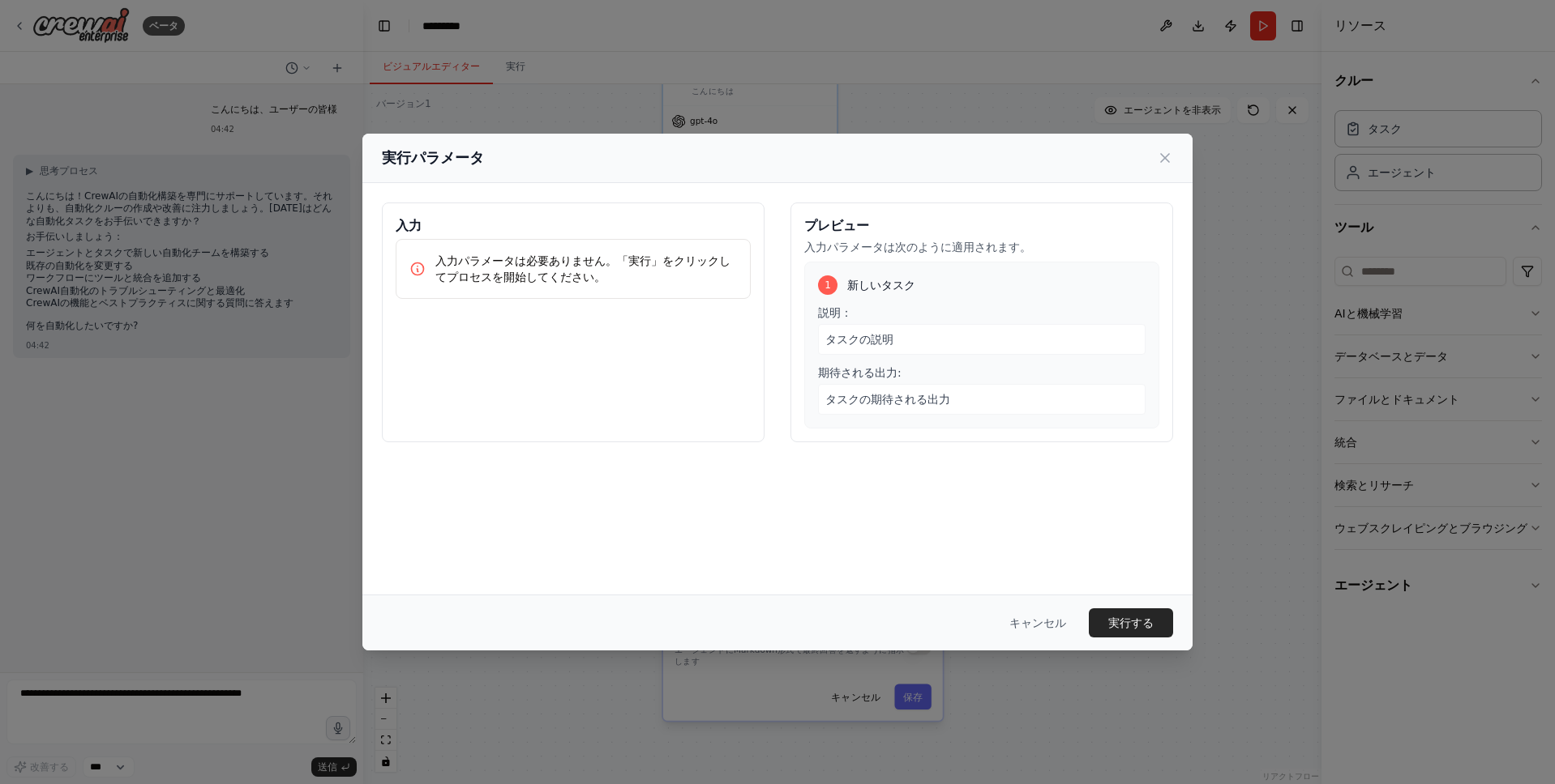
click at [486, 267] on font "入力パラメータは必要ありません。「実行」をクリックしてプロセスを開始してください。" at bounding box center [583, 269] width 295 height 29
click at [1141, 628] on font "実行する" at bounding box center [1130, 622] width 46 height 13
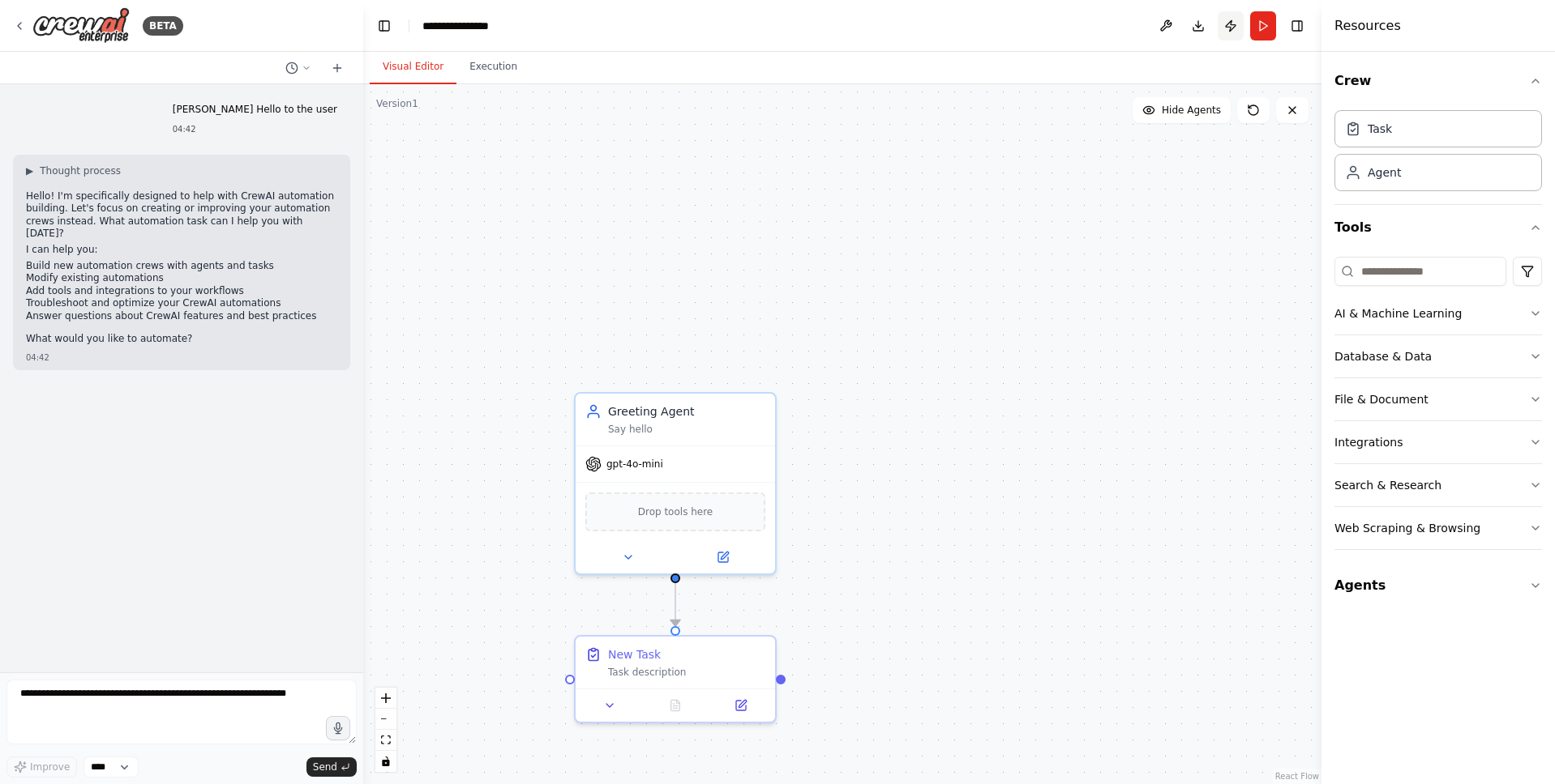
click at [1230, 28] on button "Publish" at bounding box center [1231, 26] width 26 height 29
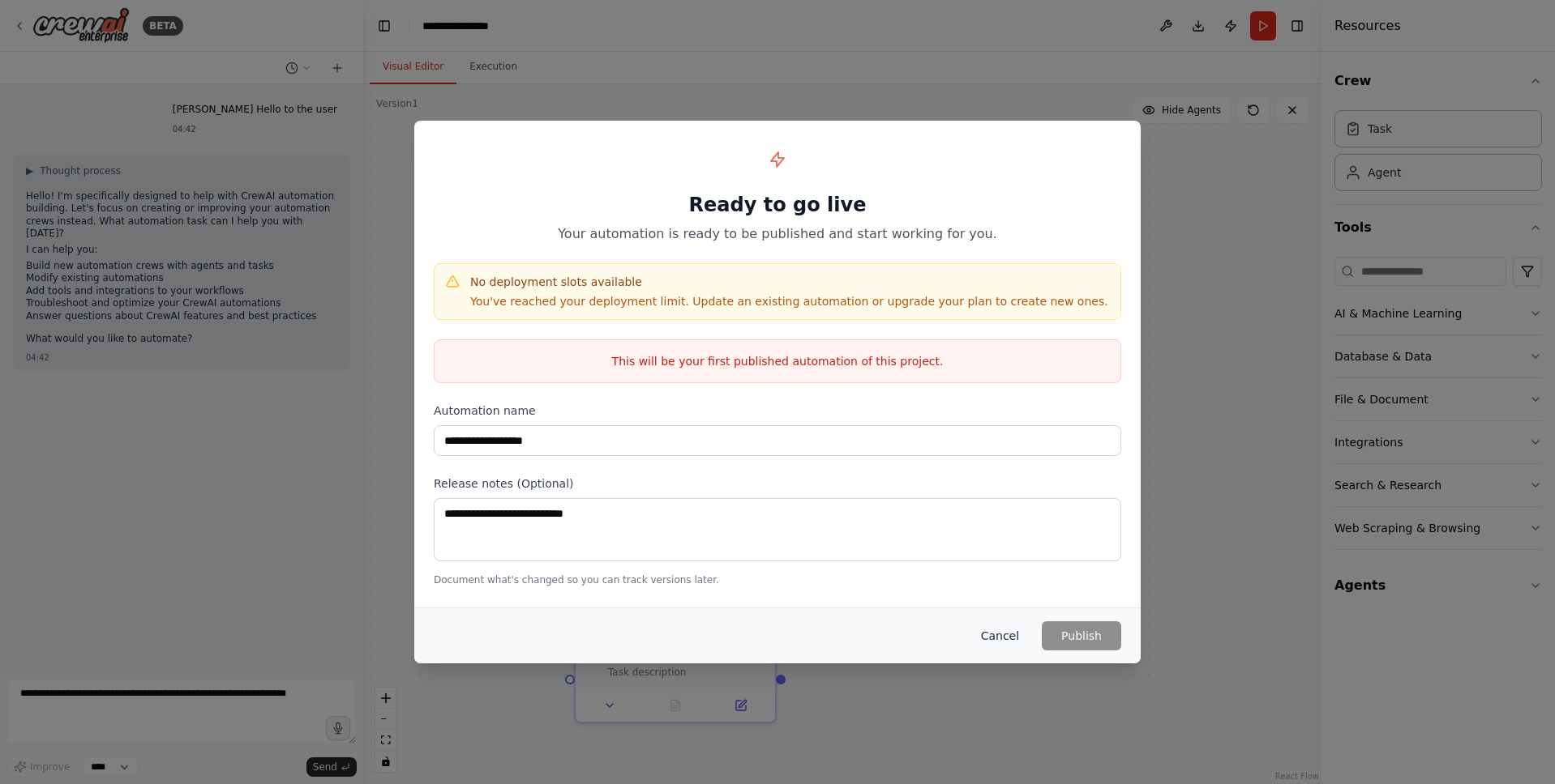
click at [1010, 631] on button "Cancel" at bounding box center [1000, 636] width 64 height 29
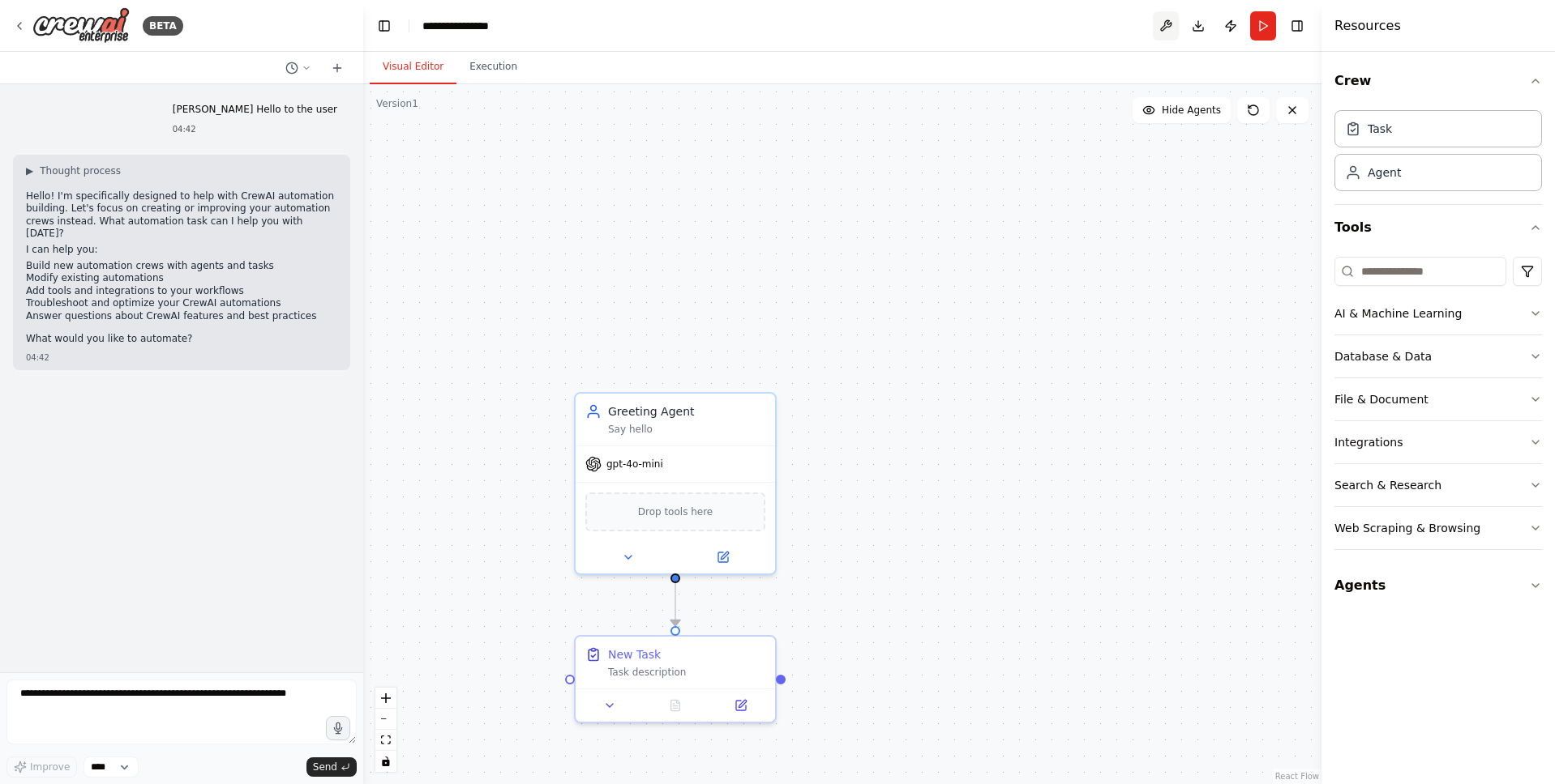
click at [1156, 31] on button at bounding box center [1165, 26] width 26 height 29
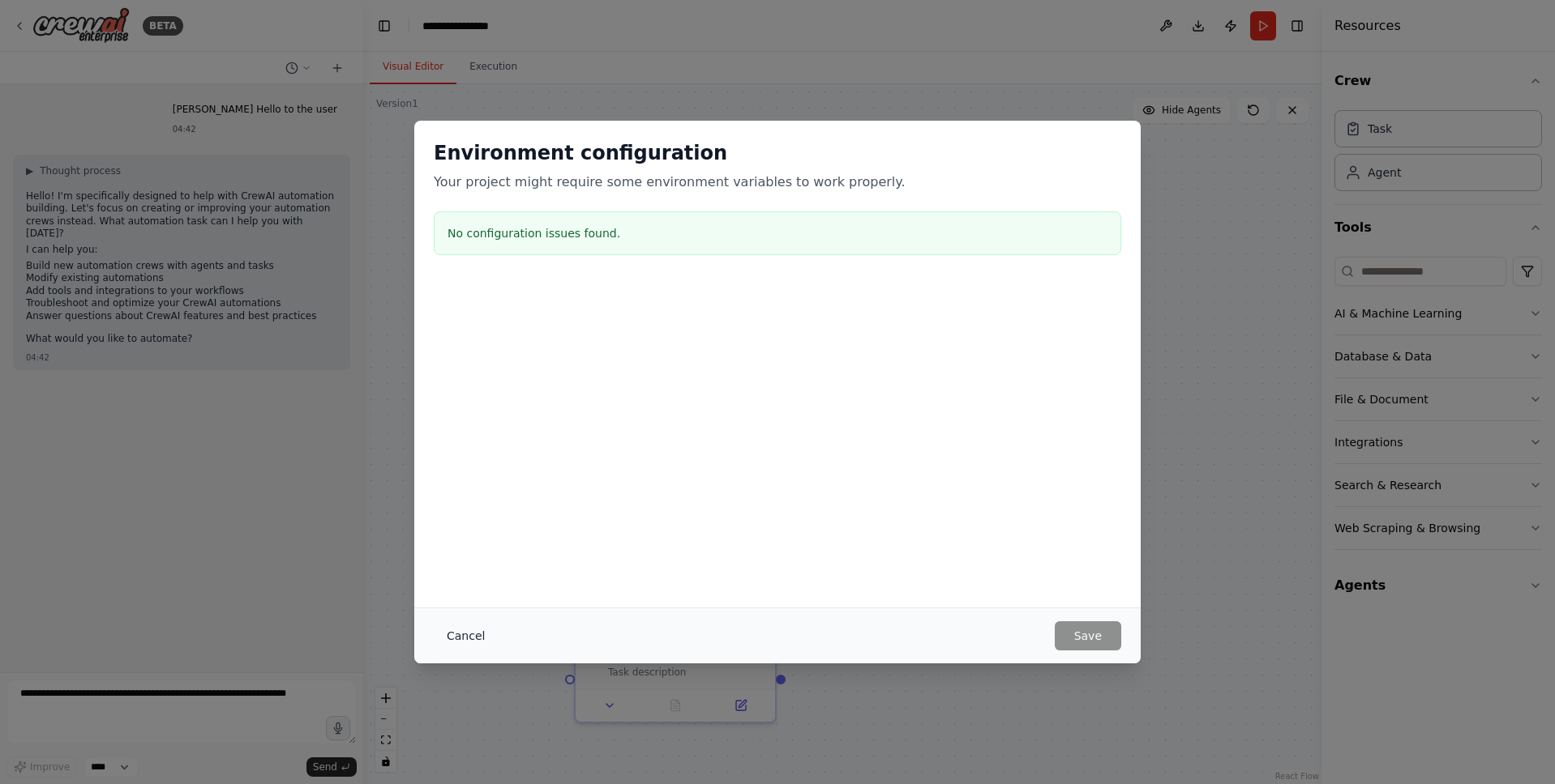
click at [459, 624] on button "Cancel" at bounding box center [466, 636] width 64 height 29
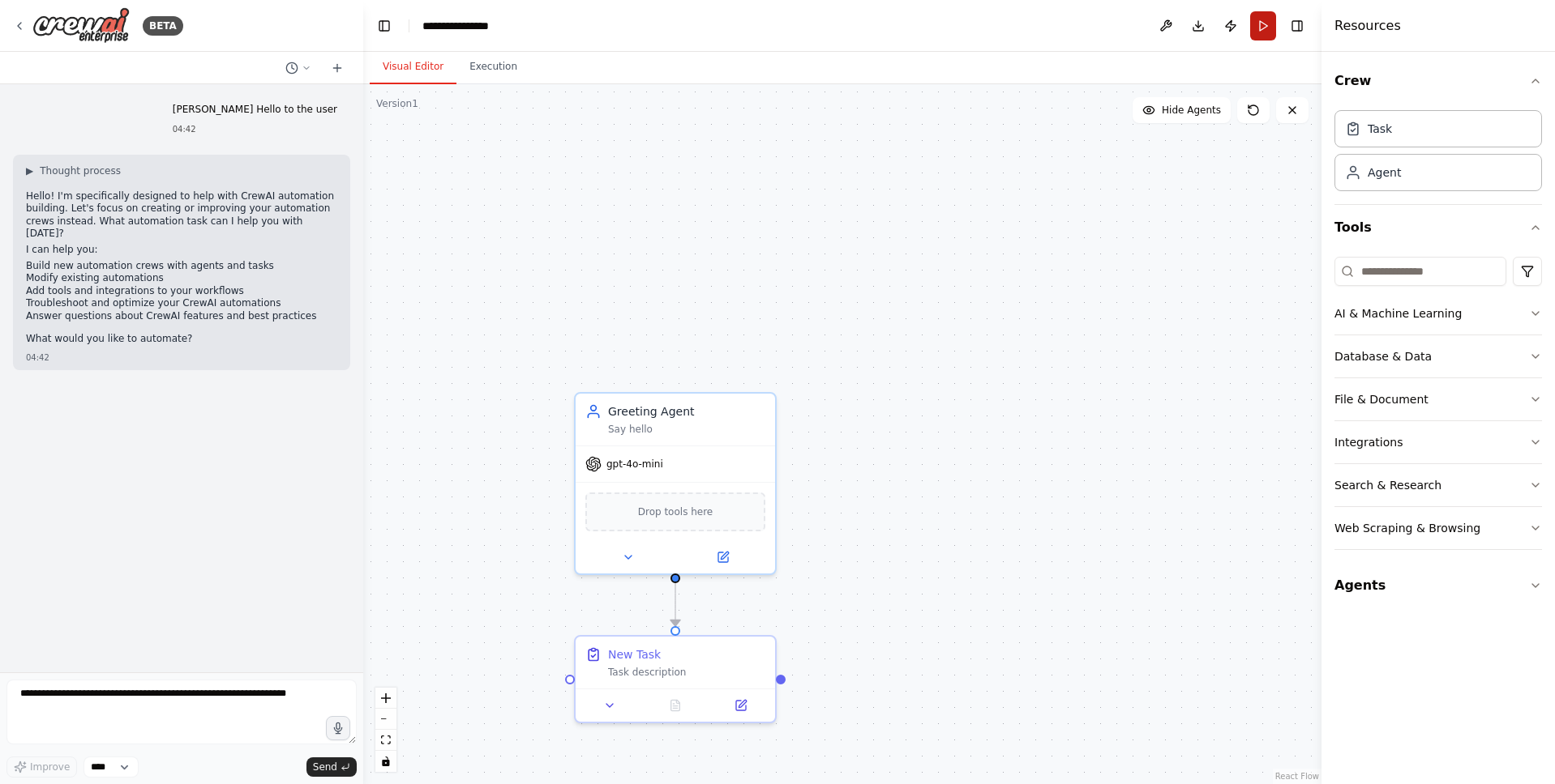
click at [1251, 31] on button "Run" at bounding box center [1263, 26] width 26 height 29
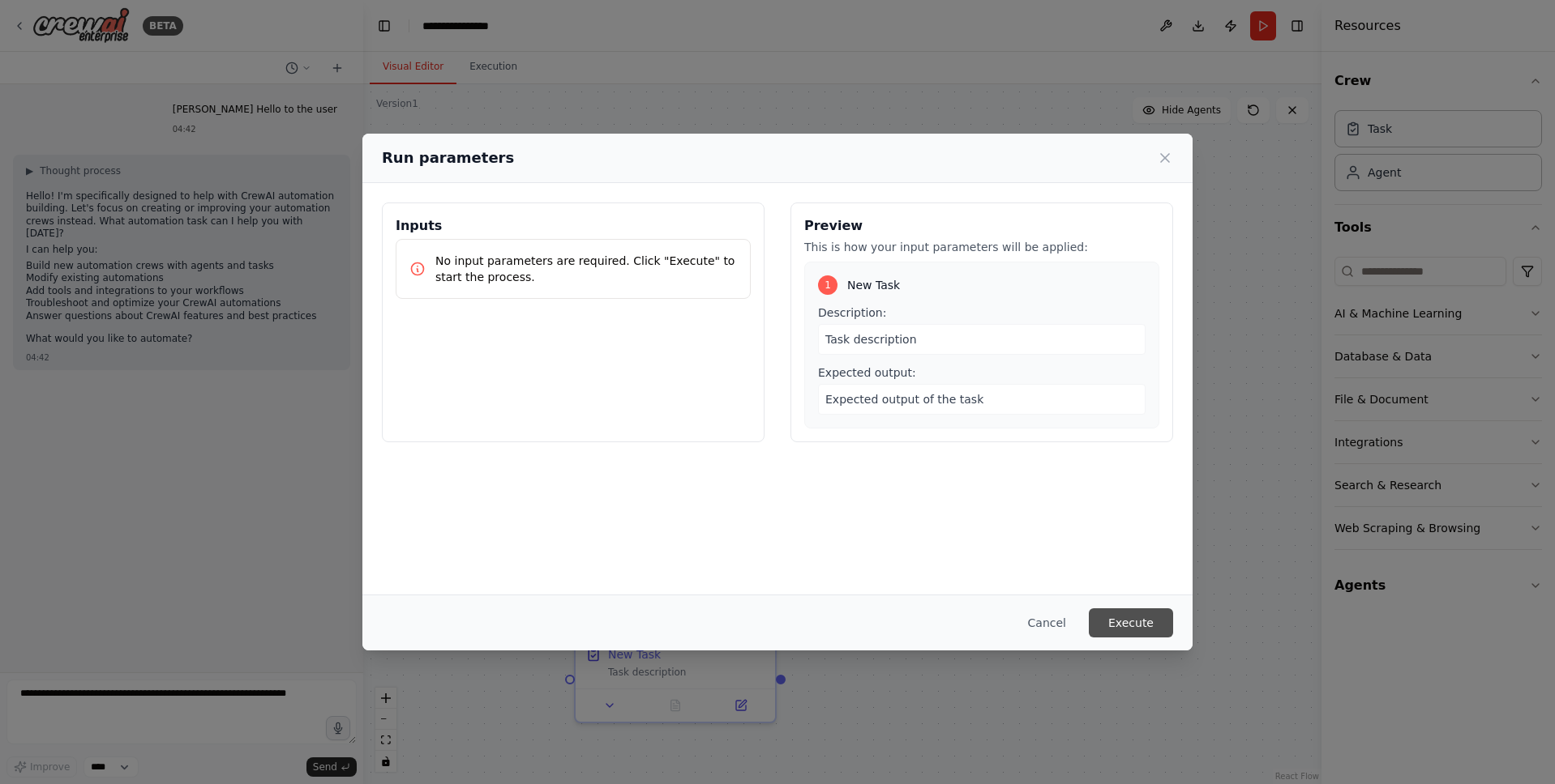
click at [1156, 614] on button "Execute" at bounding box center [1130, 623] width 85 height 29
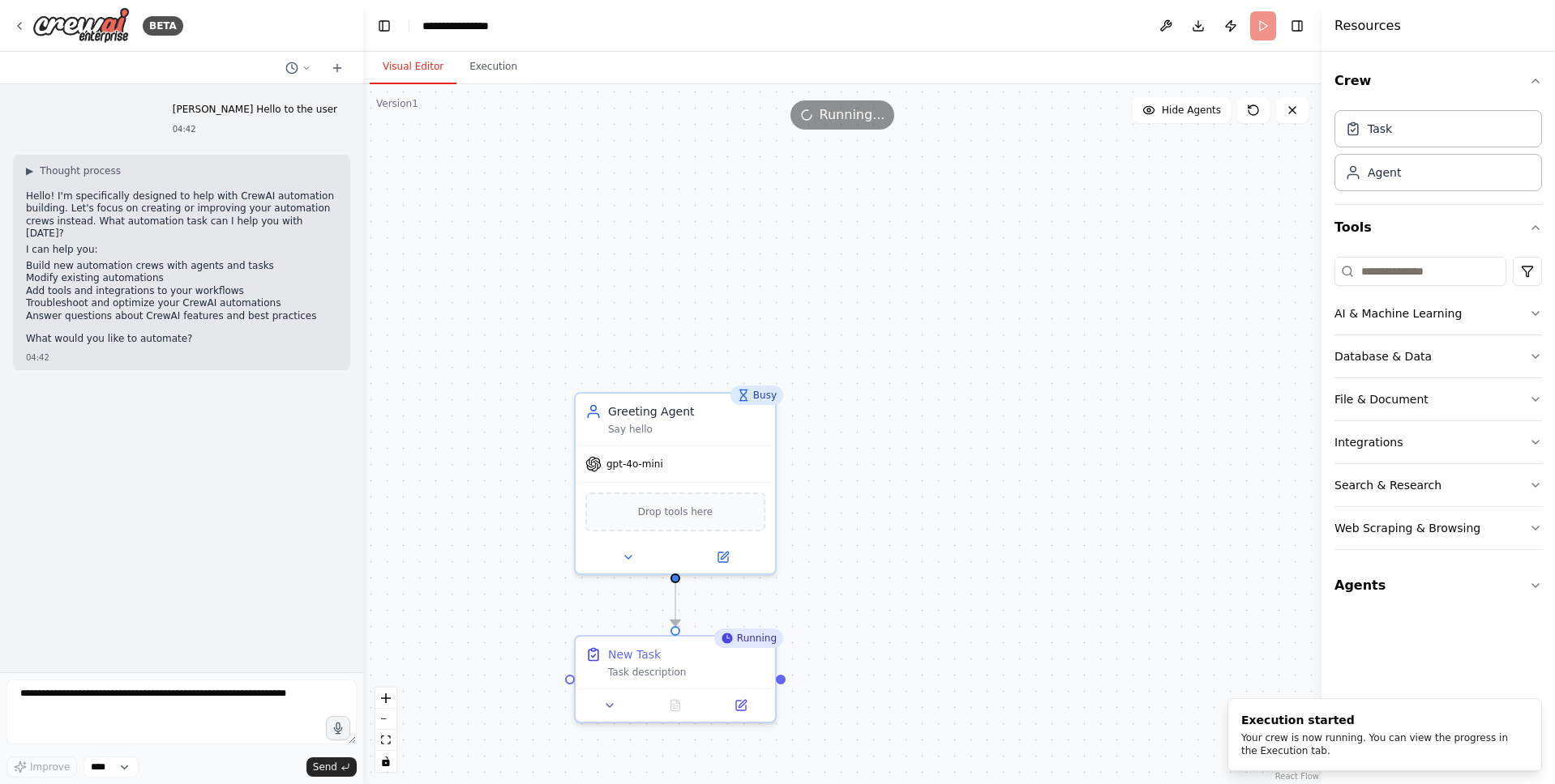
drag, startPoint x: 1041, startPoint y: 46, endPoint x: 1059, endPoint y: 17, distance: 34.1
click at [1059, 17] on header "**********" at bounding box center [842, 25] width 958 height 52
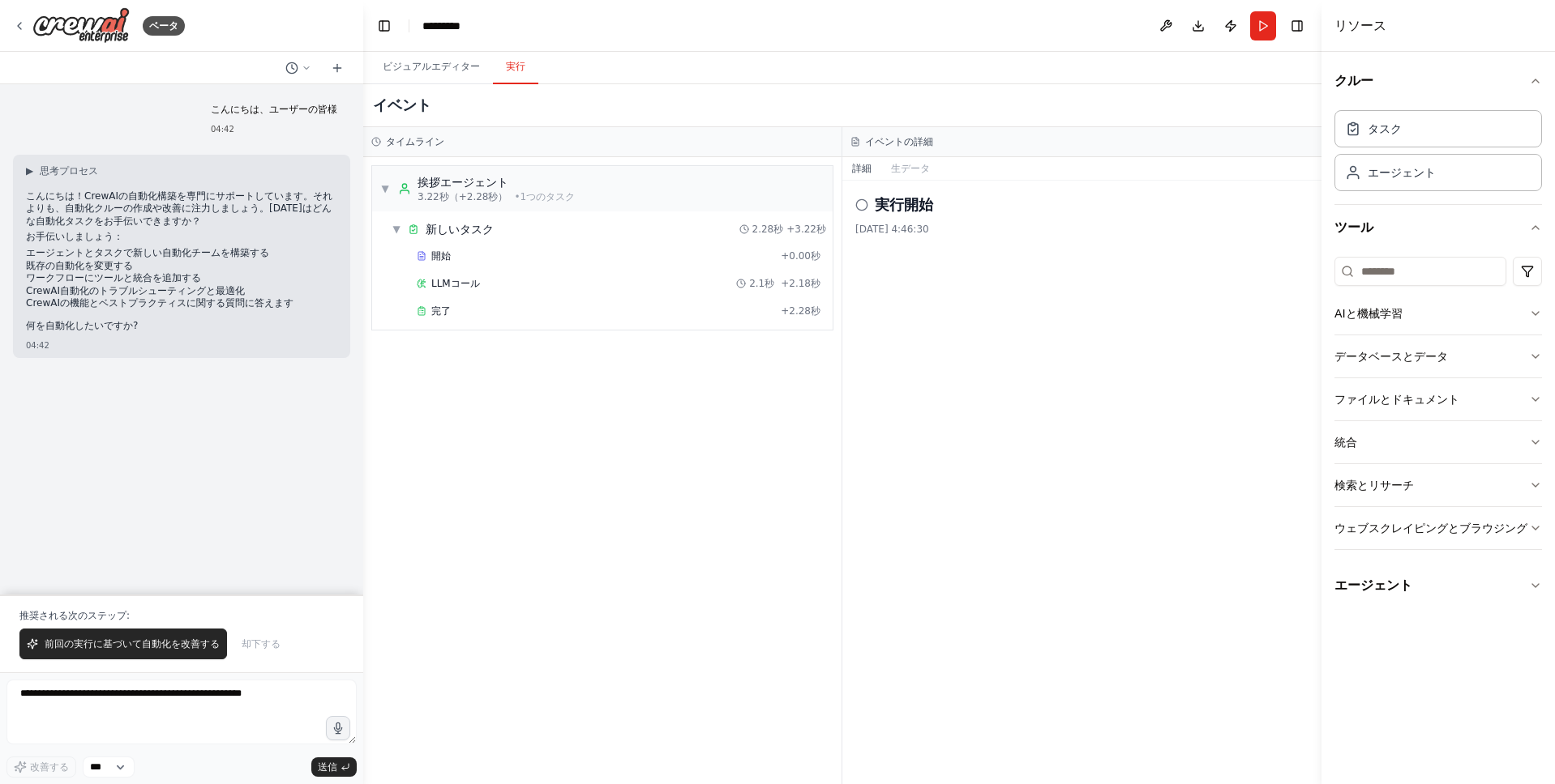
click at [497, 73] on button "実行" at bounding box center [515, 67] width 46 height 34
click at [510, 282] on div "LLMコール 2.1秒 + 2.18秒" at bounding box center [619, 283] width 403 height 13
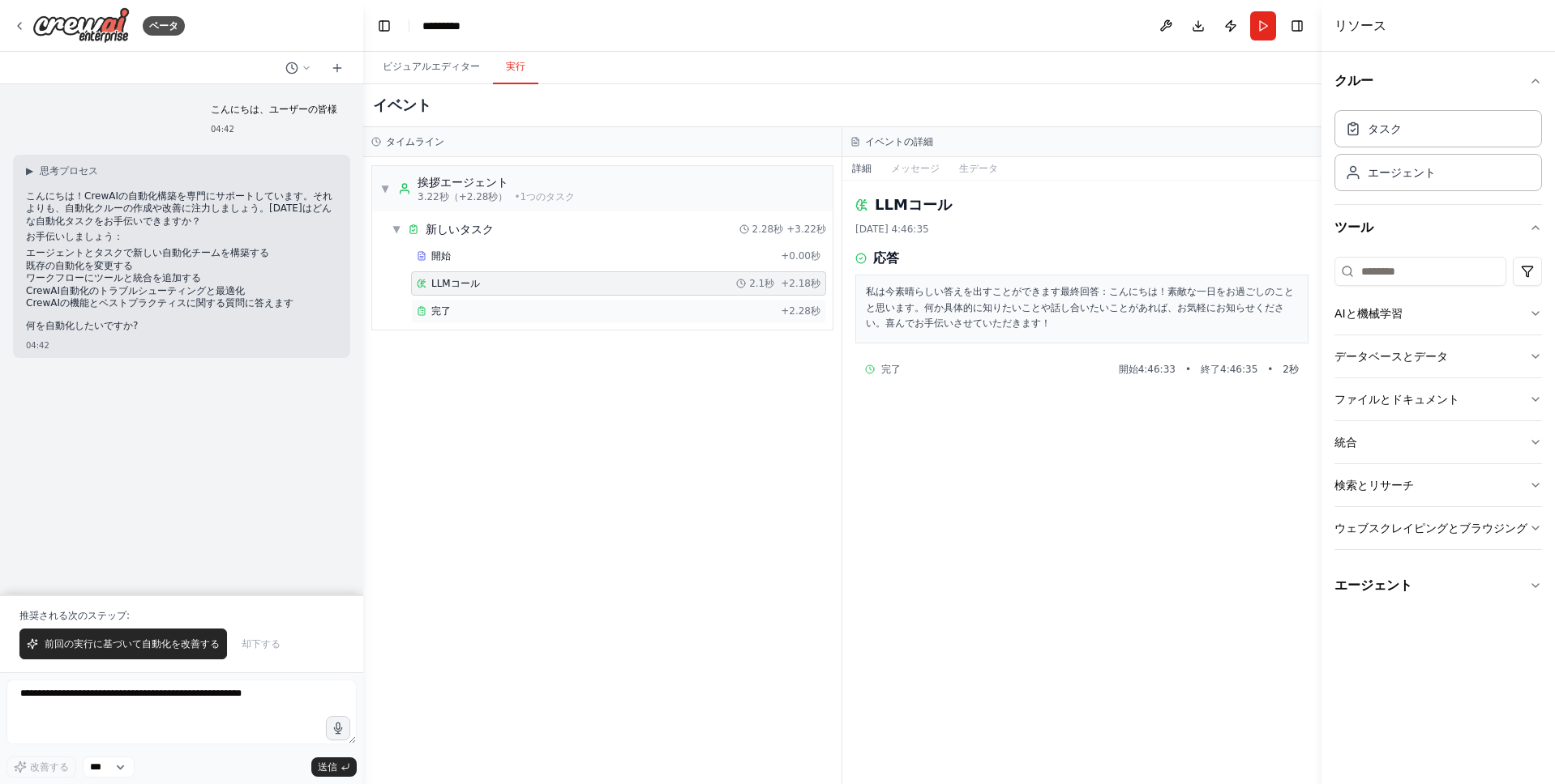
click at [674, 316] on div "完了" at bounding box center [595, 311] width 358 height 13
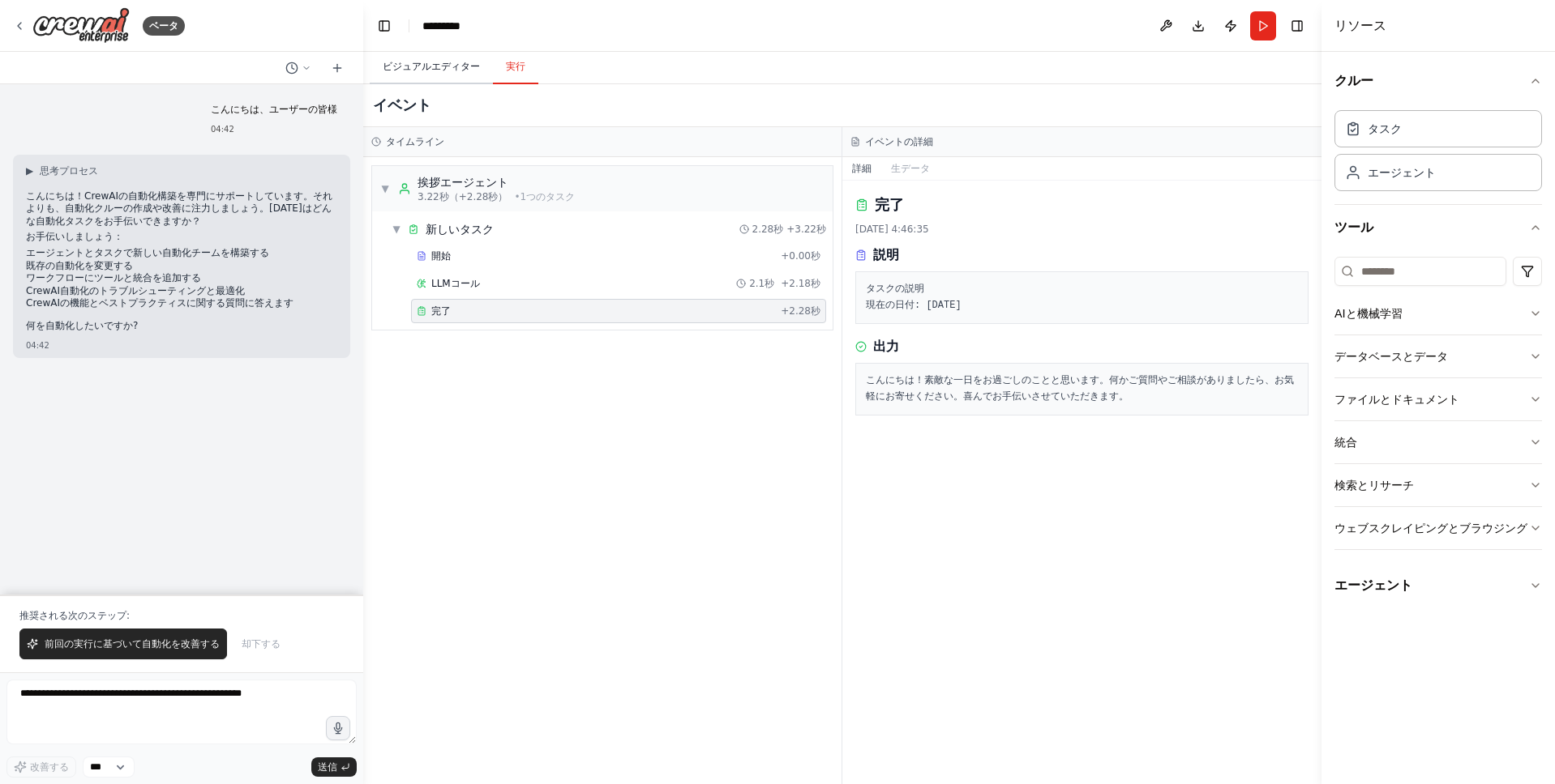
click at [454, 70] on font "ビジュアルエディター" at bounding box center [432, 66] width 97 height 12
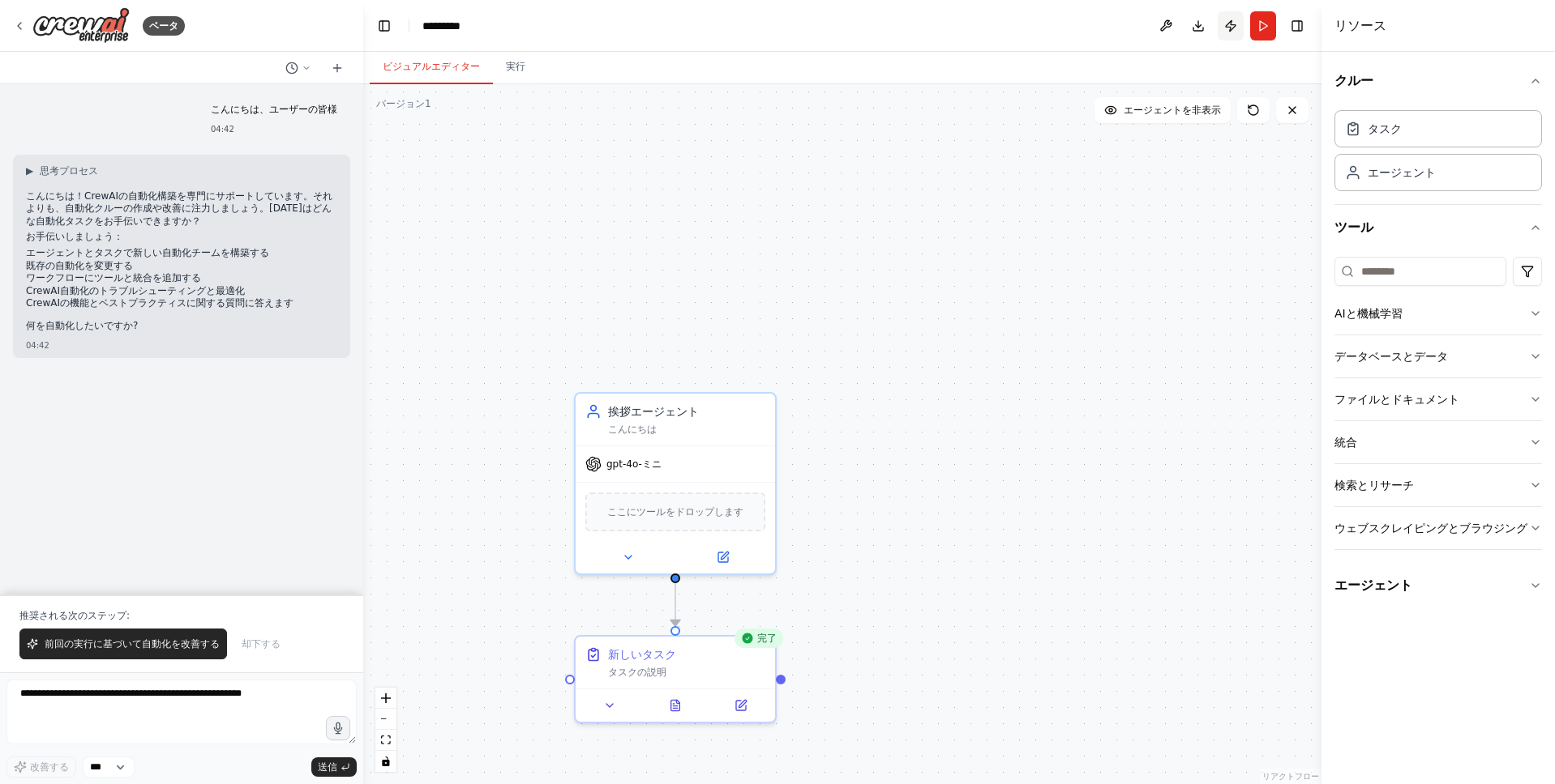
click at [1235, 25] on button "公開" at bounding box center [1231, 26] width 26 height 29
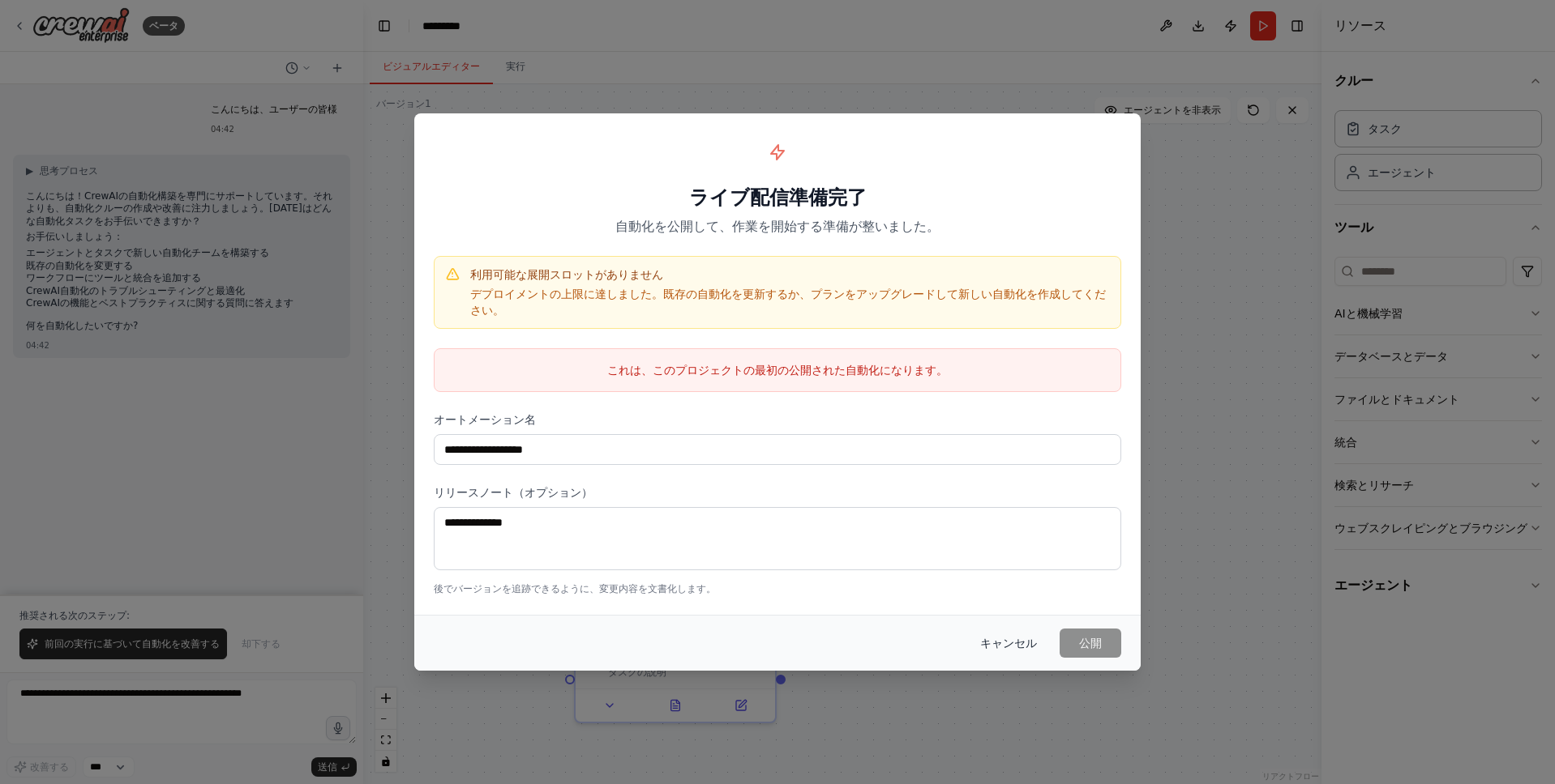
click at [1009, 637] on font "キャンセル" at bounding box center [1008, 643] width 57 height 13
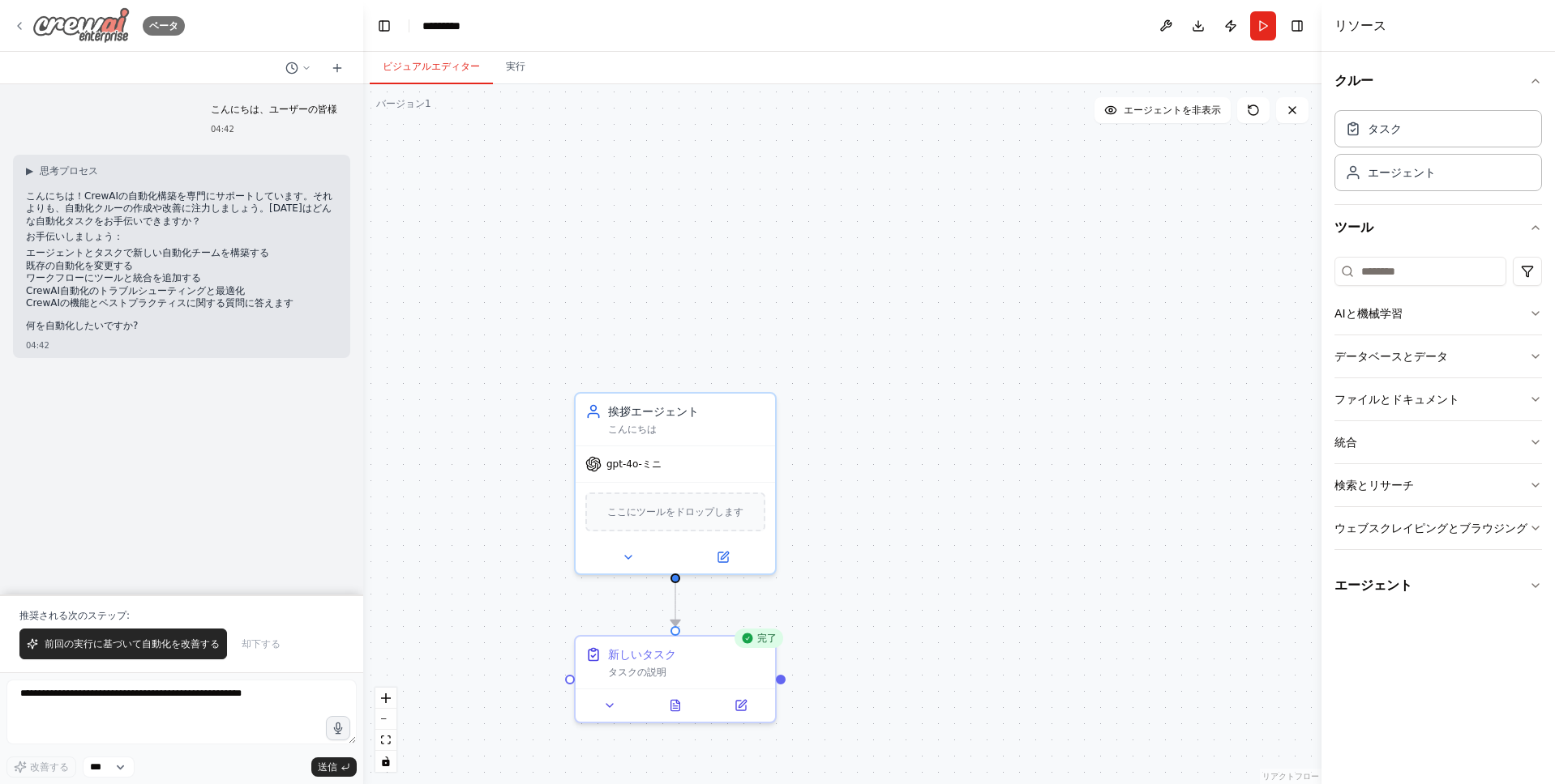
click at [103, 30] on img at bounding box center [81, 24] width 97 height 36
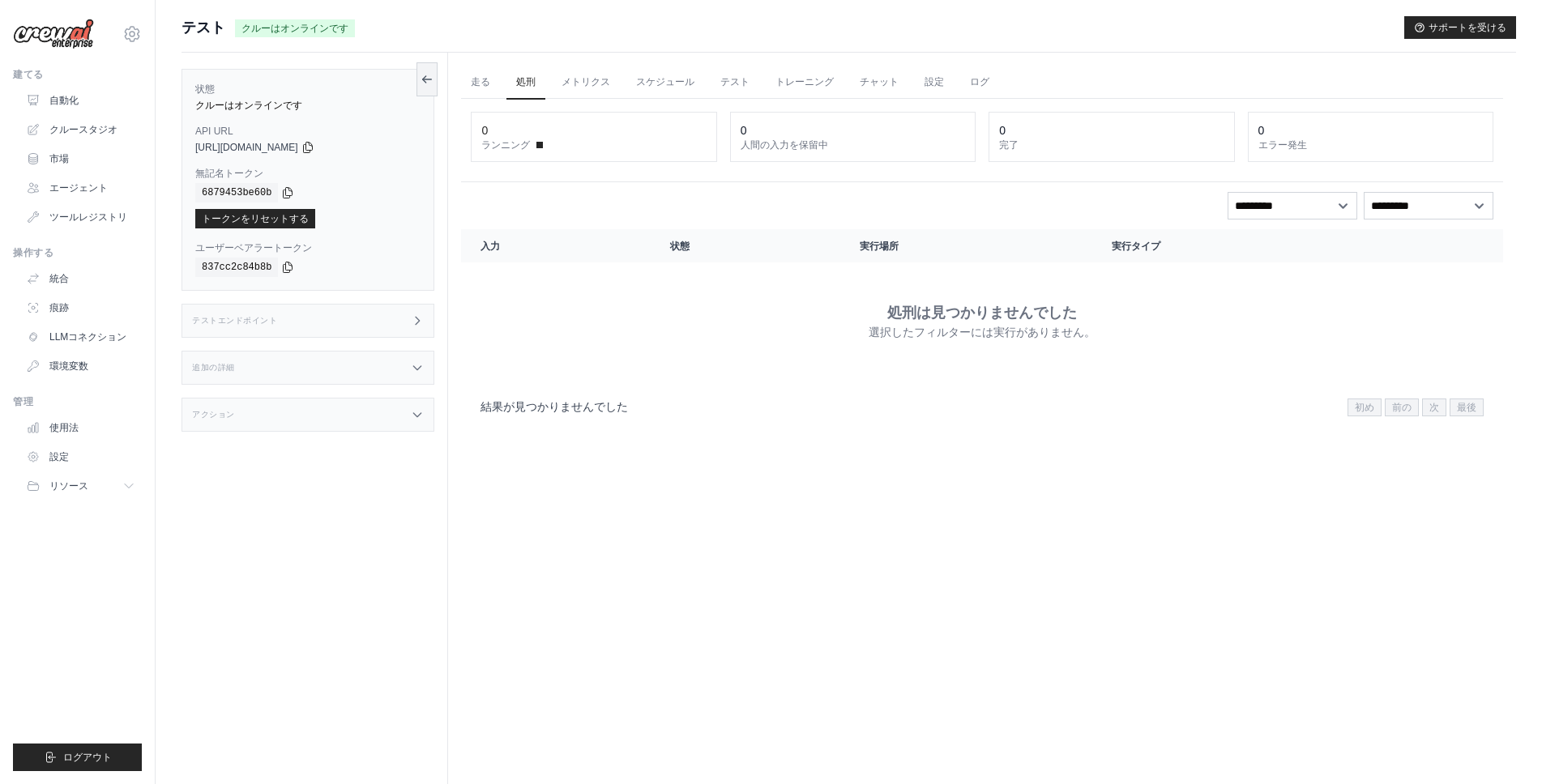
click at [359, 149] on div "[URL][DOMAIN_NAME]" at bounding box center [307, 147] width 225 height 13
click at [312, 149] on icon at bounding box center [307, 147] width 9 height 11
click at [221, 27] on font "テスト" at bounding box center [203, 27] width 44 height 17
click at [108, 100] on link "自動化" at bounding box center [83, 100] width 123 height 26
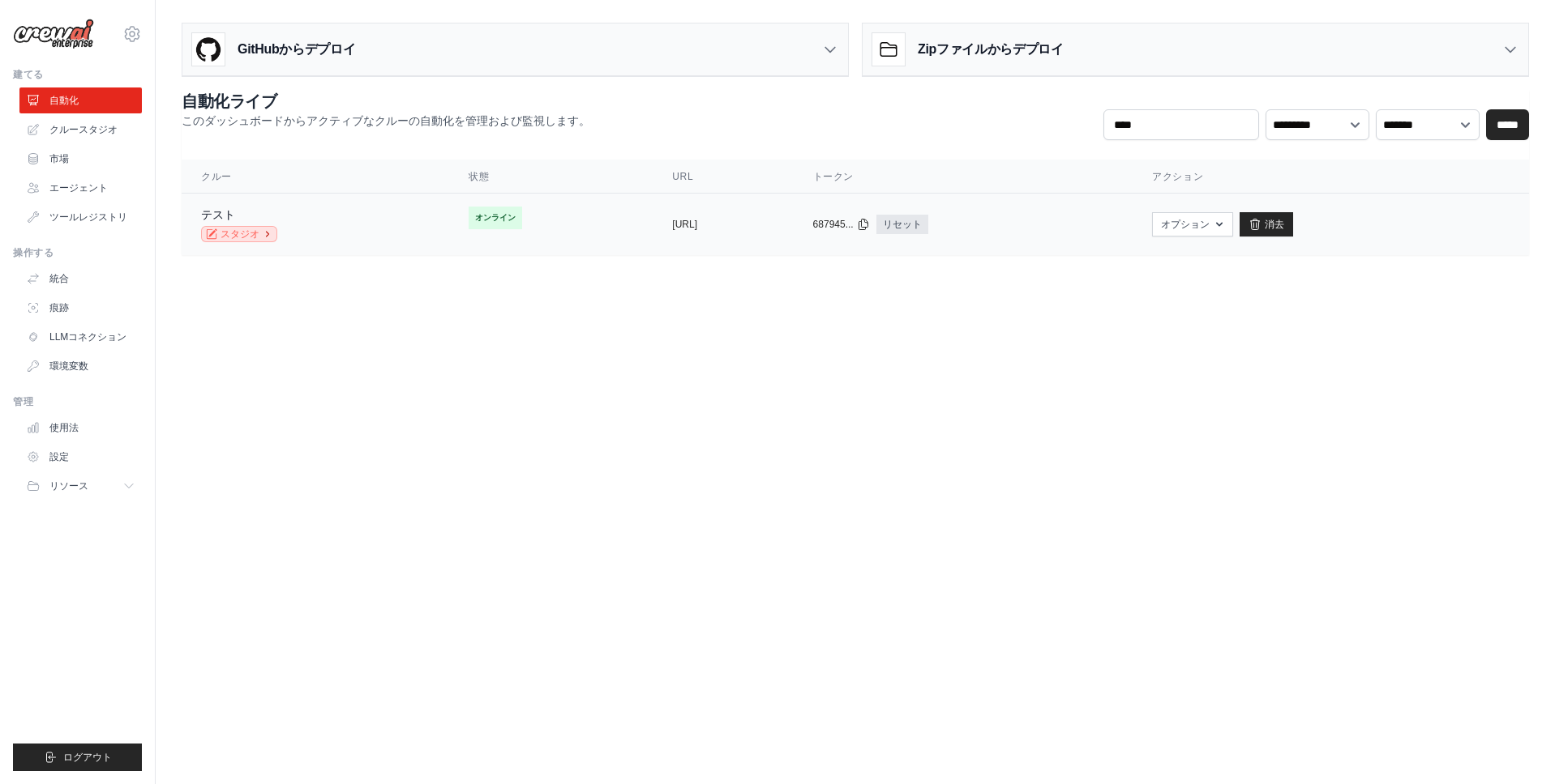
click at [274, 229] on link "スタジオ" at bounding box center [239, 234] width 76 height 17
click at [241, 239] on font "スタジオ" at bounding box center [240, 235] width 39 height 12
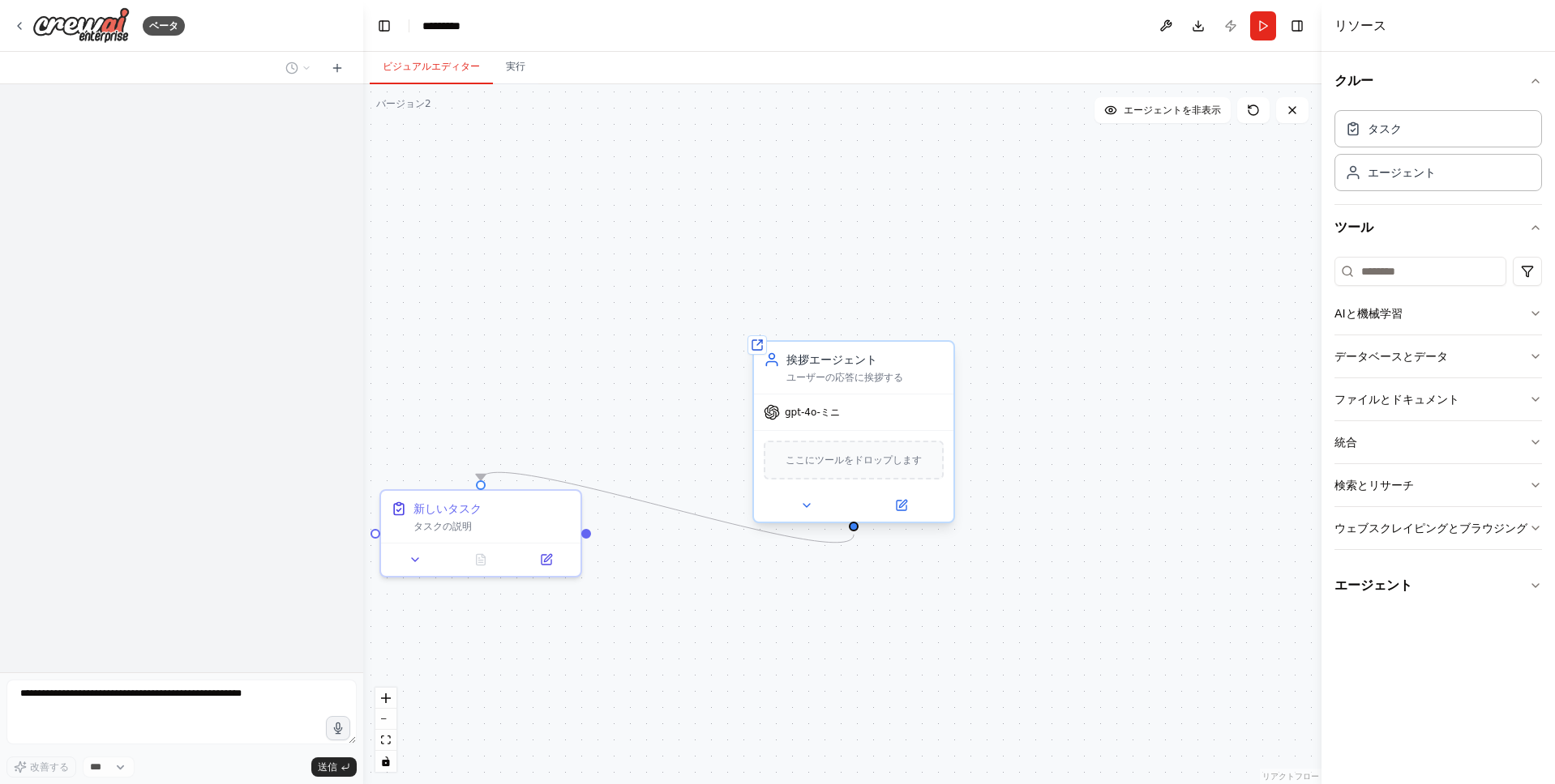
scroll to position [157, 0]
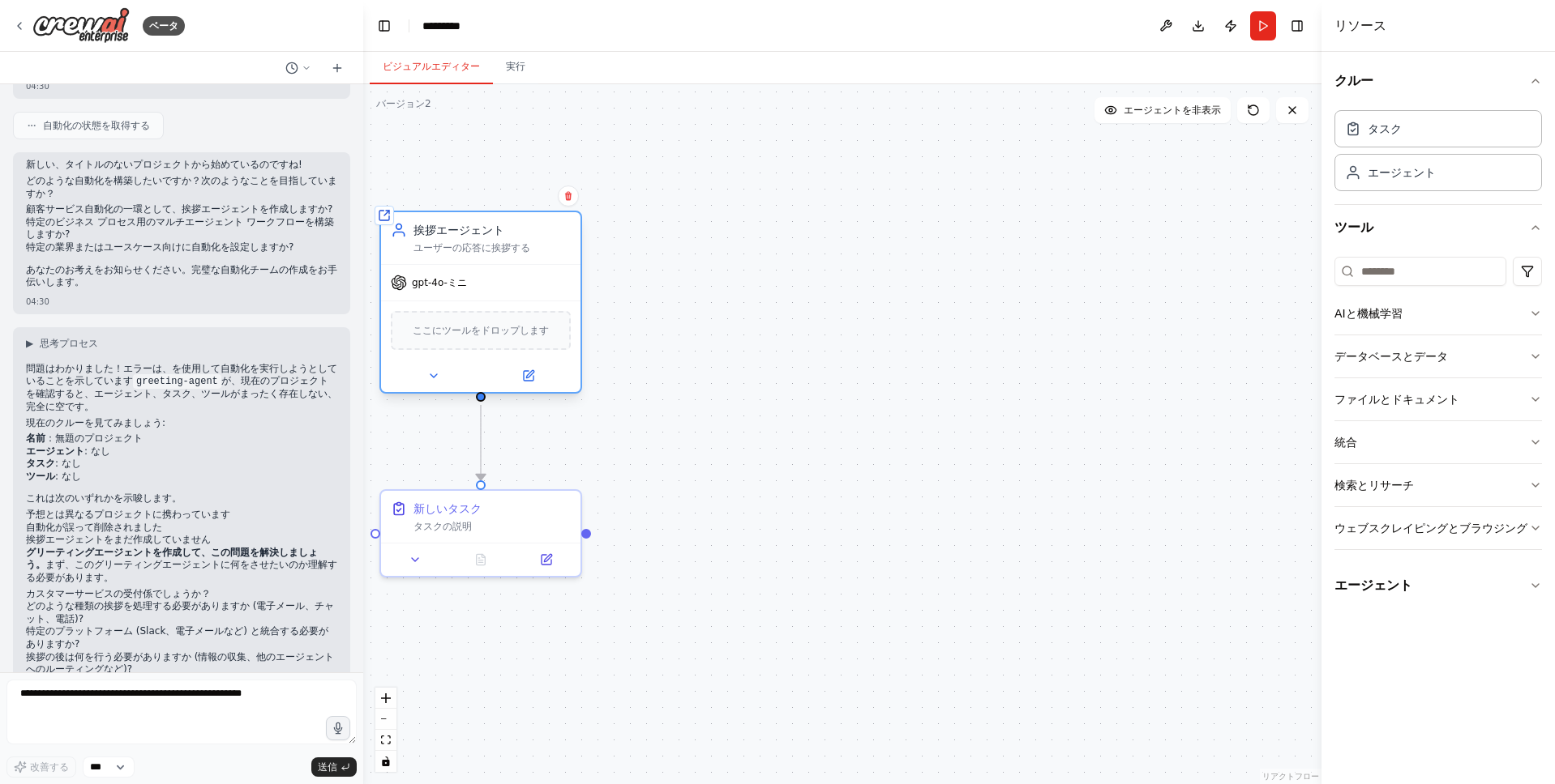
drag, startPoint x: 826, startPoint y: 380, endPoint x: 458, endPoint y: 248, distance: 391.0
click at [458, 248] on font "ユーザーの応答に挨拶する" at bounding box center [472, 248] width 117 height 12
click at [523, 260] on div "挨拶エージェント ユーザーの応答に挨拶する" at bounding box center [480, 238] width 200 height 52
click at [431, 391] on div at bounding box center [480, 375] width 200 height 32
click at [431, 382] on icon at bounding box center [433, 375] width 13 height 13
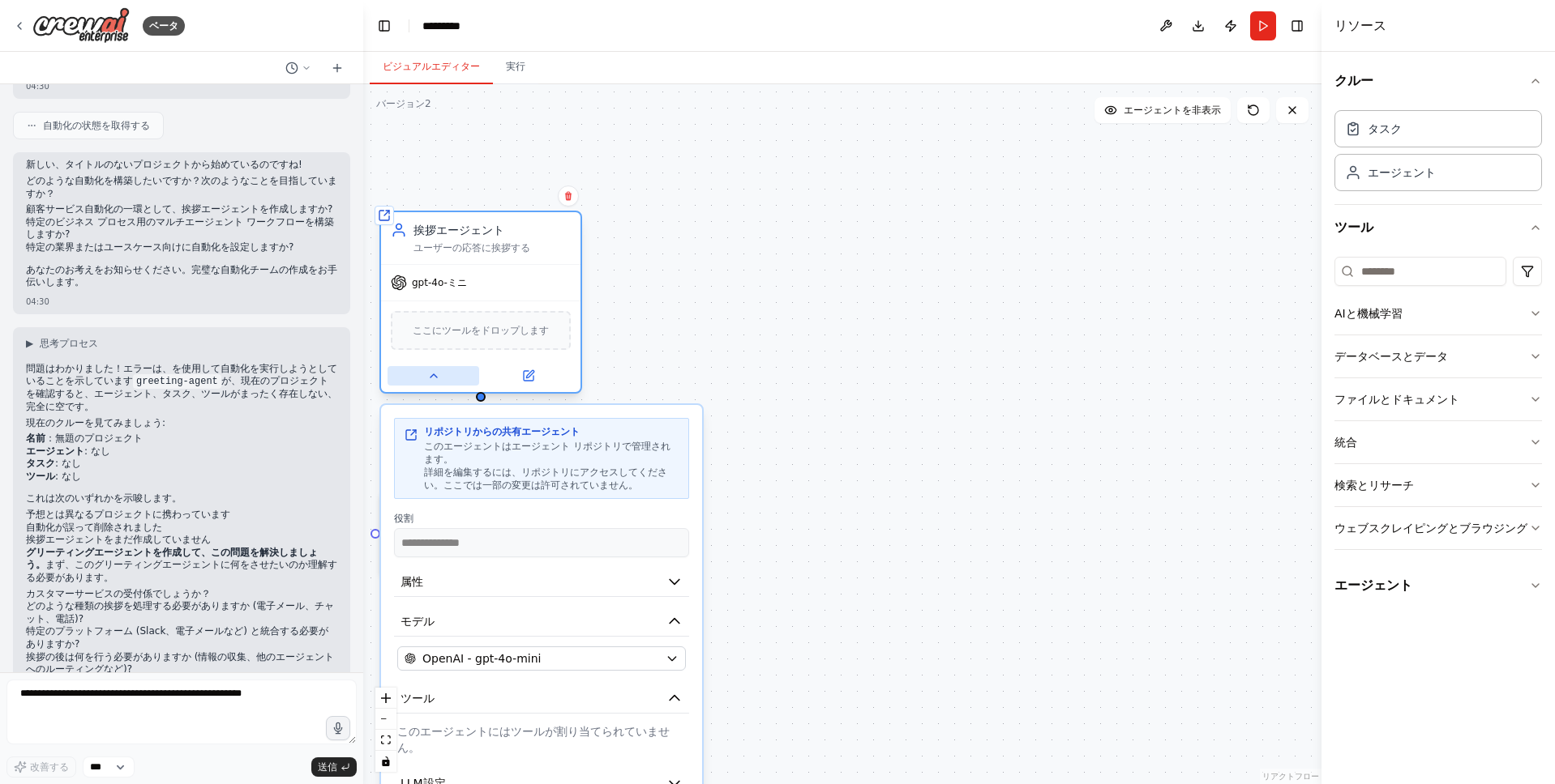
click at [431, 381] on icon at bounding box center [433, 375] width 13 height 13
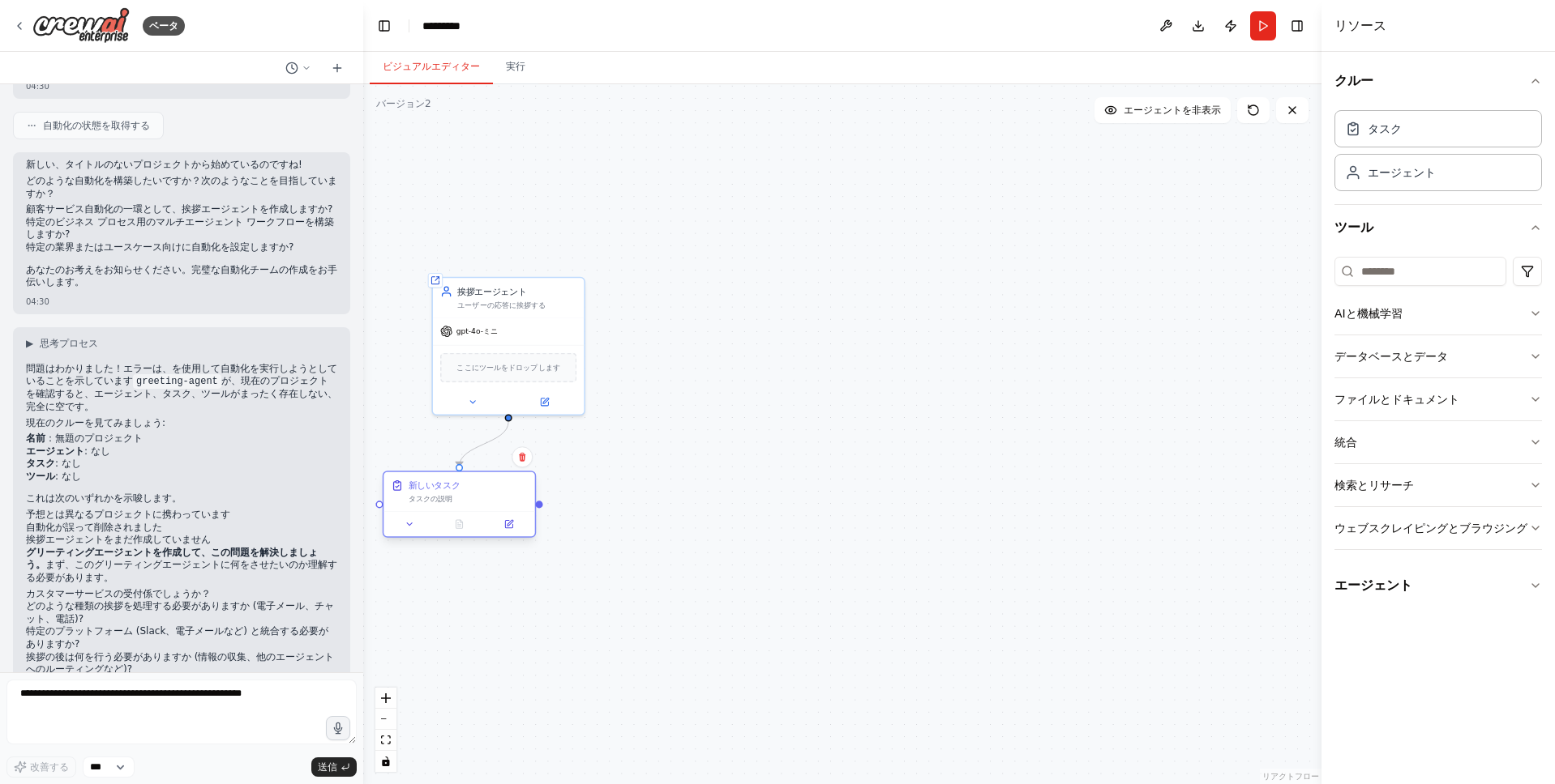
drag, startPoint x: 513, startPoint y: 517, endPoint x: 466, endPoint y: 504, distance: 48.8
click at [466, 505] on div "新しいタスク タスクの説明" at bounding box center [459, 492] width 151 height 40
click at [1257, 29] on button "Run" at bounding box center [1263, 26] width 26 height 29
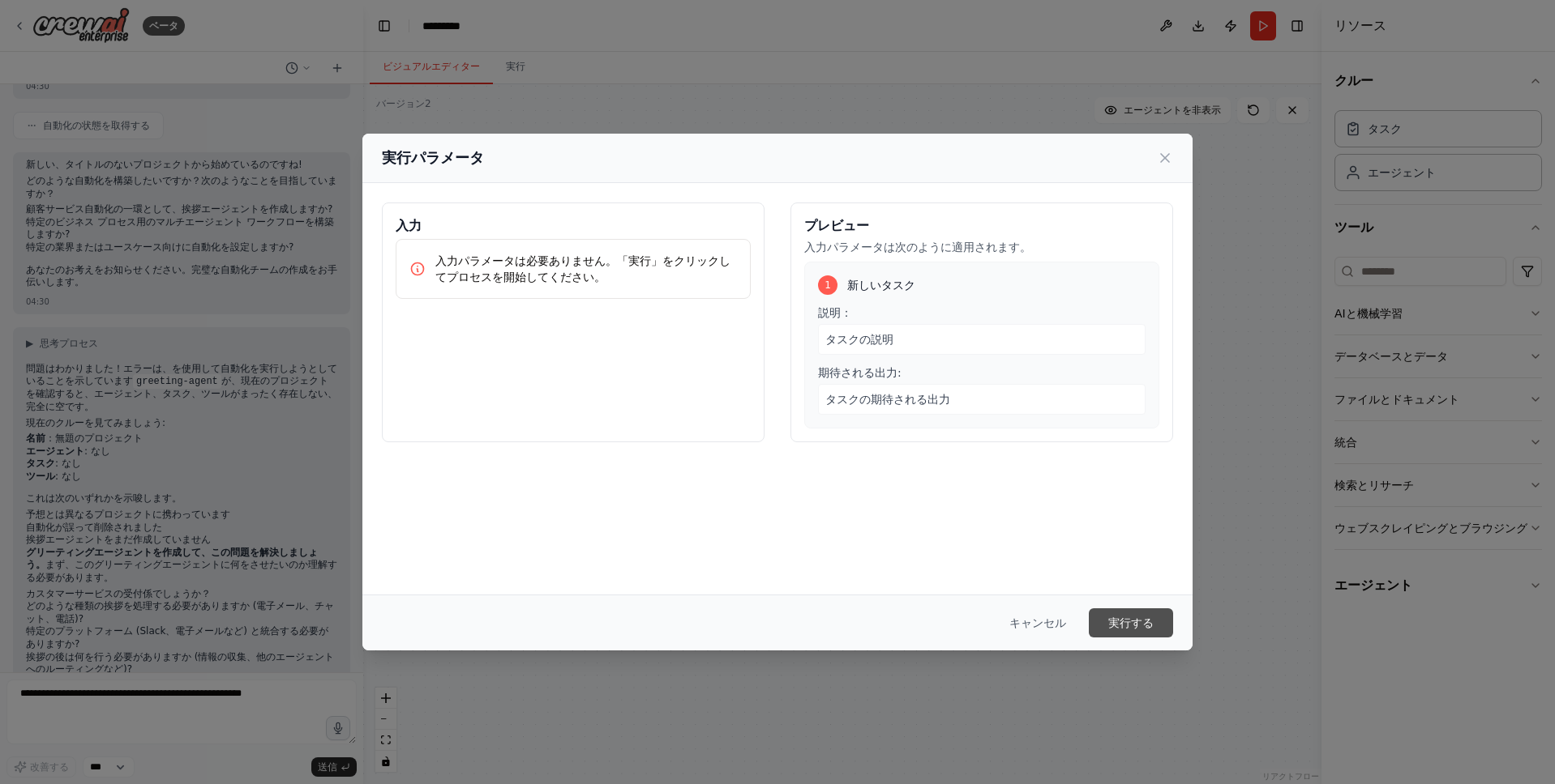
click at [1156, 622] on button "実行する" at bounding box center [1130, 623] width 85 height 29
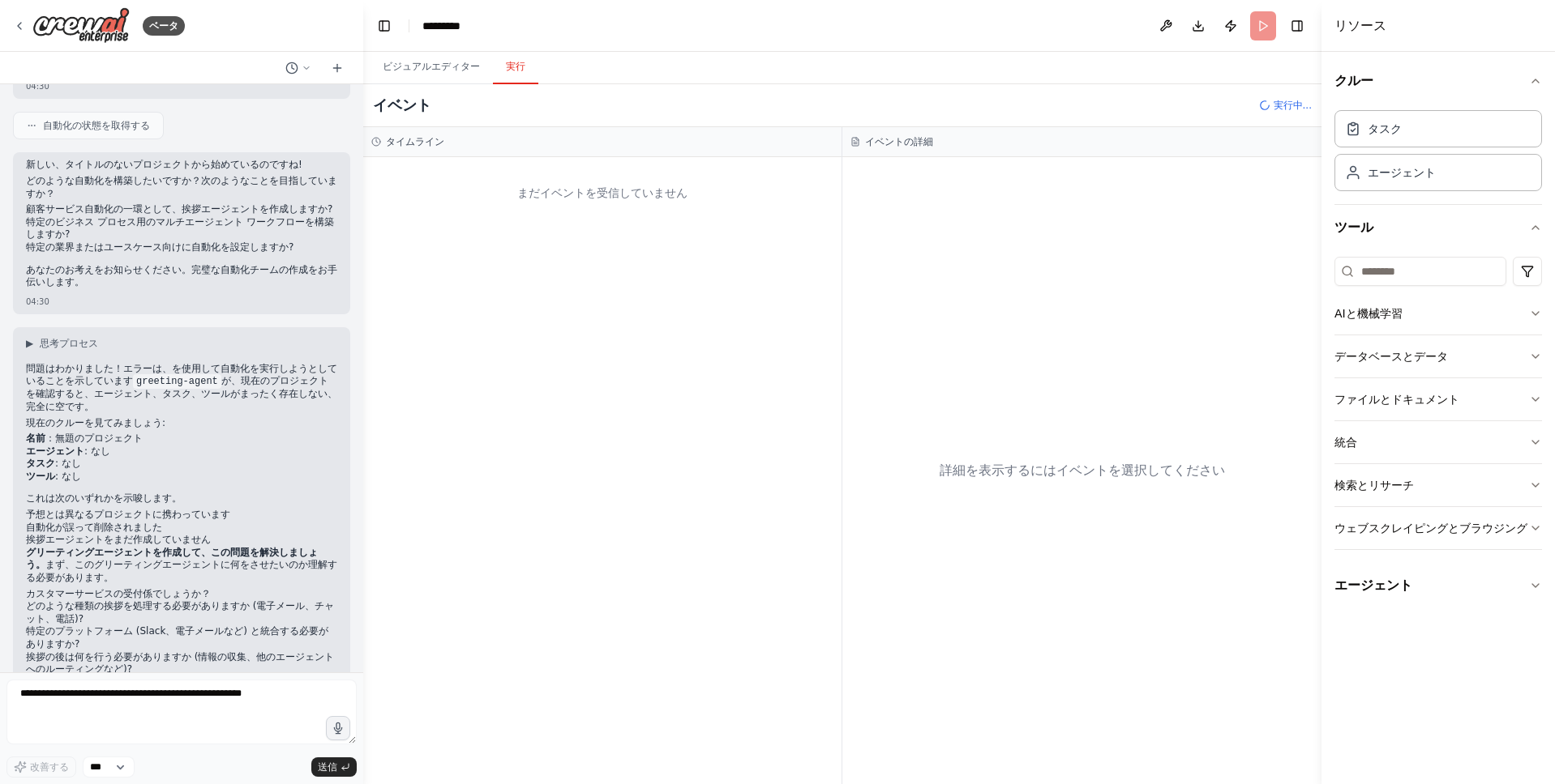
click at [510, 67] on button "実行" at bounding box center [515, 67] width 46 height 34
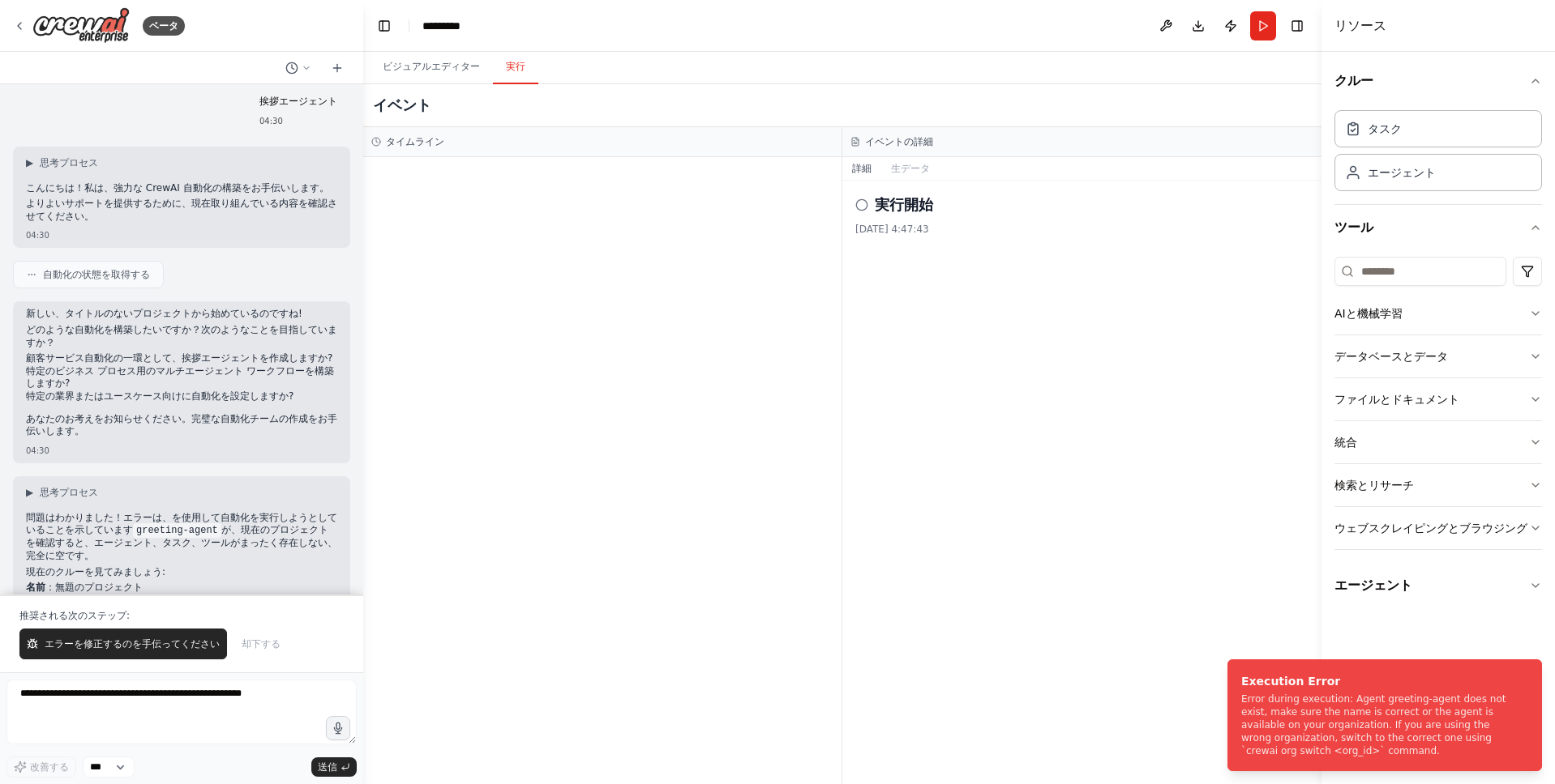
scroll to position [5, 0]
click at [108, 27] on img at bounding box center [81, 24] width 97 height 36
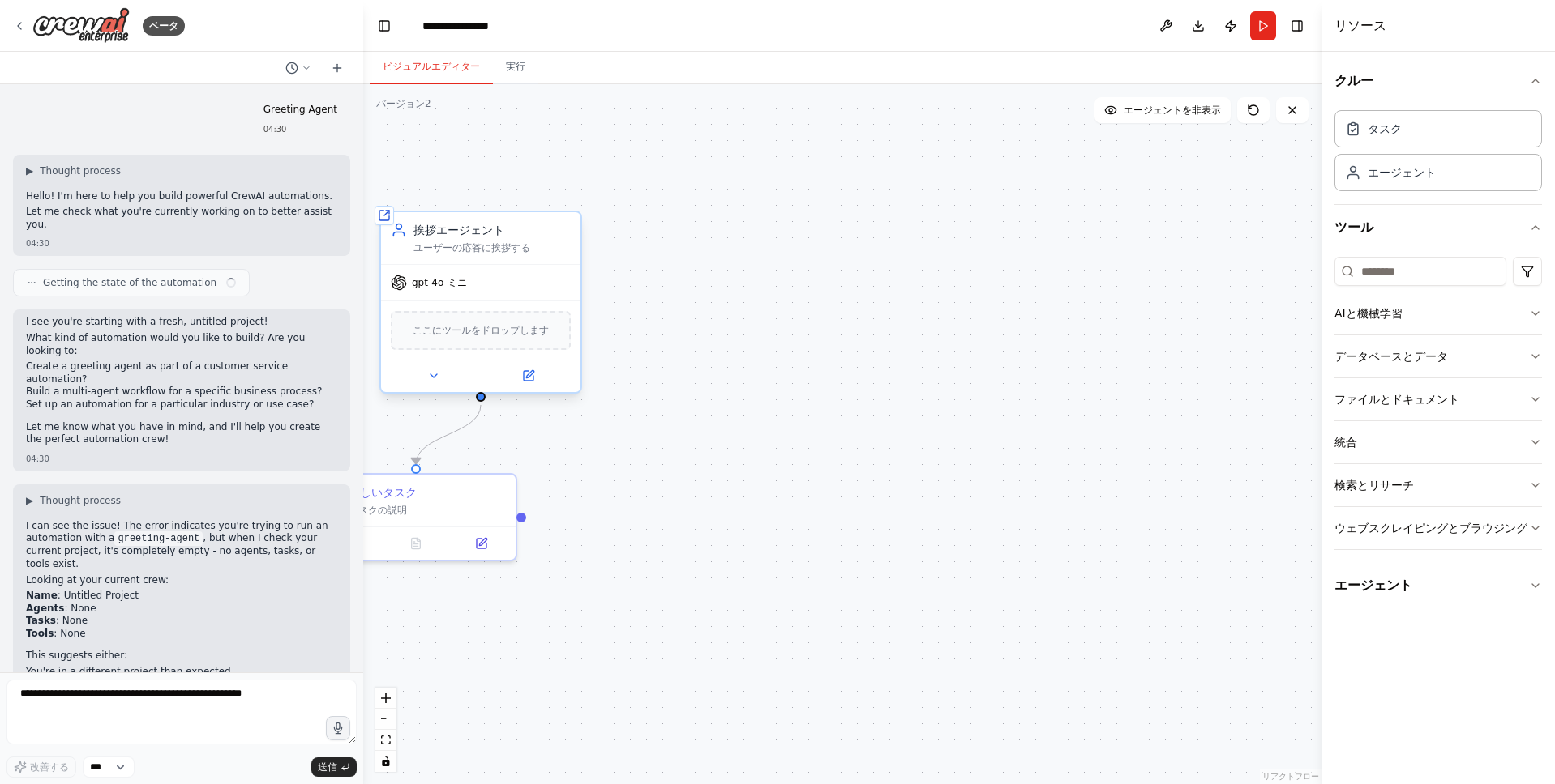
scroll to position [248, 0]
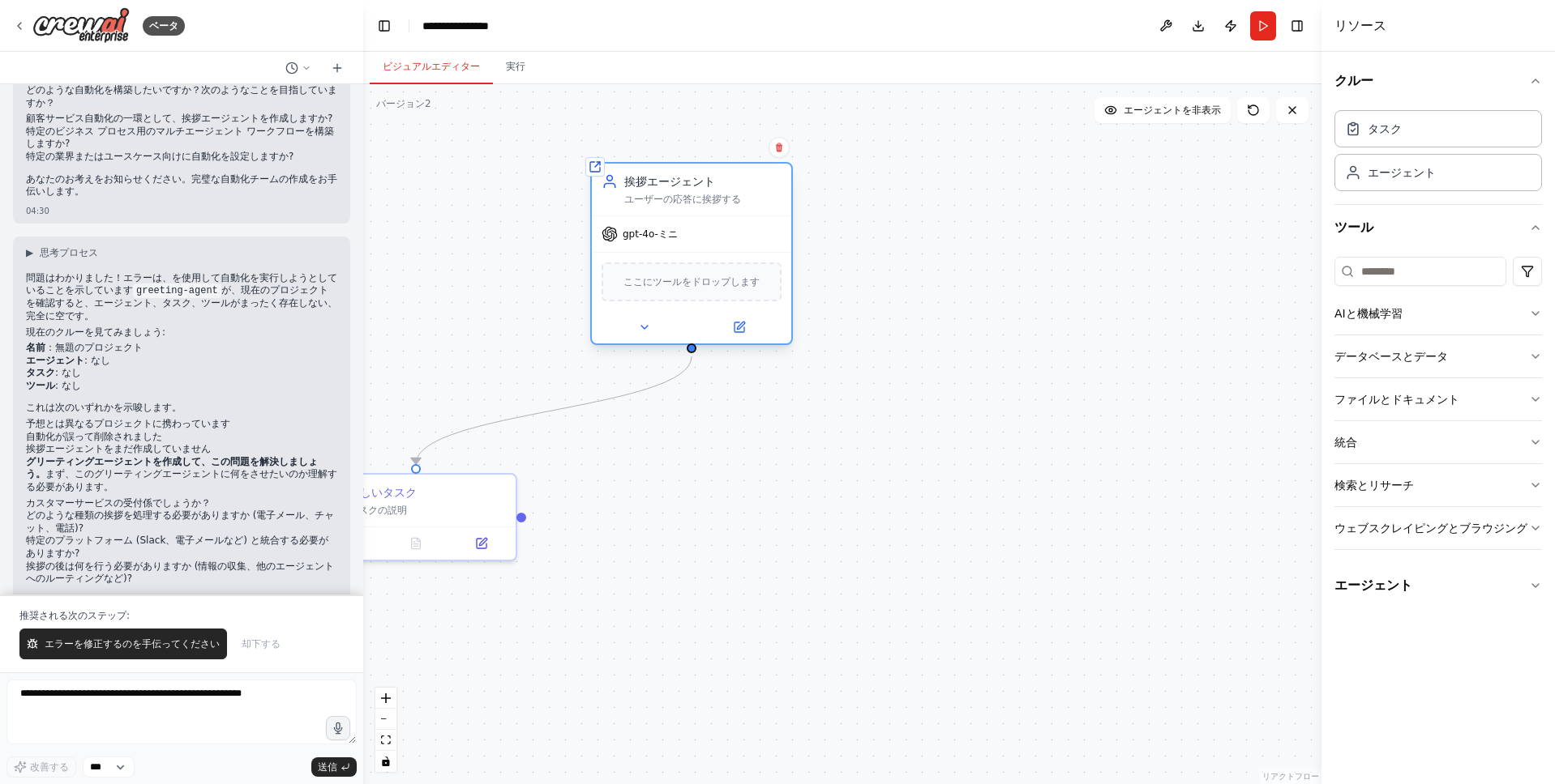
drag, startPoint x: 494, startPoint y: 288, endPoint x: 702, endPoint y: 243, distance: 212.8
click at [702, 243] on div "gpt-4o-ミニ" at bounding box center [691, 234] width 200 height 36
drag, startPoint x: 461, startPoint y: 518, endPoint x: 737, endPoint y: 436, distance: 287.9
click at [737, 436] on div "新しいタスク タスクの説明" at bounding box center [691, 416] width 200 height 52
click at [756, 311] on div at bounding box center [691, 326] width 200 height 32
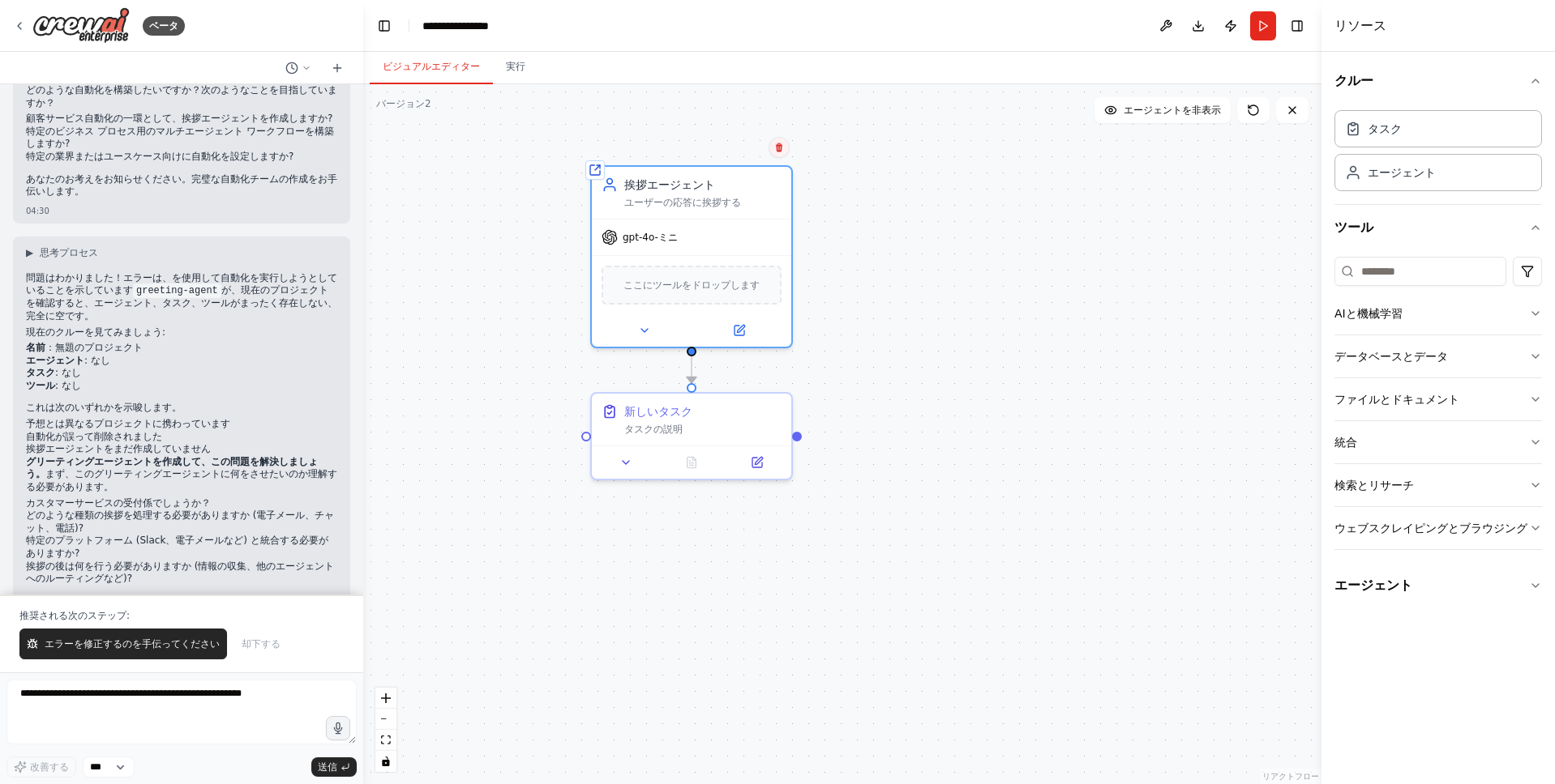
click at [770, 152] on button at bounding box center [779, 148] width 21 height 21
click at [755, 176] on button "確認する" at bounding box center [747, 167] width 29 height 58
drag, startPoint x: 778, startPoint y: 218, endPoint x: 676, endPoint y: 202, distance: 103.2
click at [679, 176] on font "エージェントの役割" at bounding box center [675, 181] width 102 height 13
drag, startPoint x: 692, startPoint y: 350, endPoint x: 692, endPoint y: 389, distance: 39.0
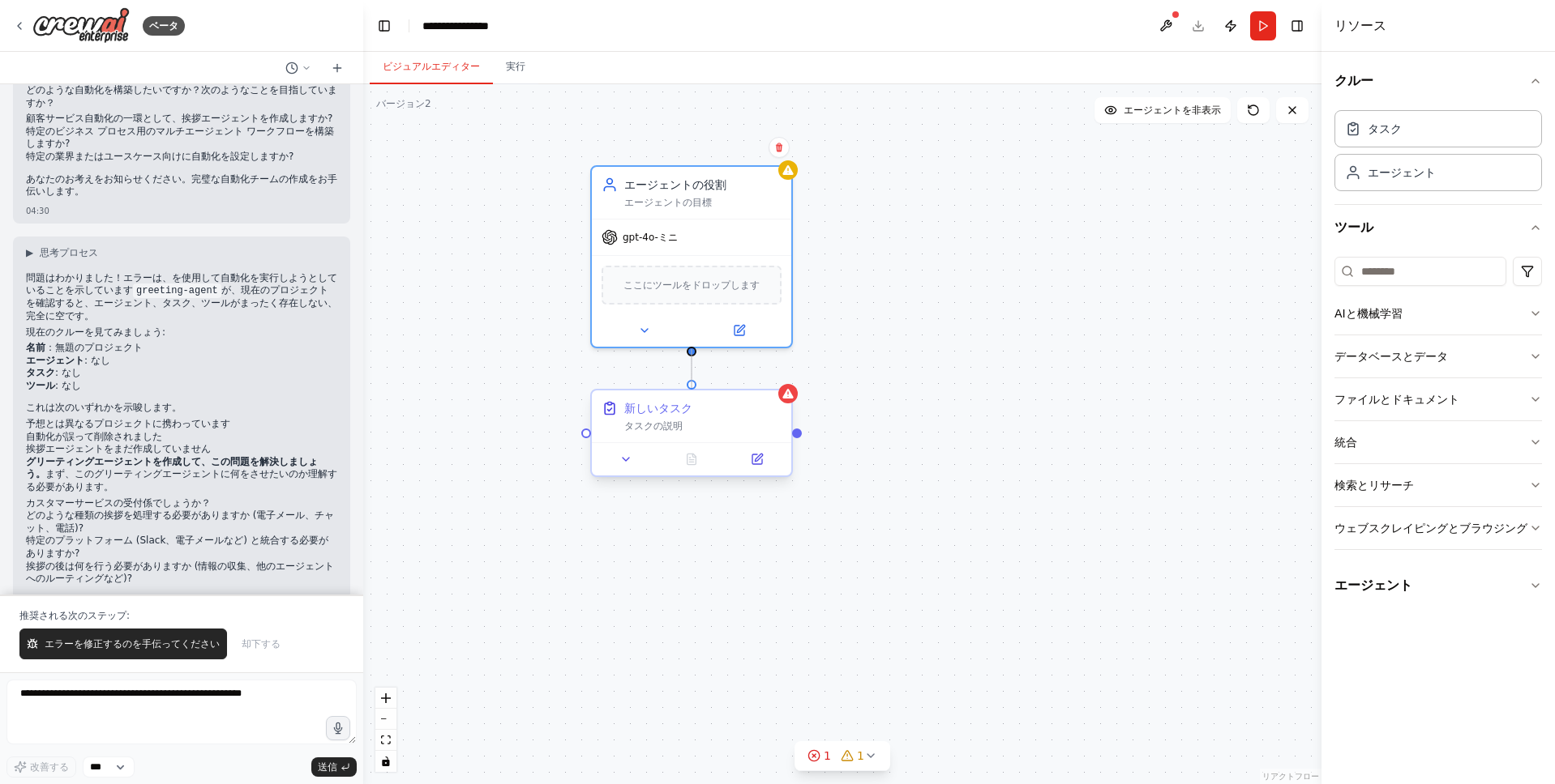
click at [688, 393] on div "新しいタスク タスクの説明 エージェントの役割 エージェントの目標 gpt-4o-ミニ ここにツールをドロップします" at bounding box center [842, 434] width 958 height 700
click at [646, 325] on icon at bounding box center [644, 326] width 7 height 3
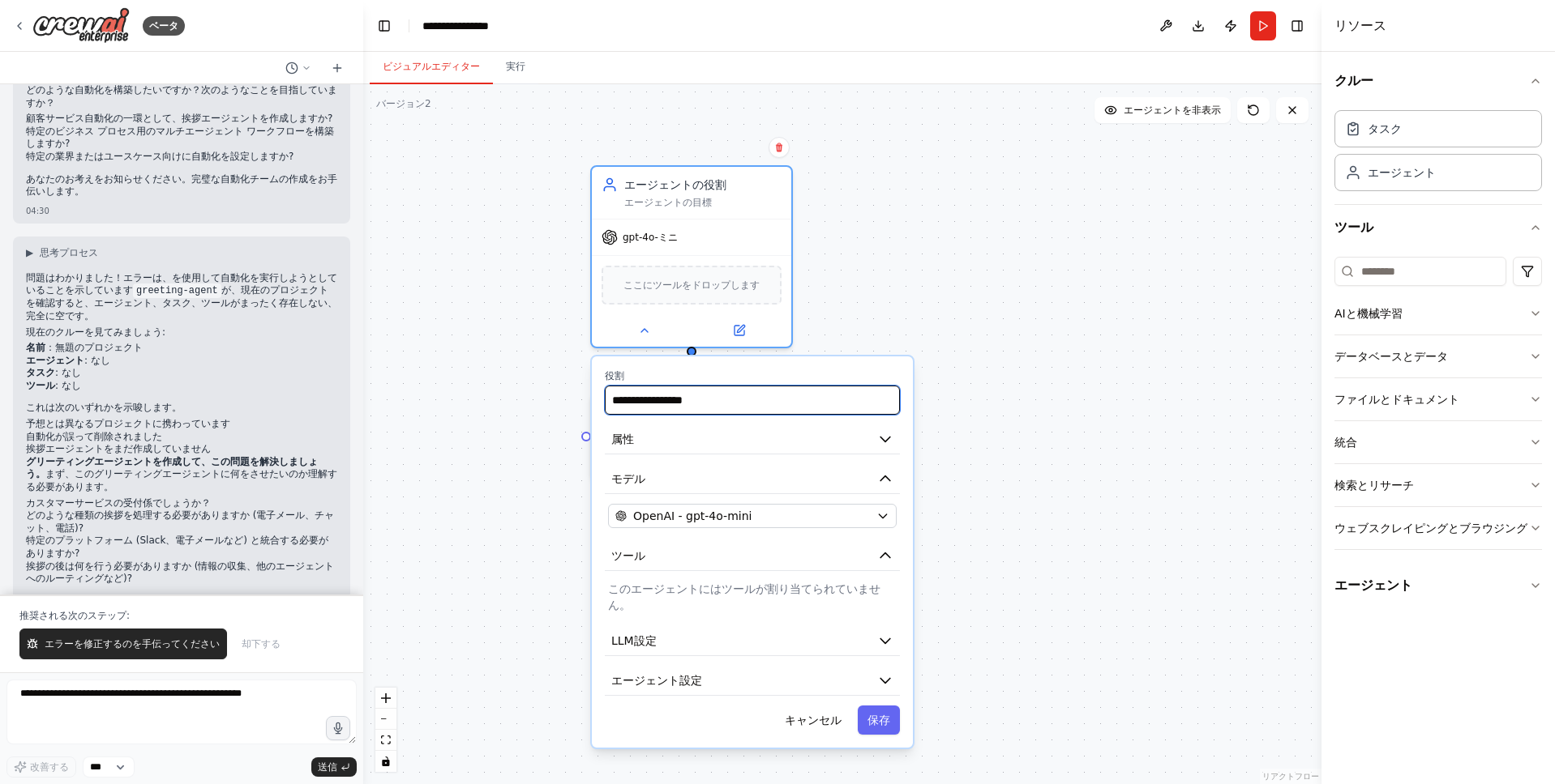
click at [707, 401] on input "**********" at bounding box center [752, 400] width 295 height 29
type input "**********"
click at [732, 450] on button "属性" at bounding box center [752, 439] width 295 height 30
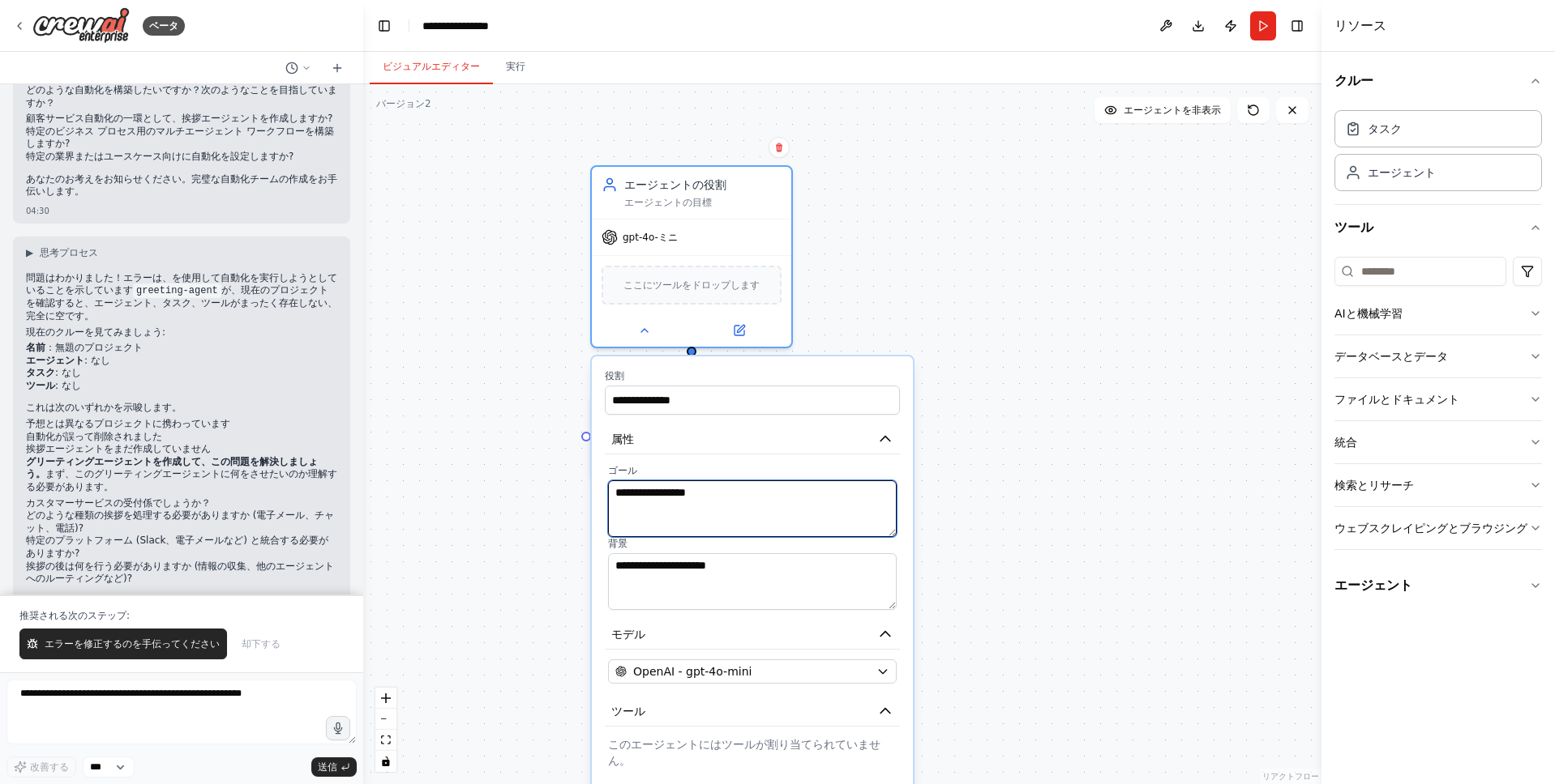
click at [732, 499] on textarea "**********" at bounding box center [752, 508] width 288 height 56
type textarea "*********"
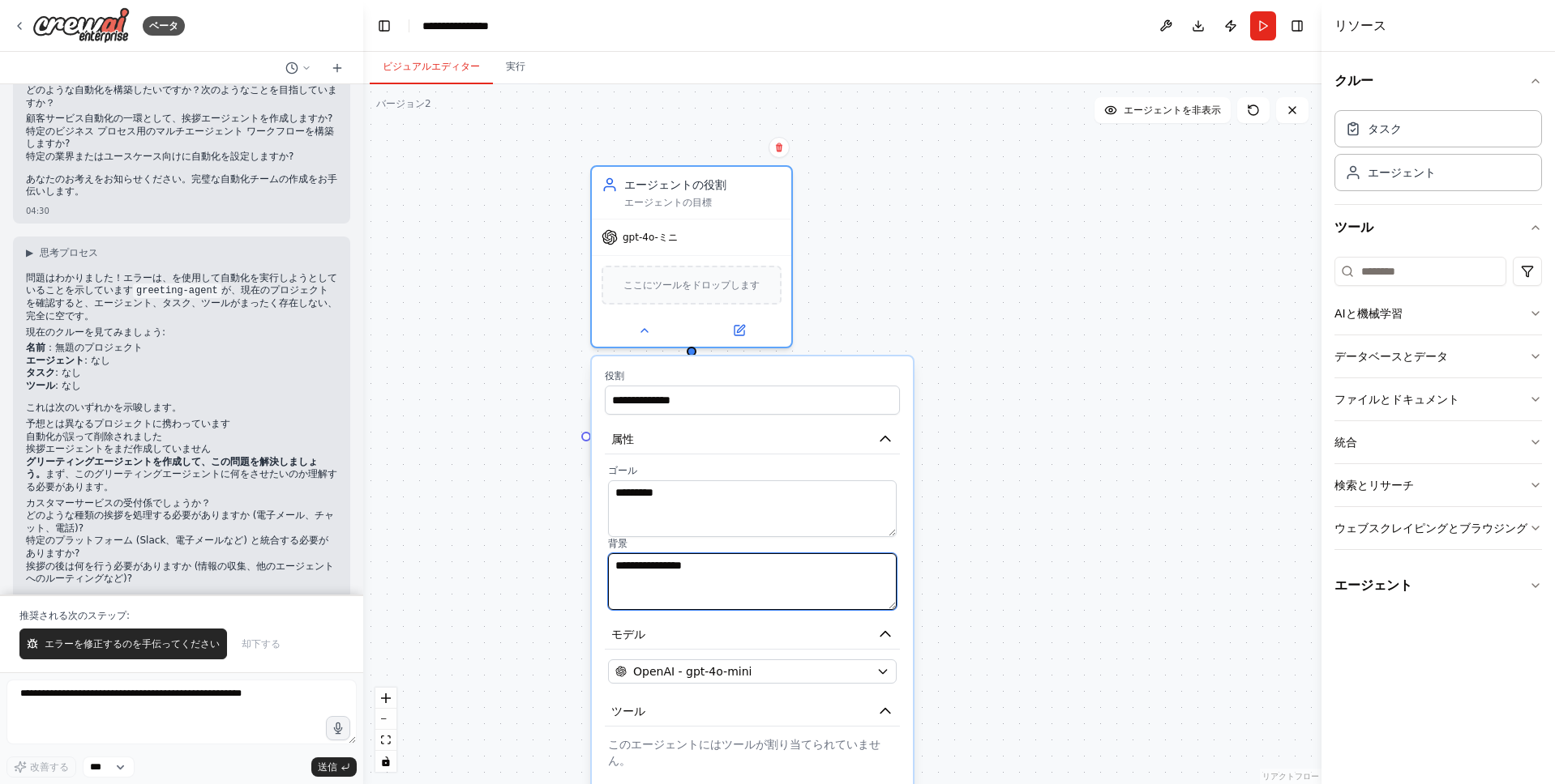
type textarea "**********"
click at [1121, 62] on div "ビジュアルエディター 実行" at bounding box center [842, 67] width 958 height 32
click at [1262, 26] on button "Run" at bounding box center [1263, 26] width 26 height 29
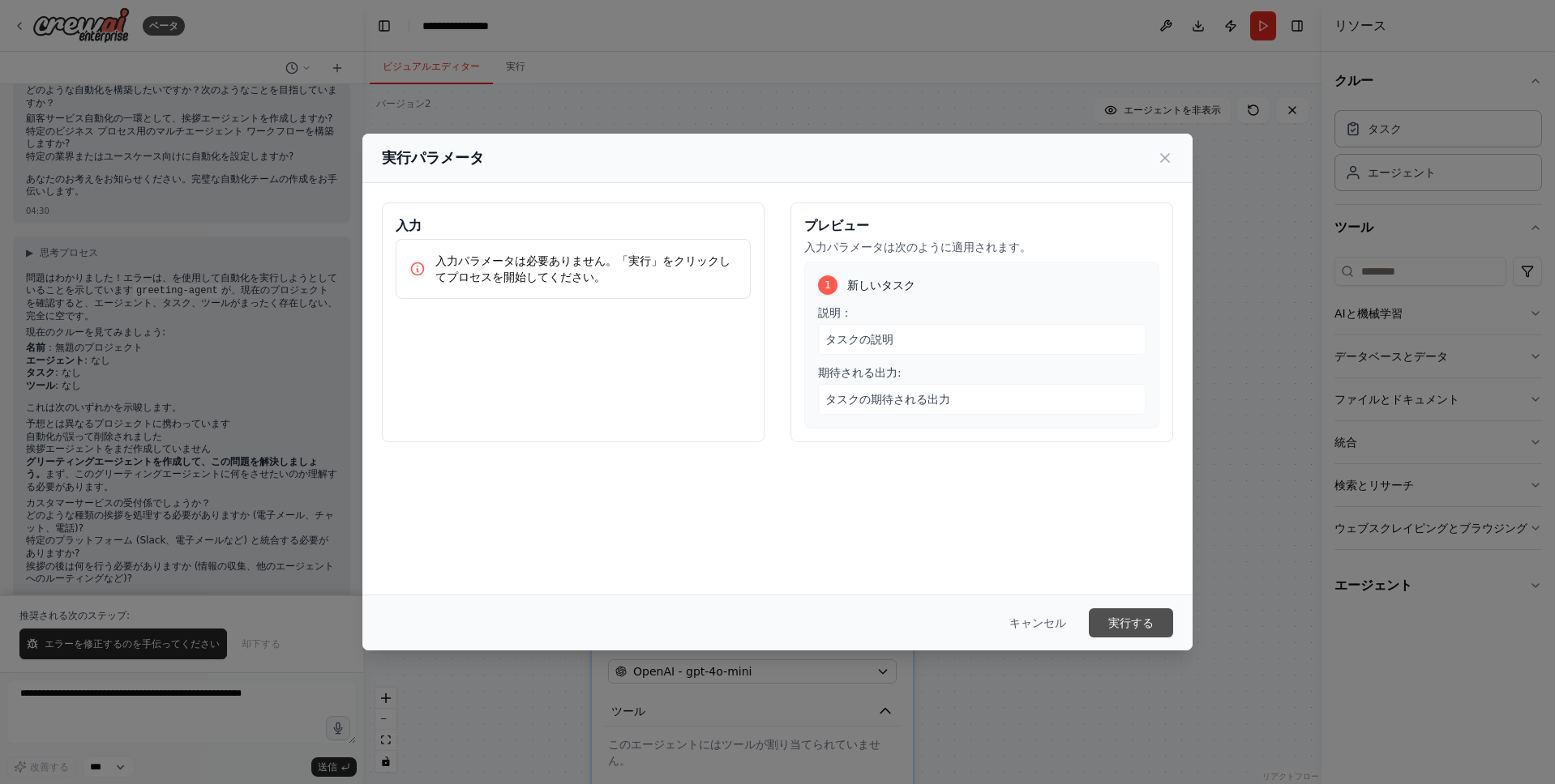
click at [1129, 632] on button "実行する" at bounding box center [1130, 623] width 85 height 29
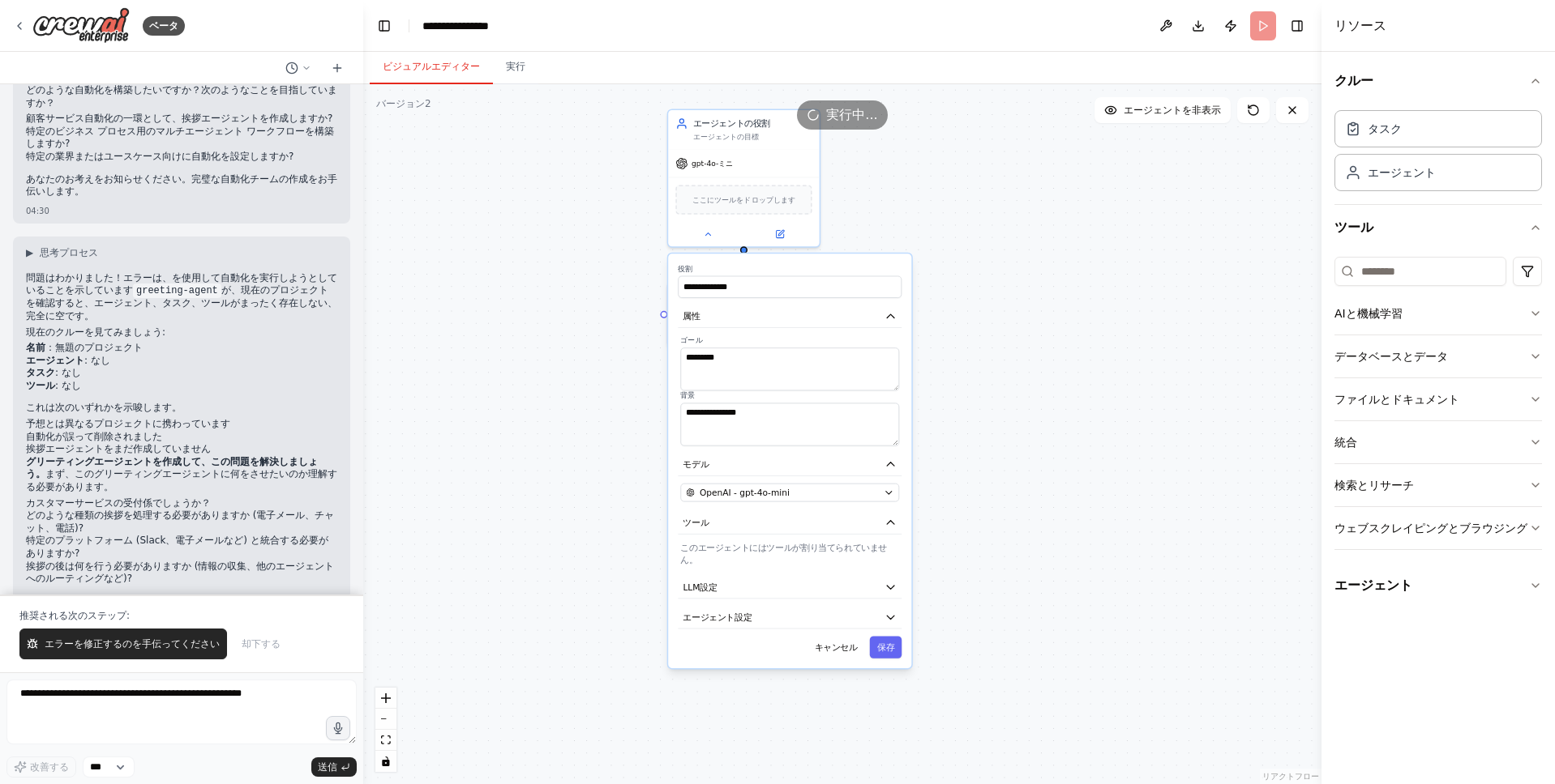
drag, startPoint x: 1015, startPoint y: 504, endPoint x: 1015, endPoint y: 278, distance: 226.0
click at [1015, 278] on div ".deletable-edge-delete-btn { width: 20px; height: 20px; border: 0px solid #ffff…" at bounding box center [842, 434] width 958 height 700
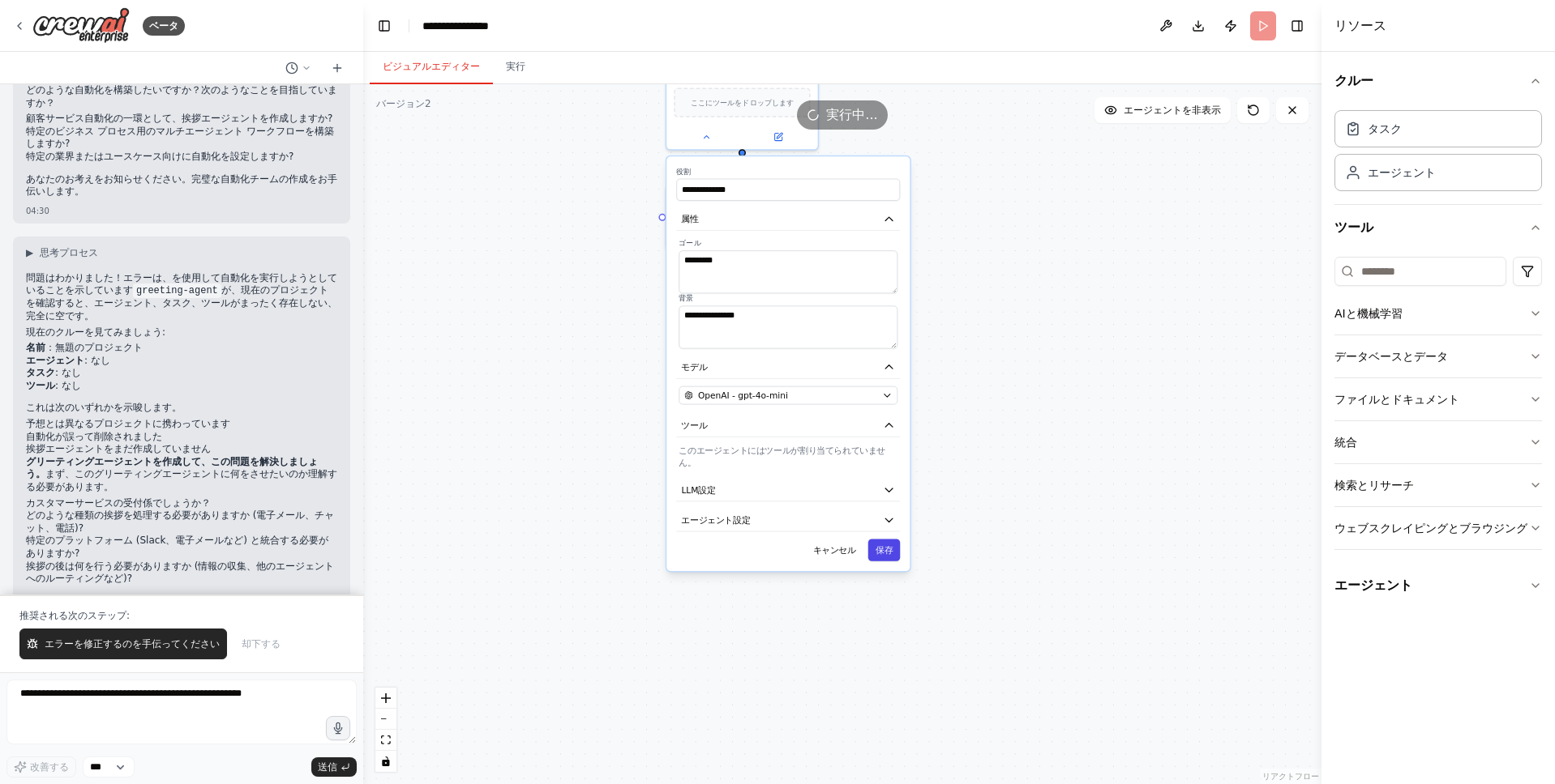
click at [891, 545] on font "保存" at bounding box center [884, 550] width 17 height 10
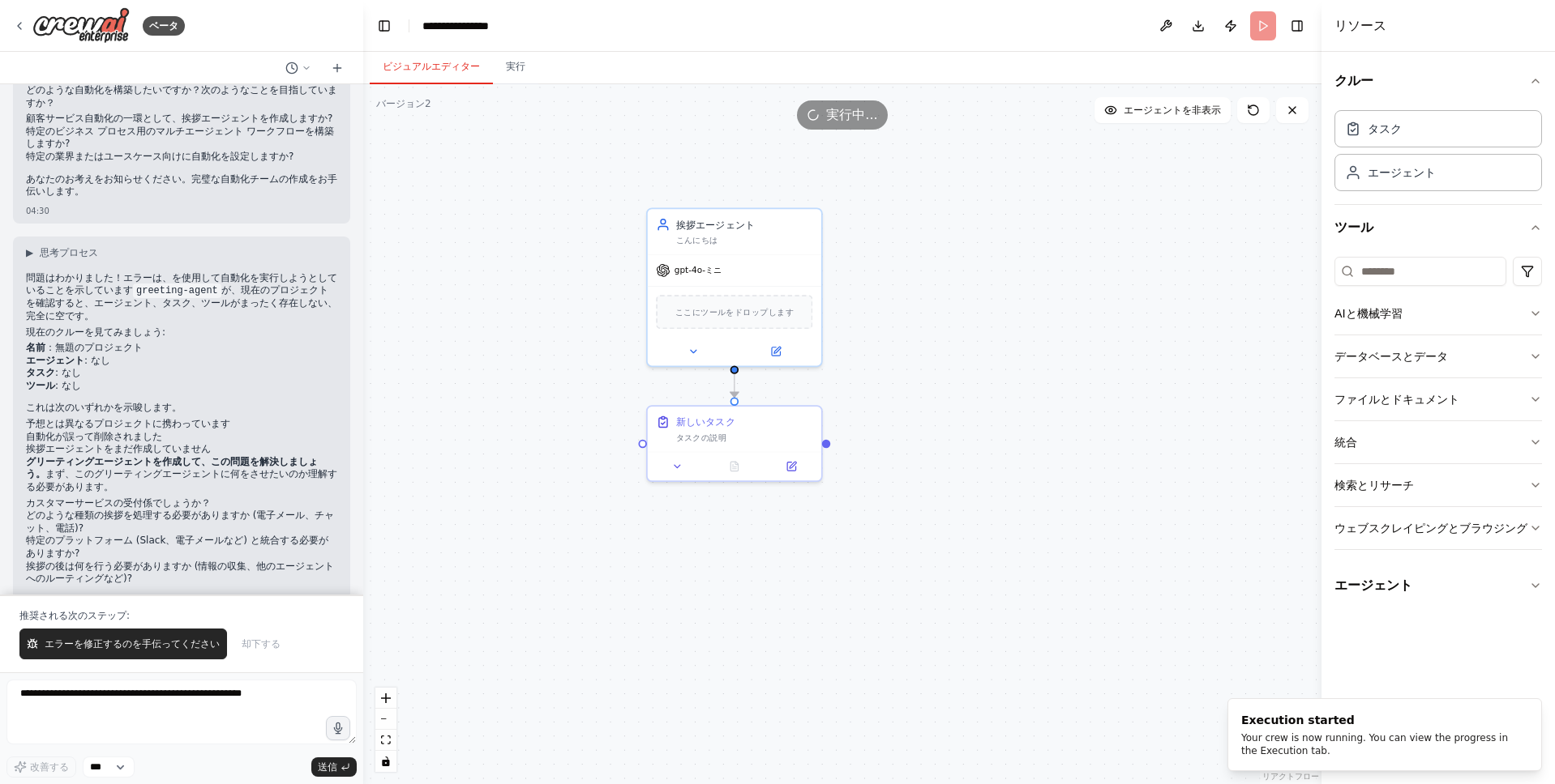
drag, startPoint x: 919, startPoint y: 285, endPoint x: 949, endPoint y: 505, distance: 222.0
click at [927, 548] on div ".deletable-edge-delete-btn { width: 20px; height: 20px; border: 0px solid #ffff…" at bounding box center [842, 434] width 958 height 700
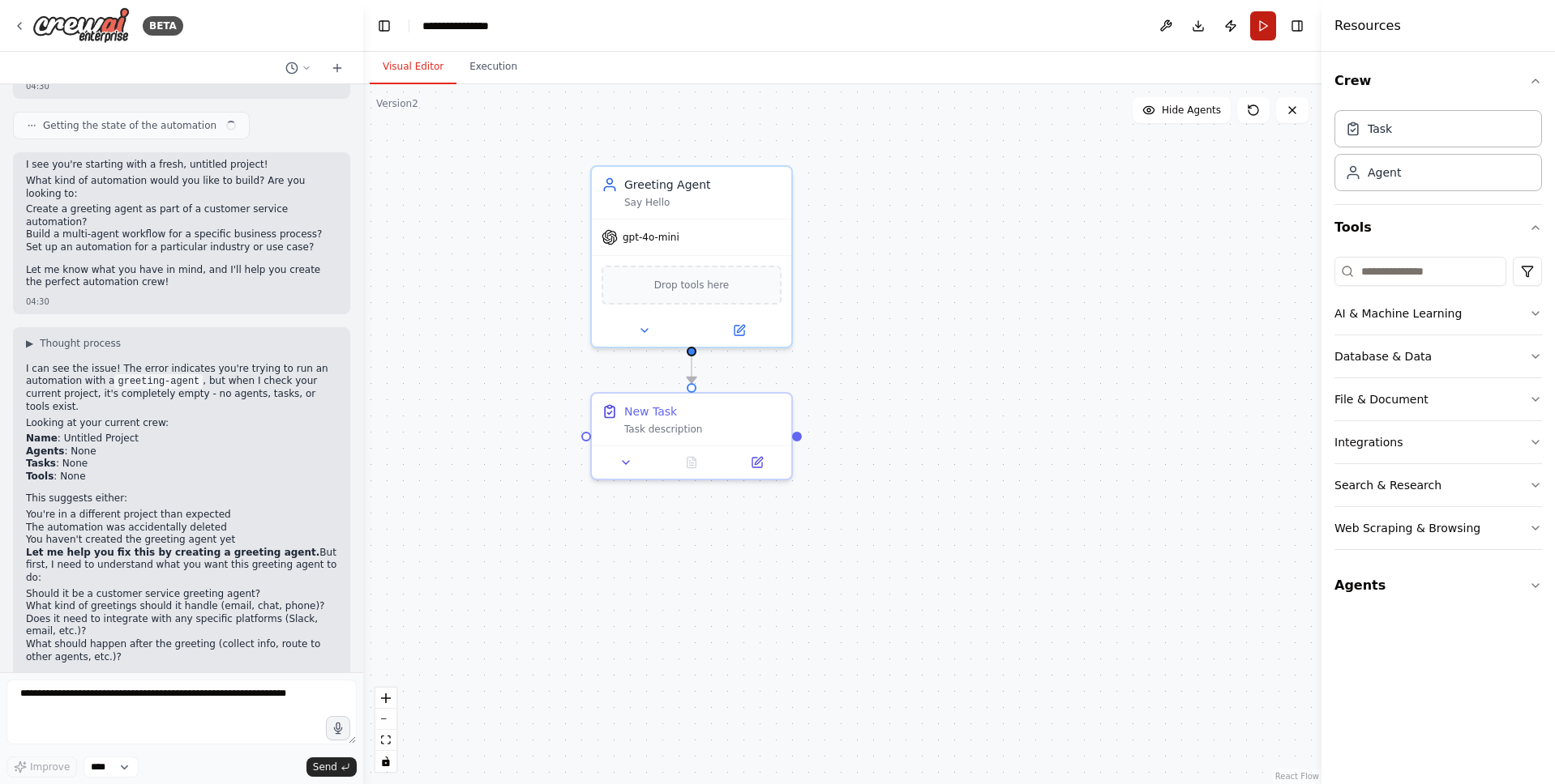
scroll to position [235, 0]
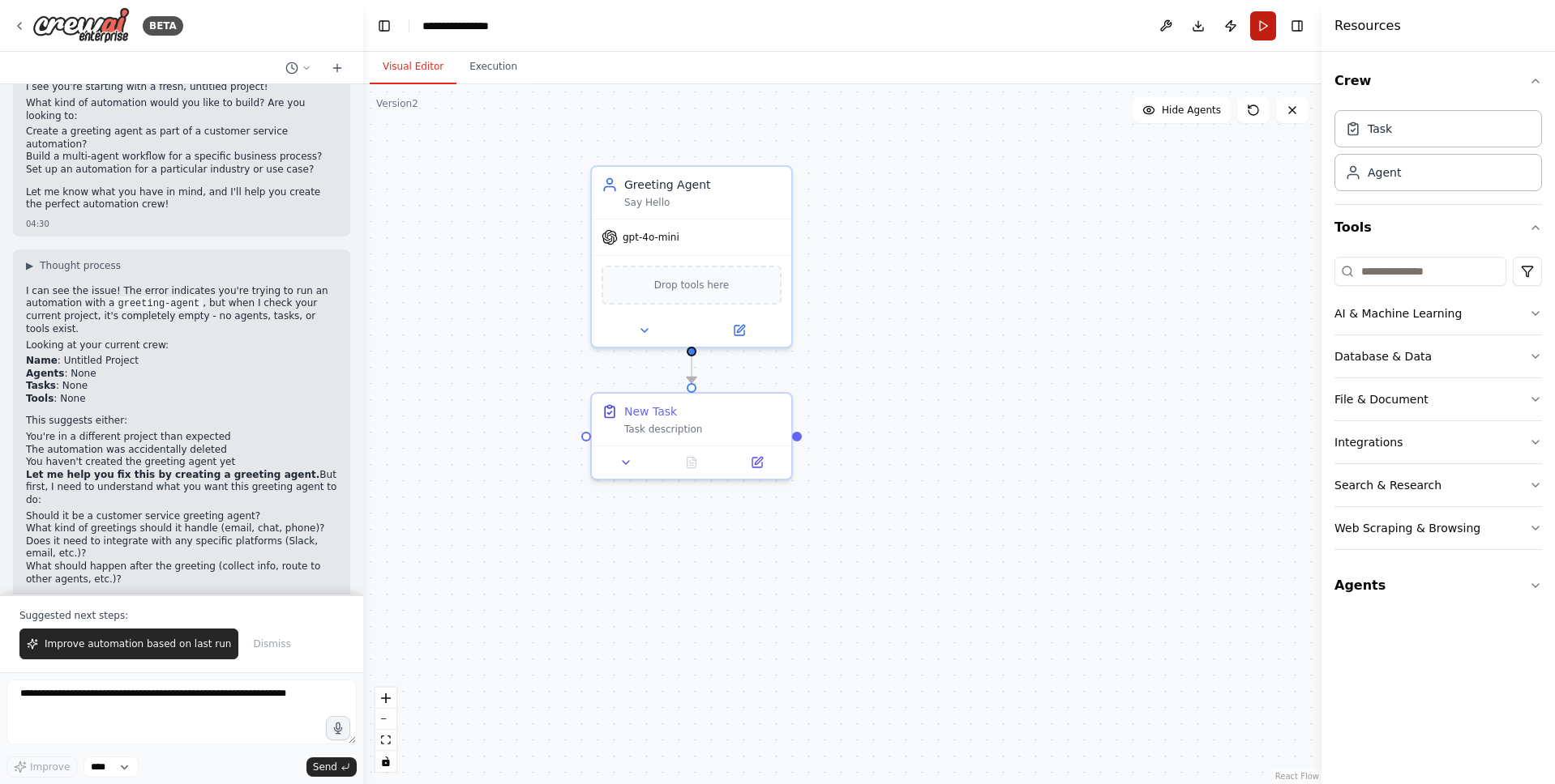
click at [1250, 31] on button "Run" at bounding box center [1263, 26] width 26 height 29
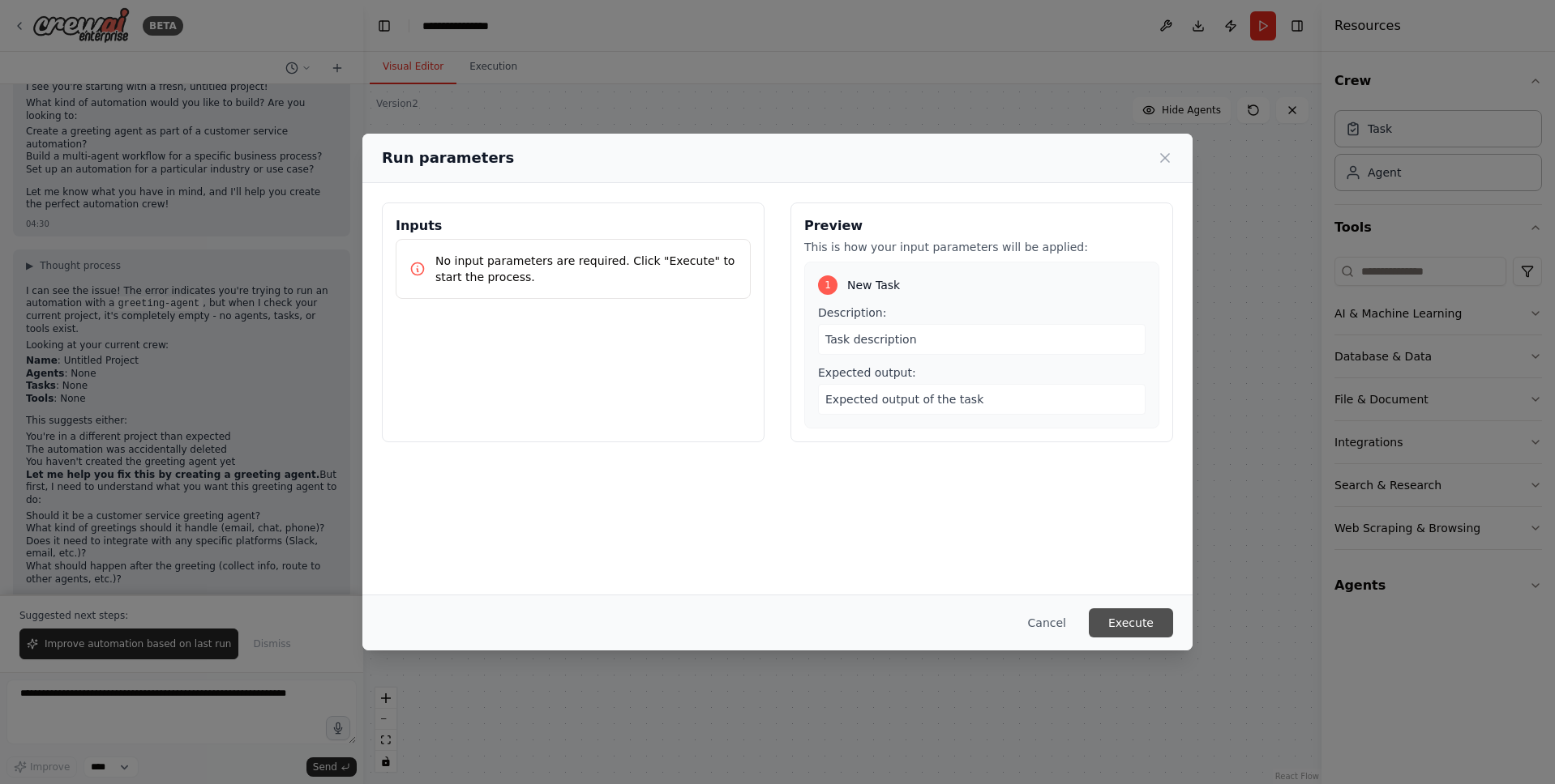
click at [1121, 614] on button "Execute" at bounding box center [1130, 623] width 85 height 29
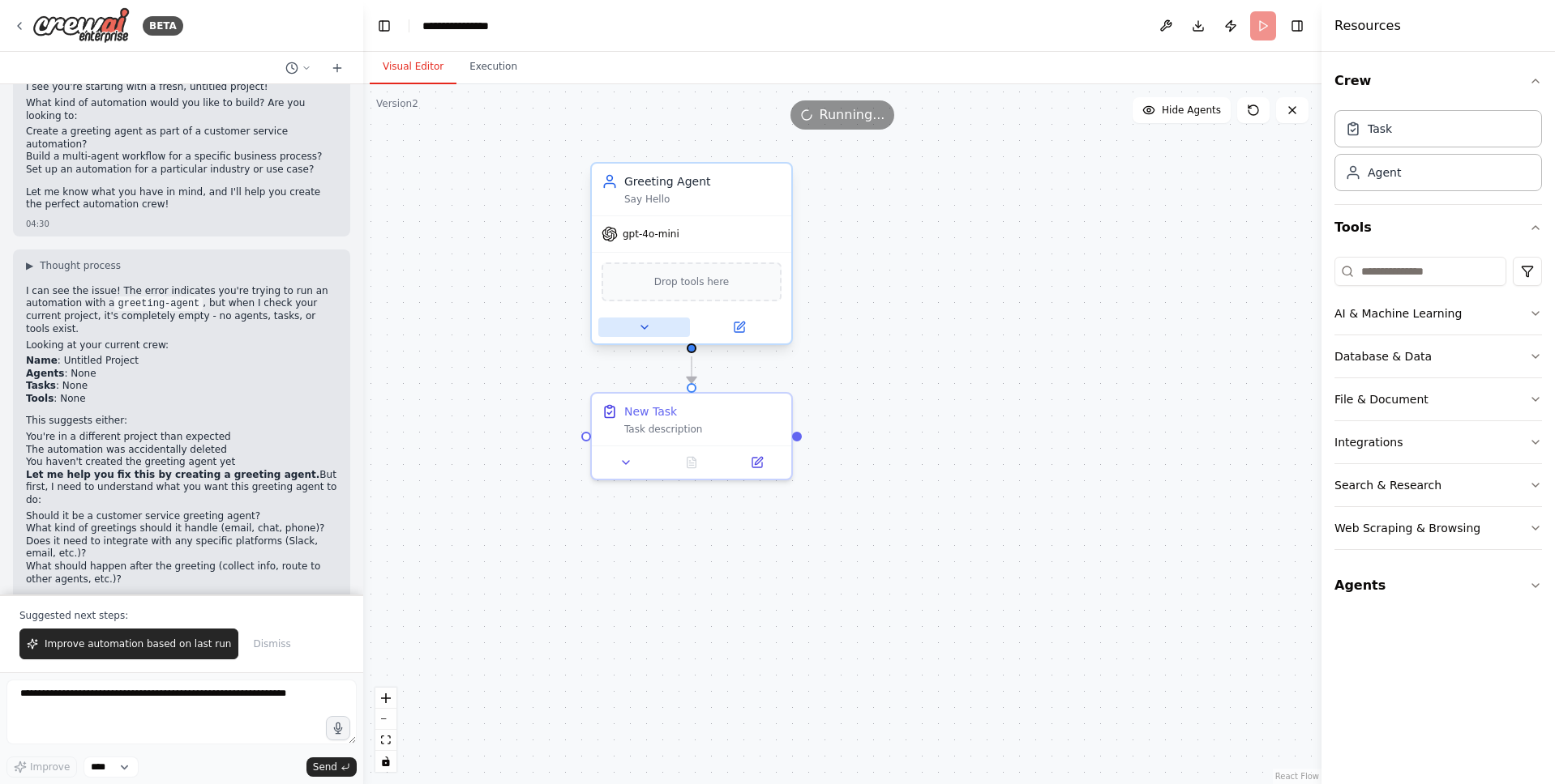
click at [639, 325] on icon at bounding box center [644, 326] width 13 height 13
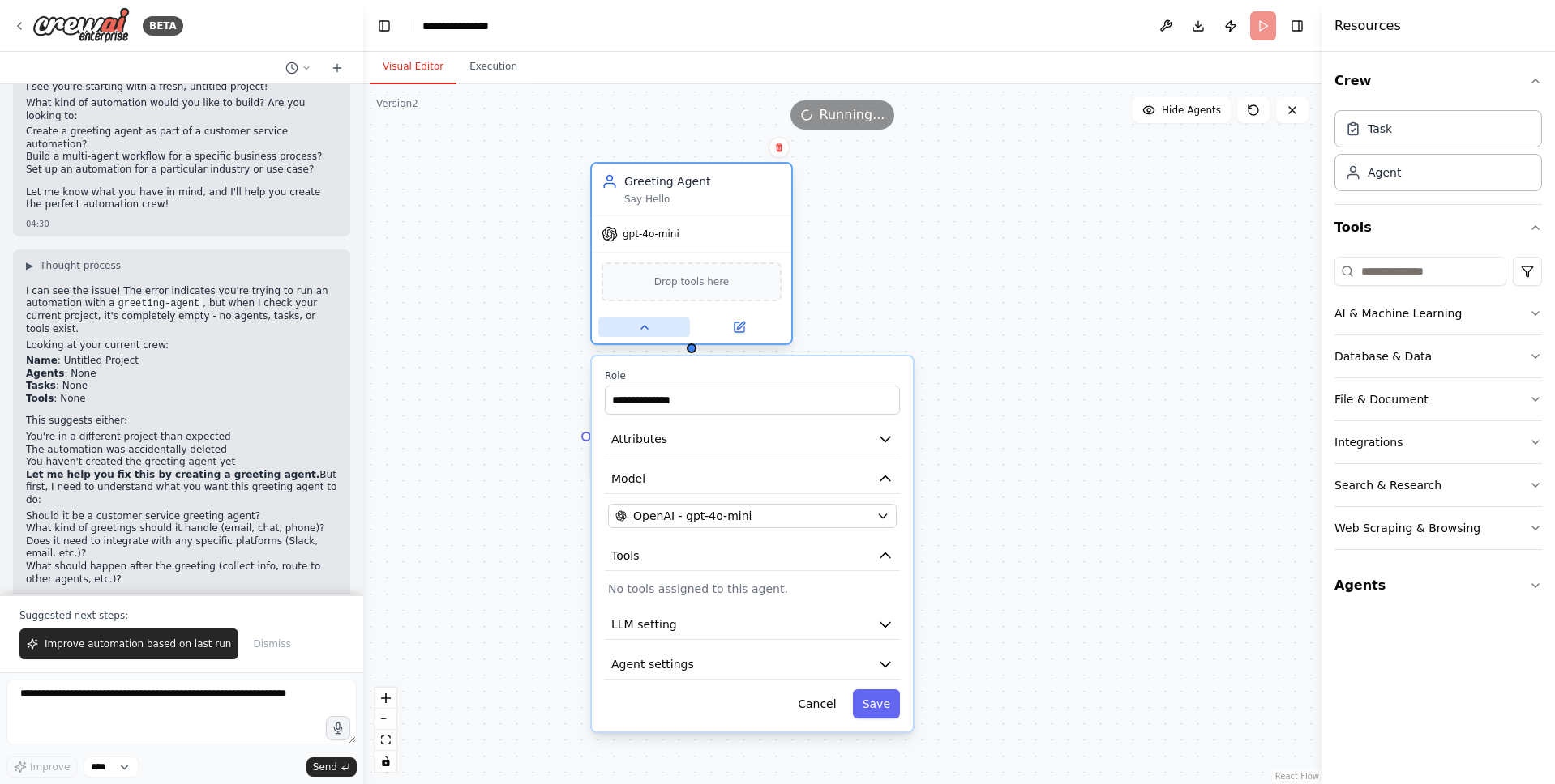
click at [639, 325] on icon at bounding box center [644, 326] width 13 height 13
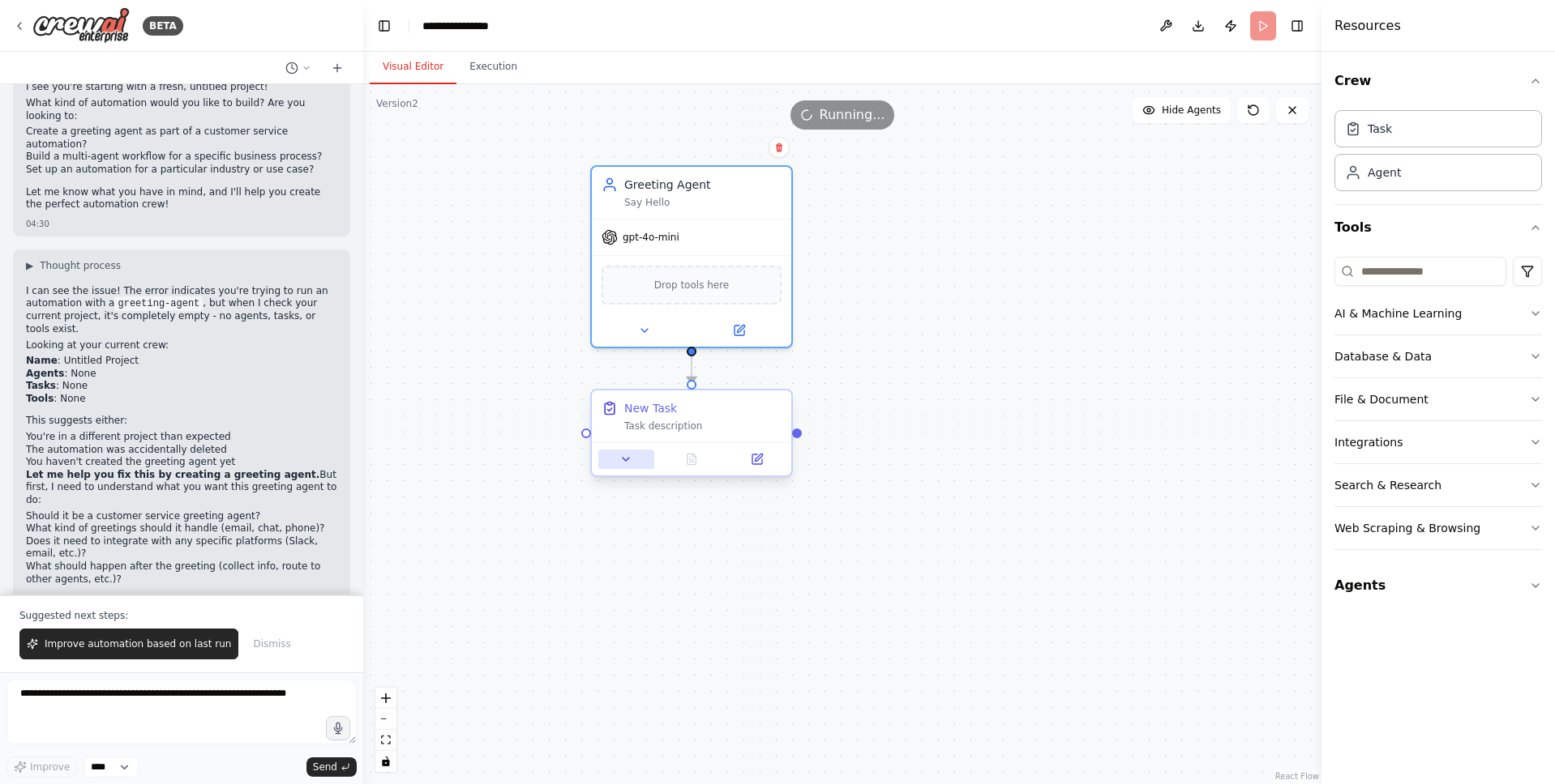
click at [631, 468] on button at bounding box center [626, 460] width 56 height 19
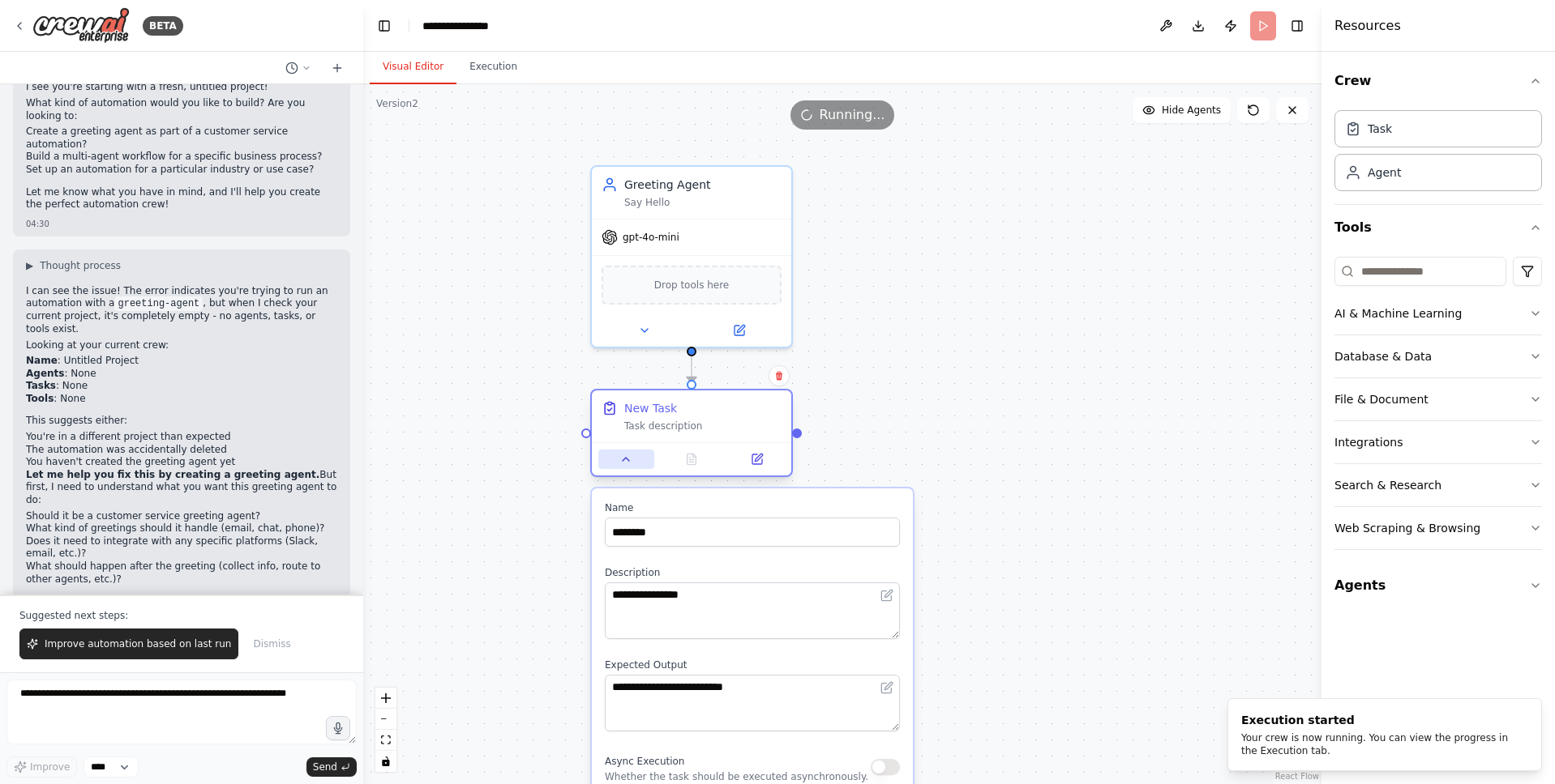
click at [631, 468] on button at bounding box center [626, 460] width 56 height 19
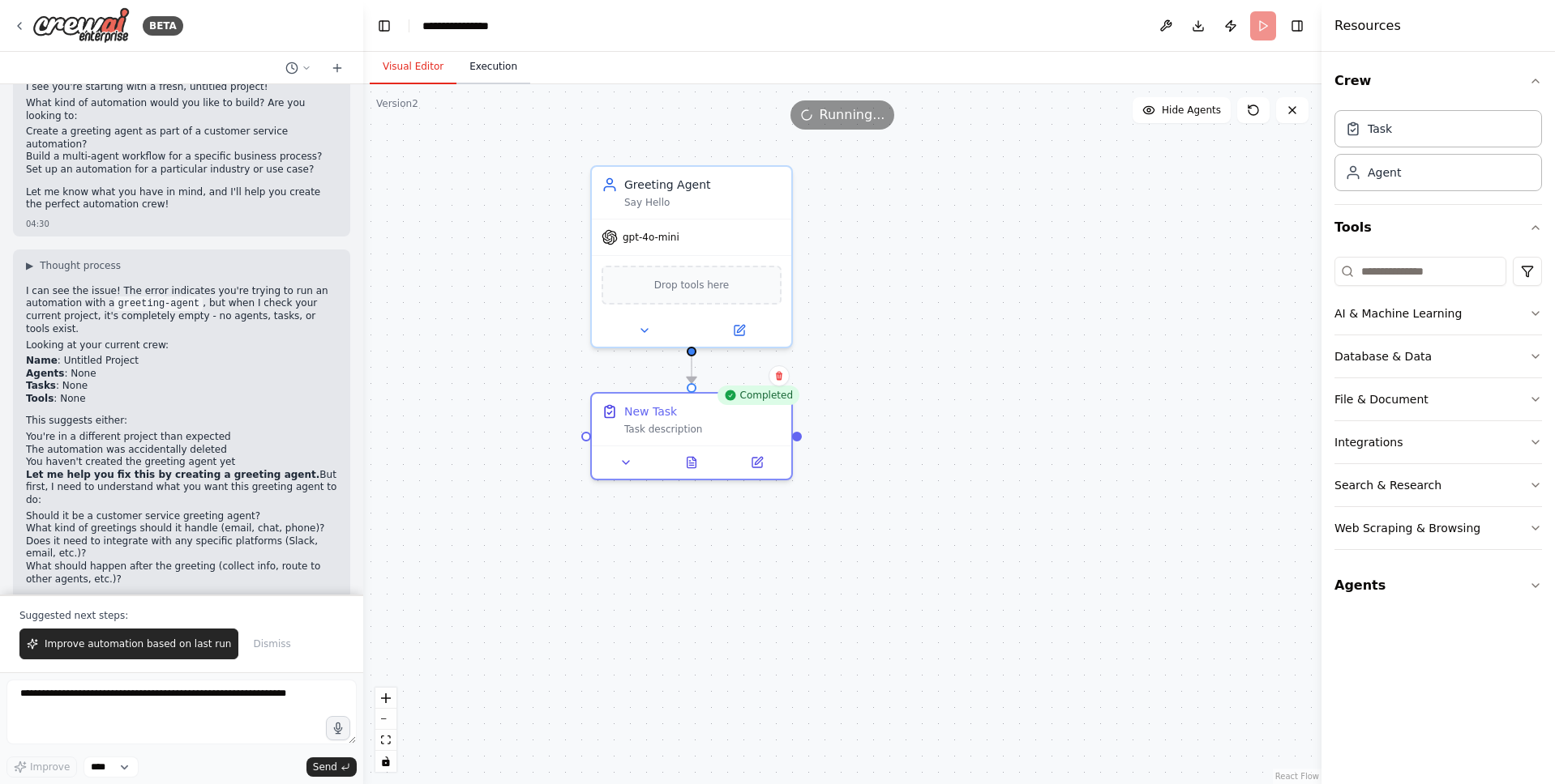
click at [500, 78] on button "Execution" at bounding box center [493, 67] width 74 height 34
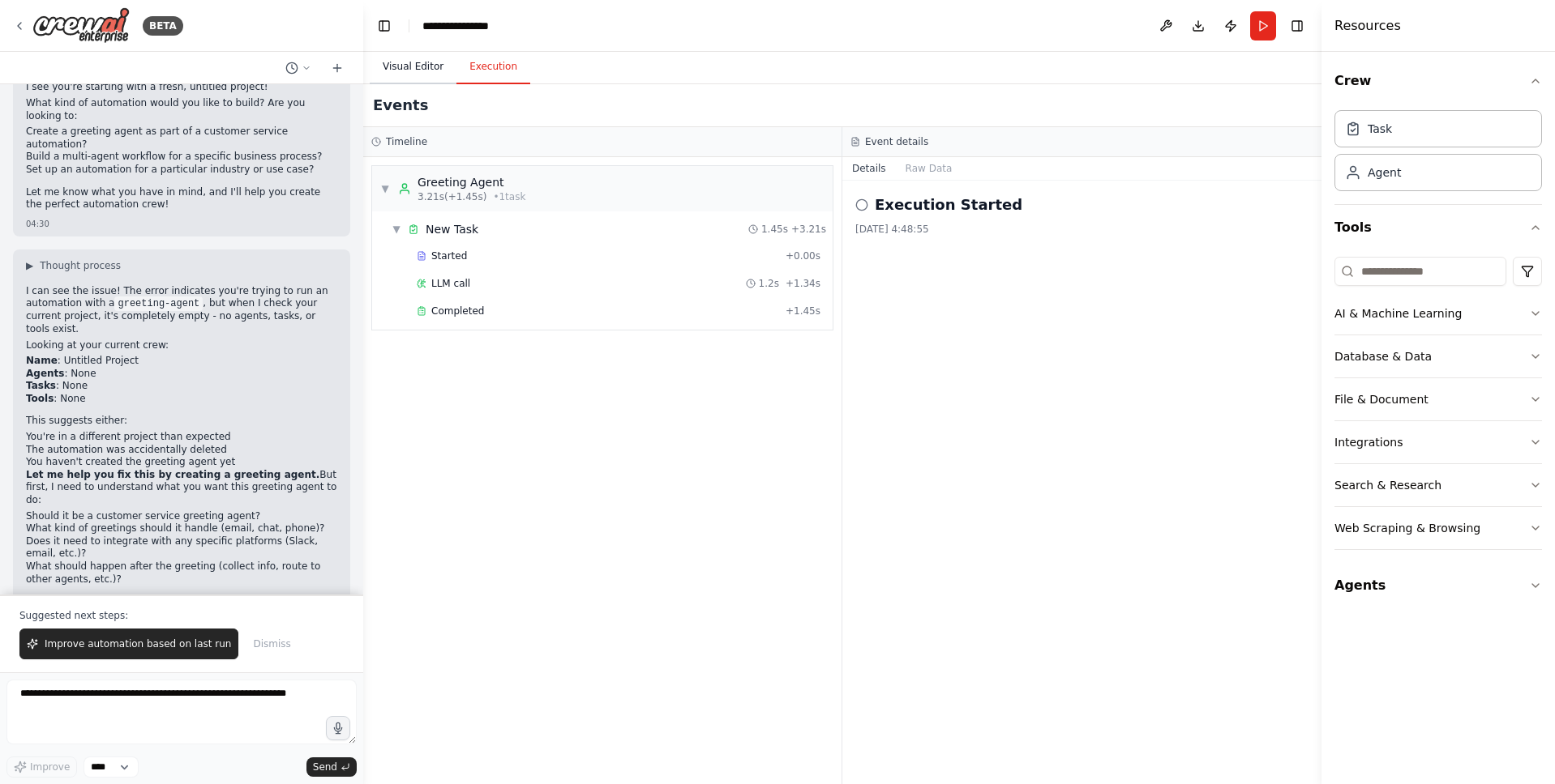
click at [428, 75] on button "Visual Editor" at bounding box center [412, 67] width 87 height 34
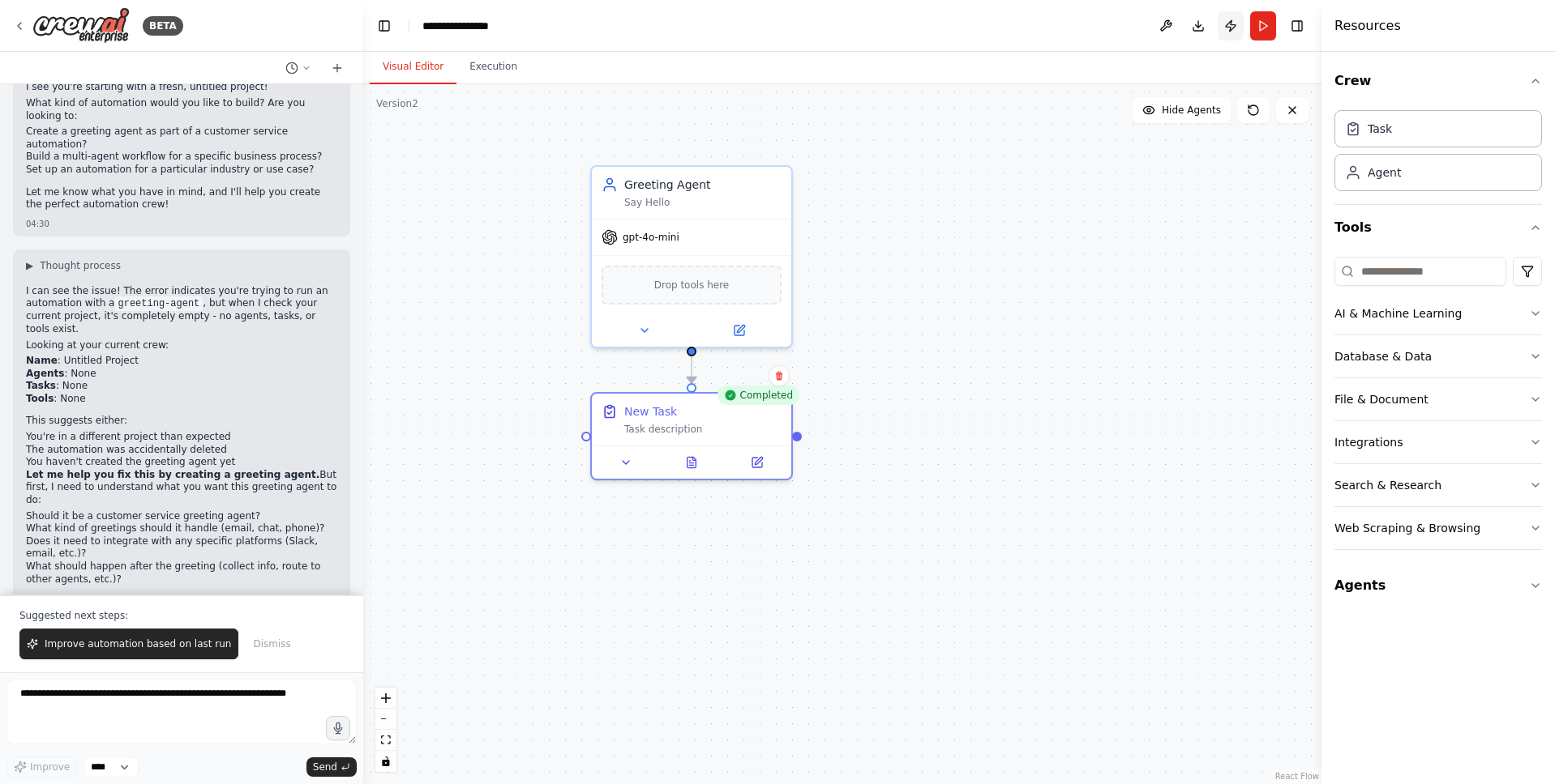
click at [1242, 31] on button "Publish" at bounding box center [1231, 26] width 26 height 29
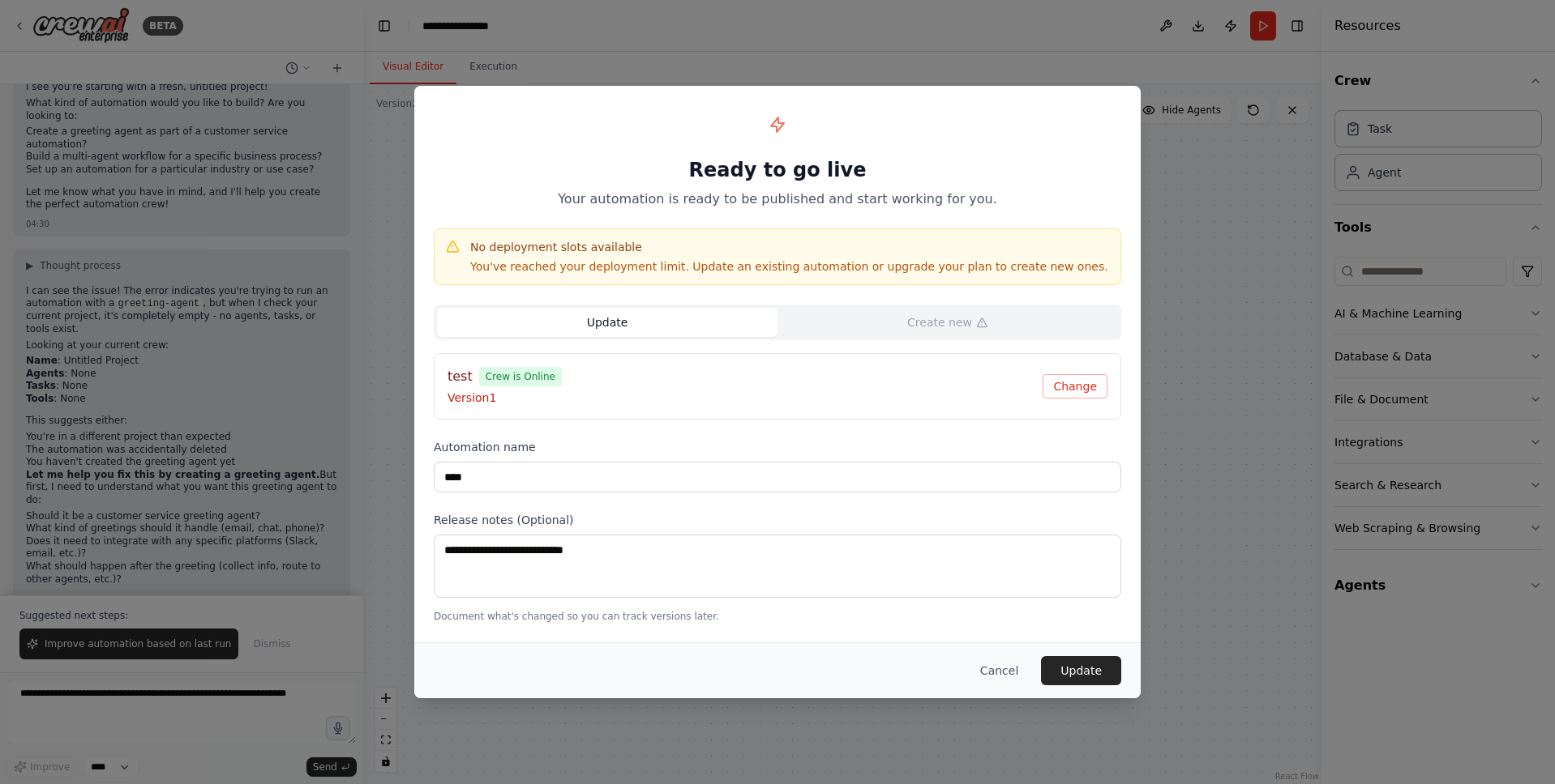
click at [827, 389] on div "test Crew is Online Version 1" at bounding box center [744, 387] width 595 height 39
click at [673, 331] on button "Update" at bounding box center [606, 322] width 340 height 29
click at [1083, 673] on button "Update" at bounding box center [1081, 671] width 80 height 29
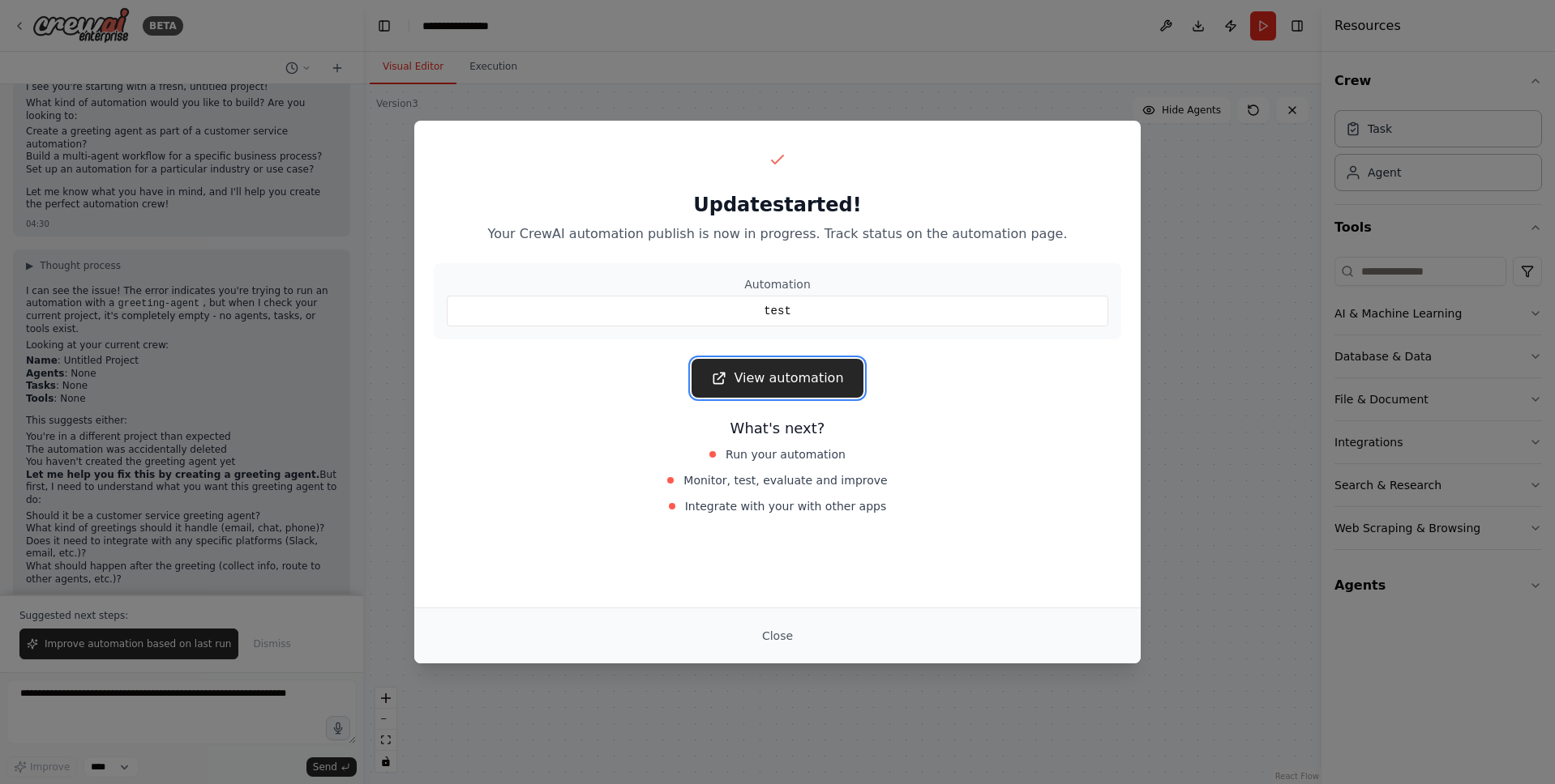
click at [794, 370] on link "View automation" at bounding box center [778, 379] width 171 height 39
click at [786, 637] on button "Close" at bounding box center [778, 636] width 57 height 29
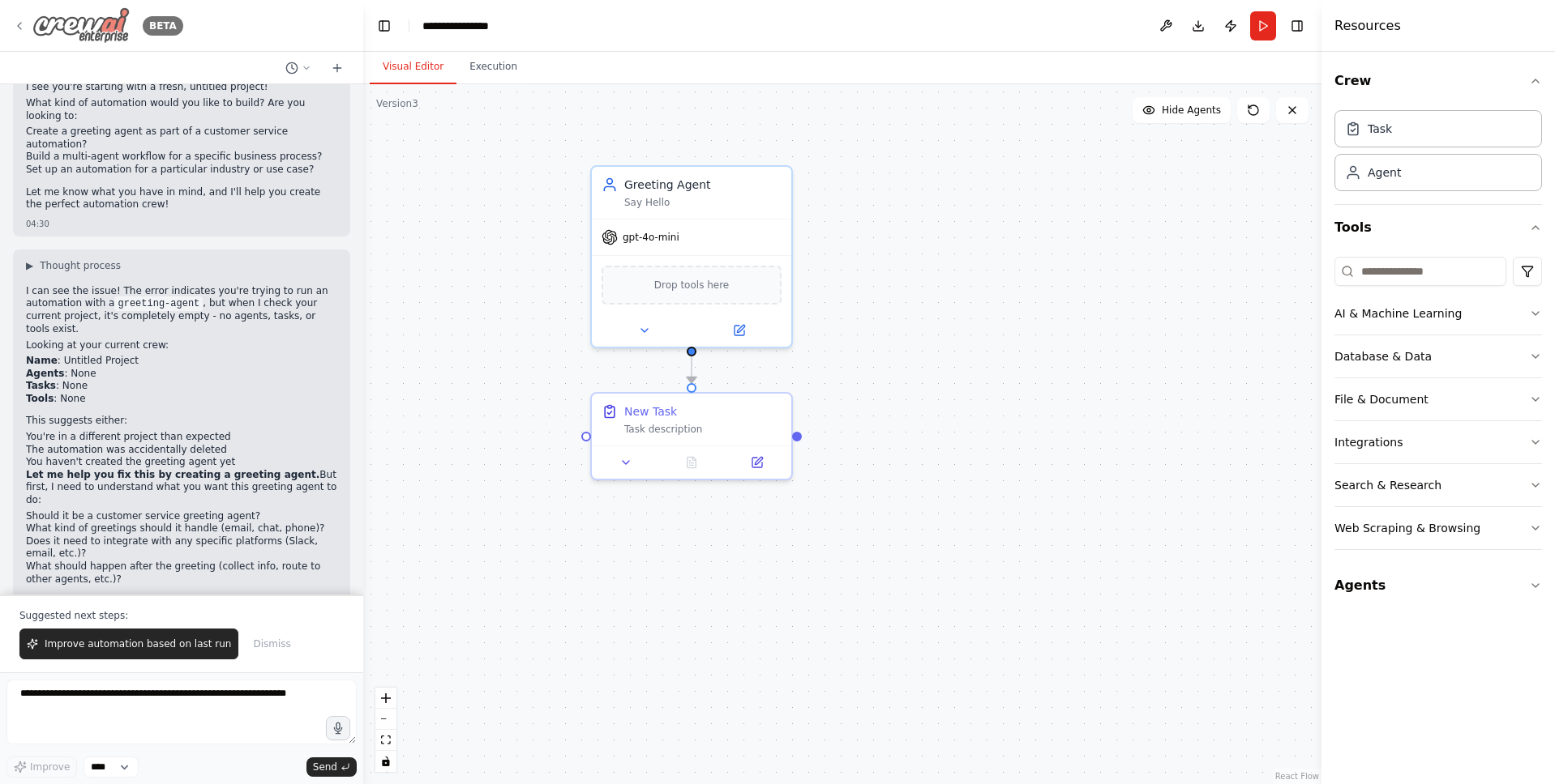
click at [163, 35] on div "BETA" at bounding box center [163, 26] width 41 height 19
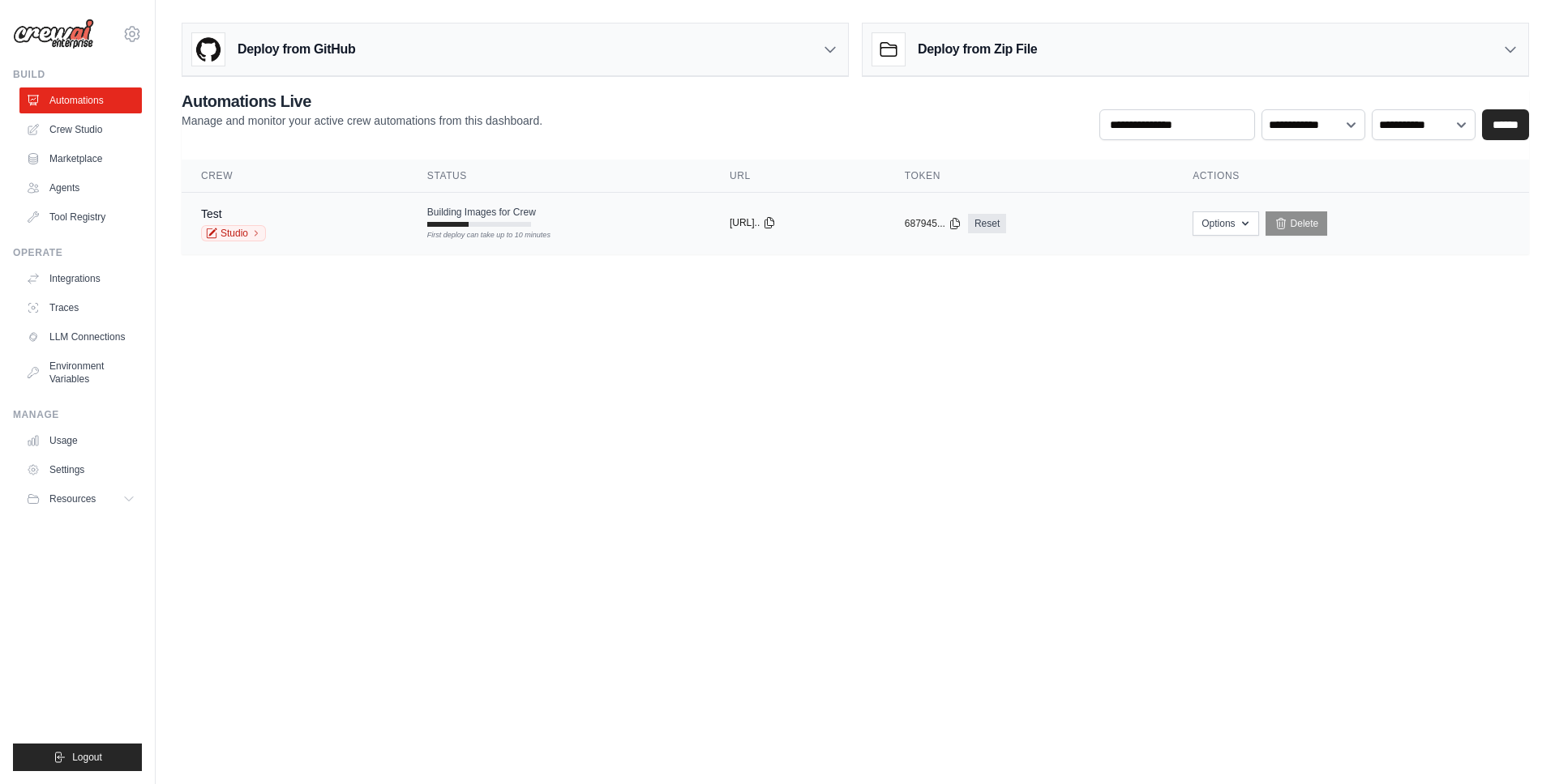
click at [776, 217] on icon at bounding box center [769, 222] width 13 height 13
click at [1005, 224] on link "Reset" at bounding box center [986, 224] width 38 height 19
click at [962, 226] on icon at bounding box center [954, 222] width 13 height 13
click at [776, 223] on icon at bounding box center [769, 222] width 13 height 13
click at [530, 494] on body "kuratech5@gmail.com Settings Build Automations Crew Studio" at bounding box center [778, 392] width 1555 height 784
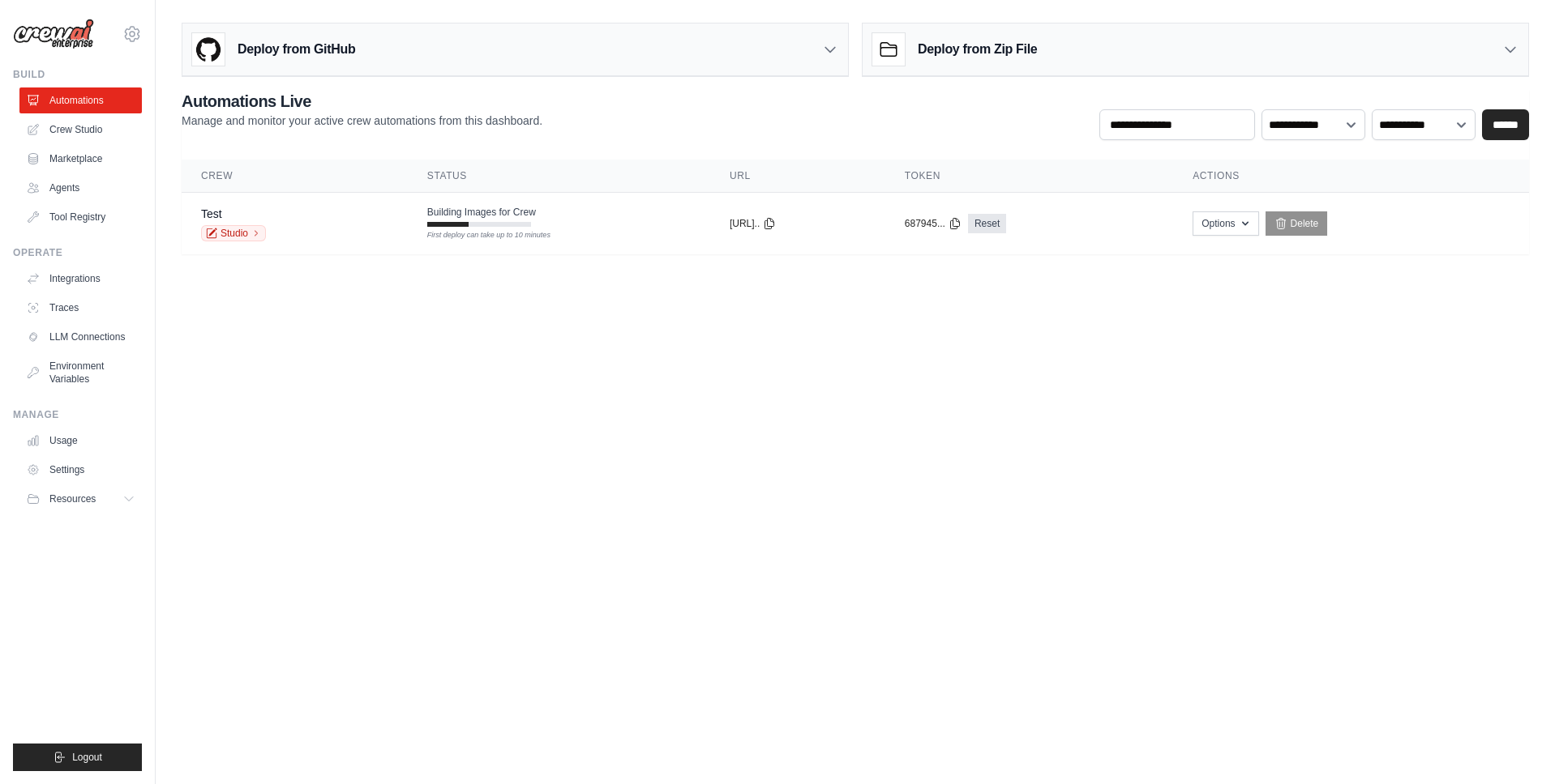
click at [475, 446] on body "kuratech5@gmail.com Settings Build Automations Crew Studio" at bounding box center [778, 392] width 1555 height 784
click at [201, 369] on body "kuratech5@gmail.com Settings Build Automations Crew Studio" at bounding box center [778, 392] width 1555 height 784
click at [507, 563] on body "kuratech5@gmail.com Settings Build Automations Crew Studio" at bounding box center [778, 392] width 1555 height 784
click at [474, 482] on body "kuratech5@gmail.com Settings Build Automations Crew Studio" at bounding box center [778, 392] width 1555 height 784
click at [723, 236] on td "copied https://test-bdb..." at bounding box center [798, 224] width 175 height 62
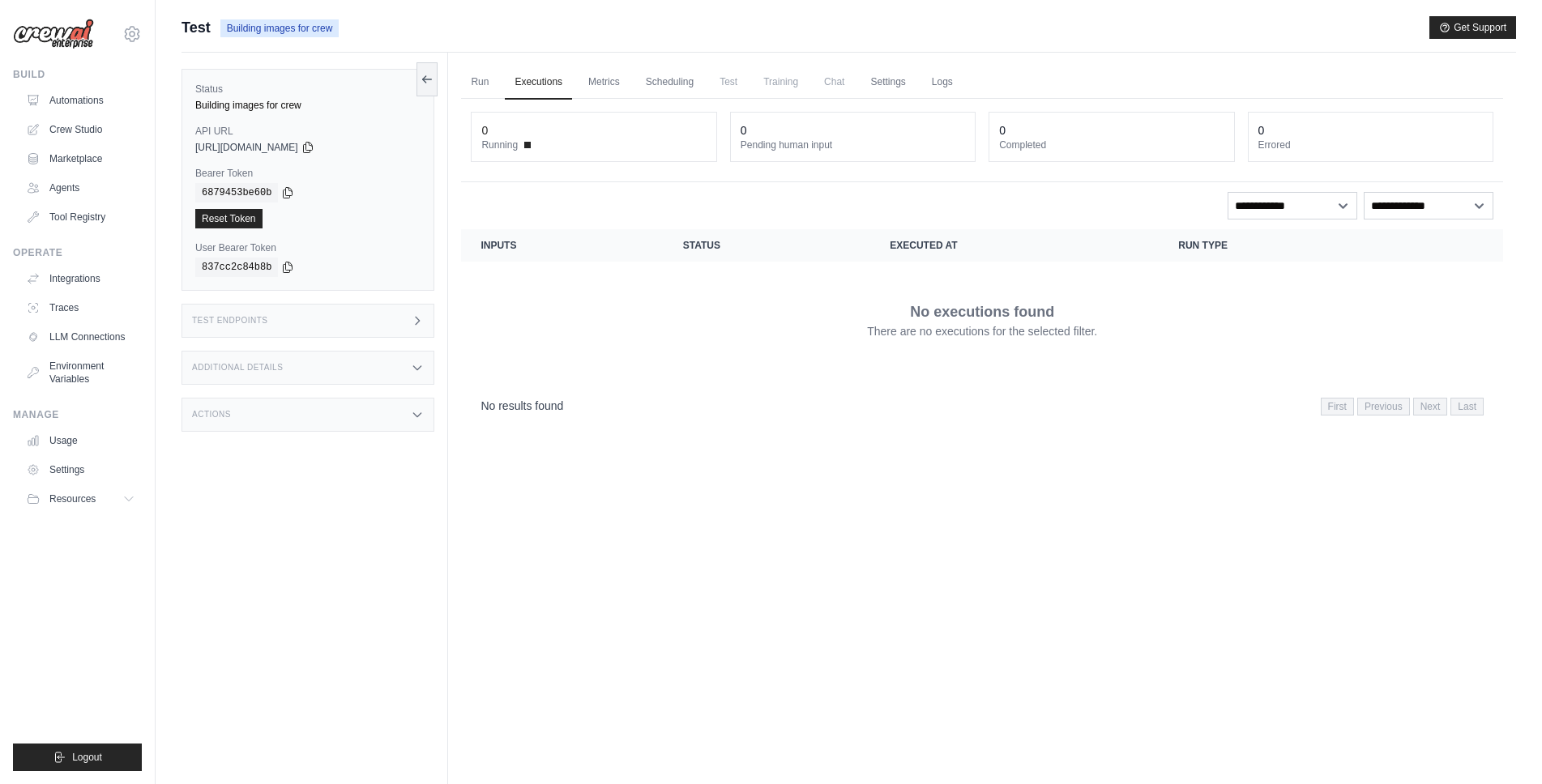
click at [785, 195] on div "**********" at bounding box center [982, 205] width 1023 height 27
click at [588, 543] on div "Run Executions Metrics Scheduling Test Training Chat Settings Logs 0 Running 0 …" at bounding box center [982, 444] width 1069 height 784
click at [608, 78] on link "Metrics" at bounding box center [604, 82] width 51 height 34
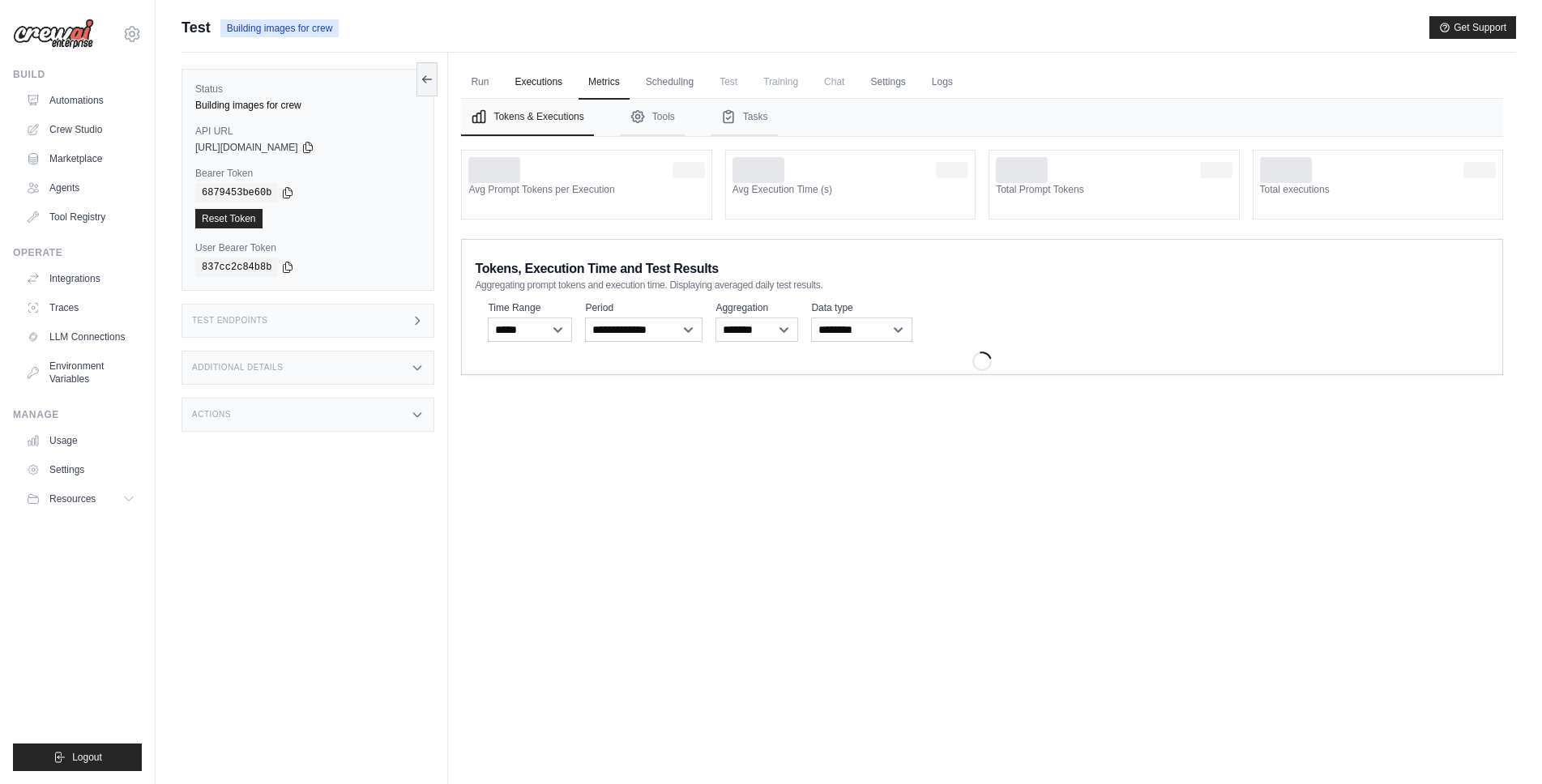
click at [539, 84] on link "Executions" at bounding box center [538, 82] width 67 height 34
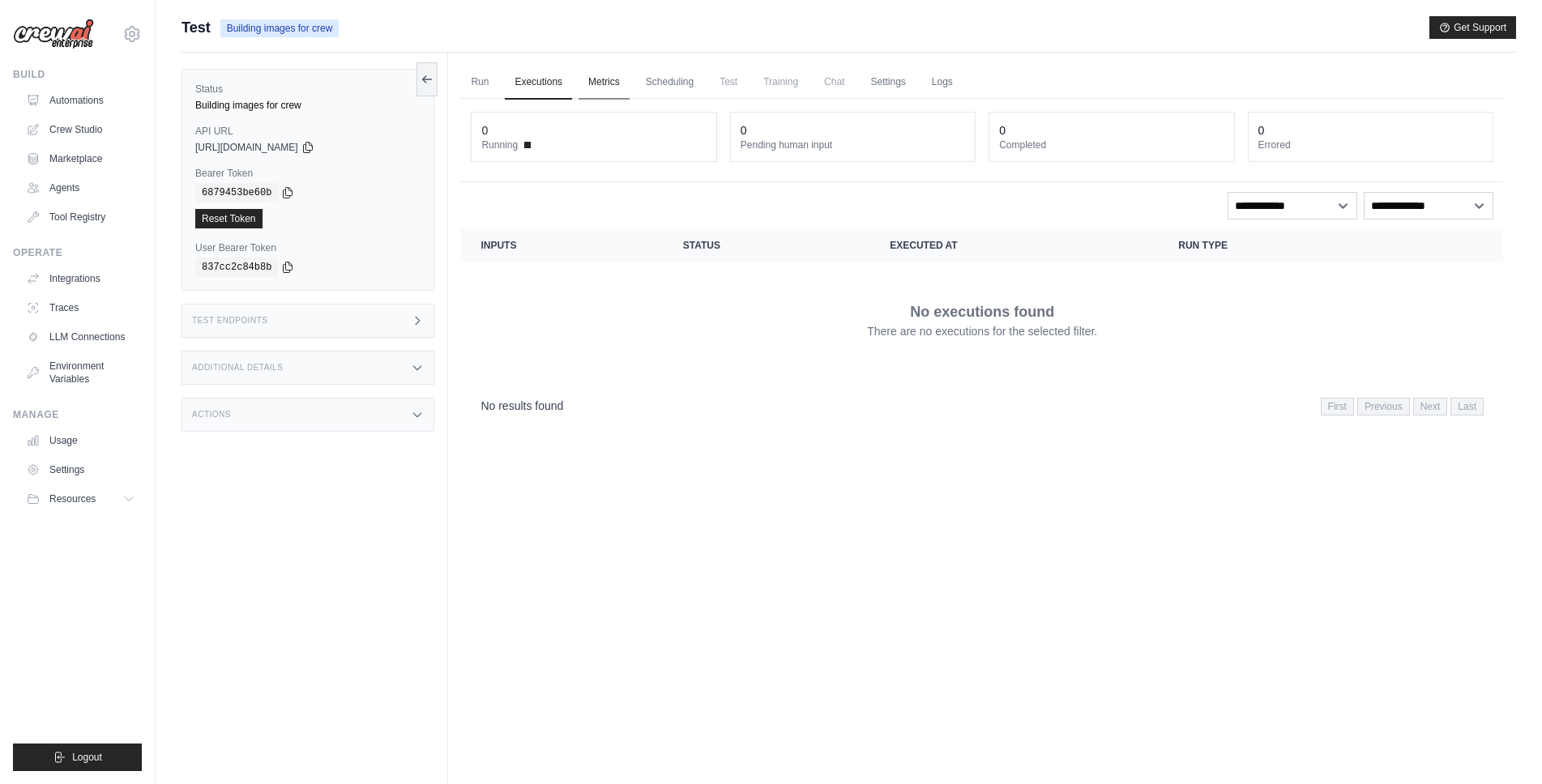
click at [624, 74] on link "Metrics" at bounding box center [604, 82] width 51 height 34
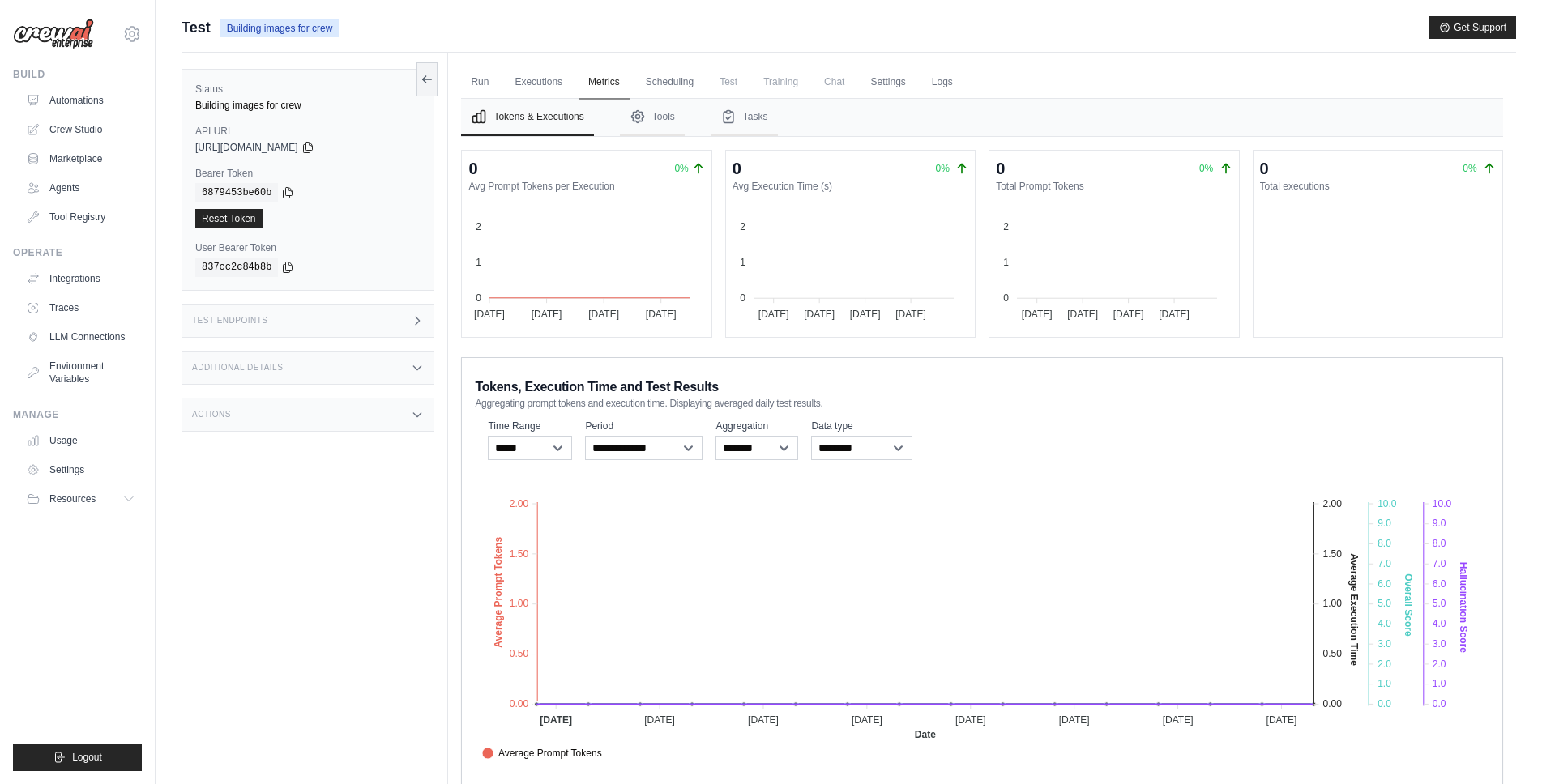
click at [598, 76] on link "Metrics" at bounding box center [604, 82] width 51 height 34
click at [562, 81] on link "Executions" at bounding box center [538, 82] width 67 height 34
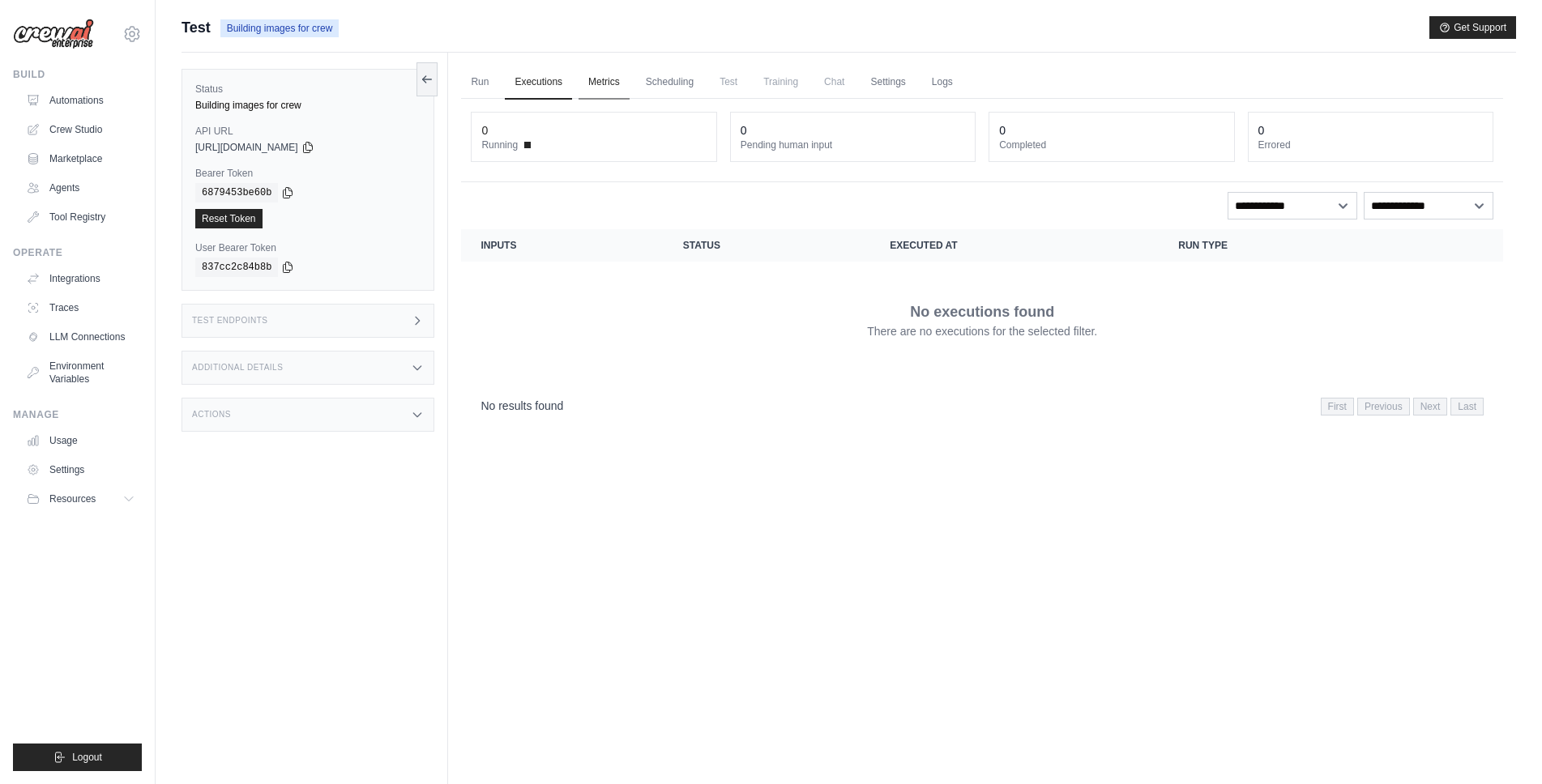
click at [602, 88] on link "Metrics" at bounding box center [604, 82] width 51 height 34
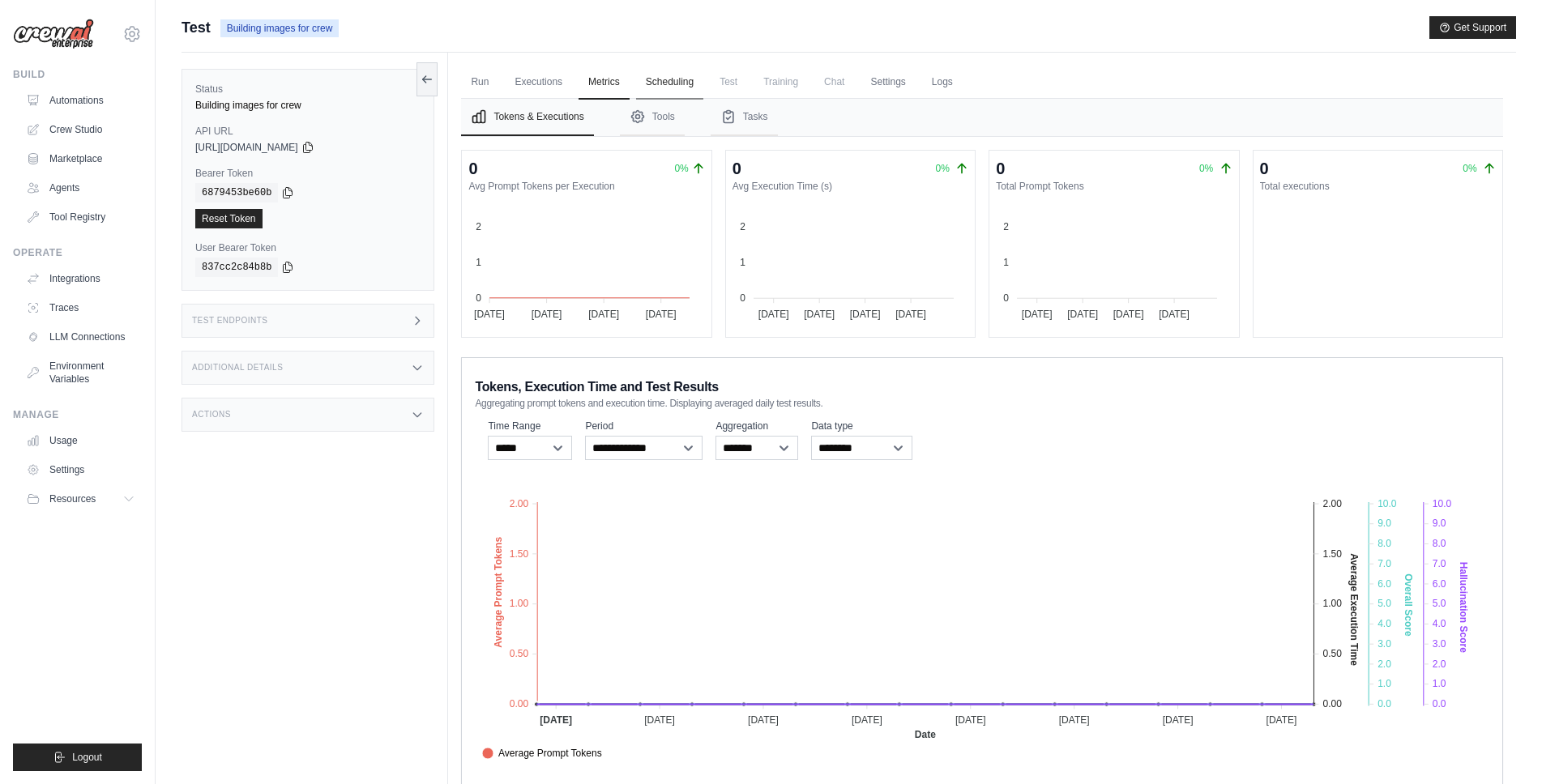
click at [656, 87] on link "Scheduling" at bounding box center [669, 82] width 67 height 34
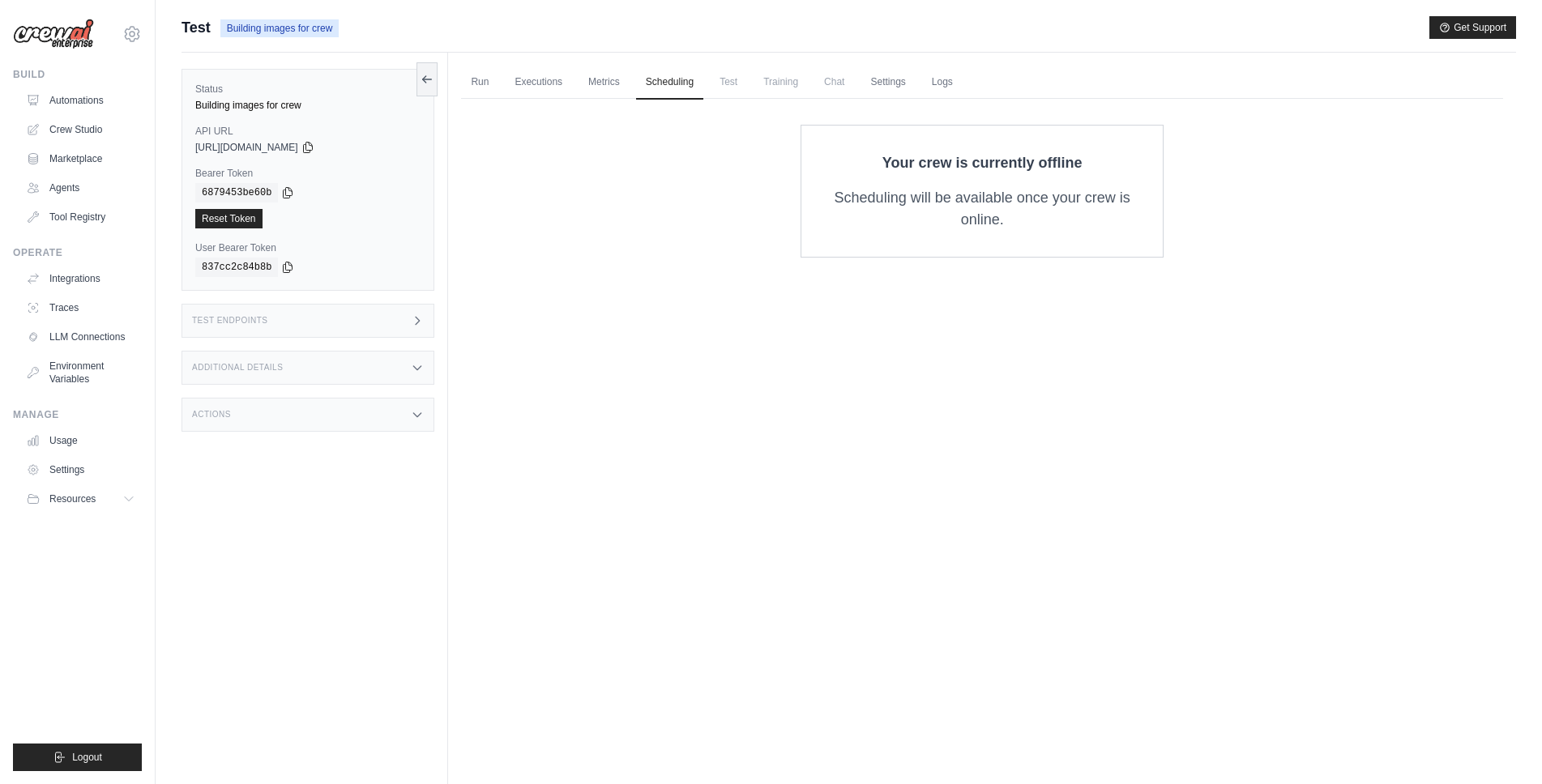
click at [715, 79] on ul "Run Executions Metrics Scheduling Test Training Chat Settings Logs" at bounding box center [982, 82] width 1042 height 33
click at [423, 71] on button at bounding box center [428, 78] width 21 height 34
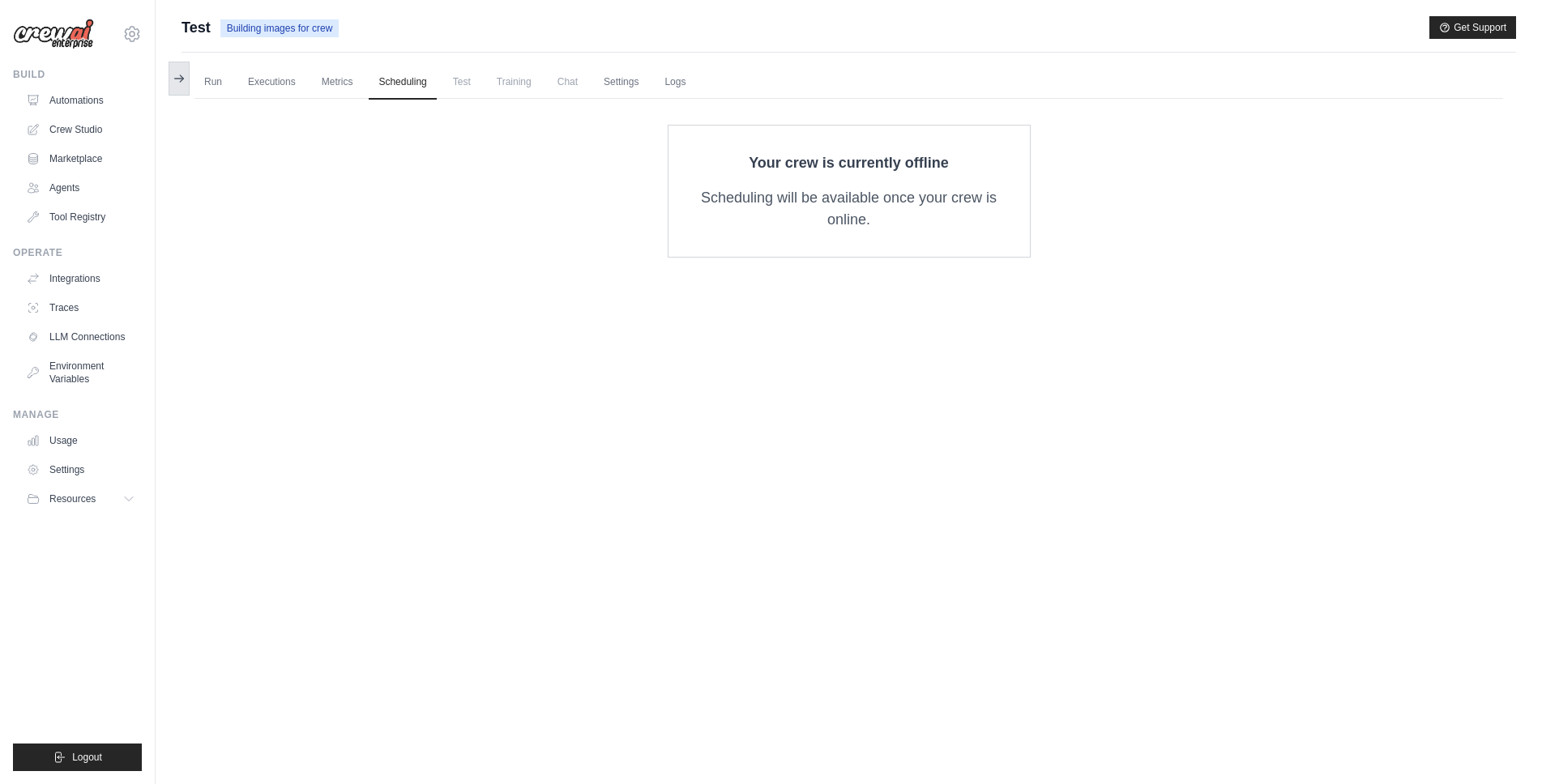
click at [184, 78] on icon at bounding box center [178, 78] width 13 height 13
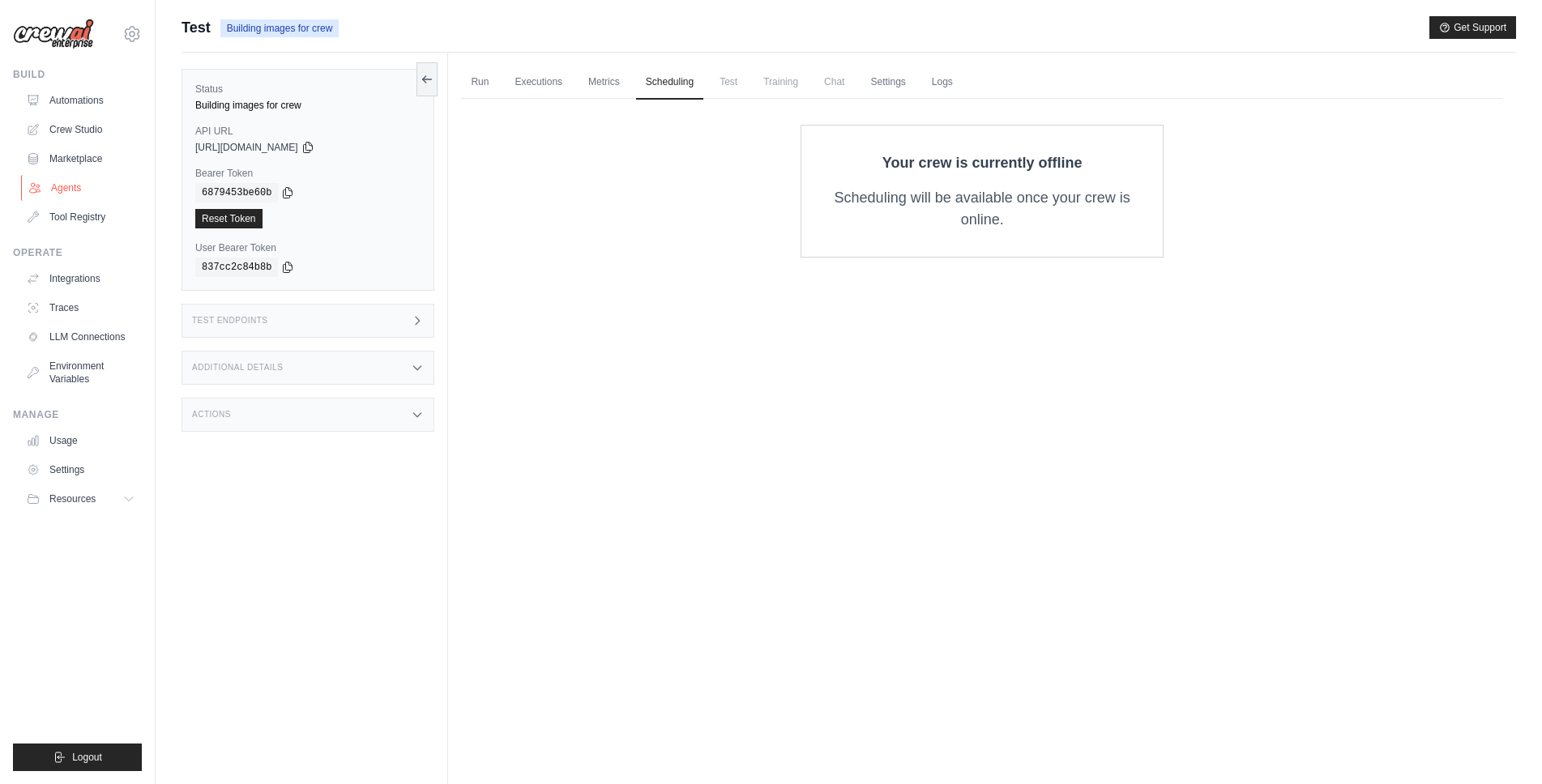
click at [89, 185] on link "Agents" at bounding box center [83, 188] width 123 height 26
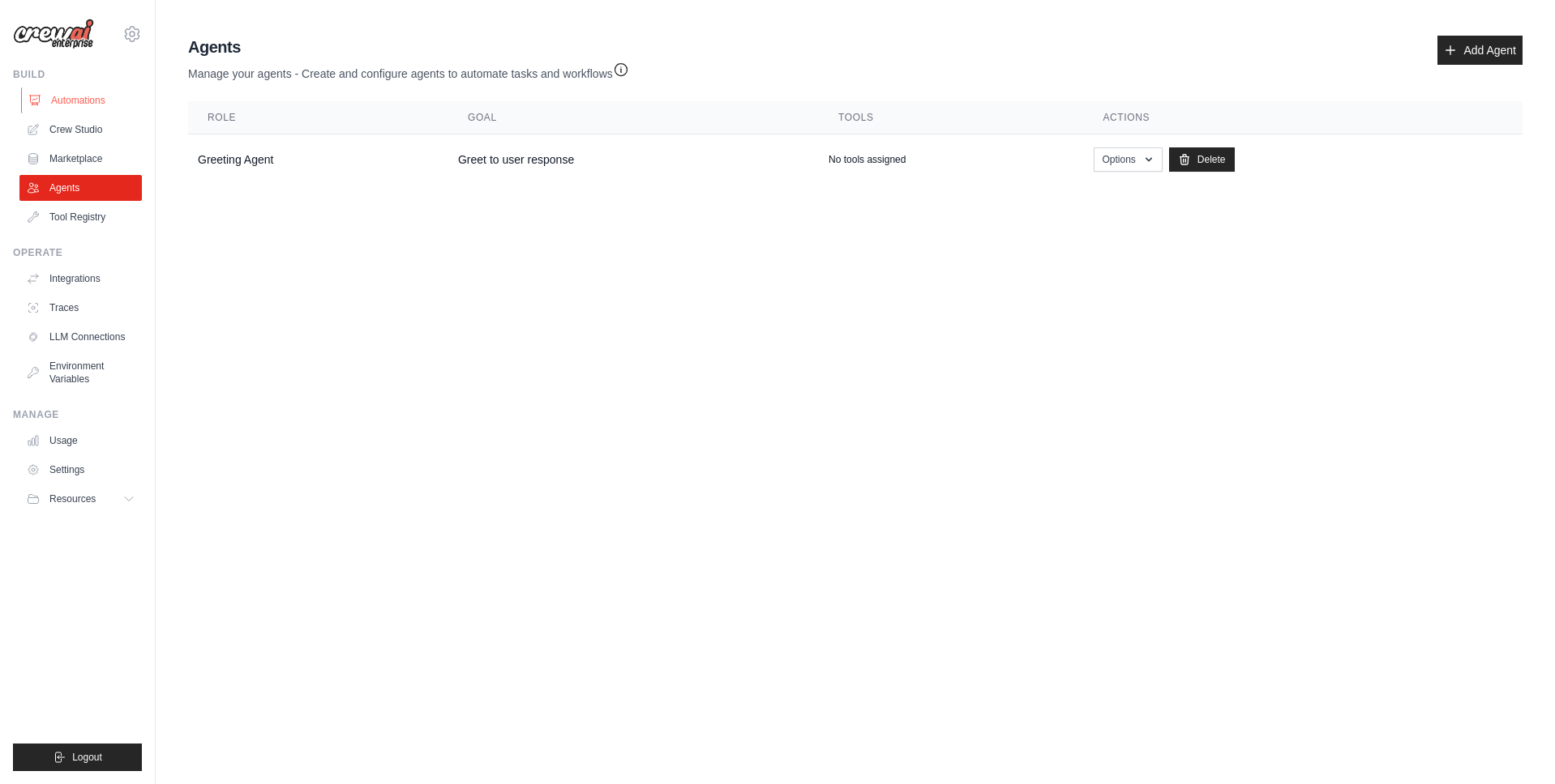
click at [107, 93] on link "Automations" at bounding box center [83, 100] width 123 height 26
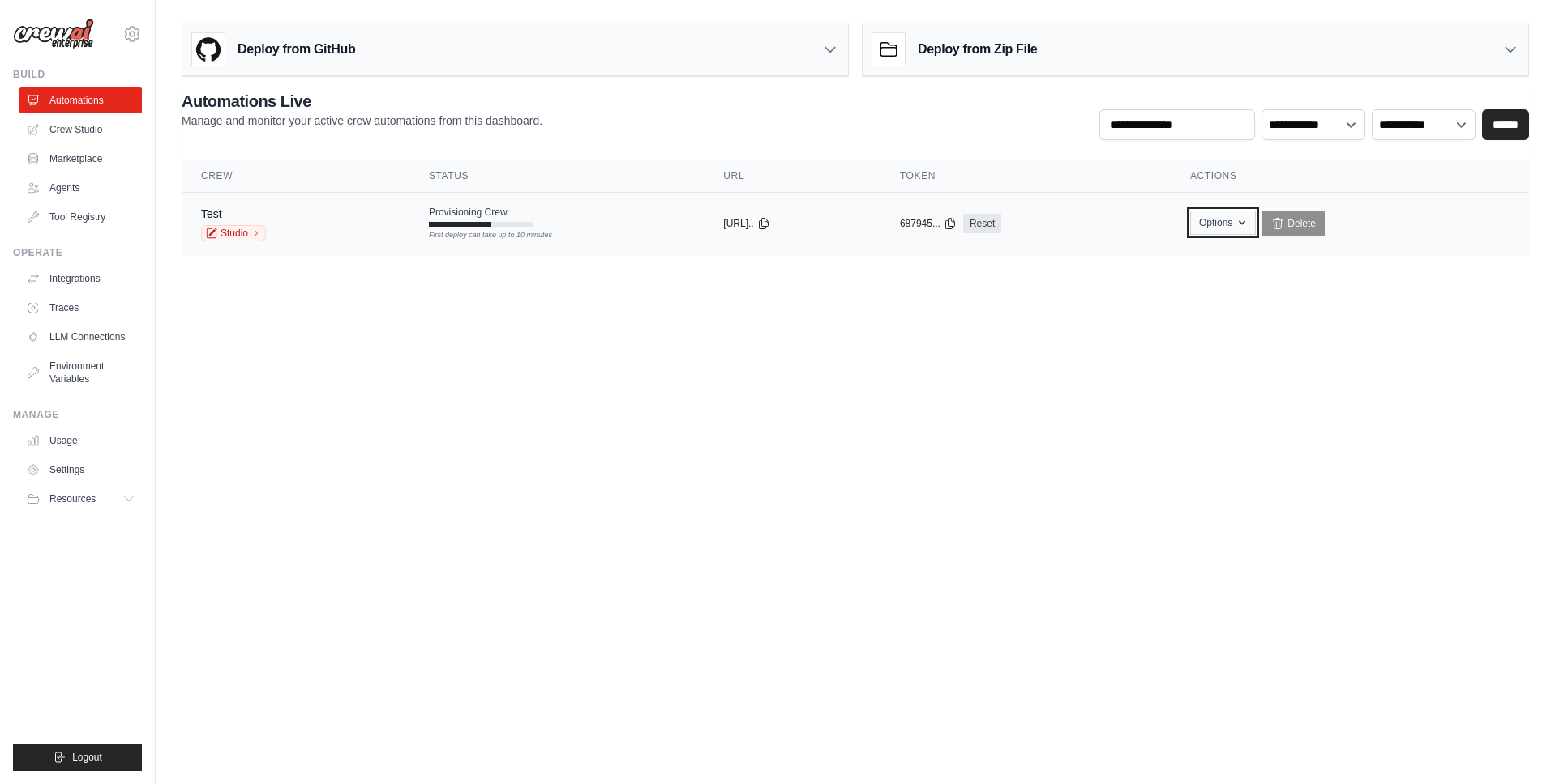
click at [1234, 225] on button "Options" at bounding box center [1222, 222] width 65 height 24
click at [306, 206] on div "Test Studio" at bounding box center [295, 223] width 189 height 36
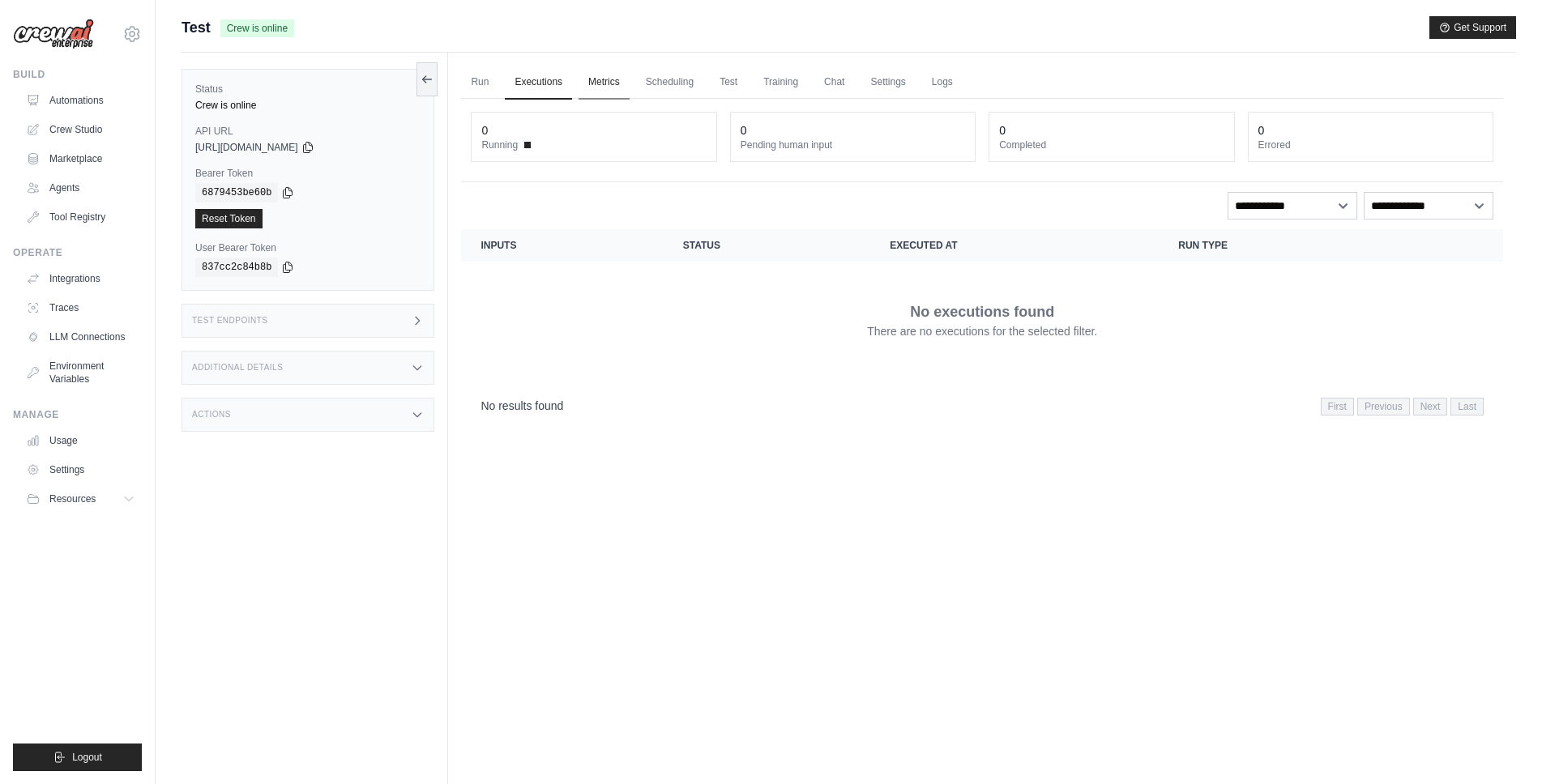
click at [603, 88] on link "Metrics" at bounding box center [604, 82] width 51 height 34
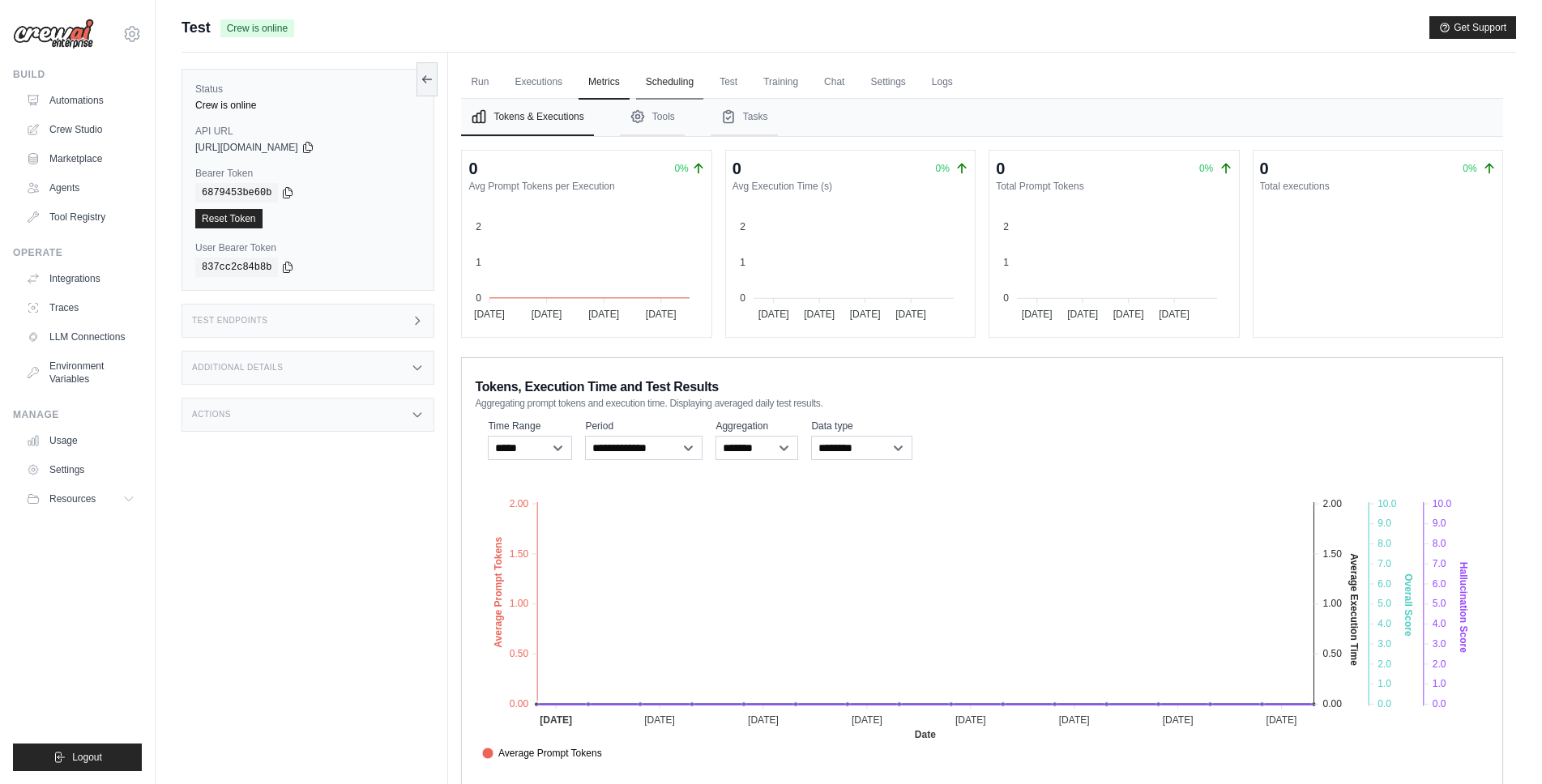
click at [677, 90] on link "Scheduling" at bounding box center [669, 82] width 67 height 34
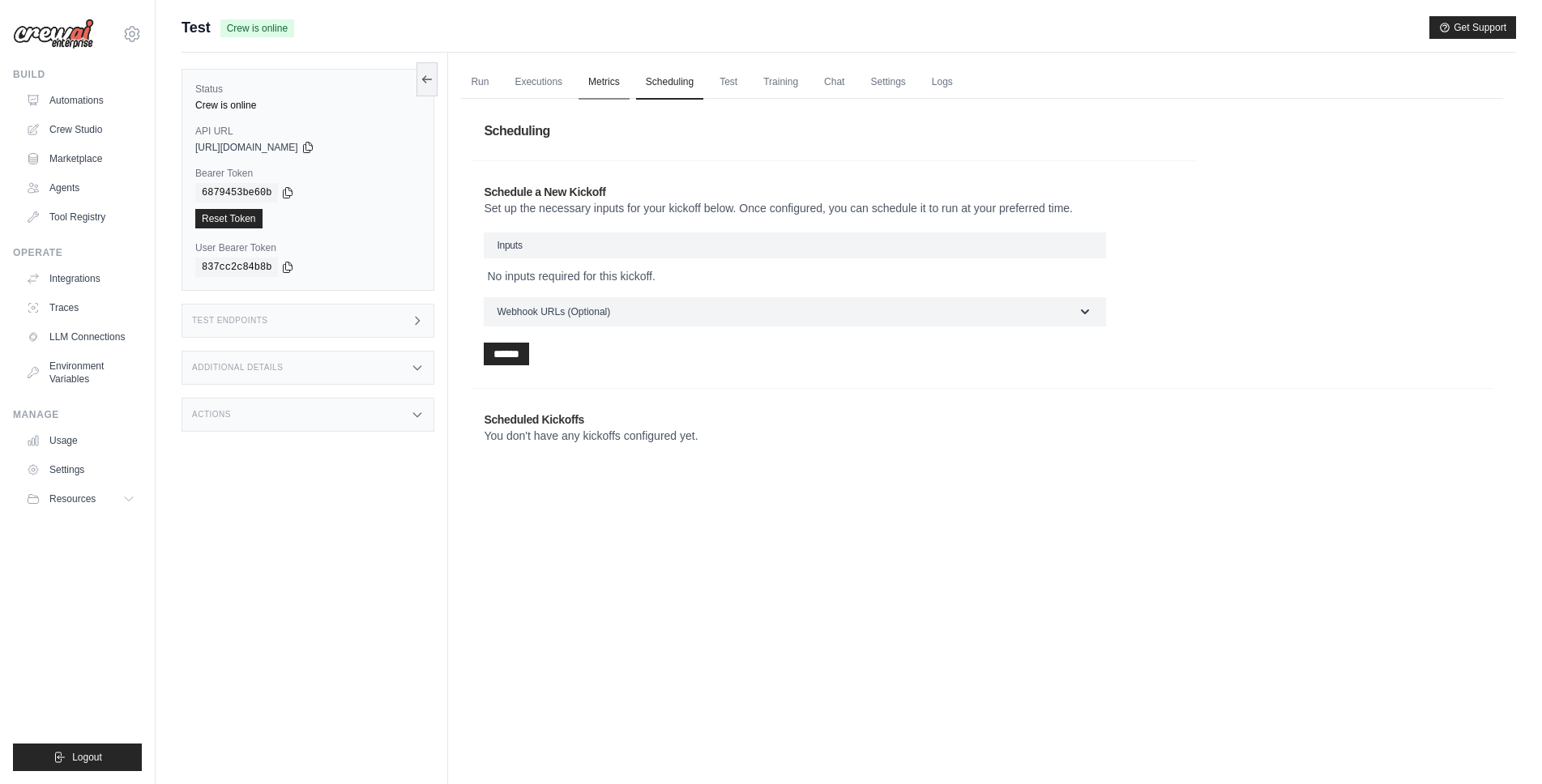
click at [608, 88] on link "Metrics" at bounding box center [604, 82] width 51 height 34
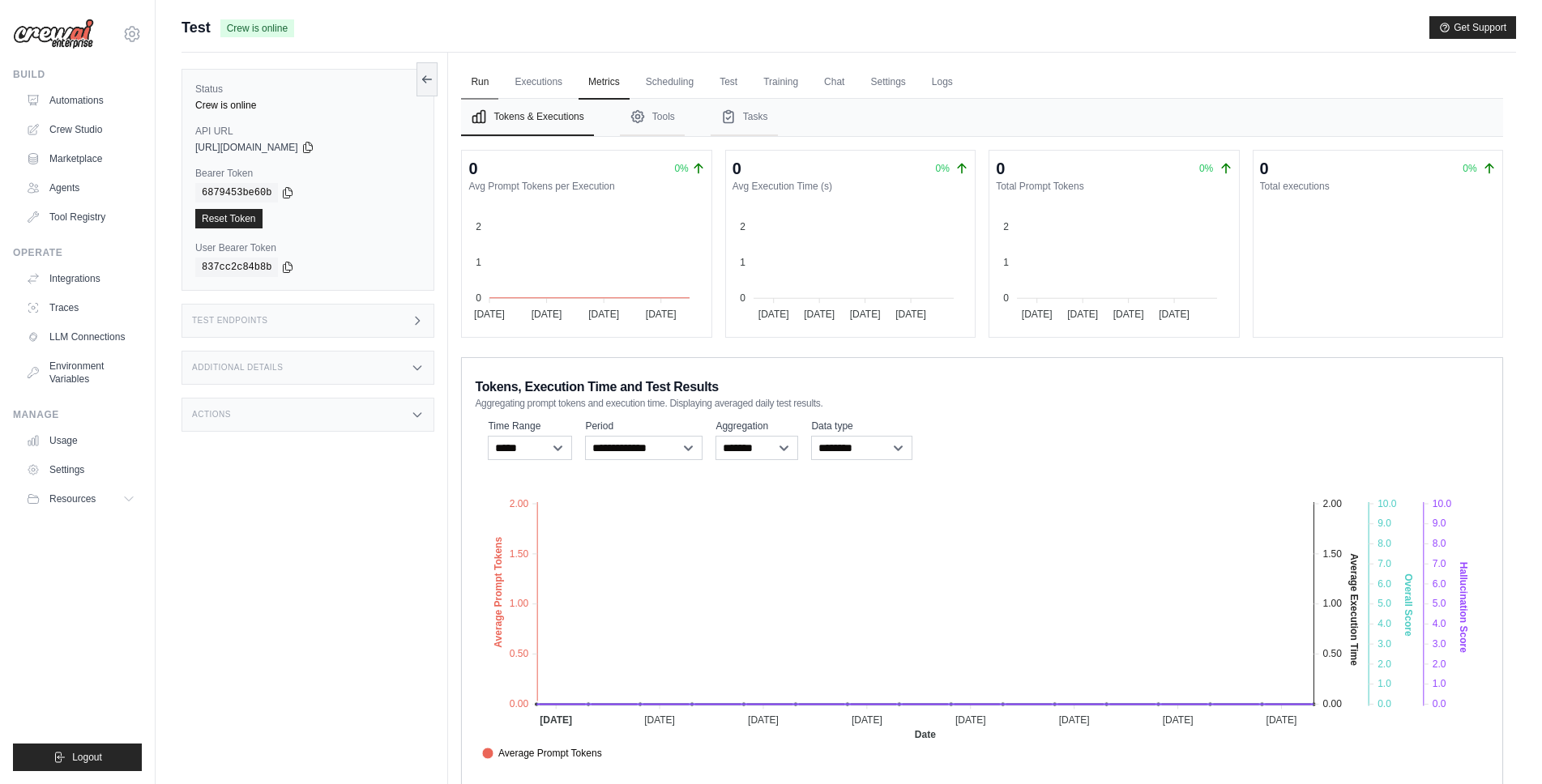
click at [482, 82] on link "Run" at bounding box center [479, 82] width 37 height 34
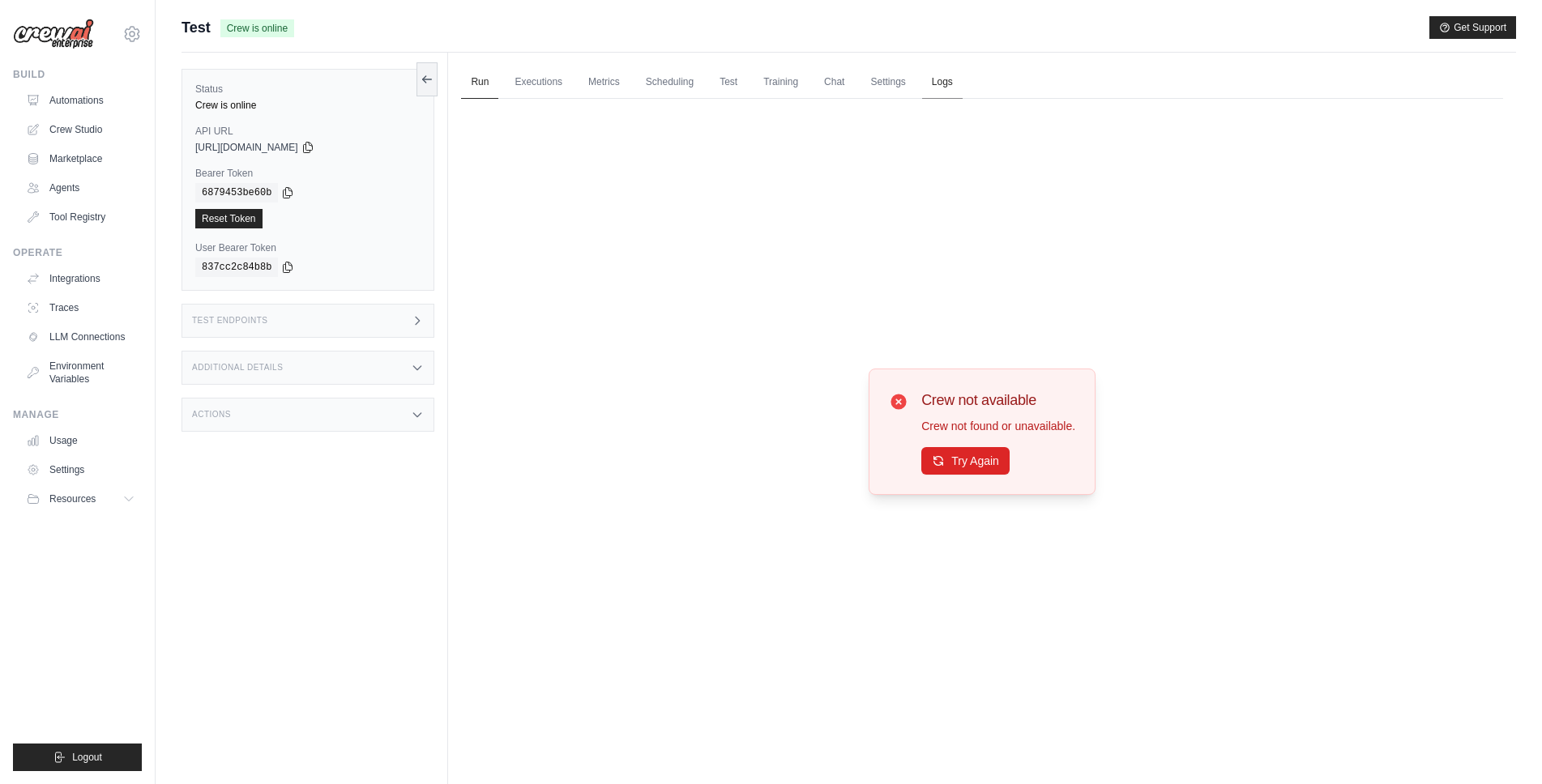
click at [962, 92] on link "Logs" at bounding box center [943, 82] width 41 height 34
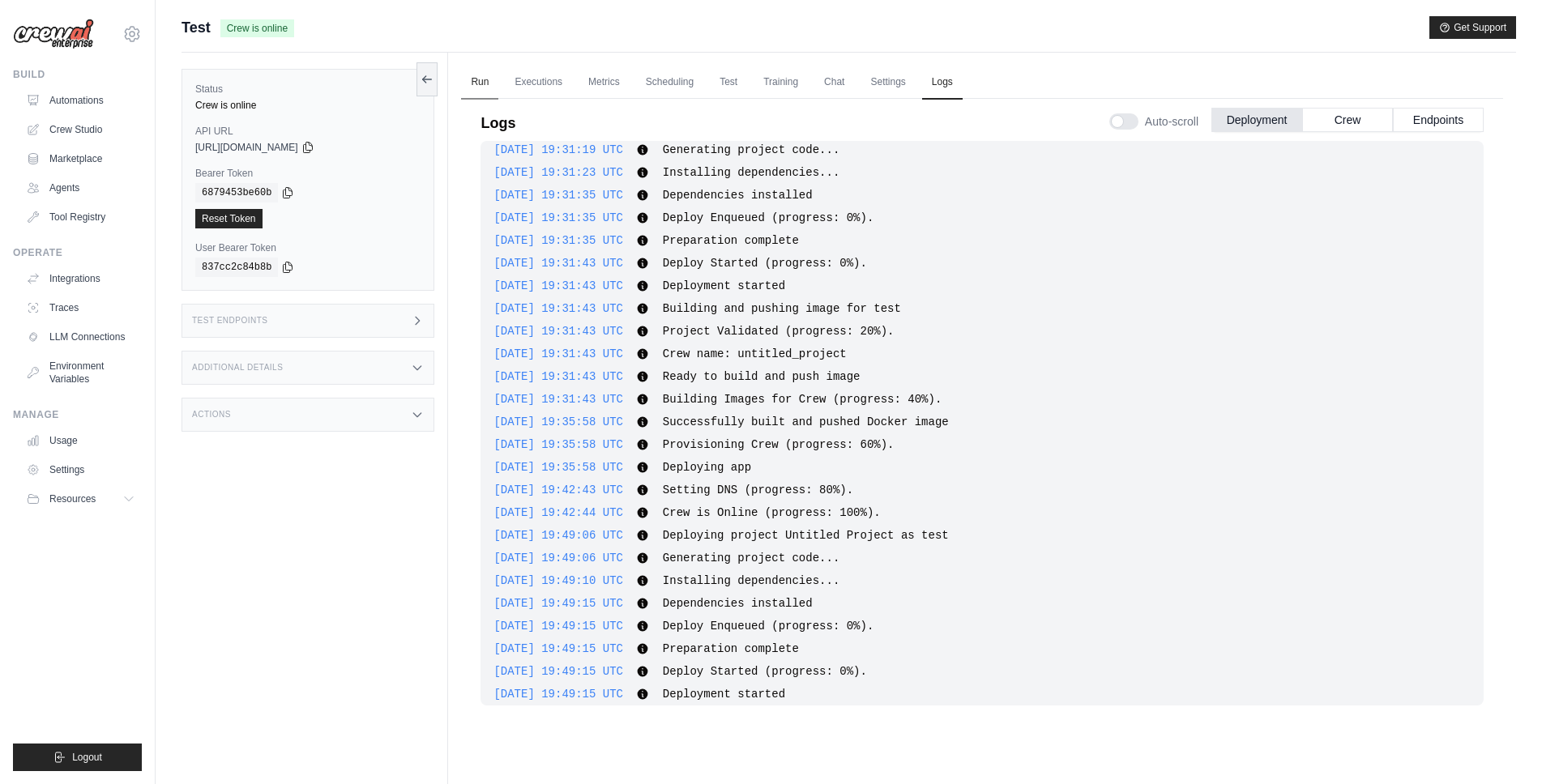
click at [492, 78] on link "Run" at bounding box center [479, 82] width 37 height 34
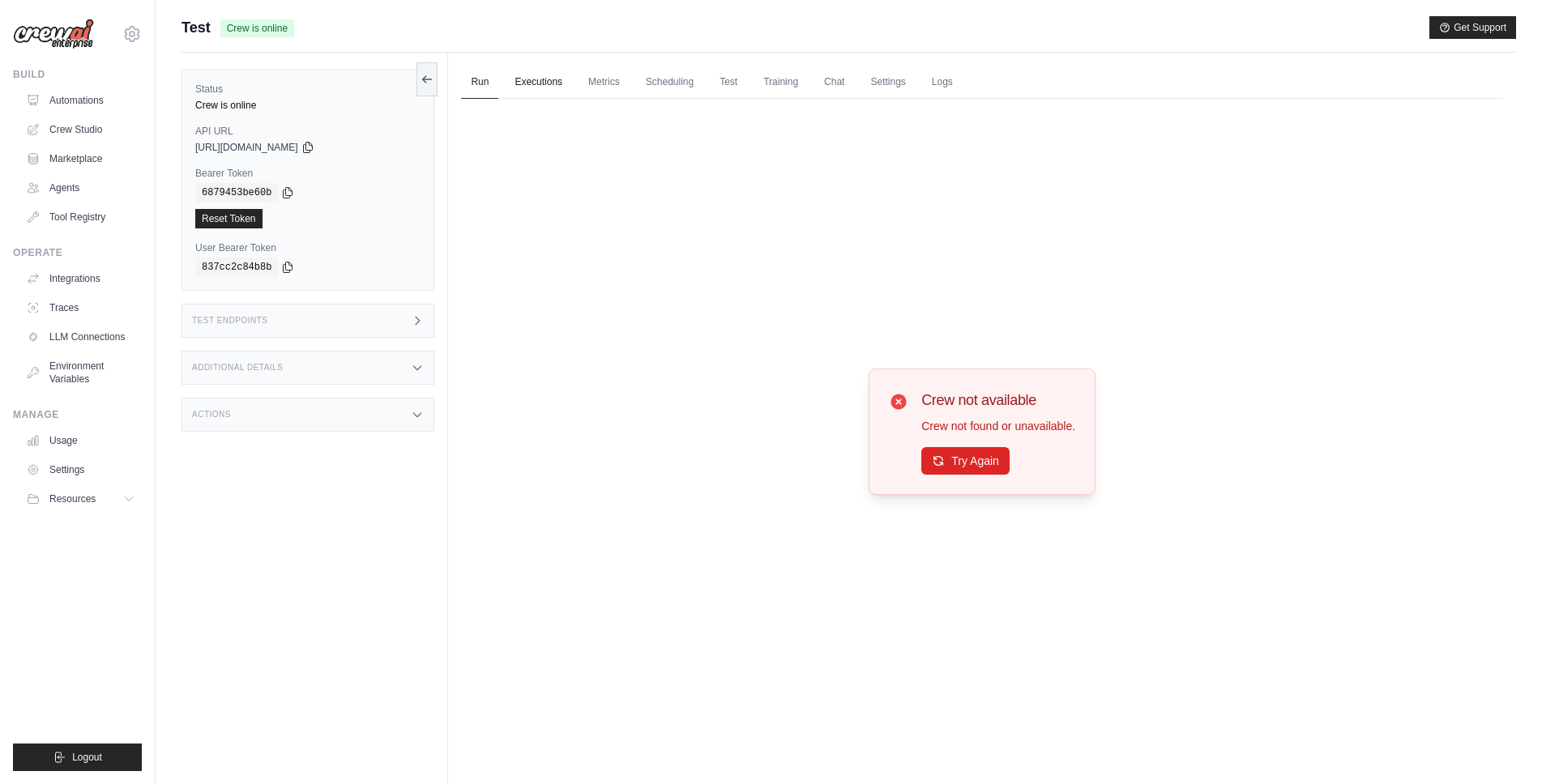
click at [543, 92] on link "Executions" at bounding box center [538, 82] width 67 height 34
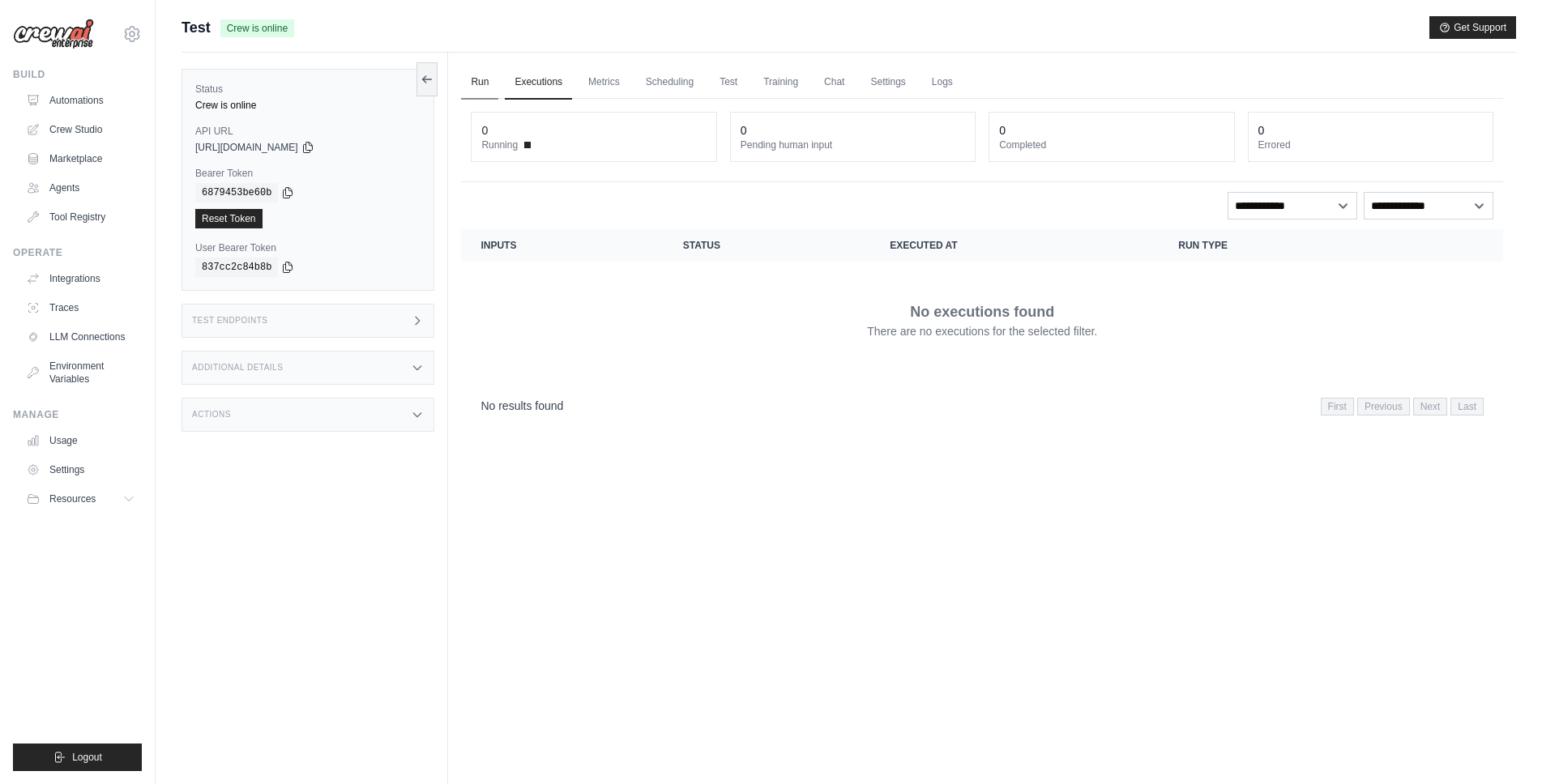
click at [486, 89] on link "Run" at bounding box center [479, 82] width 37 height 34
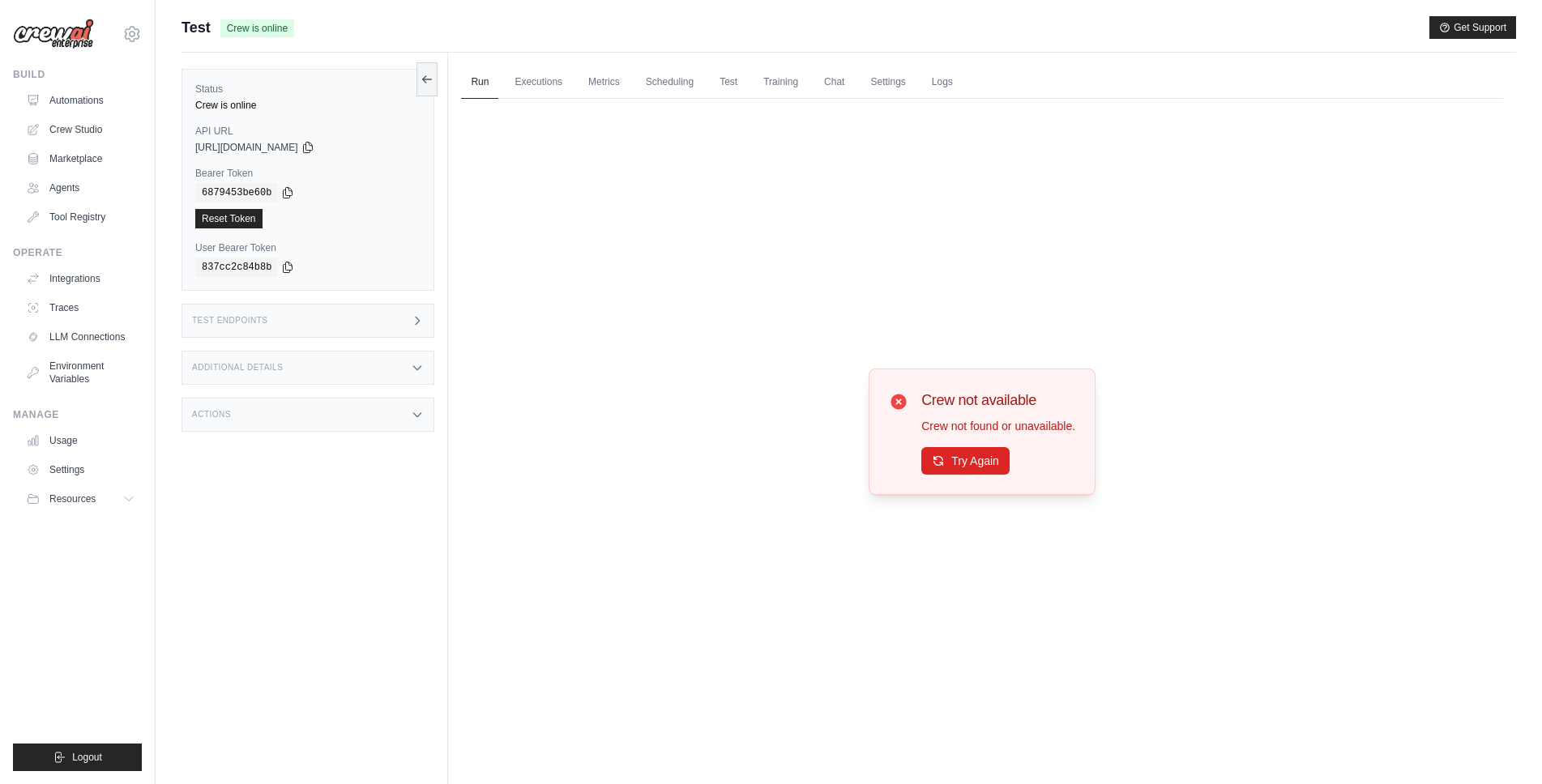
click at [197, 34] on span "Test" at bounding box center [196, 27] width 29 height 22
click at [96, 98] on link "Automations" at bounding box center [83, 100] width 123 height 26
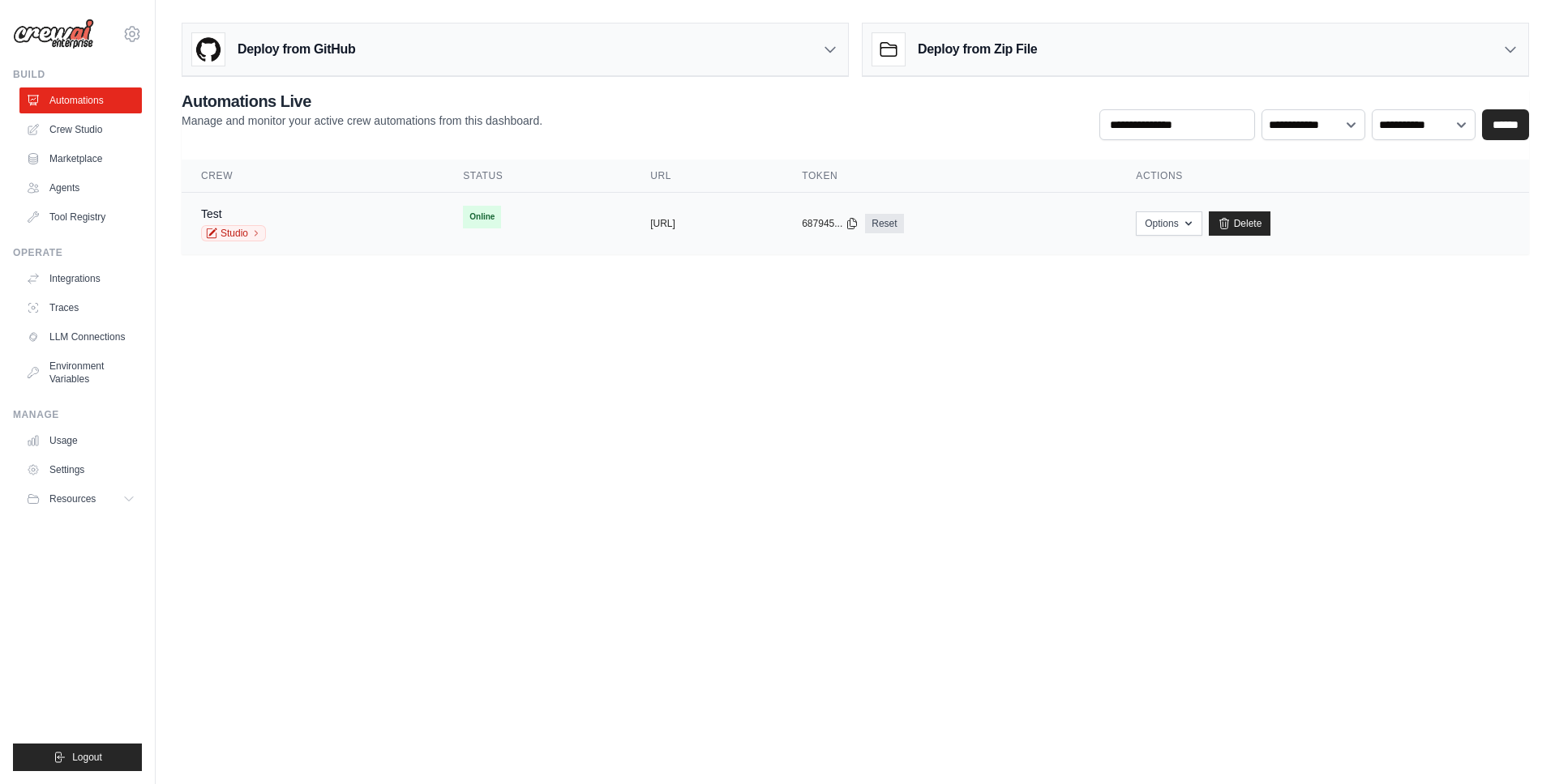
click at [342, 222] on div "Test Studio" at bounding box center [312, 223] width 223 height 36
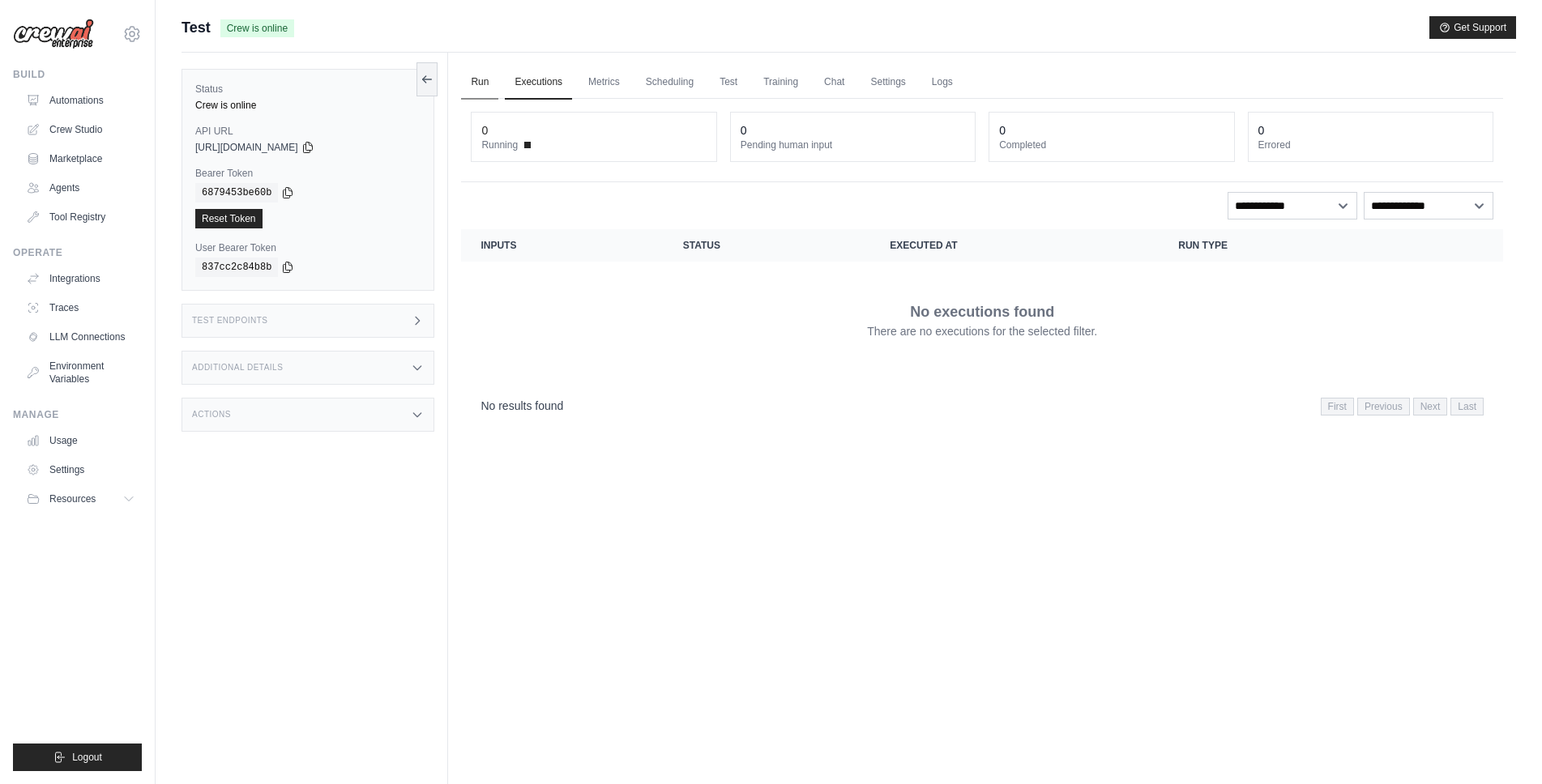
click at [490, 80] on link "Run" at bounding box center [479, 82] width 37 height 34
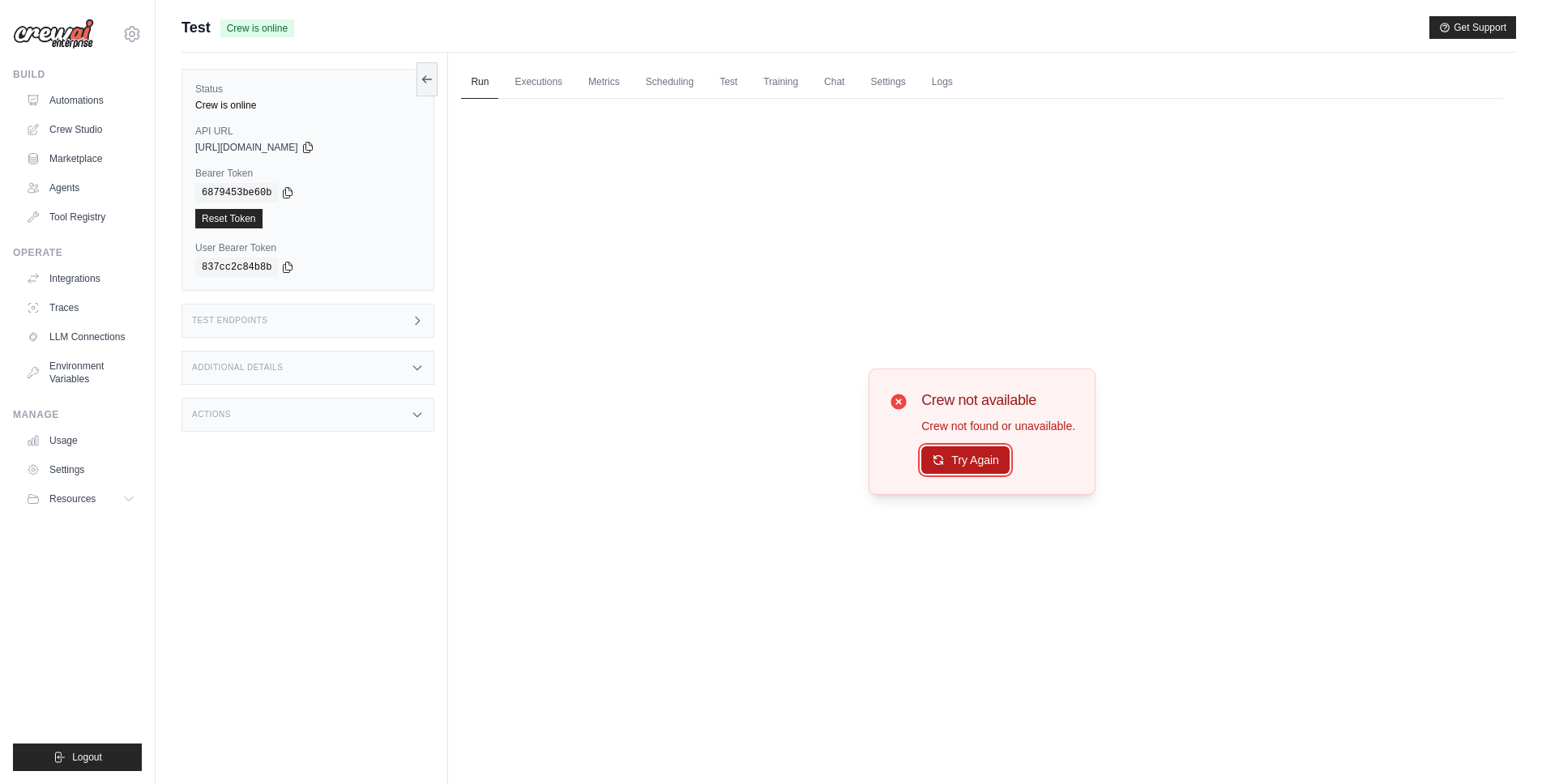
click at [1000, 463] on button "Try Again" at bounding box center [965, 460] width 89 height 27
click at [552, 86] on link "Executions" at bounding box center [538, 82] width 67 height 34
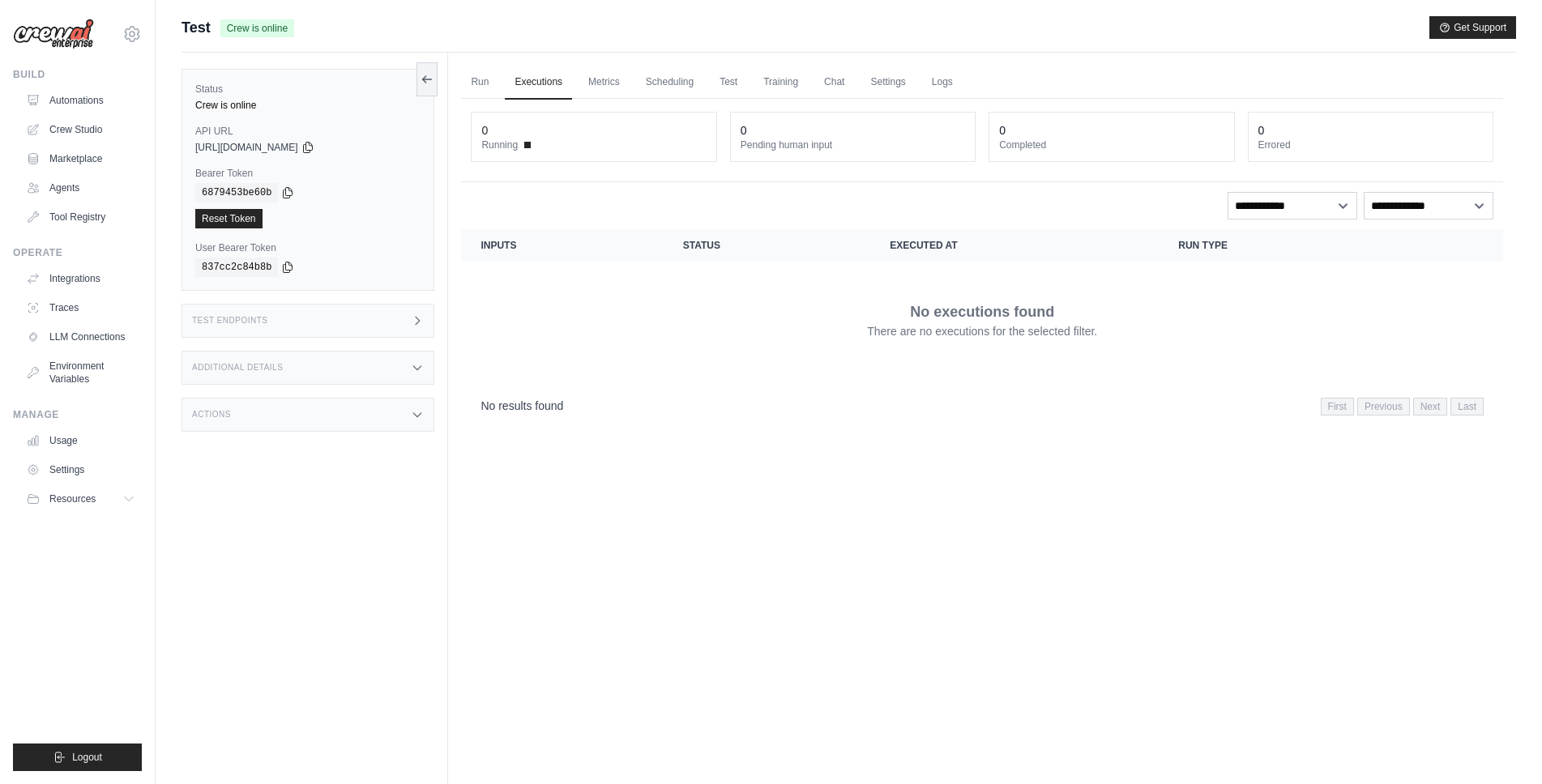
click at [196, 41] on div "Submit a support request Describe your issue or question * Please be specific a…" at bounding box center [848, 34] width 1335 height 36
click at [197, 32] on span "Test" at bounding box center [196, 27] width 29 height 22
click at [87, 98] on link "Automations" at bounding box center [83, 100] width 123 height 26
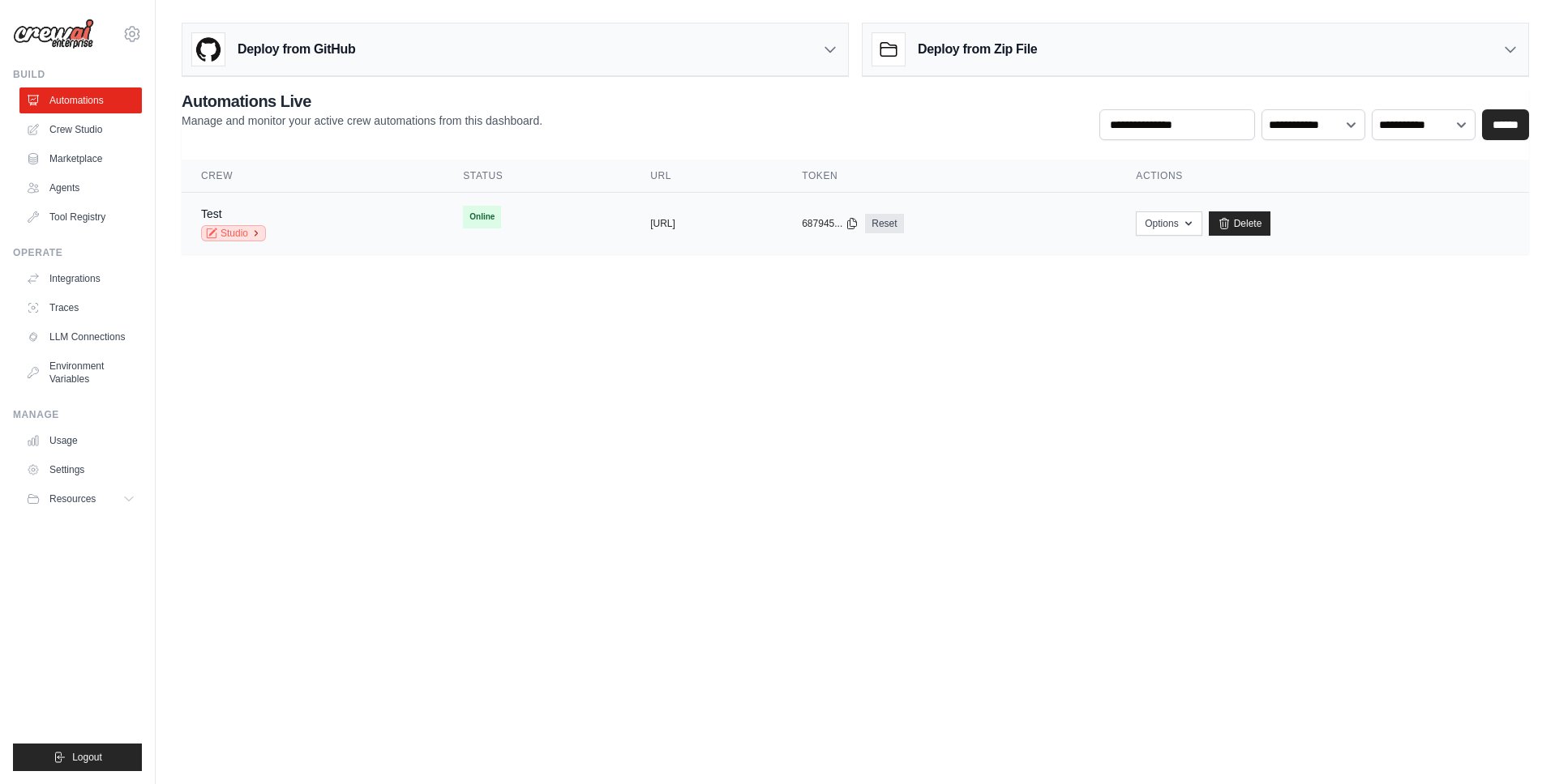
click at [254, 232] on icon at bounding box center [256, 234] width 10 height 10
click at [675, 224] on button "https://test-bdb5cc6d-8f5c-42bc-abb" at bounding box center [663, 222] width 25 height 13
click at [316, 224] on div "Test Studio" at bounding box center [312, 223] width 223 height 36
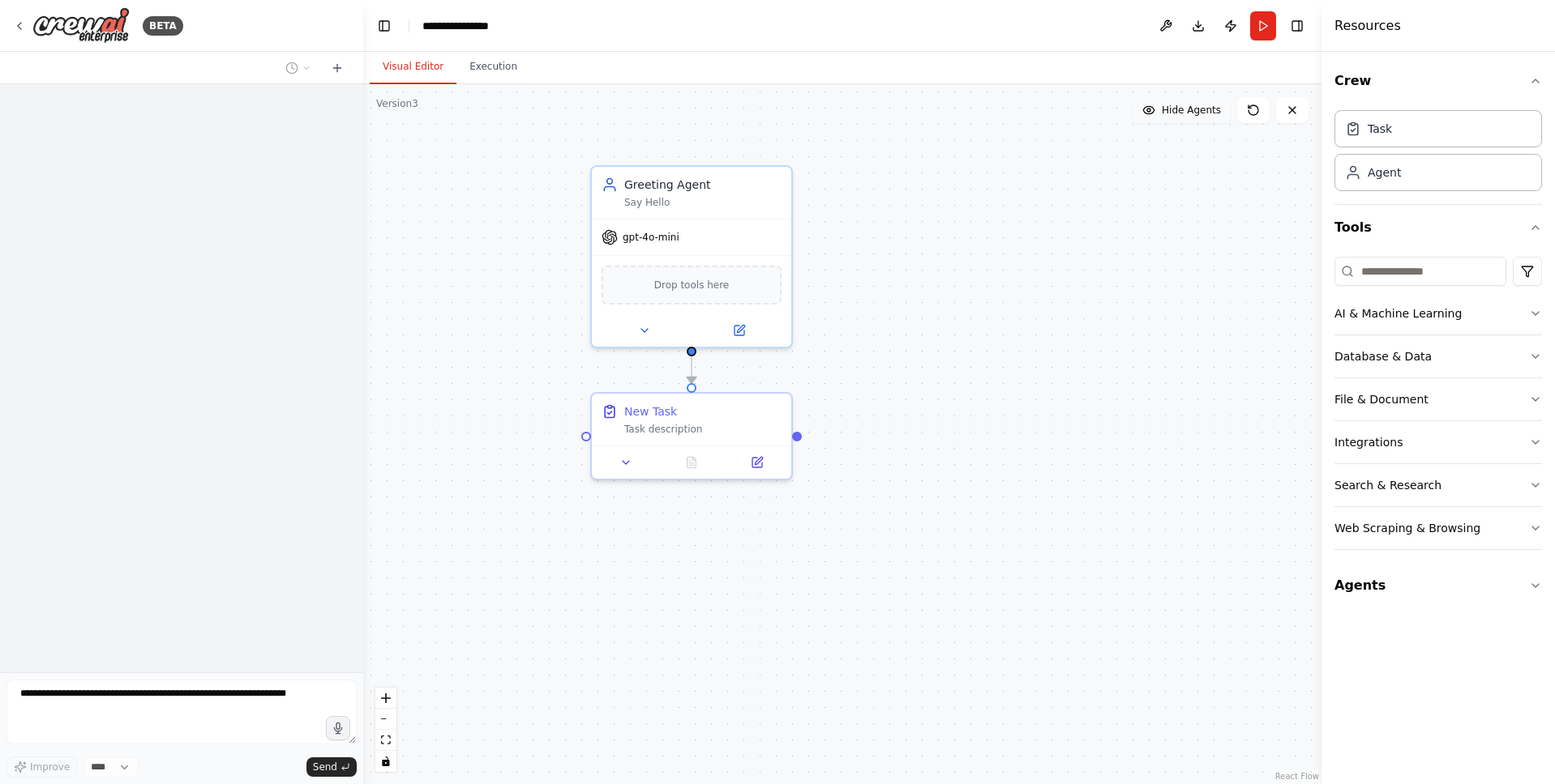
scroll to position [157, 0]
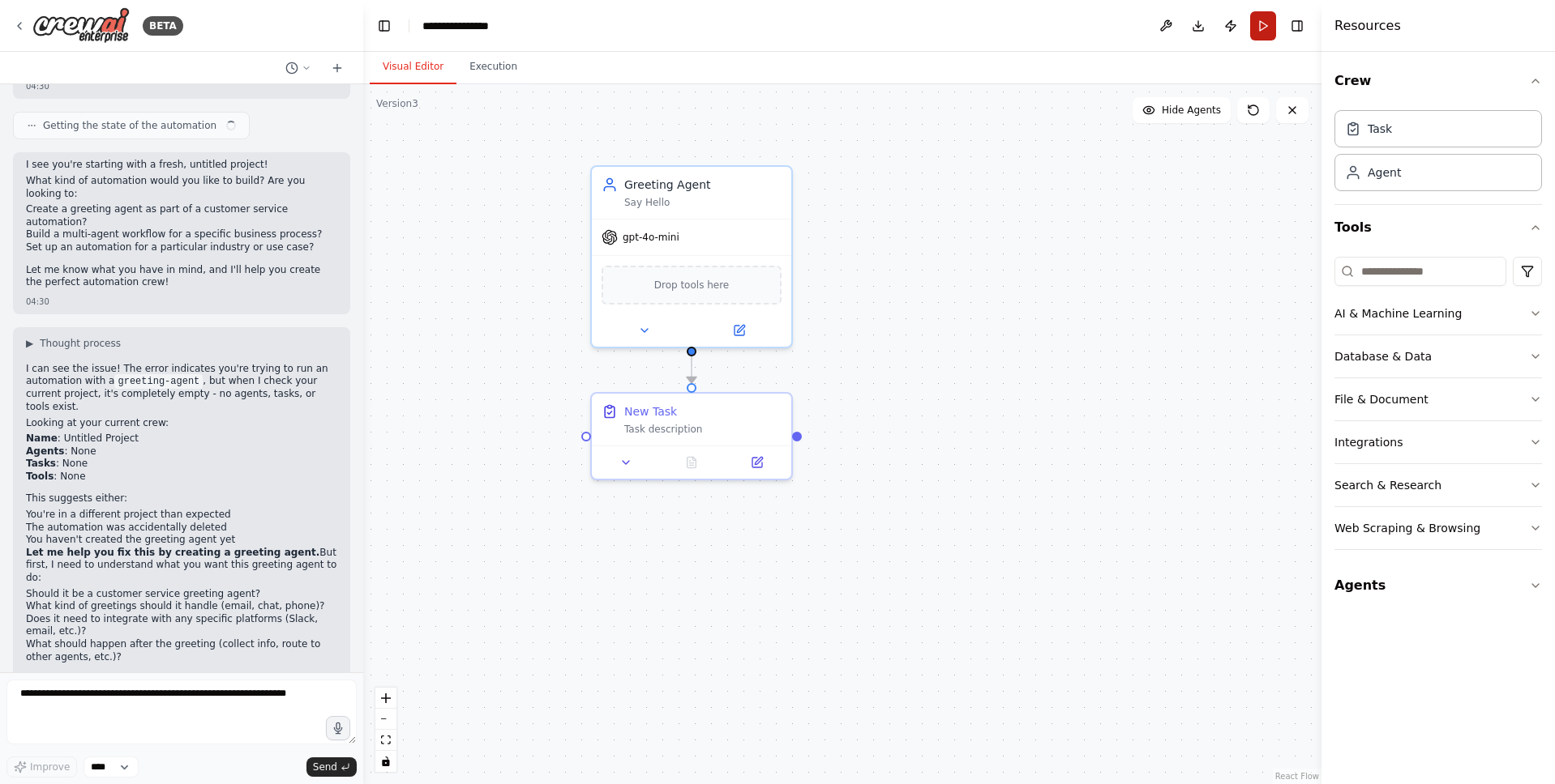
click at [1272, 23] on button "Run" at bounding box center [1263, 26] width 26 height 29
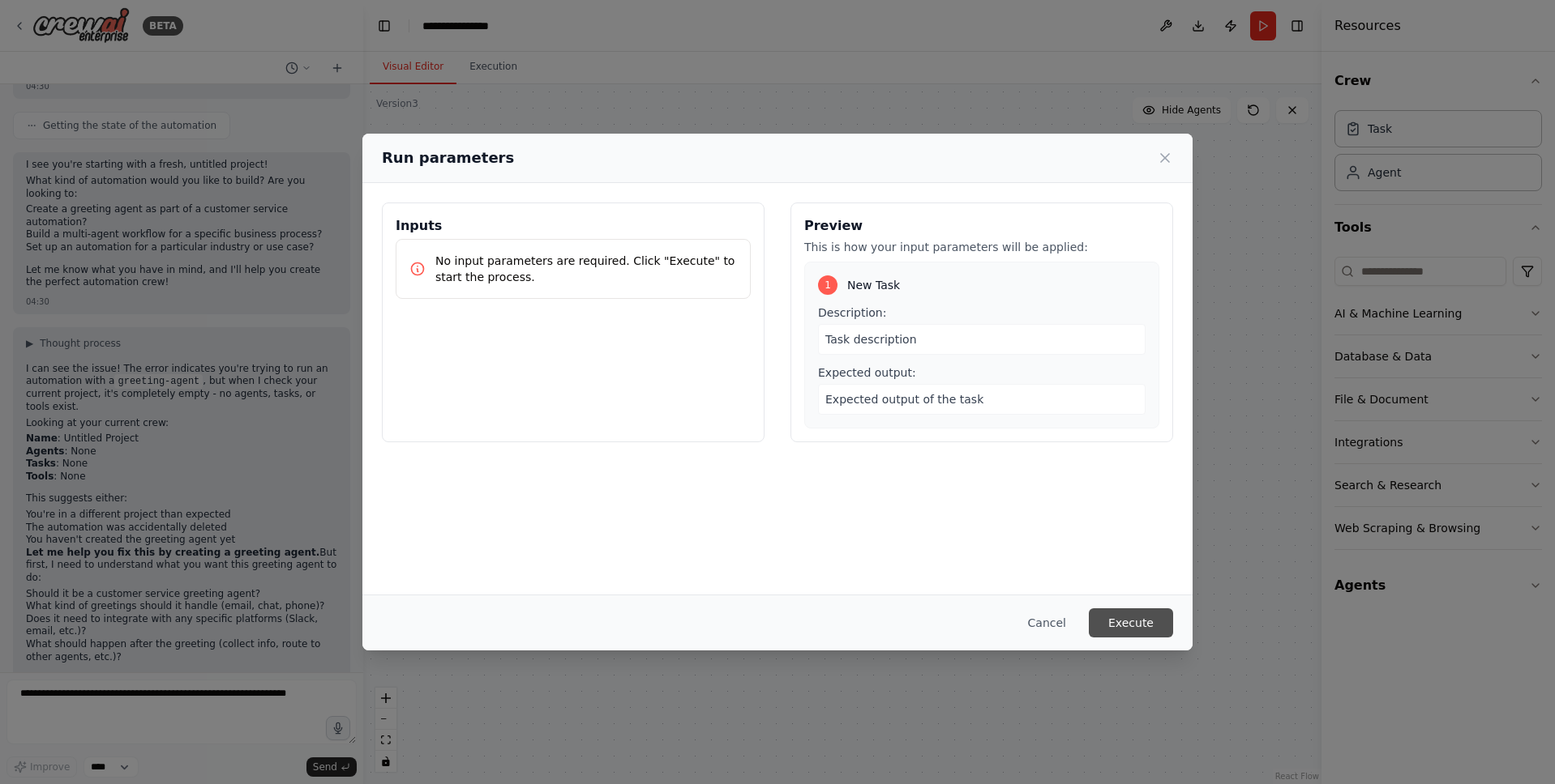
click at [1142, 628] on button "Execute" at bounding box center [1130, 623] width 85 height 29
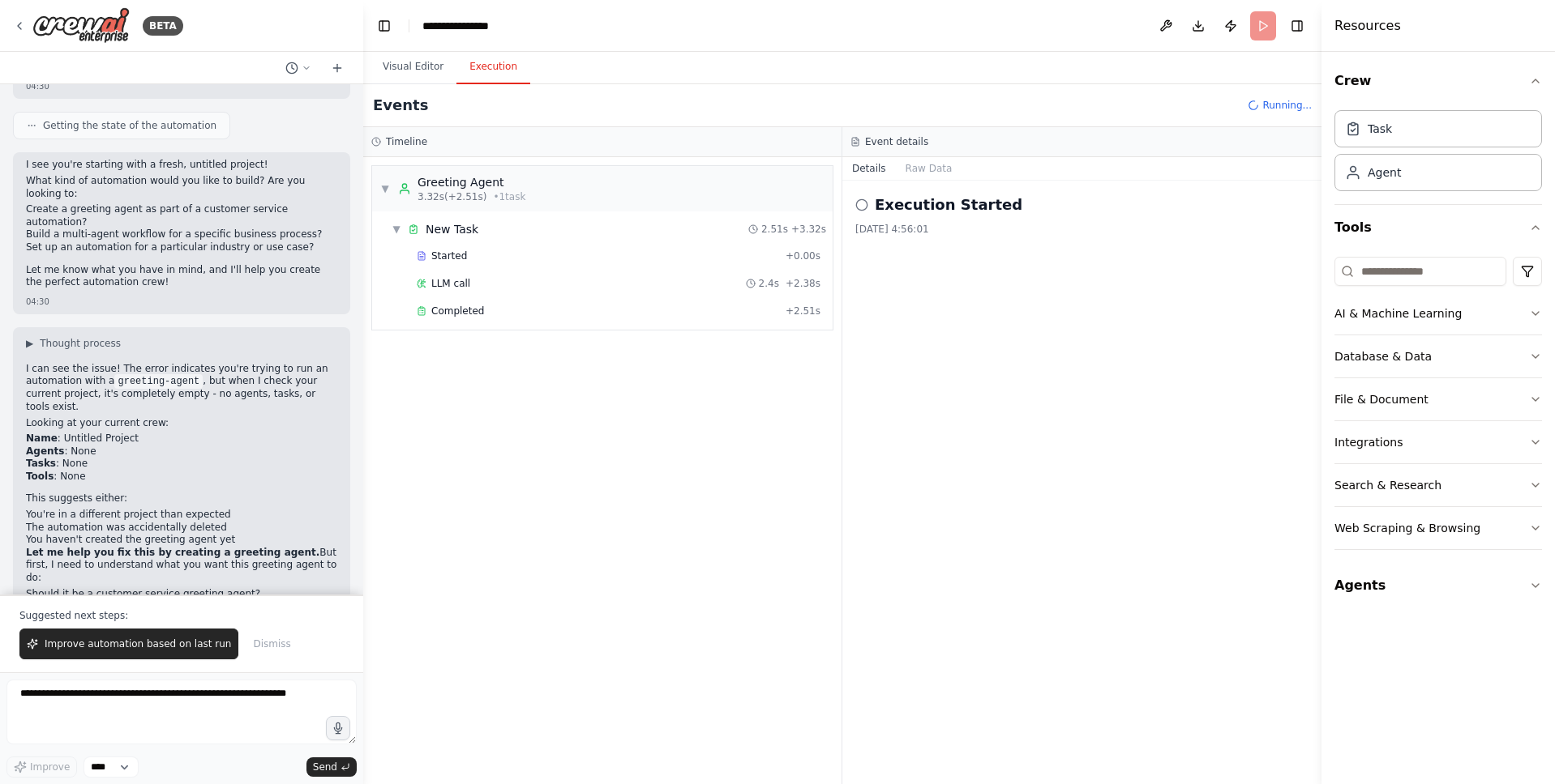
click at [501, 70] on button "Execution" at bounding box center [493, 67] width 74 height 34
click at [478, 317] on span "Completed" at bounding box center [458, 311] width 53 height 13
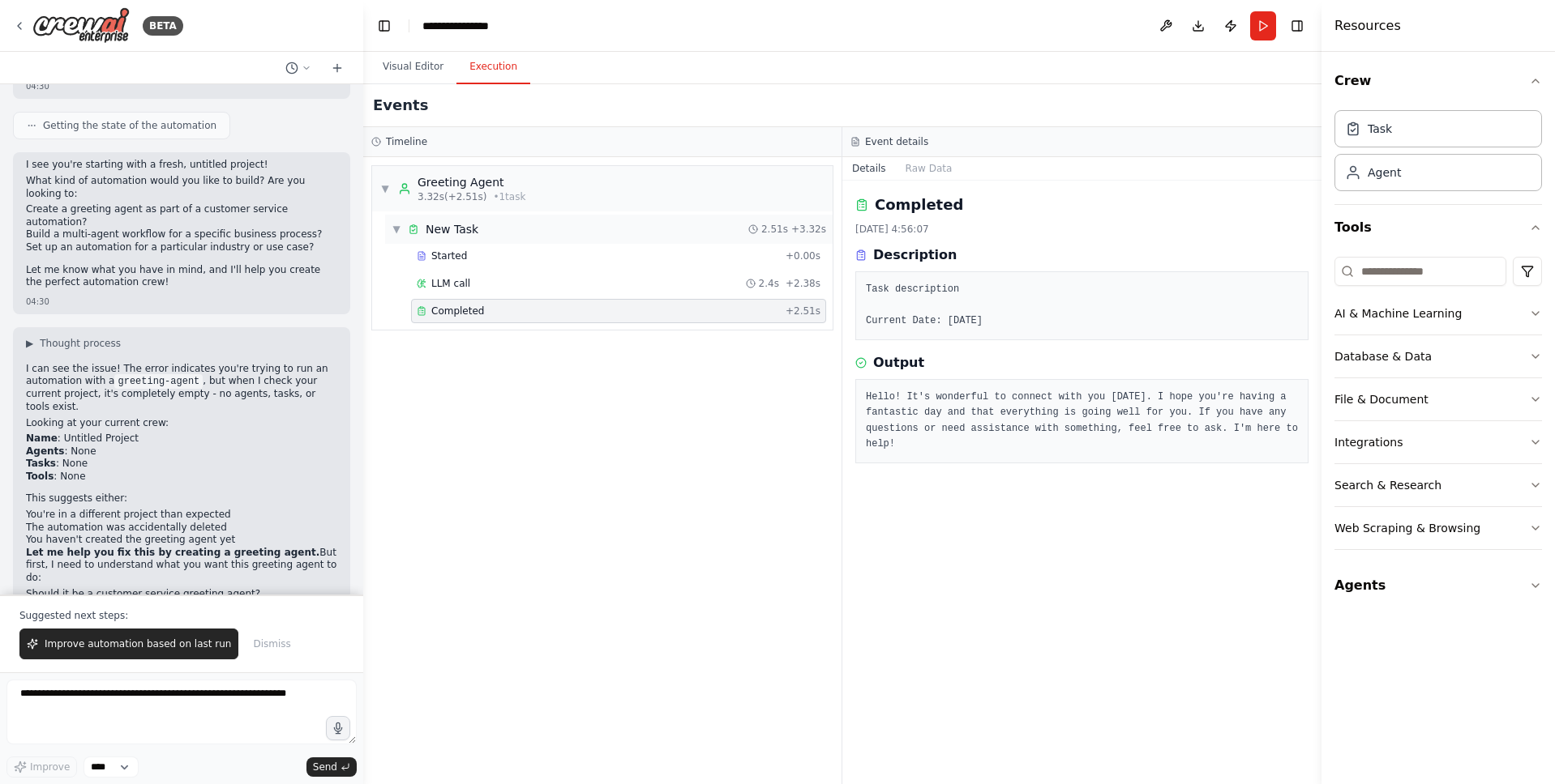
click at [510, 236] on div "▼ New Task 2.51s + 3.32s" at bounding box center [608, 229] width 447 height 29
click at [507, 196] on span "• 1 task" at bounding box center [509, 197] width 32 height 13
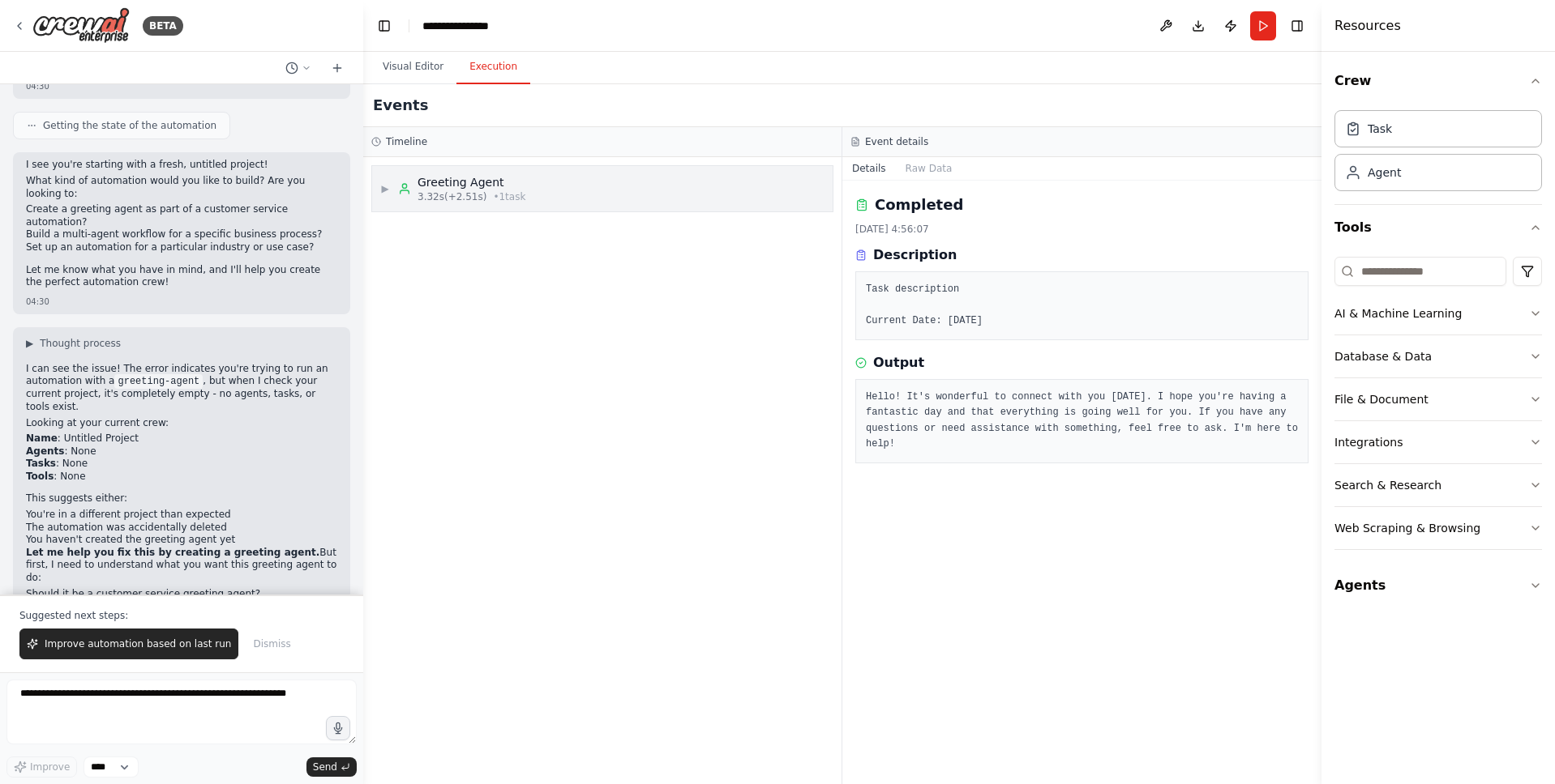
click at [493, 200] on span "• 1 task" at bounding box center [509, 197] width 32 height 13
click at [485, 226] on div "▶ New Task 2.51s + 3.32s" at bounding box center [608, 229] width 447 height 29
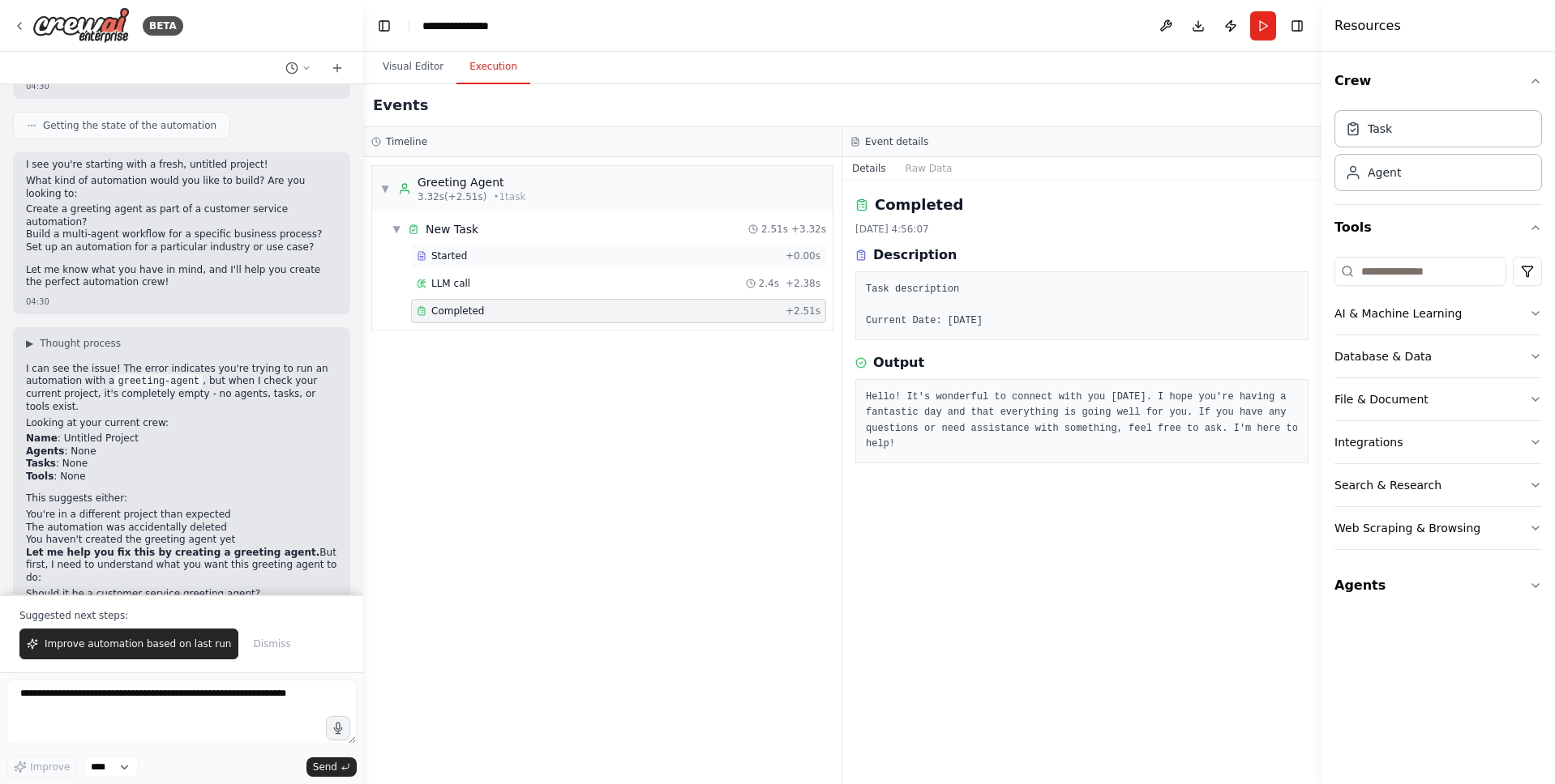
click at [475, 258] on div "Started" at bounding box center [598, 255] width 362 height 13
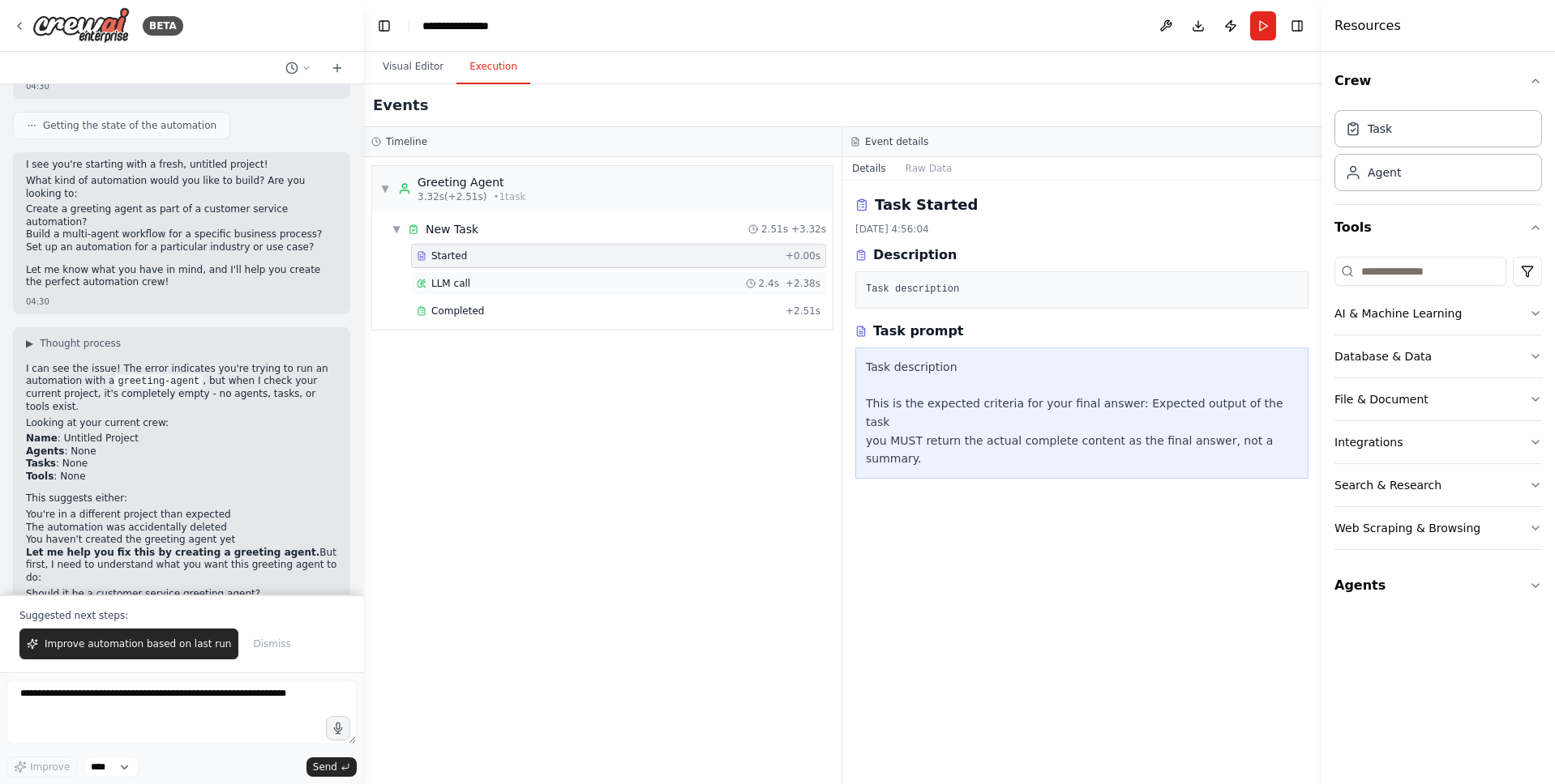
click at [499, 287] on div "LLM call 2.4s + 2.38s" at bounding box center [619, 283] width 403 height 13
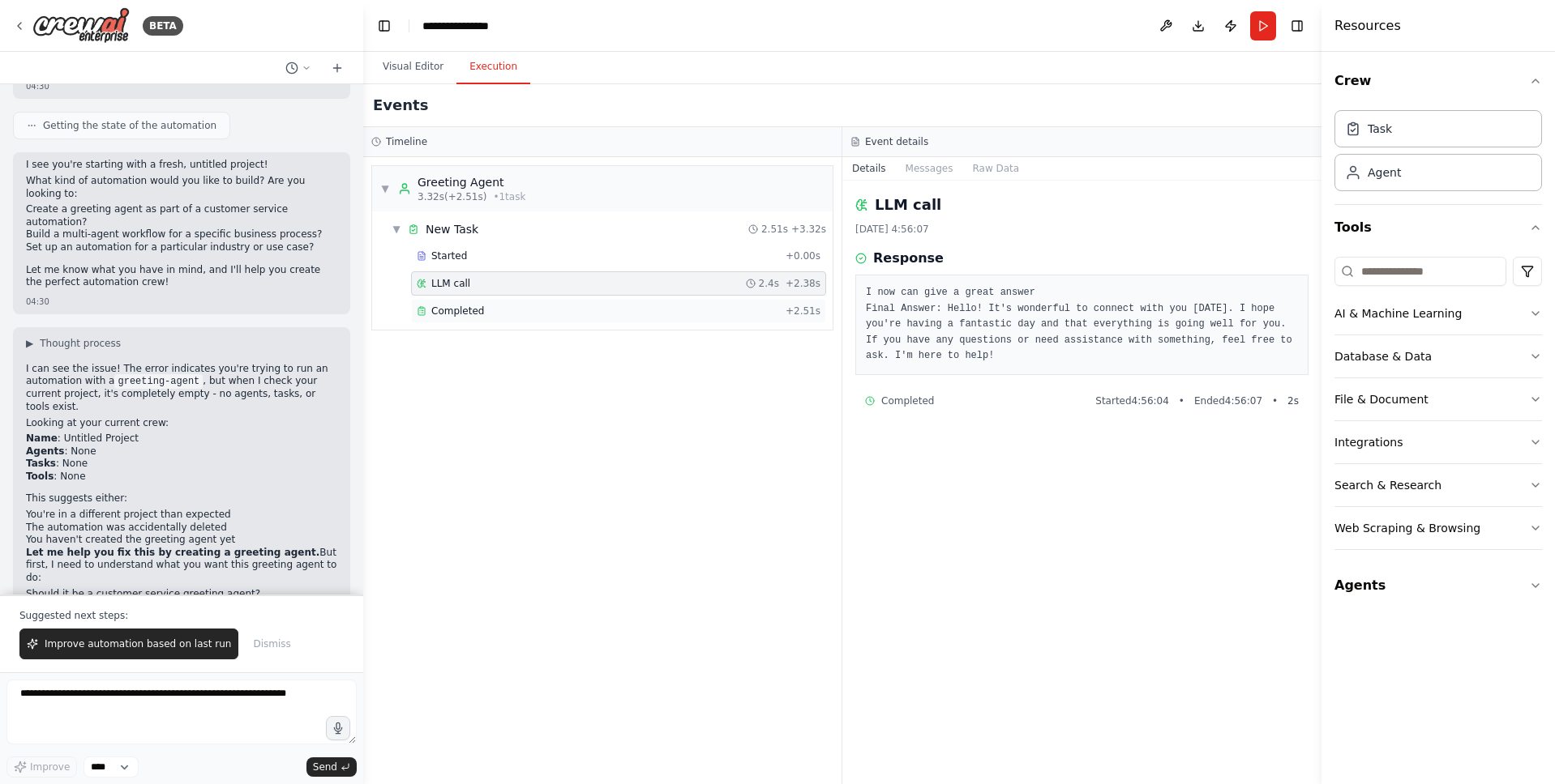
click at [498, 317] on div "Completed + 2.51s" at bounding box center [619, 311] width 415 height 24
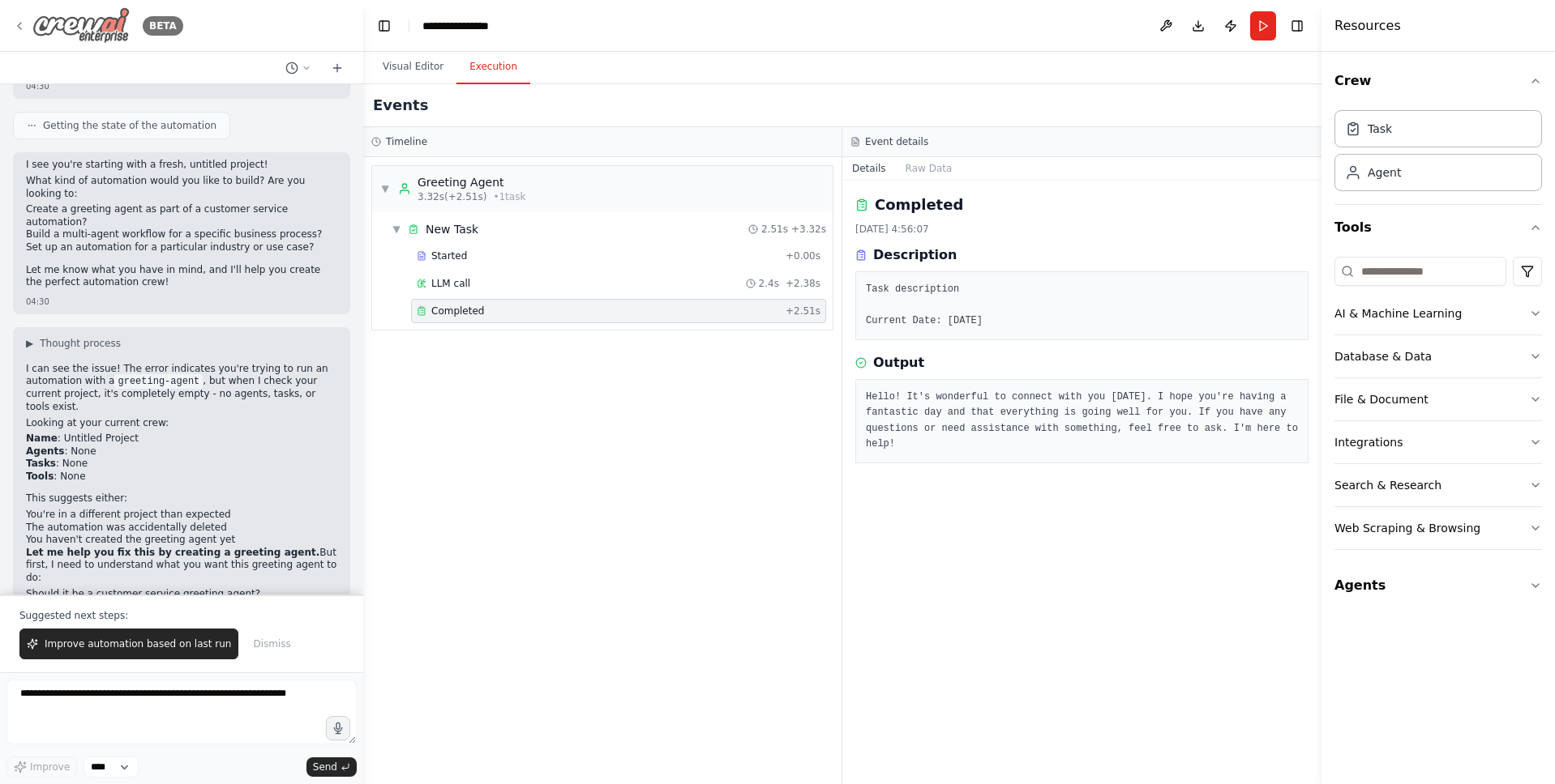
click at [81, 32] on img at bounding box center [81, 24] width 97 height 36
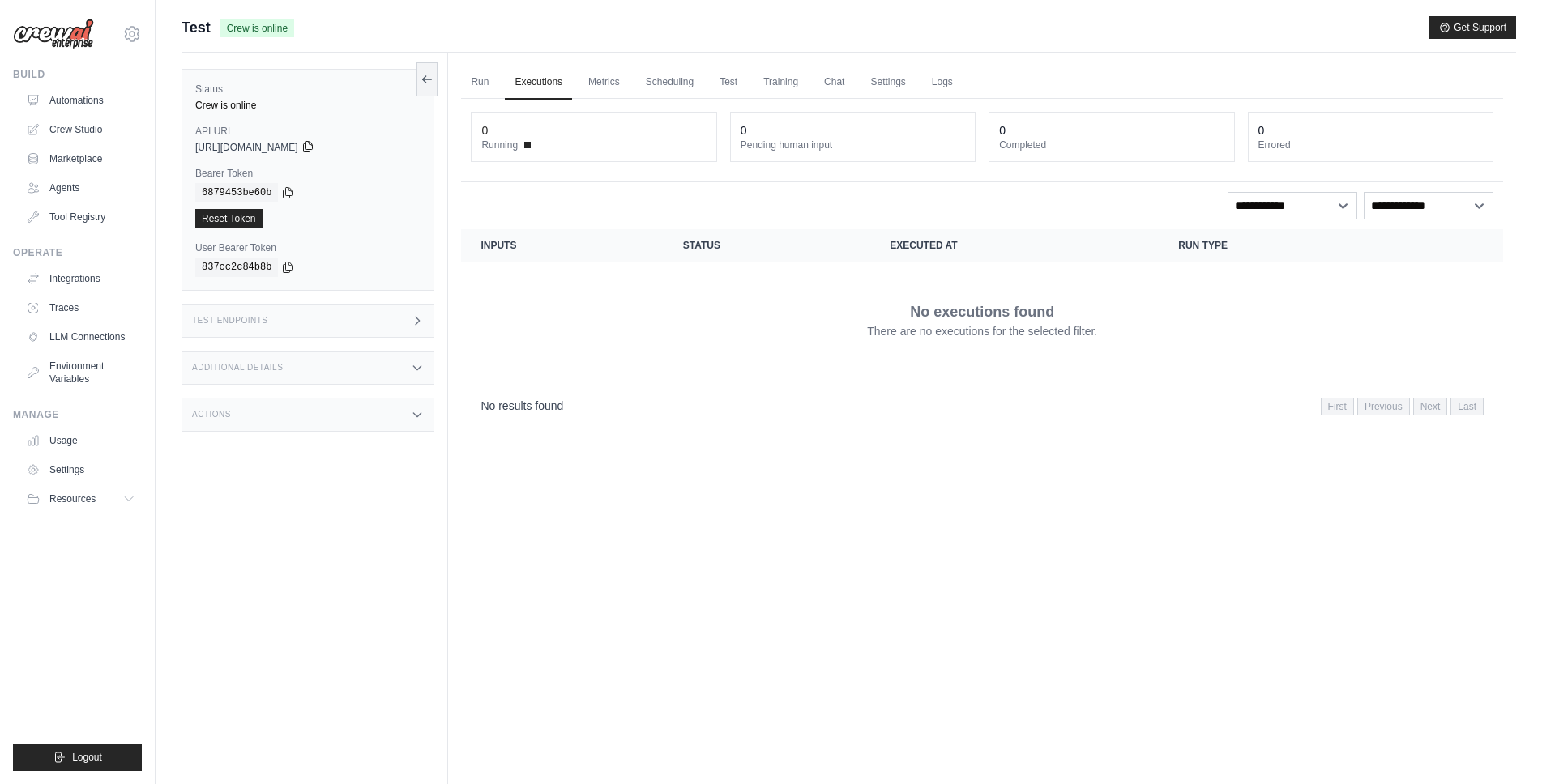
click at [315, 147] on icon at bounding box center [307, 146] width 13 height 13
click at [611, 82] on link "Metrics" at bounding box center [604, 82] width 51 height 34
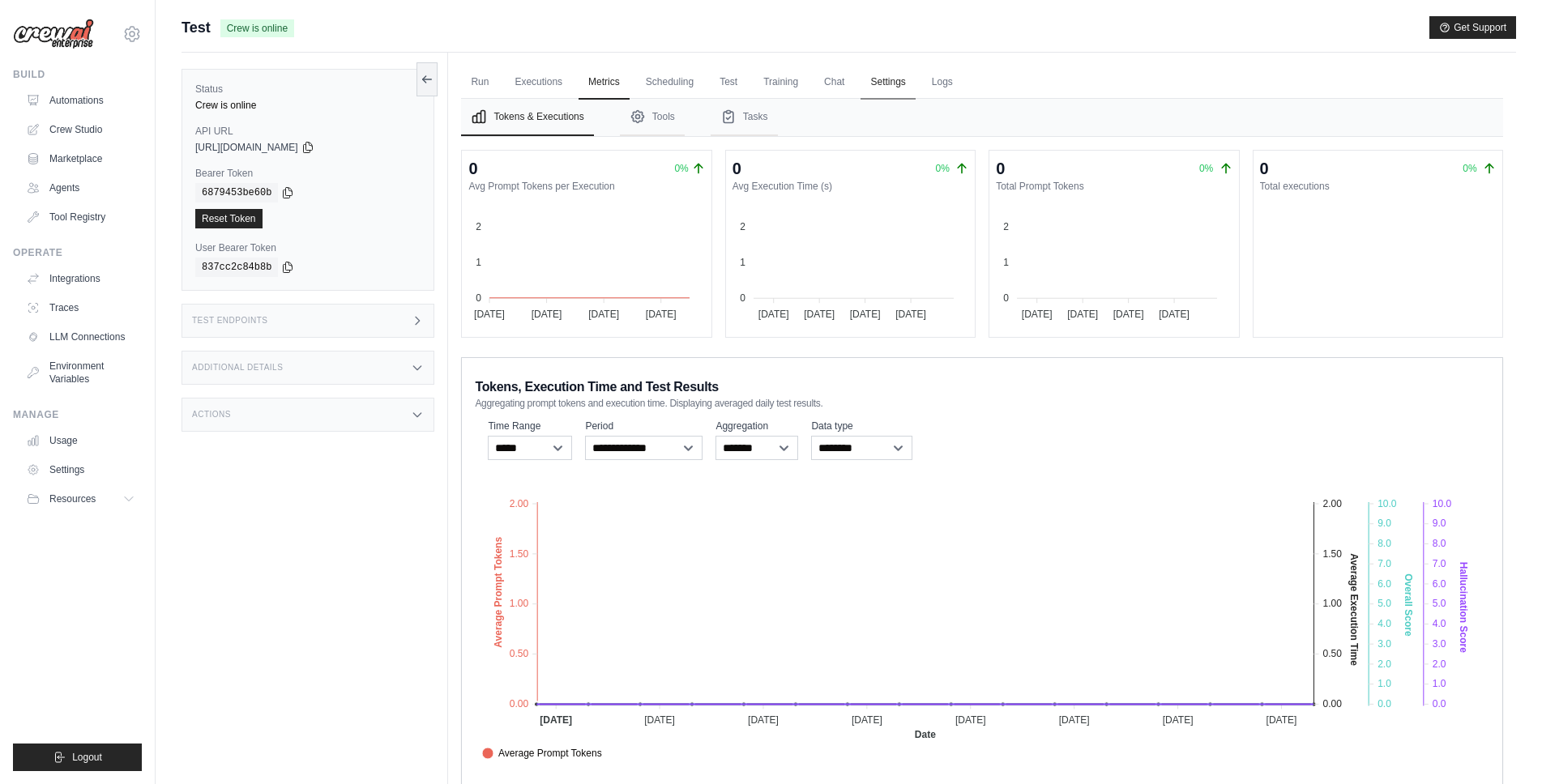
click at [906, 83] on link "Settings" at bounding box center [888, 82] width 55 height 34
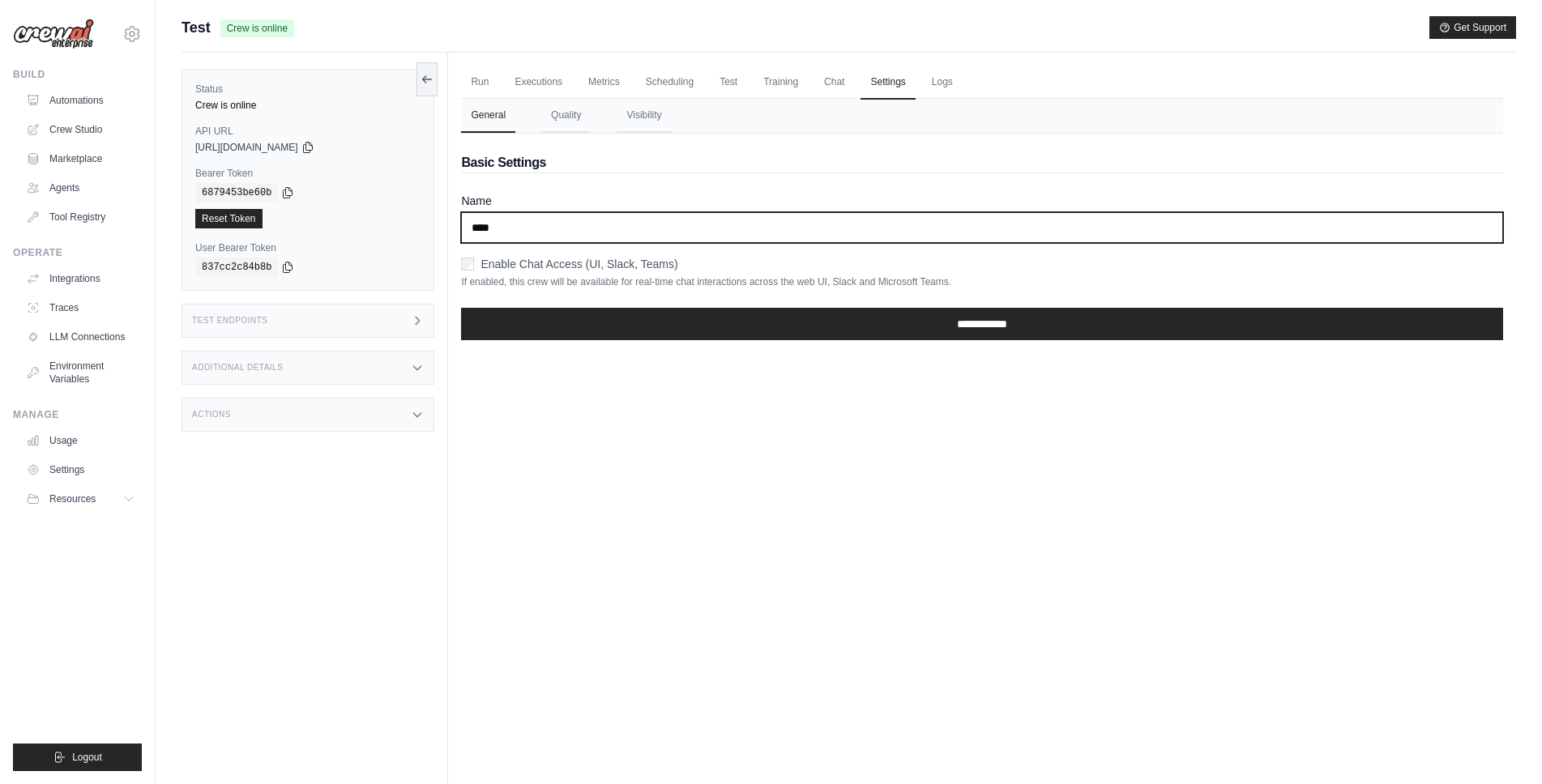
click at [622, 224] on input "****" at bounding box center [982, 228] width 1042 height 31
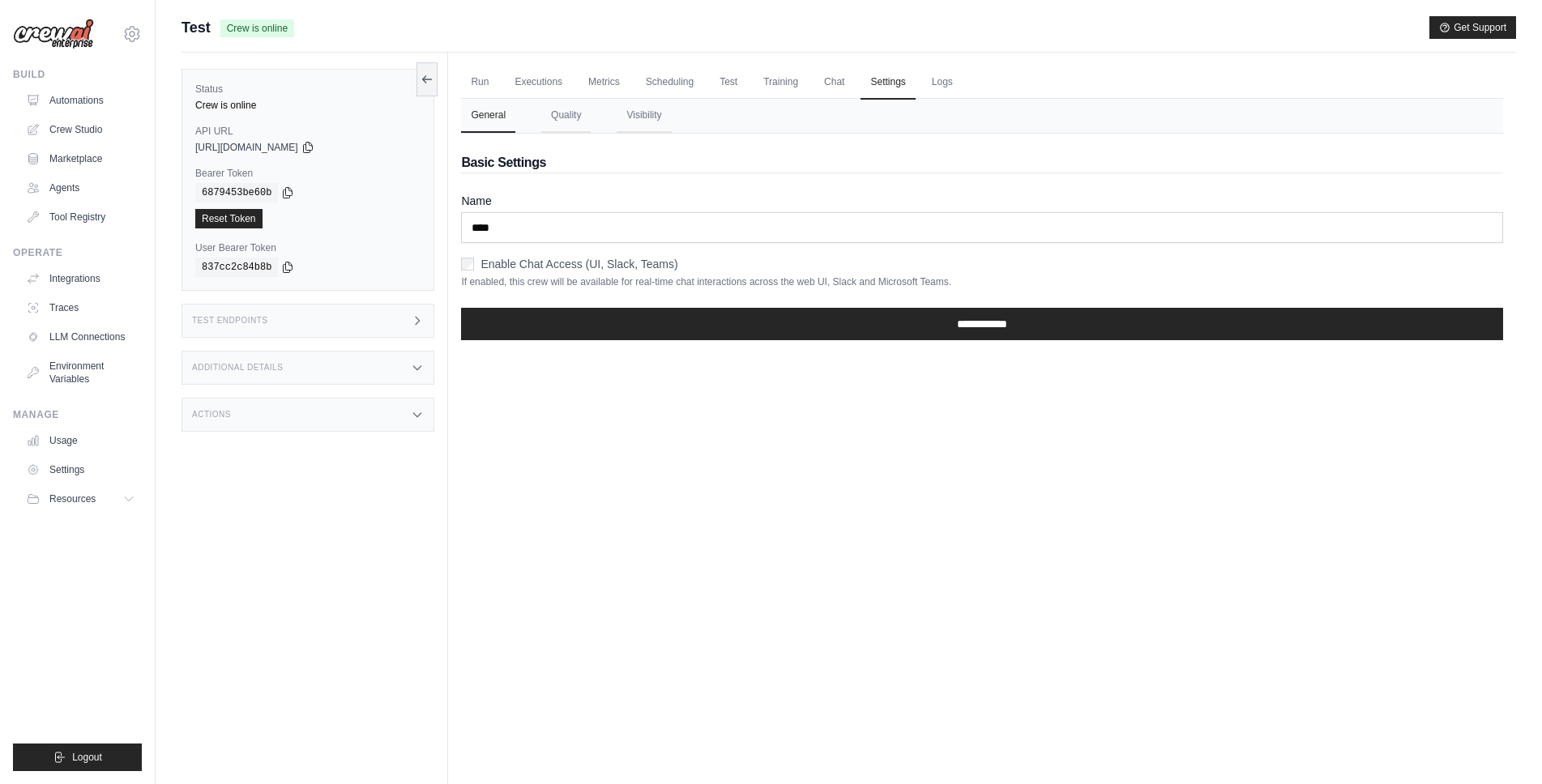
click at [534, 184] on div "**********" at bounding box center [982, 243] width 1042 height 219
click at [572, 113] on button "Quality" at bounding box center [566, 115] width 50 height 34
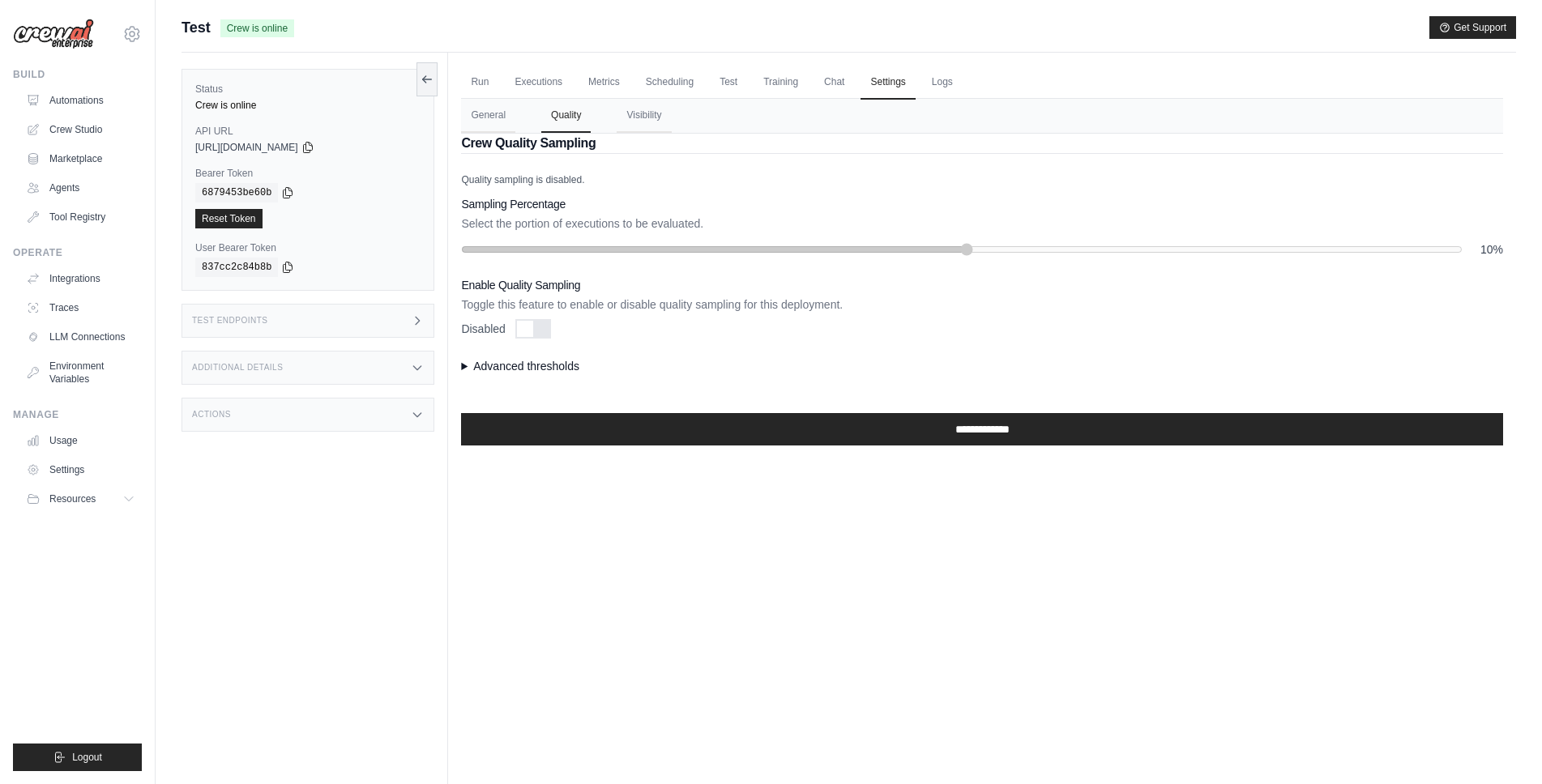
click at [519, 369] on summary "Advanced thresholds" at bounding box center [982, 366] width 1042 height 17
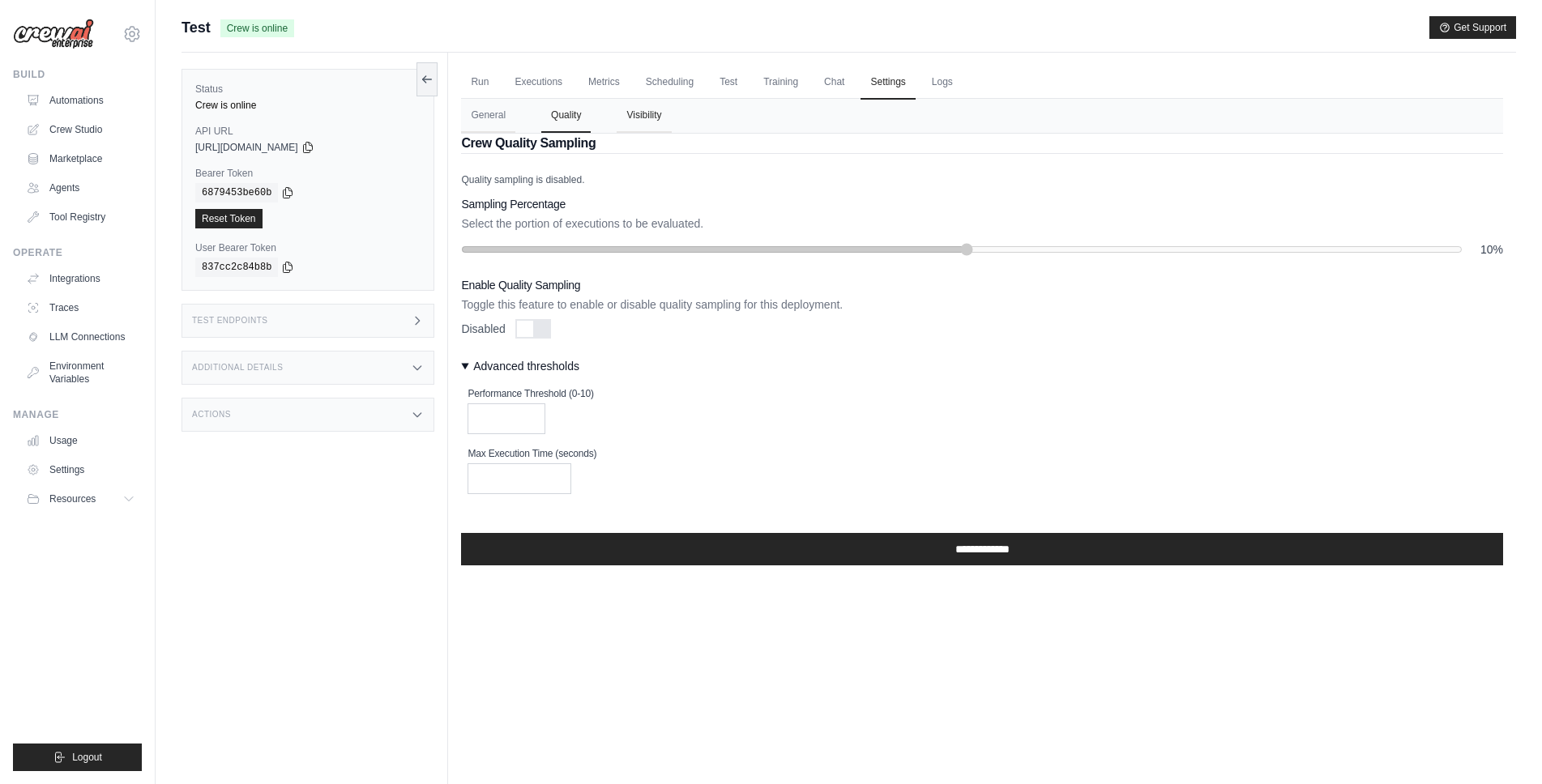
click at [641, 116] on button "Visibility" at bounding box center [644, 115] width 55 height 34
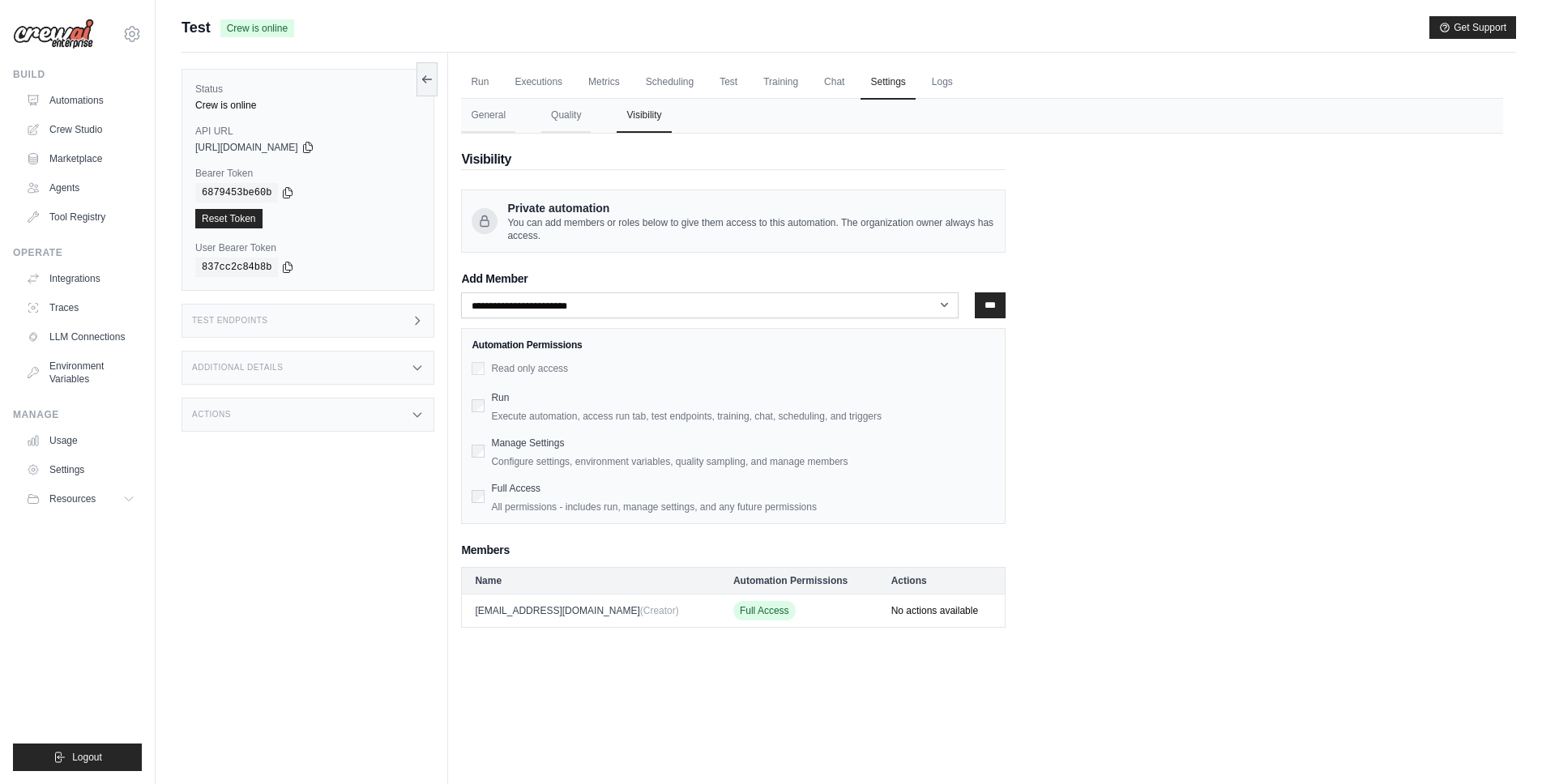
click at [620, 221] on span "You can add members or roles below to give them access to this automation. The …" at bounding box center [751, 229] width 488 height 26
click at [703, 257] on div "**********" at bounding box center [733, 380] width 545 height 494
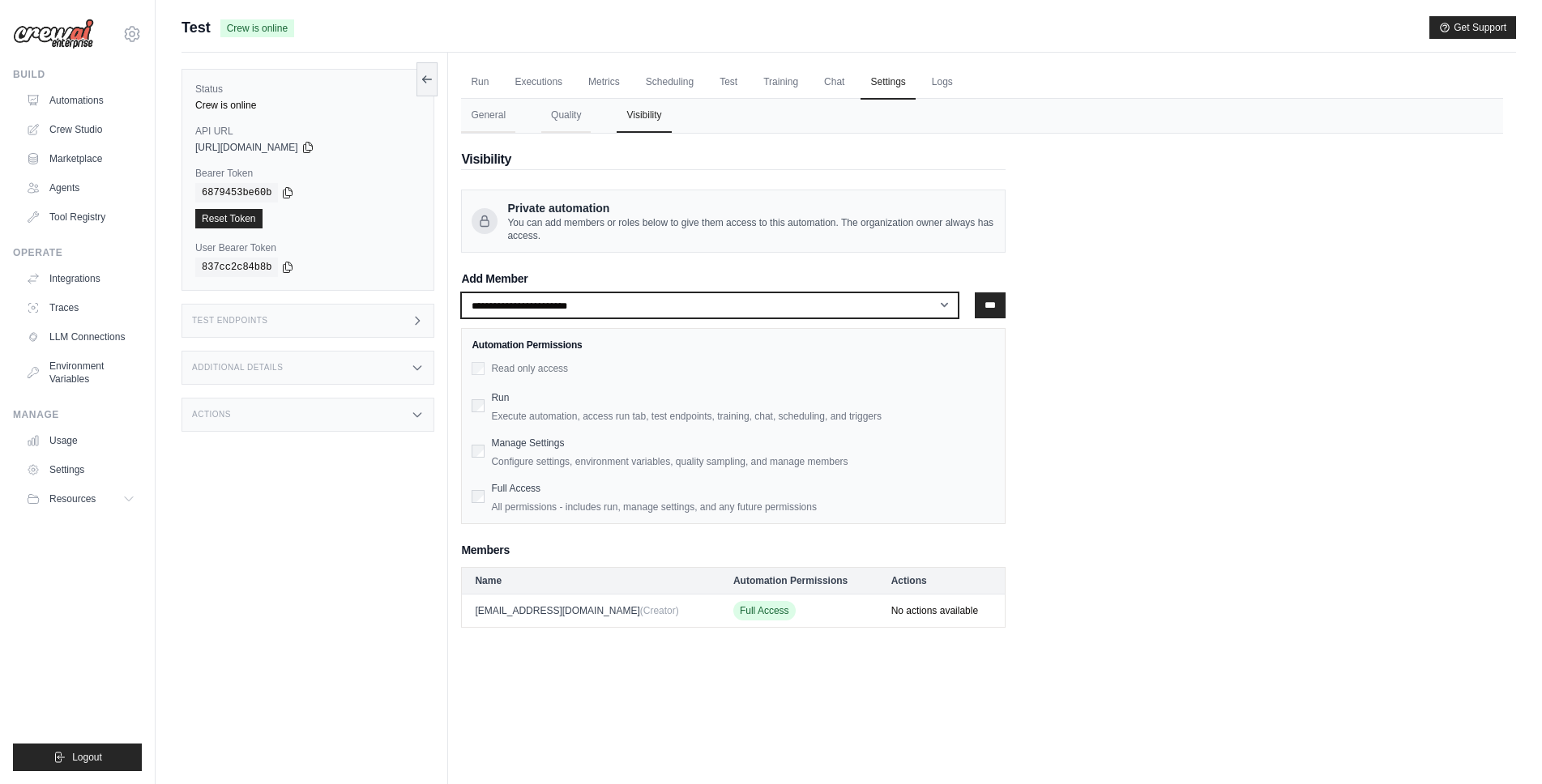
click at [601, 307] on select "**********" at bounding box center [709, 305] width 498 height 26
click at [840, 248] on div "Private automation You can add members or roles below to give them access to th…" at bounding box center [733, 221] width 545 height 63
click at [547, 294] on select "**********" at bounding box center [709, 305] width 498 height 26
click at [461, 292] on select "**********" at bounding box center [709, 305] width 498 height 26
click at [557, 314] on select "**********" at bounding box center [709, 305] width 498 height 26
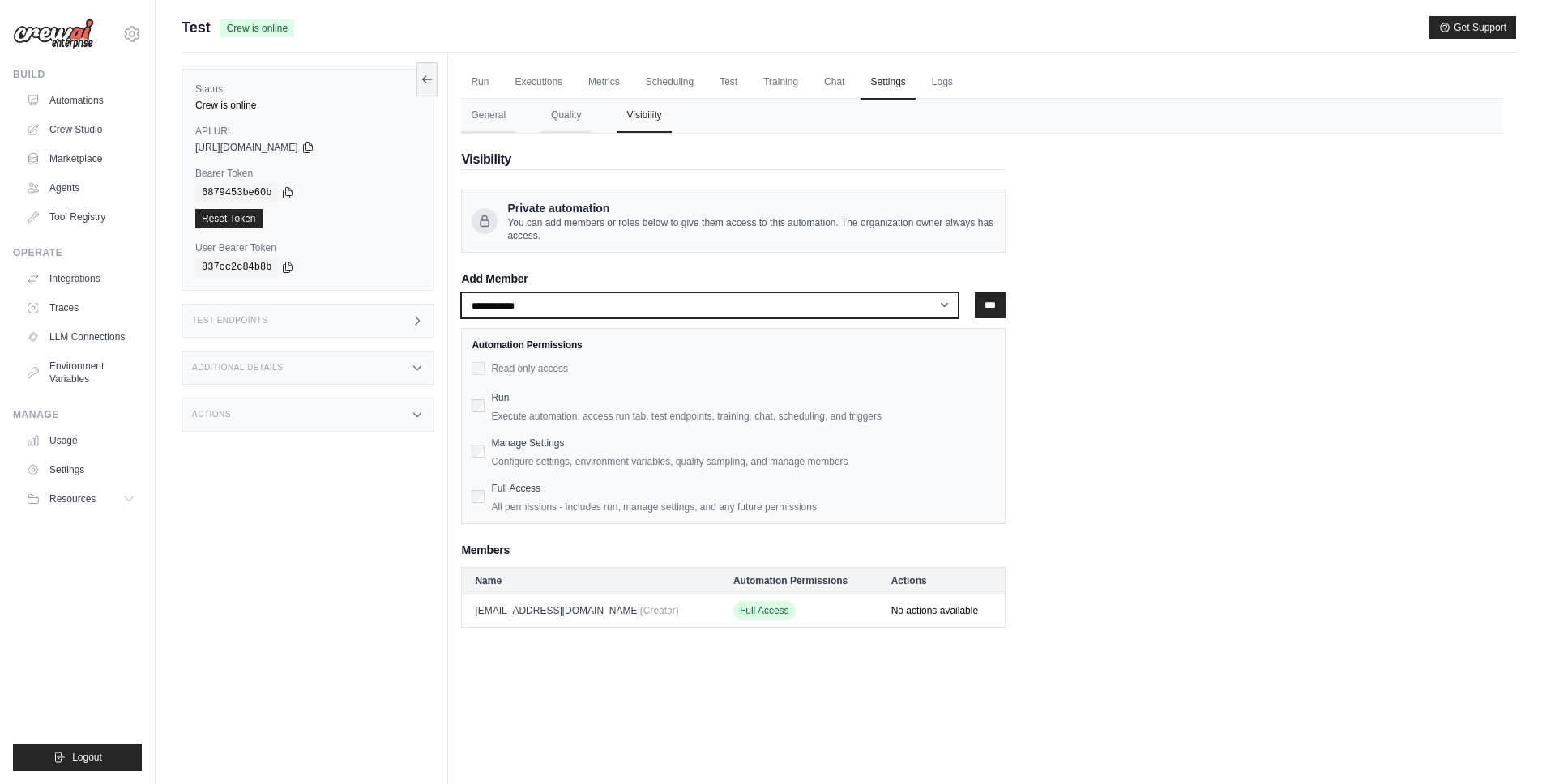
click at [461, 292] on select "**********" at bounding box center [709, 305] width 498 height 26
click at [535, 314] on select "**********" at bounding box center [709, 305] width 498 height 26
click at [461, 292] on select "**********" at bounding box center [709, 305] width 498 height 26
click at [489, 398] on div "Run Execute automation, access run tab, test endpoints, training, chat, schedul…" at bounding box center [733, 405] width 523 height 36
click at [545, 610] on td "kuratech5@gmail.com (Creator)" at bounding box center [590, 611] width 258 height 33
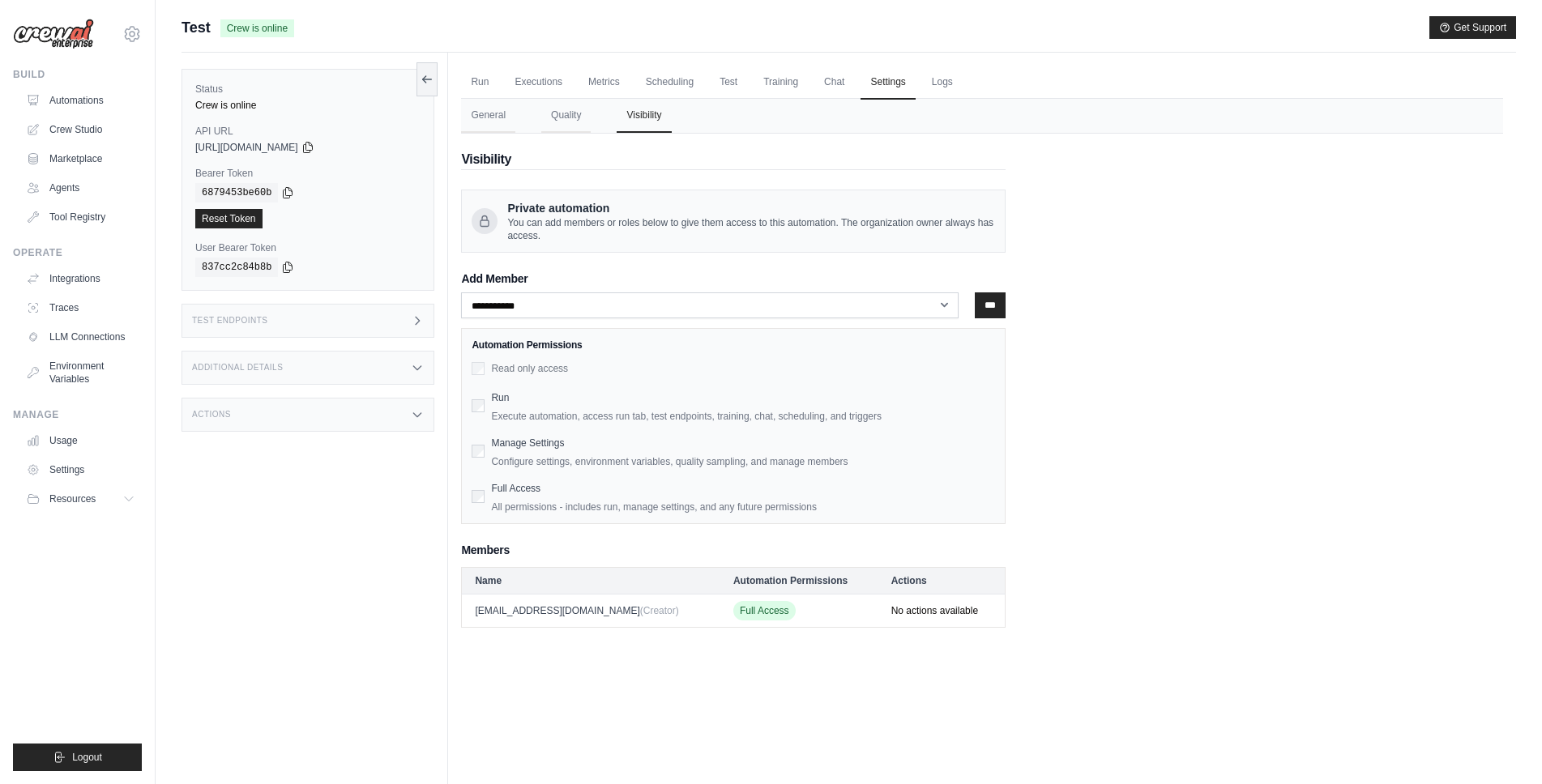
click at [721, 621] on td "Full Access" at bounding box center [800, 611] width 158 height 33
click at [733, 618] on span "Full Access" at bounding box center [765, 611] width 62 height 19
click at [733, 617] on span "Full Access" at bounding box center [765, 611] width 62 height 19
click at [738, 526] on div "**********" at bounding box center [733, 380] width 545 height 494
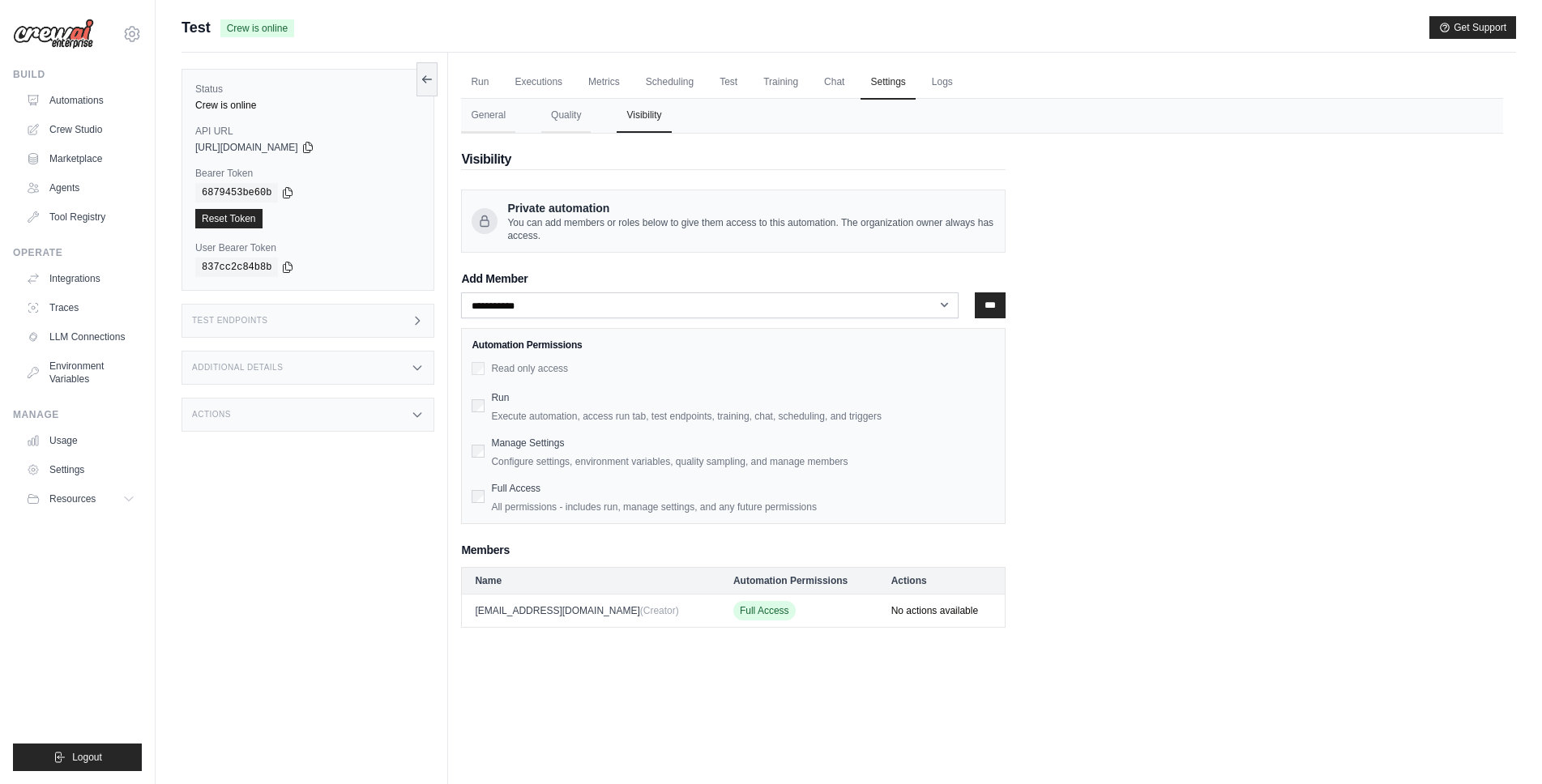
click at [567, 615] on td "kuratech5@gmail.com (Creator)" at bounding box center [590, 611] width 258 height 33
click at [926, 590] on th "Actions" at bounding box center [942, 579] width 128 height 26
click at [923, 609] on td "No actions available" at bounding box center [942, 611] width 128 height 33
click at [922, 609] on td "No actions available" at bounding box center [942, 611] width 128 height 33
click at [640, 608] on span "(Creator)" at bounding box center [659, 611] width 39 height 12
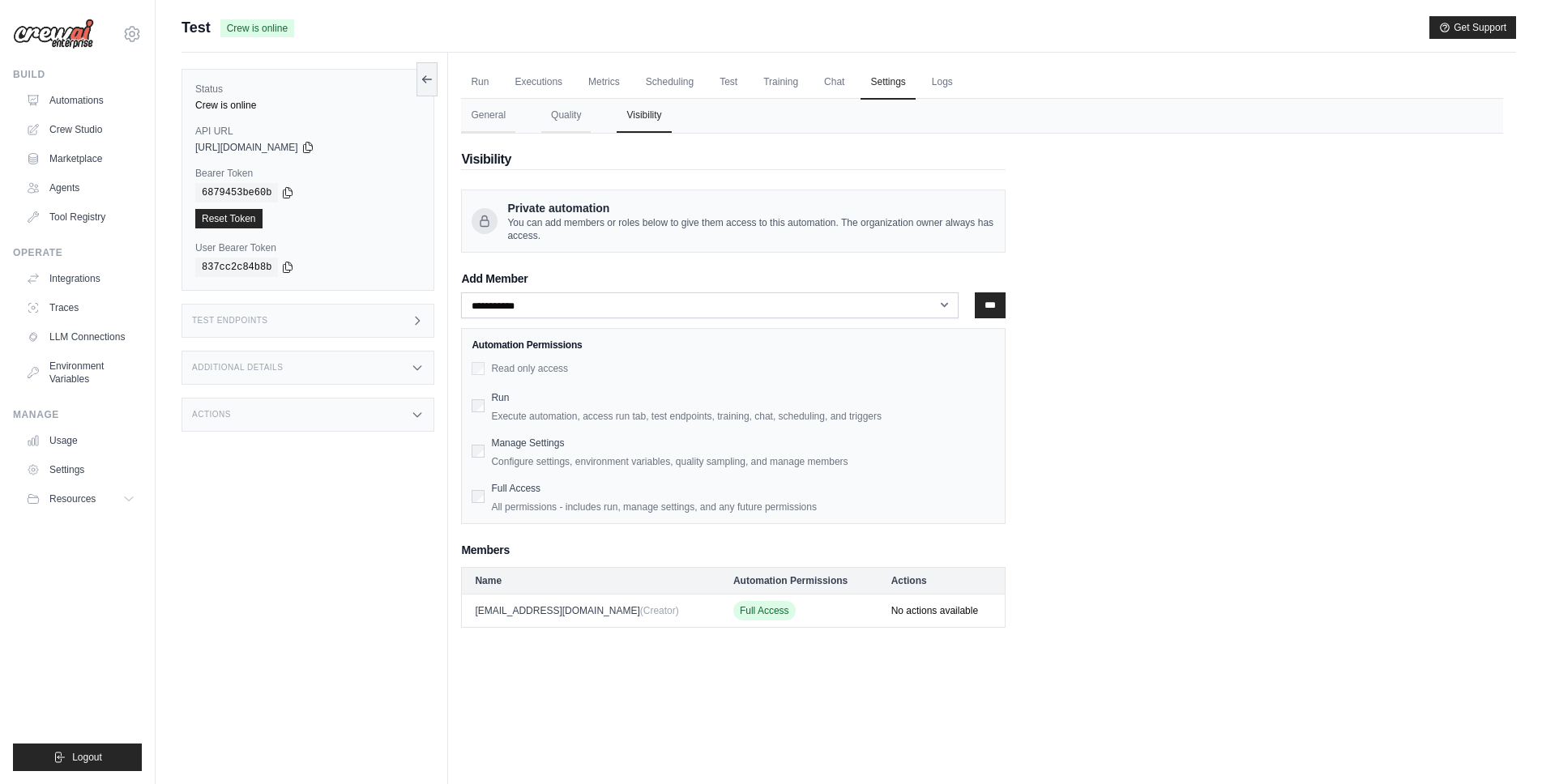
click at [776, 606] on td "Full Access" at bounding box center [800, 611] width 158 height 33
click at [526, 612] on td "kuratech5@gmail.com (Creator)" at bounding box center [590, 611] width 258 height 33
click at [510, 306] on select "**********" at bounding box center [709, 305] width 498 height 26
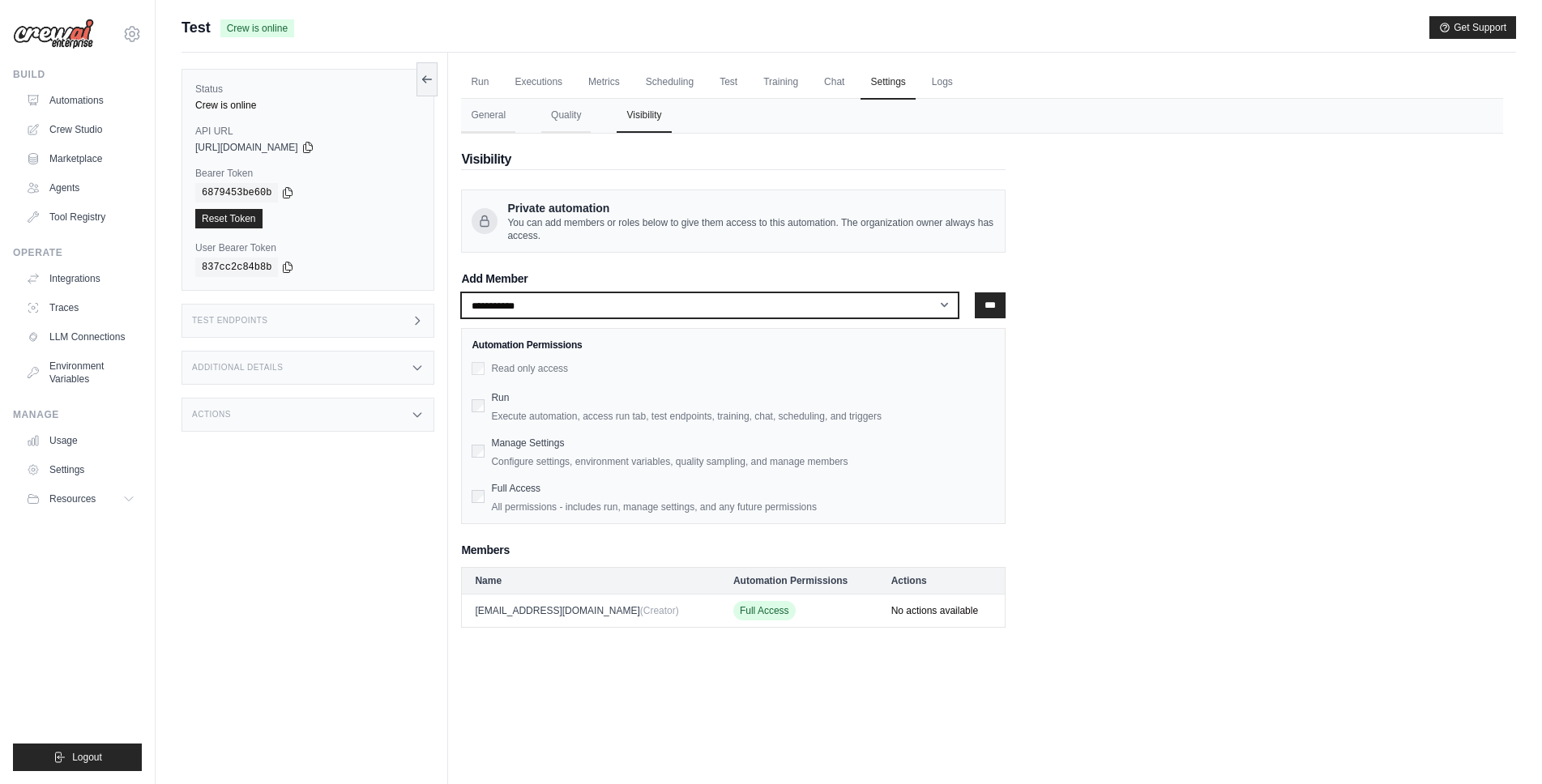
select select "**********"
click at [461, 292] on select "**********" at bounding box center [709, 305] width 498 height 26
click at [983, 312] on input "***" at bounding box center [991, 305] width 31 height 26
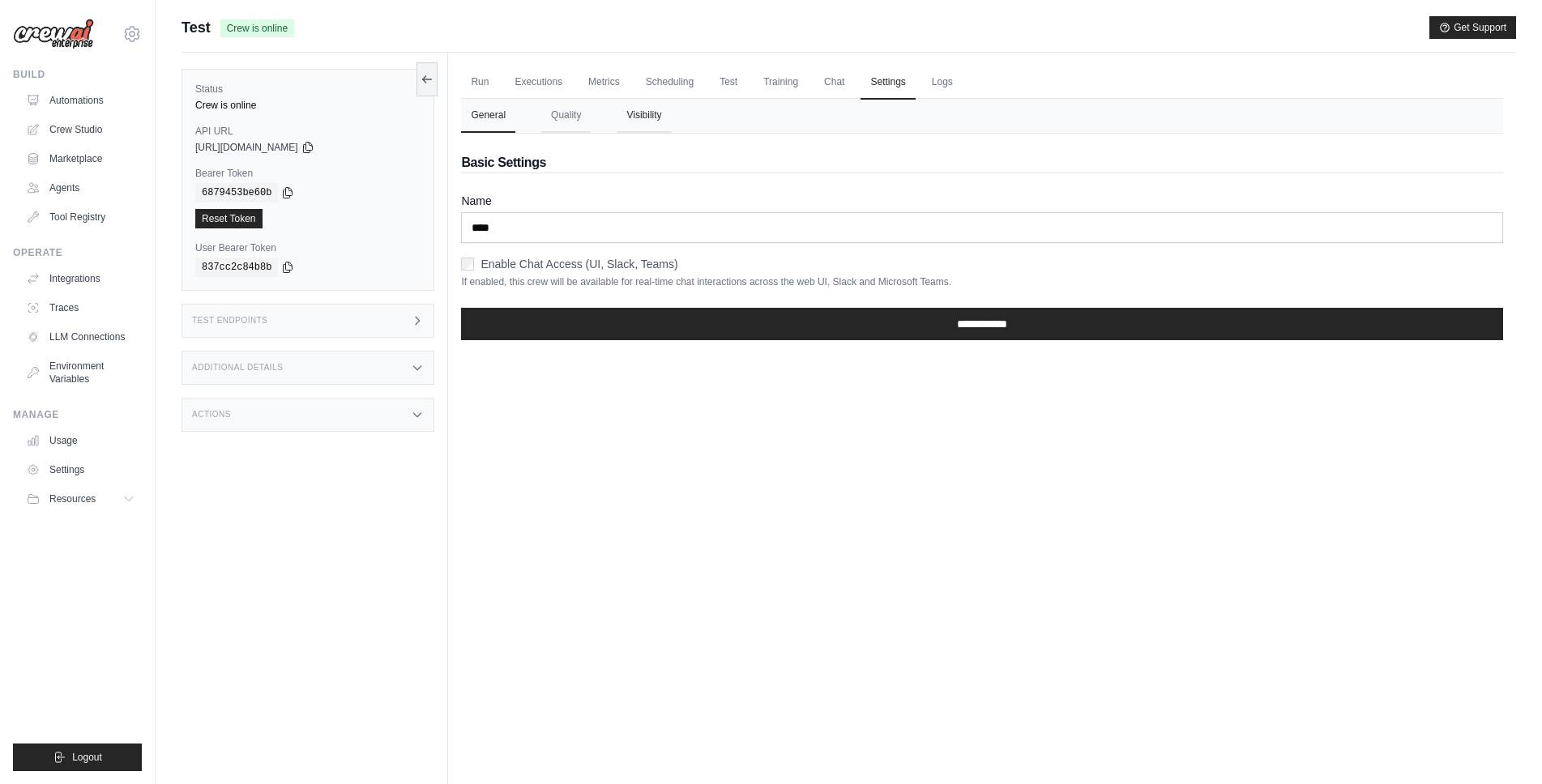
click at [645, 112] on button "Visibility" at bounding box center [644, 115] width 55 height 34
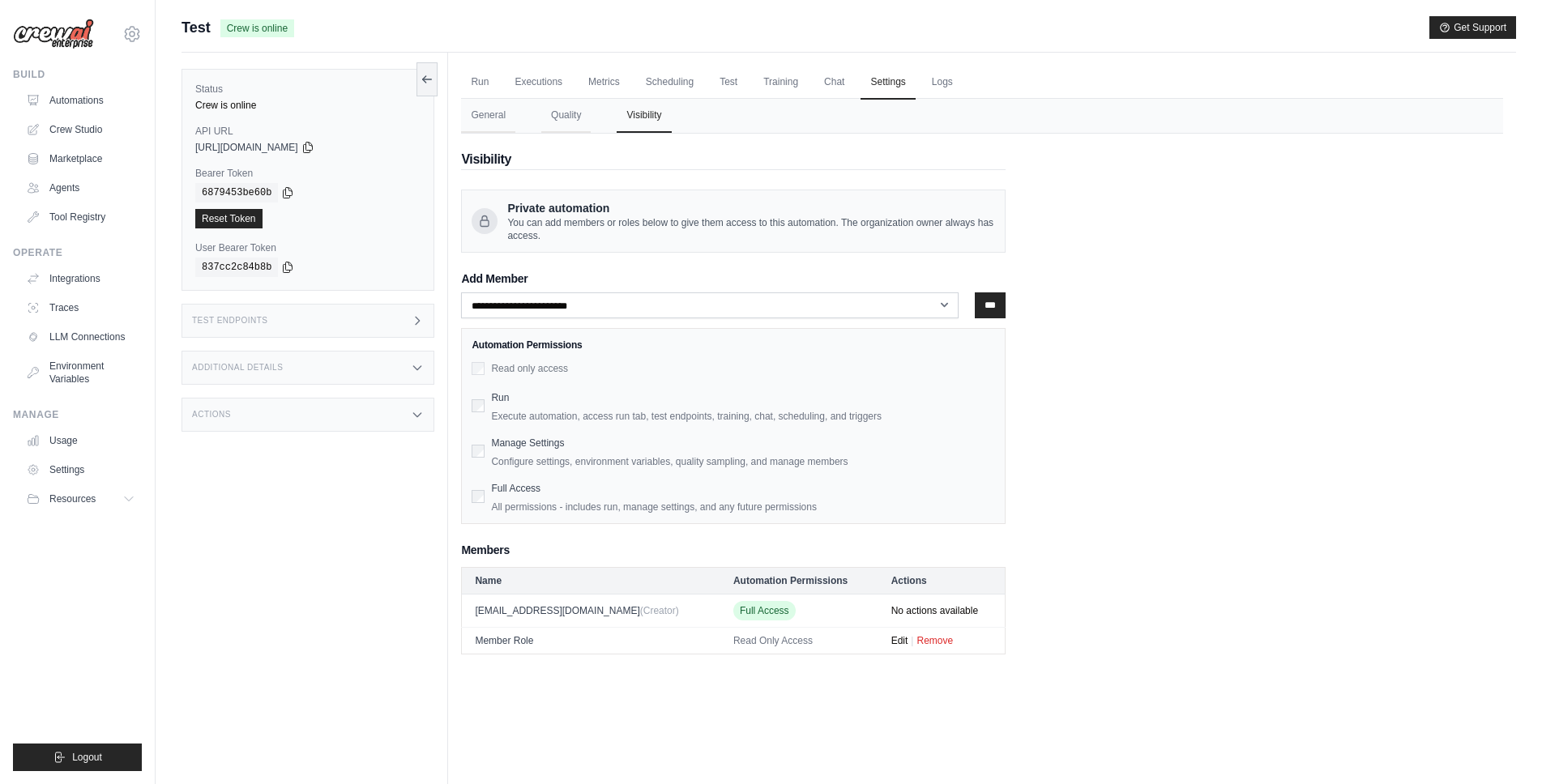
click at [733, 642] on span "Read Only Access" at bounding box center [773, 641] width 80 height 12
click at [492, 648] on td "Member Role" at bounding box center [590, 640] width 258 height 26
click at [891, 645] on button "Edit" at bounding box center [899, 640] width 17 height 13
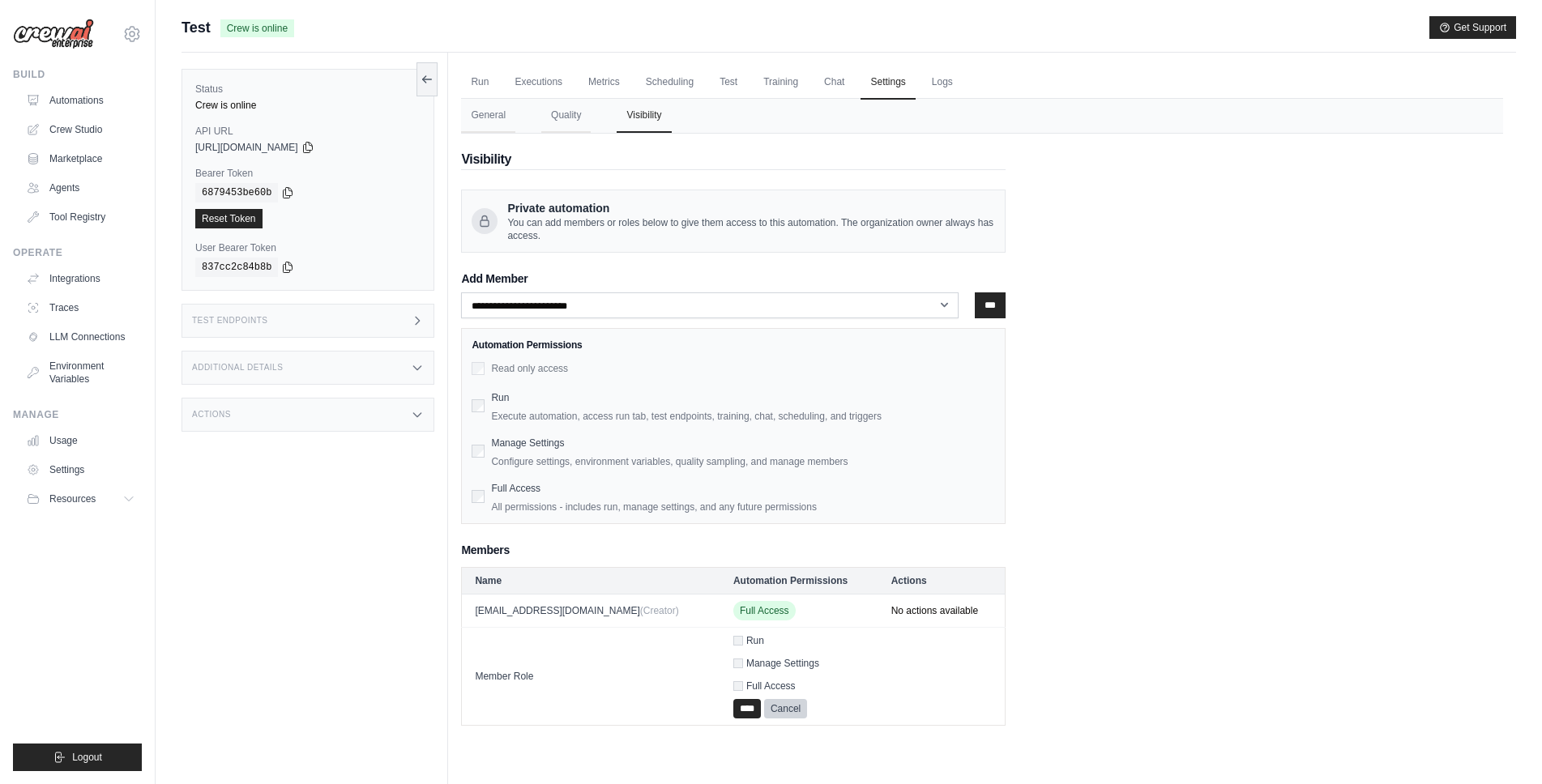
click at [746, 644] on label "Run" at bounding box center [755, 641] width 18 height 12
click at [746, 688] on label "Full Access" at bounding box center [771, 687] width 50 height 12
click at [733, 709] on input "****" at bounding box center [747, 709] width 27 height 19
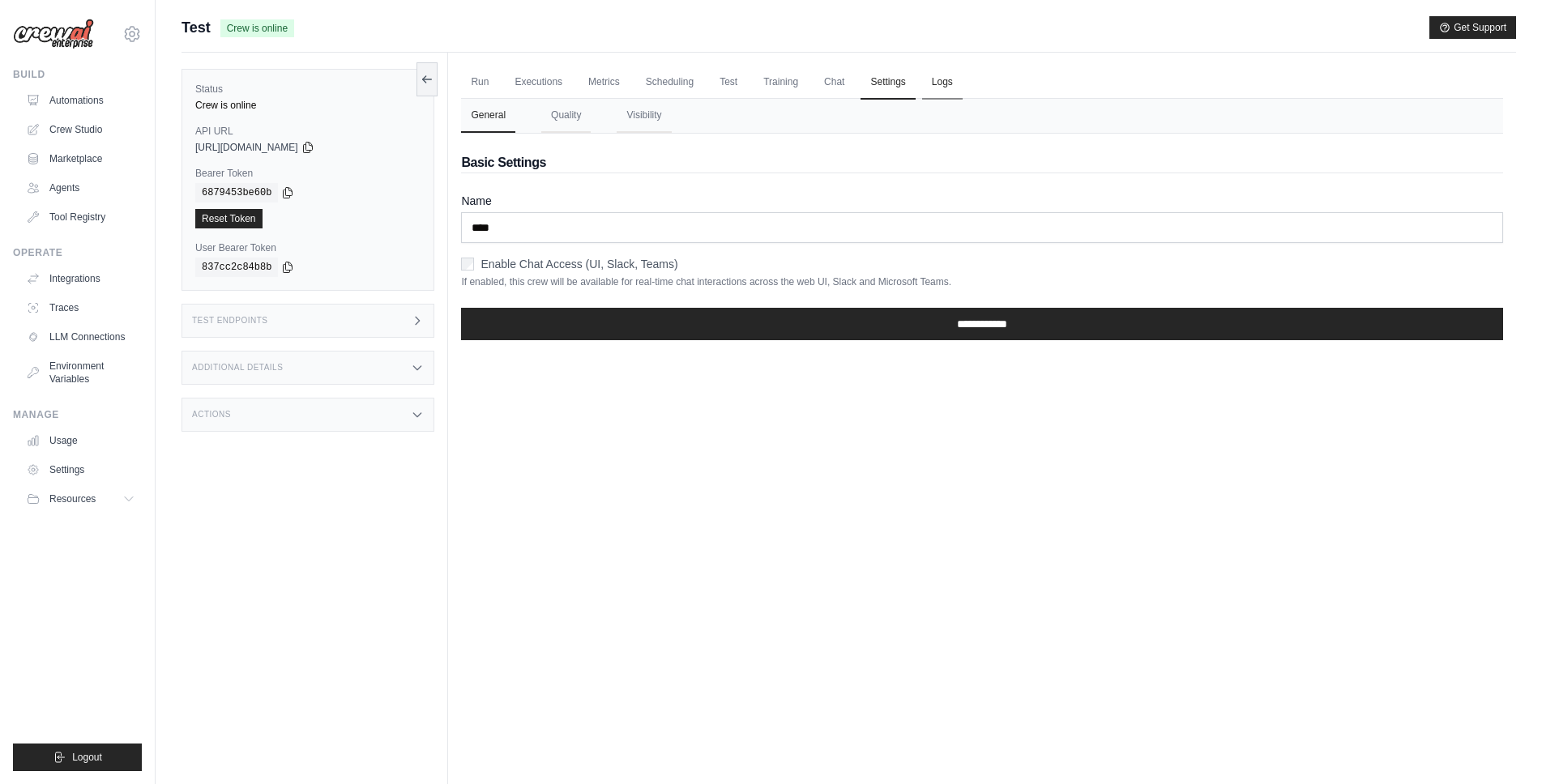
click at [952, 84] on link "Logs" at bounding box center [943, 82] width 41 height 34
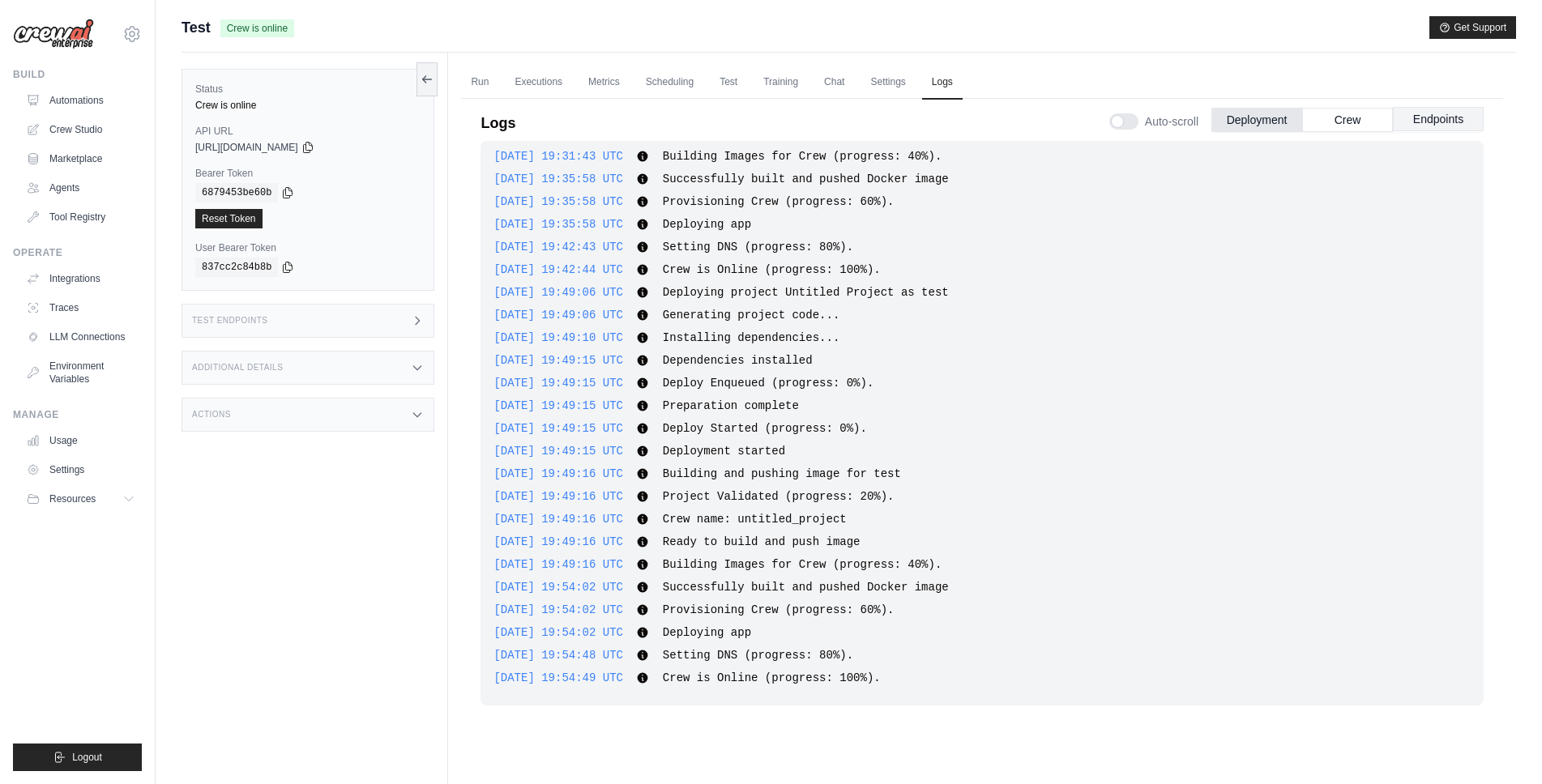
click at [1463, 113] on button "Endpoints" at bounding box center [1438, 119] width 91 height 24
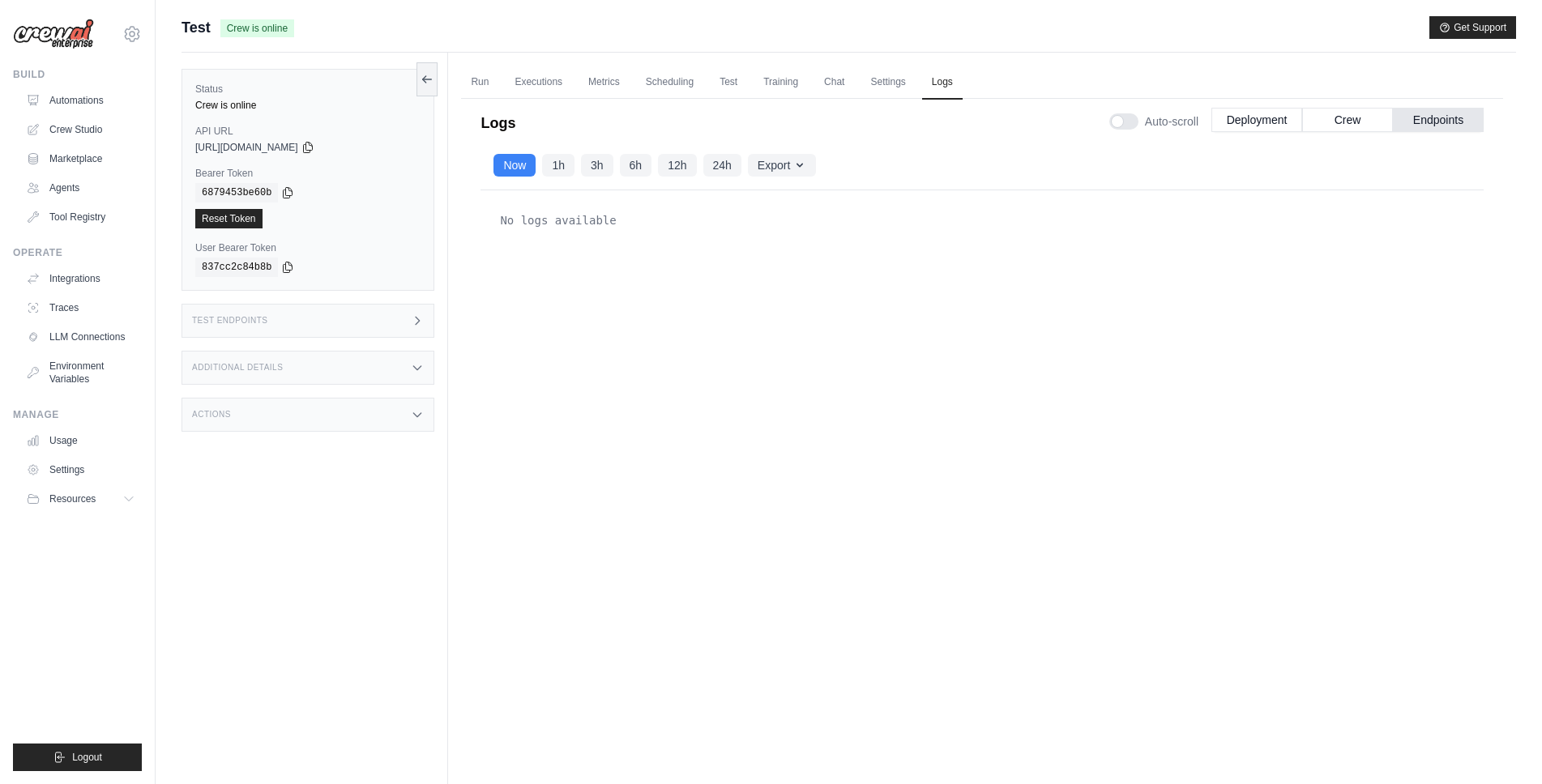
click at [408, 328] on div "Test Endpoints" at bounding box center [308, 320] width 253 height 34
click at [340, 324] on div "Test Endpoints" at bounding box center [308, 320] width 253 height 34
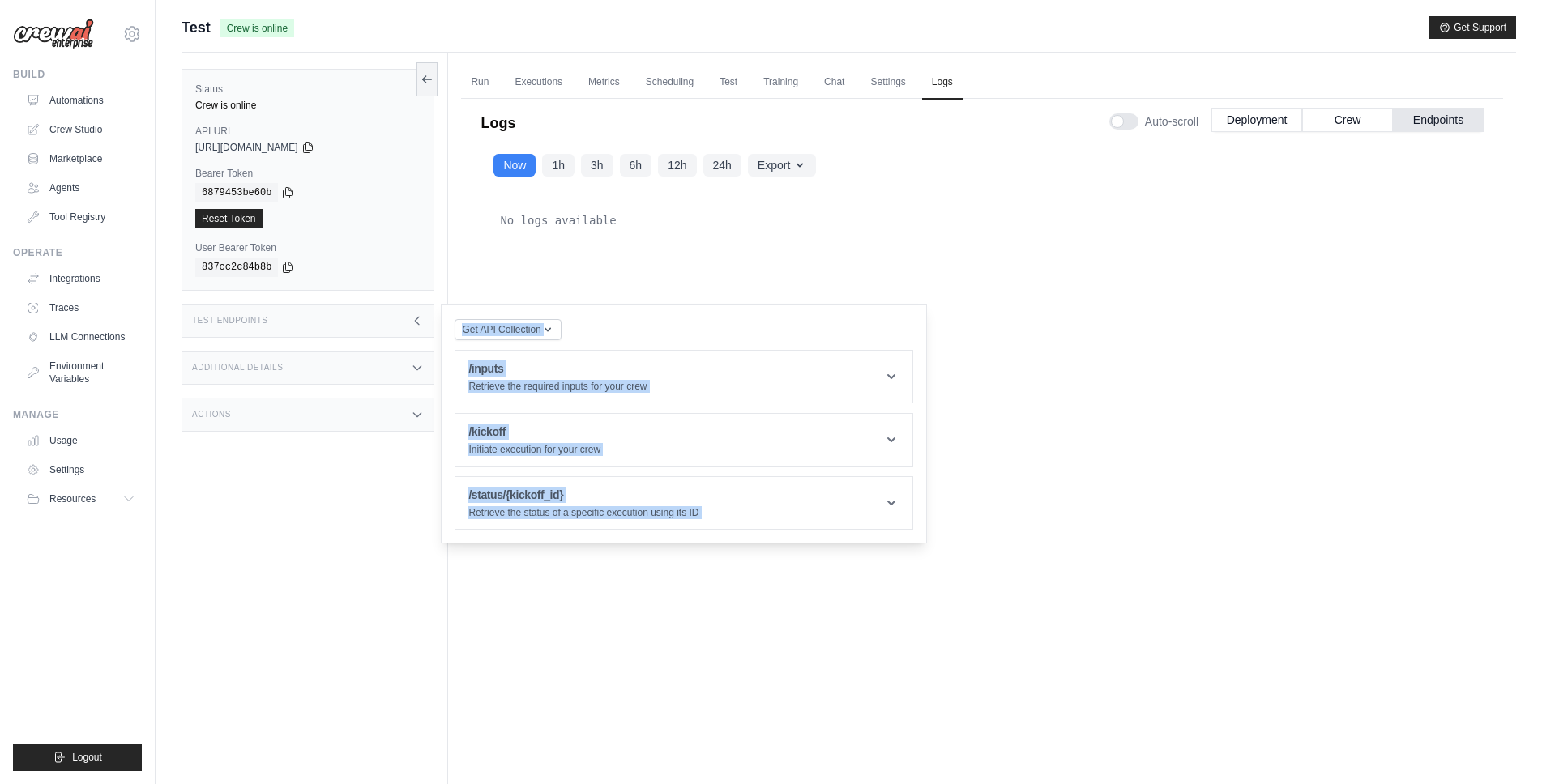
click at [722, 316] on div "Get API Collection Postman API Collection /inputs Retrieve the required inputs …" at bounding box center [684, 424] width 486 height 240
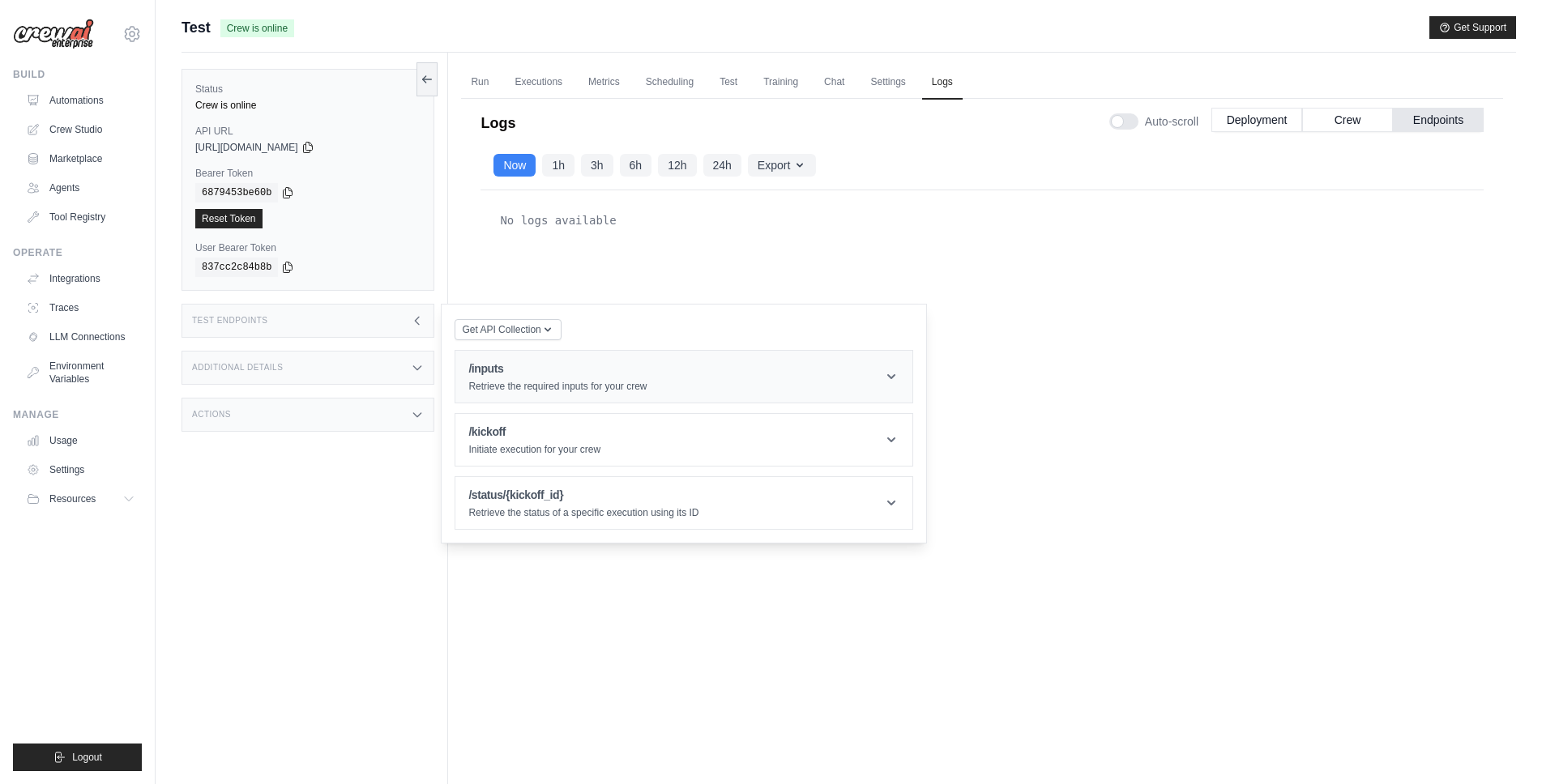
click at [550, 374] on h1 "/inputs" at bounding box center [557, 368] width 178 height 17
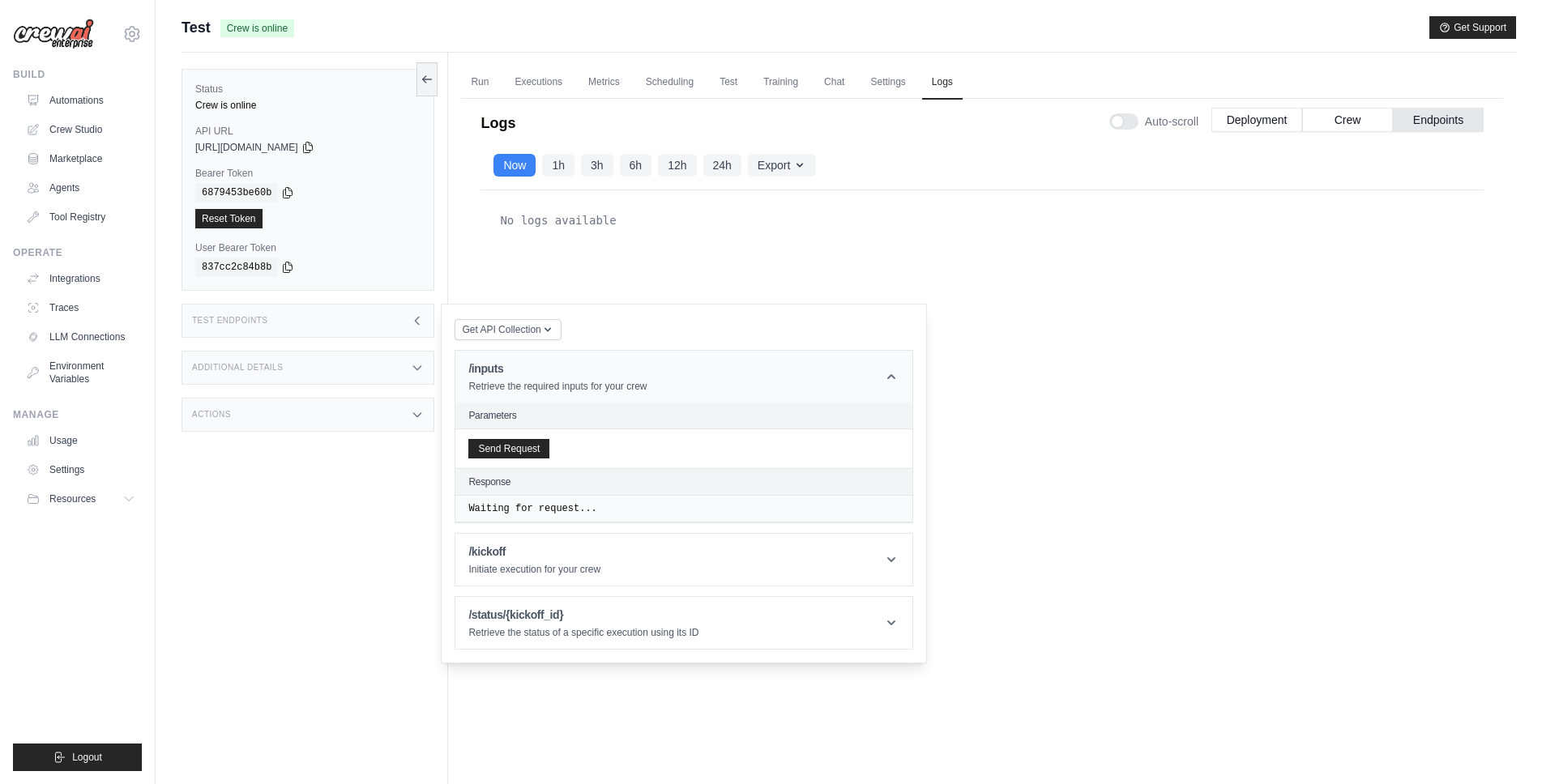
click at [550, 374] on h1 "/inputs" at bounding box center [557, 368] width 178 height 17
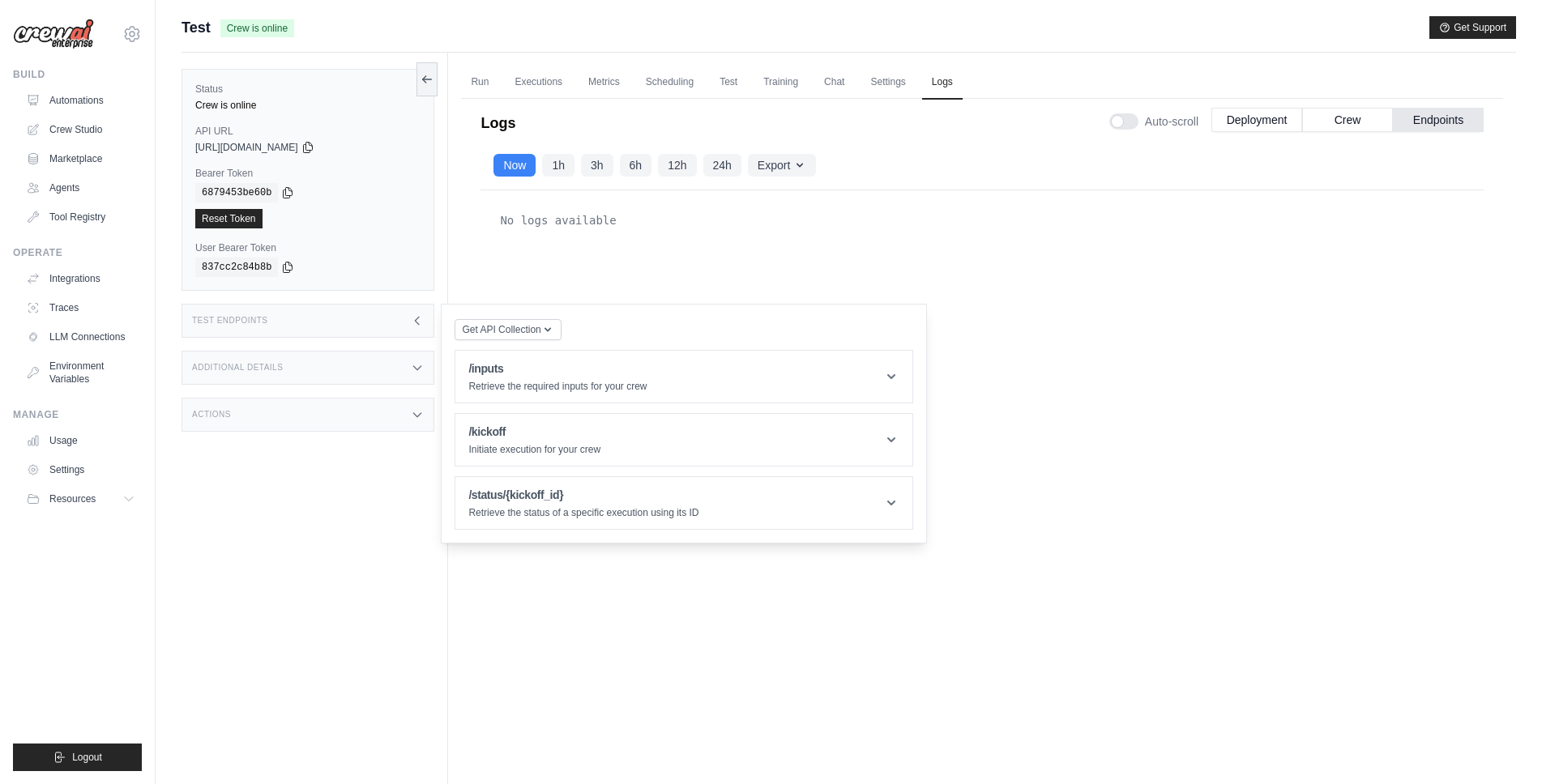
click at [394, 350] on div "Status Crew is online API URL copied [URL][DOMAIN_NAME] Bearer Token copied 687…" at bounding box center [315, 444] width 267 height 784
click at [398, 366] on div "Additional Details" at bounding box center [308, 367] width 253 height 34
click at [397, 517] on div "Actions" at bounding box center [308, 510] width 253 height 34
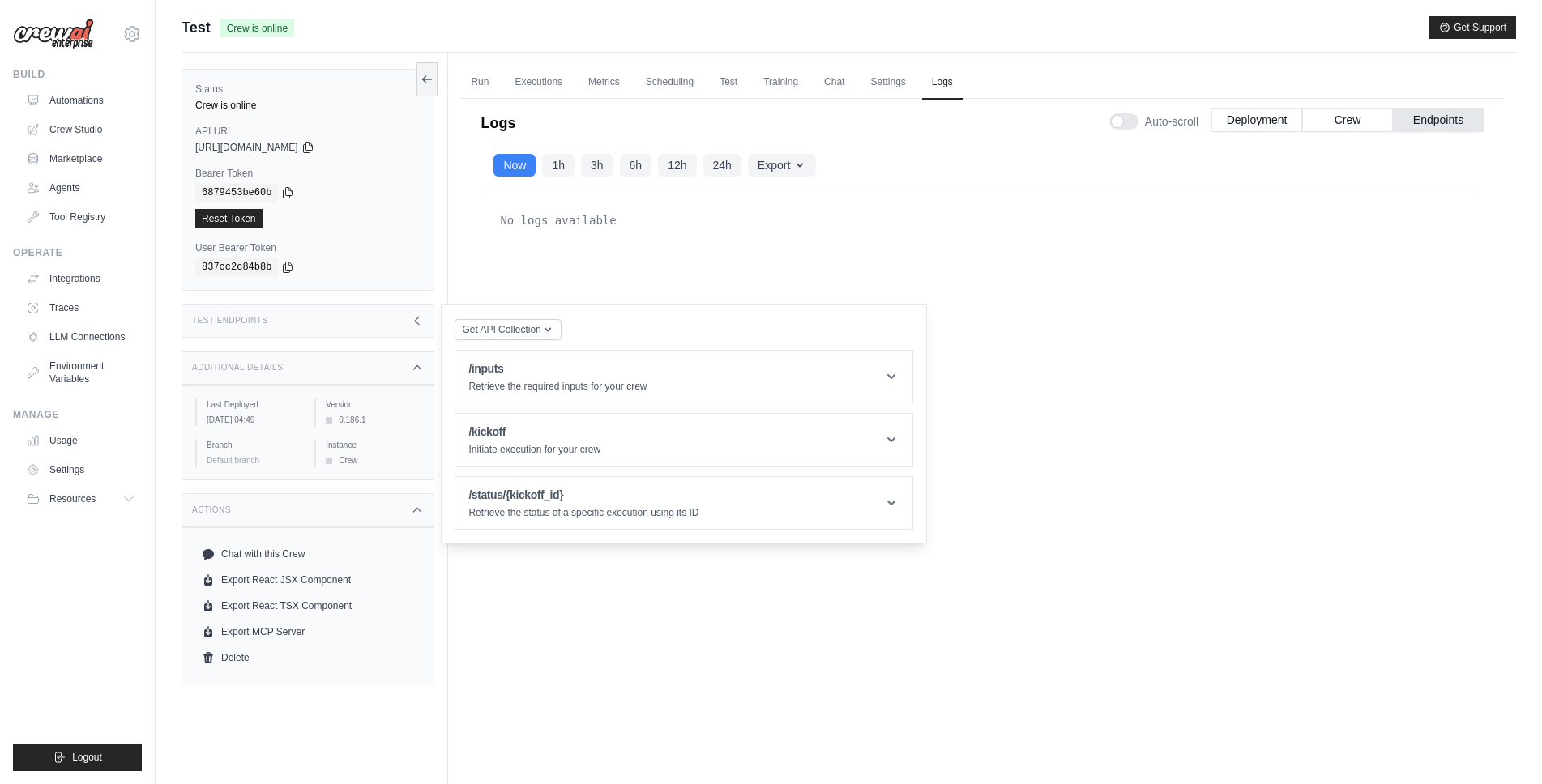
click at [391, 339] on div "Status Crew is online API URL copied [URL][DOMAIN_NAME] Bearer Token copied 687…" at bounding box center [315, 444] width 267 height 784
click at [396, 320] on div "Test Endpoints" at bounding box center [308, 320] width 253 height 34
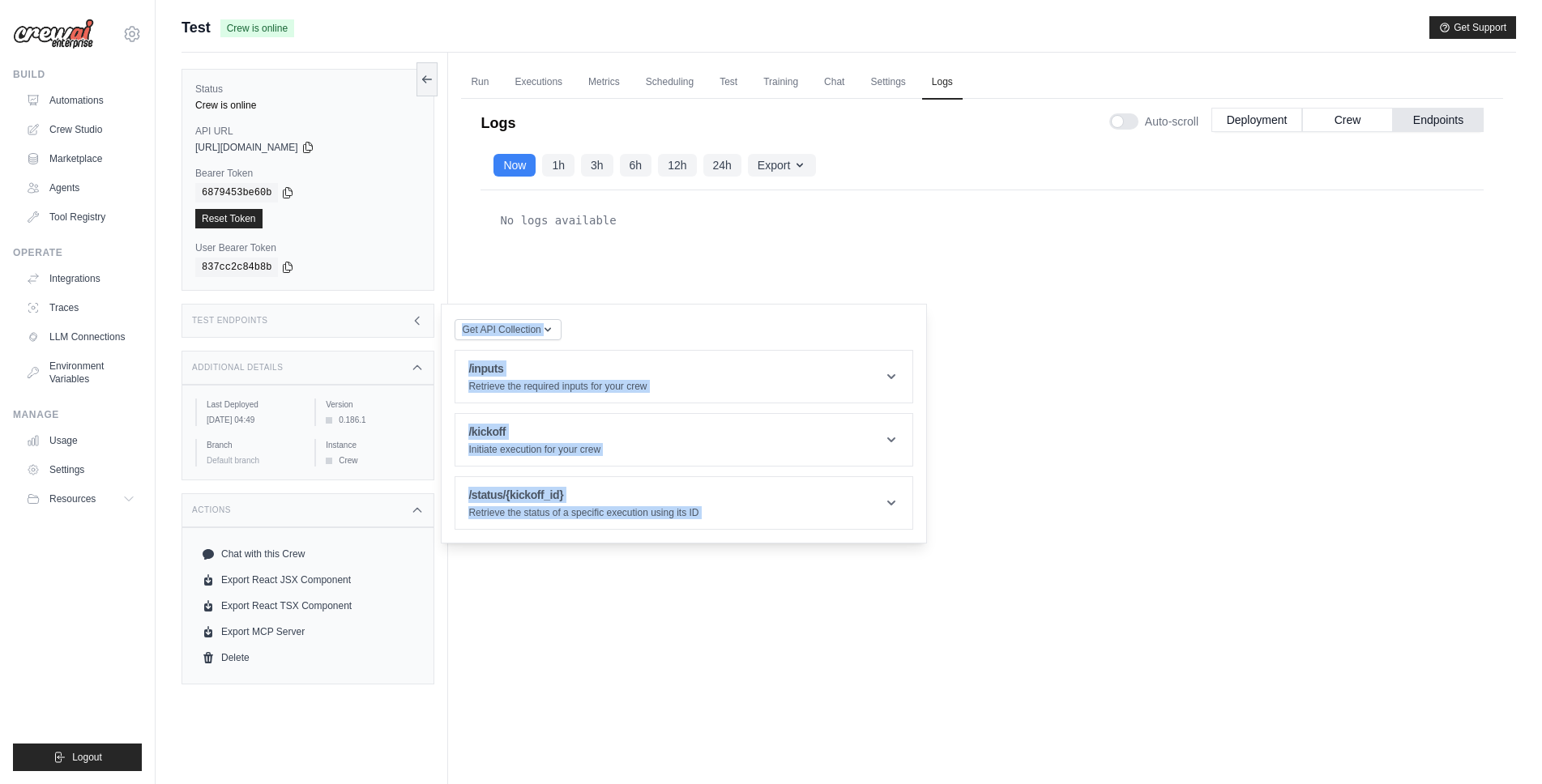
click at [595, 334] on div "Get API Collection Postman API Collection /inputs Retrieve the required inputs …" at bounding box center [684, 424] width 459 height 212
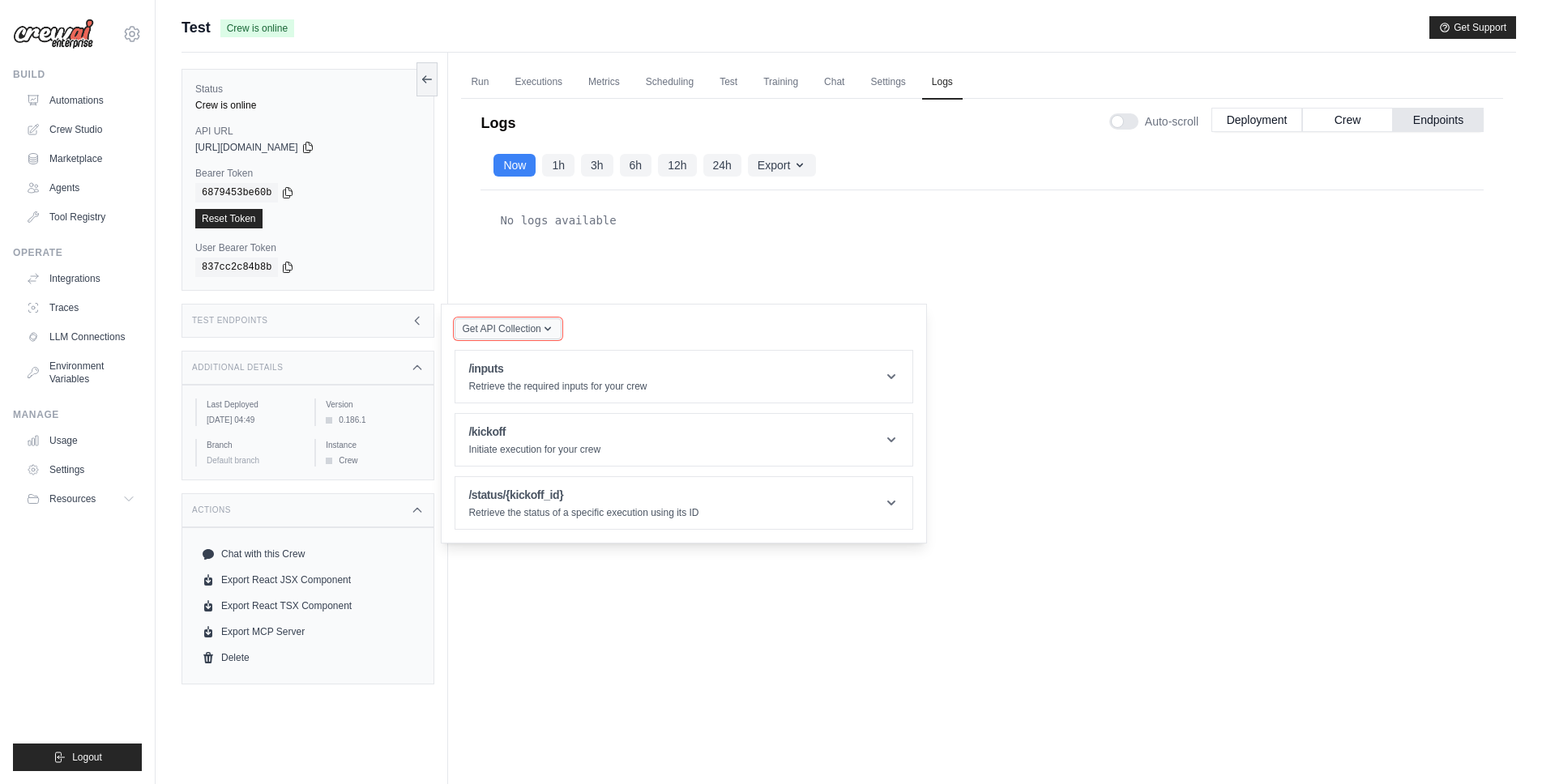
click at [552, 331] on icon "button" at bounding box center [547, 328] width 13 height 13
click at [88, 194] on link "Agents" at bounding box center [83, 188] width 123 height 26
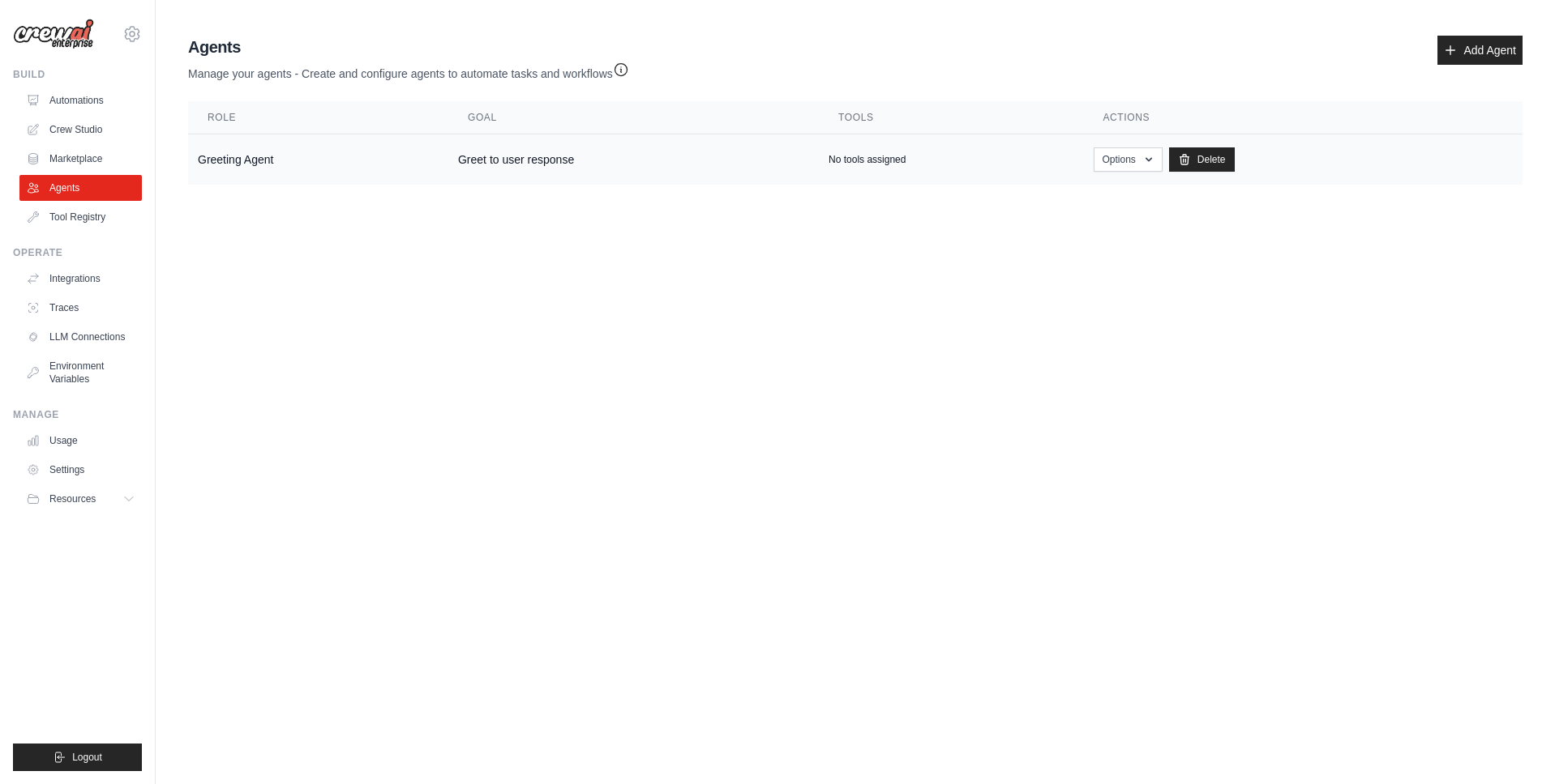
click at [355, 166] on td "Greeting Agent" at bounding box center [318, 160] width 260 height 51
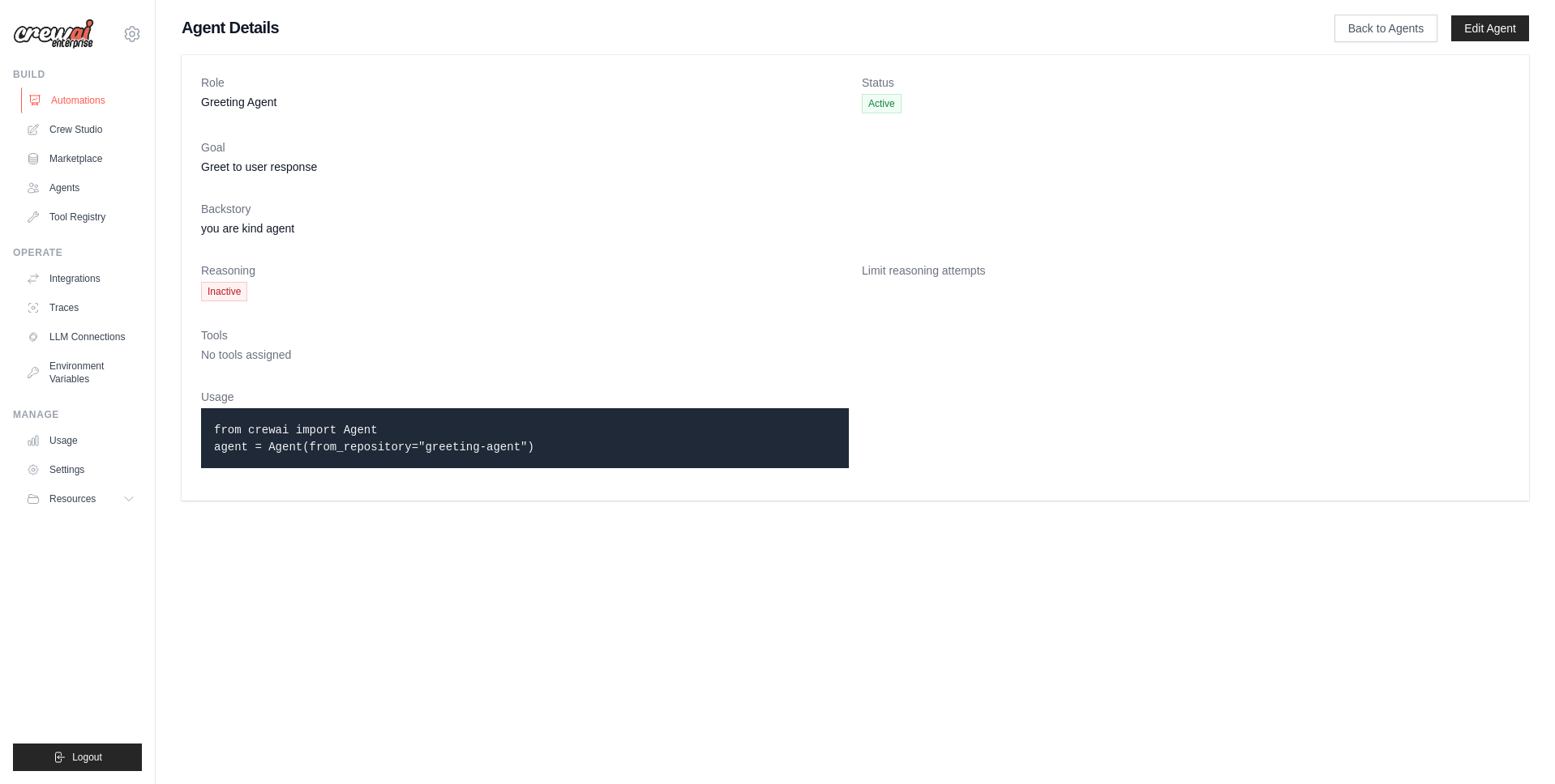
click at [77, 103] on link "Automations" at bounding box center [83, 100] width 123 height 26
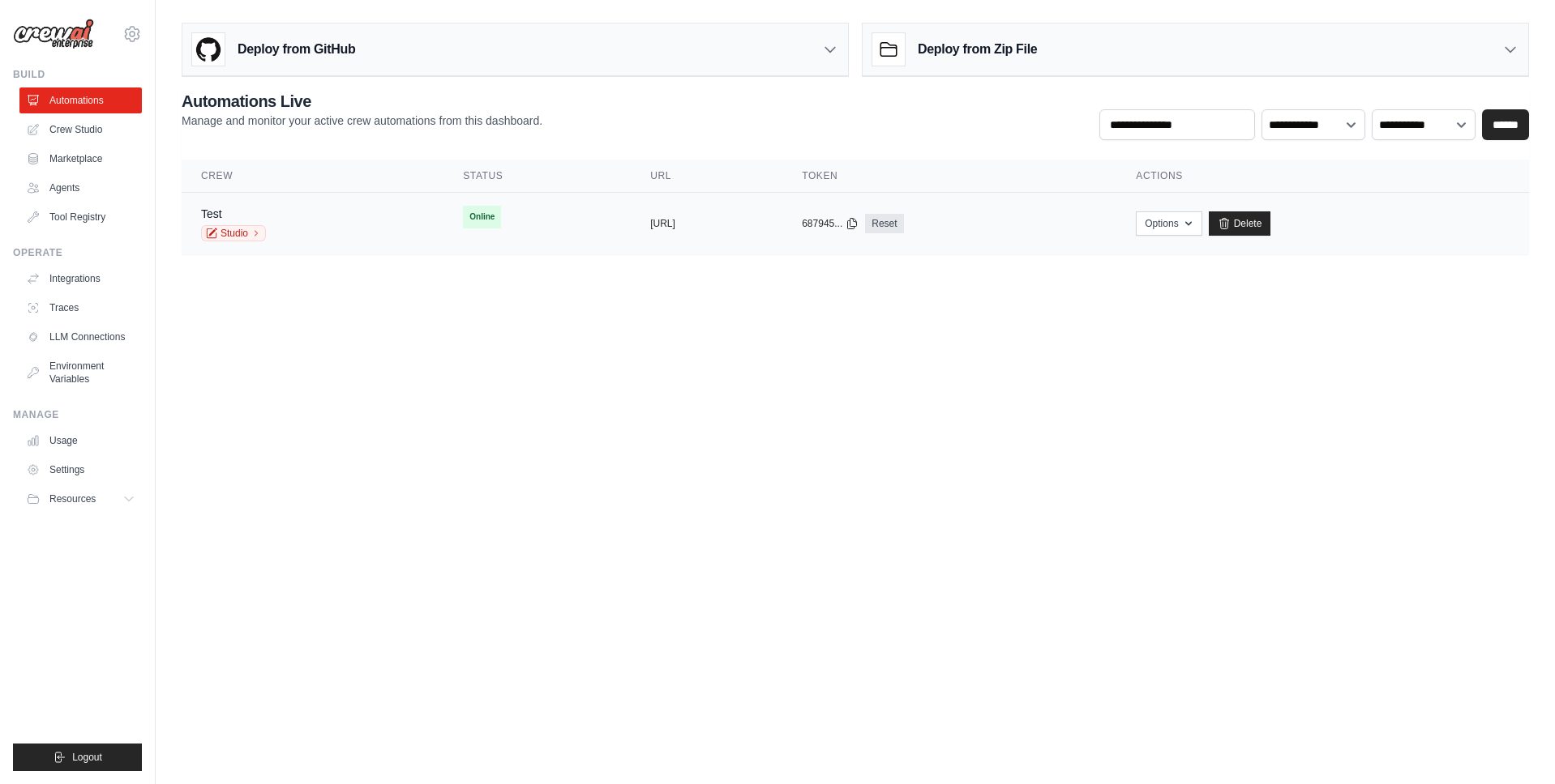
click at [343, 253] on td "Test Studio" at bounding box center [312, 224] width 262 height 62
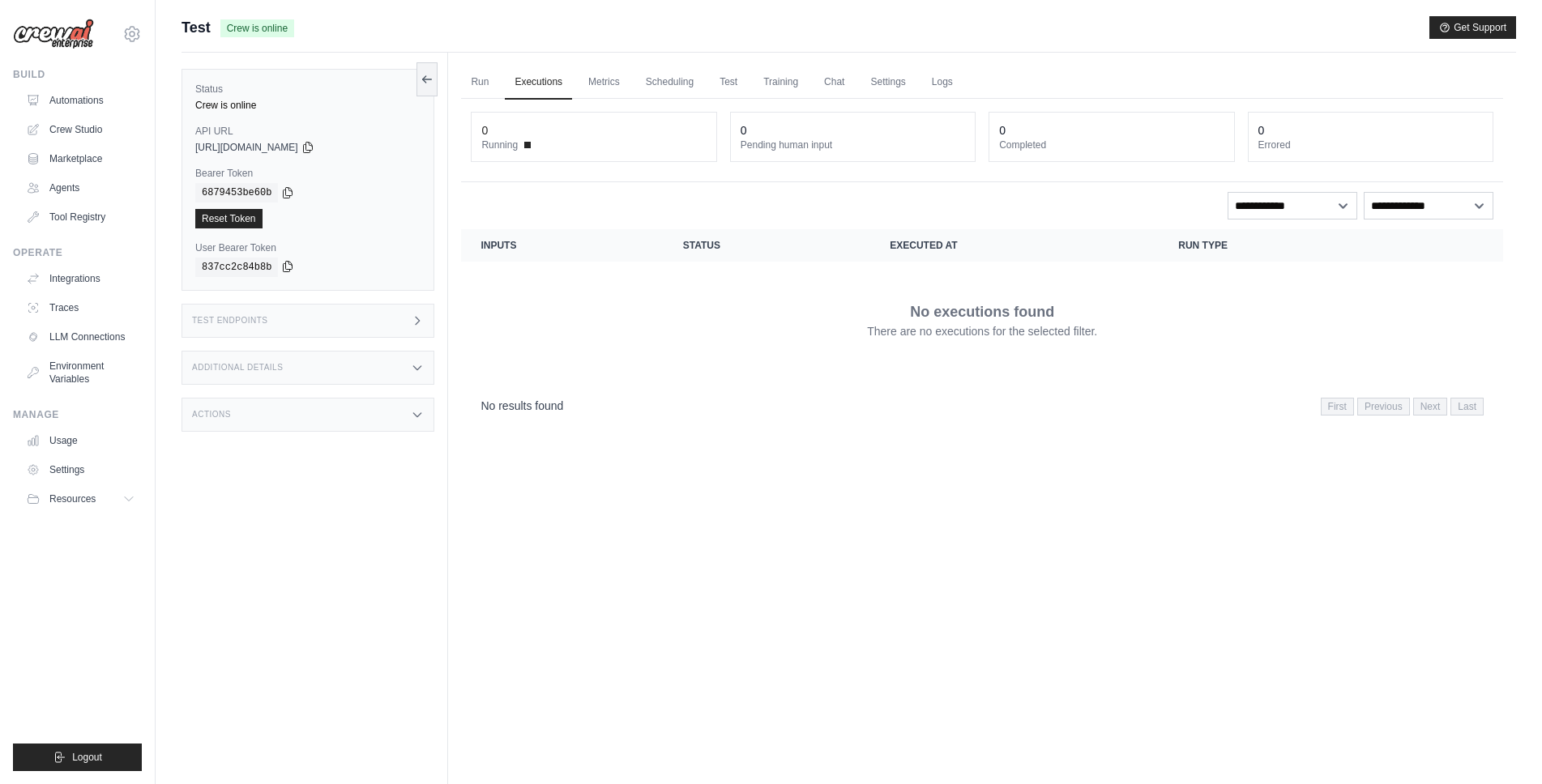
click at [283, 268] on icon at bounding box center [287, 266] width 13 height 13
click at [357, 147] on div "https://test-bdb5cc6d-8f5c-42bc-abbb-e9f1c934be52-81a0b4c7.crewai.com" at bounding box center [307, 147] width 225 height 13
click at [315, 145] on icon at bounding box center [307, 146] width 13 height 13
click at [620, 88] on link "Metrics" at bounding box center [604, 82] width 51 height 34
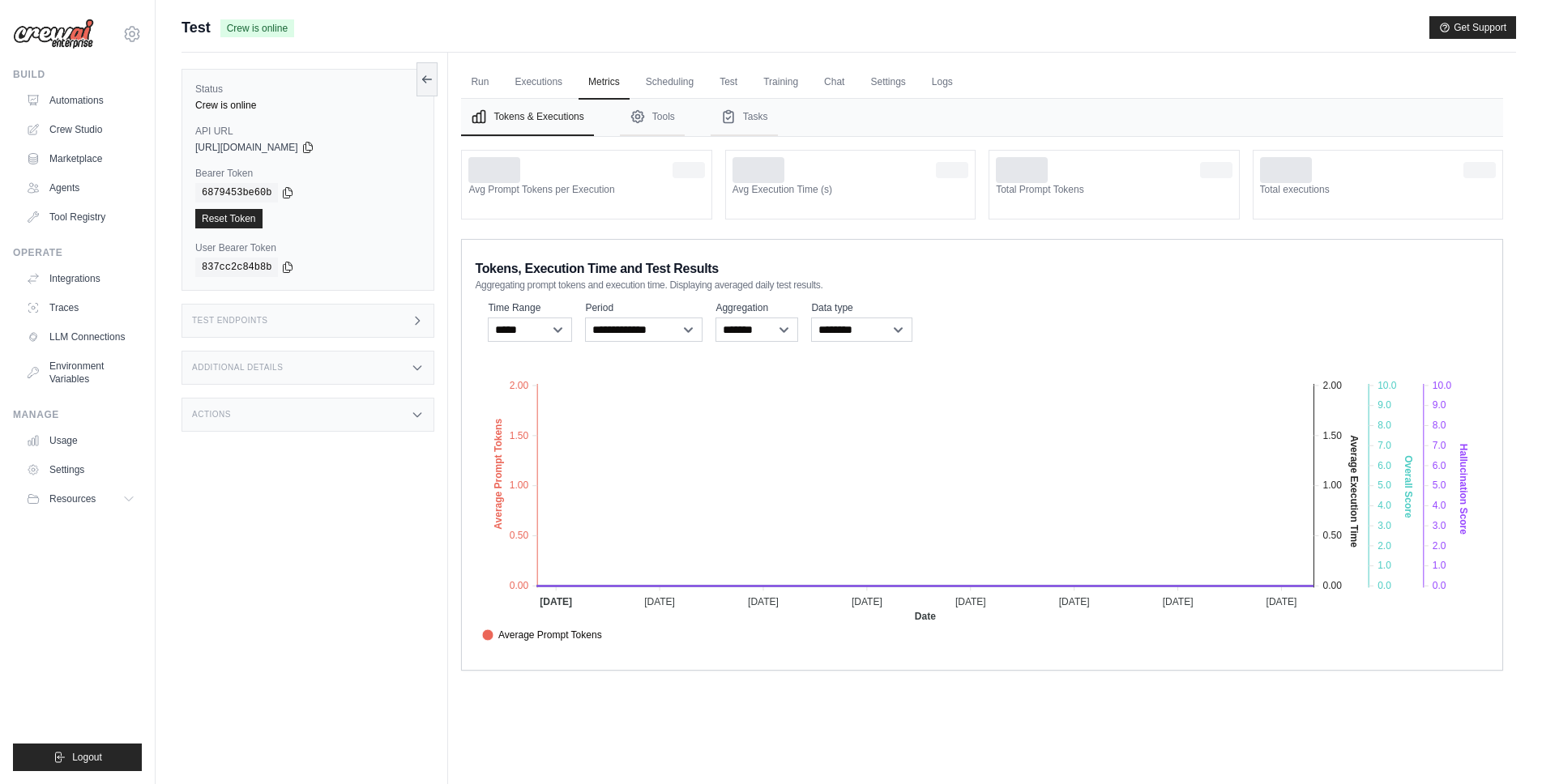
click at [578, 90] on ul "Run Executions Metrics Scheduling Test Training Chat Settings Logs" at bounding box center [982, 82] width 1042 height 33
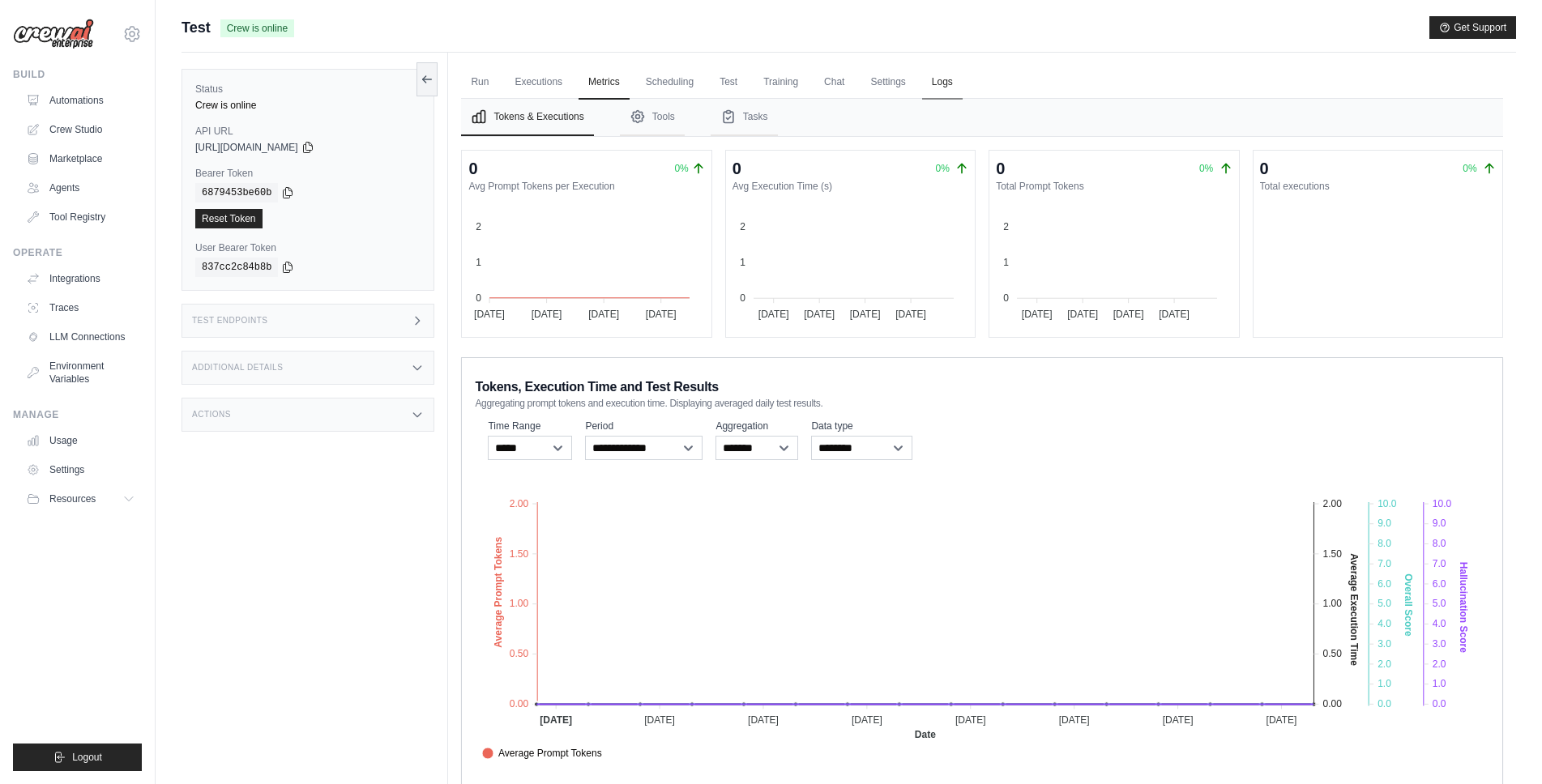
click at [961, 87] on link "Logs" at bounding box center [943, 82] width 41 height 34
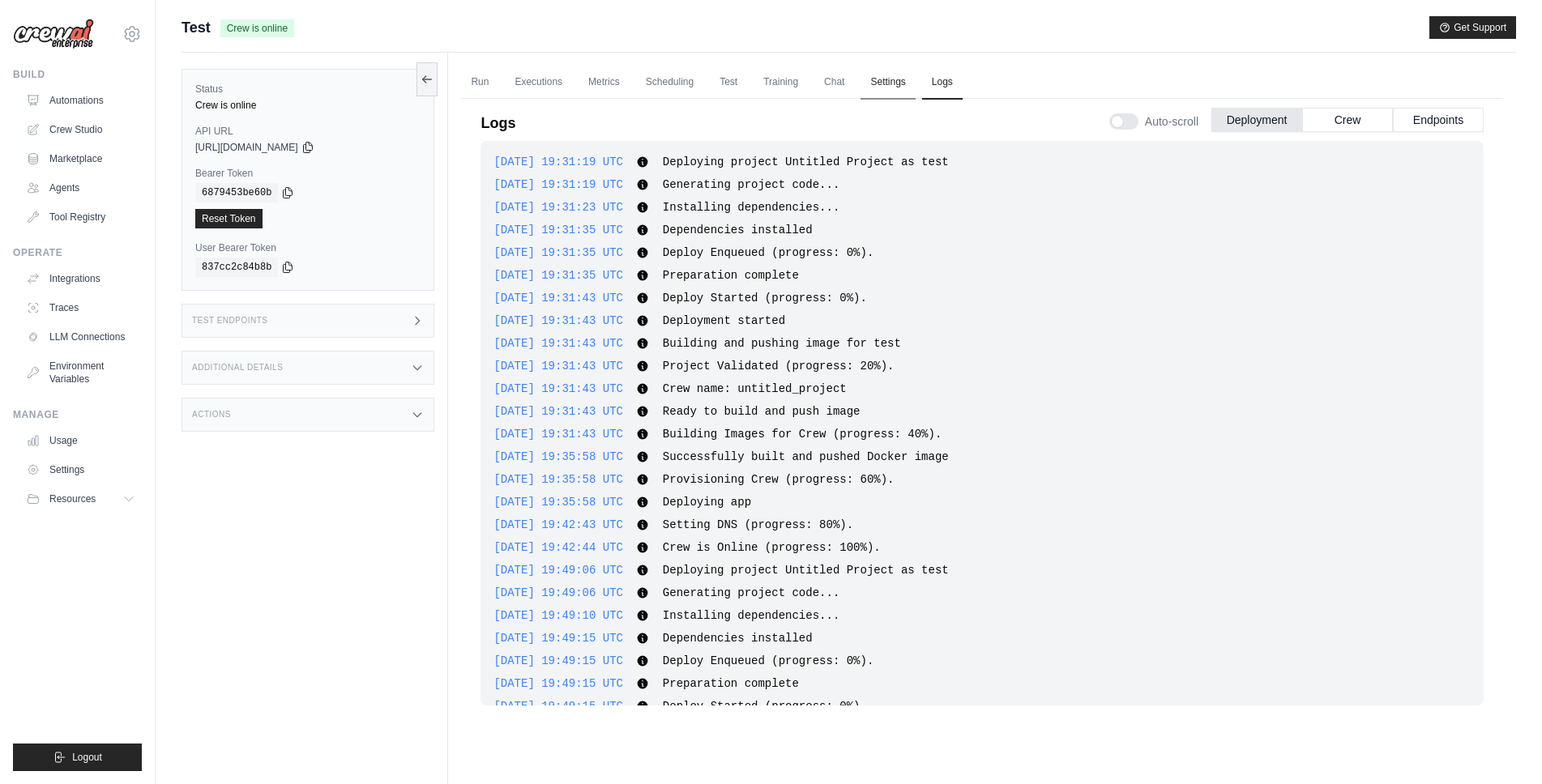
scroll to position [278, 0]
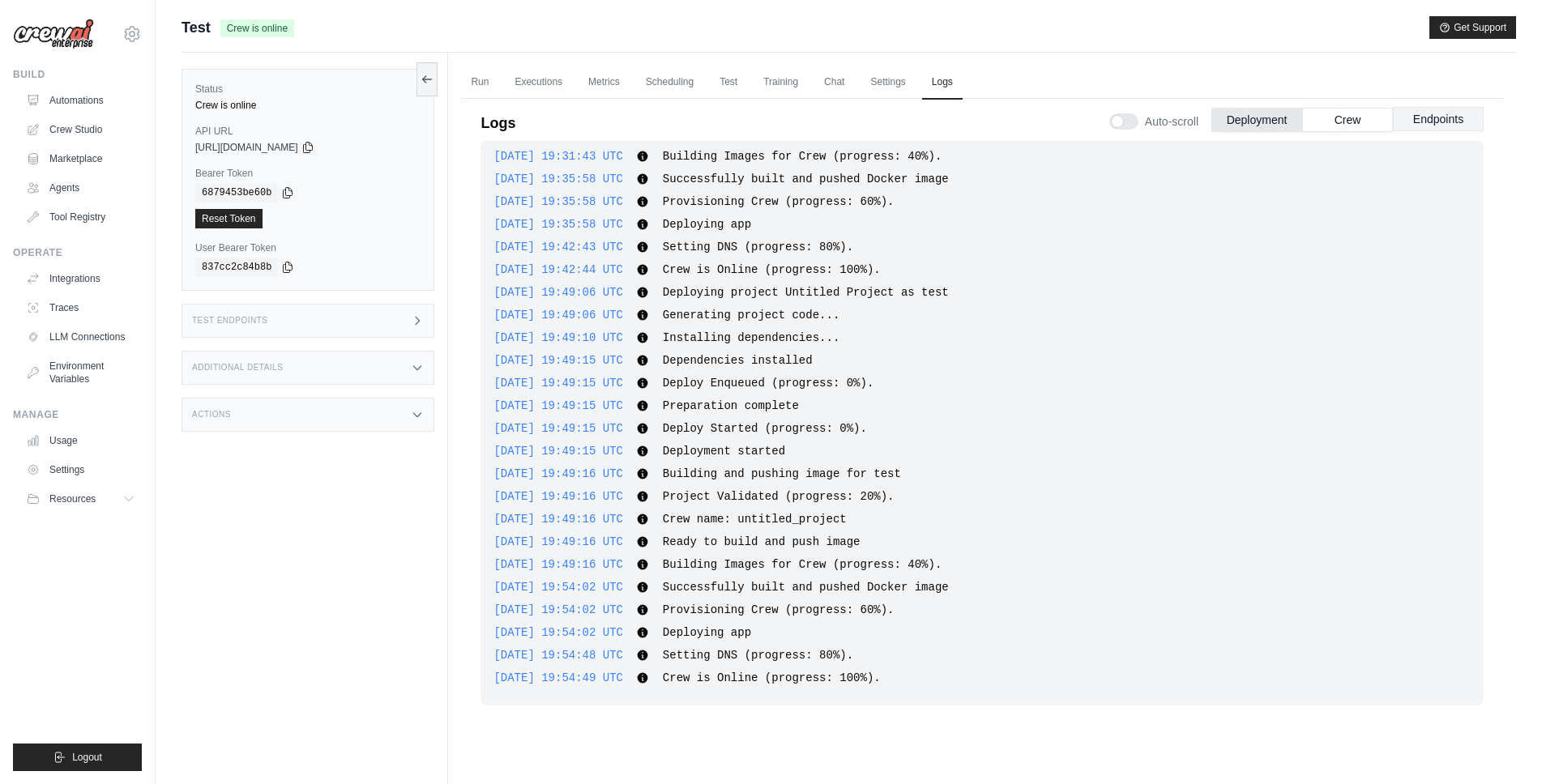
click at [1426, 128] on button "Endpoints" at bounding box center [1438, 119] width 91 height 24
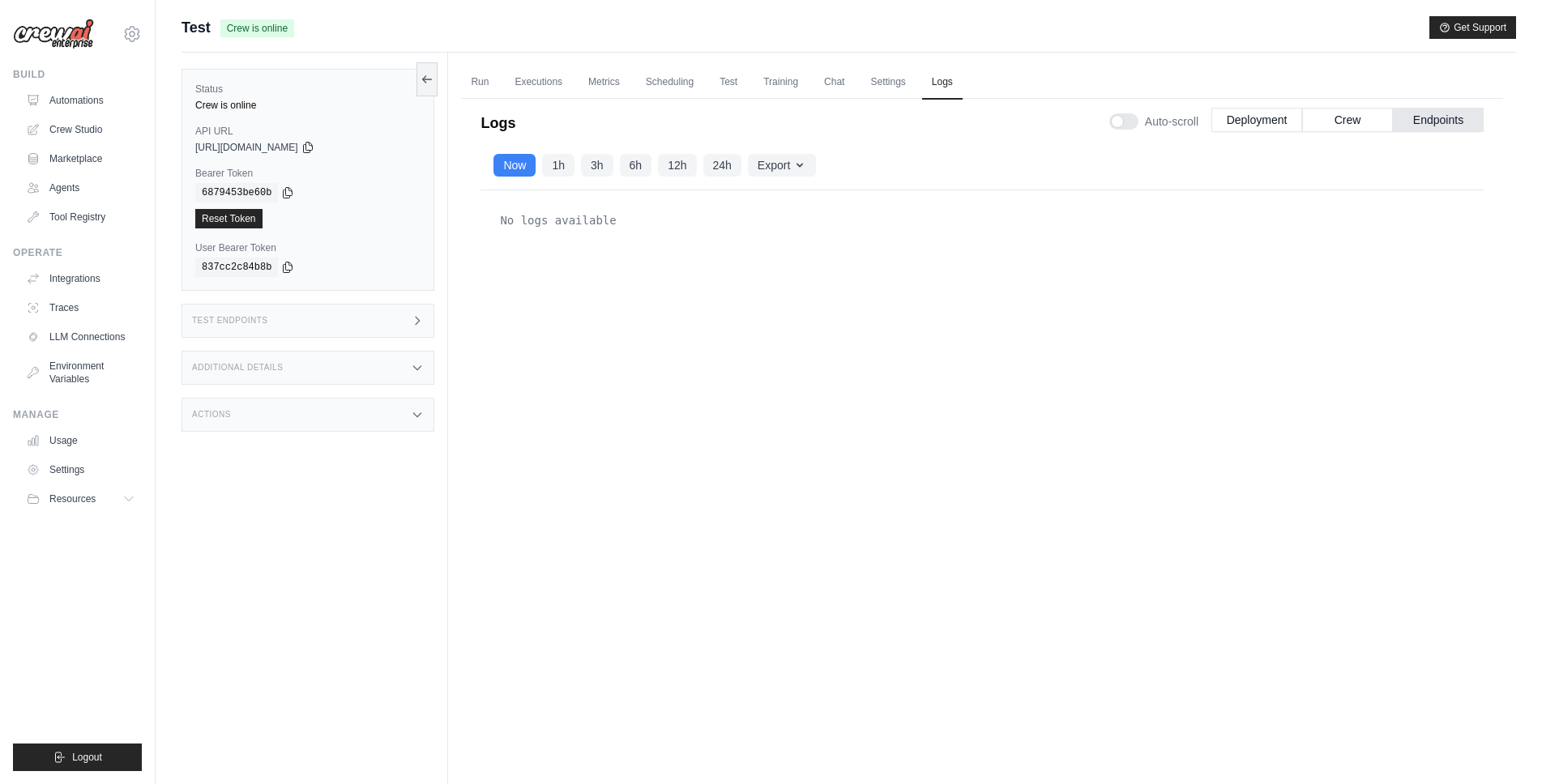
click at [871, 89] on ul "Run Executions Metrics Scheduling Test Training Chat Settings Logs" at bounding box center [982, 82] width 1042 height 33
click at [854, 85] on link "Chat" at bounding box center [834, 82] width 40 height 34
click at [720, 86] on link "Test" at bounding box center [729, 82] width 37 height 34
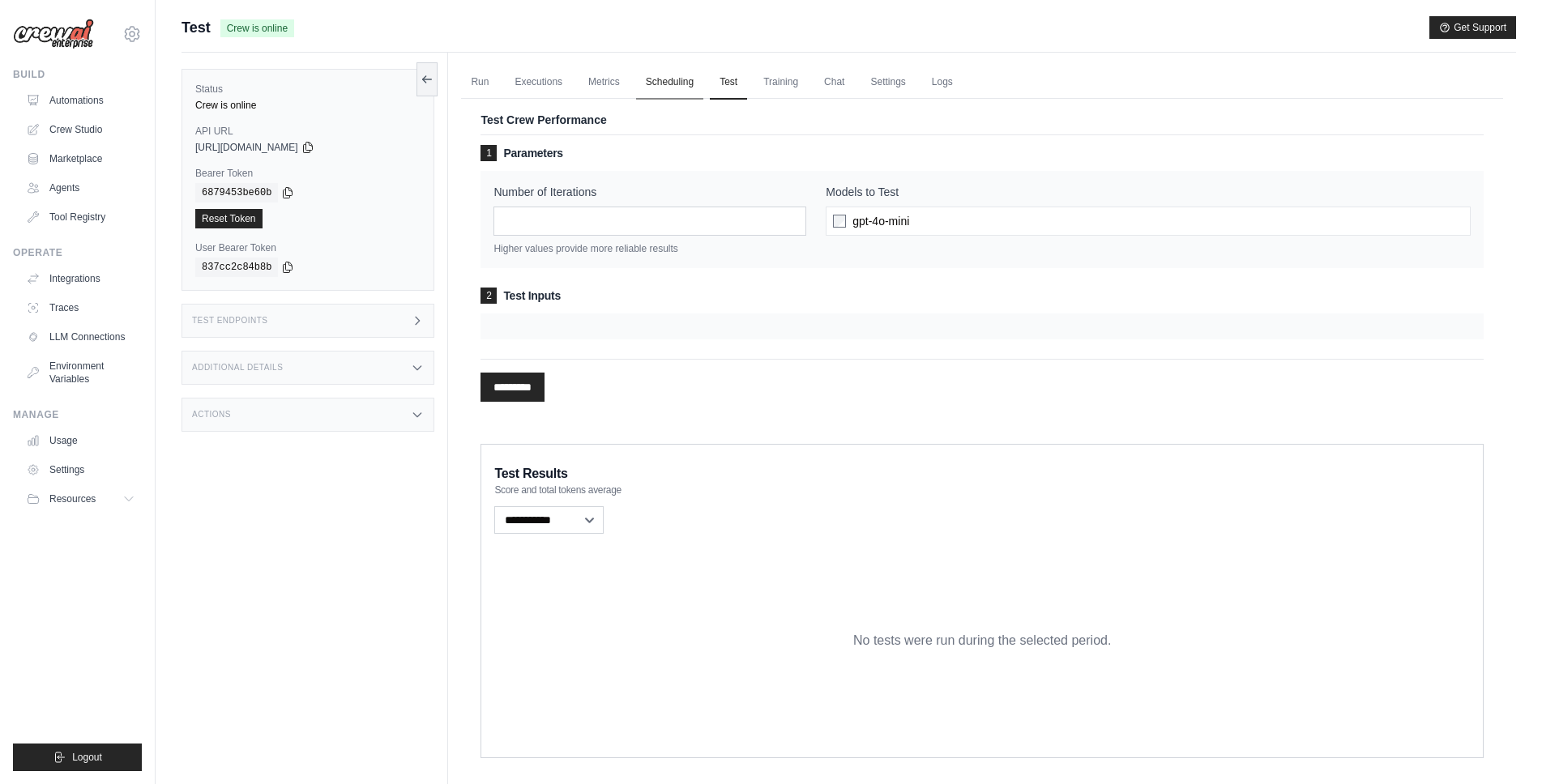
click at [701, 82] on link "Scheduling" at bounding box center [669, 82] width 67 height 34
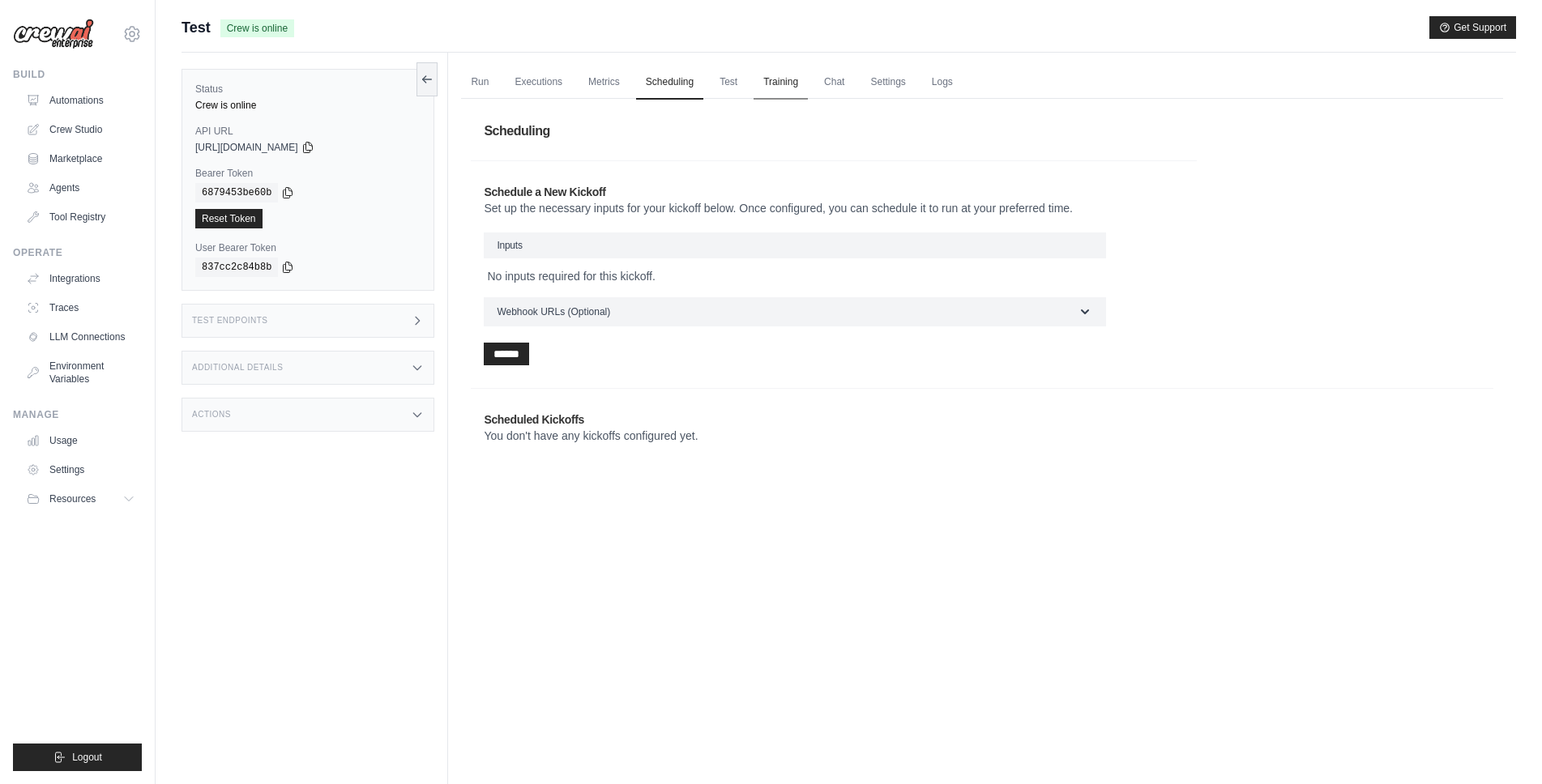
click at [778, 74] on link "Training" at bounding box center [781, 82] width 55 height 34
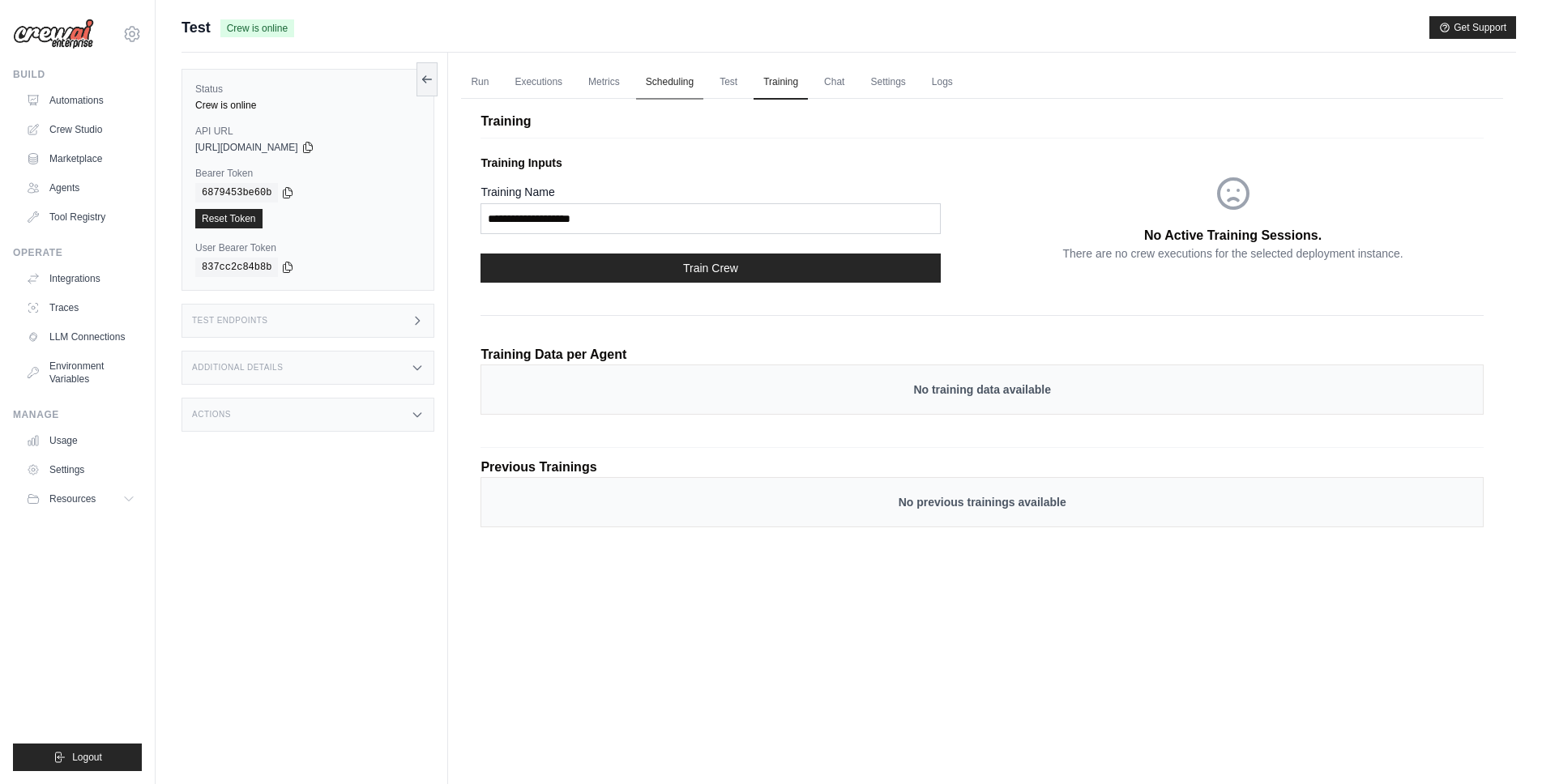
click at [693, 79] on link "Scheduling" at bounding box center [669, 82] width 67 height 34
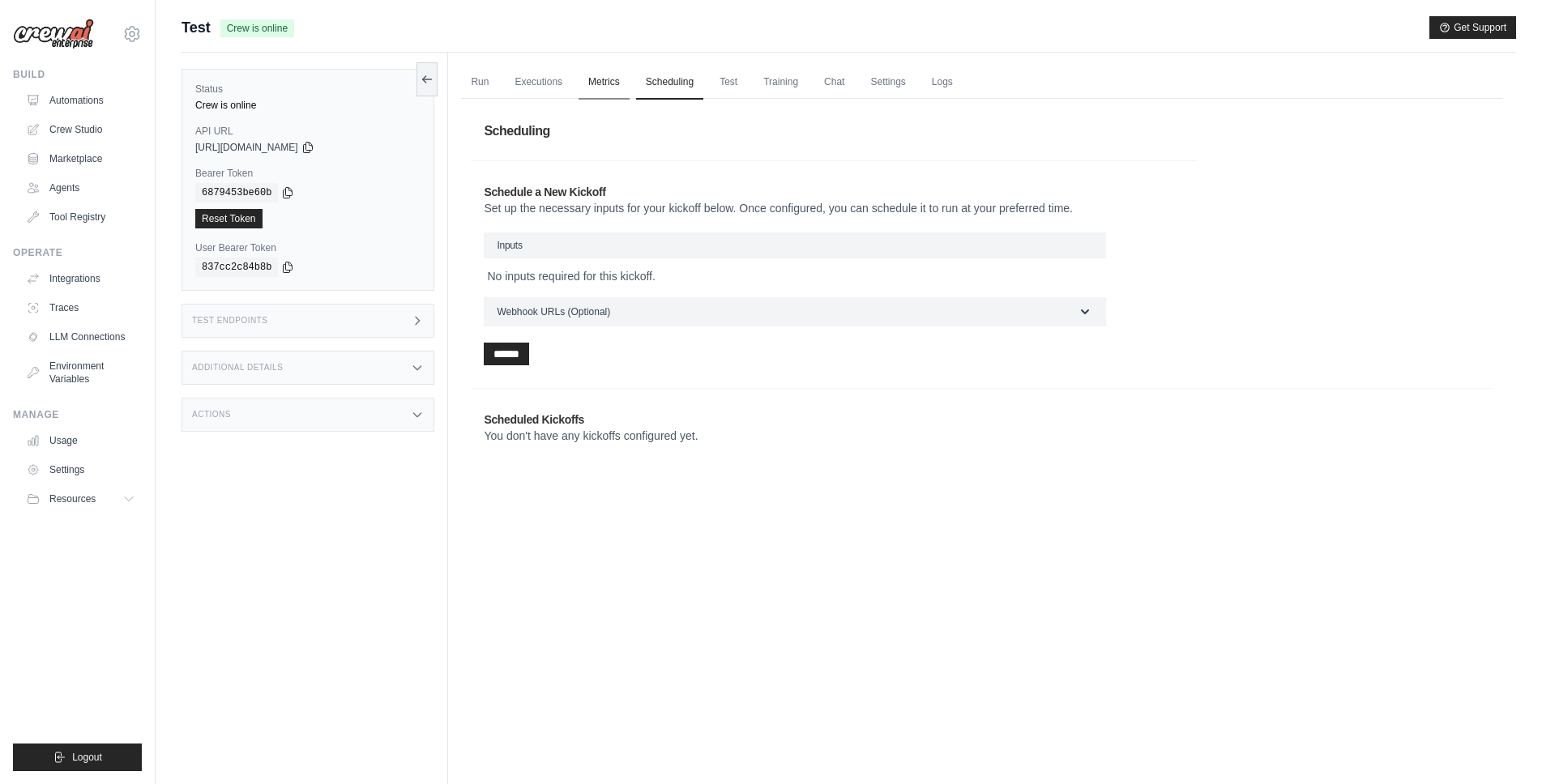
click at [617, 73] on link "Metrics" at bounding box center [604, 82] width 51 height 34
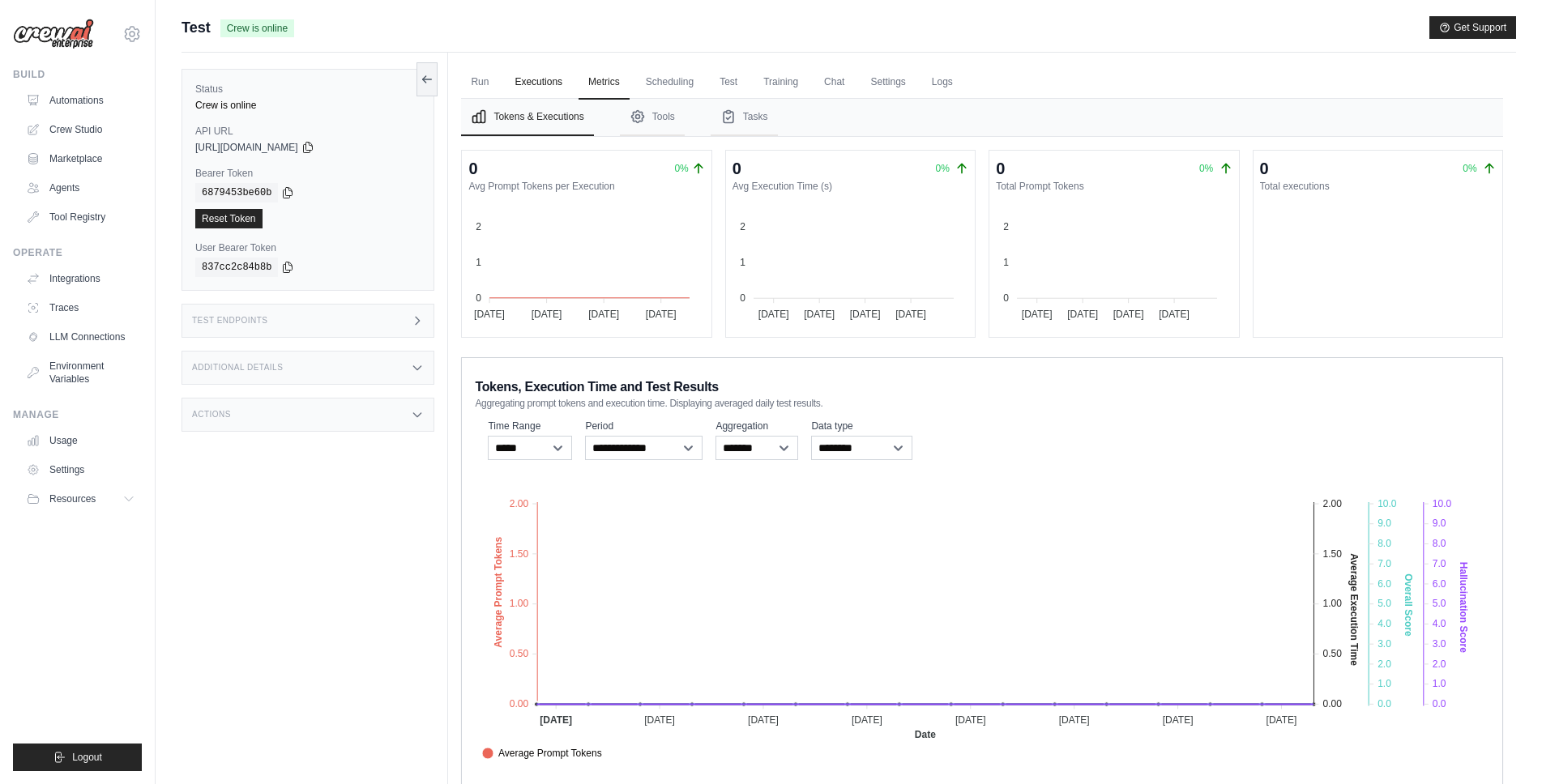
click at [557, 85] on link "Executions" at bounding box center [538, 82] width 67 height 34
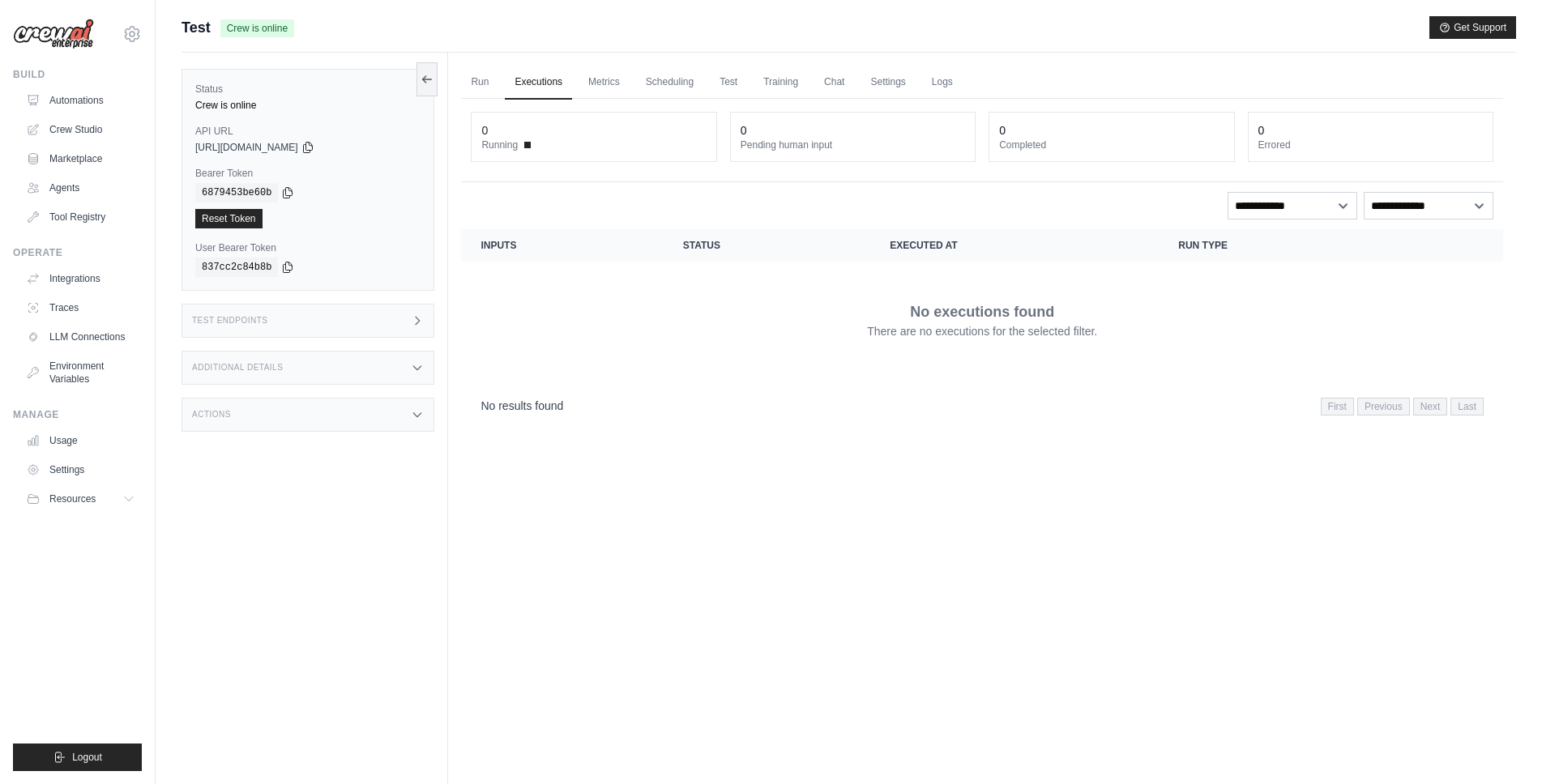
click at [511, 93] on link "Executions" at bounding box center [538, 82] width 67 height 34
click at [501, 91] on ul "Run Executions Metrics Scheduling Test Training Chat Settings Logs" at bounding box center [982, 82] width 1042 height 33
click at [492, 89] on link "Run" at bounding box center [479, 82] width 37 height 34
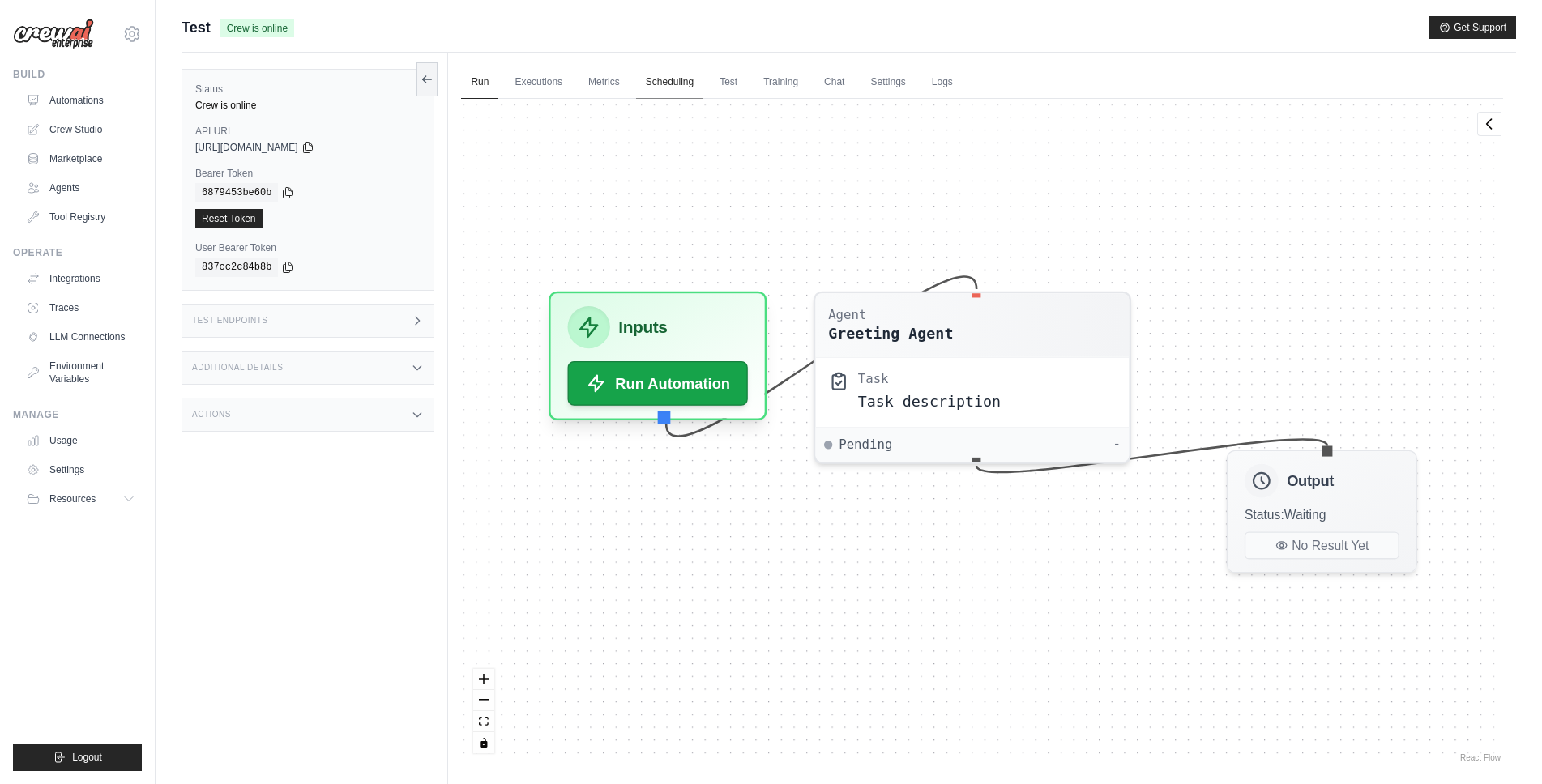
click at [688, 97] on link "Scheduling" at bounding box center [669, 82] width 67 height 34
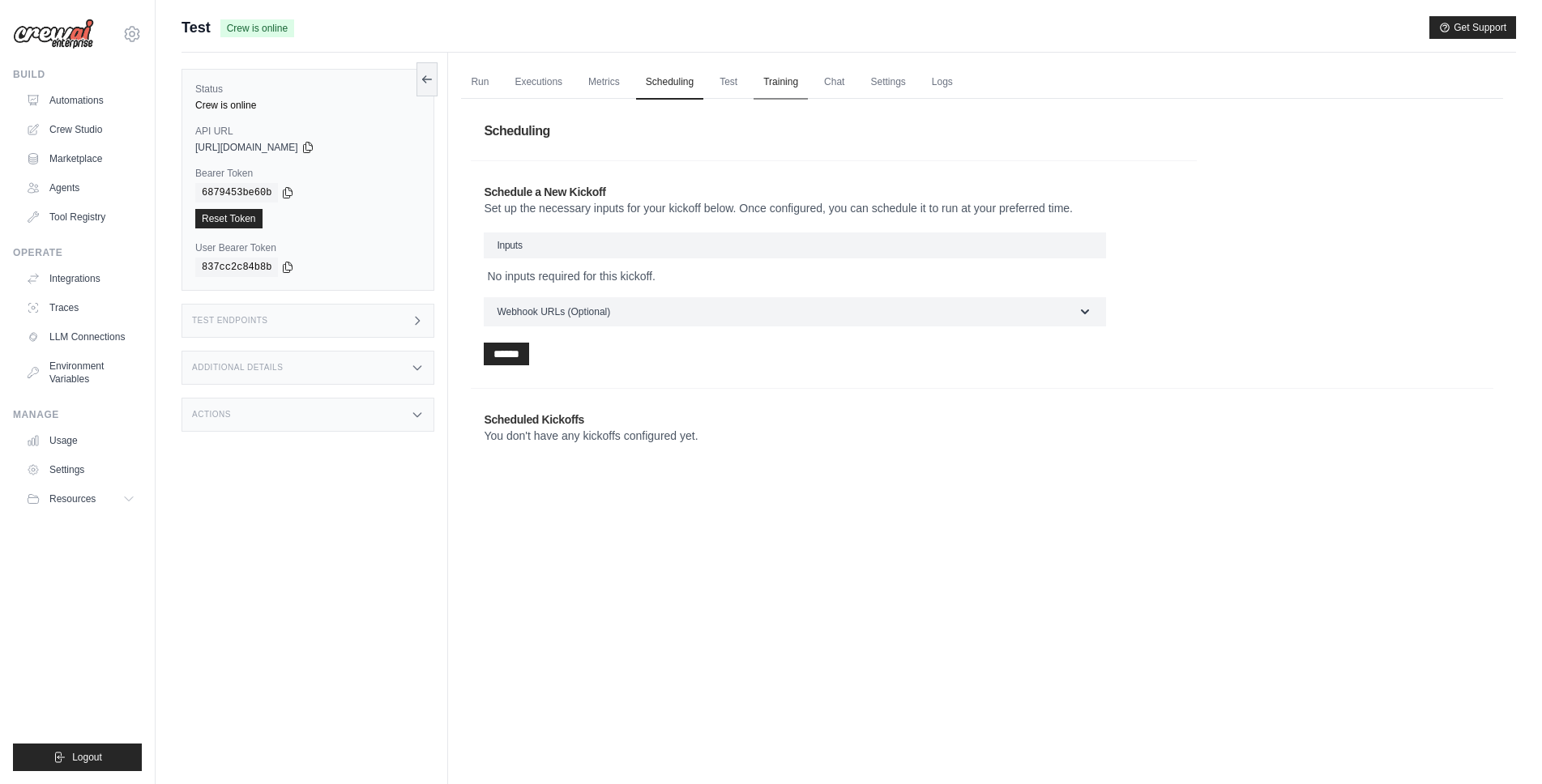
click at [807, 85] on link "Training" at bounding box center [781, 82] width 55 height 34
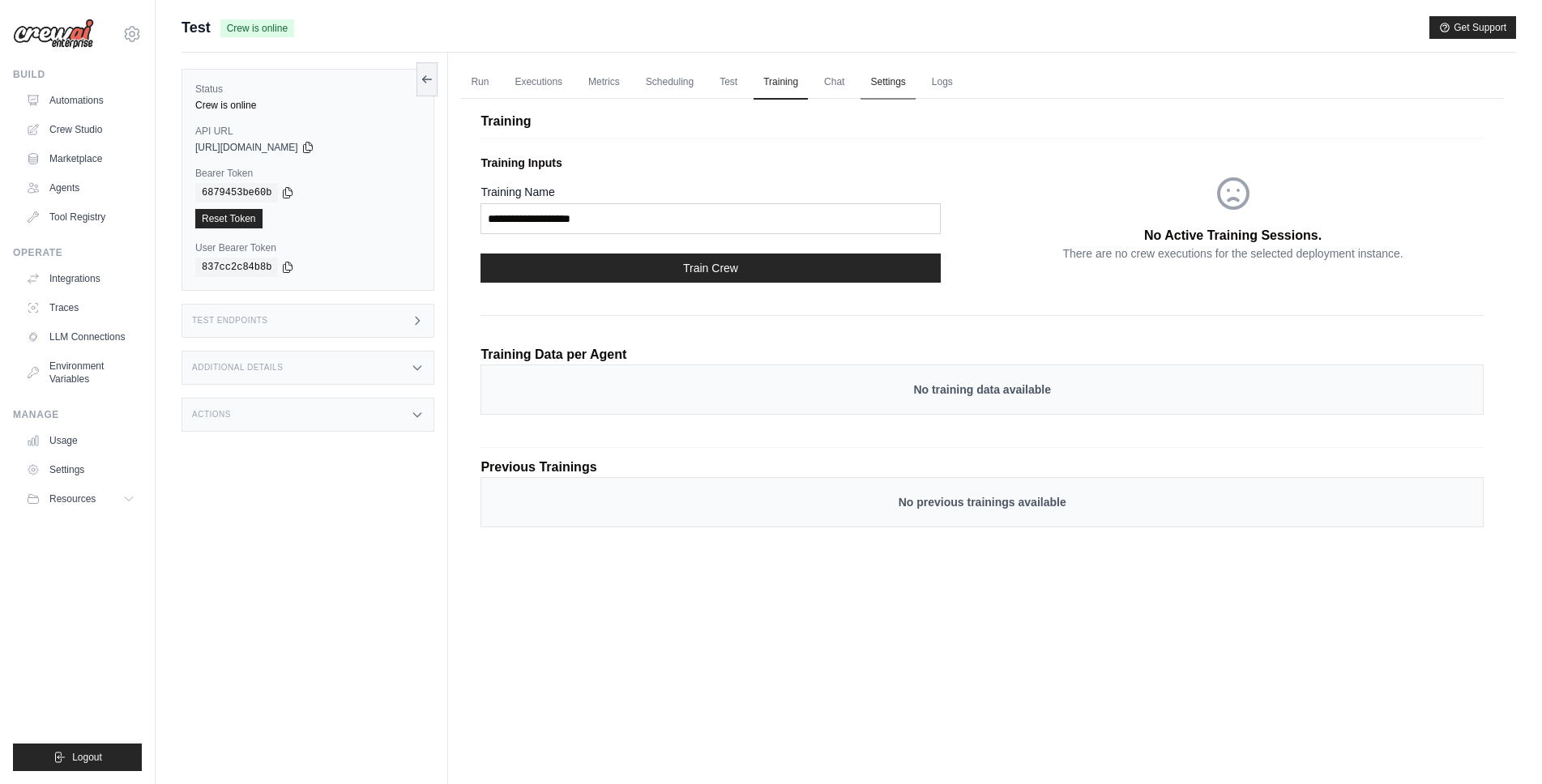
click at [902, 79] on link "Settings" at bounding box center [888, 82] width 55 height 34
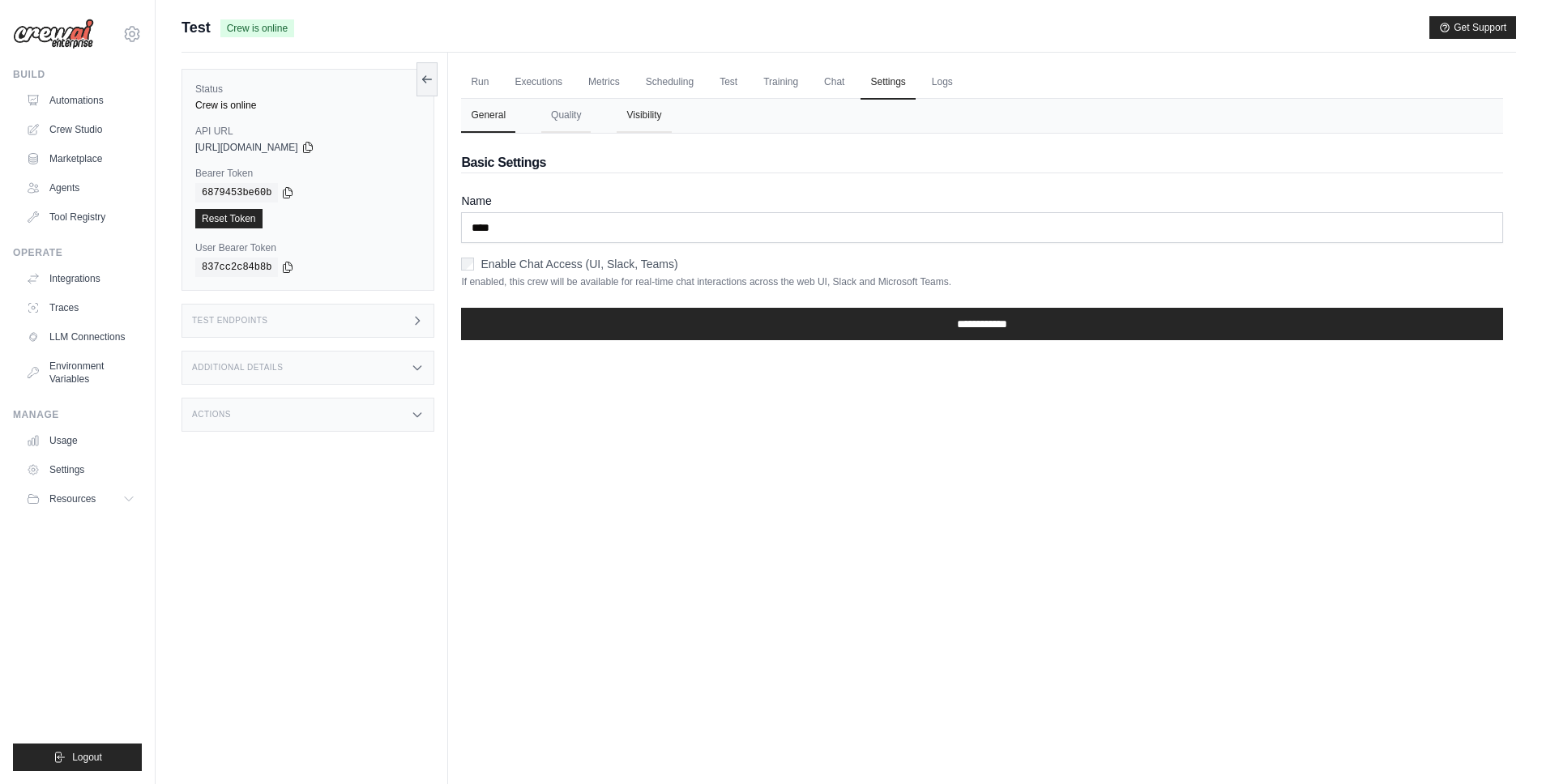
click at [659, 111] on button "Visibility" at bounding box center [644, 115] width 55 height 34
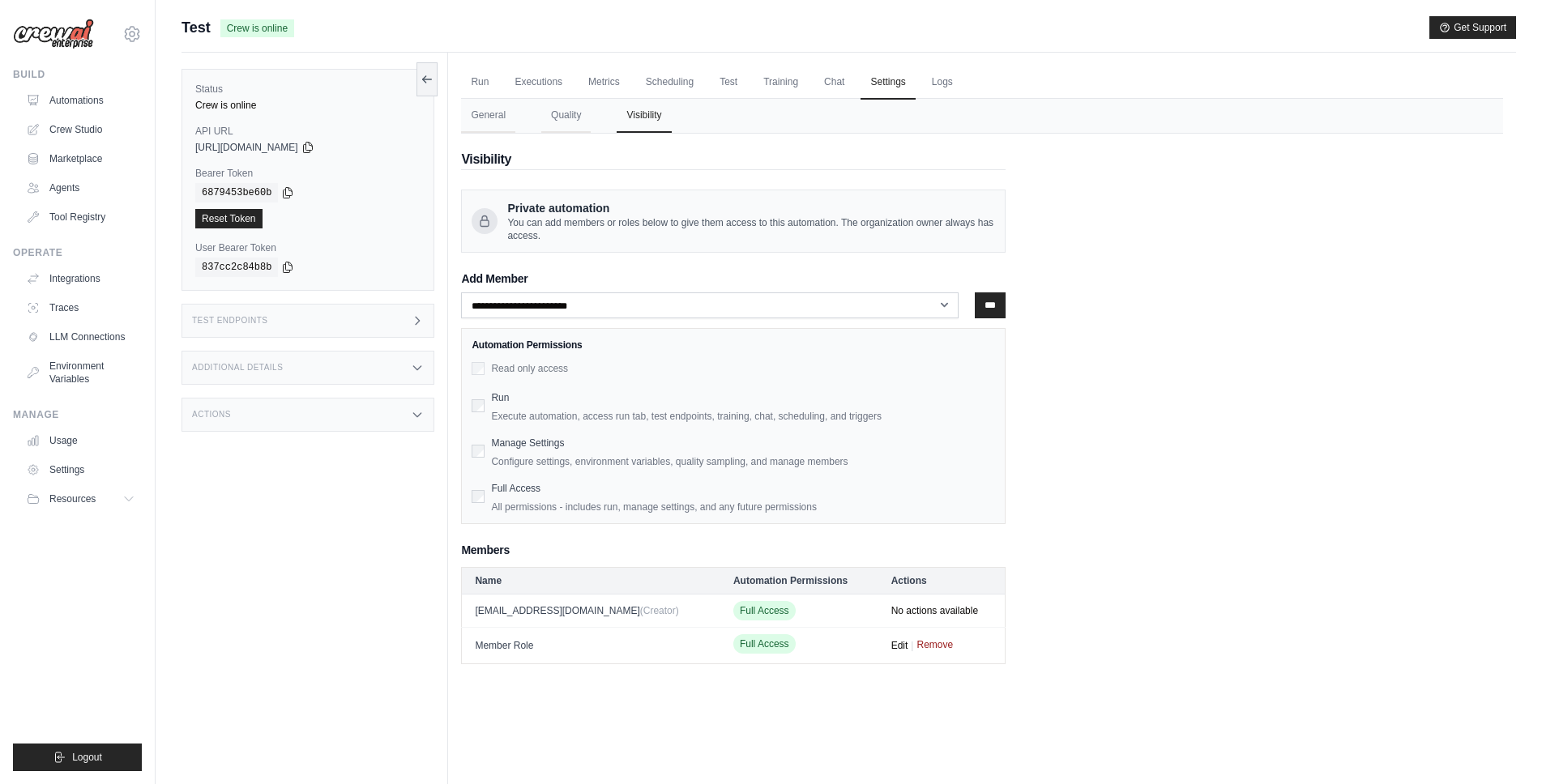
click at [917, 644] on button "Remove" at bounding box center [934, 645] width 36 height 13
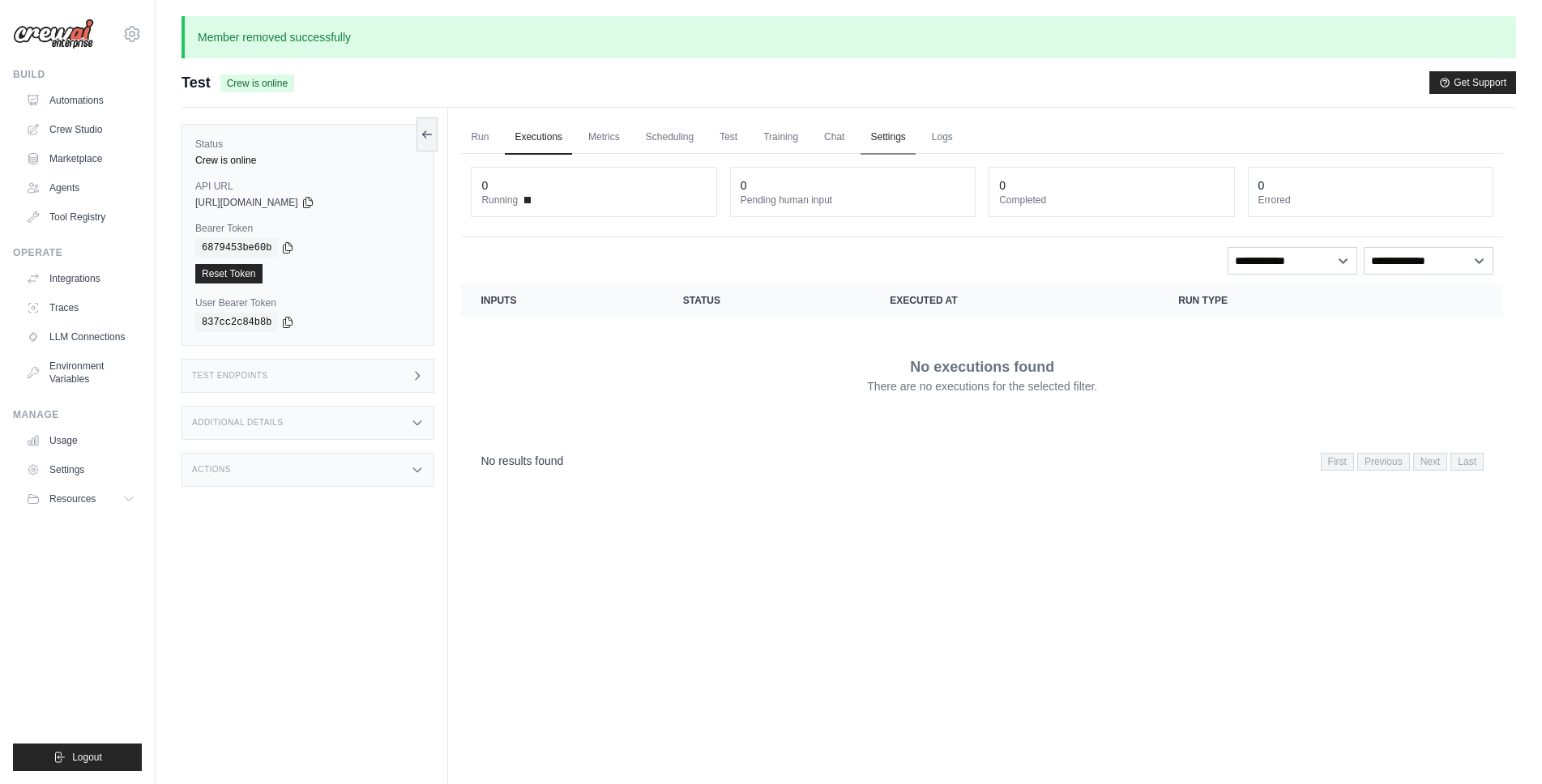
click at [907, 146] on link "Settings" at bounding box center [888, 137] width 55 height 34
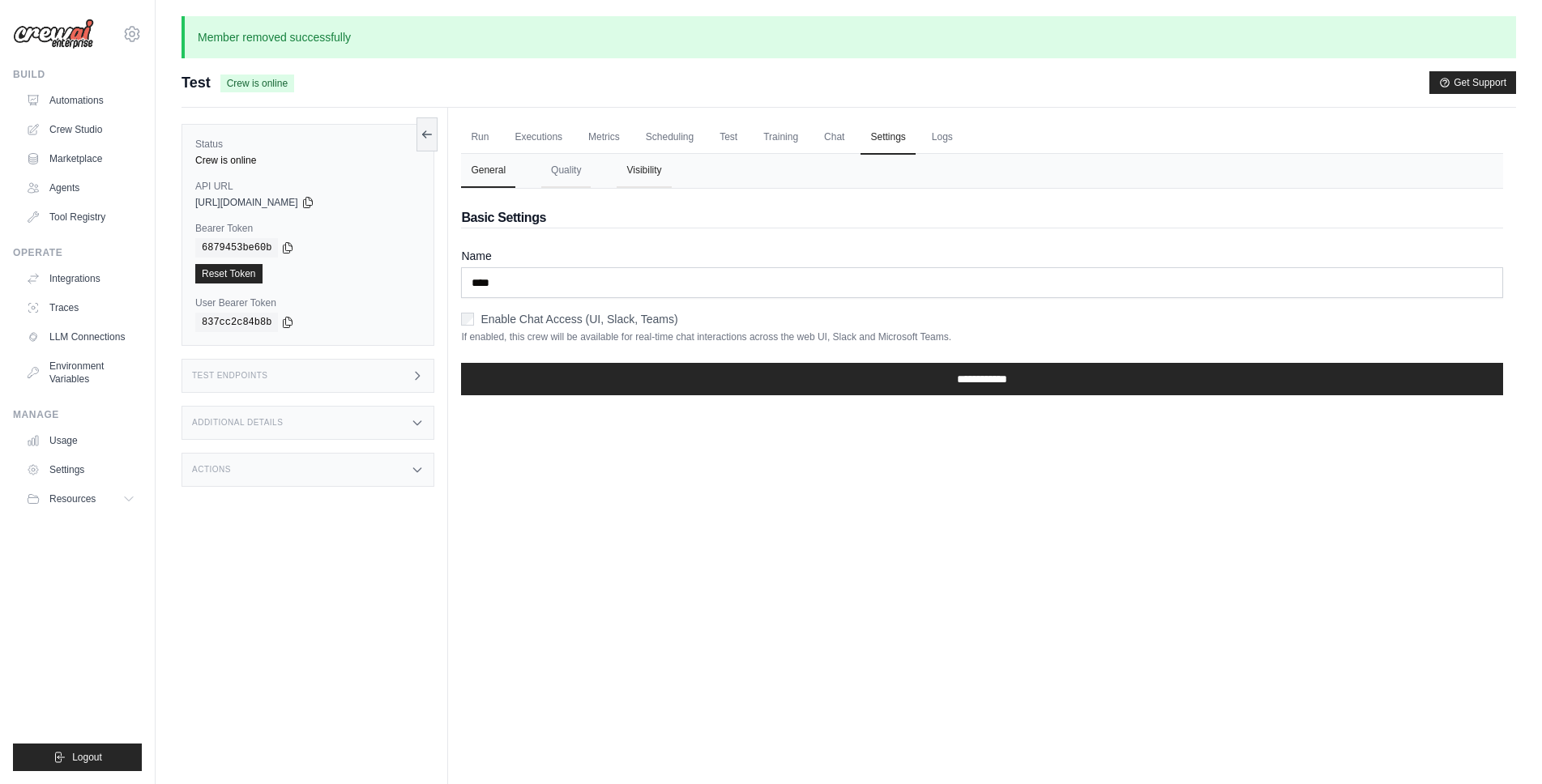
click at [646, 185] on button "Visibility" at bounding box center [644, 170] width 55 height 34
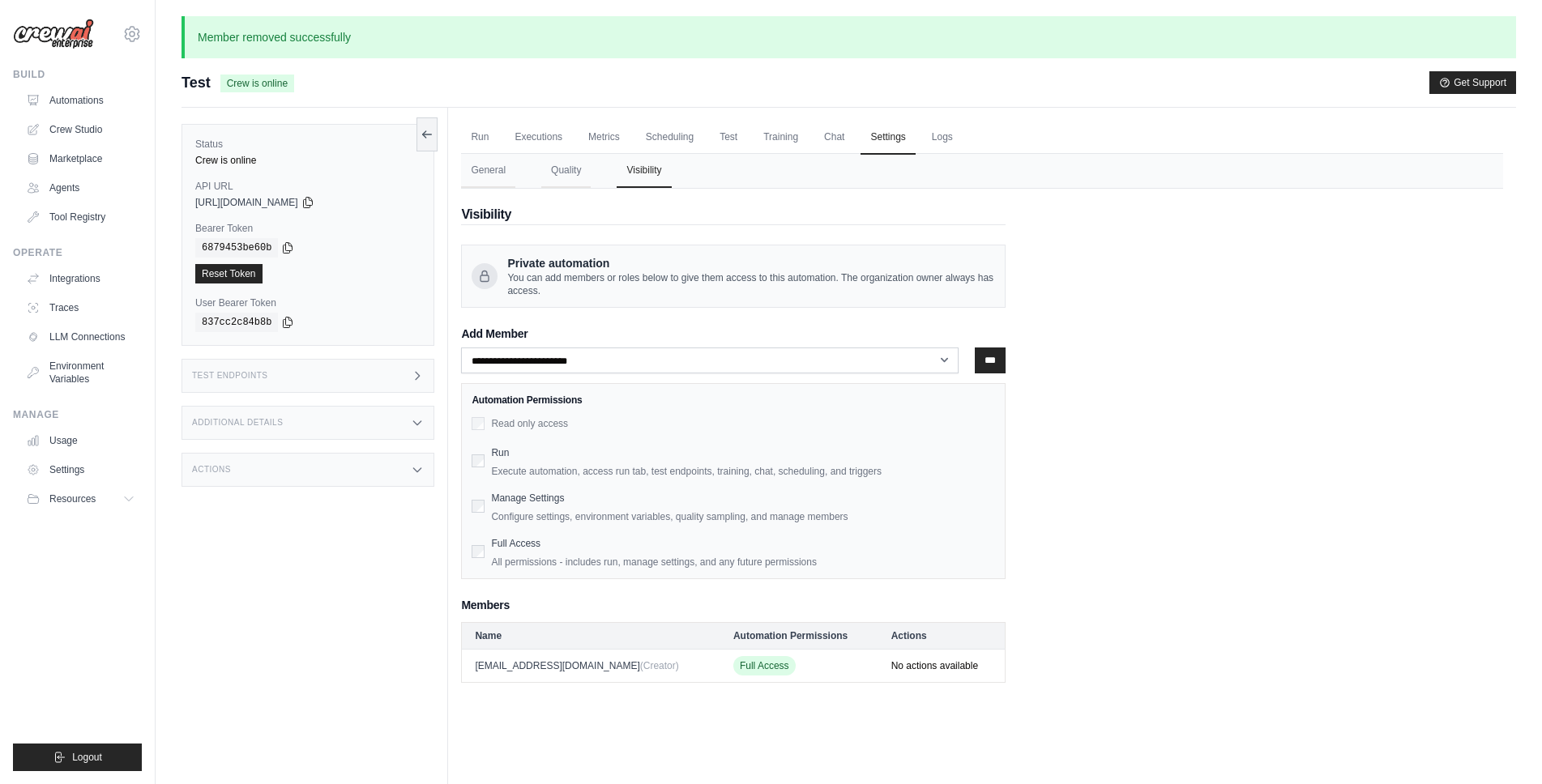
click at [646, 176] on button "Visibility" at bounding box center [644, 170] width 55 height 34
click at [731, 681] on td "Full Access" at bounding box center [800, 665] width 158 height 33
click at [733, 673] on span "Full Access" at bounding box center [765, 666] width 62 height 19
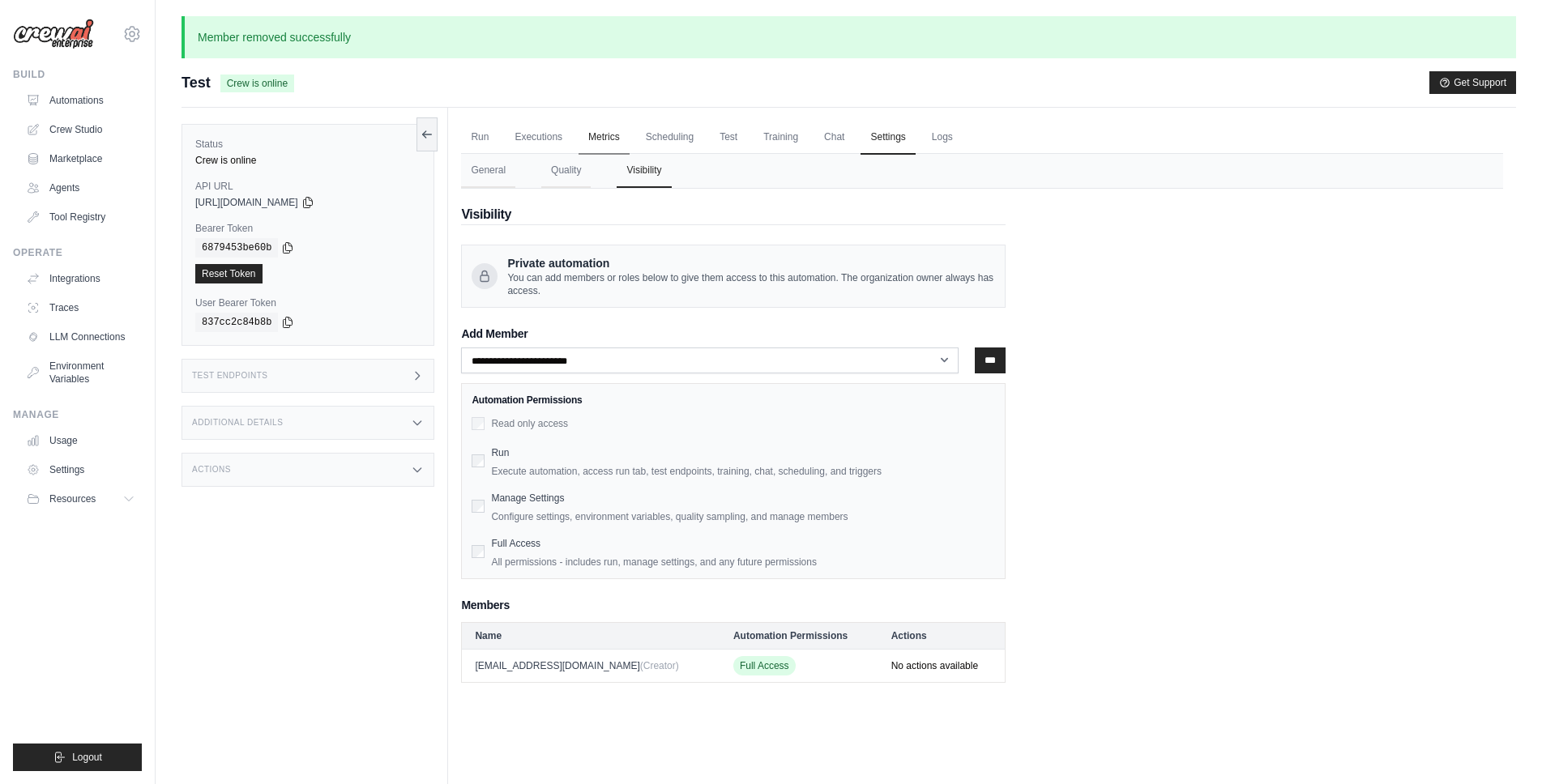
click at [590, 142] on link "Metrics" at bounding box center [604, 137] width 51 height 34
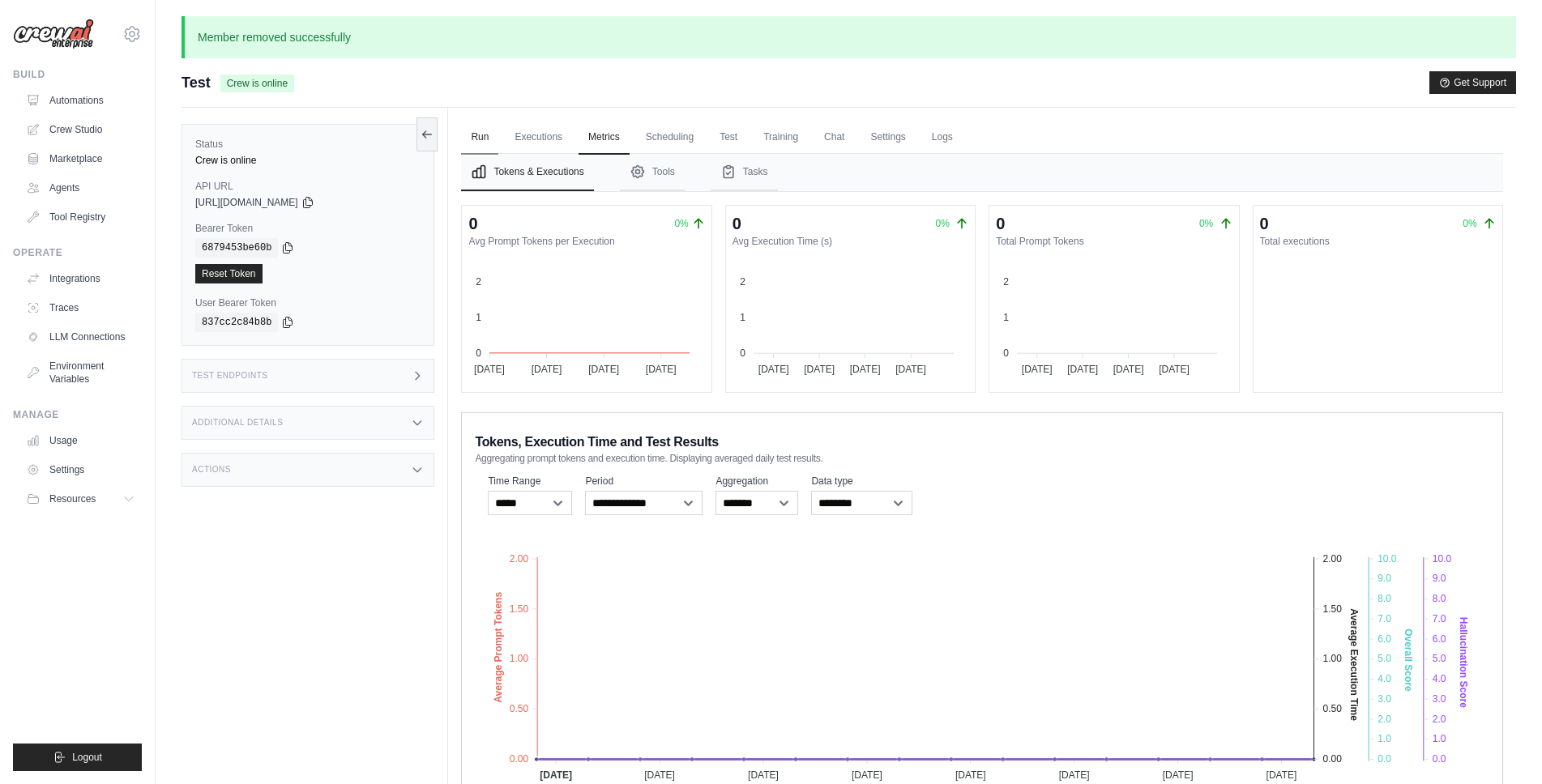
click at [480, 139] on link "Run" at bounding box center [479, 137] width 37 height 34
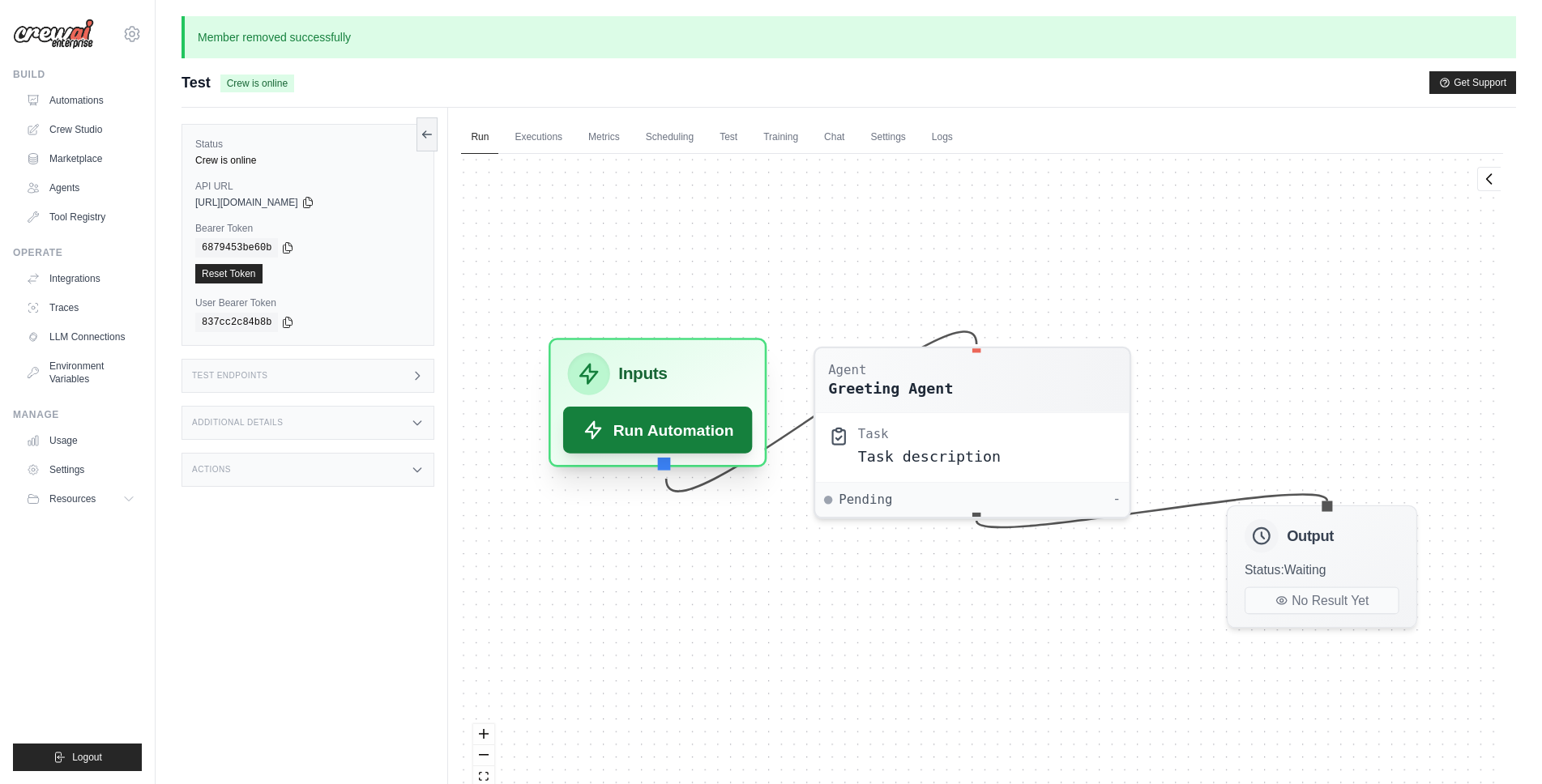
click at [615, 429] on button "Run Automation" at bounding box center [658, 430] width 190 height 47
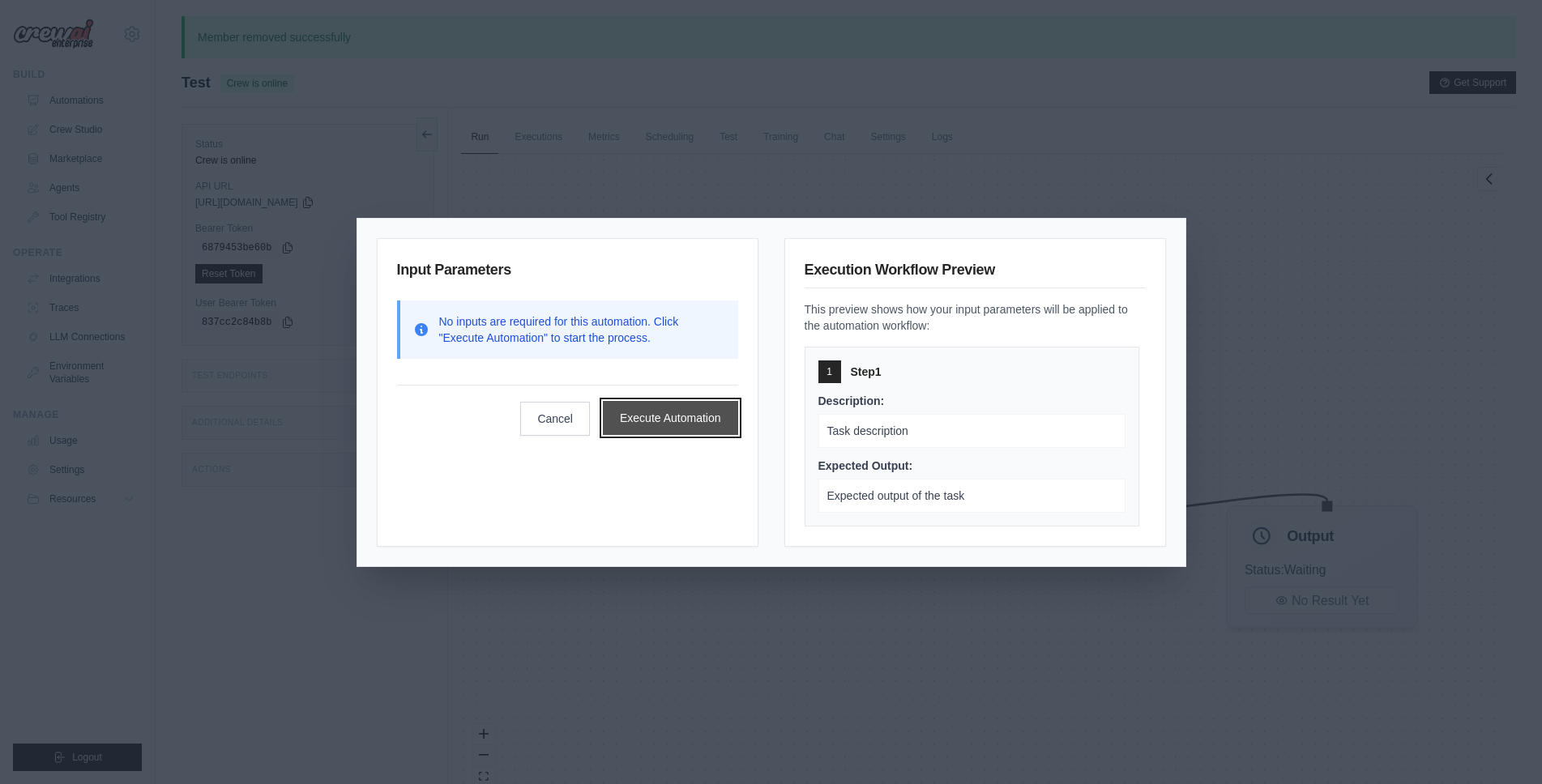
click at [687, 423] on button "Execute Automation" at bounding box center [670, 418] width 135 height 34
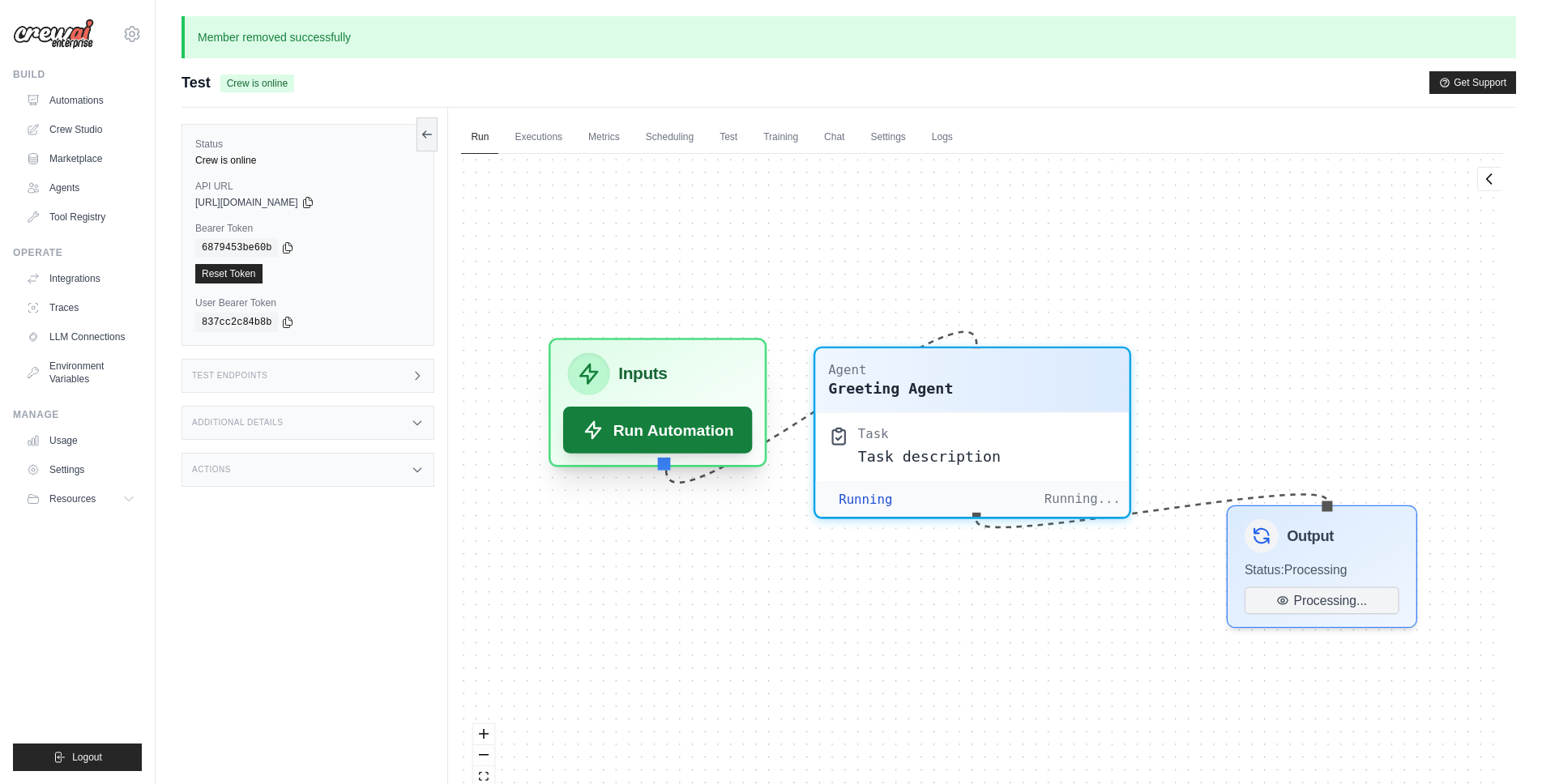
scroll to position [428, 0]
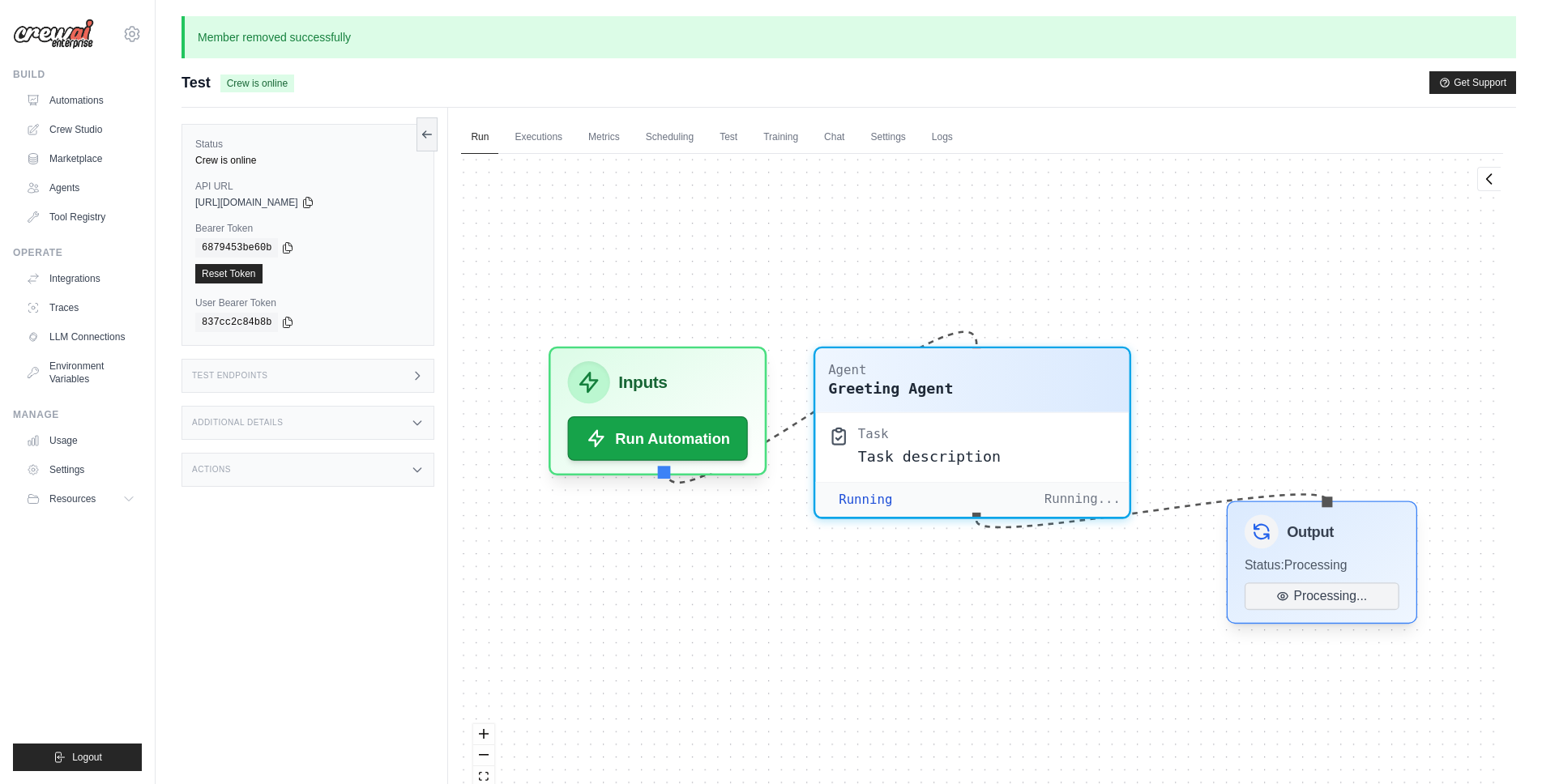
click at [1362, 557] on div "Status: Processing" at bounding box center [1322, 565] width 155 height 17
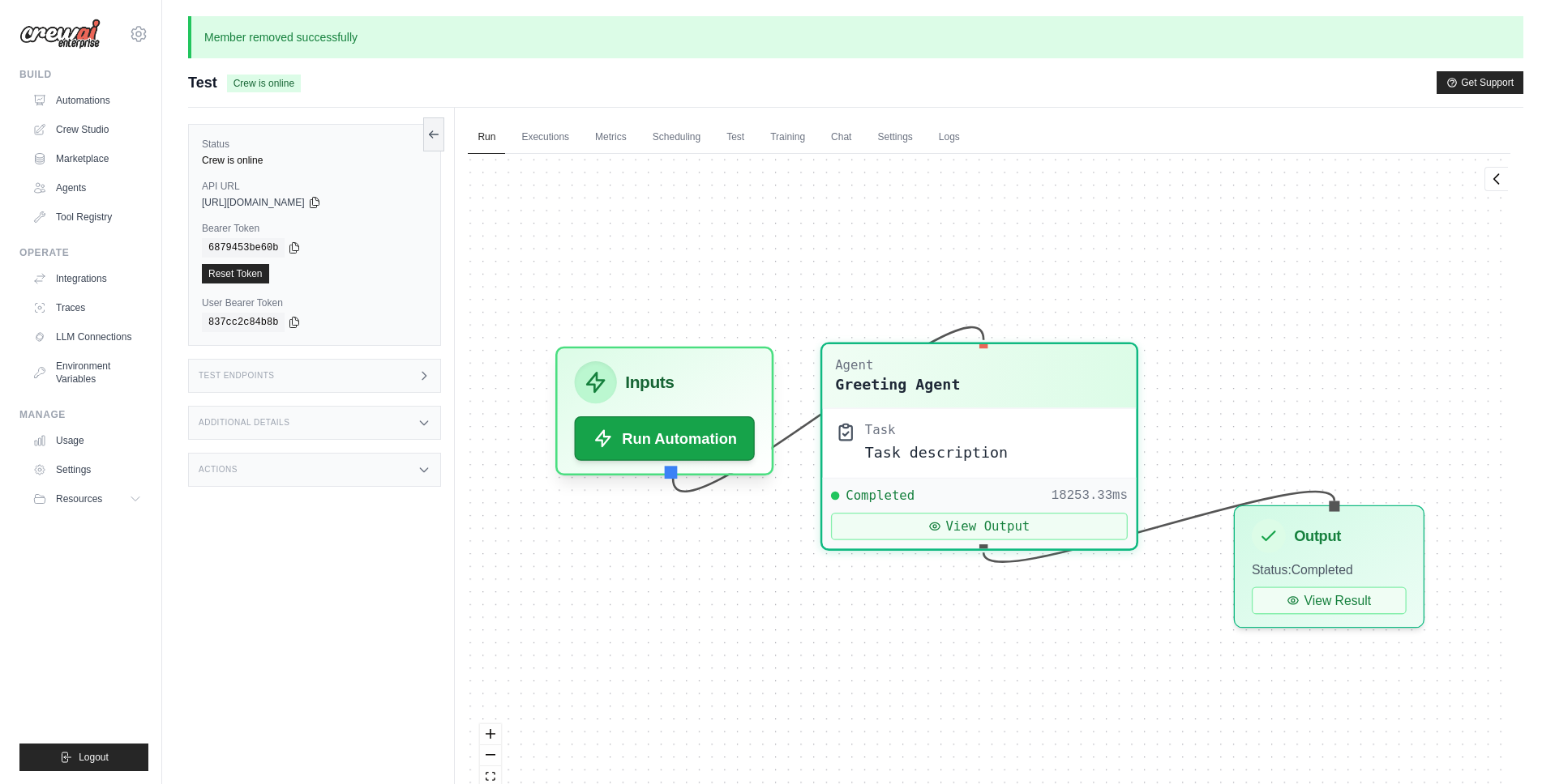
scroll to position [558, 0]
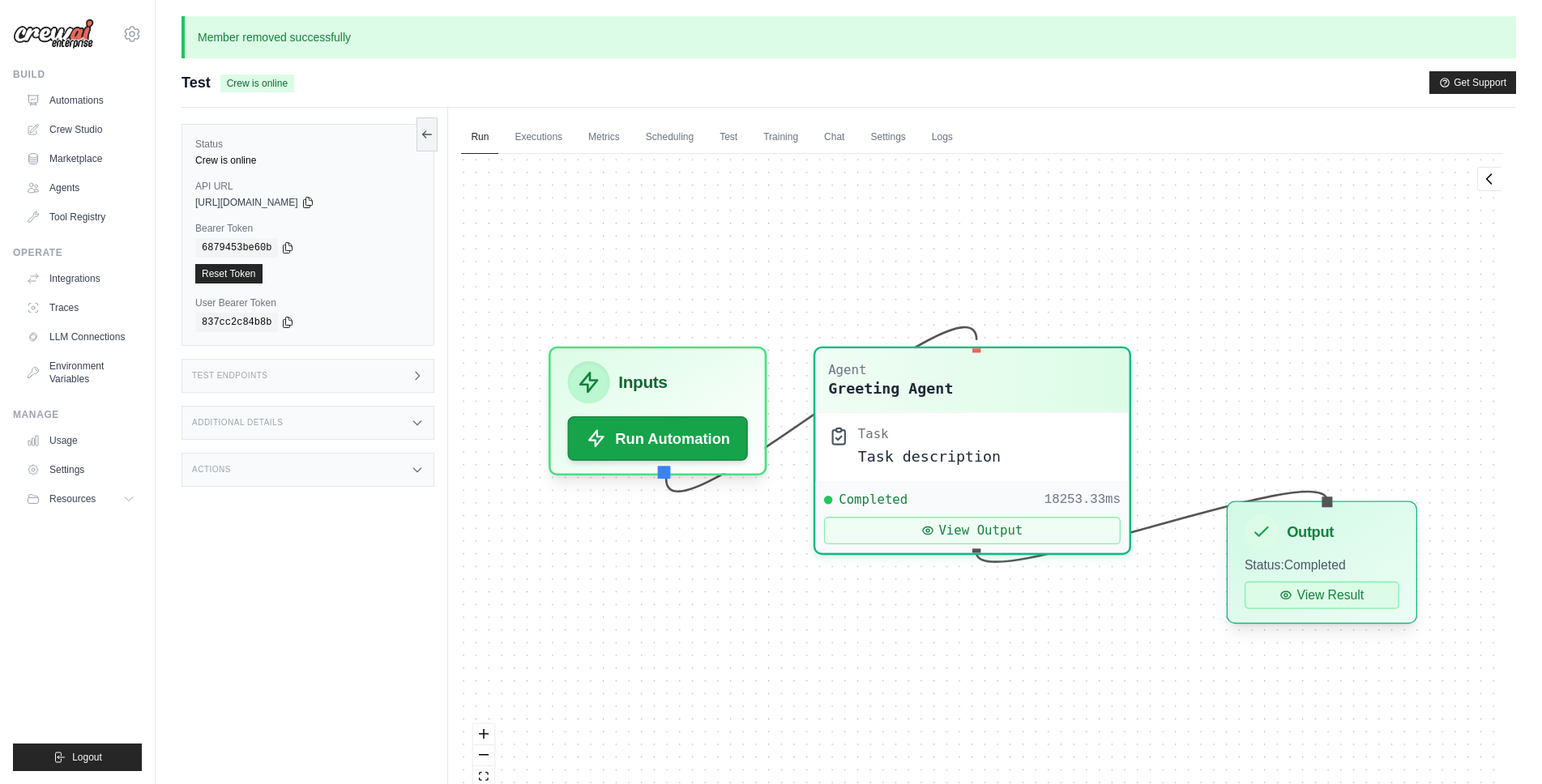
click at [1324, 608] on button "View Result" at bounding box center [1322, 595] width 155 height 27
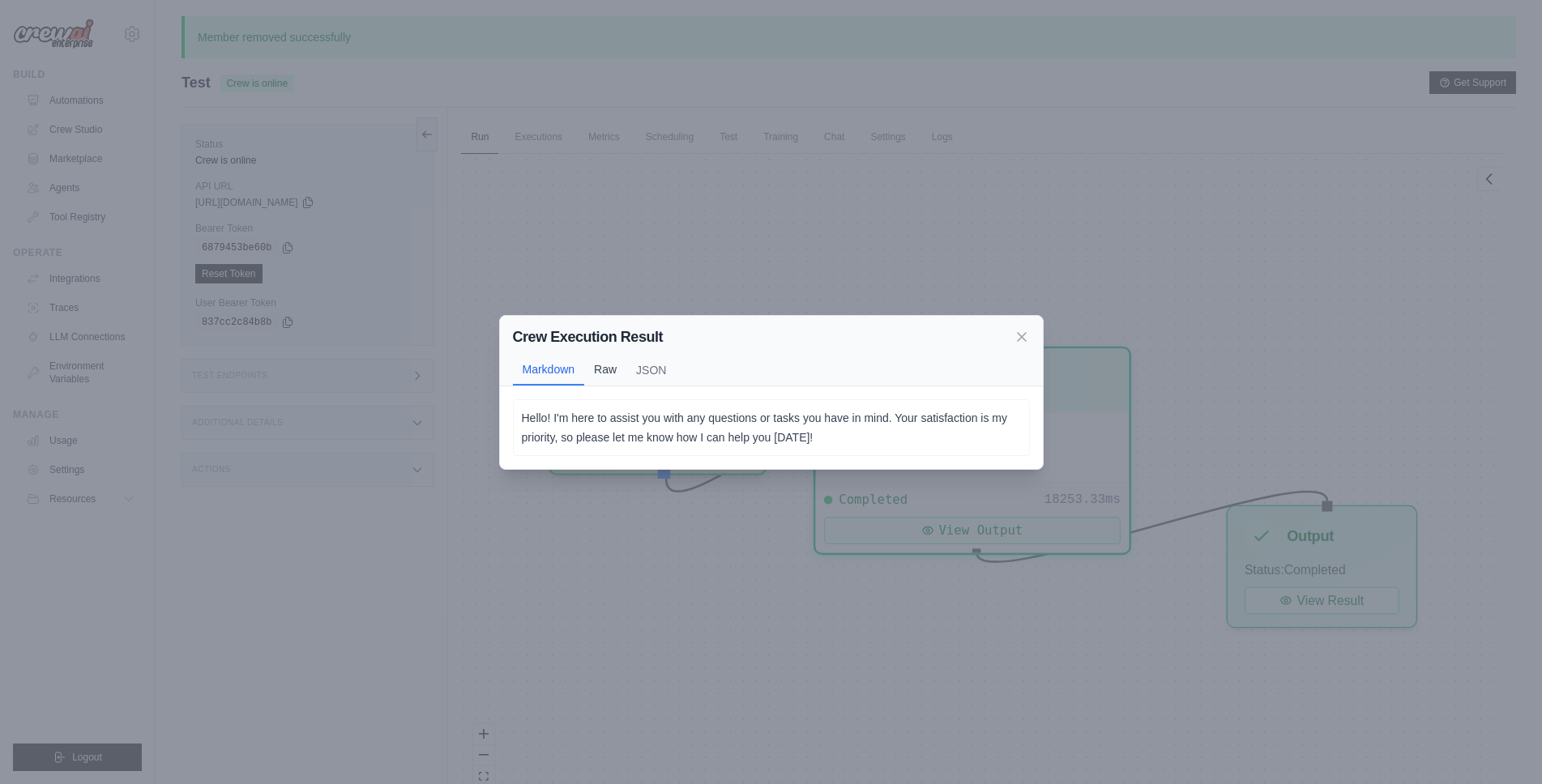
click at [616, 362] on button "Raw" at bounding box center [605, 370] width 42 height 31
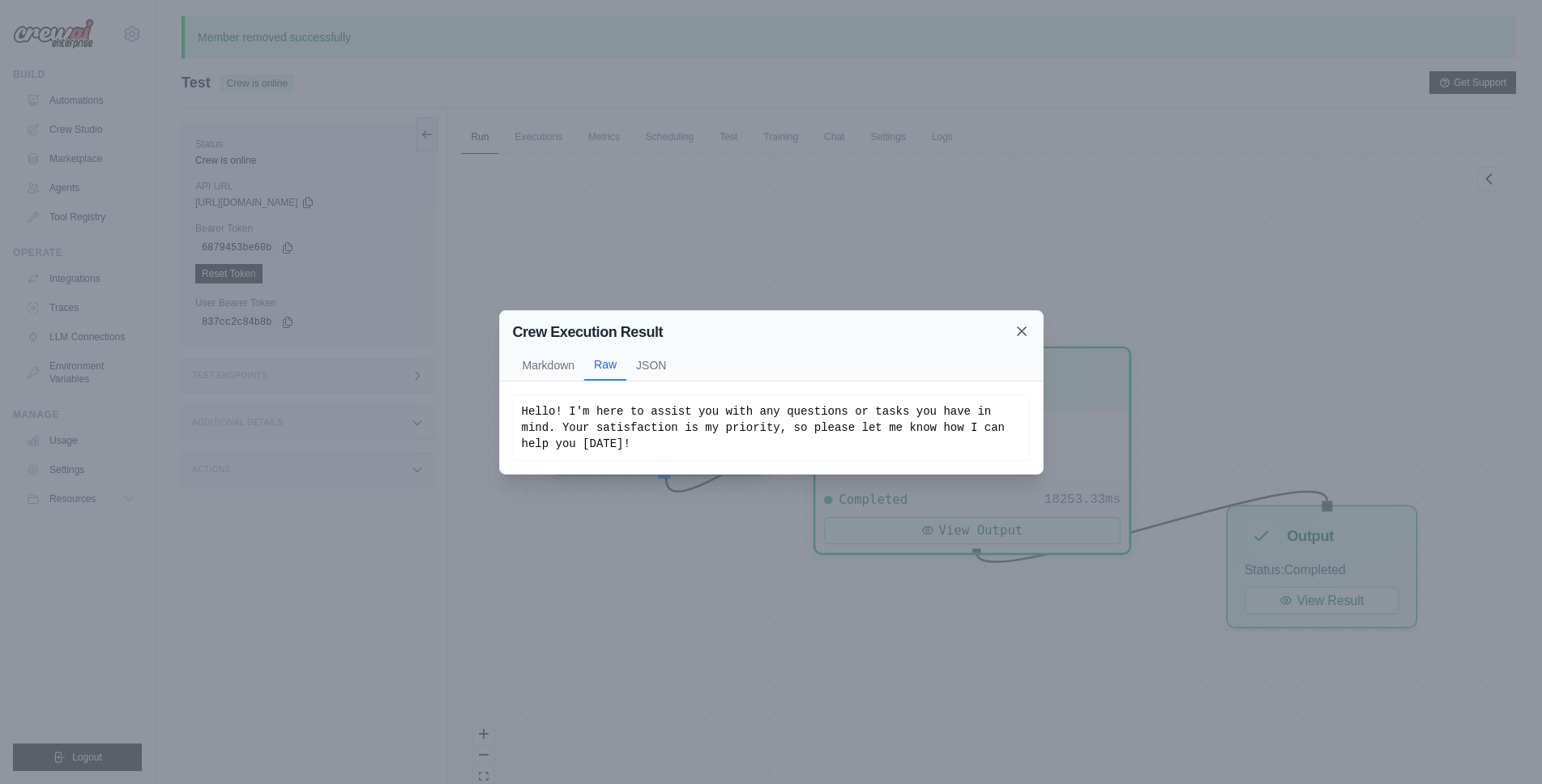
click at [1022, 334] on icon at bounding box center [1022, 331] width 17 height 17
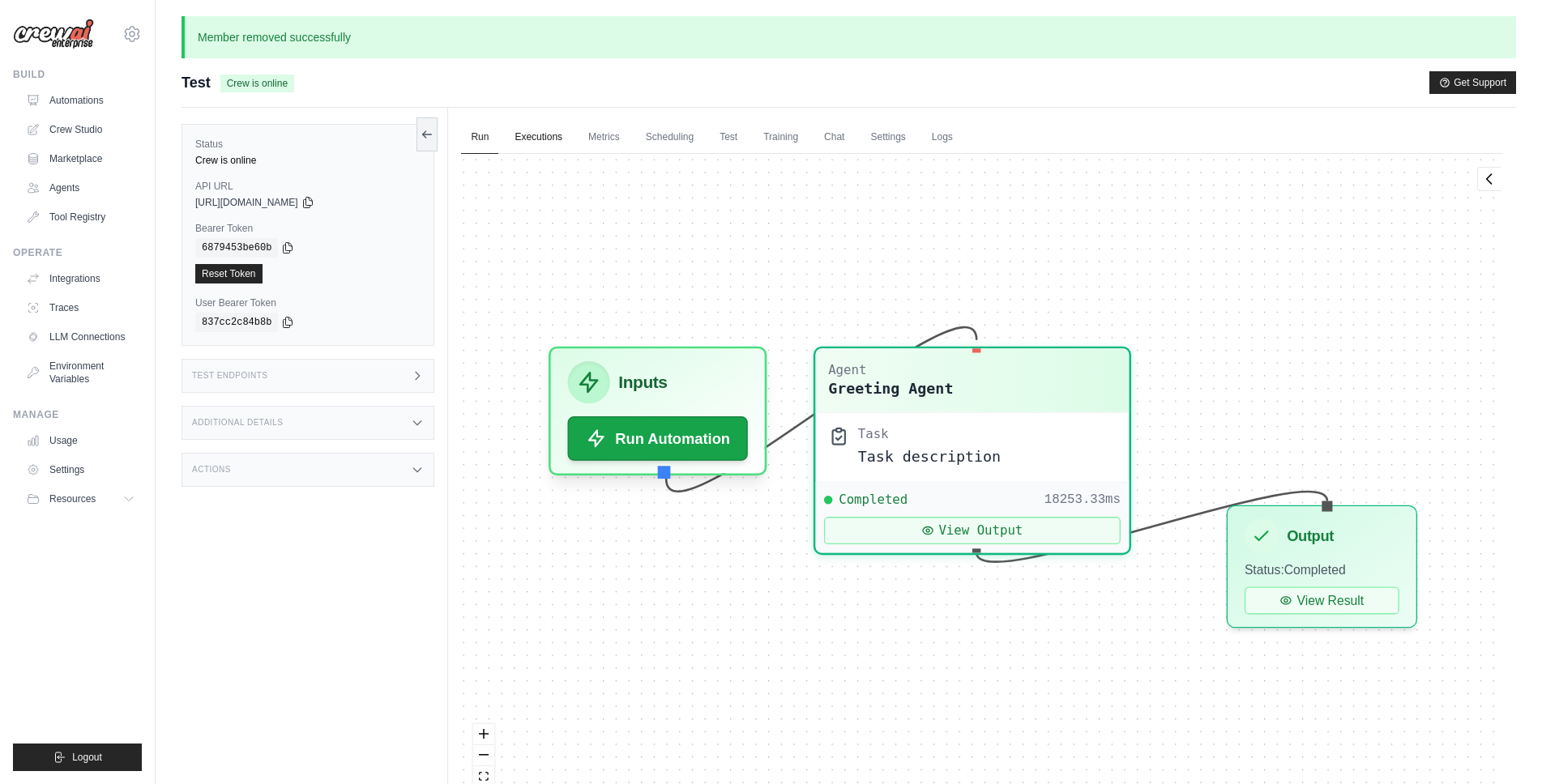
click at [556, 149] on link "Executions" at bounding box center [538, 137] width 67 height 34
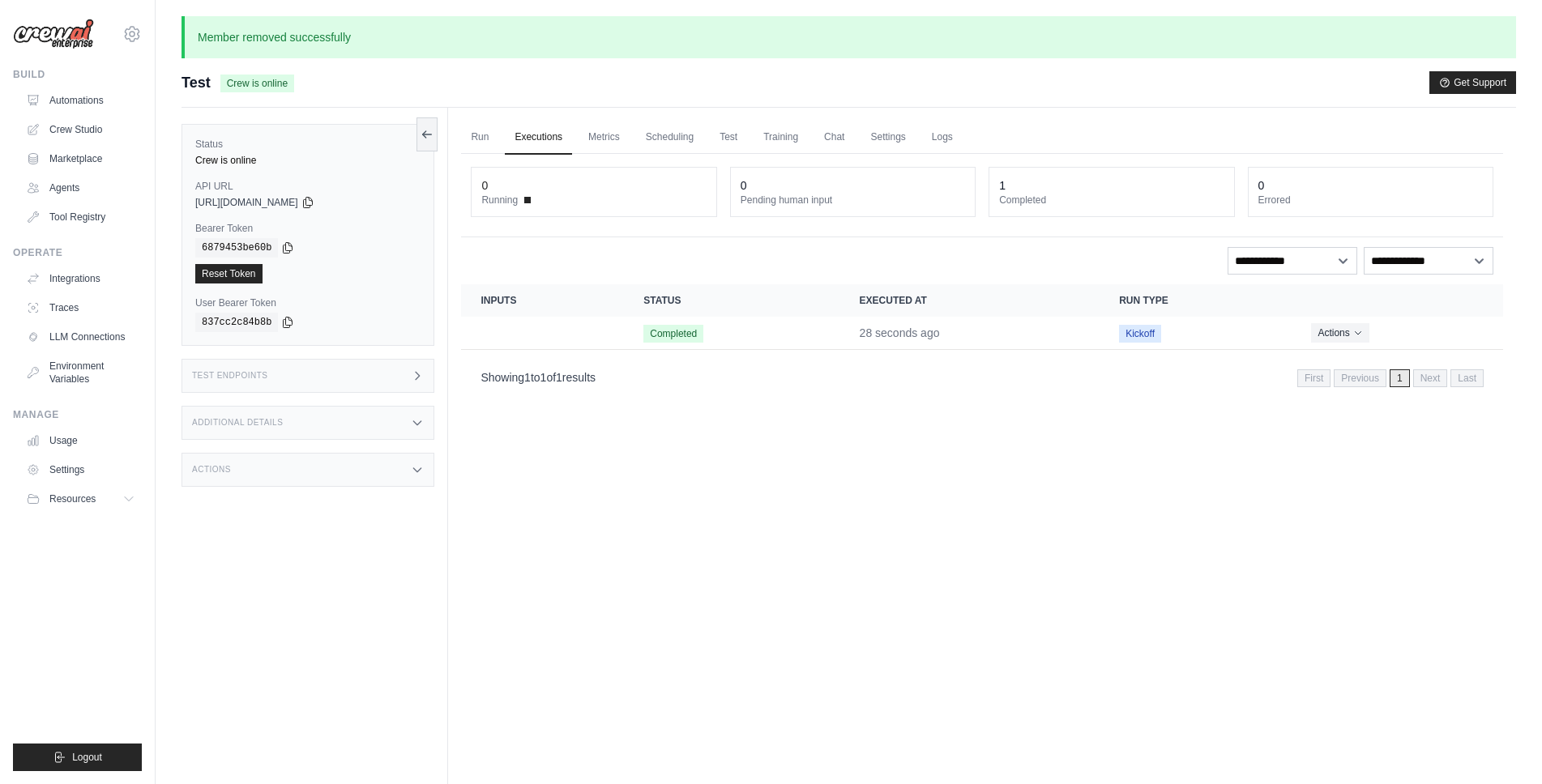
click at [552, 140] on link "Executions" at bounding box center [538, 137] width 67 height 34
click at [786, 337] on td "Completed" at bounding box center [732, 333] width 215 height 33
click at [594, 137] on link "Metrics" at bounding box center [604, 137] width 51 height 34
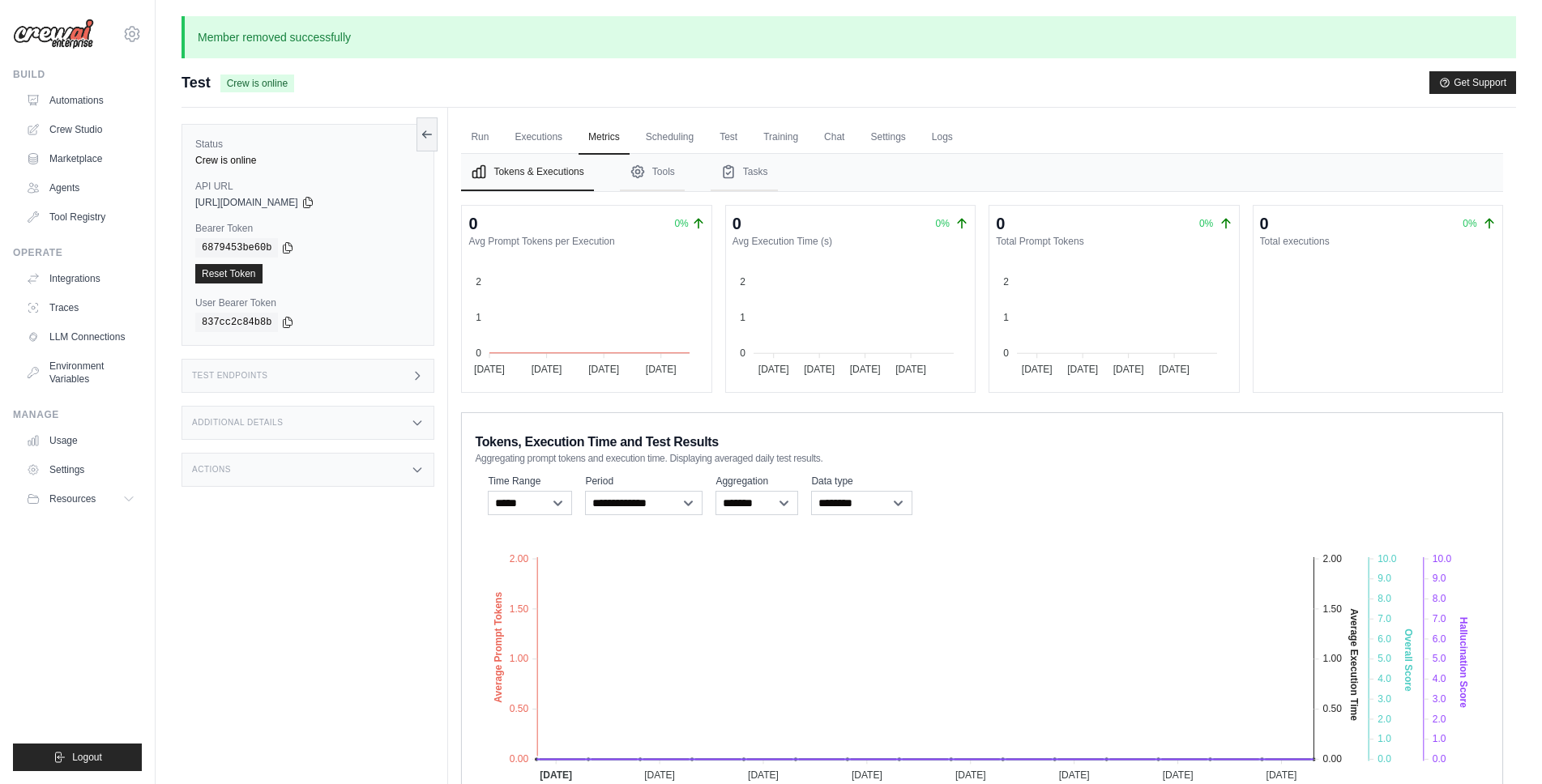
click at [316, 363] on div "Test Endpoints" at bounding box center [308, 376] width 253 height 34
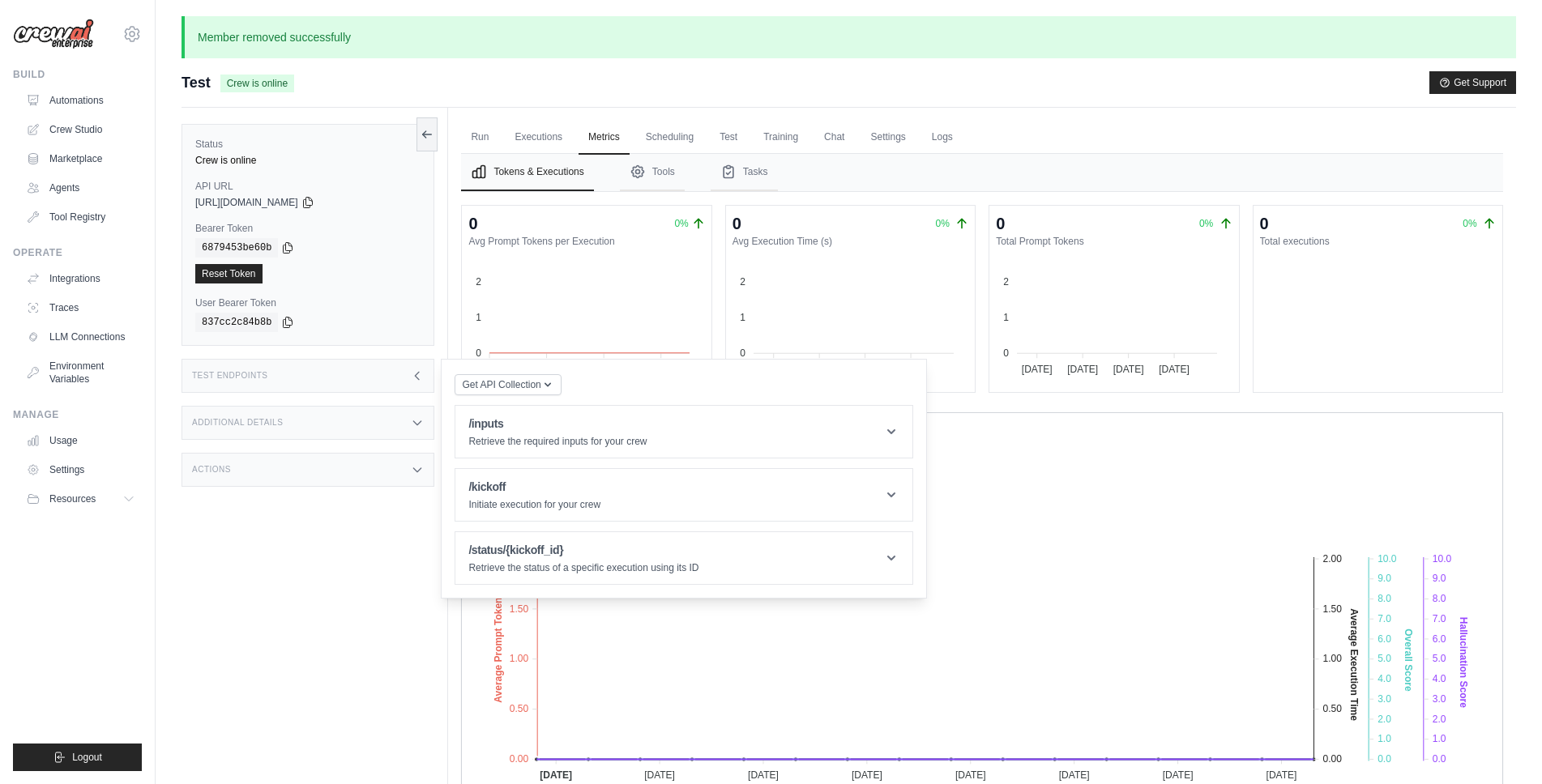
click at [315, 359] on div "Test Endpoints" at bounding box center [308, 376] width 253 height 34
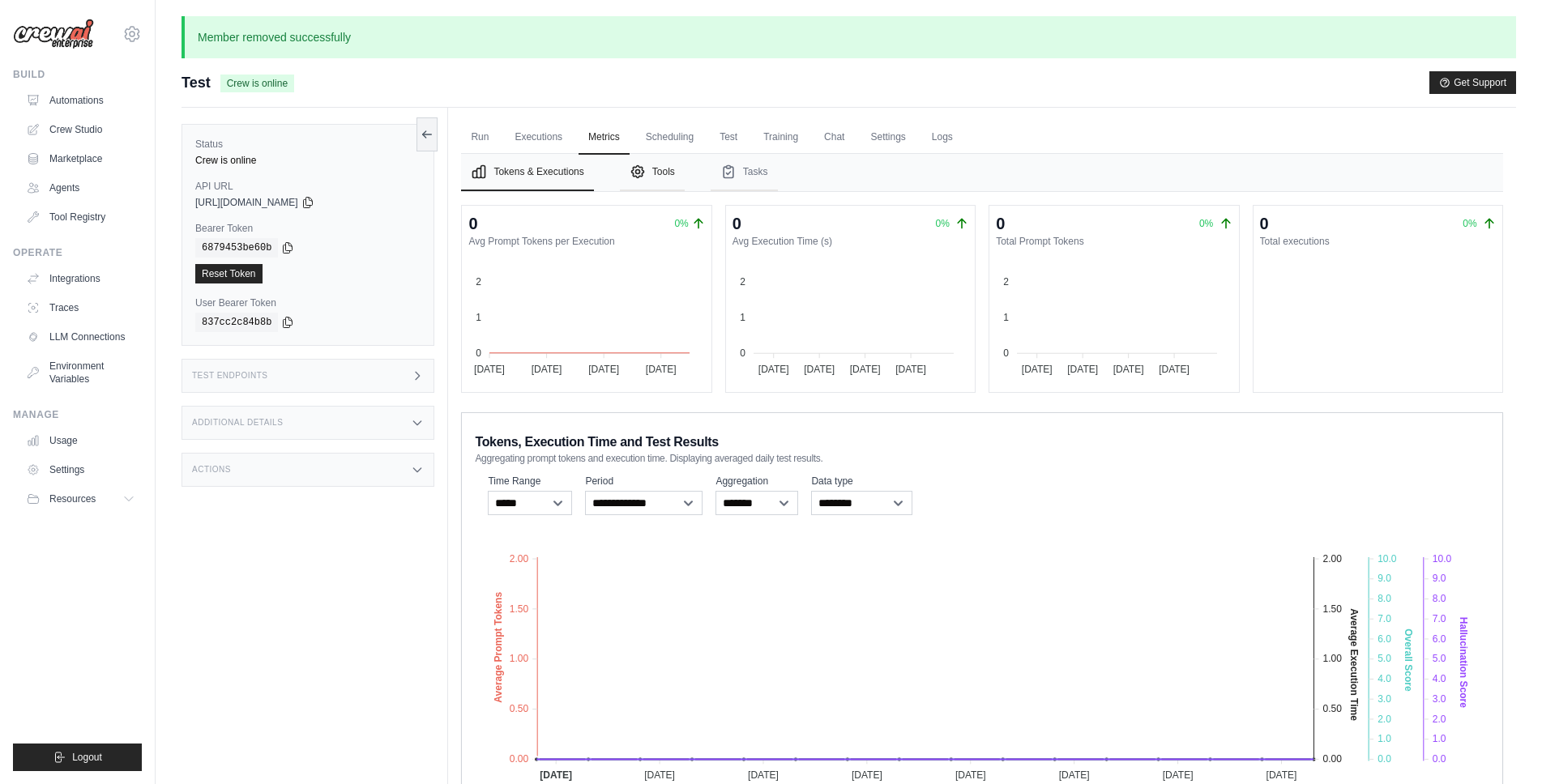
click at [678, 170] on button "Tools" at bounding box center [652, 172] width 65 height 37
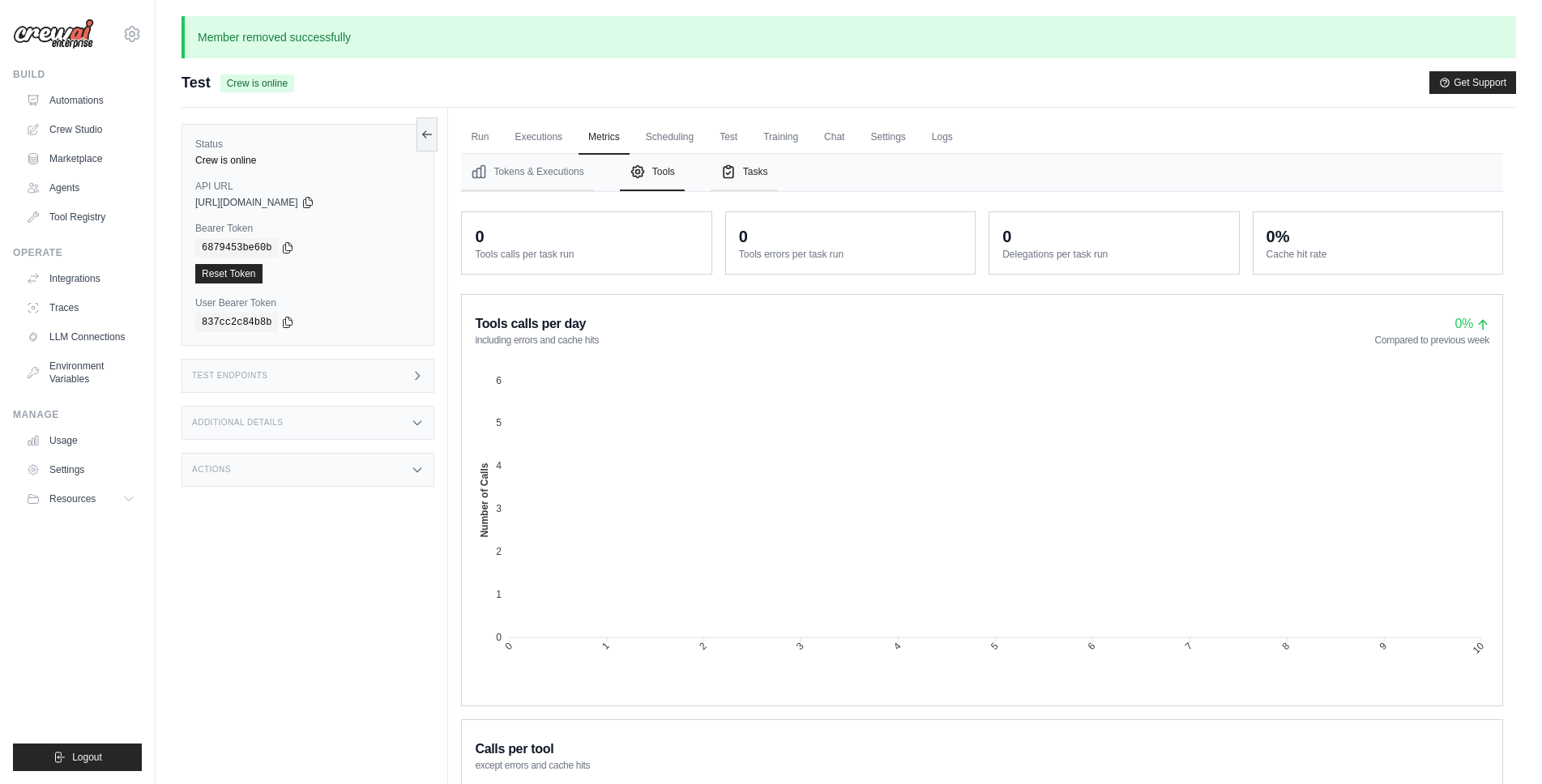
click at [753, 167] on button "Tasks" at bounding box center [744, 172] width 67 height 37
click at [703, 128] on link "Scheduling" at bounding box center [669, 137] width 67 height 34
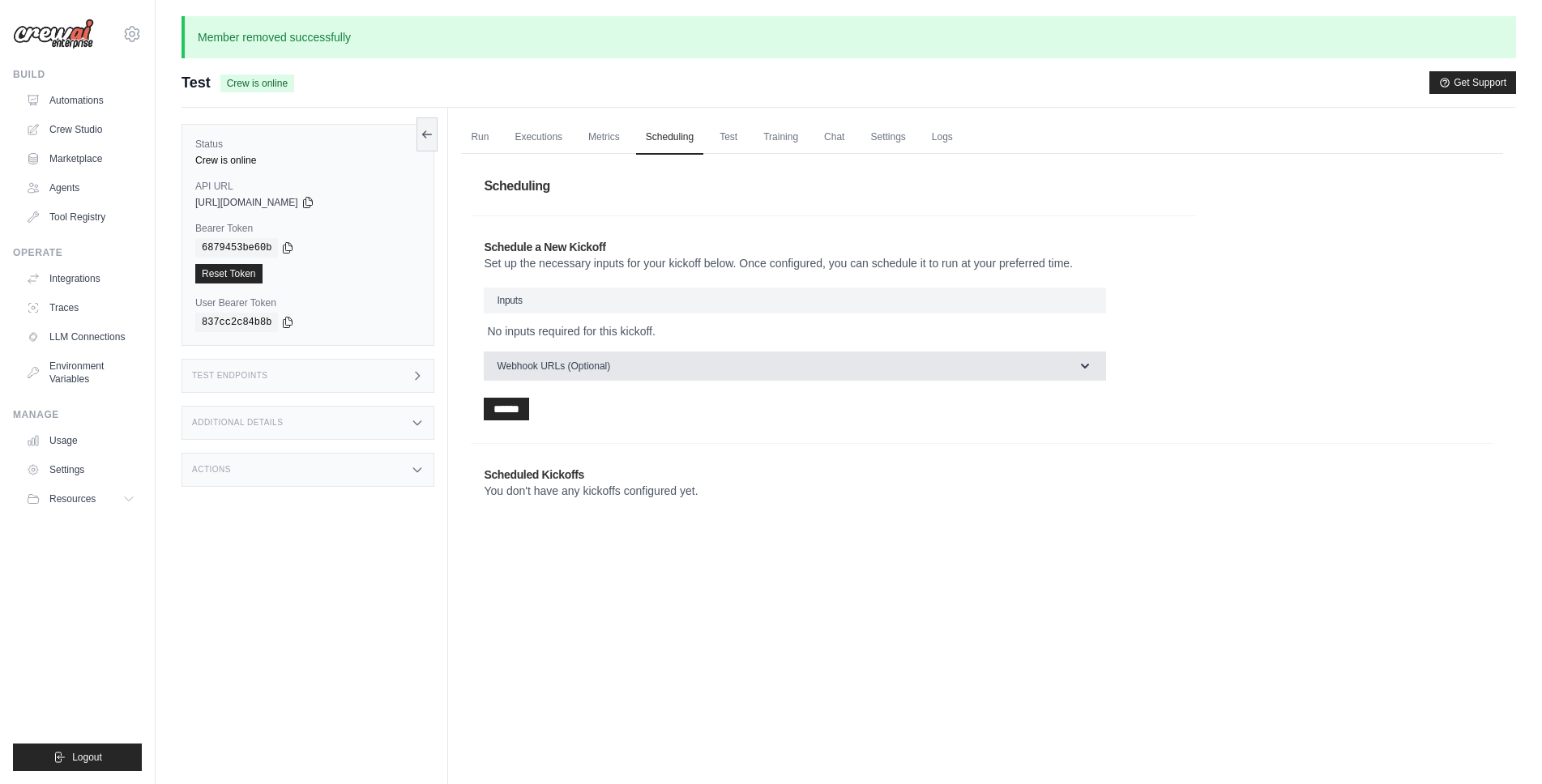
click at [610, 367] on span "Webhook URLs (Optional)" at bounding box center [553, 365] width 113 height 13
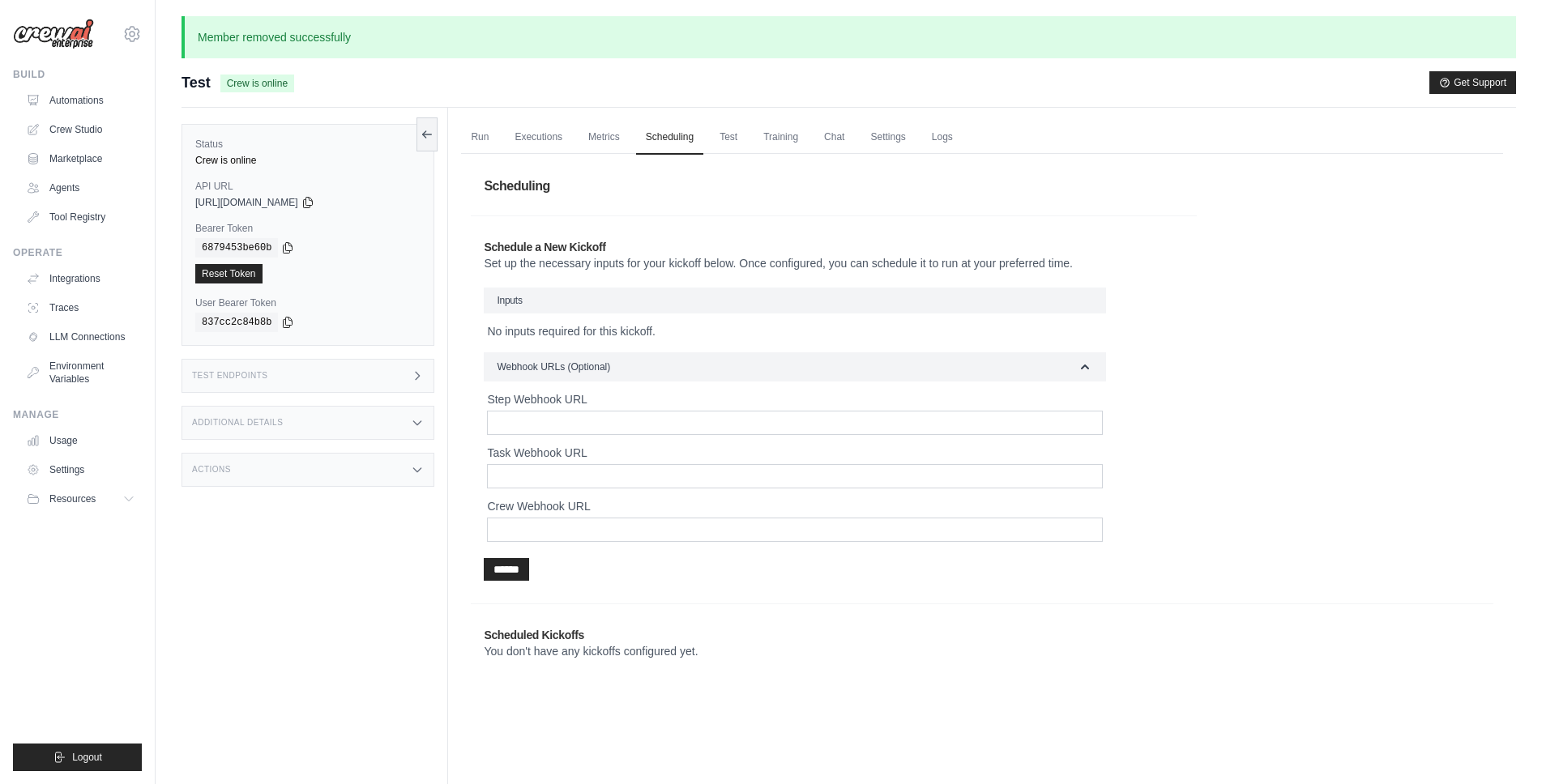
click at [624, 306] on h3 "Inputs" at bounding box center [795, 300] width 622 height 26
click at [745, 140] on link "Test" at bounding box center [729, 137] width 37 height 34
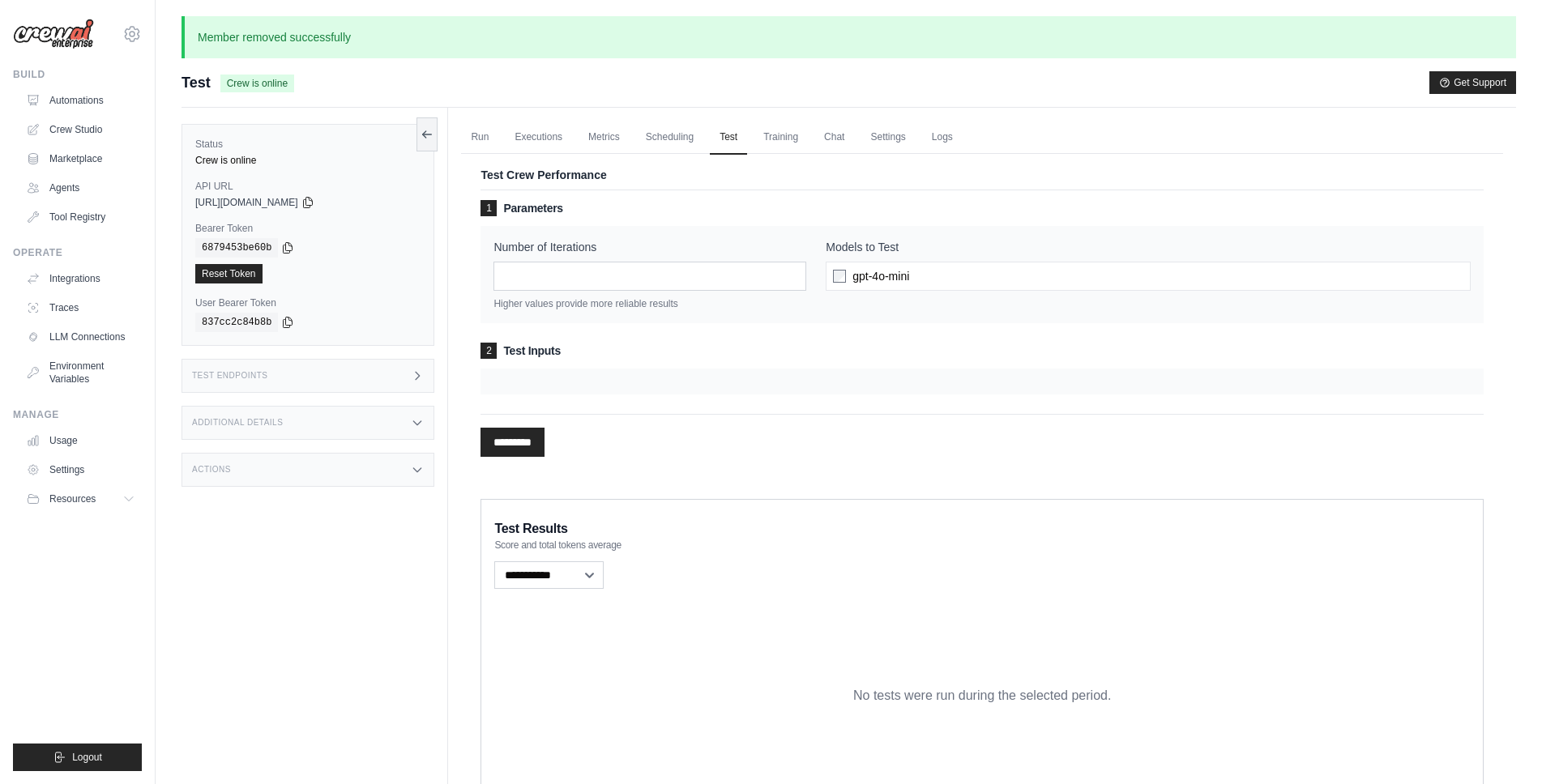
click at [823, 142] on ul "Run Executions Metrics Scheduling Test Training Chat Settings Logs" at bounding box center [982, 137] width 1042 height 33
click at [804, 138] on link "Training" at bounding box center [781, 137] width 55 height 34
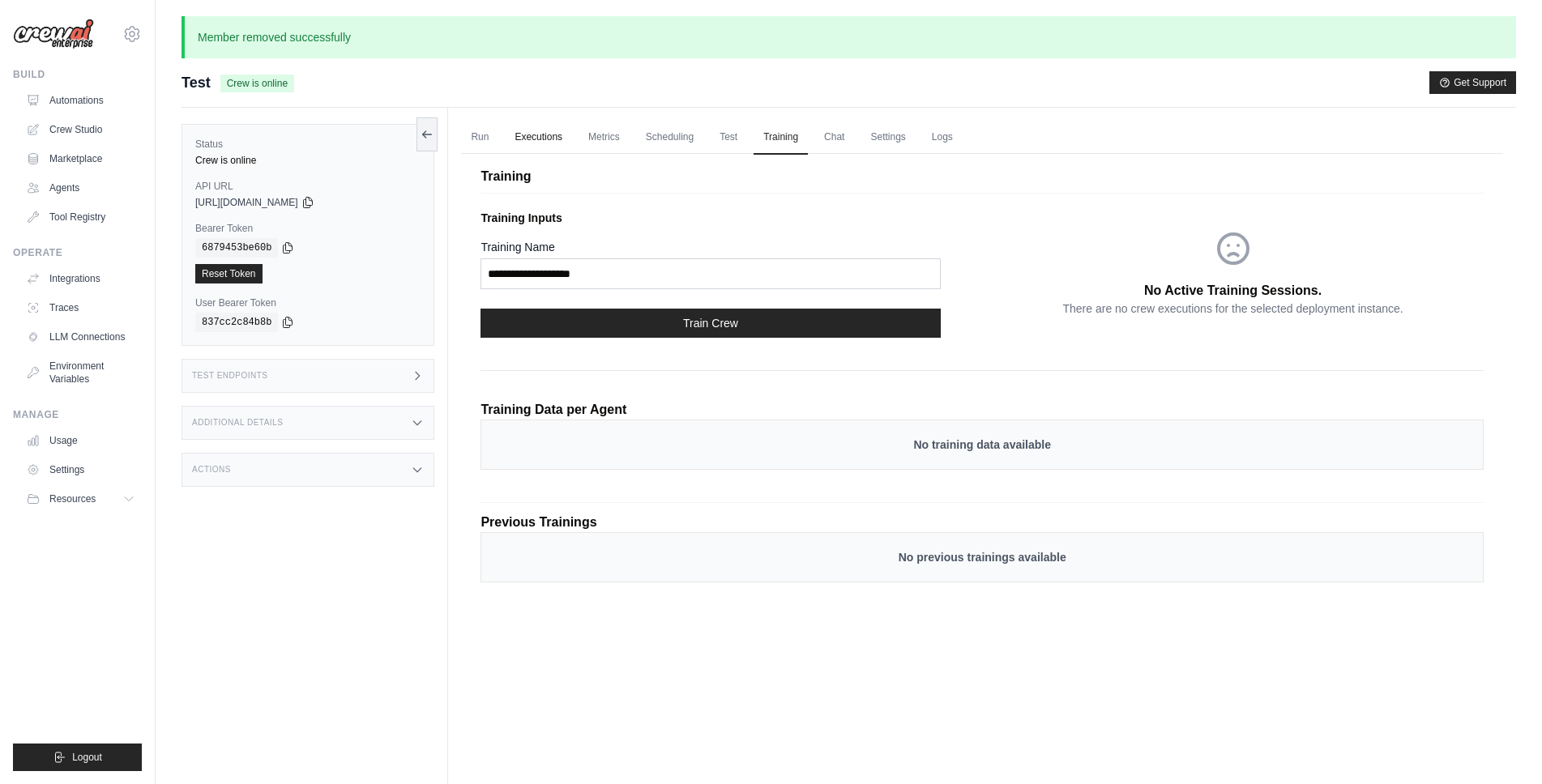
click at [530, 123] on link "Executions" at bounding box center [538, 137] width 67 height 34
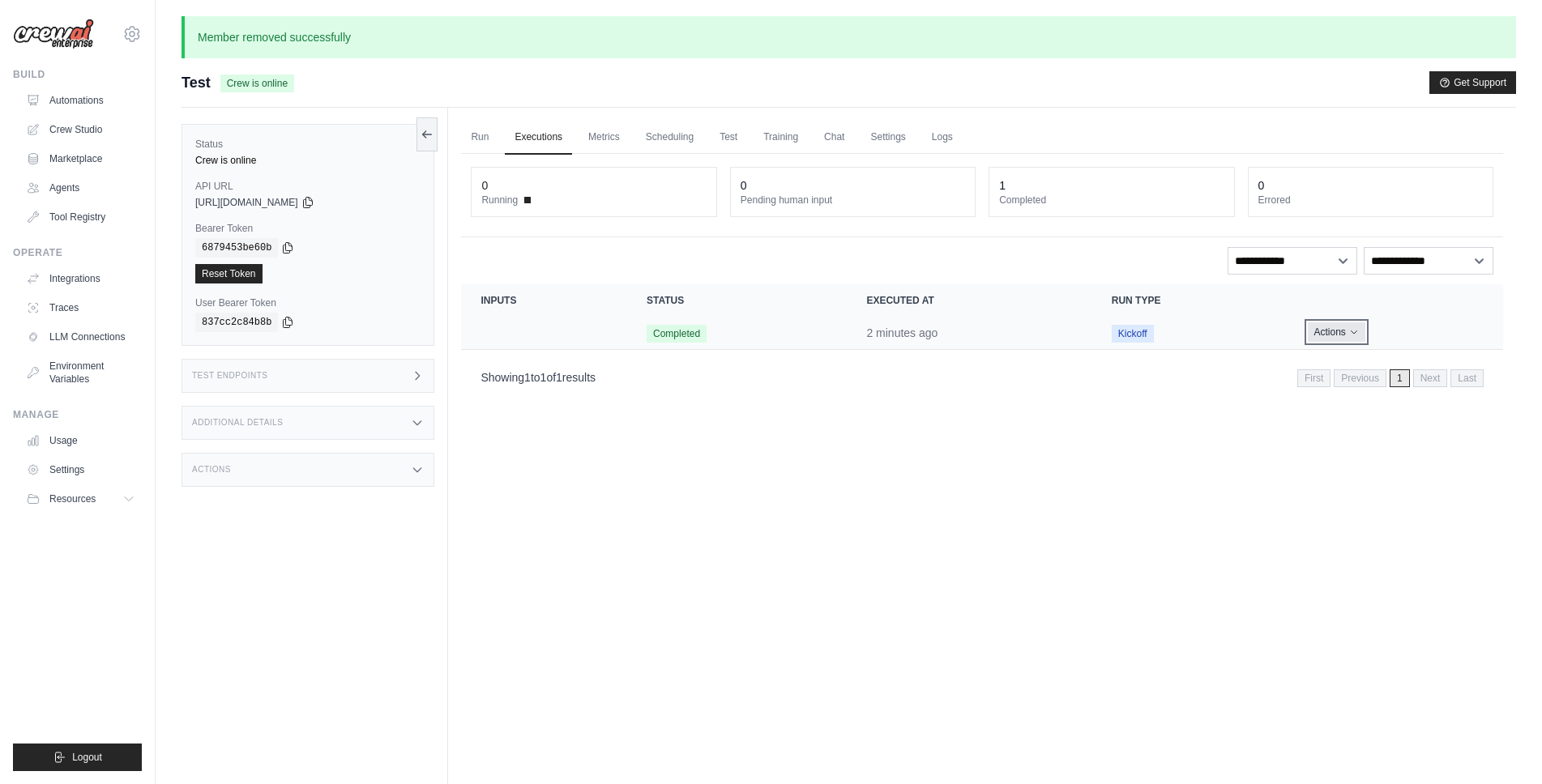
click at [1340, 338] on button "Actions" at bounding box center [1336, 332] width 57 height 19
click at [1210, 443] on div "Run Executions Metrics Scheduling Test Training Chat Settings Logs 0 Running 0 …" at bounding box center [982, 500] width 1069 height 784
click at [75, 98] on link "Automations" at bounding box center [83, 100] width 123 height 26
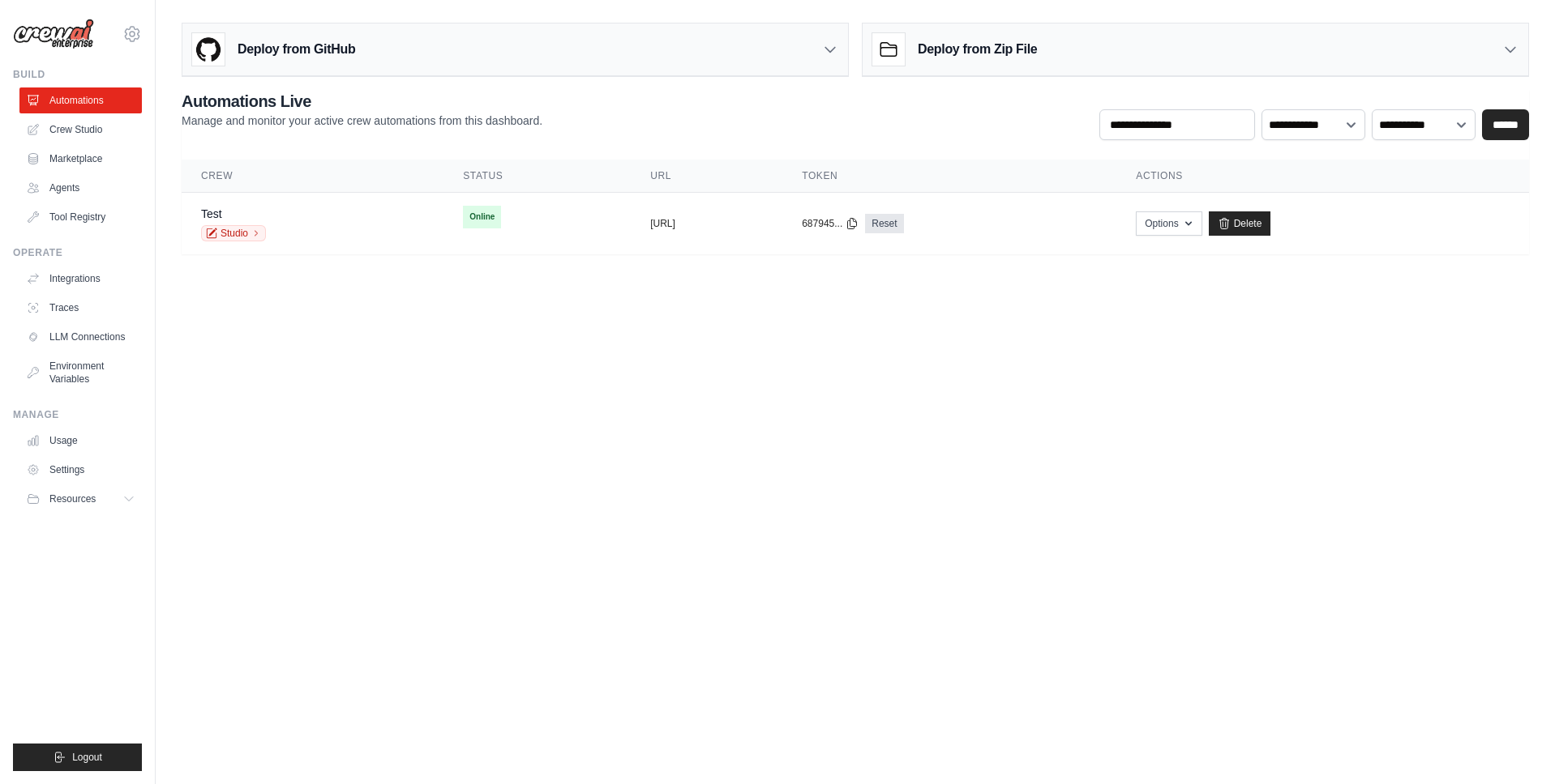
click at [46, 42] on img at bounding box center [53, 34] width 81 height 31
click at [59, 24] on img at bounding box center [53, 34] width 81 height 31
